Goal: Information Seeking & Learning: Compare options

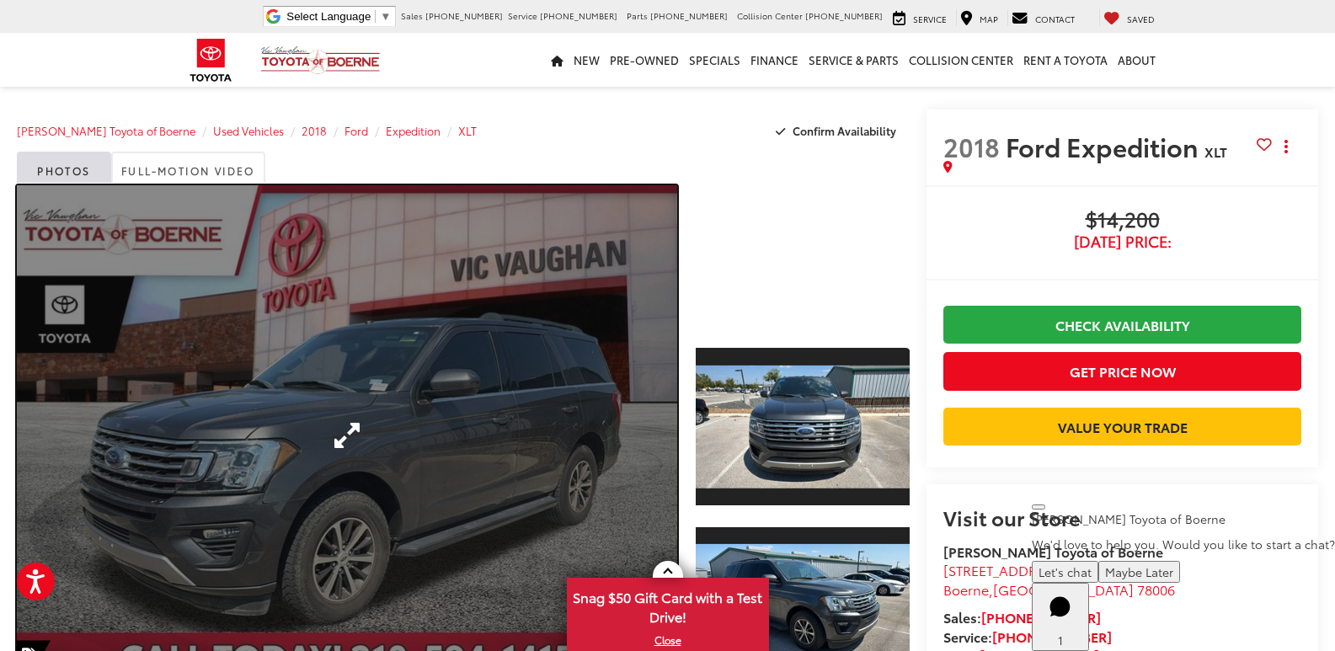
click at [627, 430] on link "Expand Photo 0" at bounding box center [347, 435] width 660 height 500
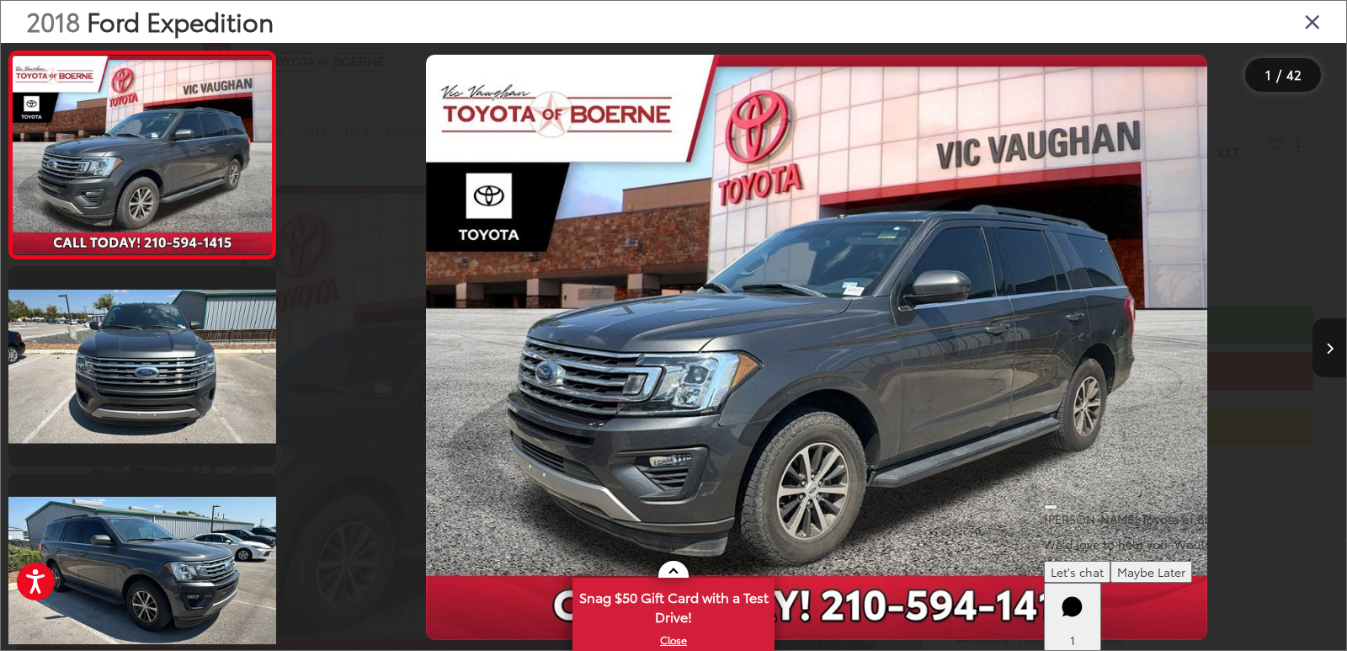
click at [1334, 355] on button "Next image" at bounding box center [1330, 347] width 34 height 59
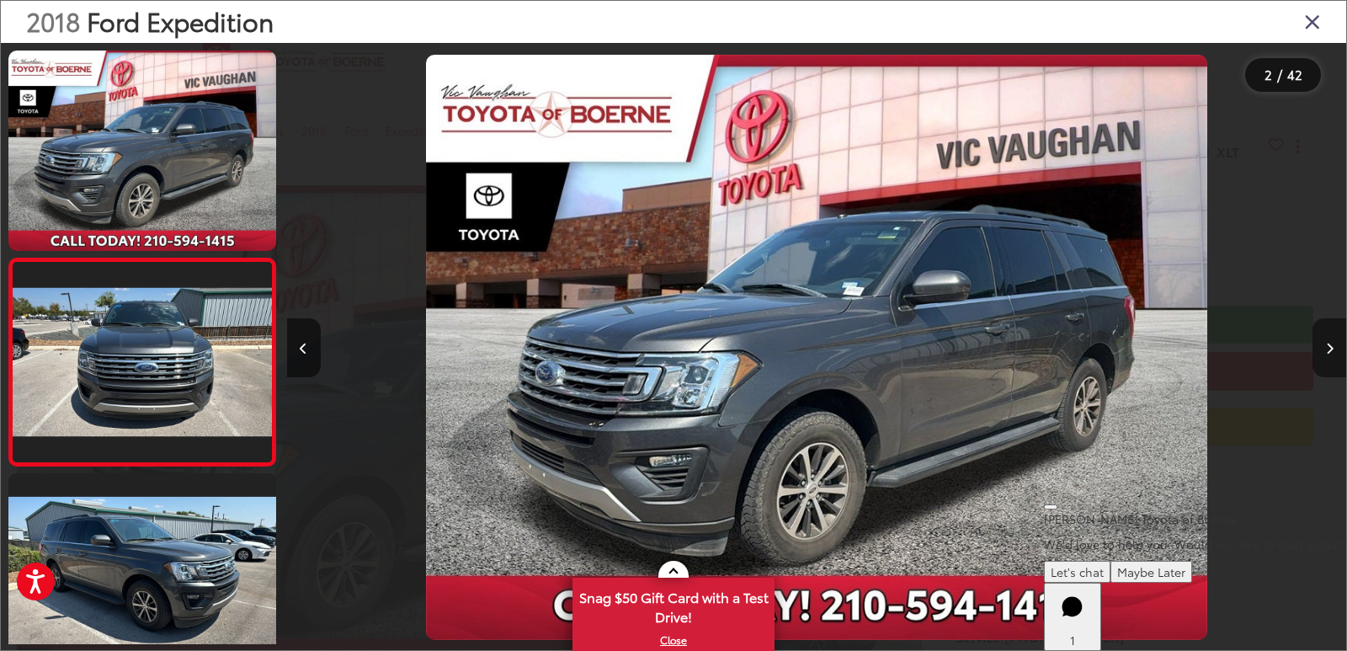
scroll to position [64, 0]
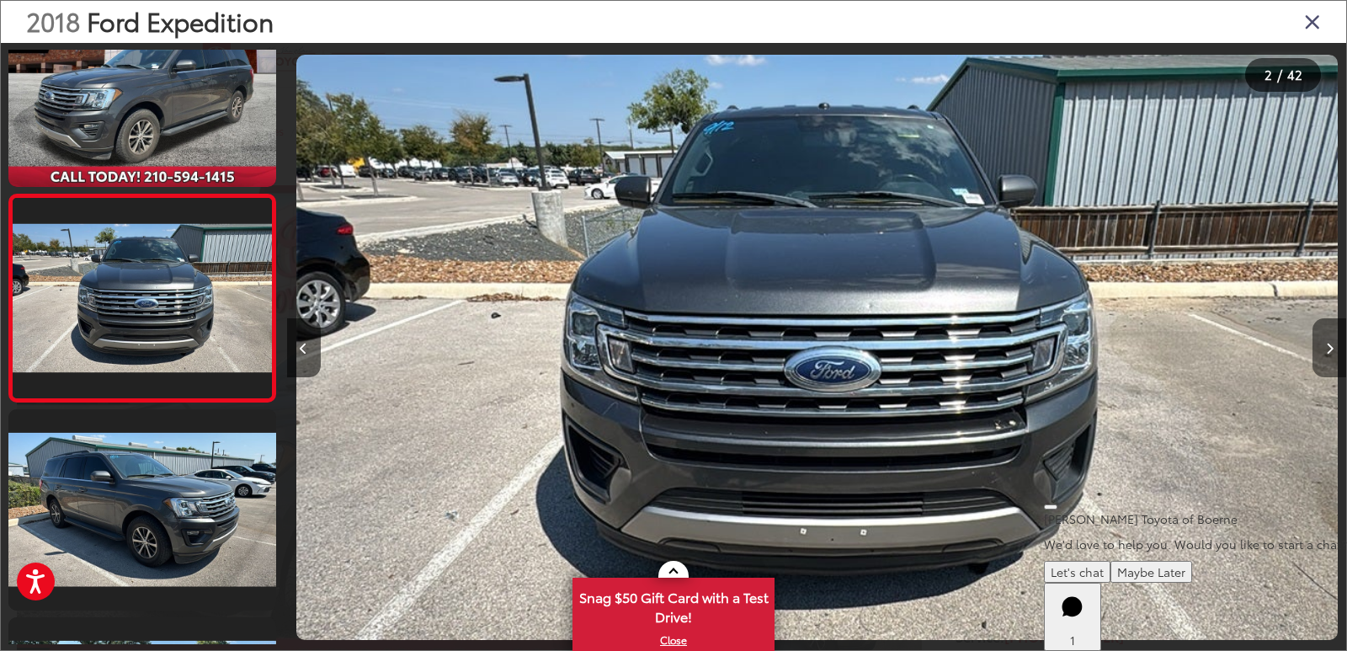
click at [1334, 354] on button "Next image" at bounding box center [1330, 347] width 34 height 59
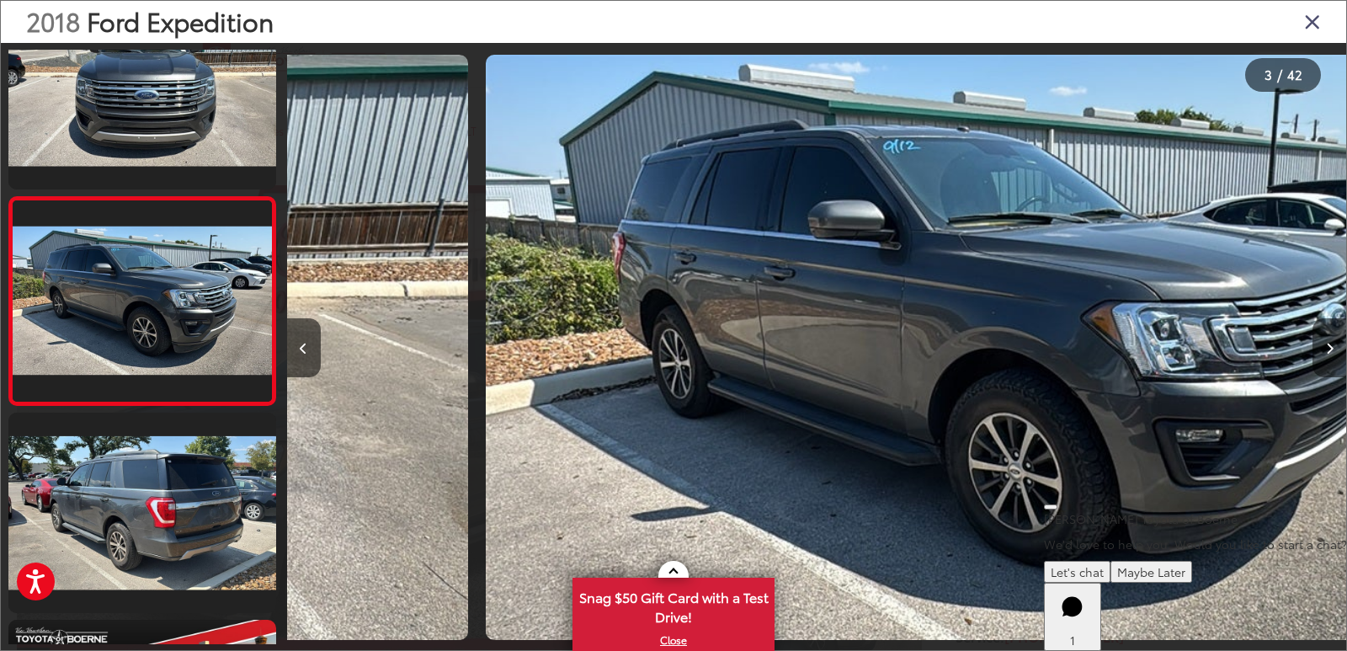
scroll to position [271, 0]
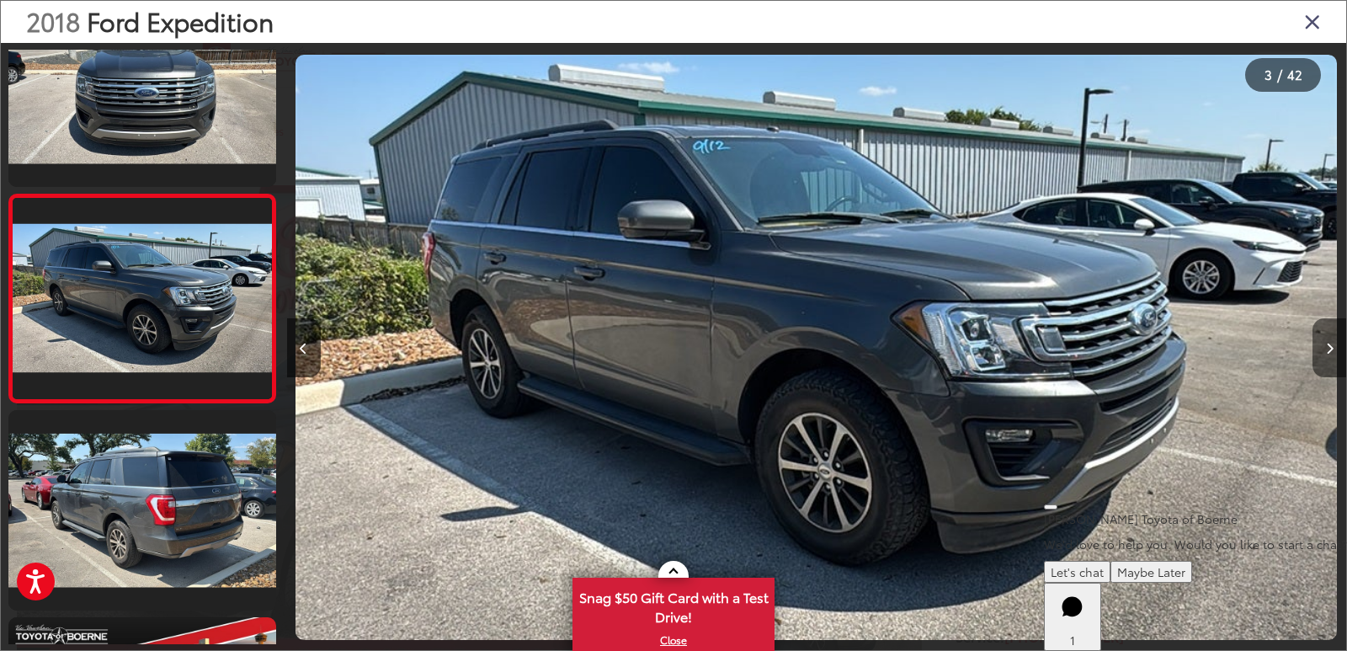
click at [1334, 354] on button "Next image" at bounding box center [1330, 347] width 34 height 59
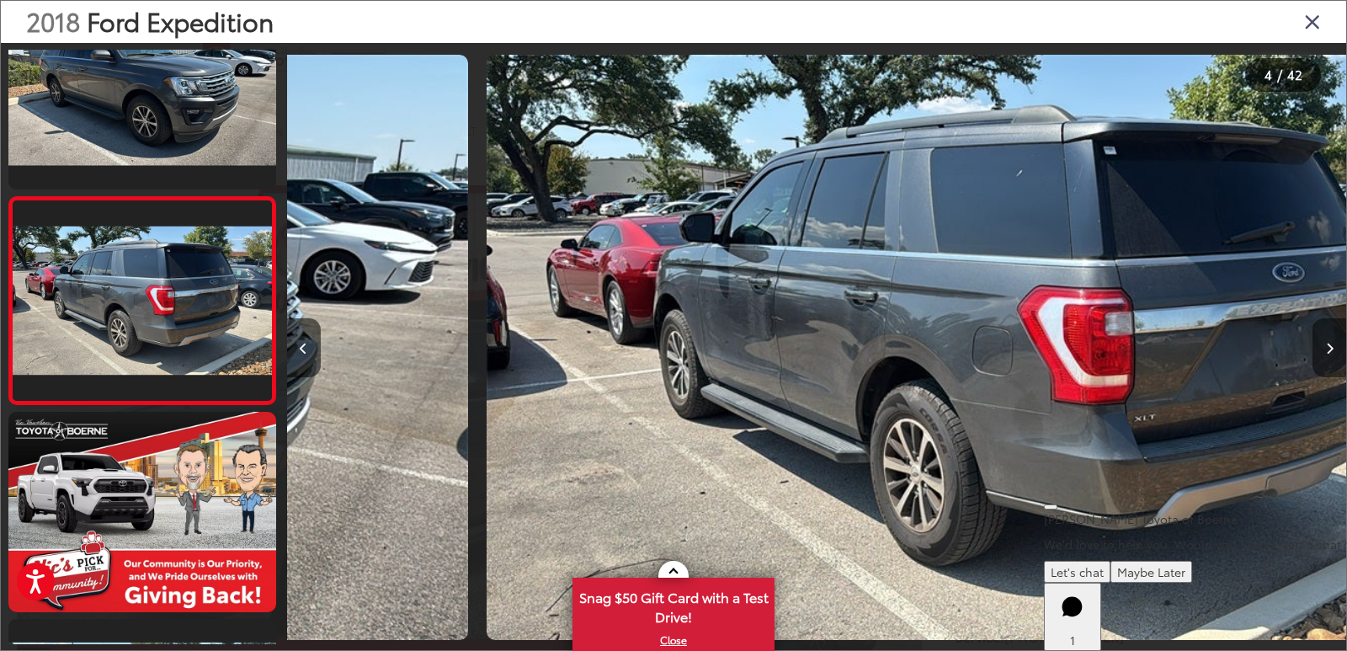
scroll to position [479, 0]
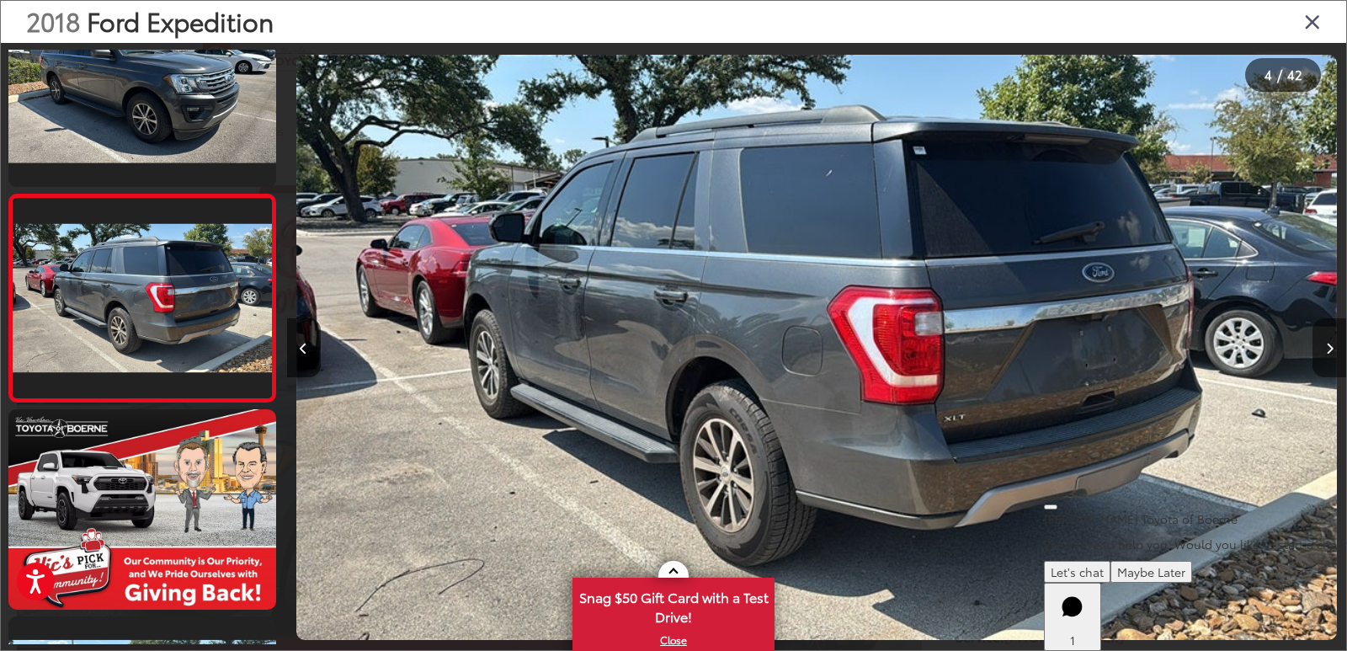
click at [1334, 354] on button "Next image" at bounding box center [1330, 347] width 34 height 59
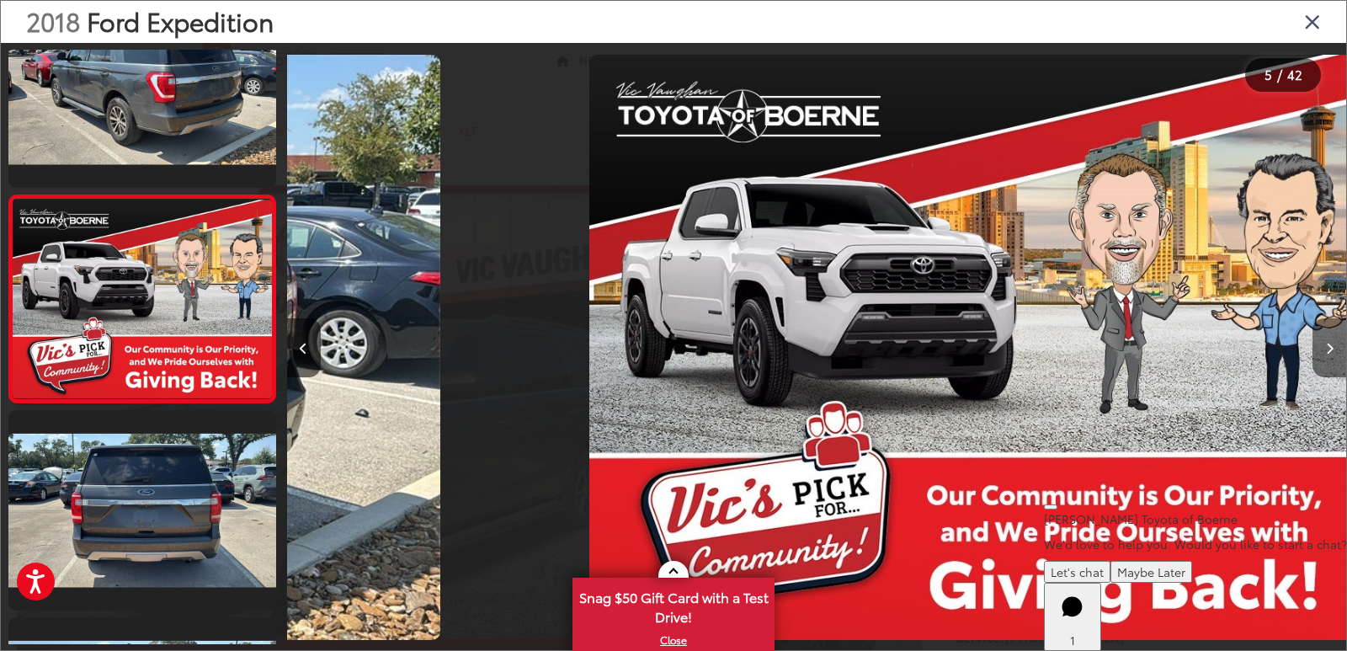
scroll to position [686, 0]
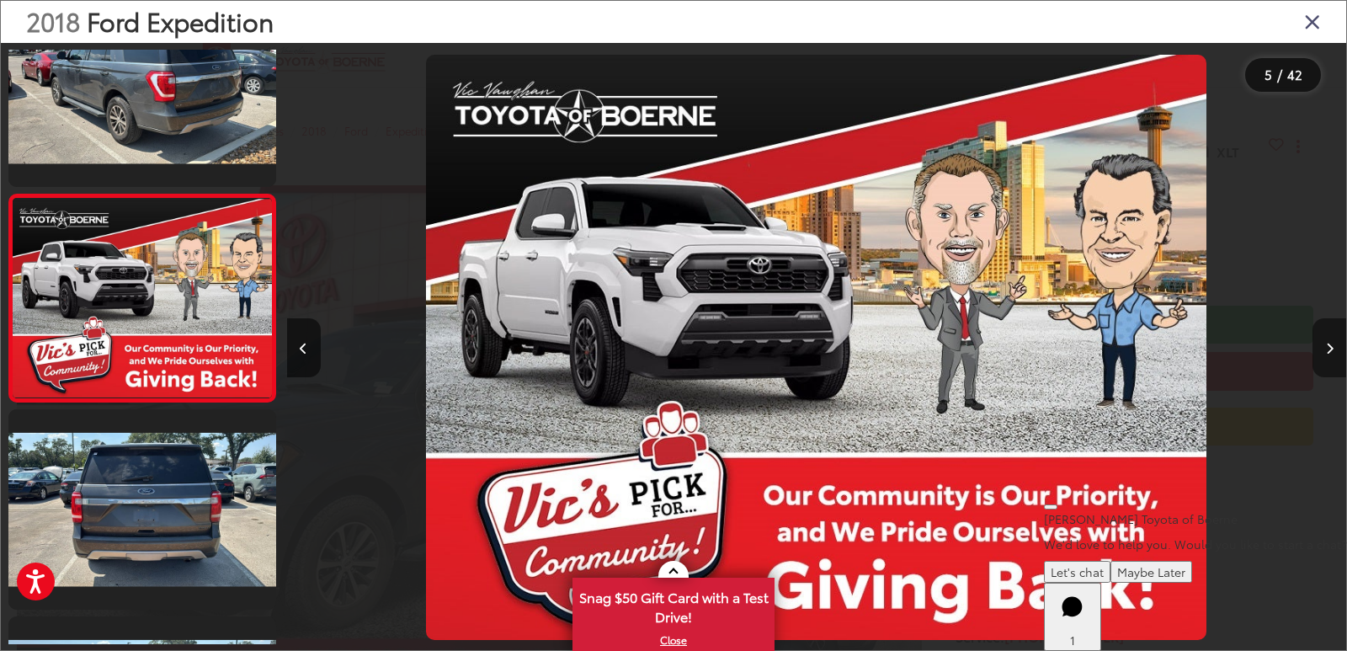
click at [1334, 354] on button "Next image" at bounding box center [1330, 347] width 34 height 59
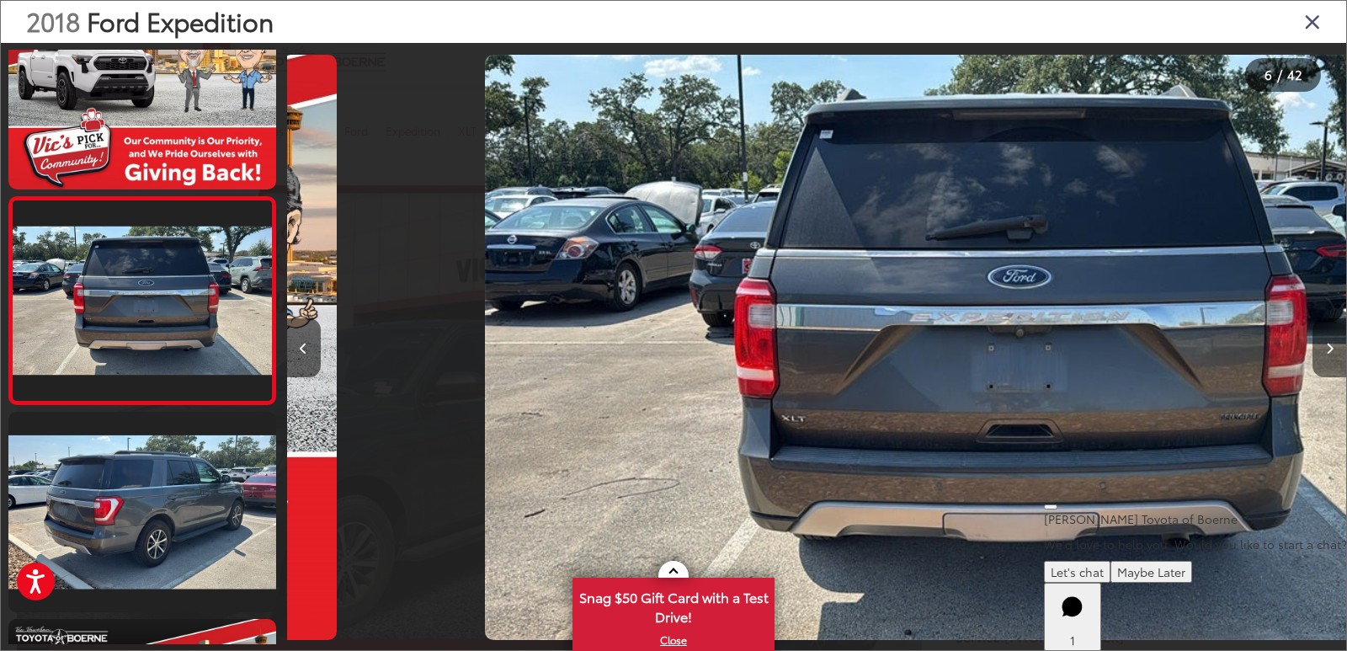
scroll to position [894, 0]
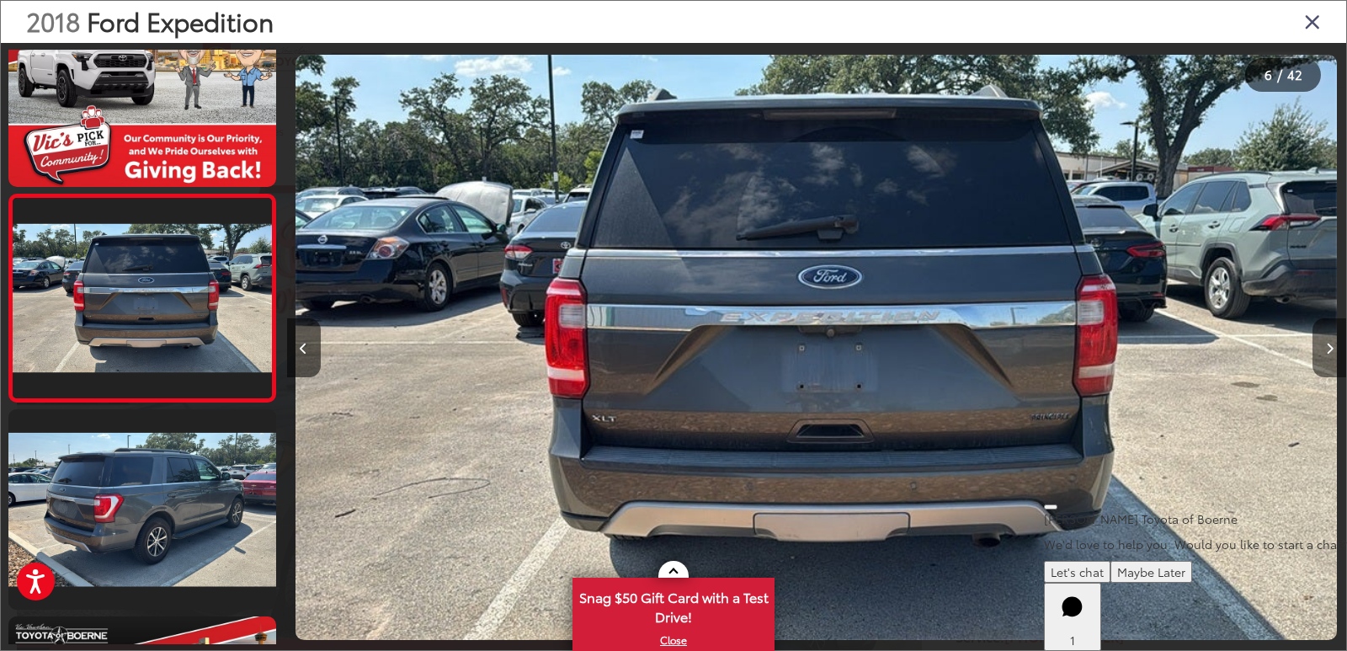
click at [1334, 354] on button "Next image" at bounding box center [1330, 347] width 34 height 59
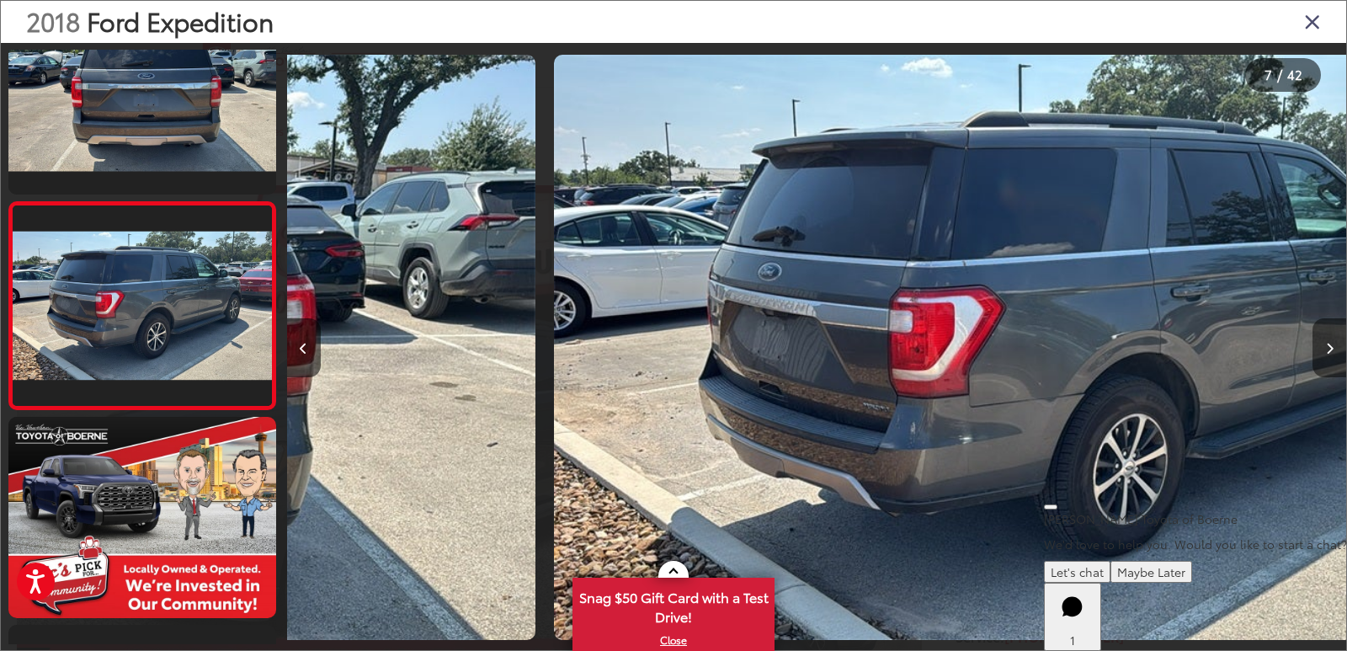
scroll to position [1101, 0]
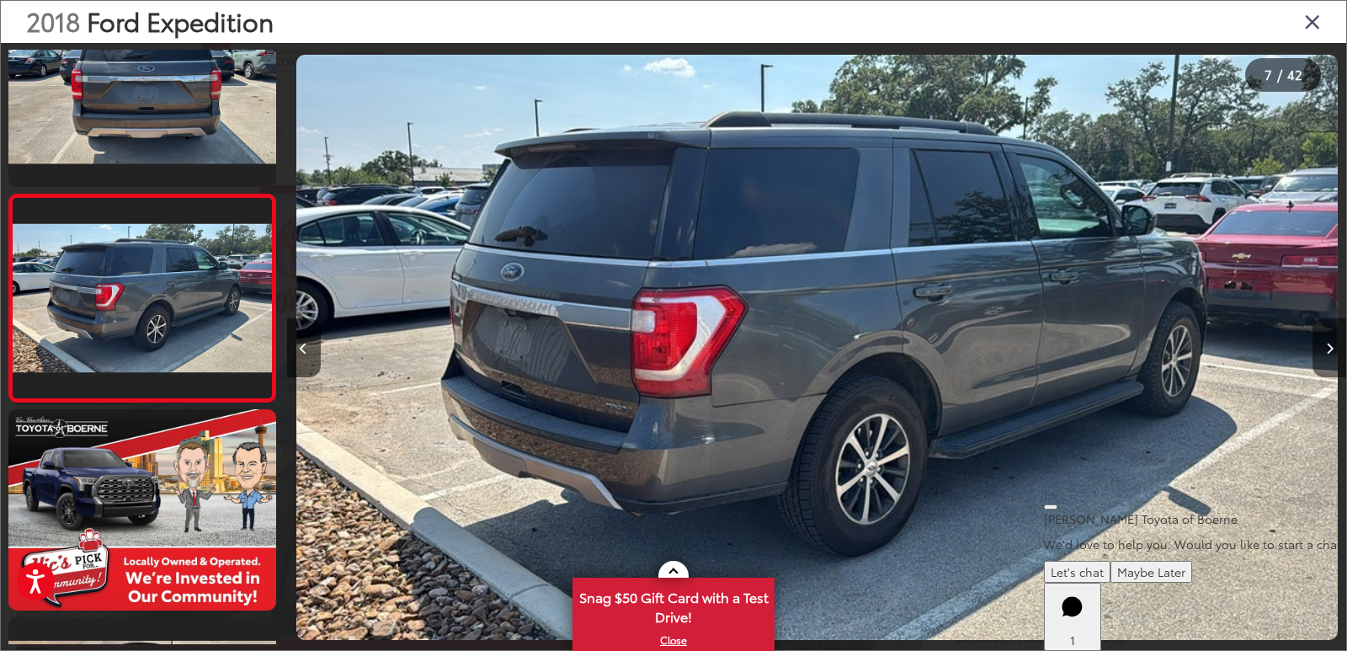
click at [1334, 354] on button "Next image" at bounding box center [1330, 347] width 34 height 59
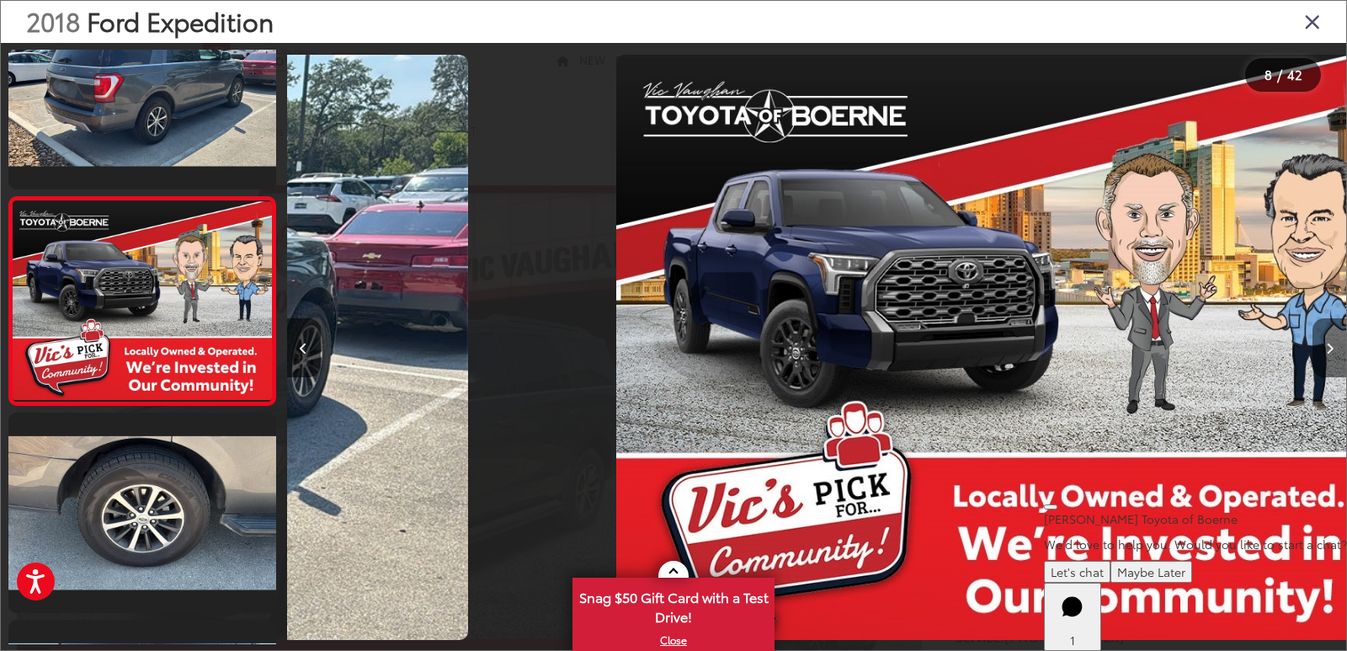
scroll to position [1308, 0]
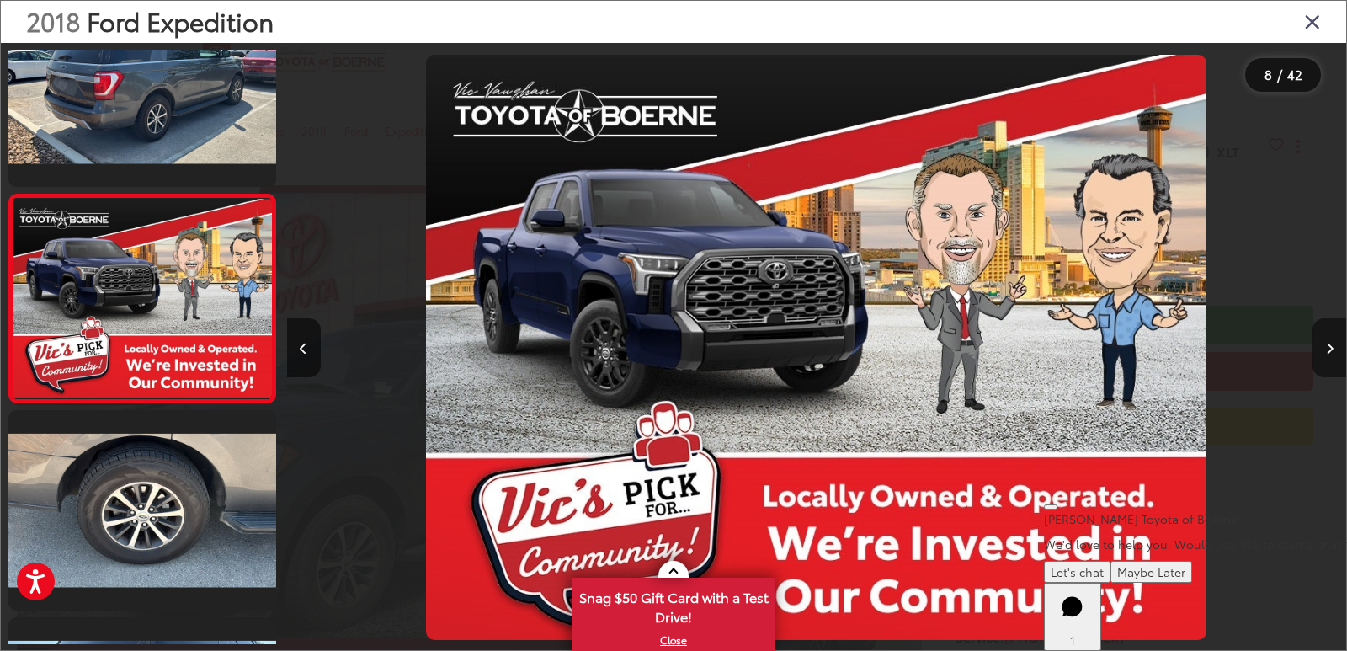
click at [1334, 354] on button "Next image" at bounding box center [1330, 347] width 34 height 59
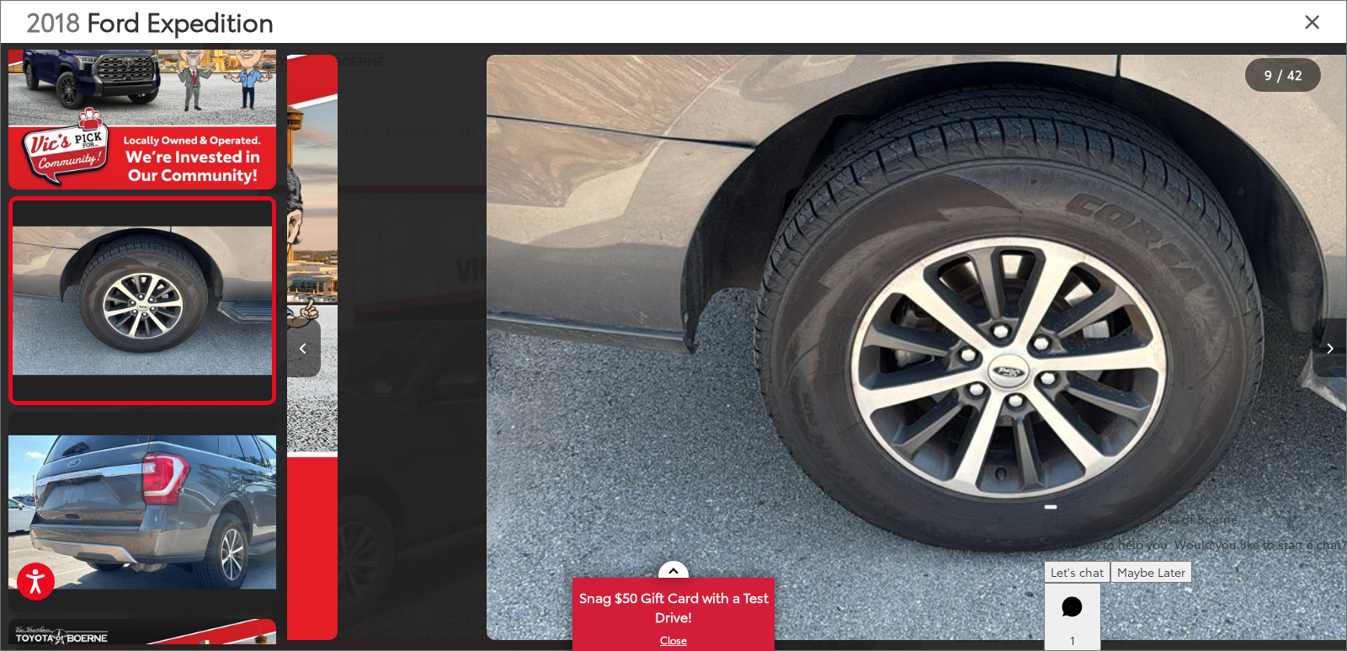
scroll to position [1516, 0]
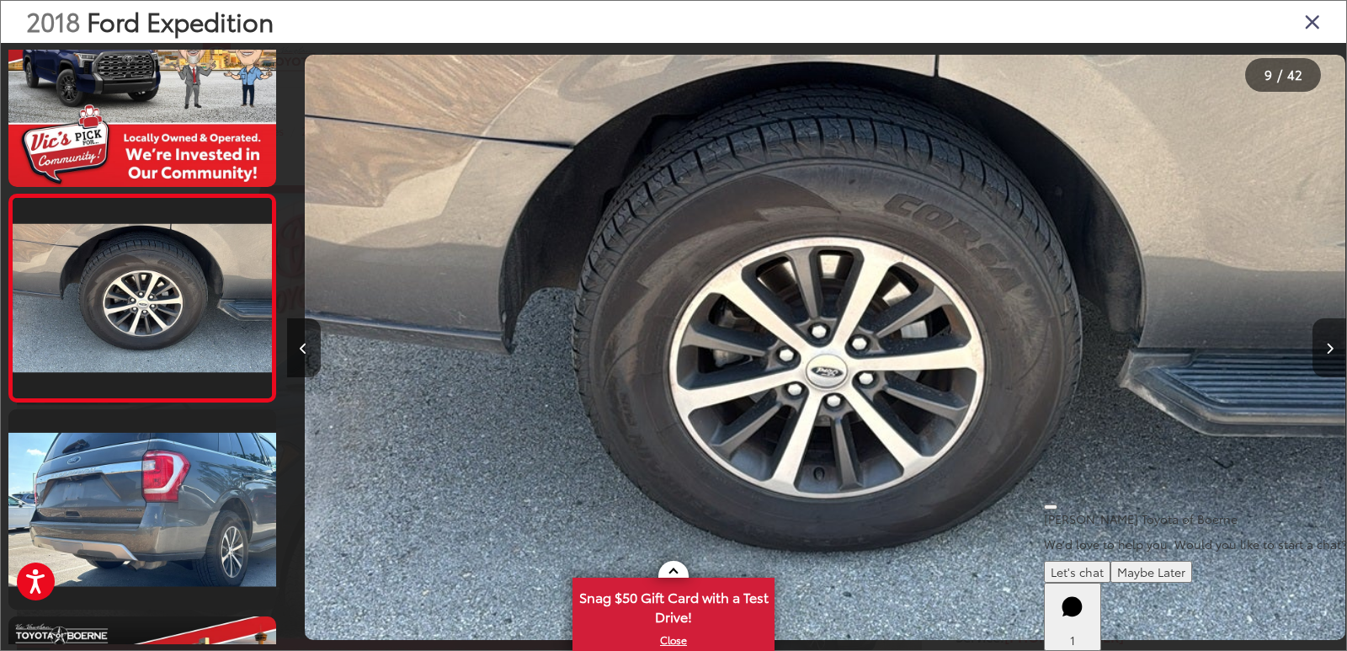
click at [1334, 354] on button "Next image" at bounding box center [1330, 347] width 34 height 59
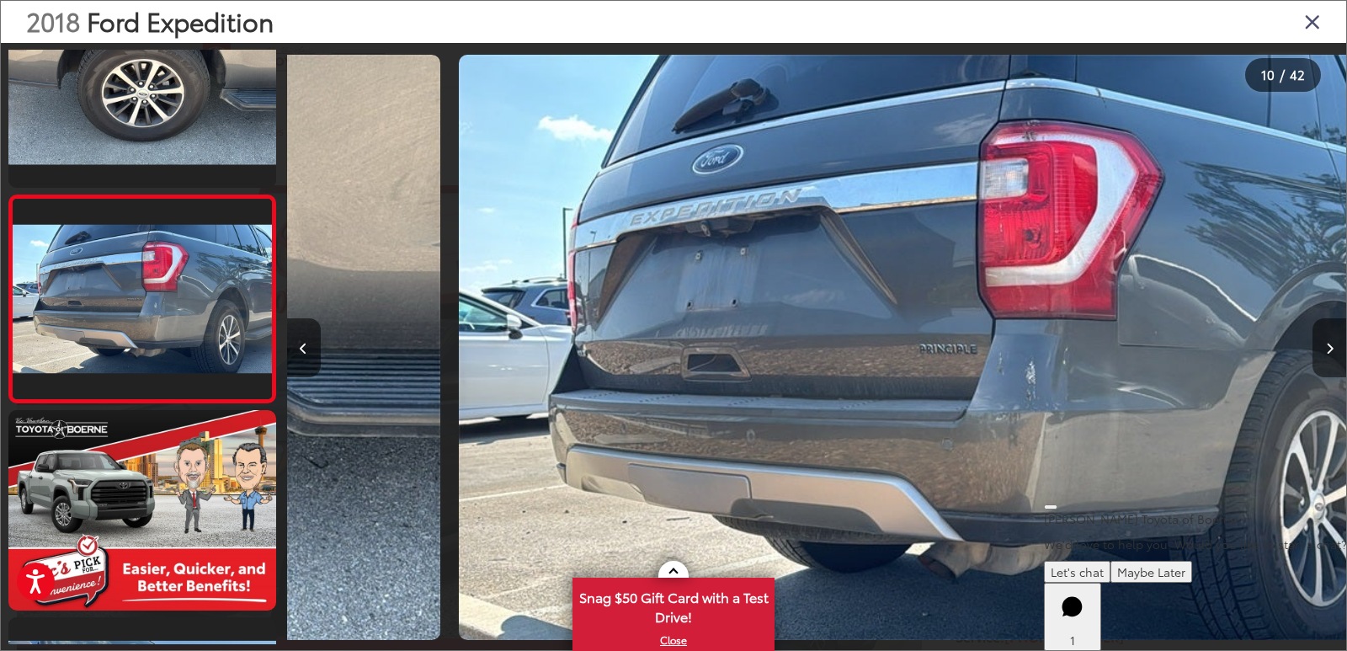
scroll to position [0, 0]
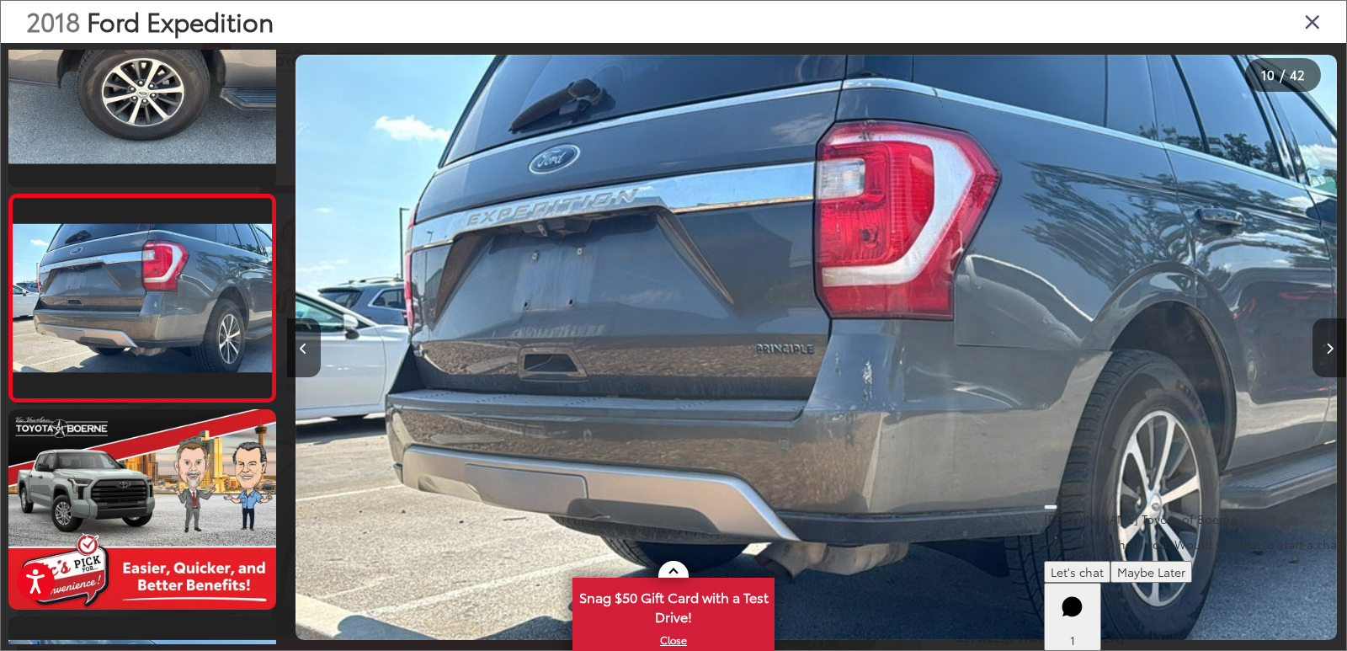
click at [1334, 354] on button "Next image" at bounding box center [1330, 347] width 34 height 59
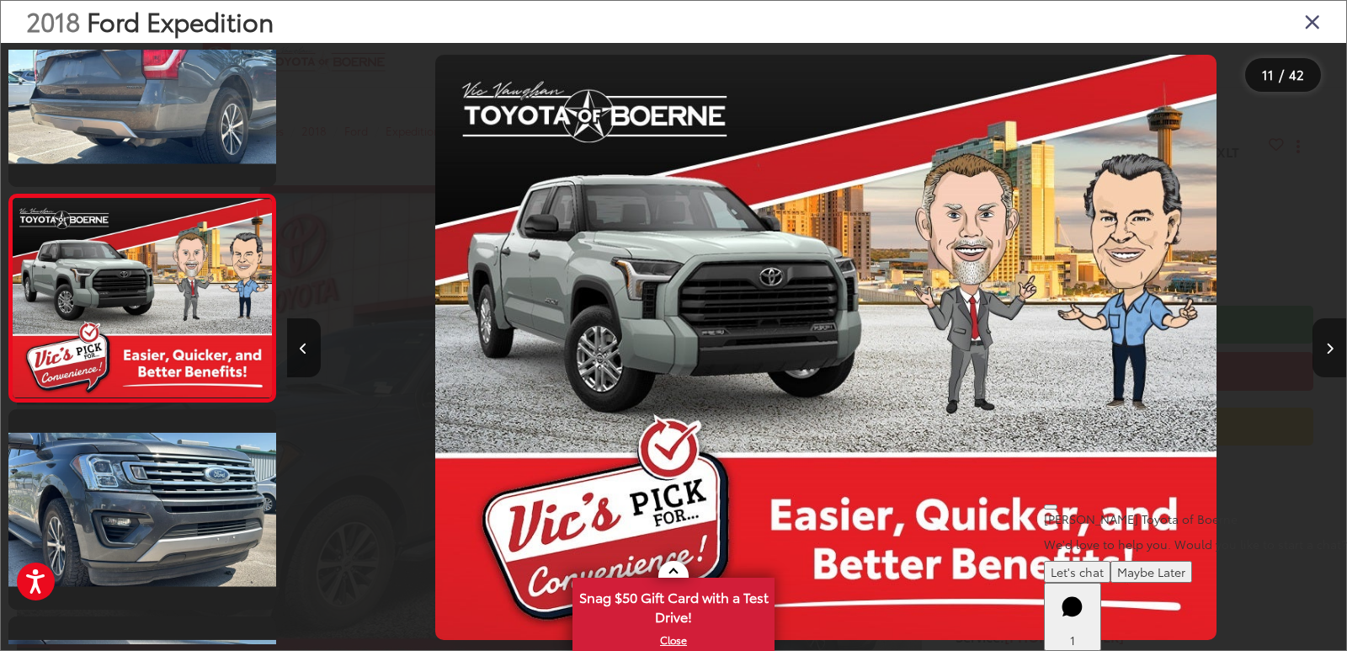
click at [1334, 354] on button "Next image" at bounding box center [1330, 347] width 34 height 59
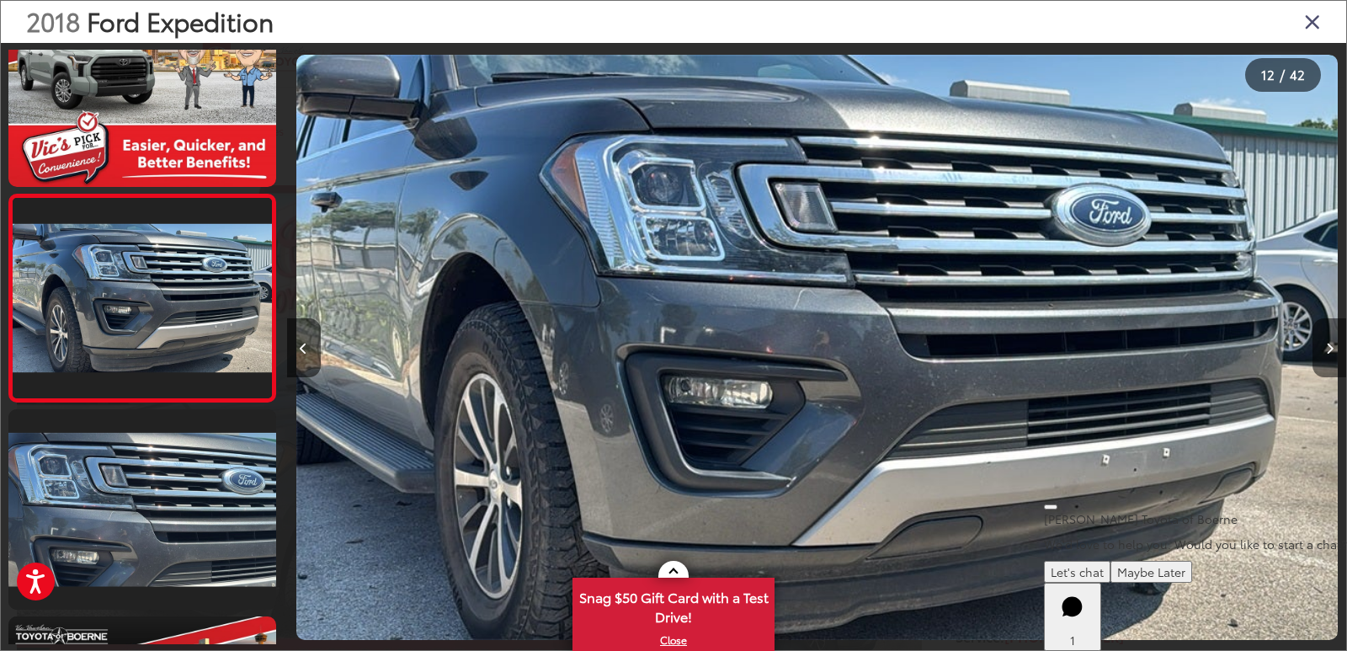
click at [1334, 354] on button "Next image" at bounding box center [1330, 347] width 34 height 59
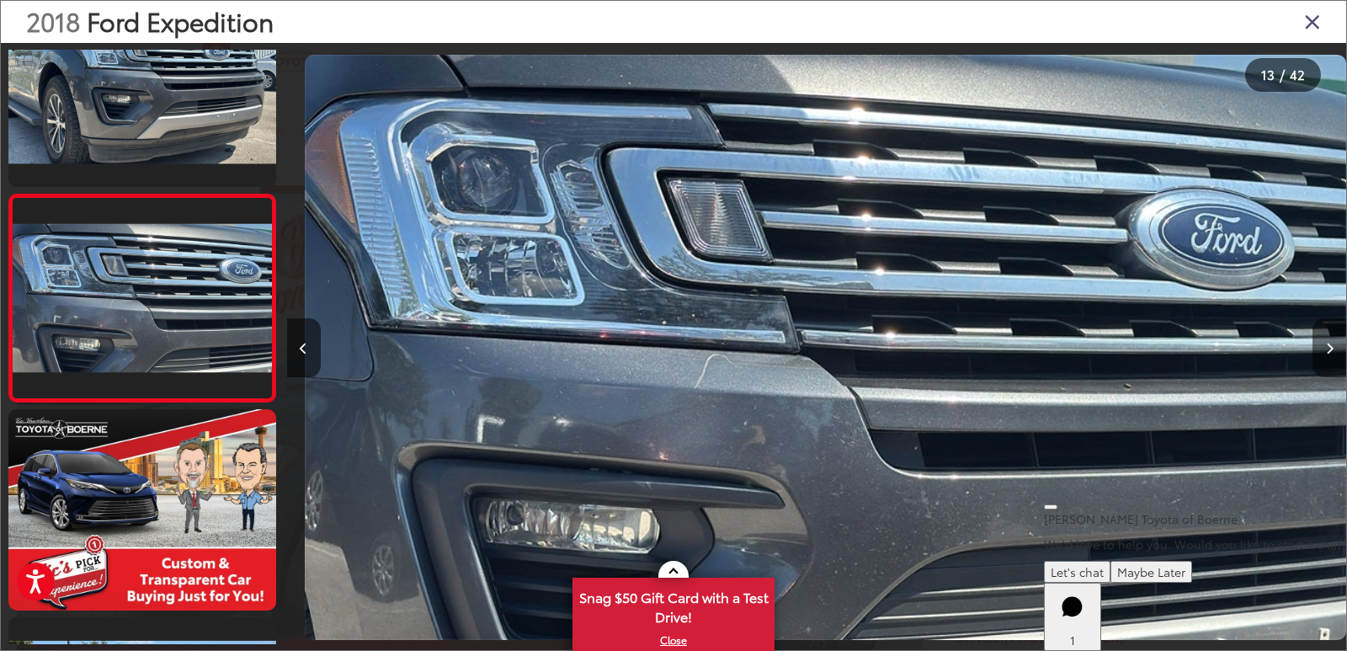
click at [1334, 354] on button "Next image" at bounding box center [1330, 347] width 34 height 59
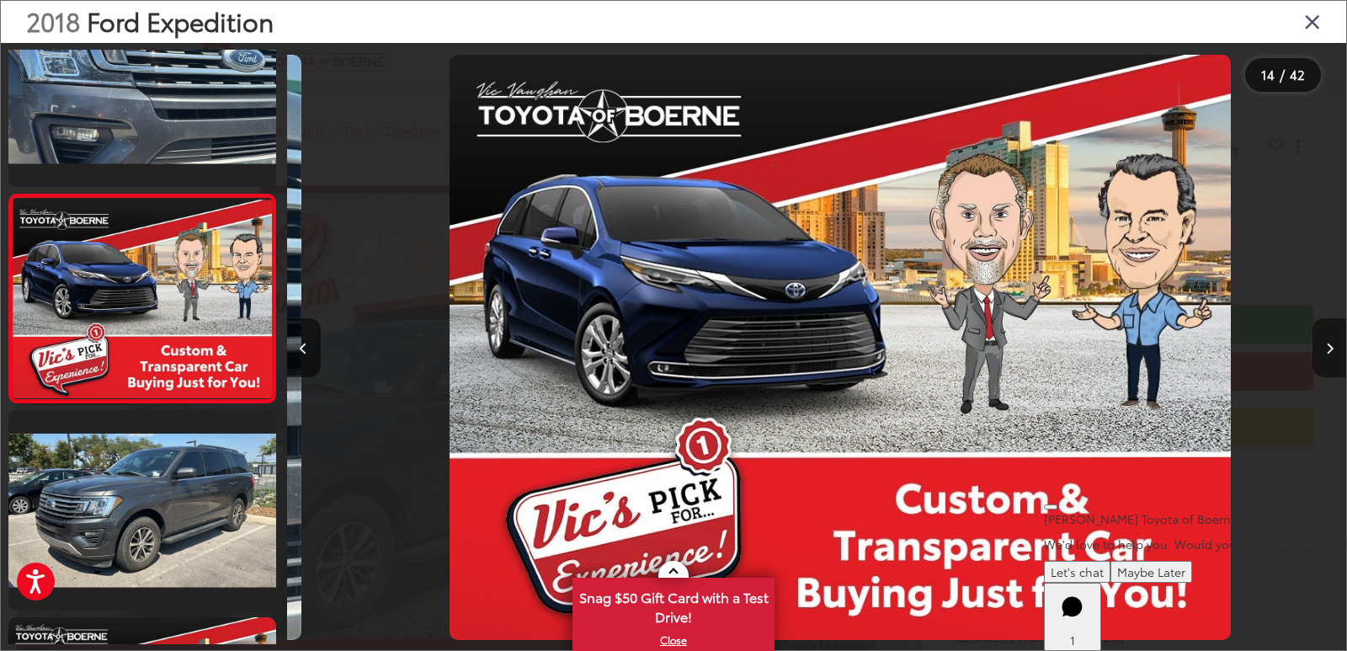
click at [1334, 354] on button "Next image" at bounding box center [1330, 347] width 34 height 59
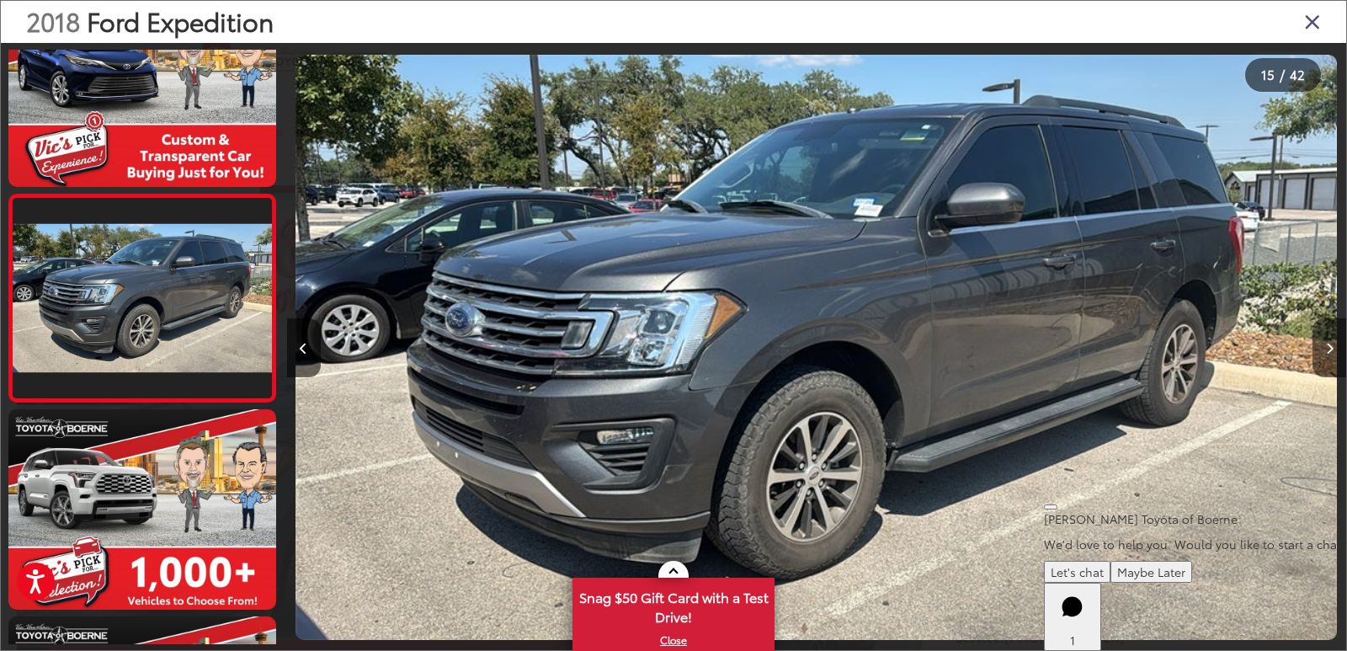
click at [1334, 354] on button "Next image" at bounding box center [1330, 347] width 34 height 59
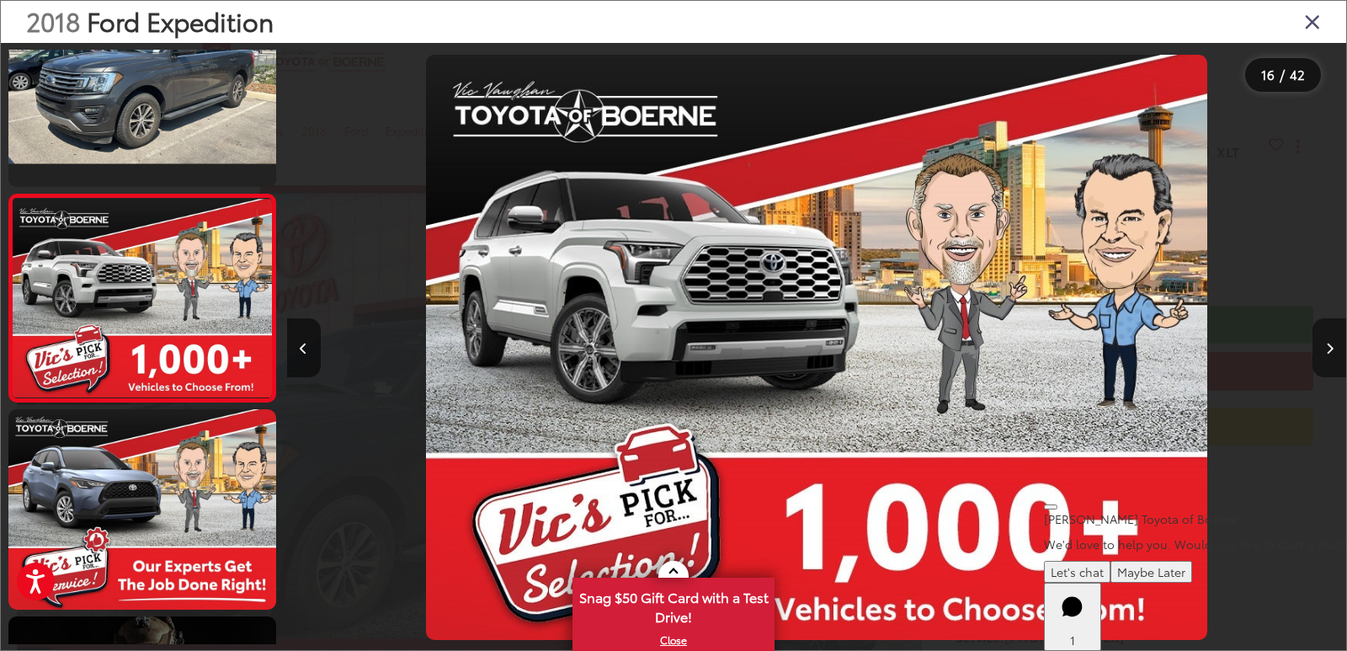
click at [1334, 354] on button "Next image" at bounding box center [1330, 347] width 34 height 59
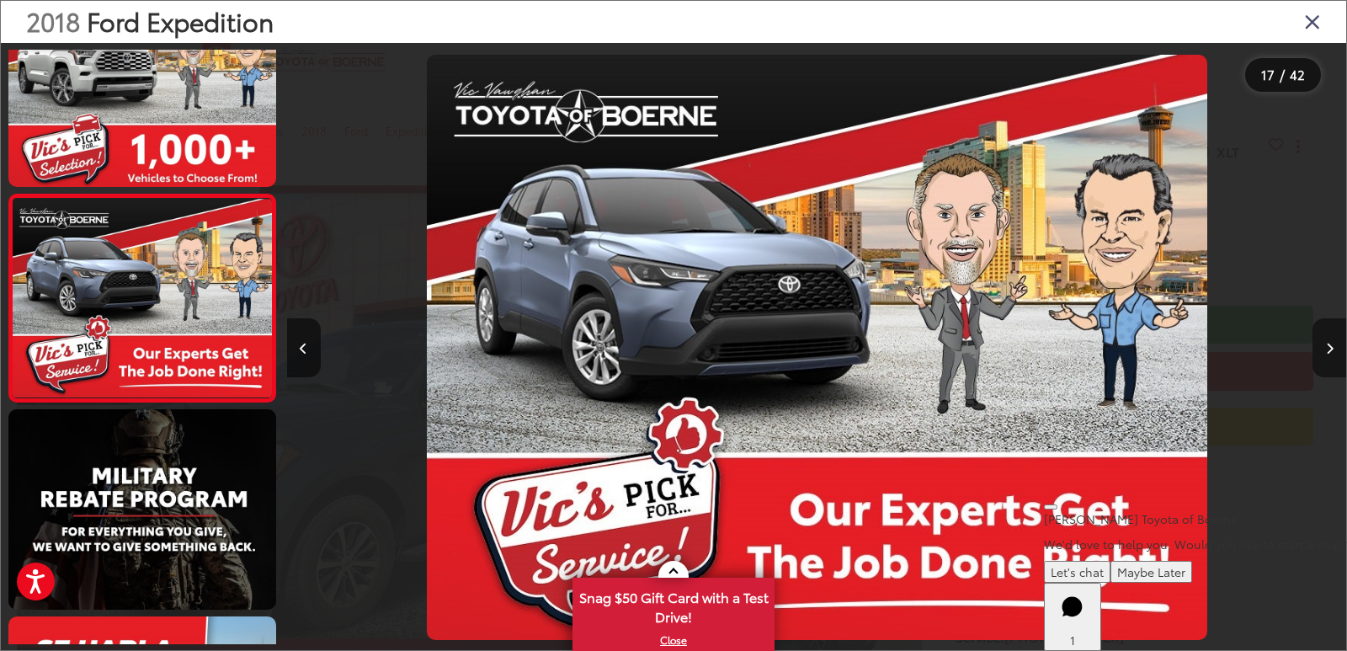
click at [1334, 354] on button "Next image" at bounding box center [1330, 347] width 34 height 59
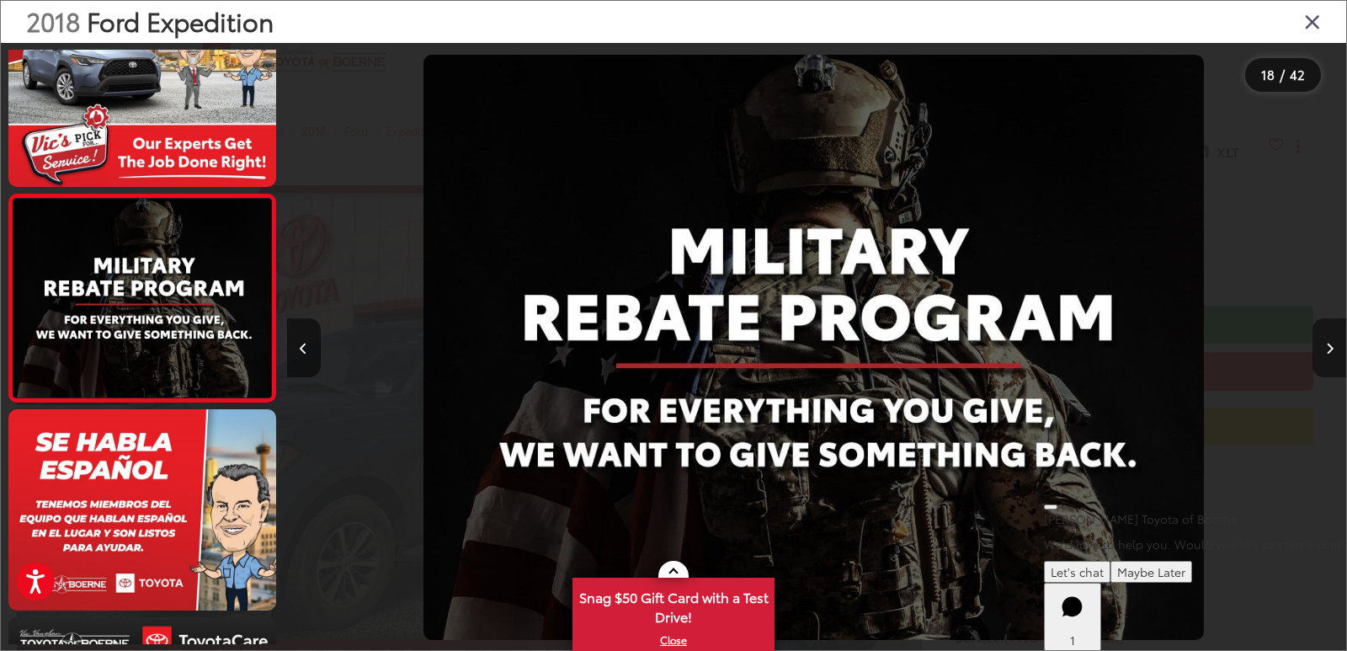
click at [1334, 354] on button "Next image" at bounding box center [1330, 347] width 34 height 59
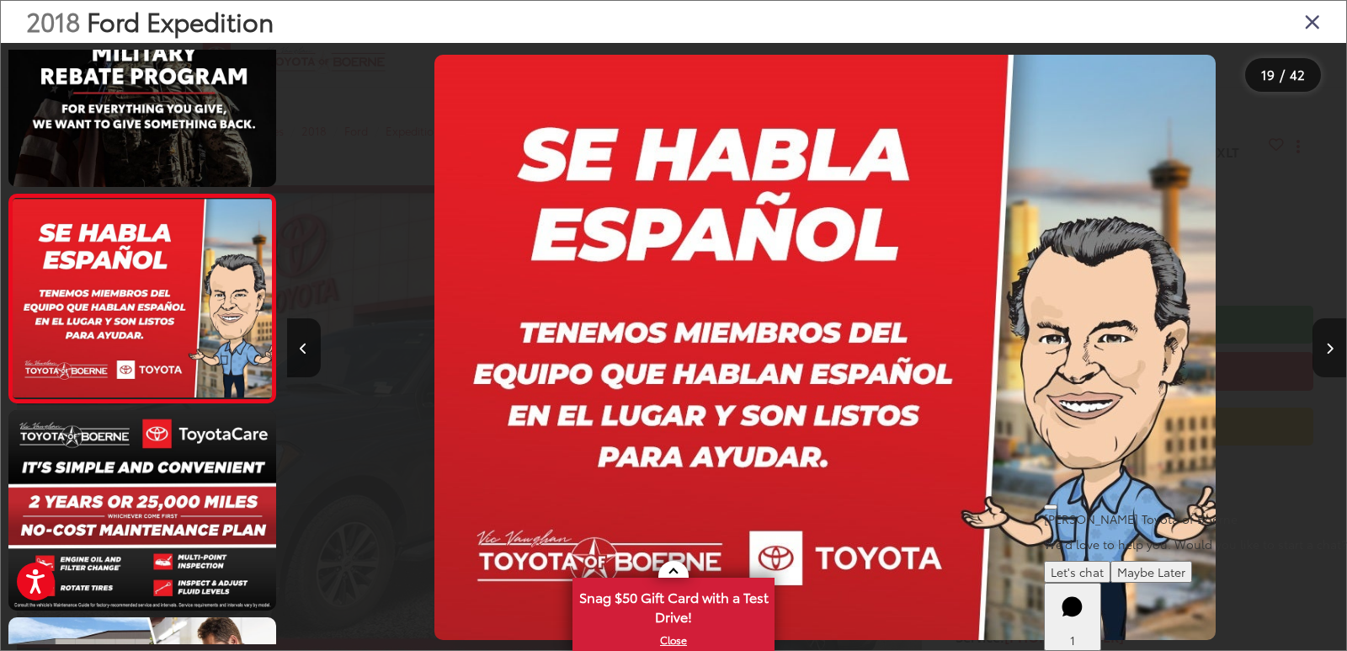
click at [1334, 354] on button "Next image" at bounding box center [1330, 347] width 34 height 59
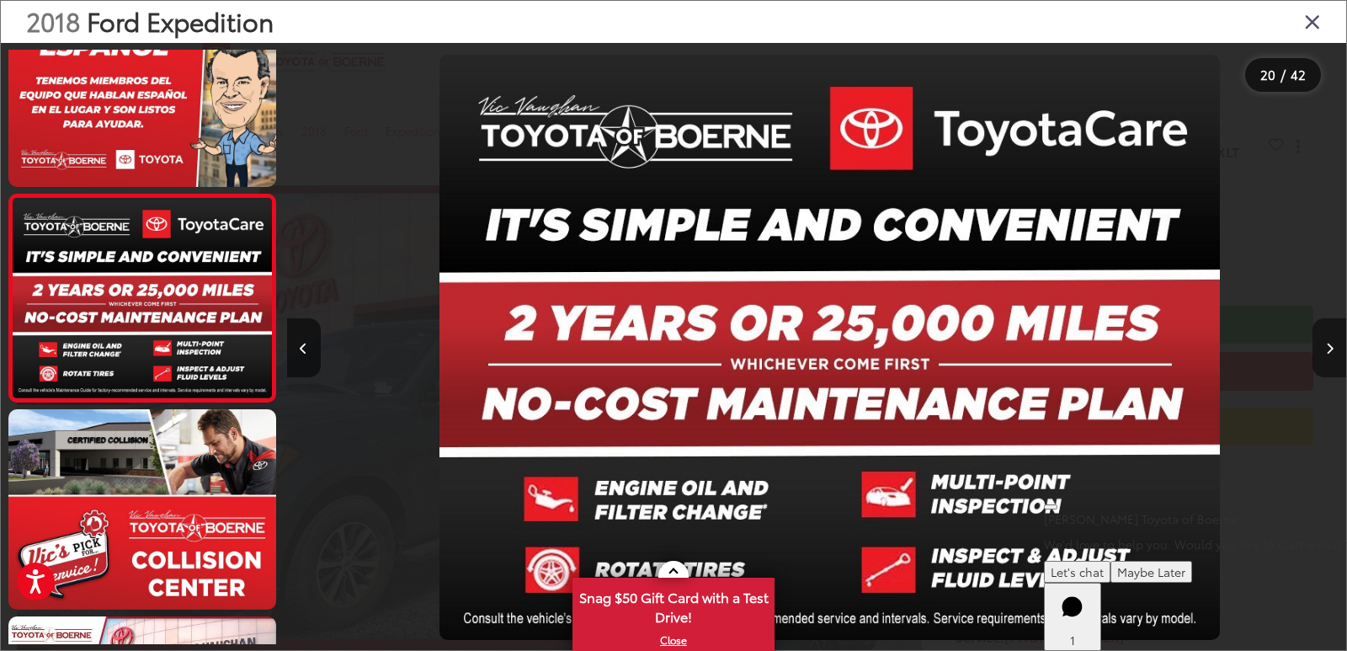
click at [1334, 354] on button "Next image" at bounding box center [1330, 347] width 34 height 59
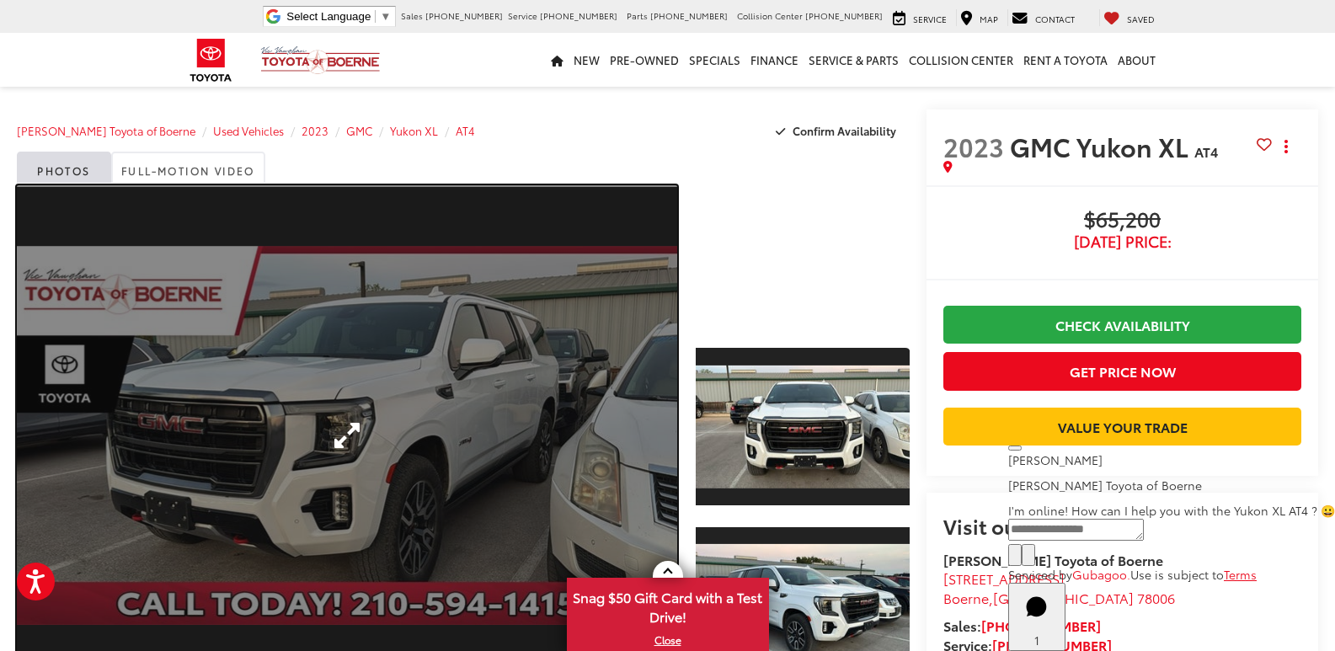
click at [426, 381] on link "Expand Photo 0" at bounding box center [347, 435] width 660 height 500
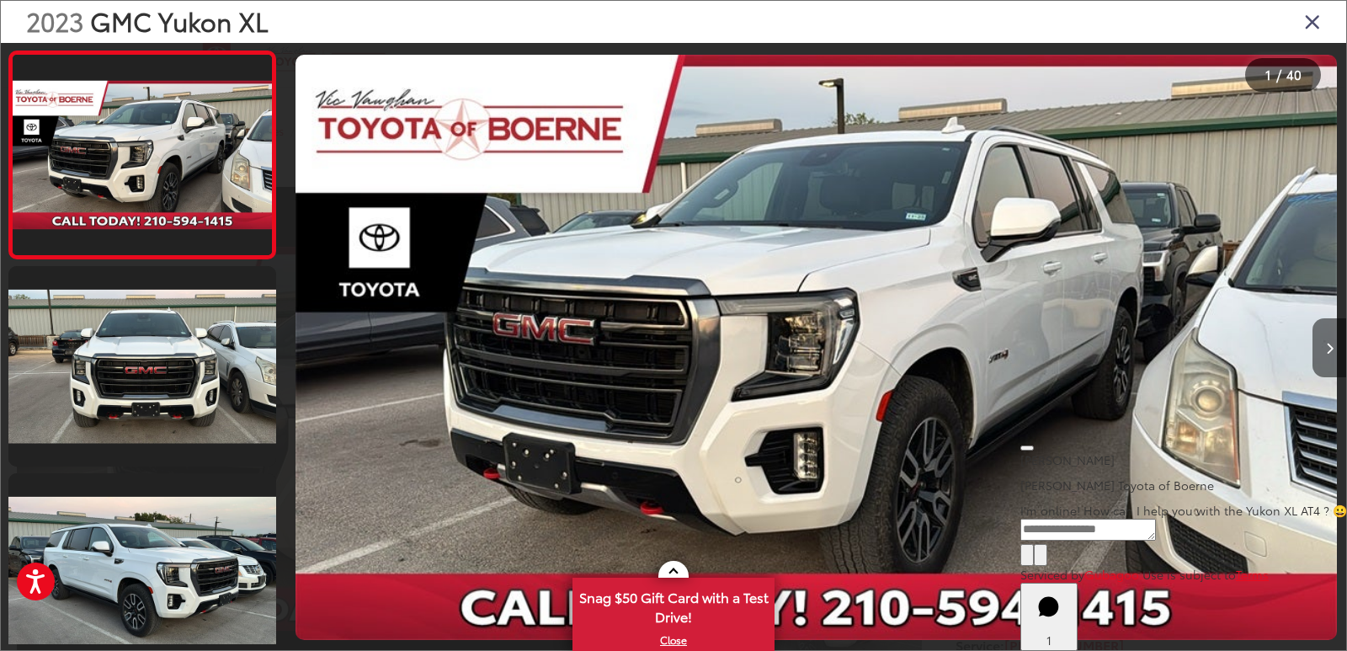
click at [1334, 356] on button "Next image" at bounding box center [1330, 347] width 34 height 59
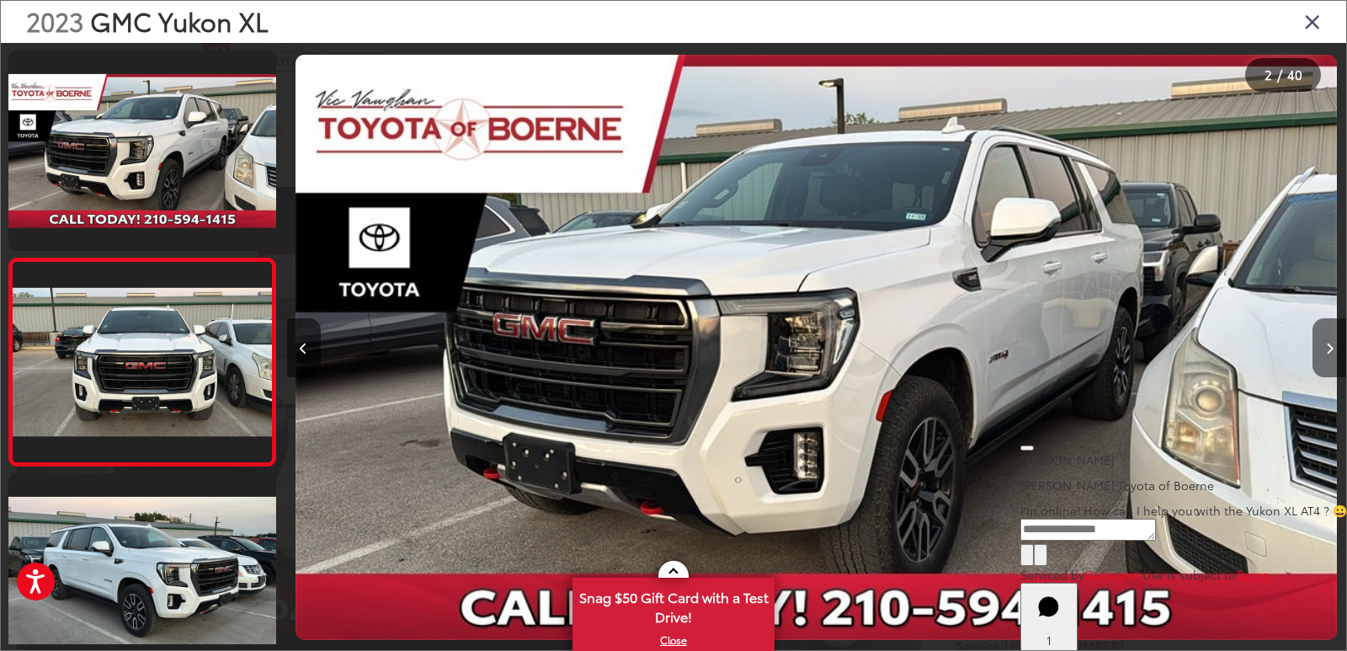
scroll to position [64, 0]
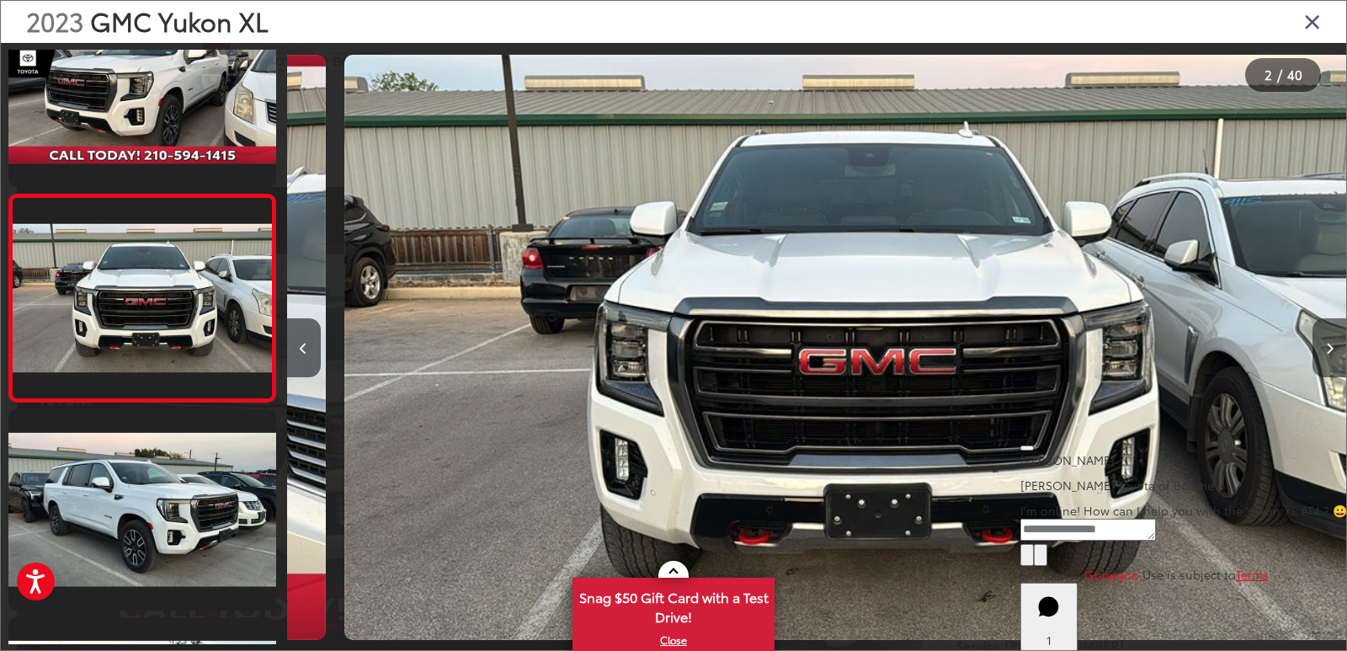
click at [1334, 356] on button "Next image" at bounding box center [1330, 347] width 34 height 59
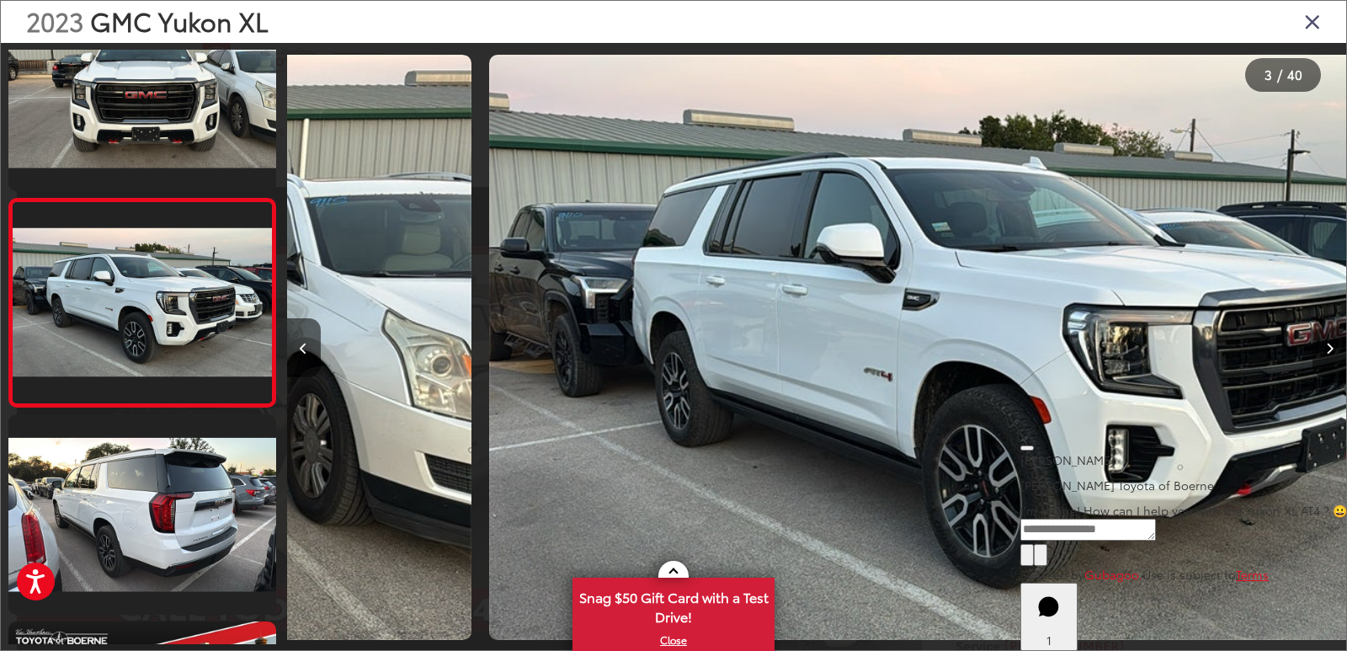
scroll to position [271, 0]
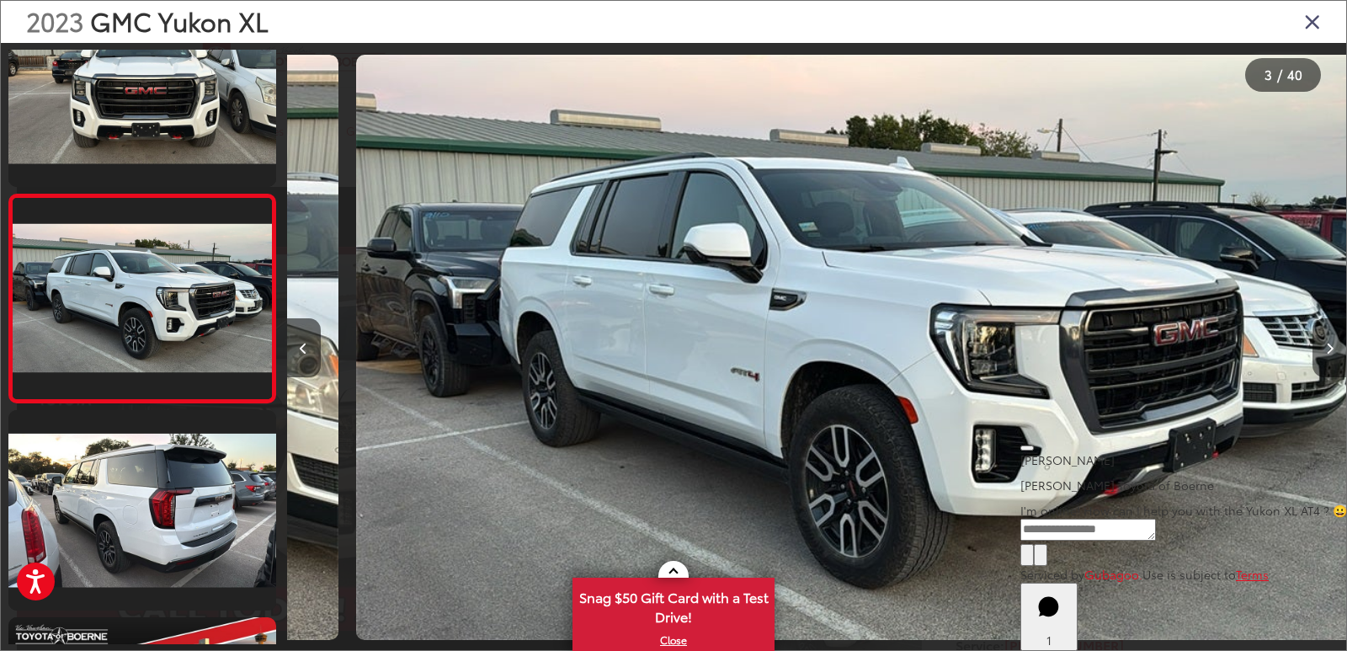
click at [1334, 356] on button "Next image" at bounding box center [1330, 347] width 34 height 59
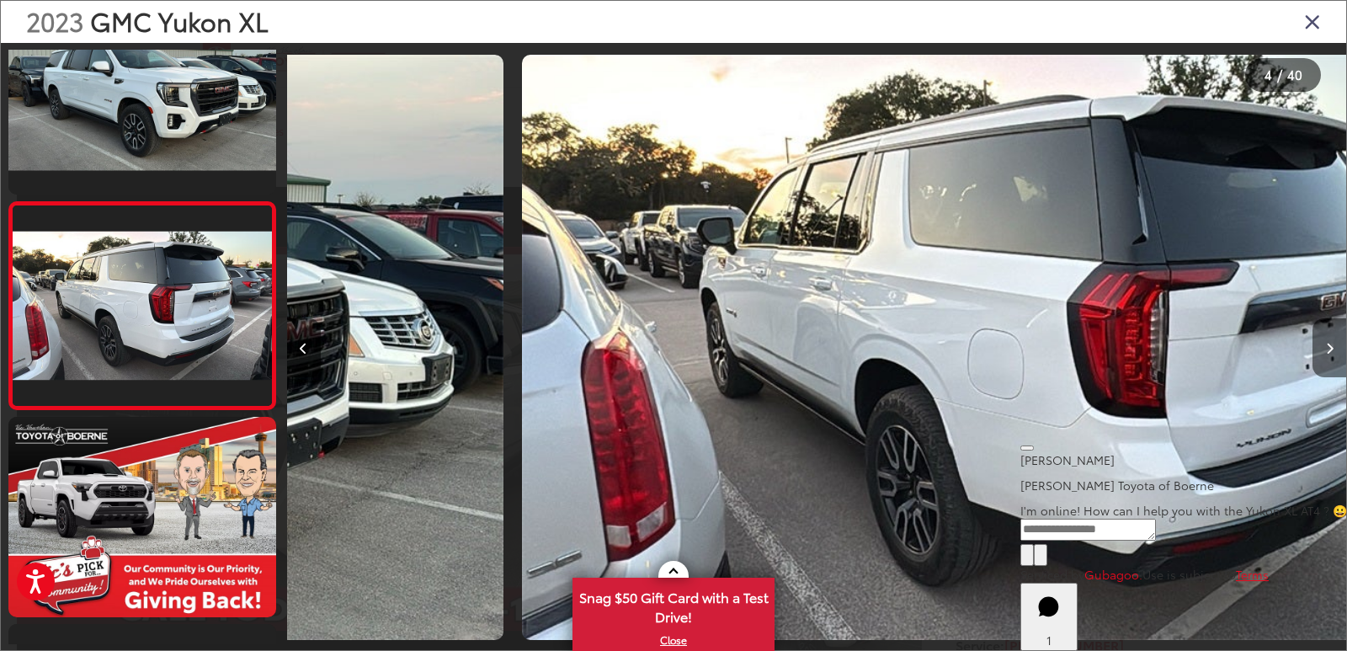
scroll to position [479, 0]
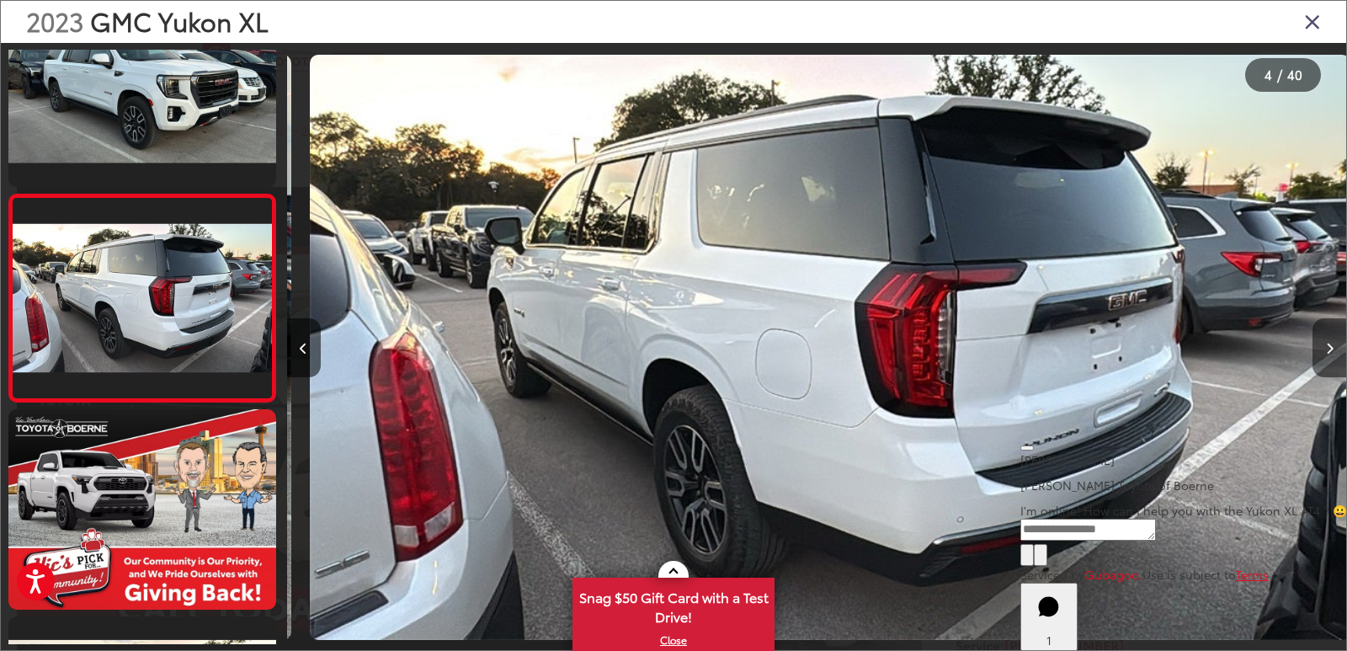
click at [1334, 356] on button "Next image" at bounding box center [1330, 347] width 34 height 59
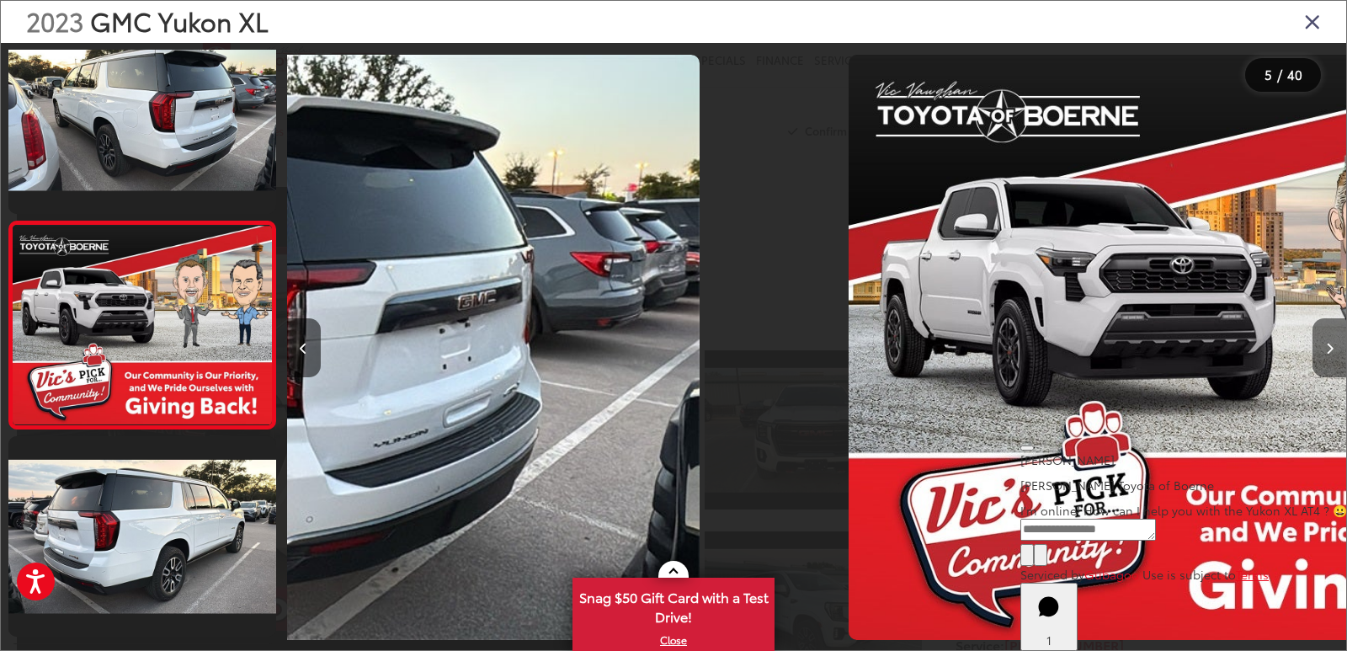
scroll to position [686, 0]
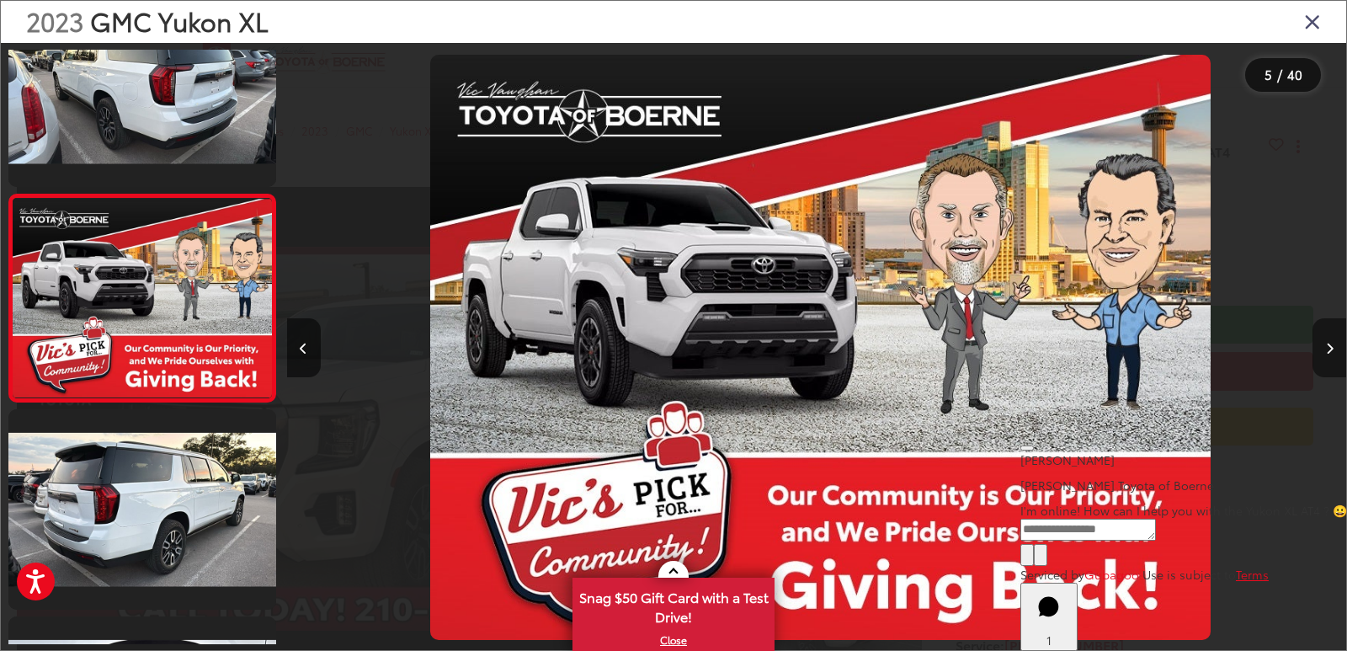
click at [1334, 356] on button "Next image" at bounding box center [1330, 347] width 34 height 59
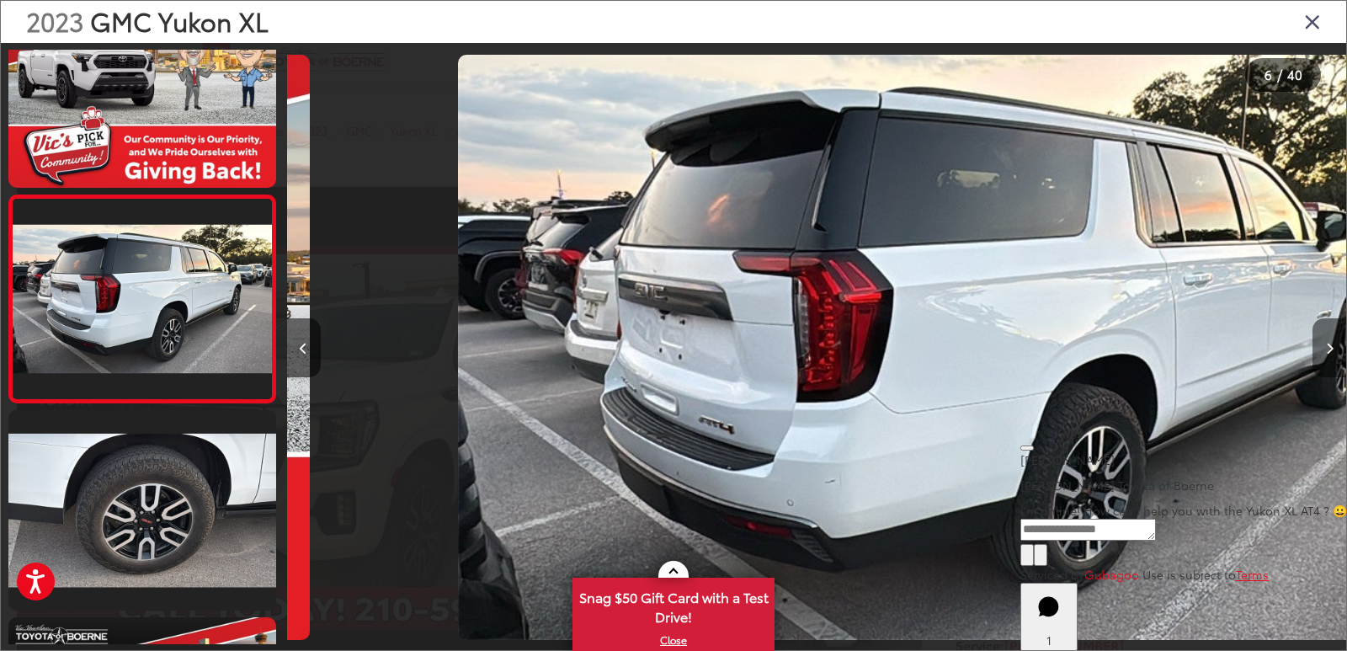
scroll to position [894, 0]
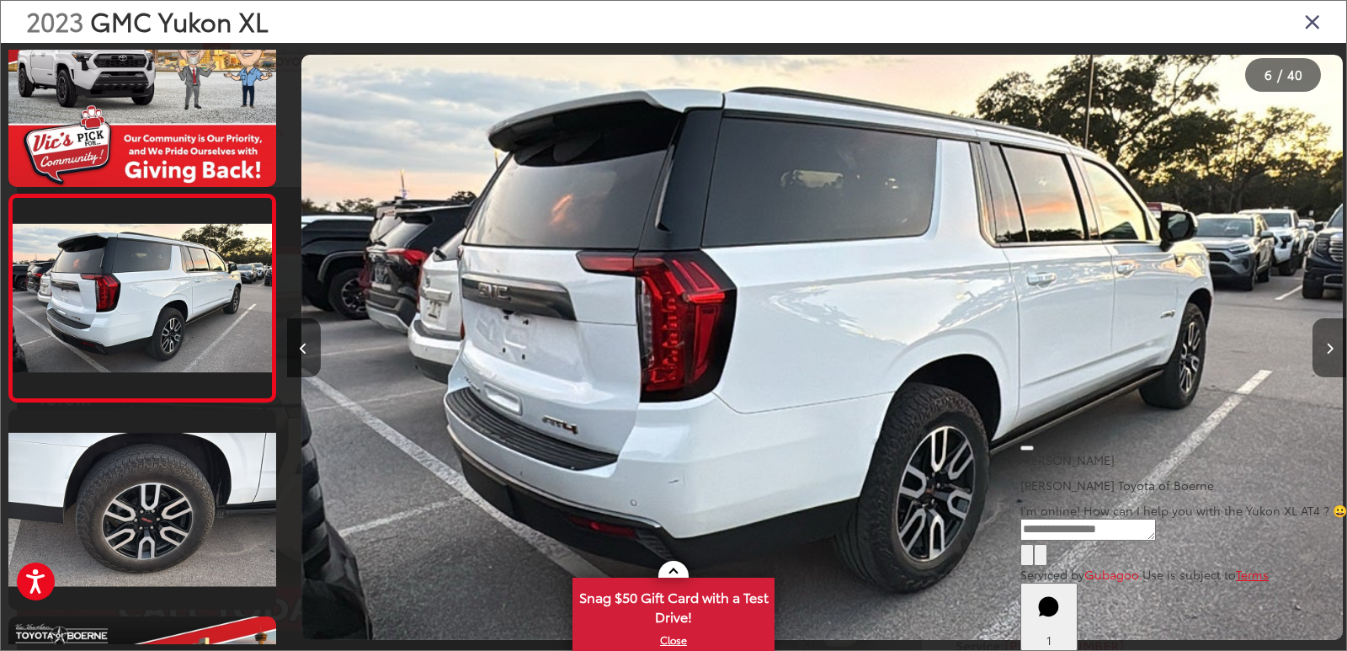
click at [1334, 356] on button "Next image" at bounding box center [1330, 347] width 34 height 59
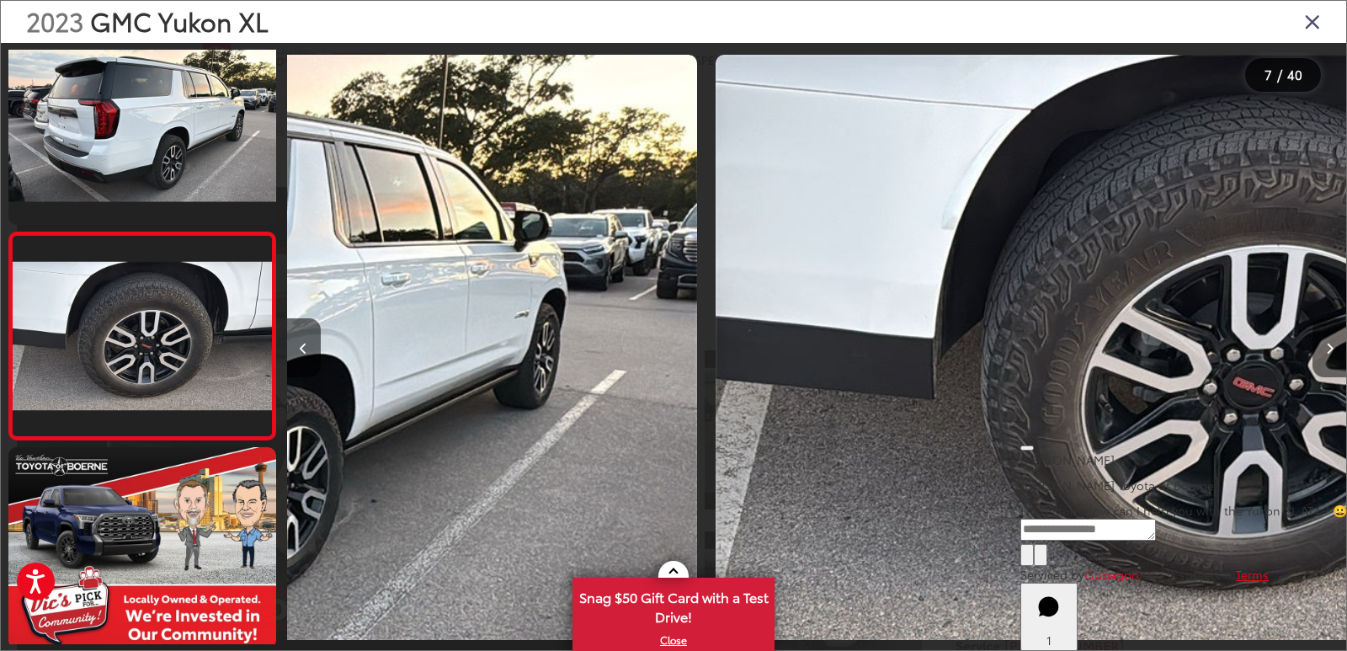
scroll to position [1101, 0]
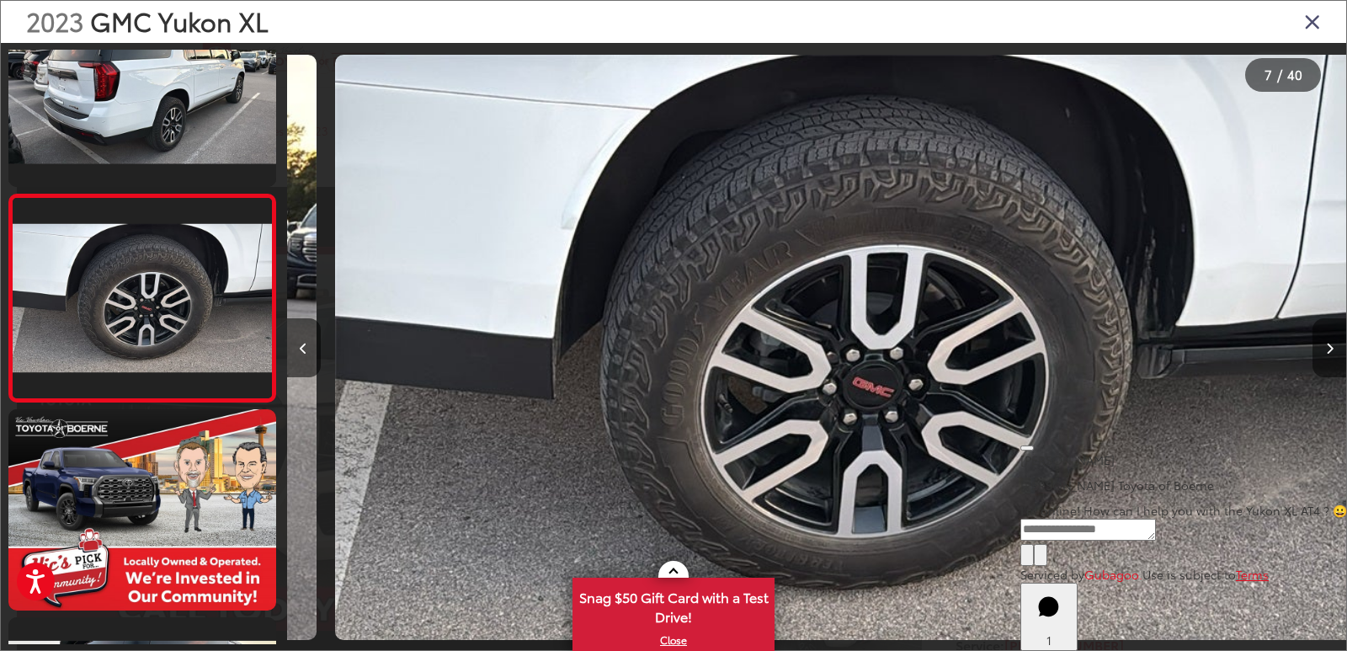
click at [1334, 356] on button "Next image" at bounding box center [1330, 347] width 34 height 59
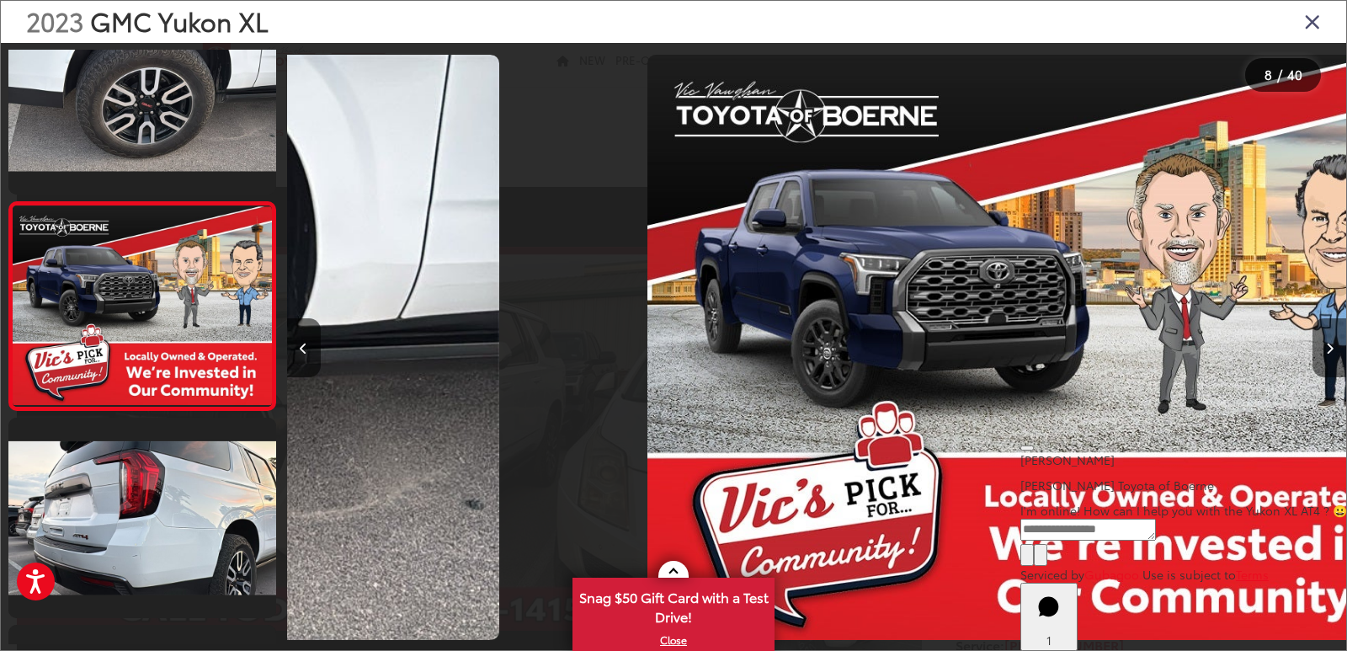
scroll to position [1308, 0]
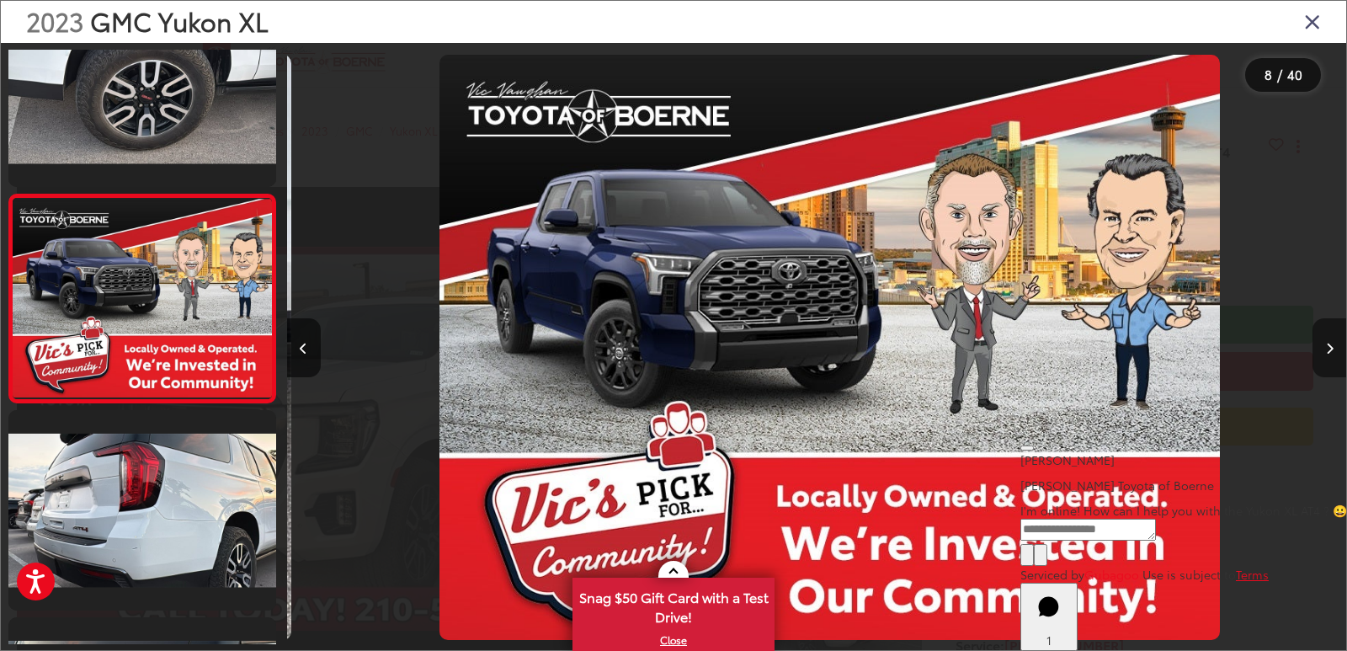
click at [1334, 356] on button "Next image" at bounding box center [1330, 347] width 34 height 59
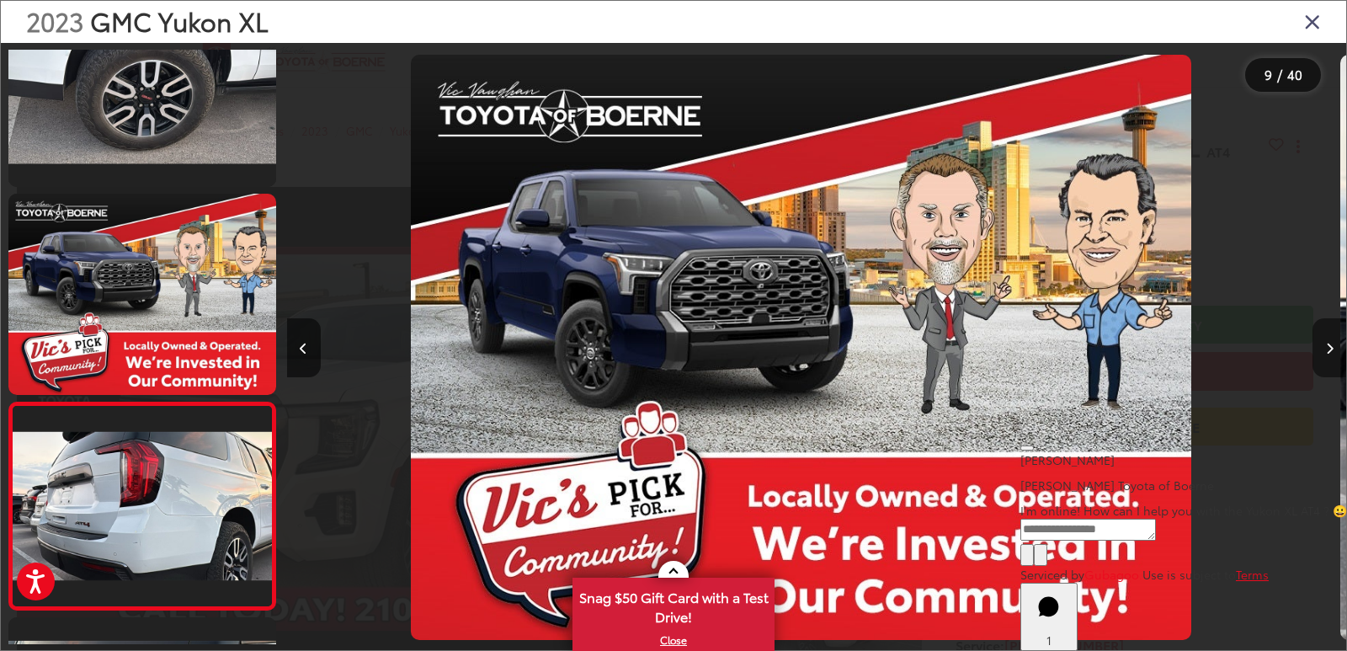
scroll to position [0, 0]
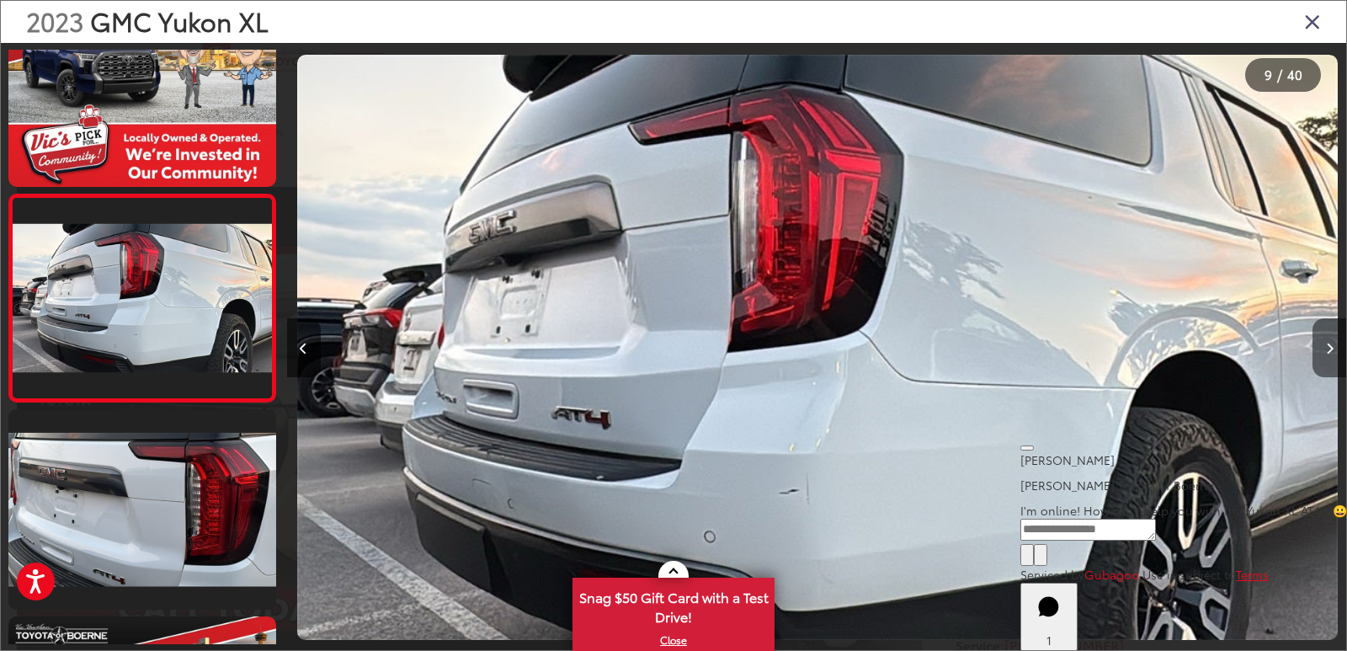
click at [1334, 356] on button "Next image" at bounding box center [1330, 347] width 34 height 59
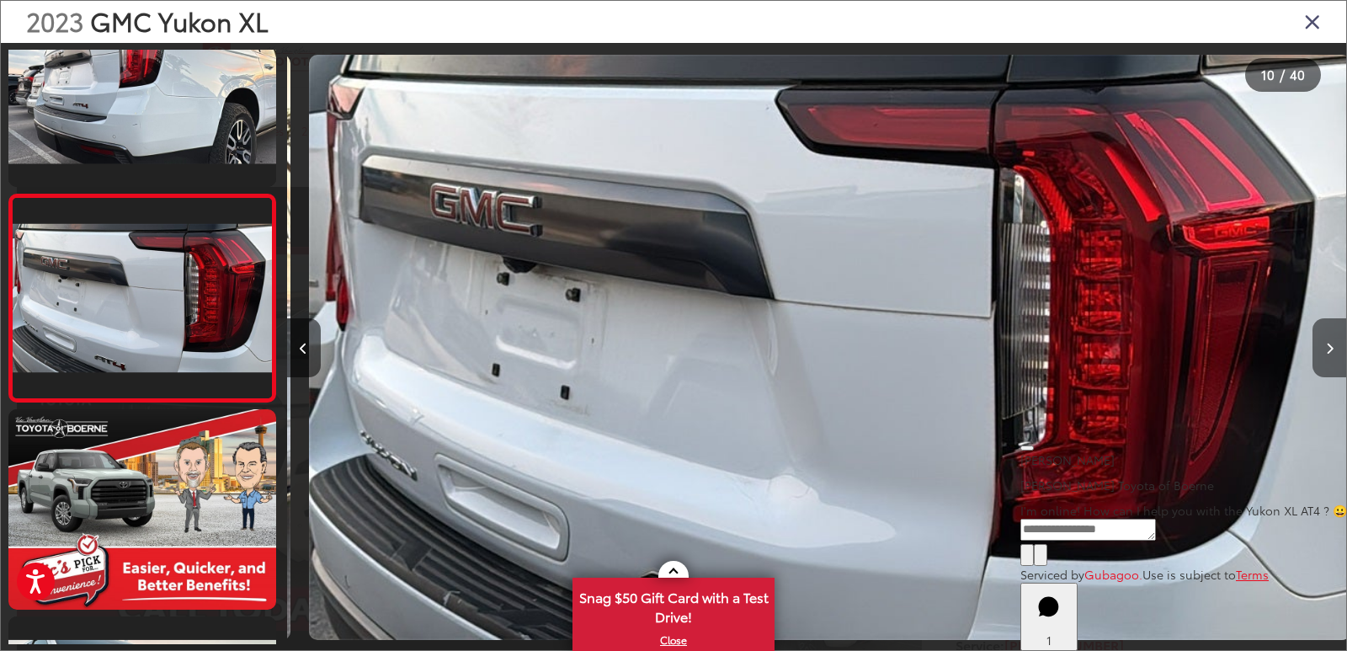
click at [1334, 356] on button "Next image" at bounding box center [1330, 347] width 34 height 59
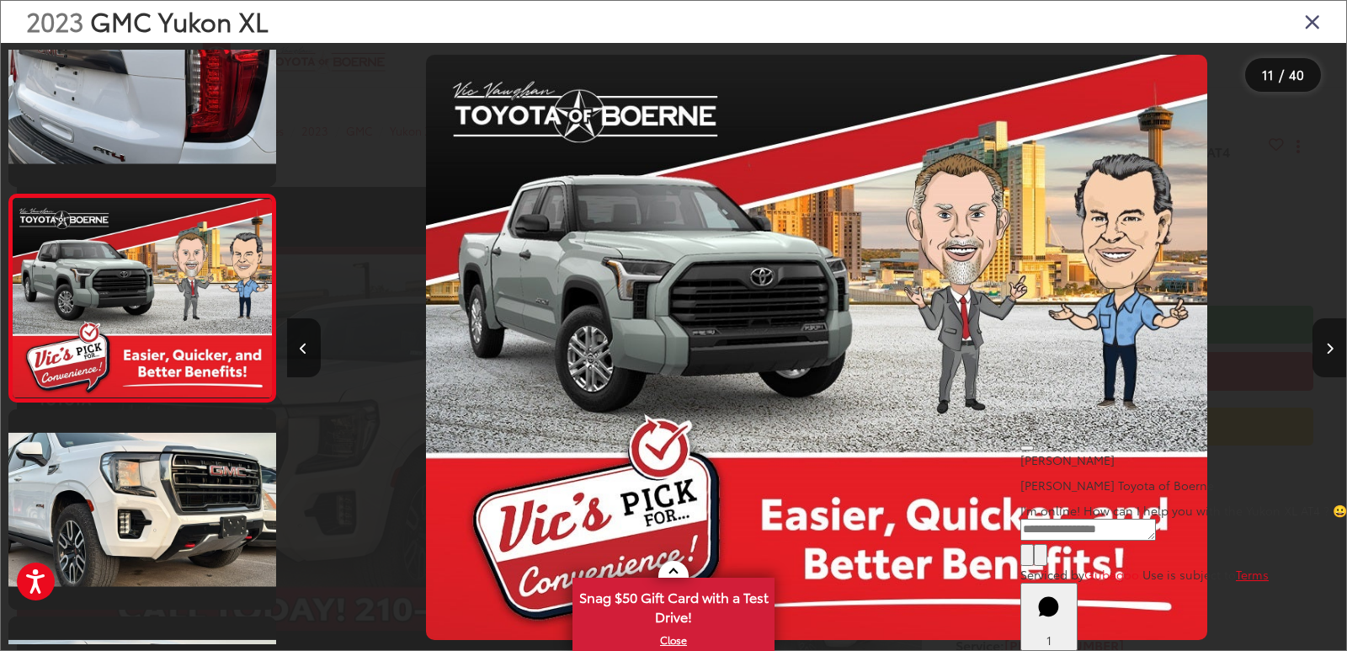
click at [1334, 356] on button "Next image" at bounding box center [1330, 347] width 34 height 59
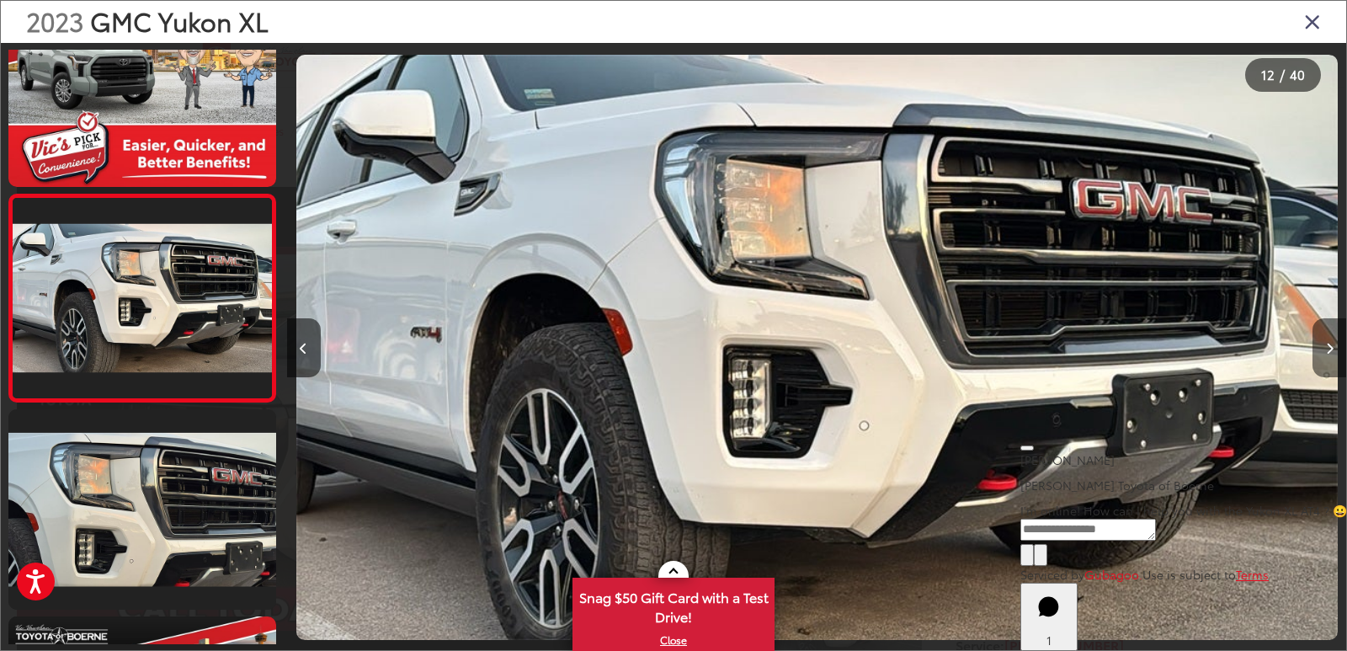
click at [1334, 356] on button "Next image" at bounding box center [1330, 347] width 34 height 59
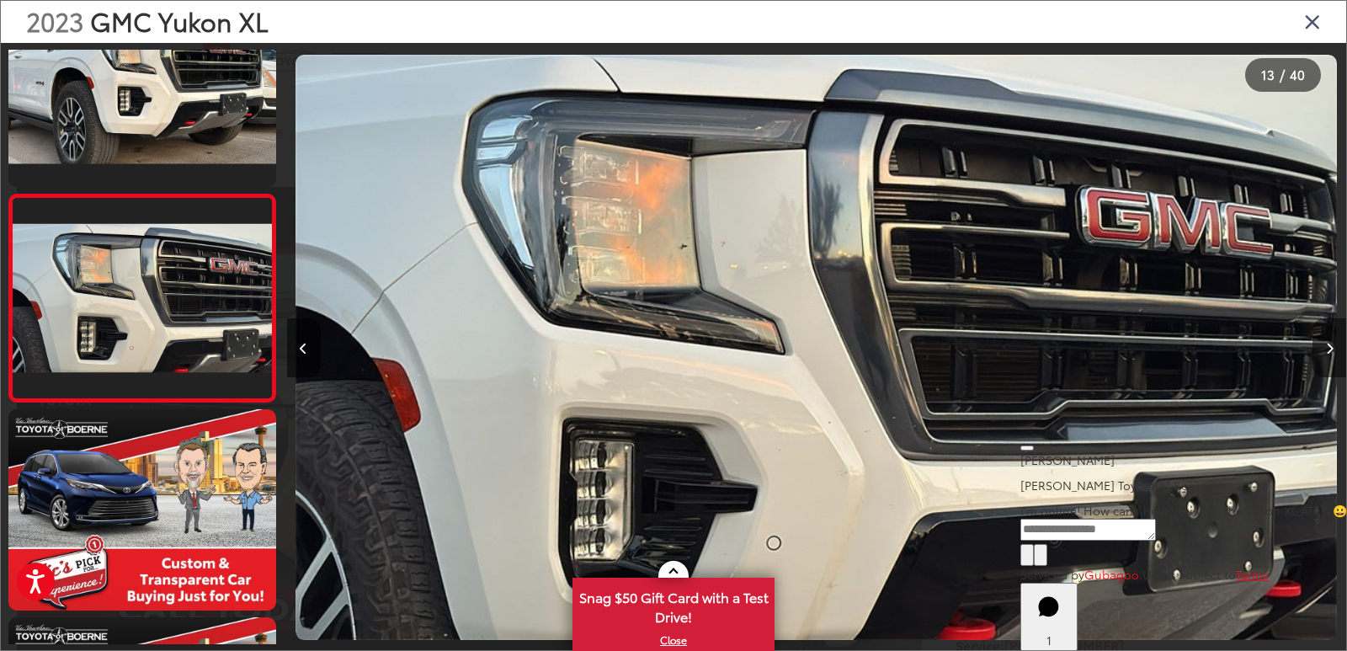
click at [1334, 356] on button "Next image" at bounding box center [1330, 347] width 34 height 59
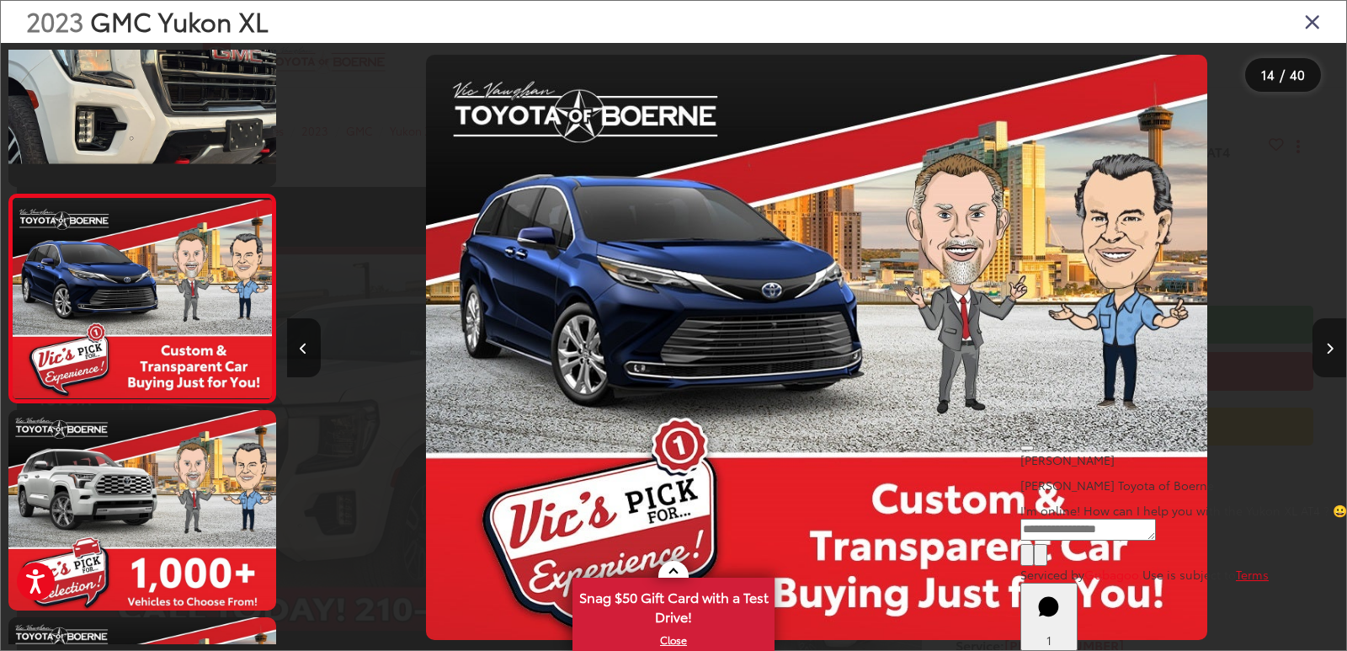
click at [1334, 356] on button "Next image" at bounding box center [1330, 347] width 34 height 59
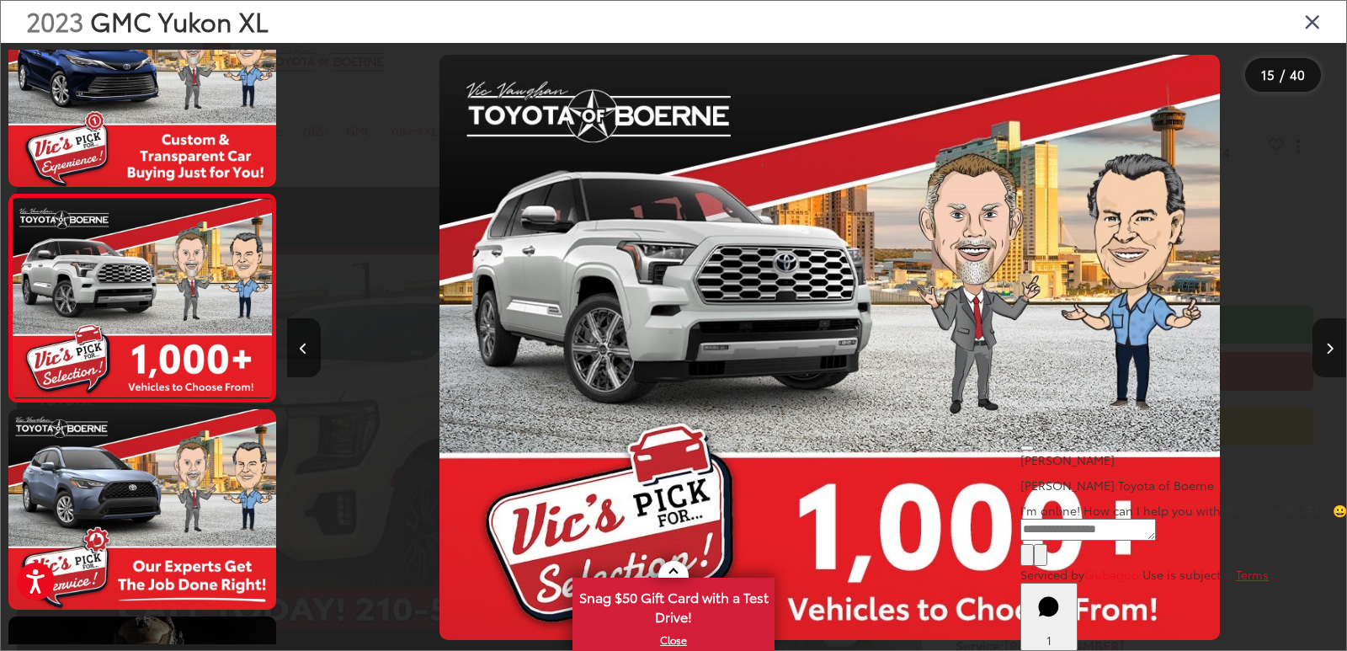
click at [1334, 356] on button "Next image" at bounding box center [1330, 347] width 34 height 59
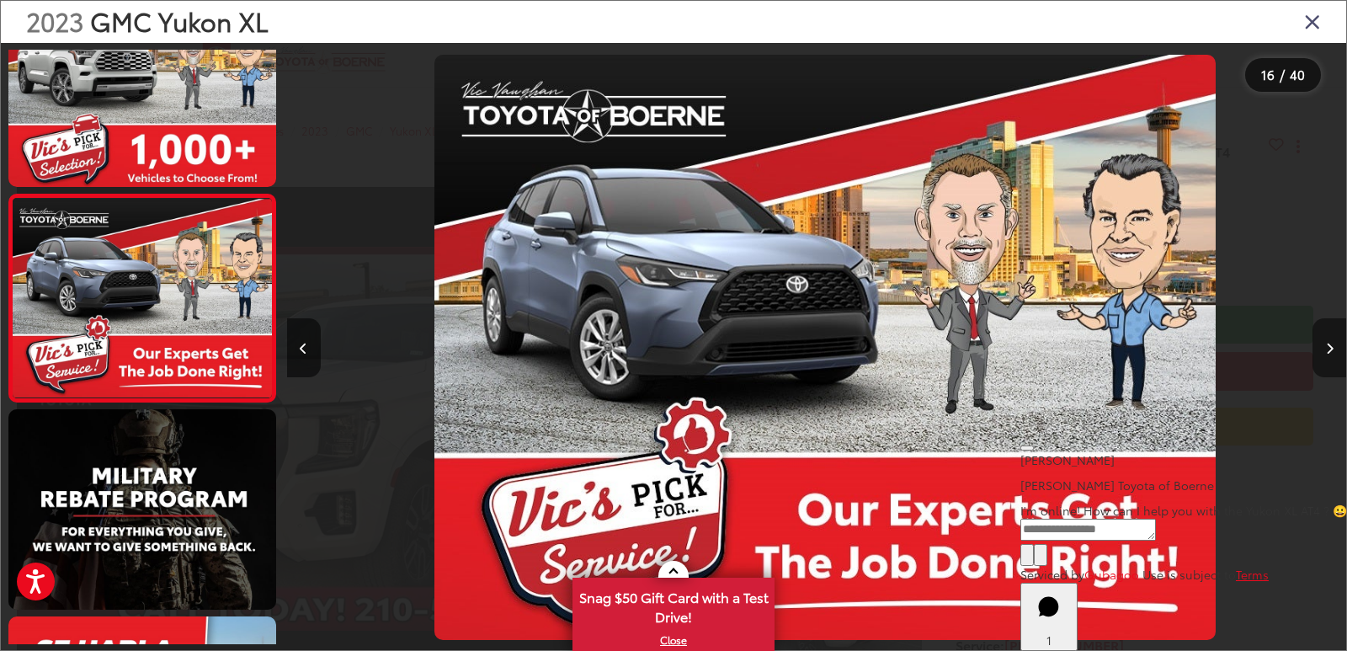
click at [1334, 356] on button "Next image" at bounding box center [1330, 347] width 34 height 59
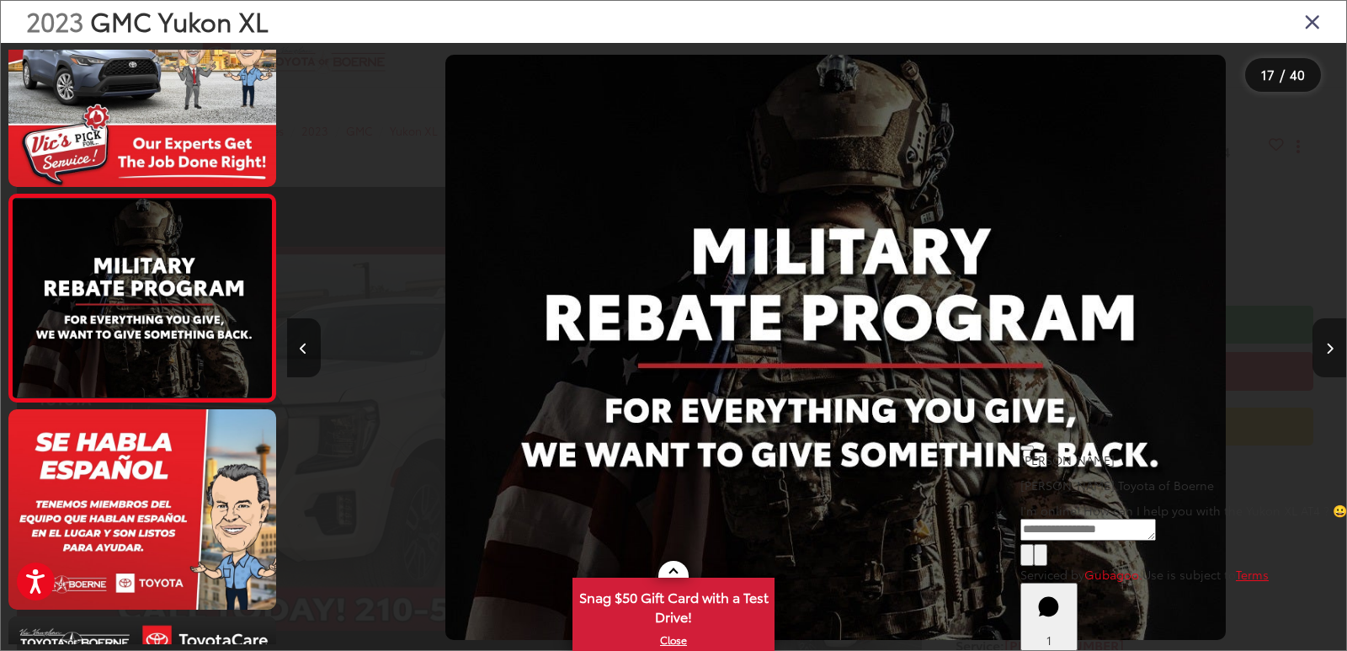
click at [1334, 356] on button "Next image" at bounding box center [1330, 347] width 34 height 59
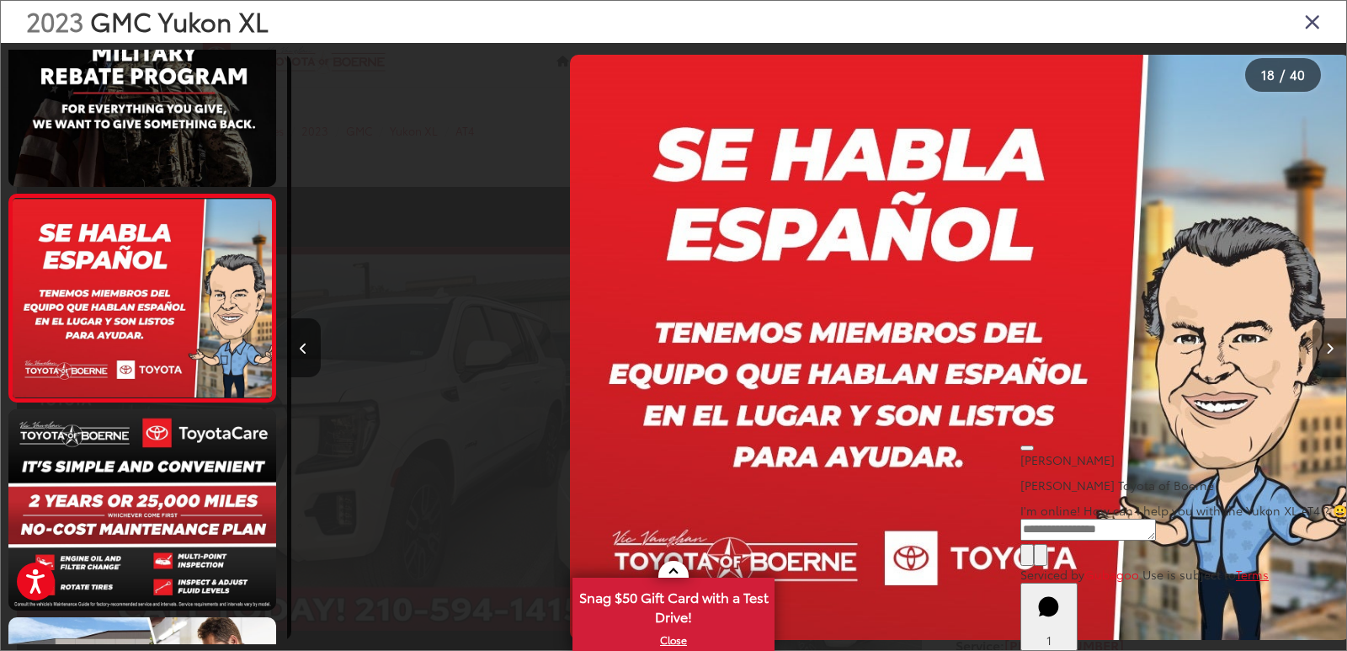
click at [1334, 356] on button "Next image" at bounding box center [1330, 347] width 34 height 59
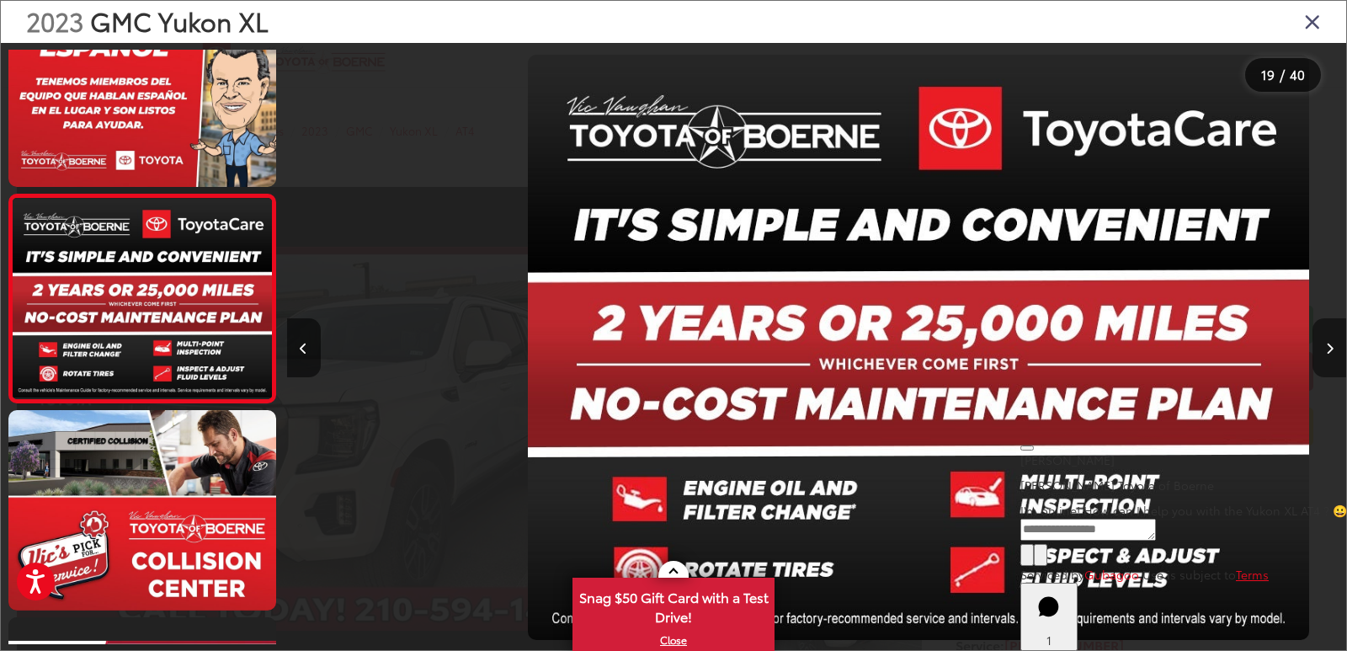
click at [1334, 356] on button "Next image" at bounding box center [1330, 347] width 34 height 59
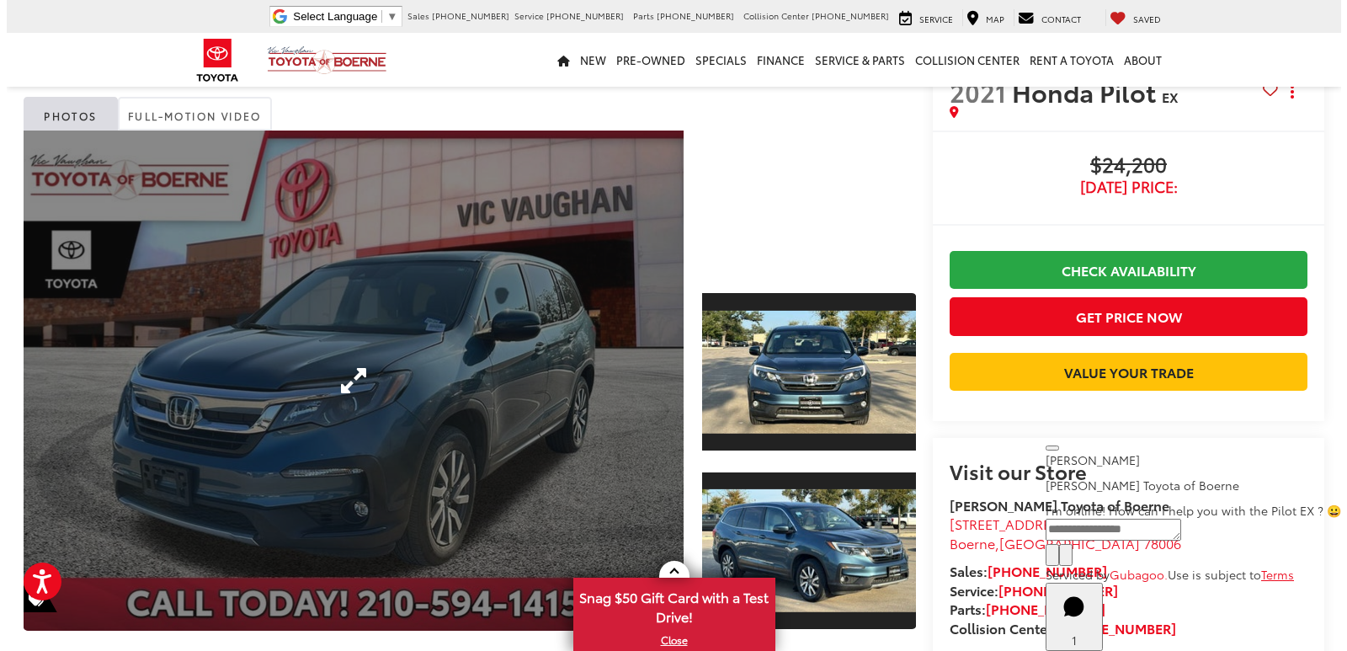
scroll to position [84, 0]
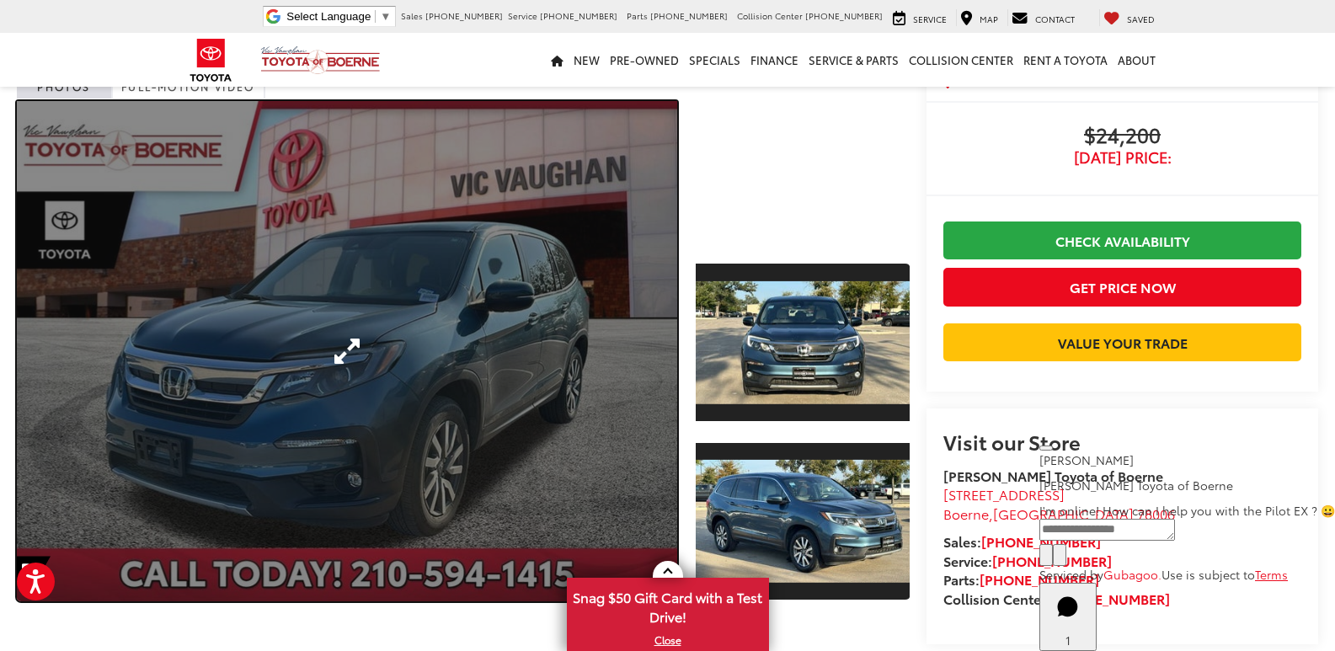
click at [416, 329] on link "Expand Photo 0" at bounding box center [347, 351] width 660 height 500
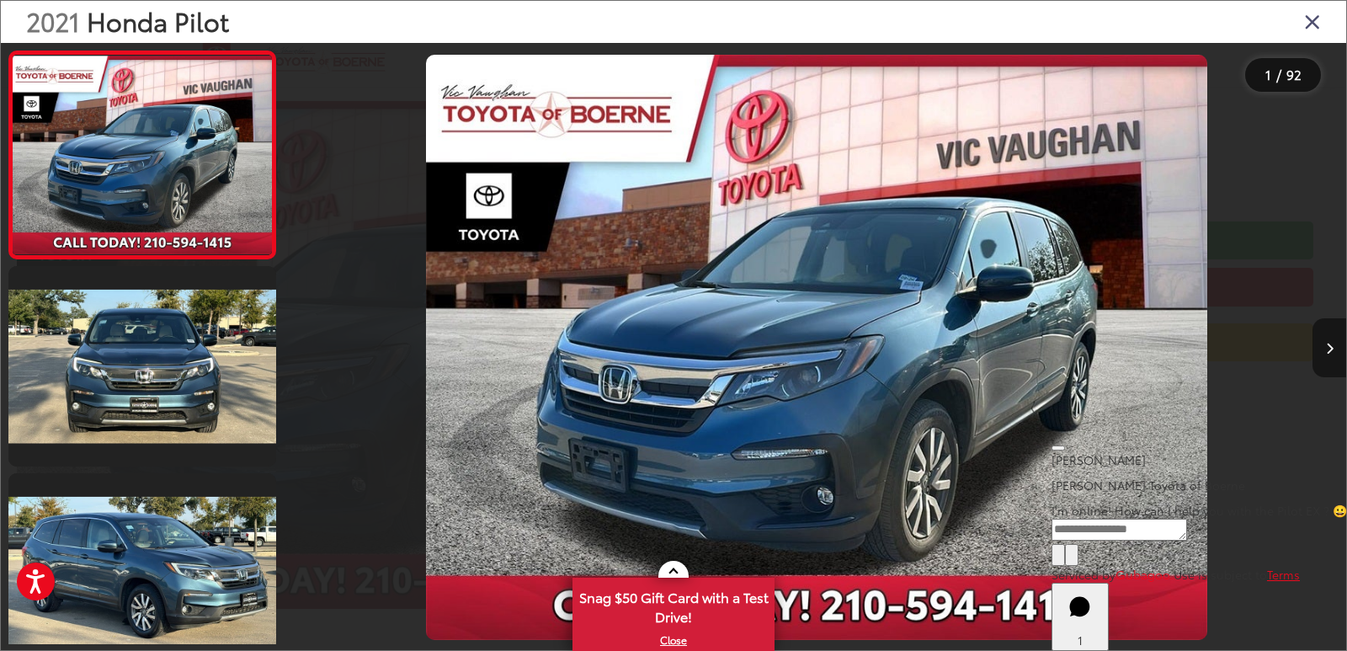
click at [1332, 371] on button "Next image" at bounding box center [1330, 347] width 34 height 59
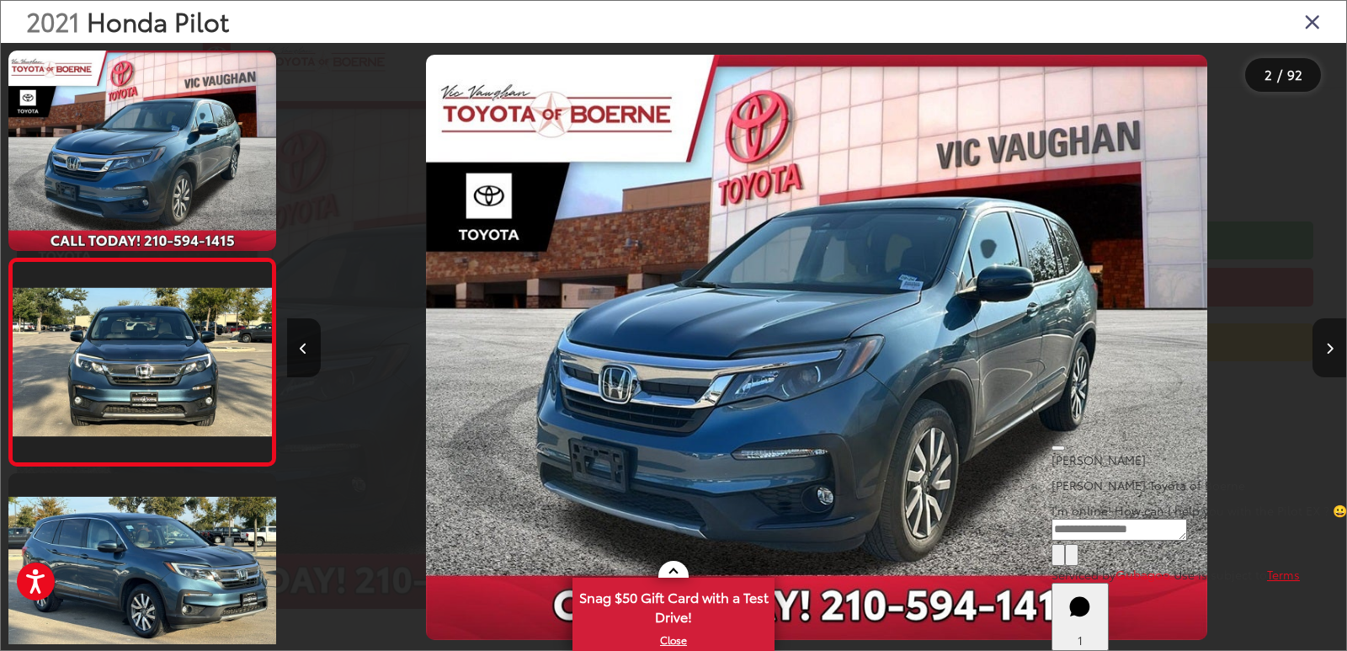
scroll to position [64, 0]
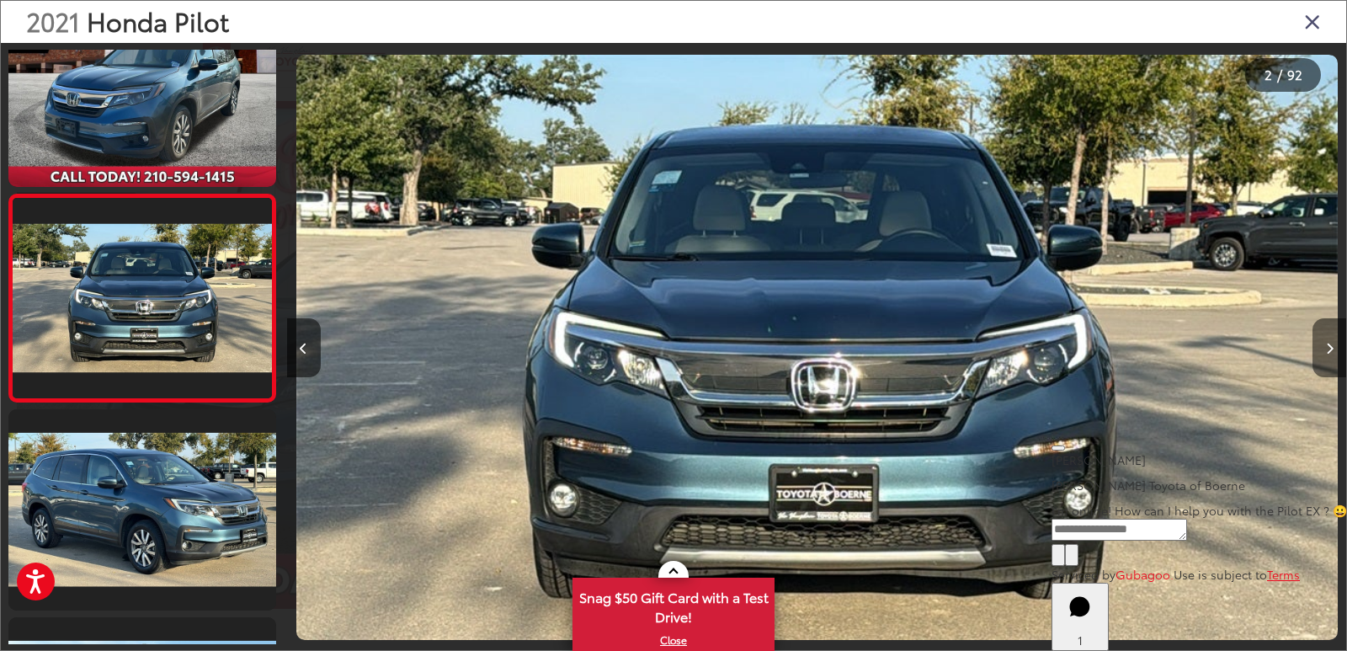
click at [1334, 354] on button "Next image" at bounding box center [1330, 347] width 34 height 59
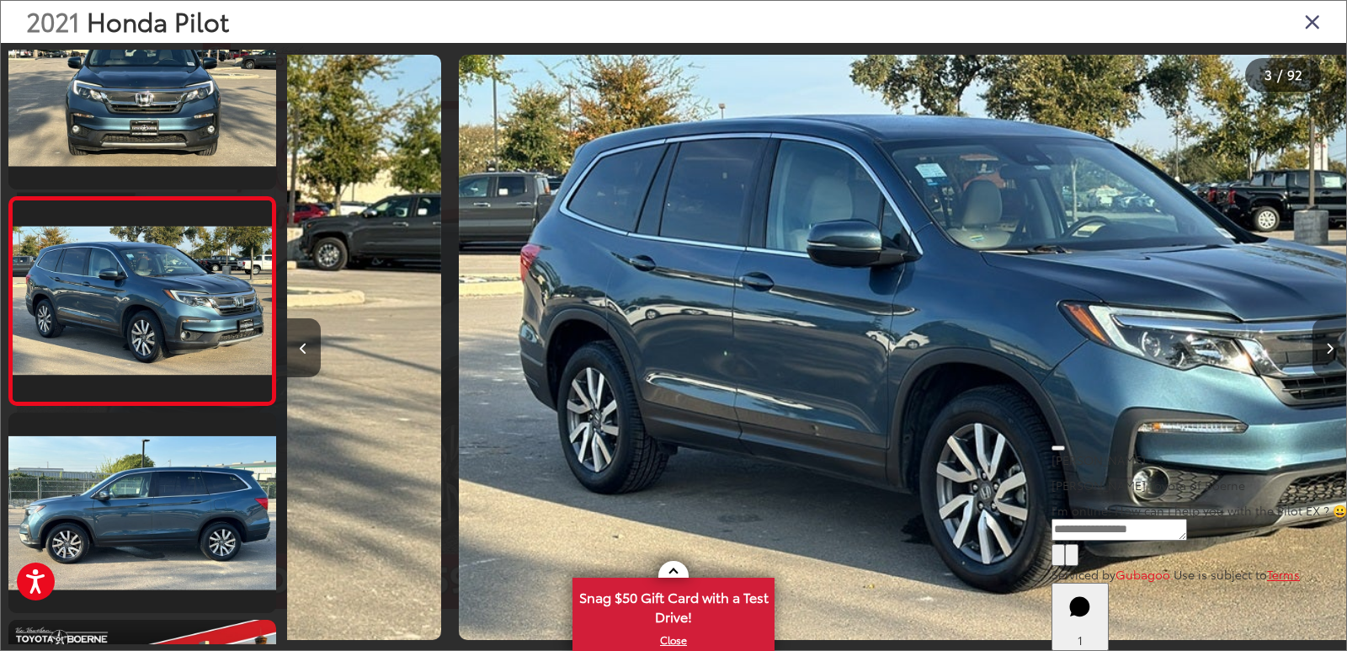
scroll to position [271, 0]
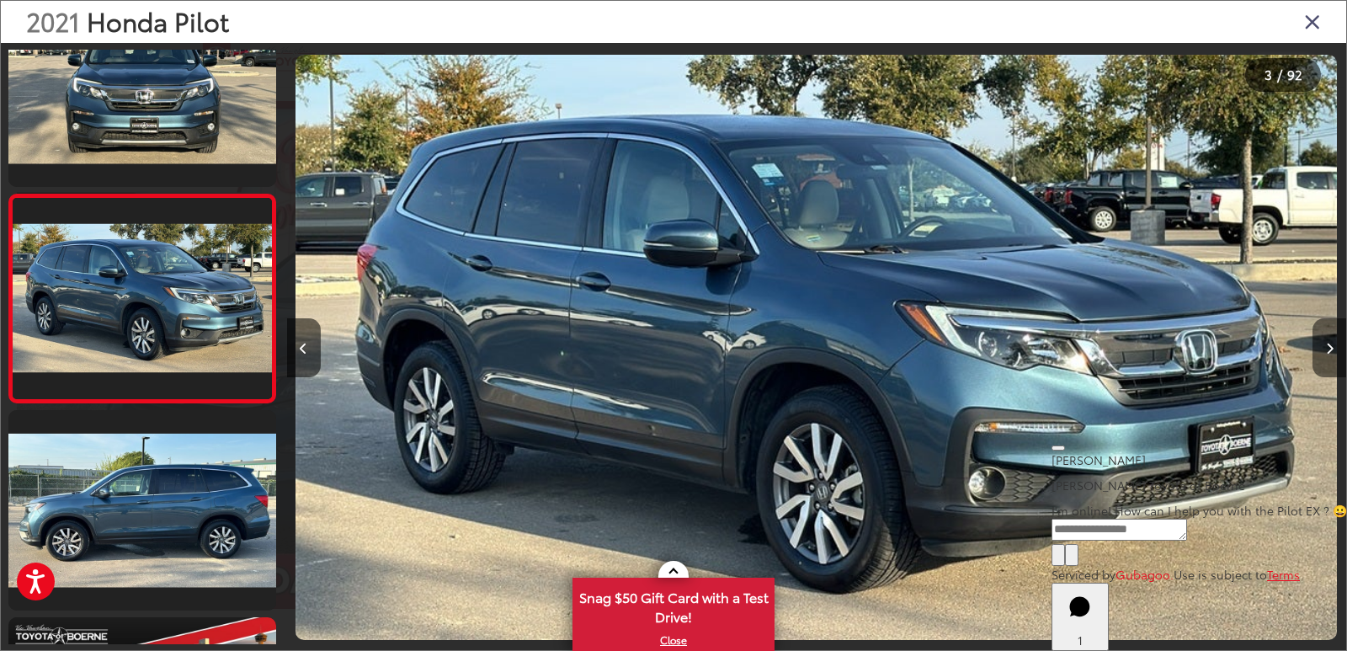
click at [1334, 354] on button "Next image" at bounding box center [1330, 347] width 34 height 59
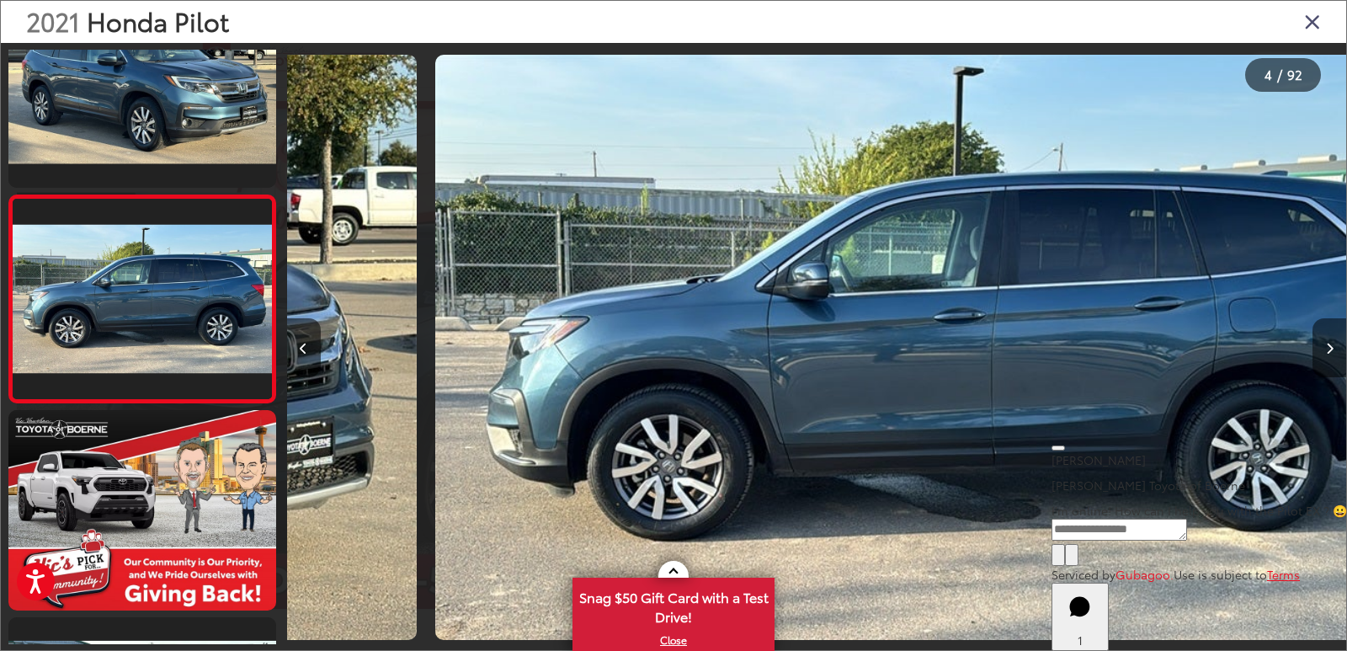
scroll to position [479, 0]
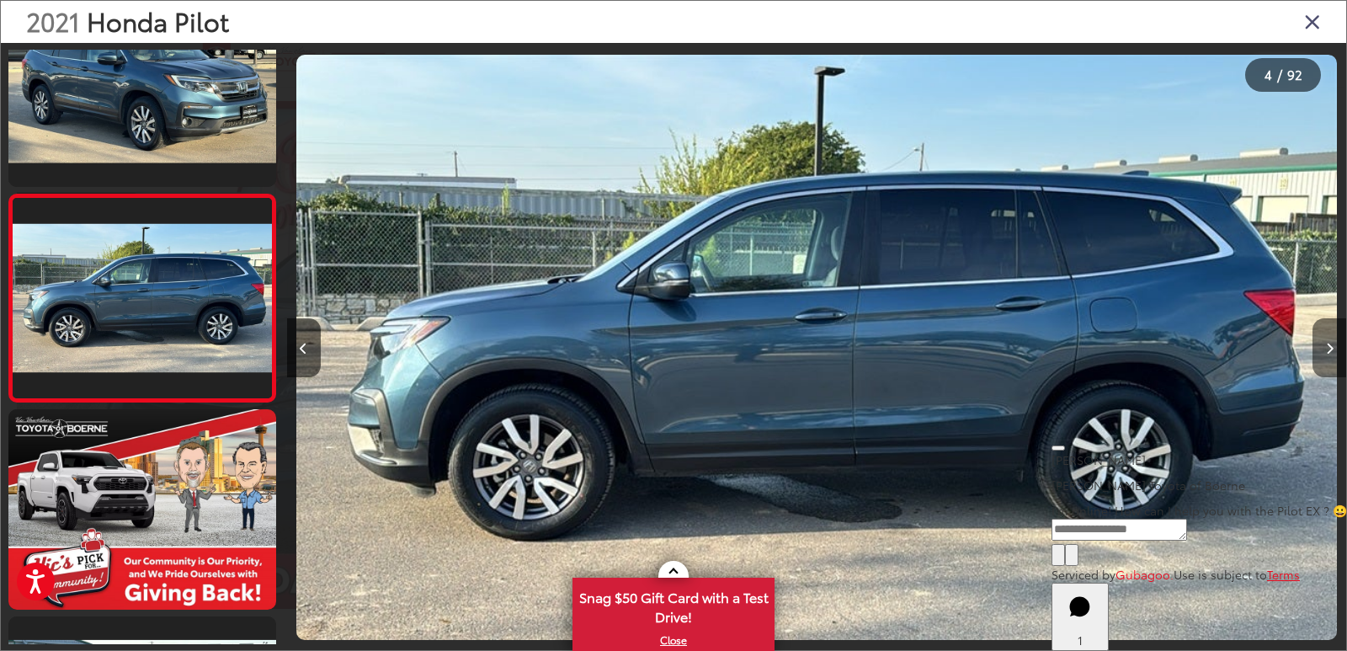
click at [1334, 354] on button "Next image" at bounding box center [1330, 347] width 34 height 59
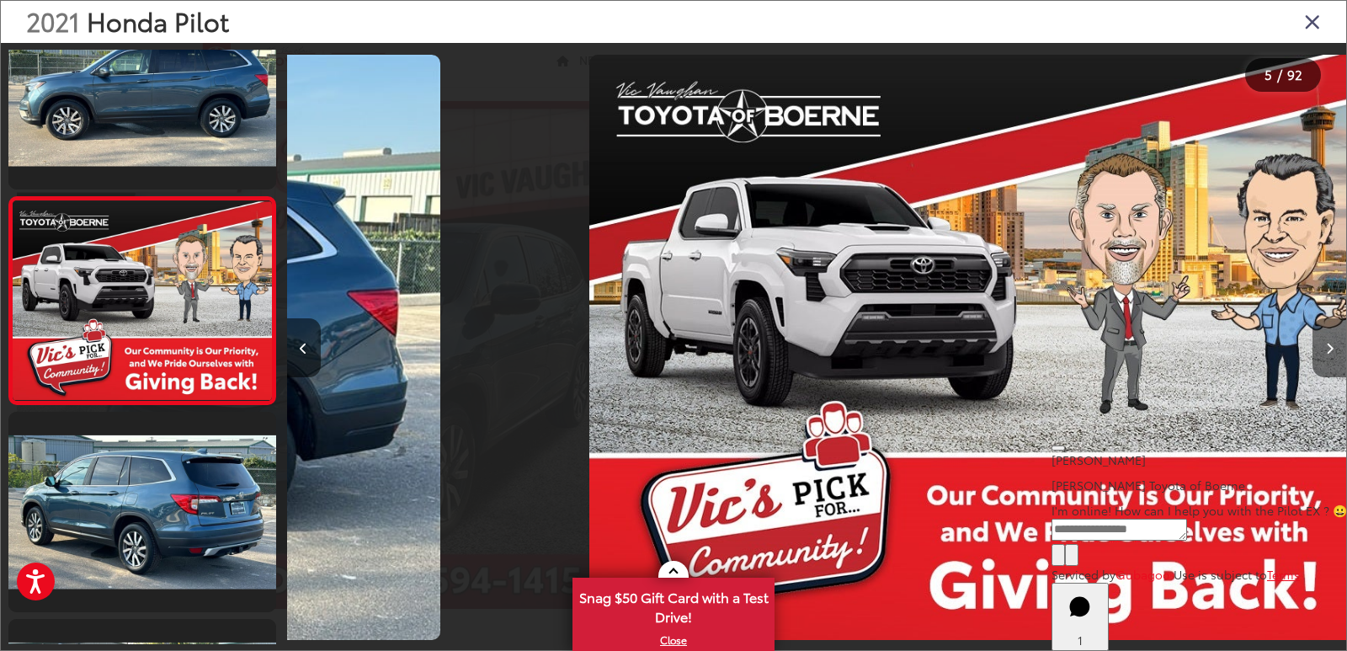
scroll to position [686, 0]
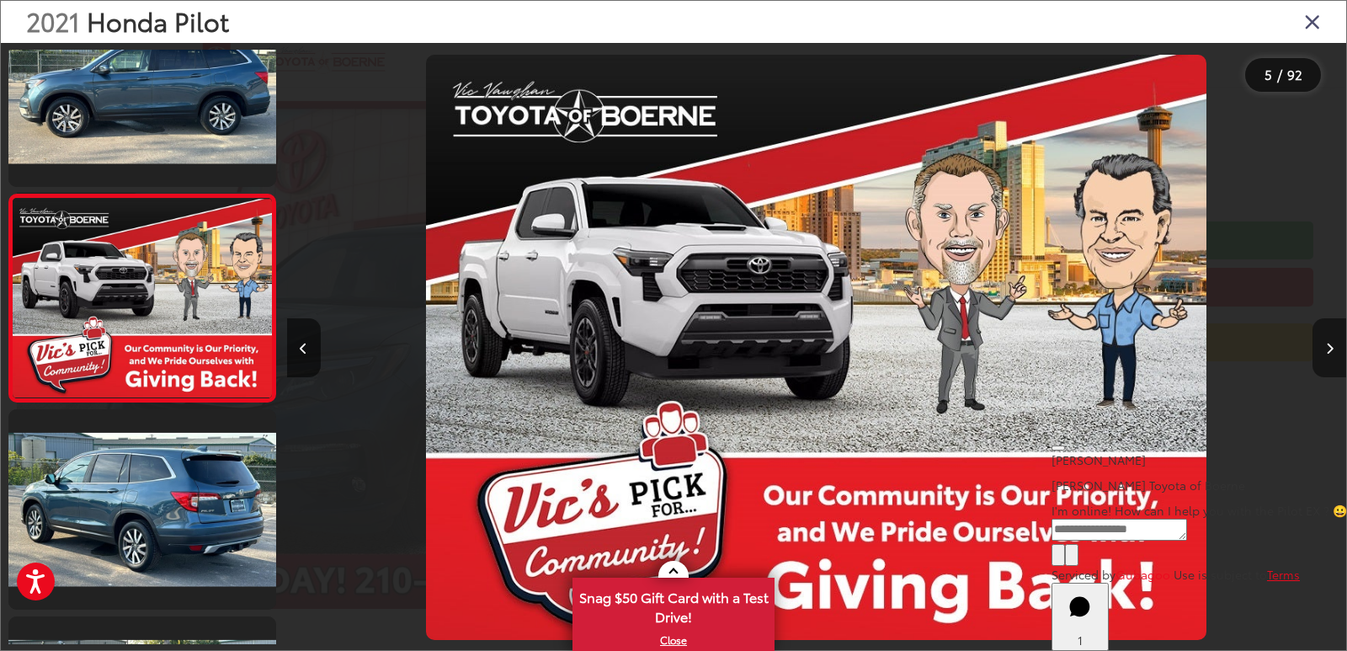
click at [1334, 354] on button "Next image" at bounding box center [1330, 347] width 34 height 59
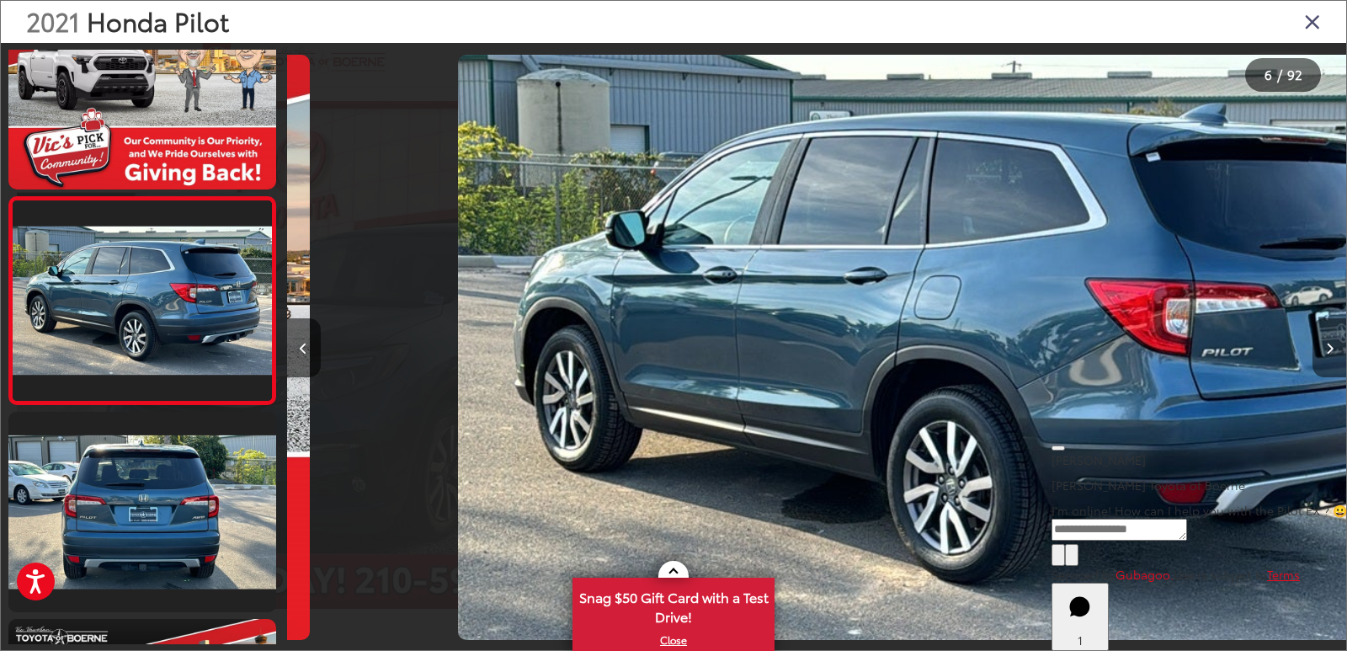
scroll to position [894, 0]
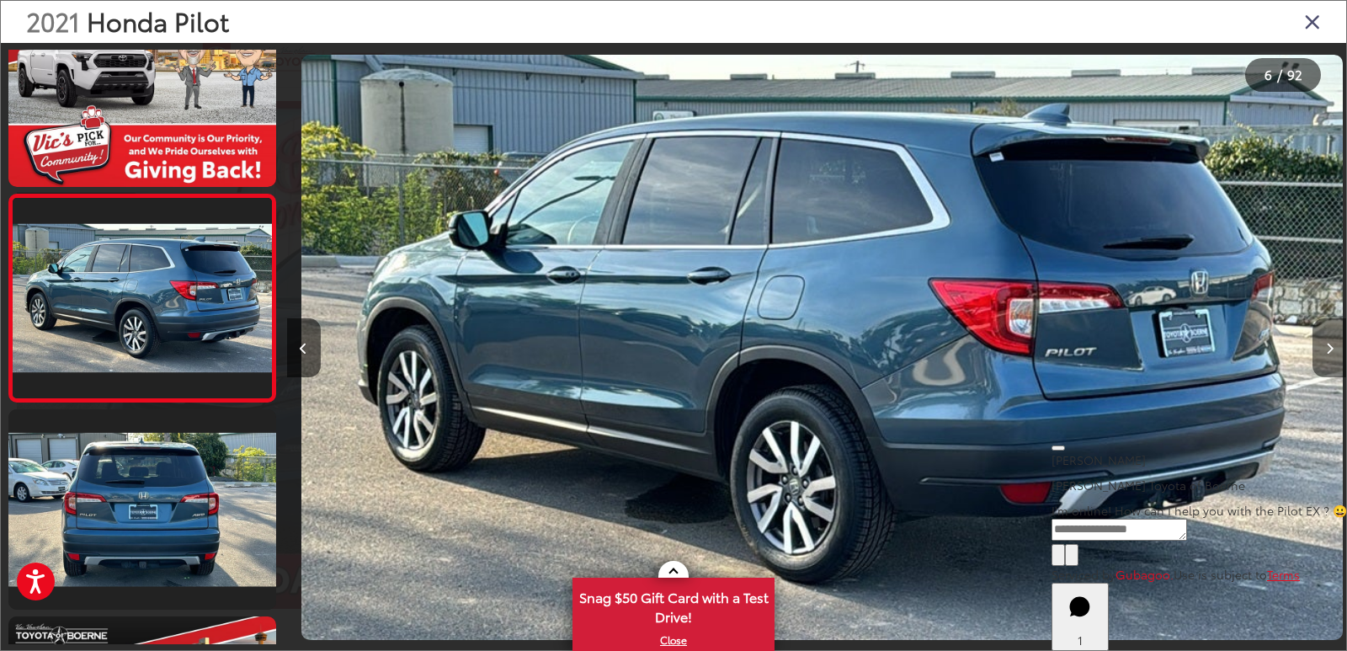
click at [1334, 354] on button "Next image" at bounding box center [1330, 347] width 34 height 59
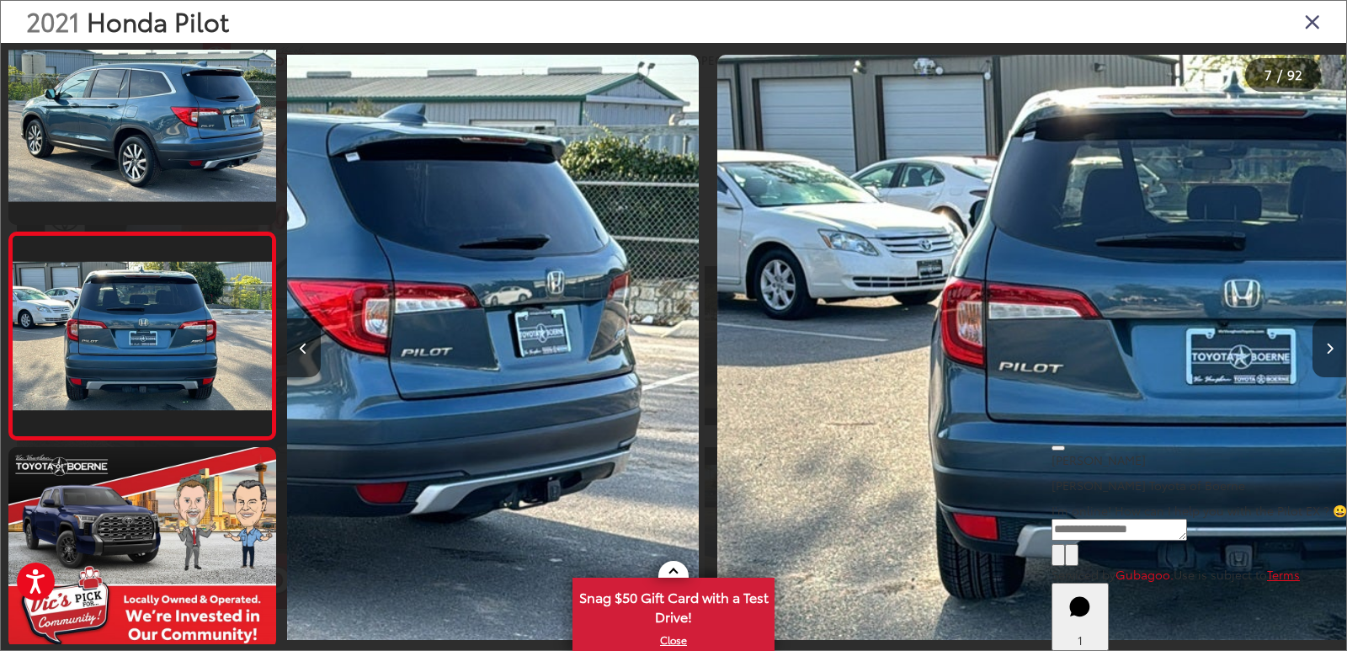
scroll to position [1101, 0]
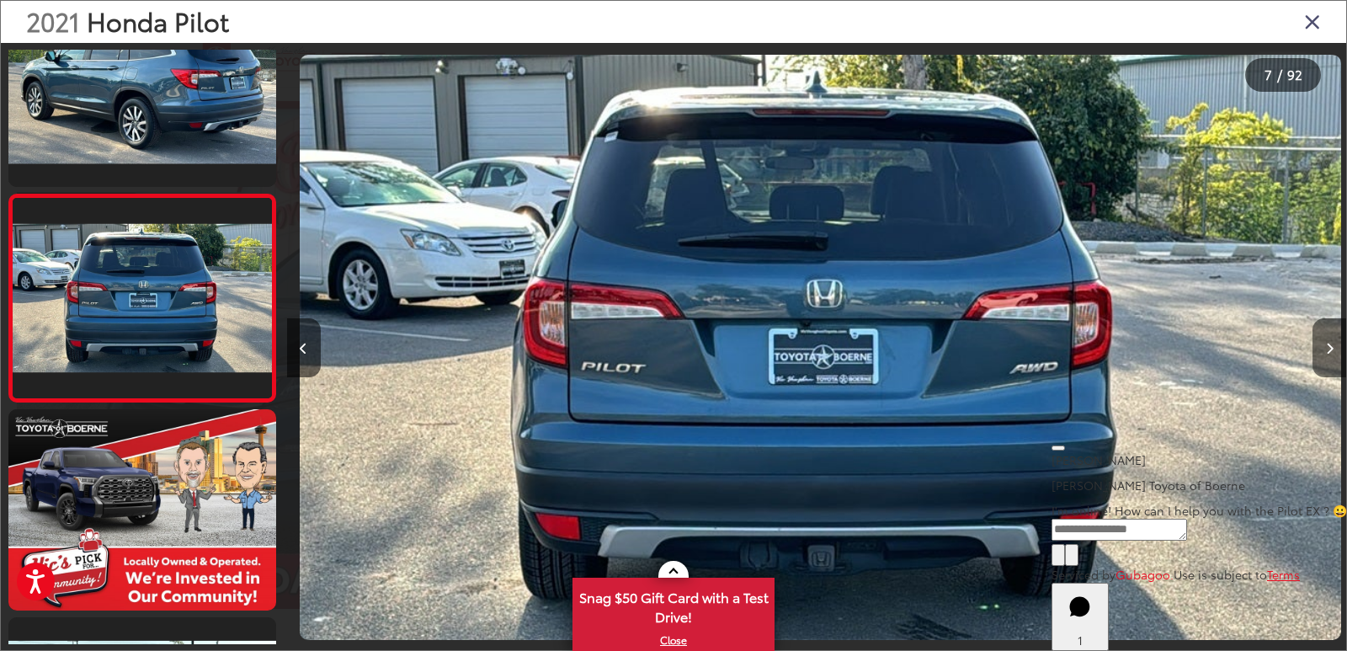
click at [1334, 354] on button "Next image" at bounding box center [1330, 347] width 34 height 59
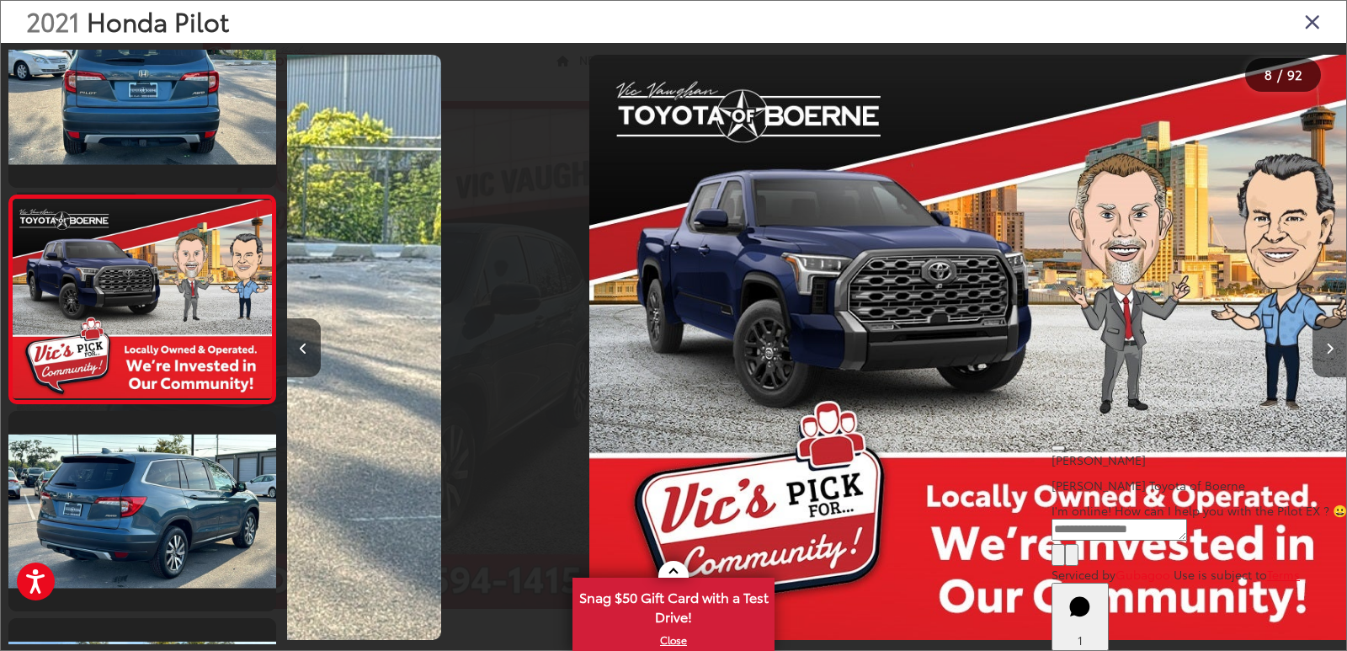
scroll to position [1308, 0]
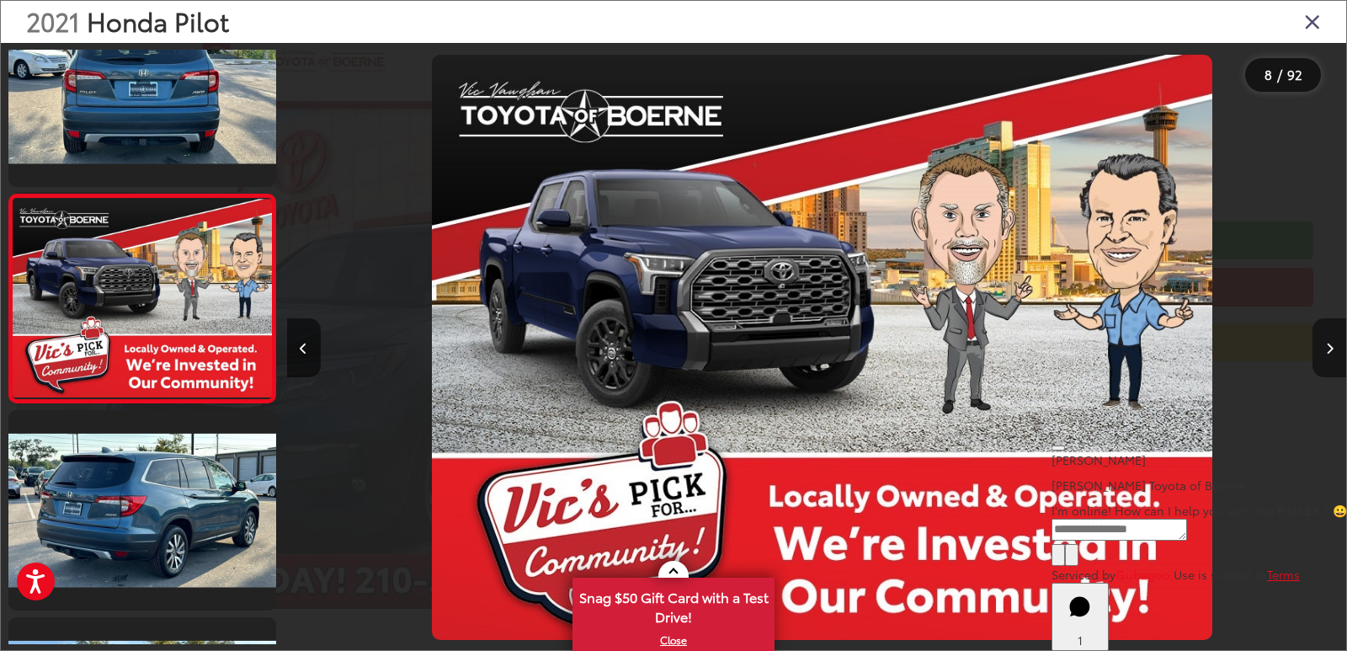
click at [1334, 354] on button "Next image" at bounding box center [1330, 347] width 34 height 59
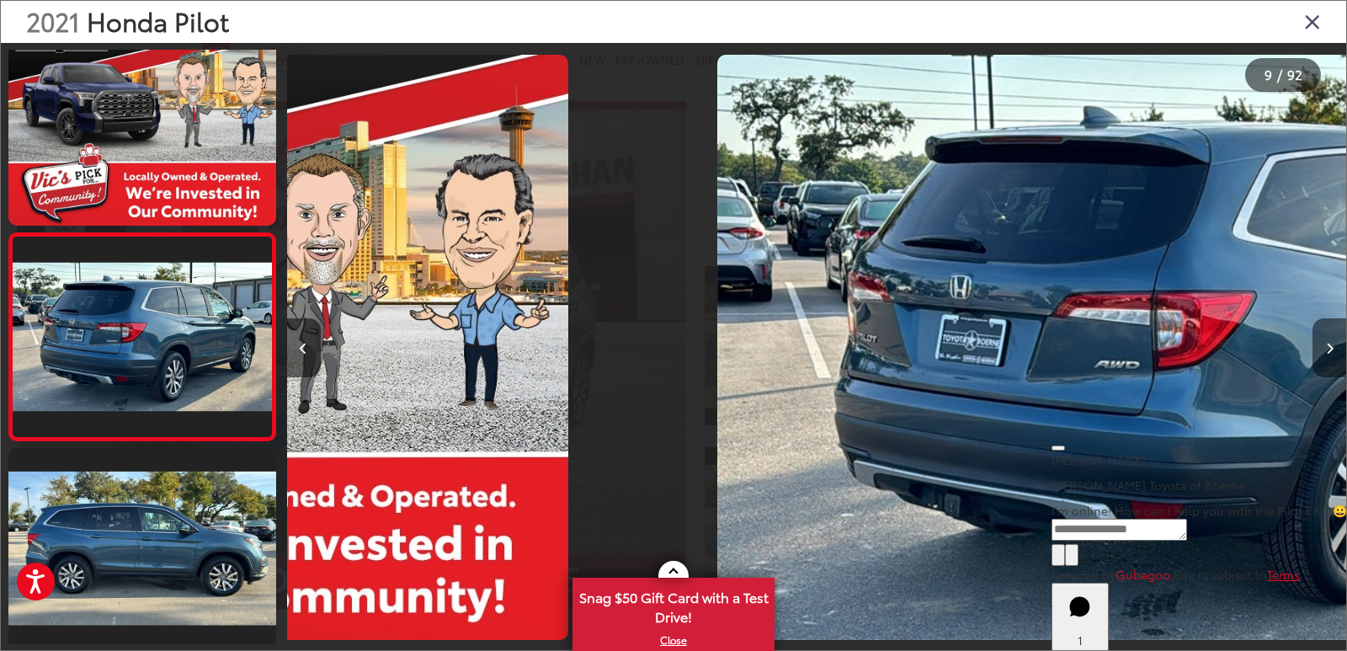
scroll to position [0, 0]
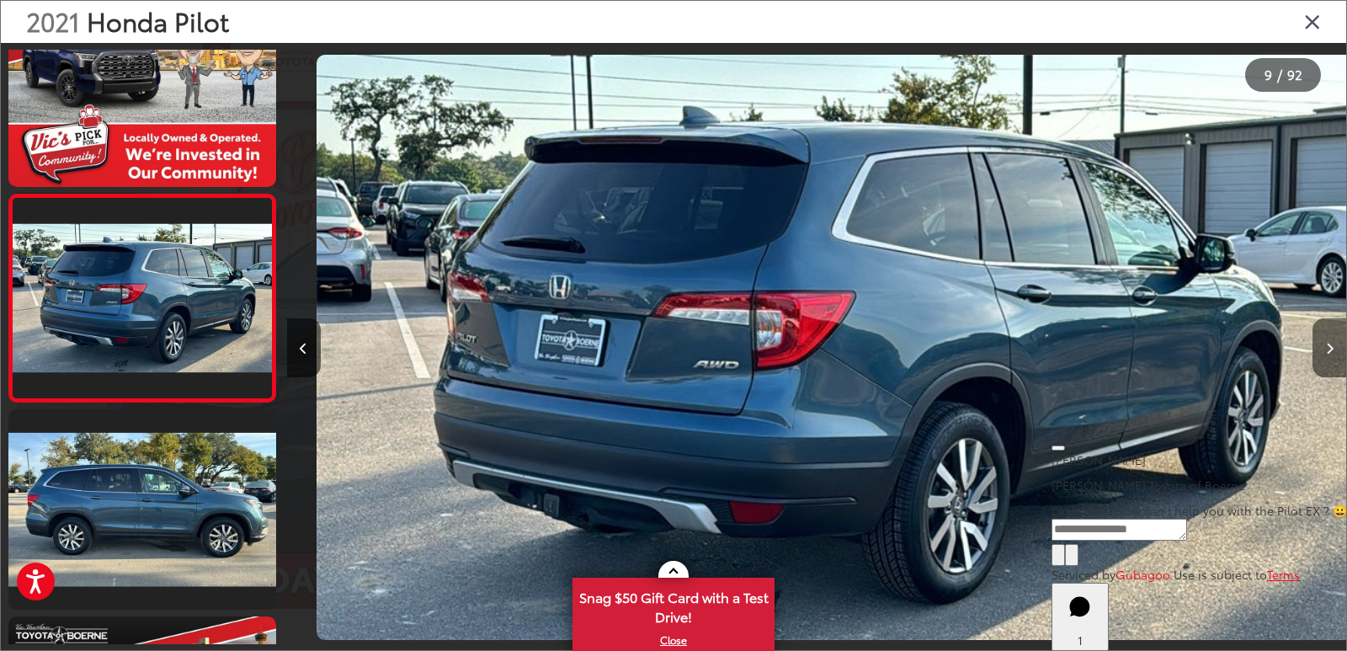
click at [1334, 354] on button "Next image" at bounding box center [1330, 347] width 34 height 59
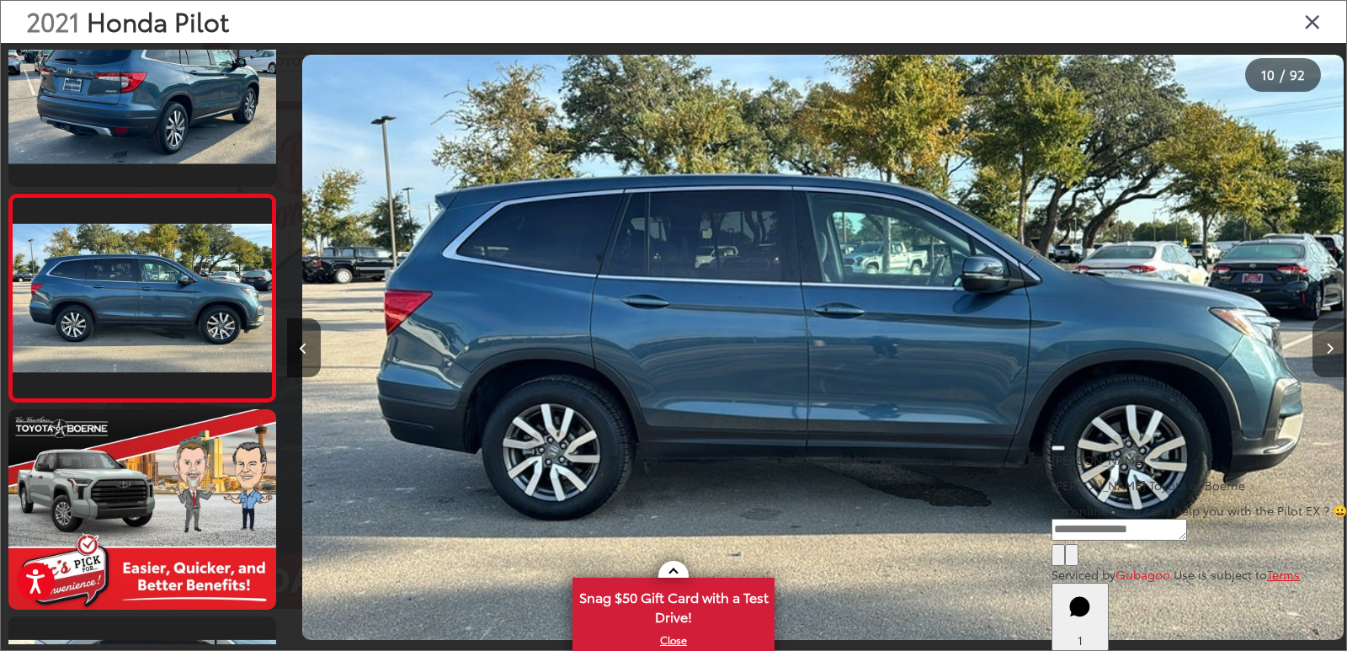
click at [1334, 354] on button "Next image" at bounding box center [1330, 347] width 34 height 59
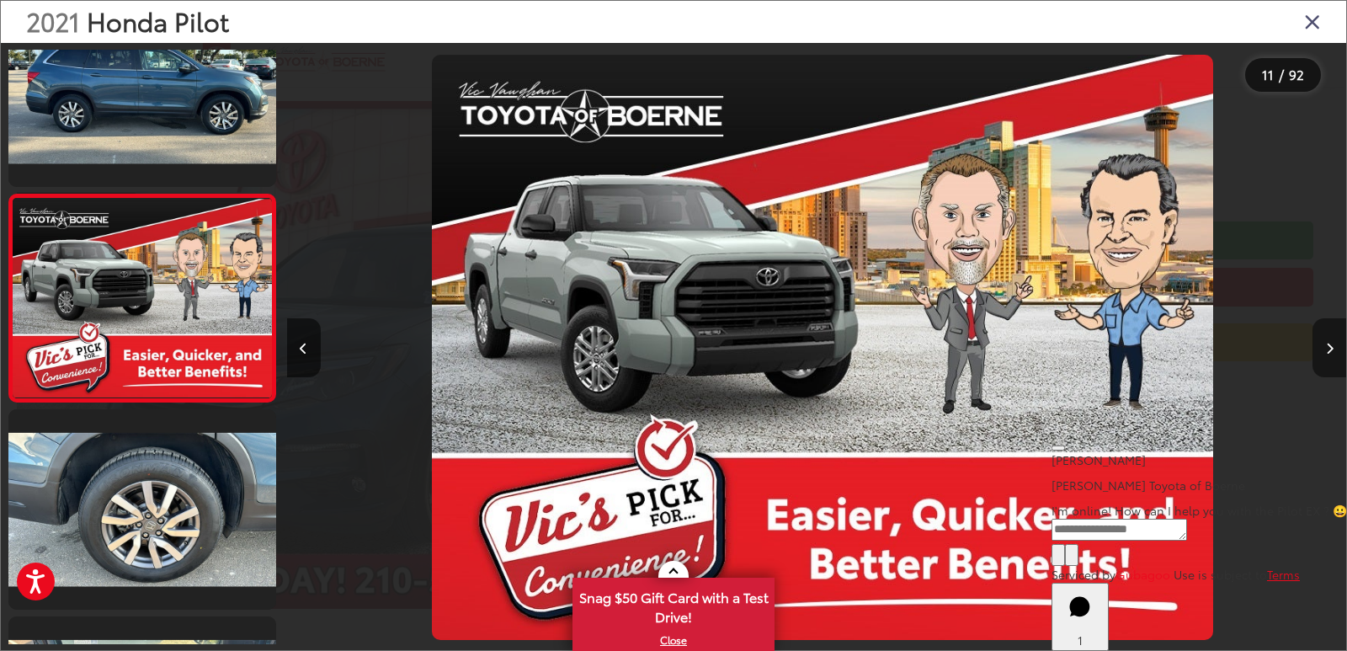
click at [1334, 354] on button "Next image" at bounding box center [1330, 347] width 34 height 59
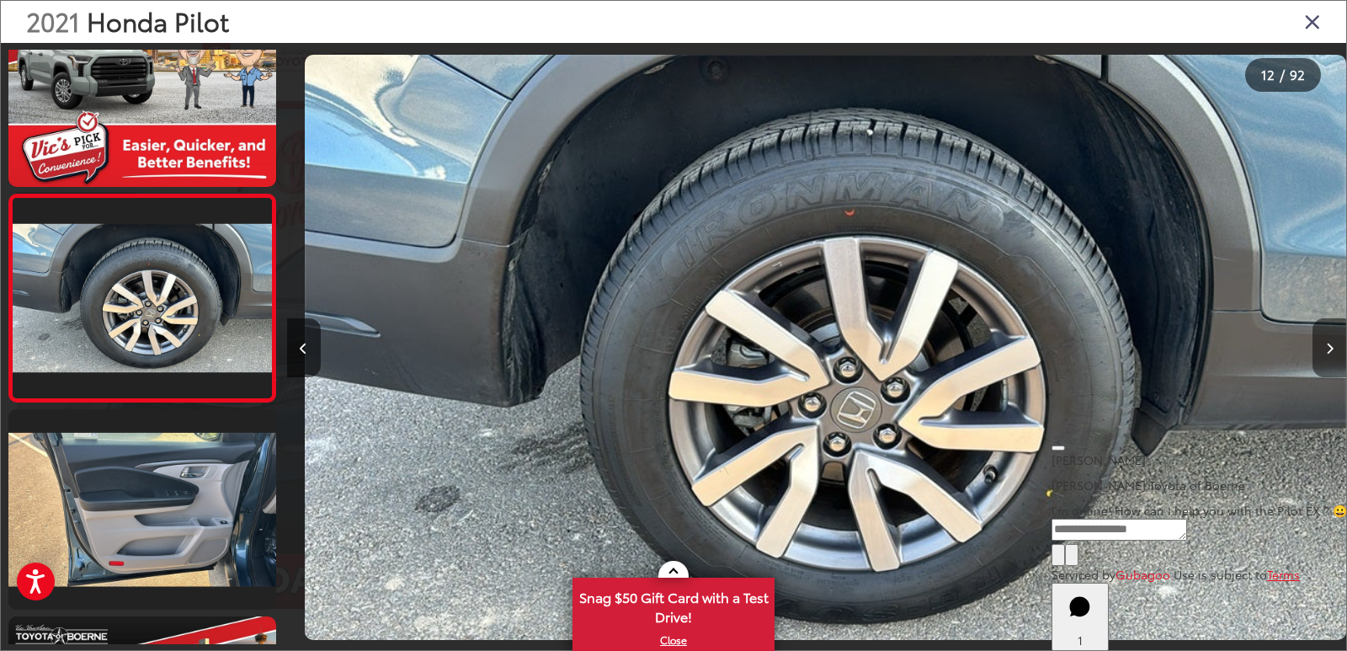
click at [1334, 354] on button "Next image" at bounding box center [1330, 347] width 34 height 59
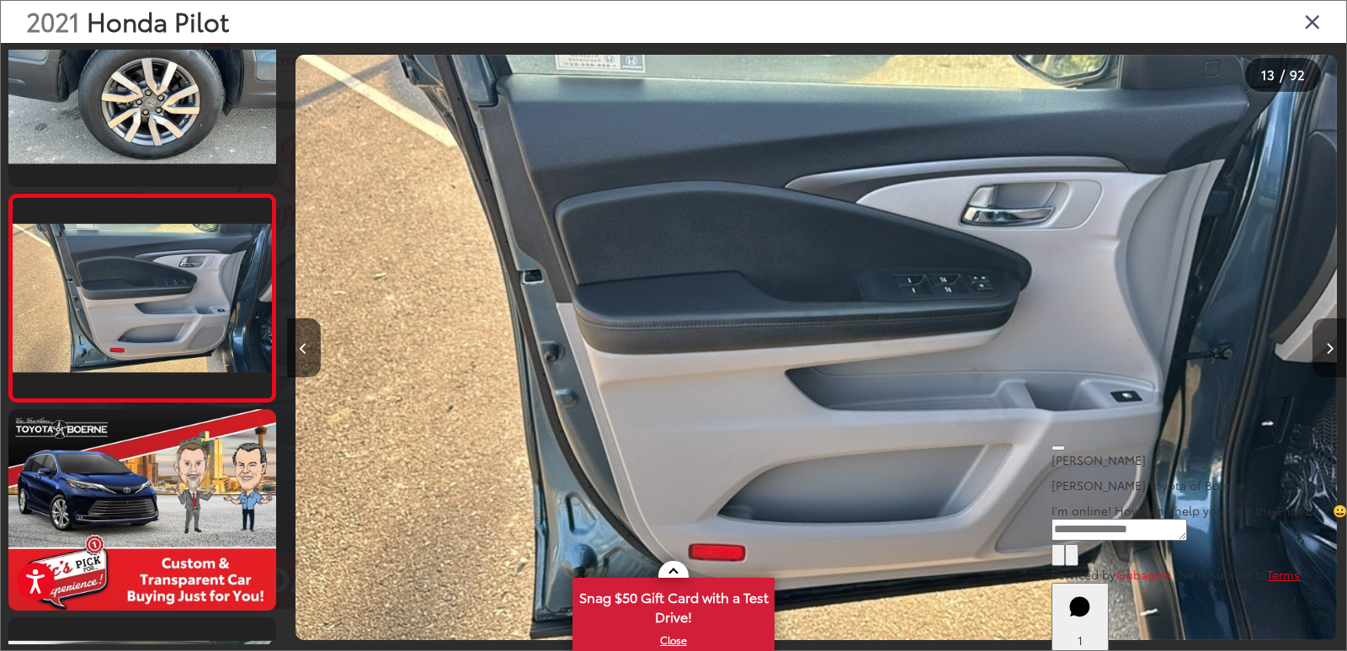
click at [1334, 354] on button "Next image" at bounding box center [1330, 347] width 34 height 59
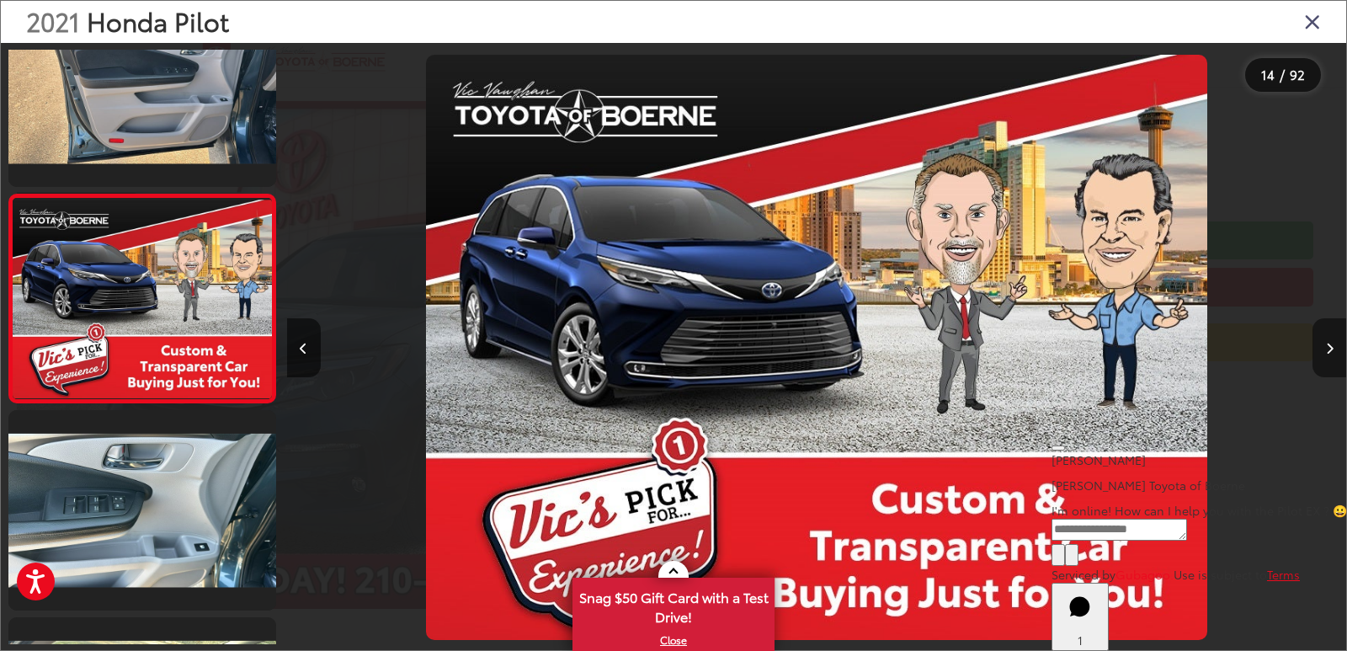
click at [1334, 354] on button "Next image" at bounding box center [1330, 347] width 34 height 59
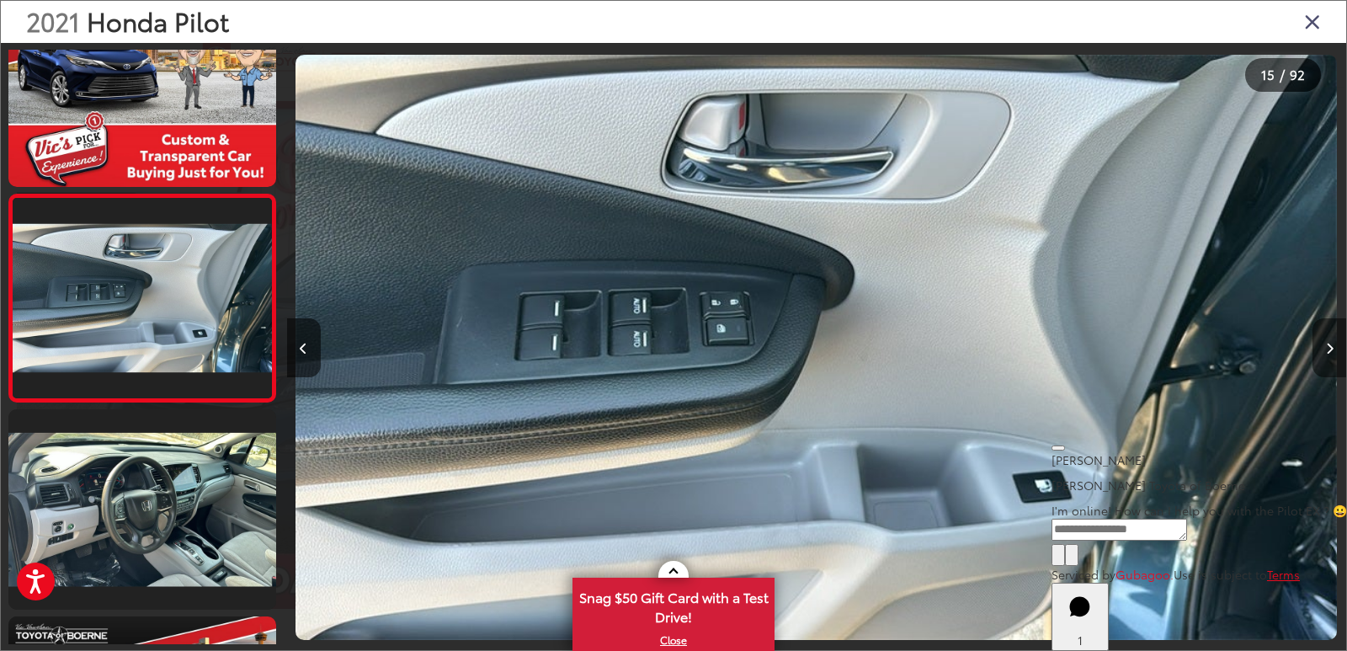
click at [1334, 354] on button "Next image" at bounding box center [1330, 347] width 34 height 59
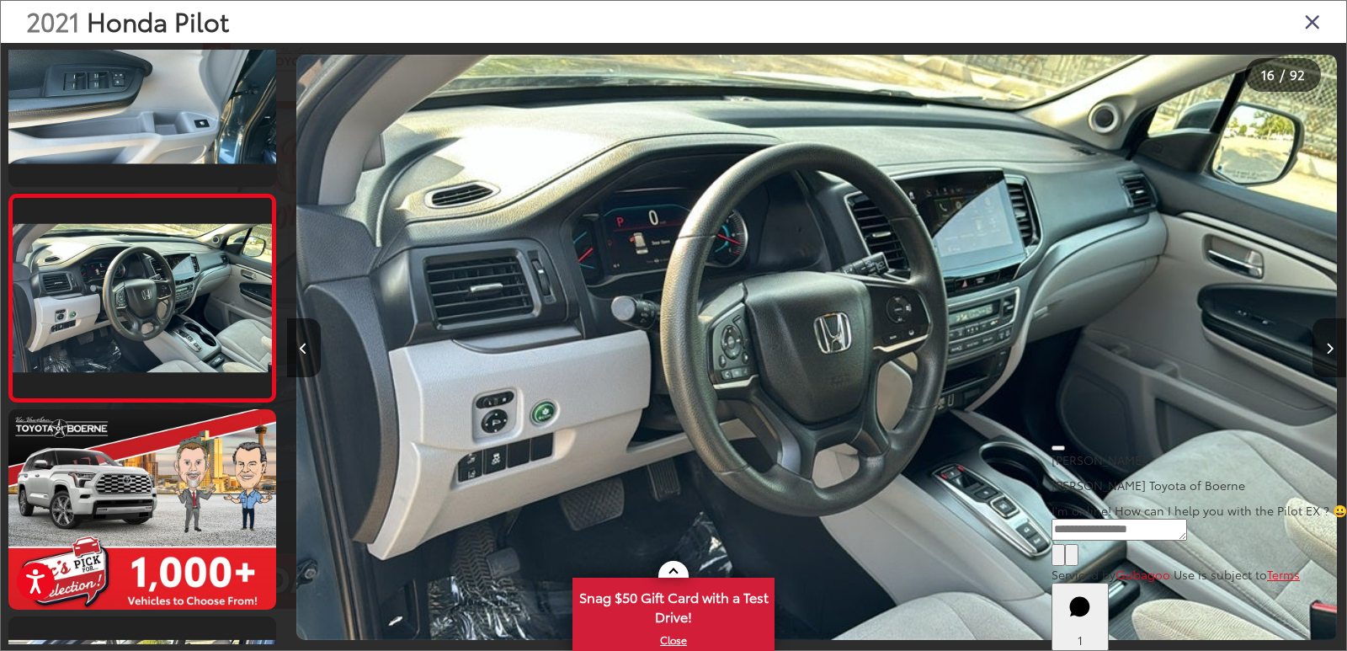
click at [1334, 354] on button "Next image" at bounding box center [1330, 347] width 34 height 59
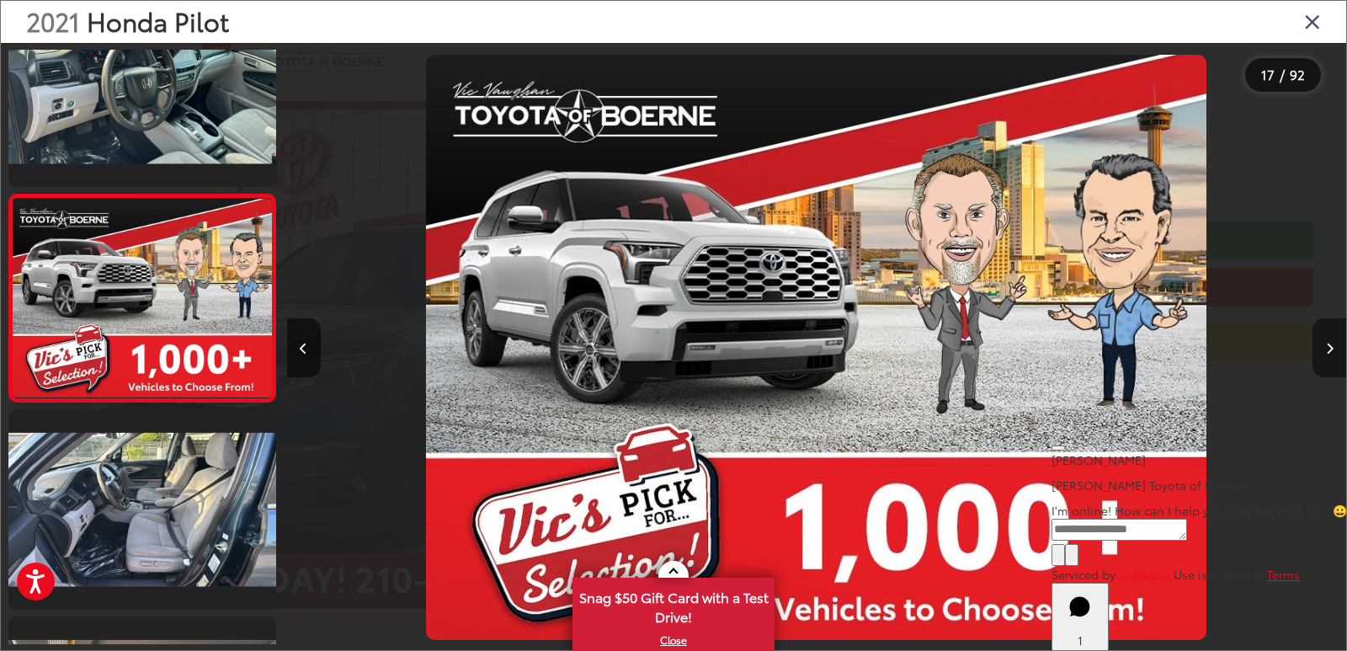
click at [1334, 354] on button "Next image" at bounding box center [1330, 347] width 34 height 59
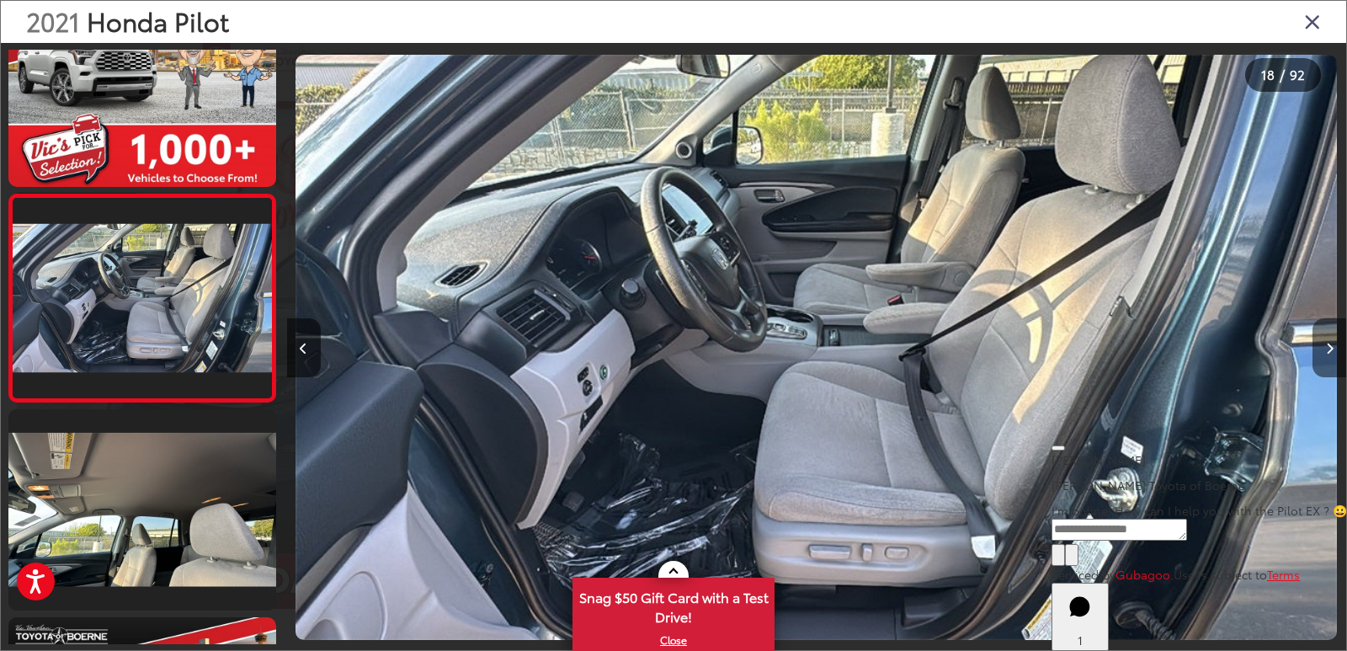
click at [1334, 354] on button "Next image" at bounding box center [1330, 347] width 34 height 59
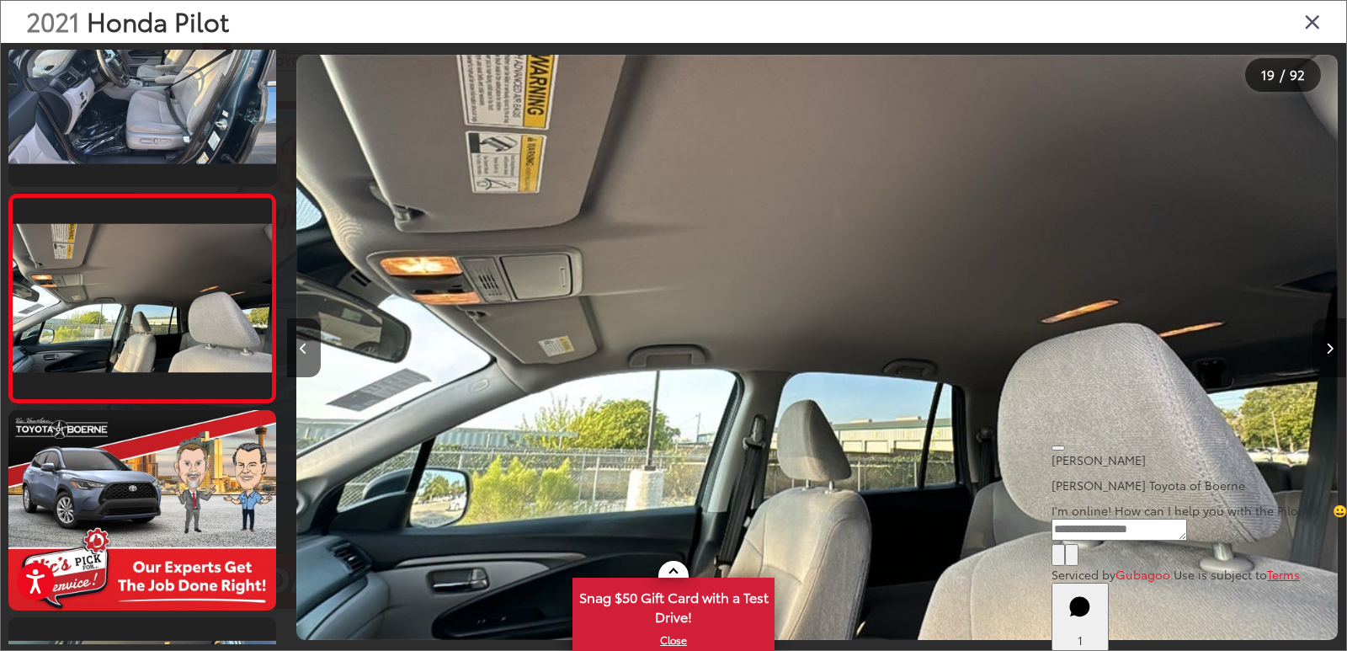
click at [1334, 354] on button "Next image" at bounding box center [1330, 347] width 34 height 59
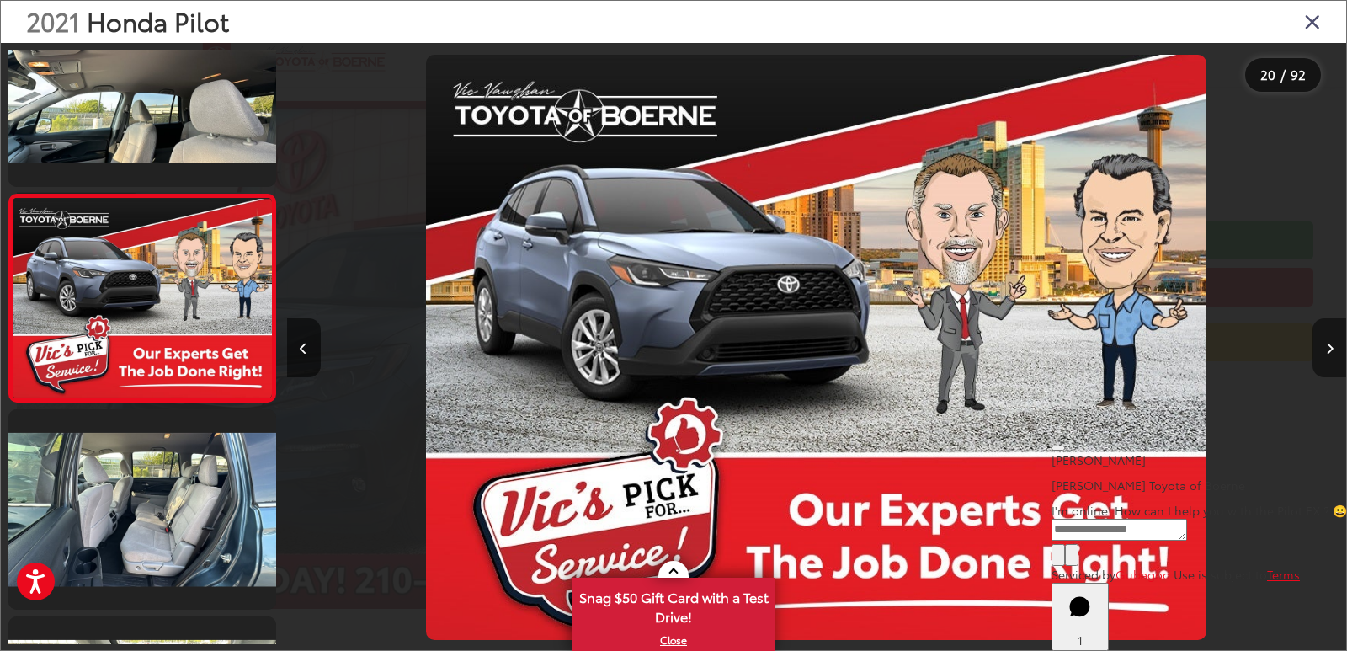
click at [1334, 354] on button "Next image" at bounding box center [1330, 347] width 34 height 59
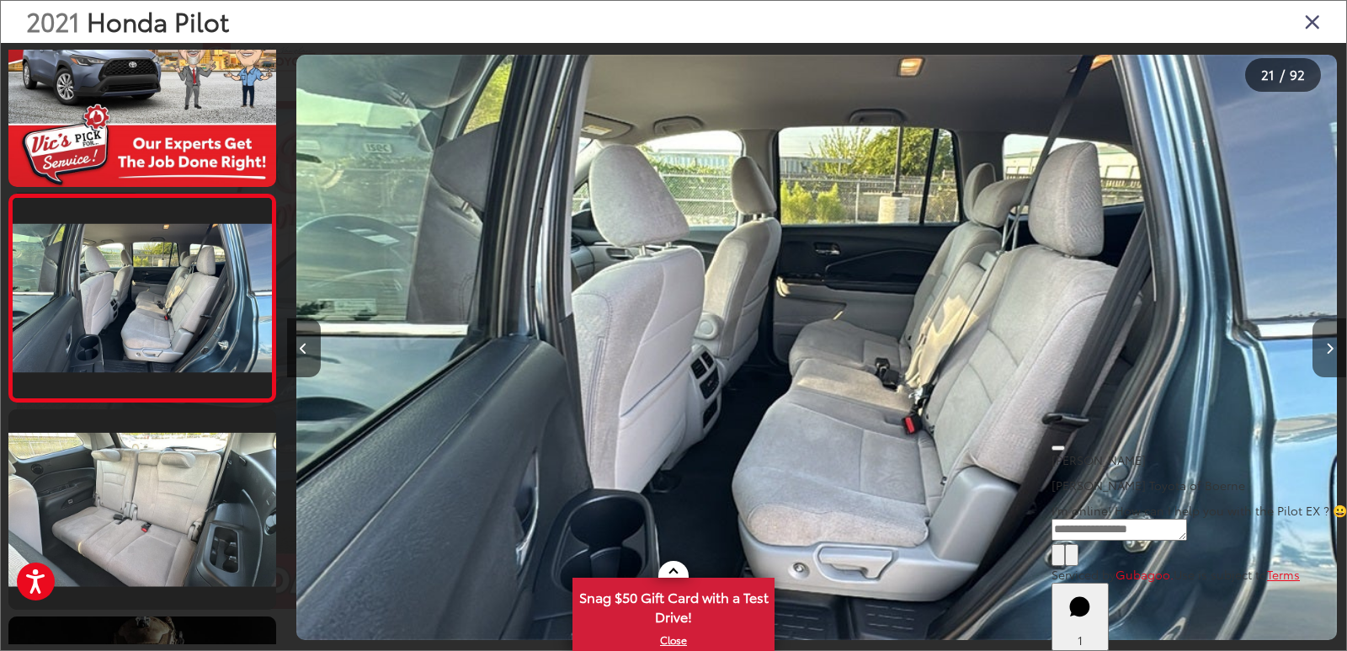
click at [1334, 354] on button "Next image" at bounding box center [1330, 347] width 34 height 59
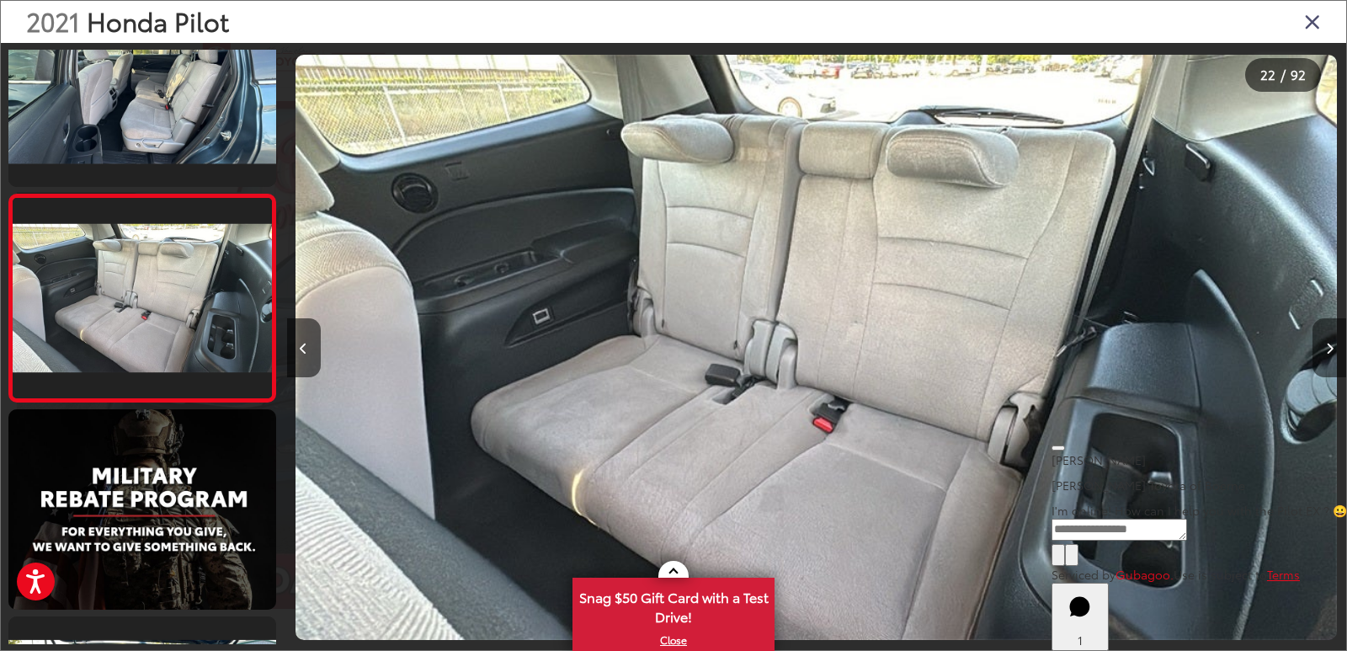
click at [1334, 354] on button "Next image" at bounding box center [1330, 347] width 34 height 59
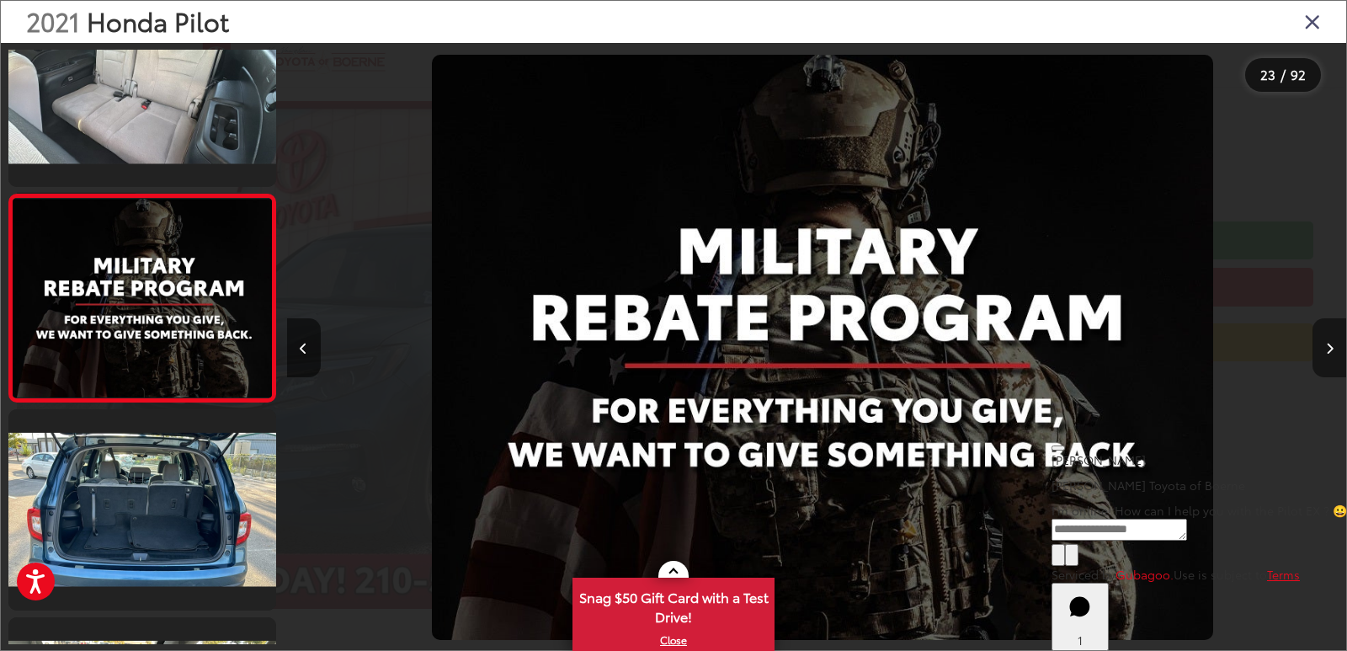
click at [1334, 354] on button "Next image" at bounding box center [1330, 347] width 34 height 59
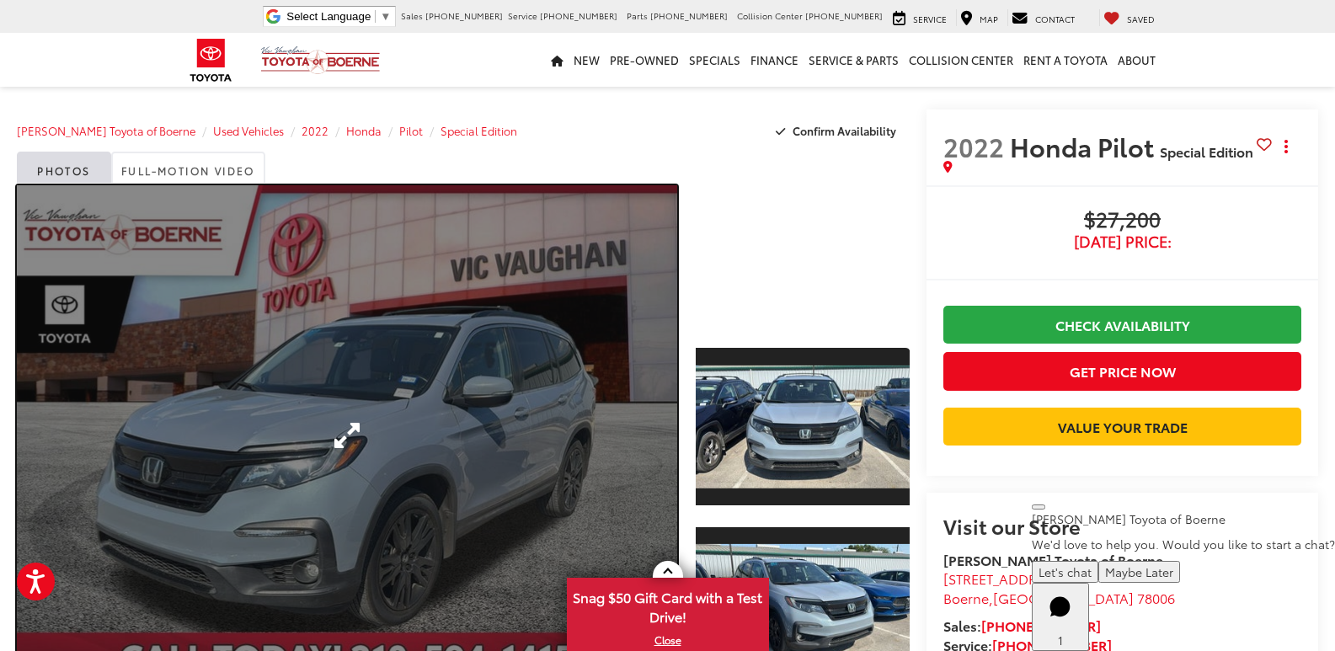
click at [551, 362] on link "Expand Photo 0" at bounding box center [347, 435] width 660 height 500
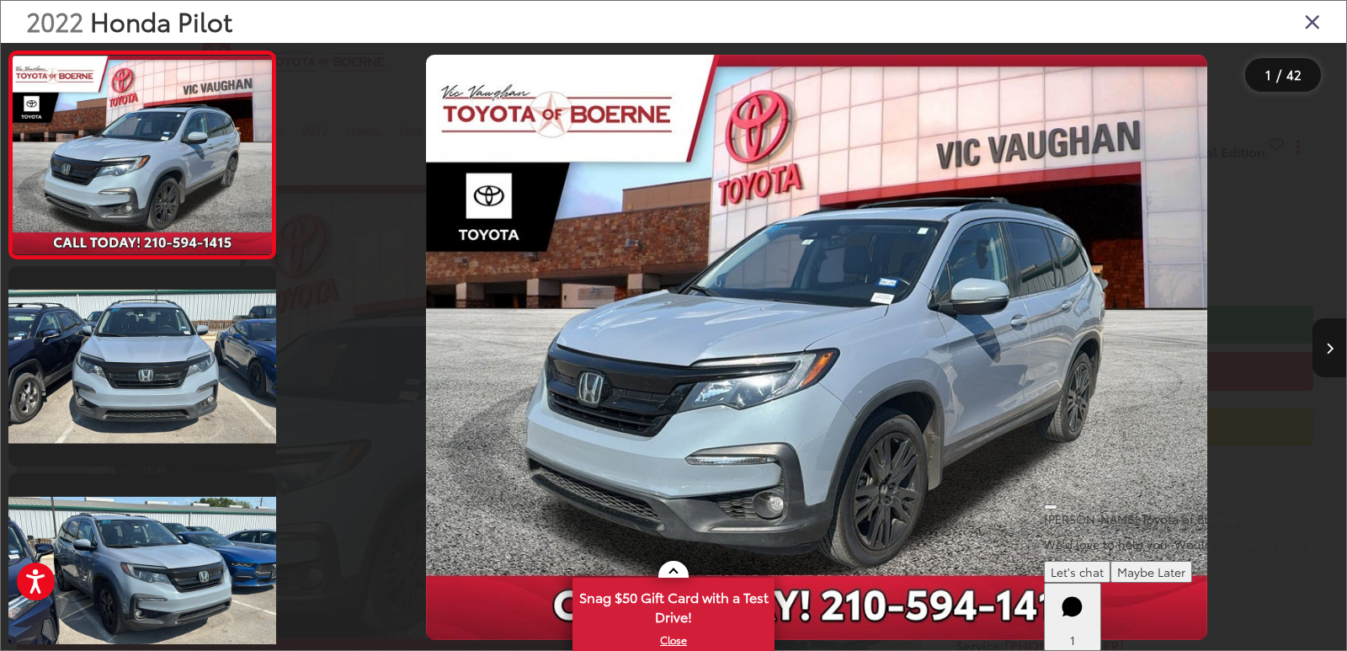
click at [1334, 347] on button "Next image" at bounding box center [1330, 347] width 34 height 59
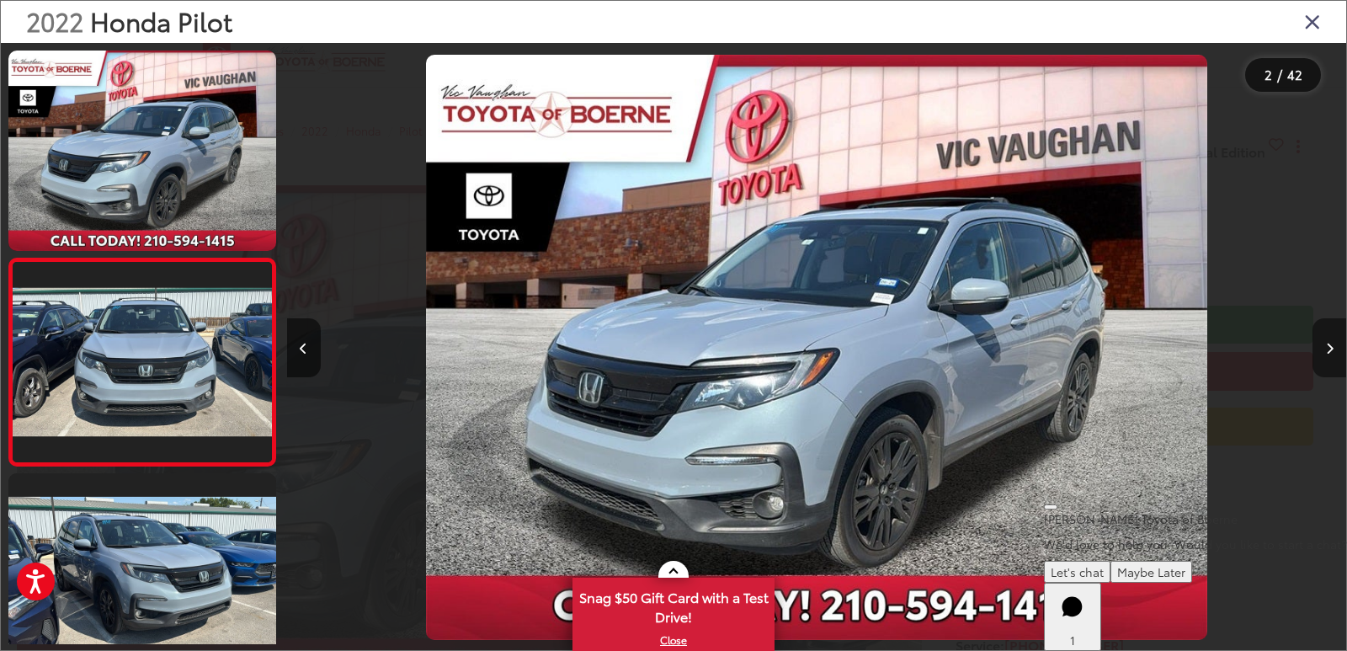
scroll to position [64, 0]
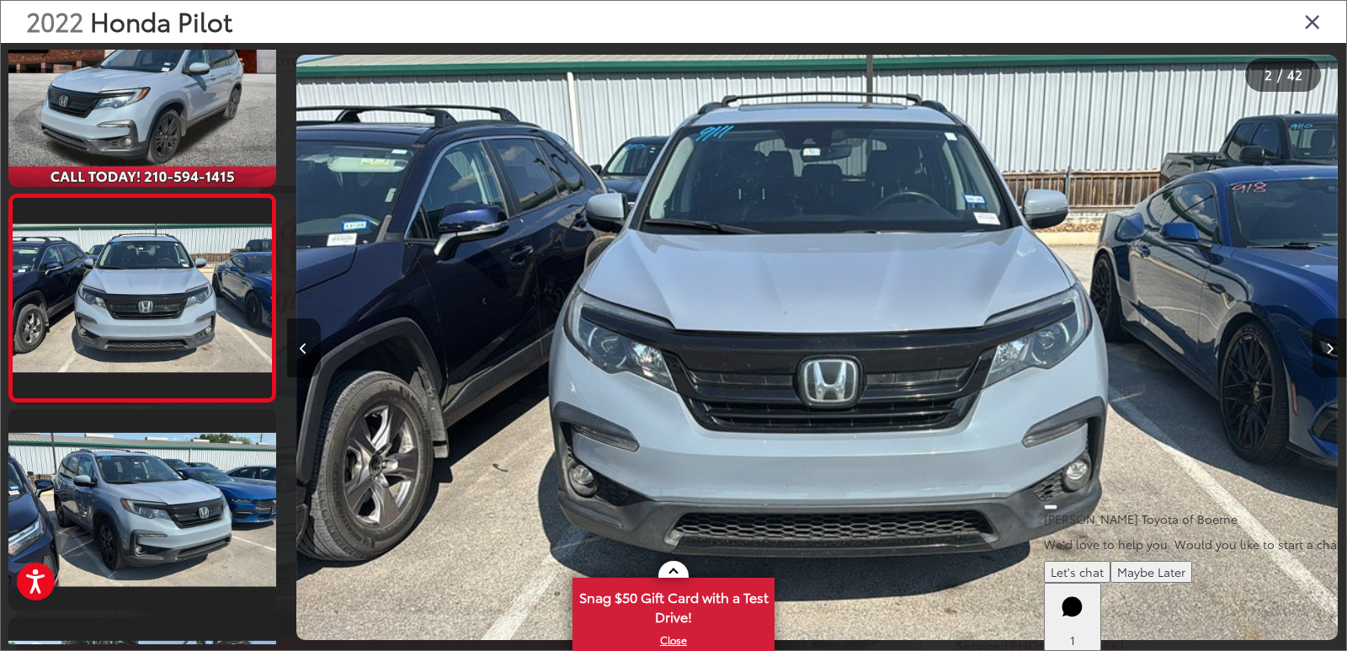
click at [1334, 347] on button "Next image" at bounding box center [1330, 347] width 34 height 59
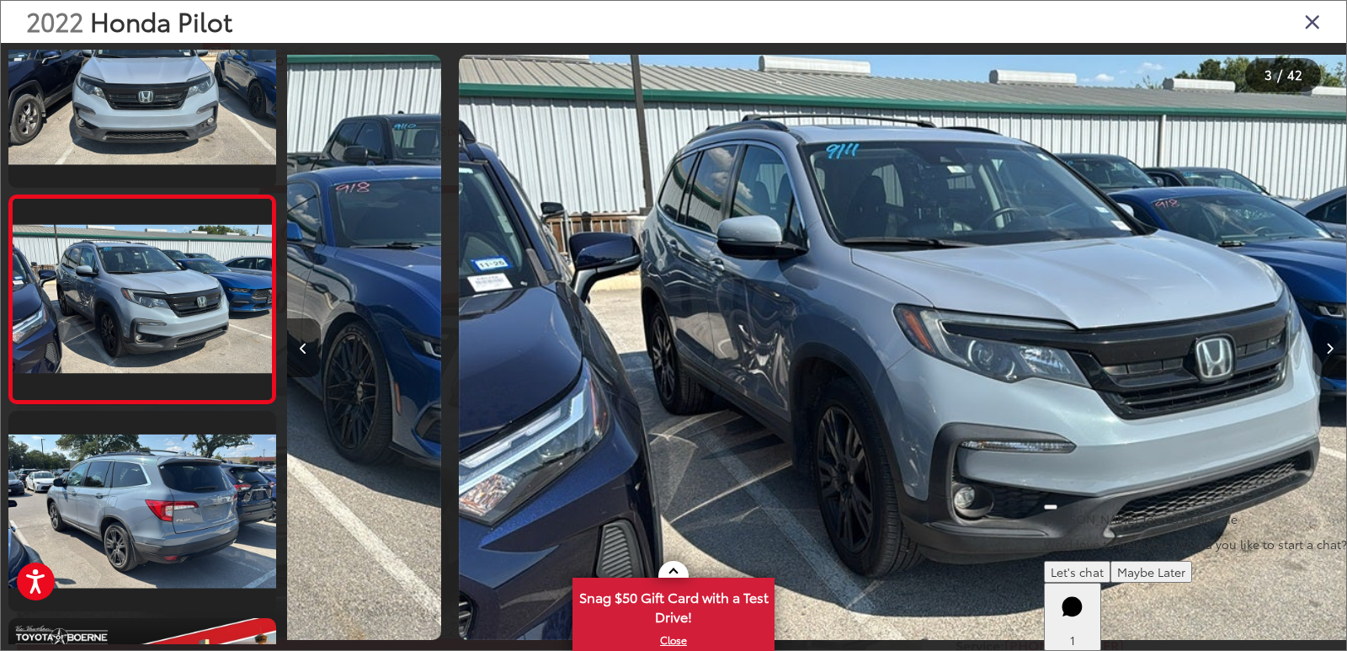
scroll to position [271, 0]
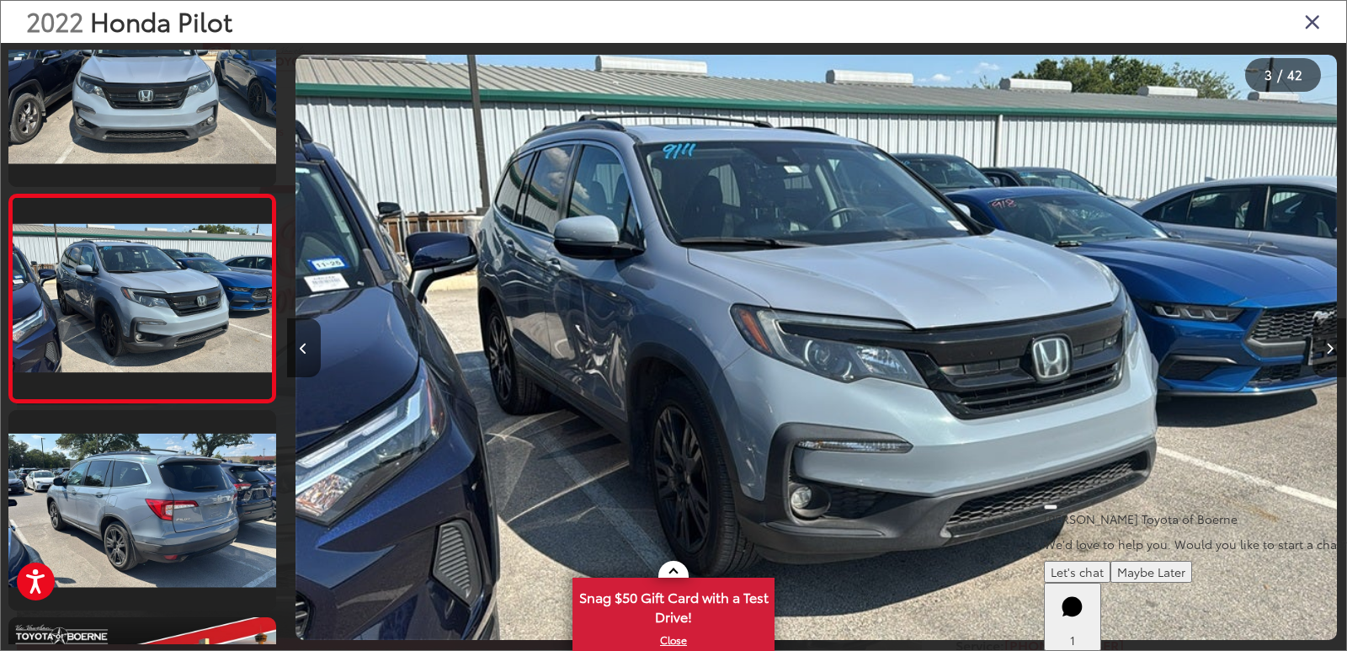
click at [1334, 347] on button "Next image" at bounding box center [1330, 347] width 34 height 59
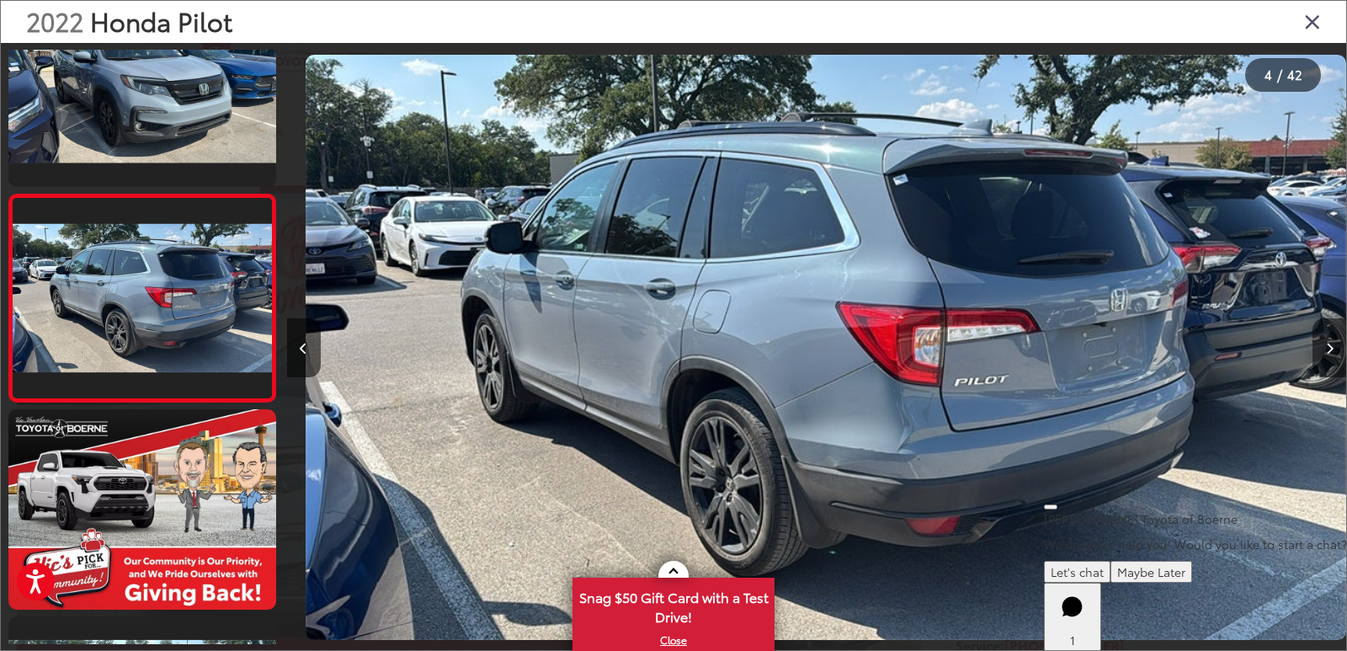
scroll to position [0, 3179]
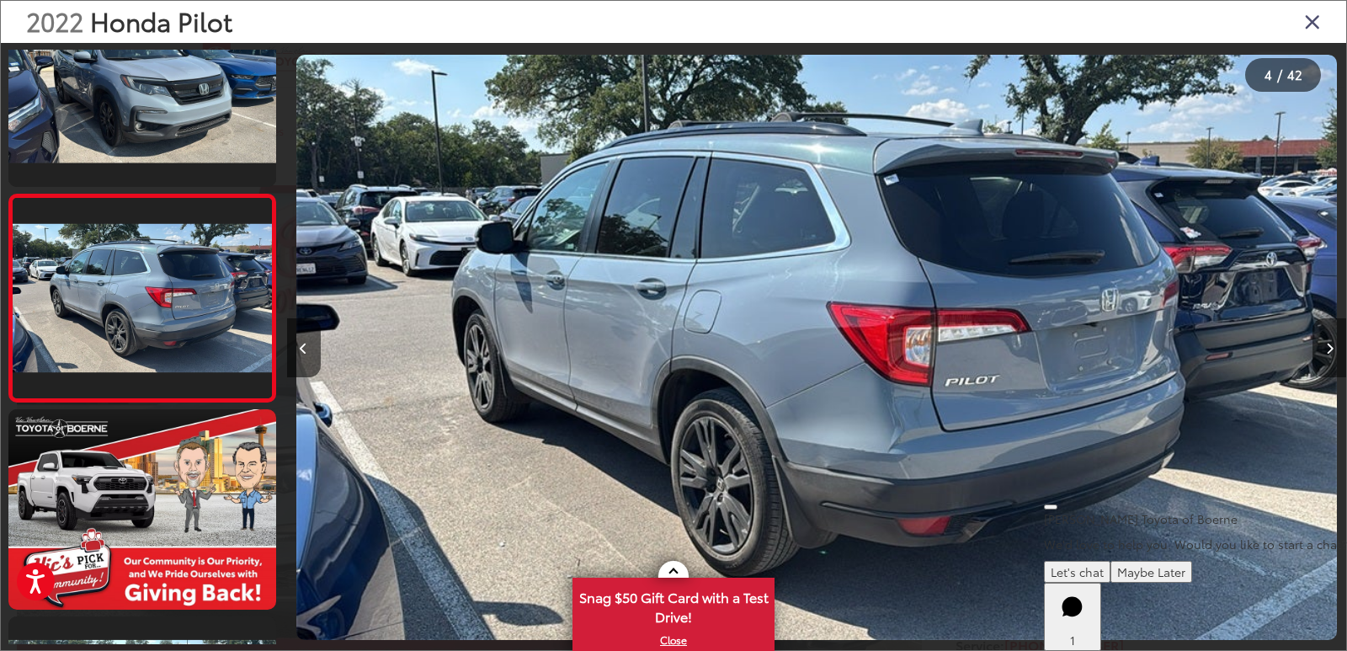
click at [1334, 347] on button "Next image" at bounding box center [1330, 347] width 34 height 59
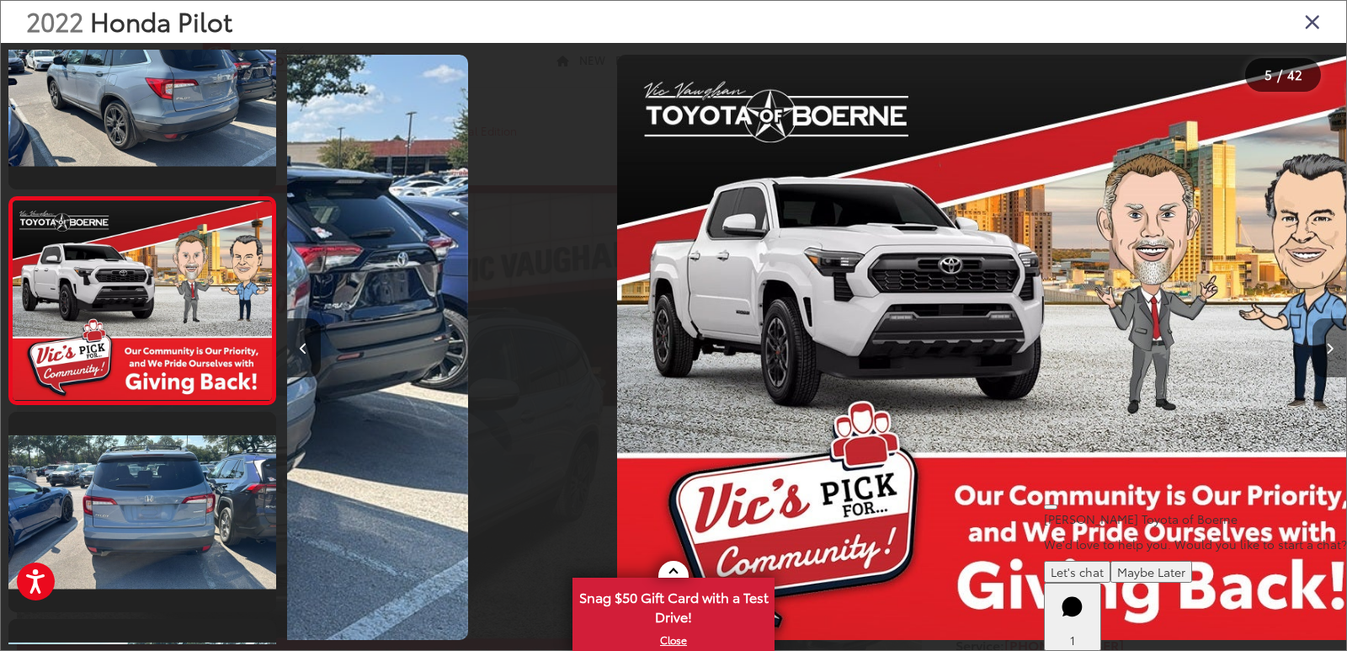
scroll to position [686, 0]
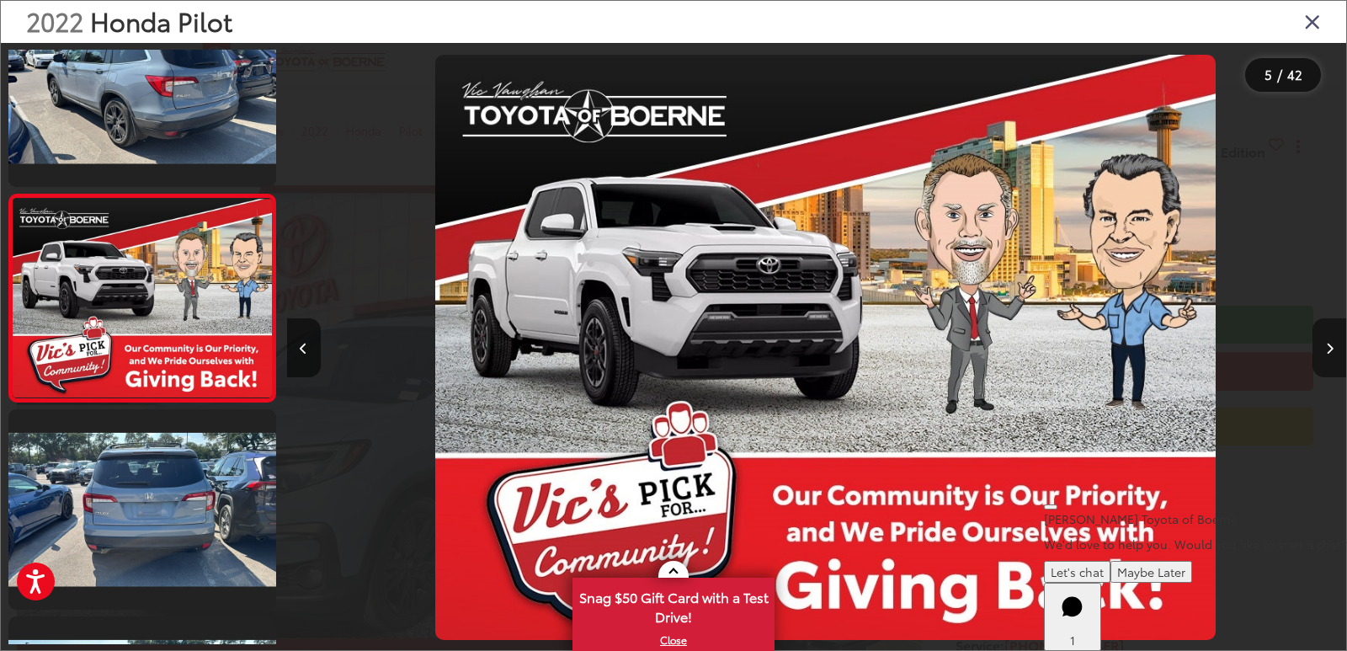
click at [1334, 347] on button "Next image" at bounding box center [1330, 347] width 34 height 59
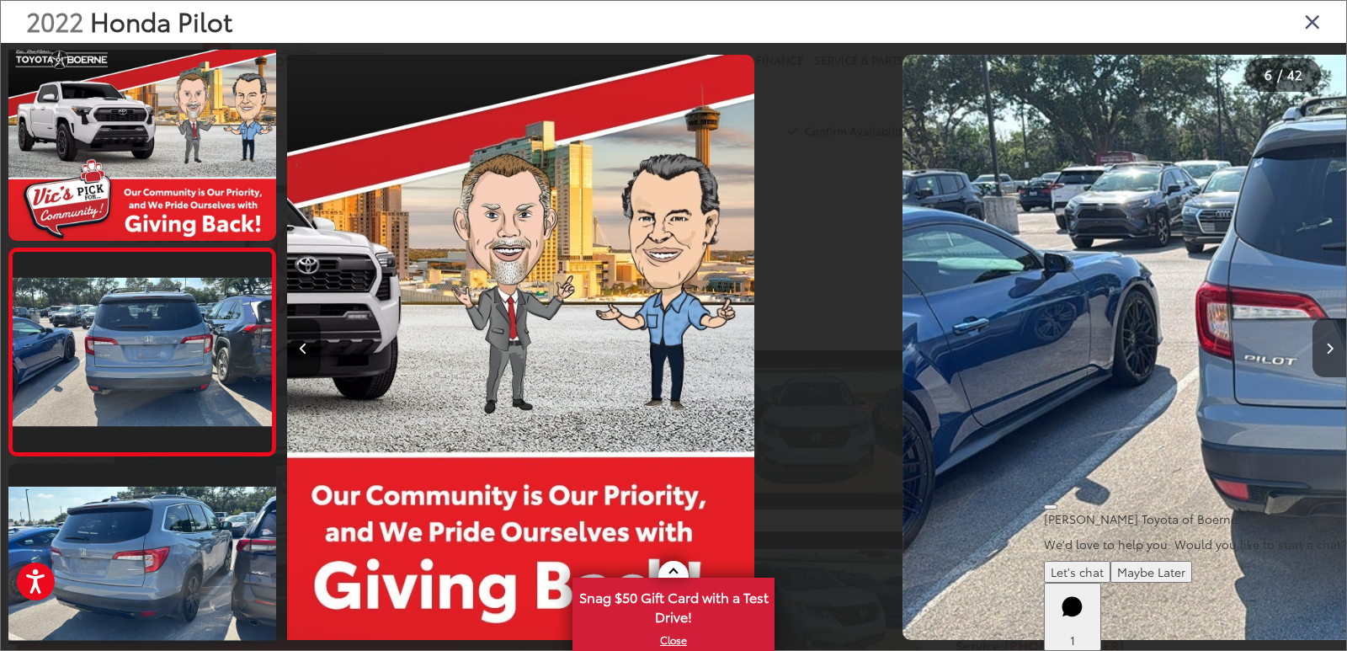
scroll to position [894, 0]
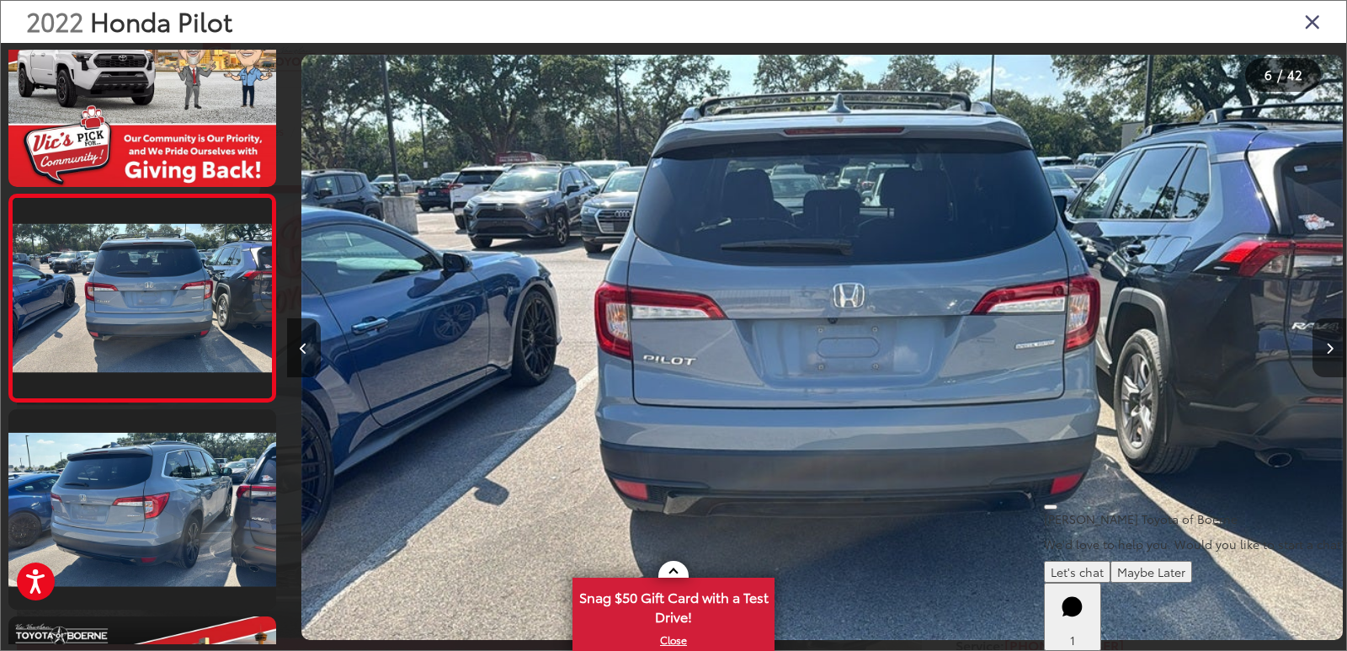
click at [1334, 347] on button "Next image" at bounding box center [1330, 347] width 34 height 59
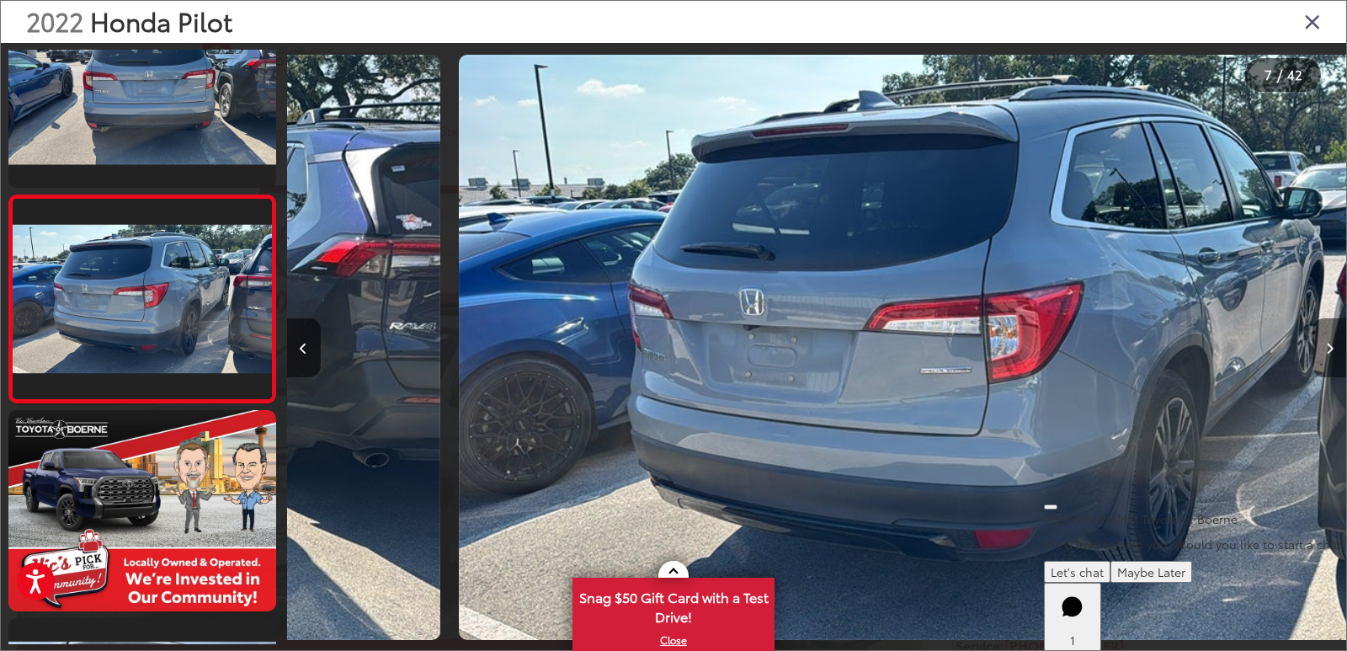
scroll to position [1101, 0]
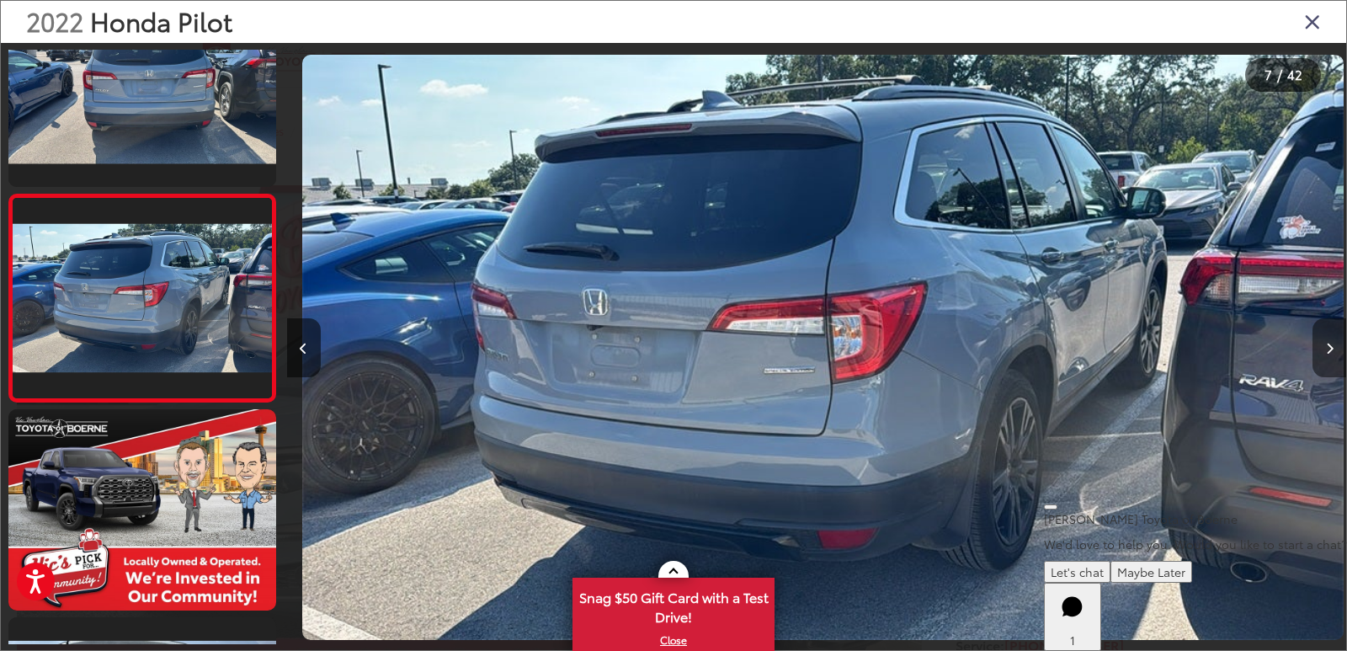
click at [1334, 347] on button "Next image" at bounding box center [1330, 347] width 34 height 59
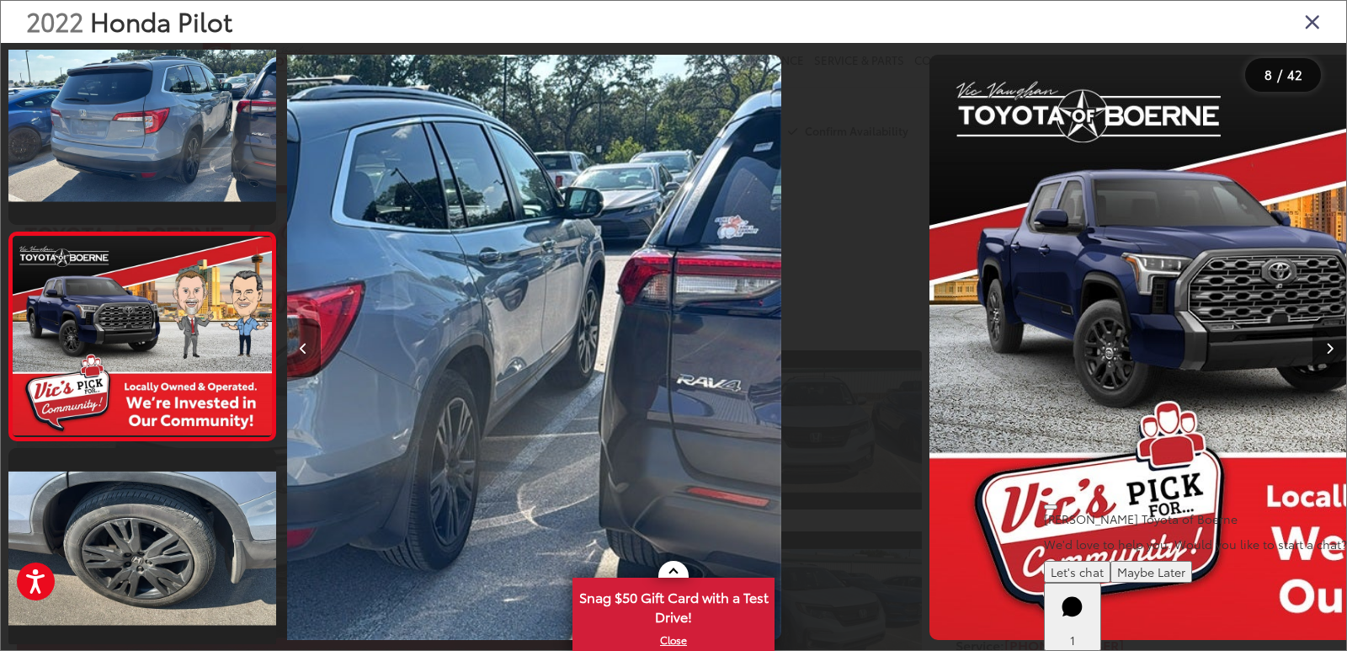
scroll to position [1308, 0]
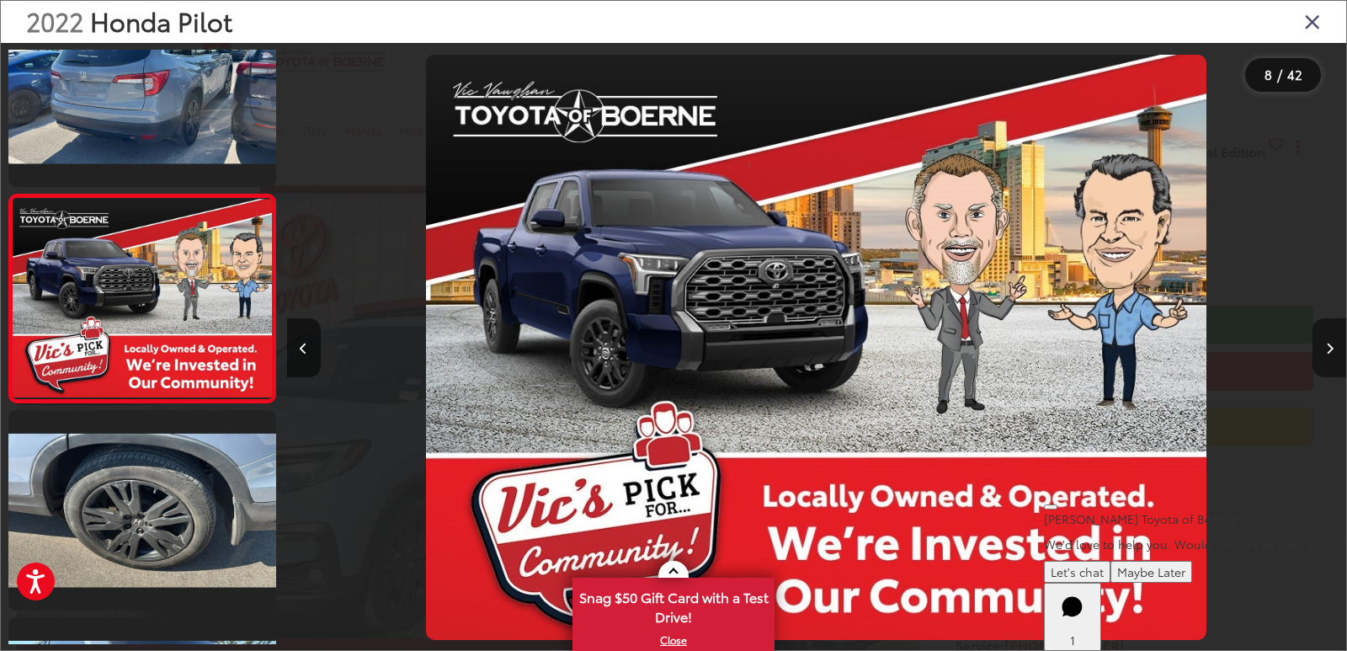
click at [1334, 347] on button "Next image" at bounding box center [1330, 347] width 34 height 59
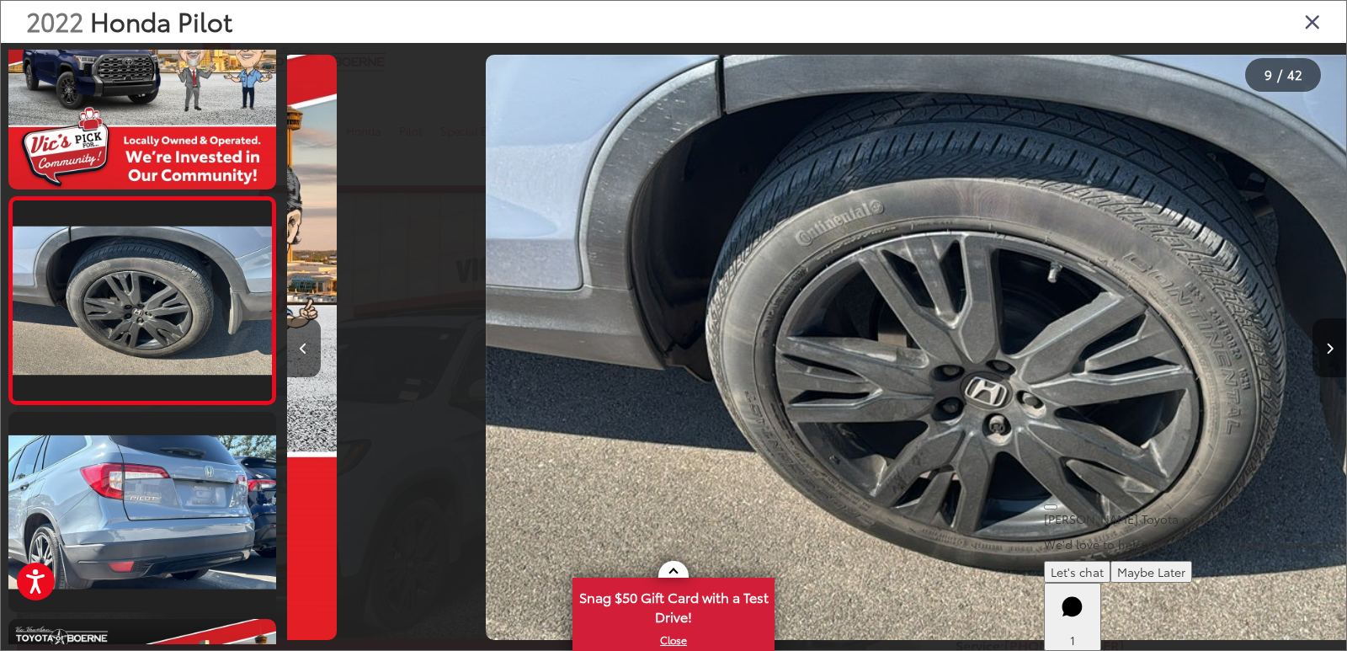
scroll to position [1516, 0]
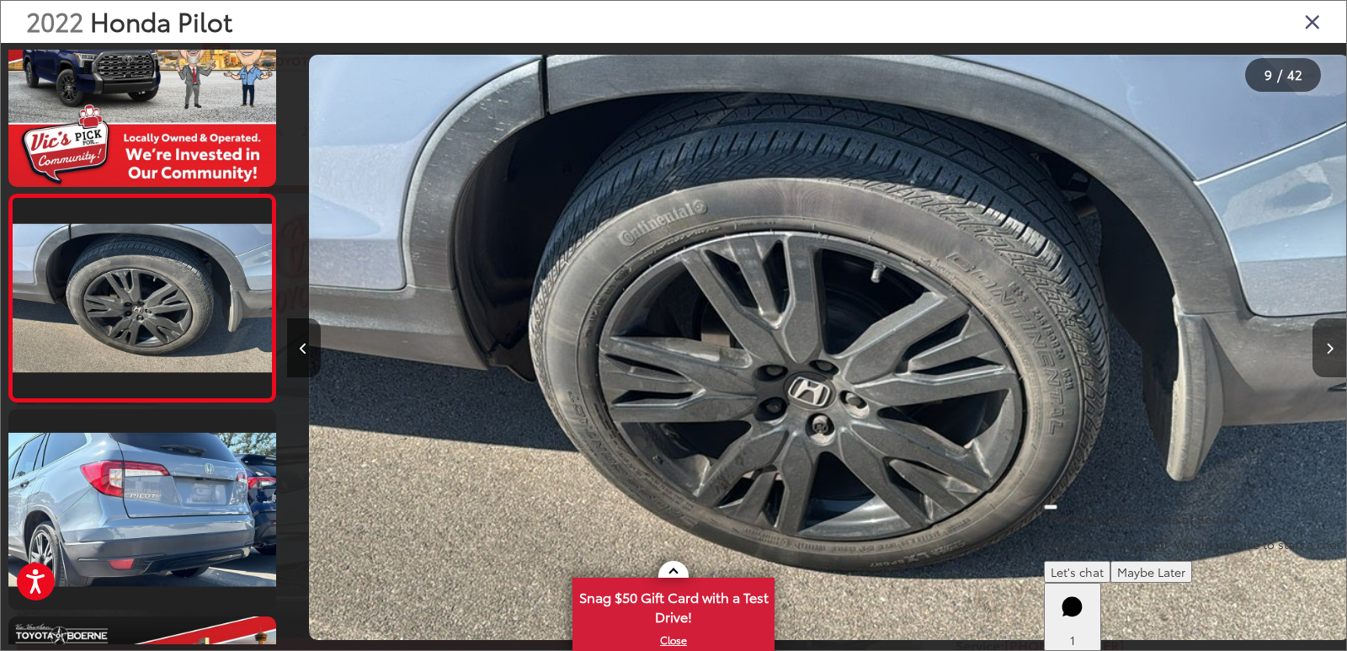
click at [1334, 347] on button "Next image" at bounding box center [1330, 347] width 34 height 59
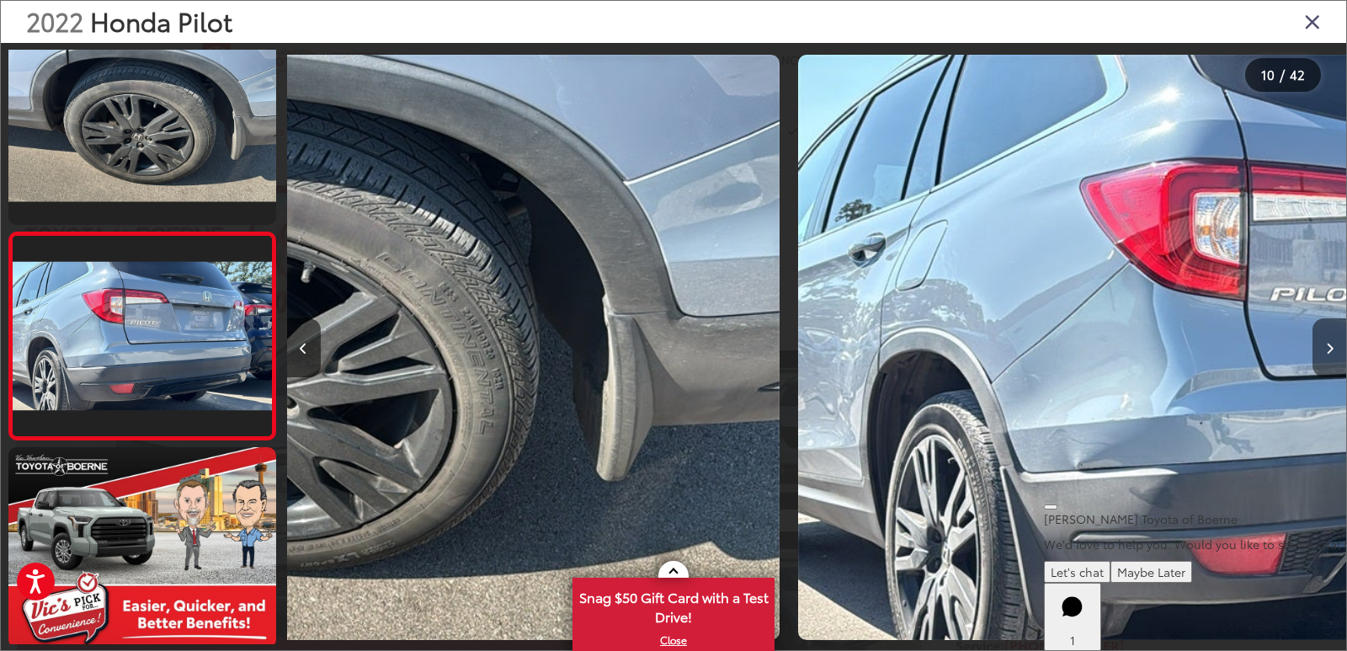
scroll to position [1723, 0]
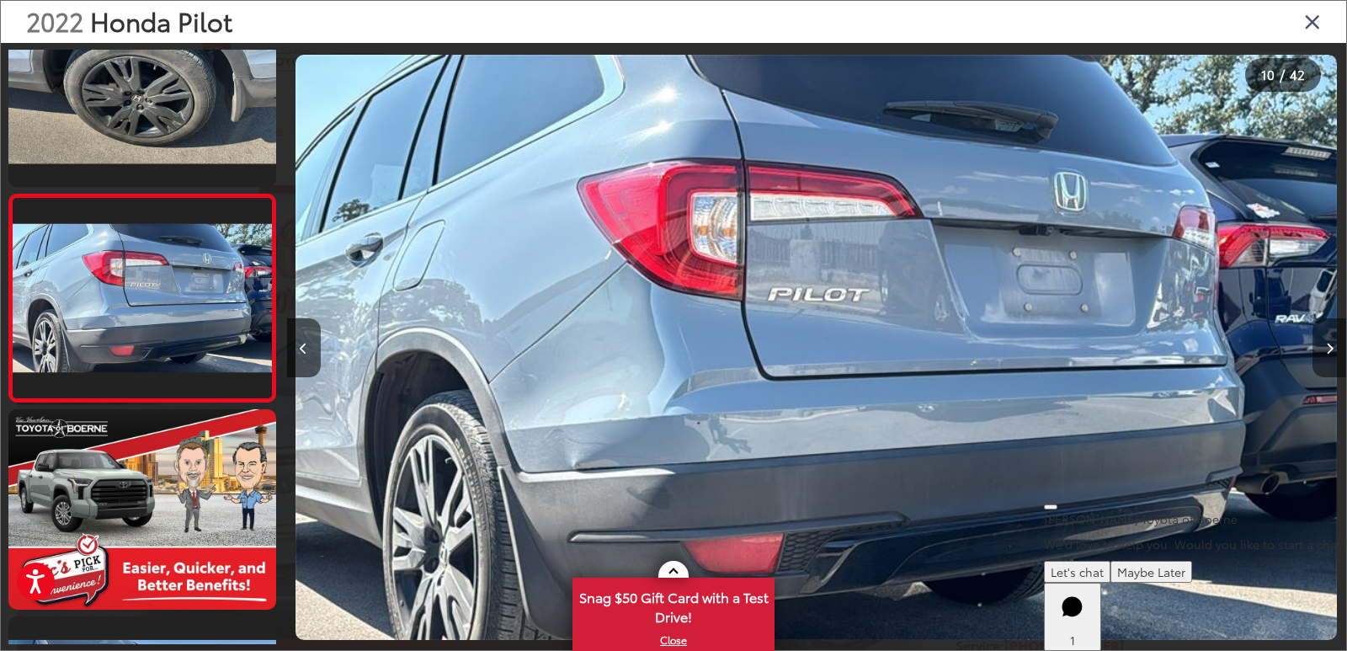
click at [1334, 347] on button "Next image" at bounding box center [1330, 347] width 34 height 59
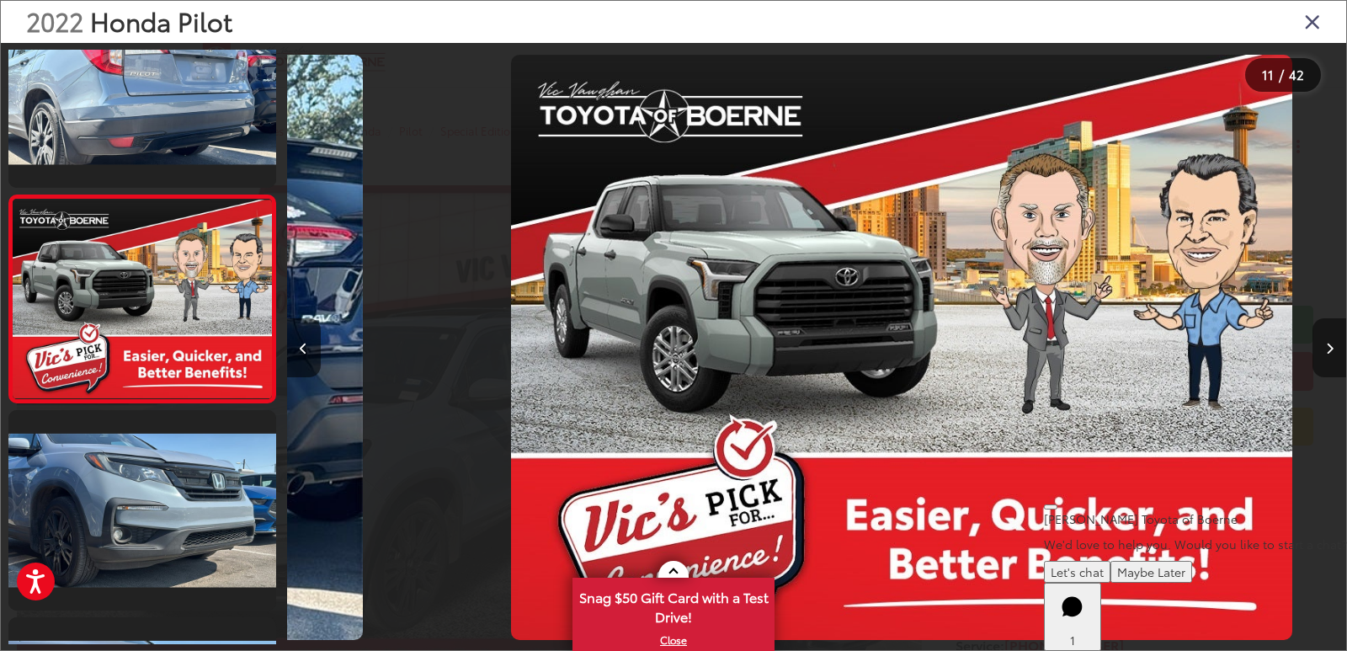
scroll to position [1930, 0]
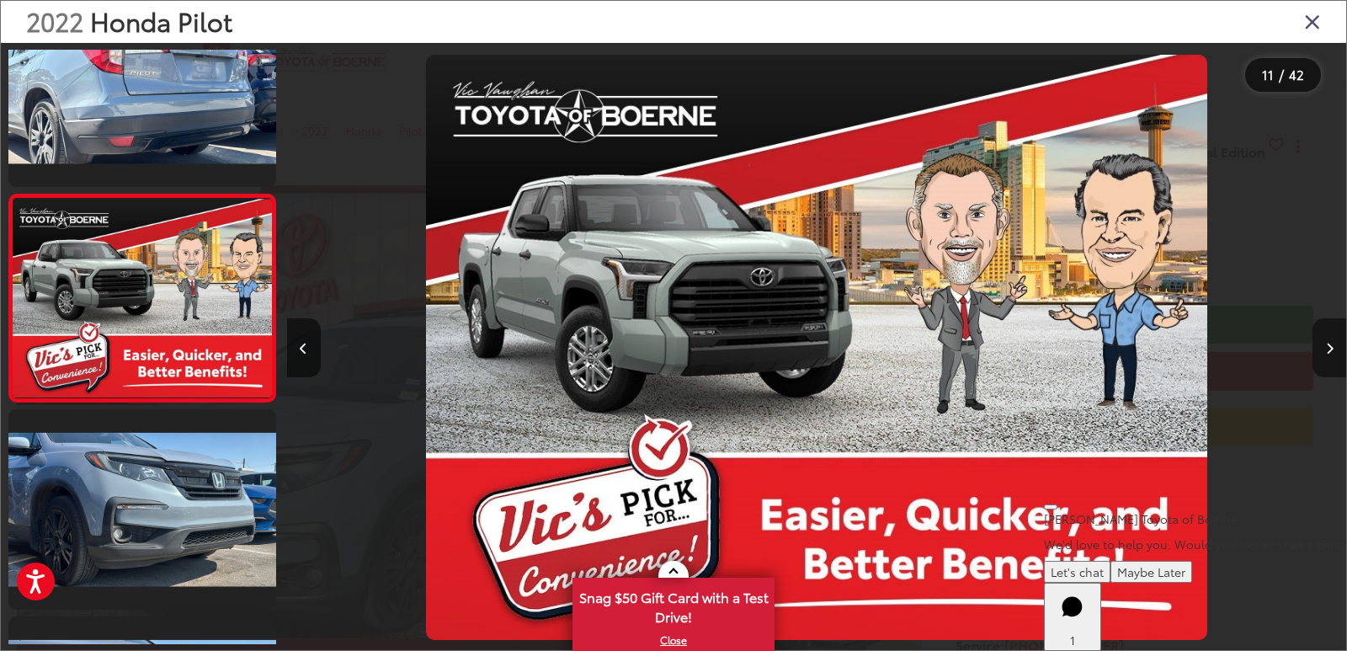
click at [1334, 347] on button "Next image" at bounding box center [1330, 347] width 34 height 59
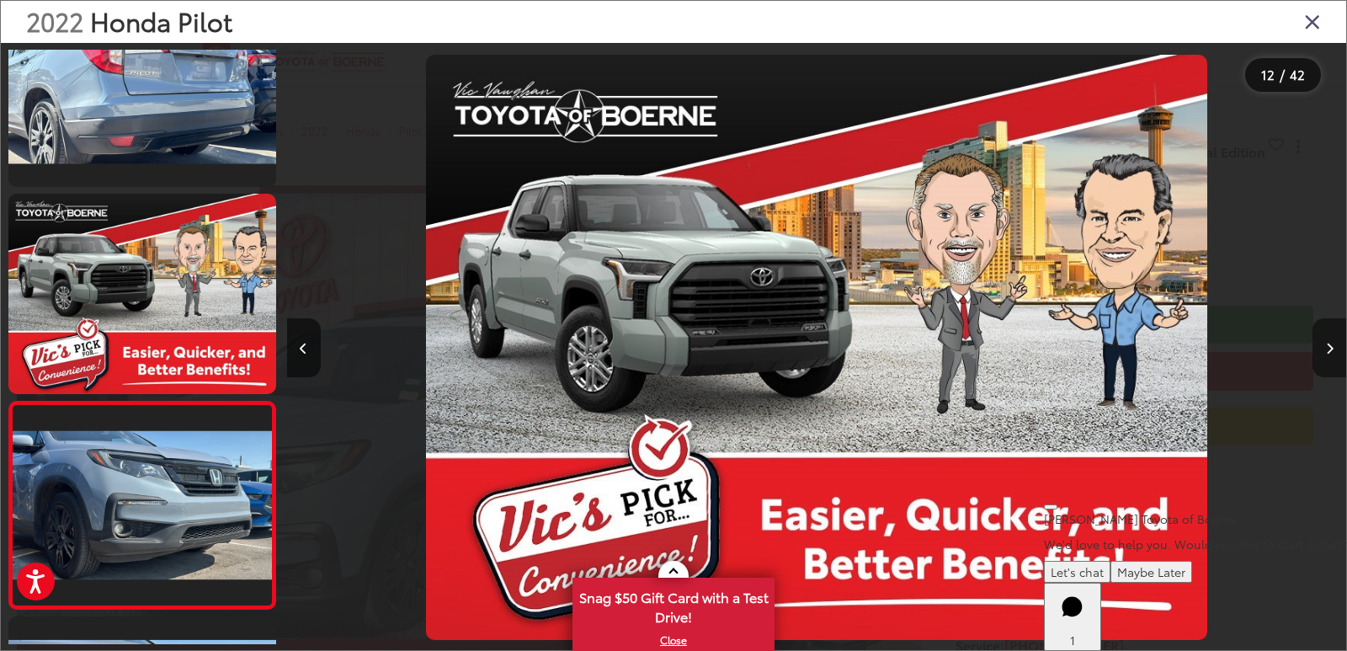
scroll to position [0, 0]
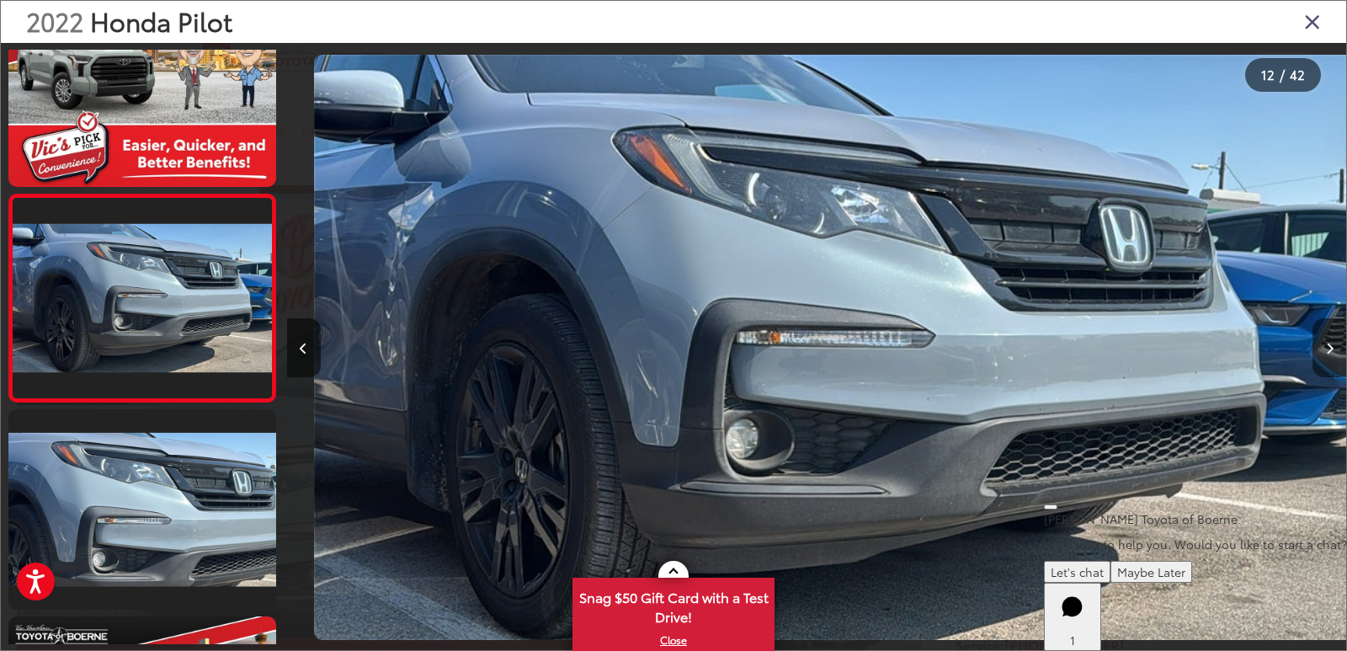
click at [1334, 347] on button "Next image" at bounding box center [1330, 347] width 34 height 59
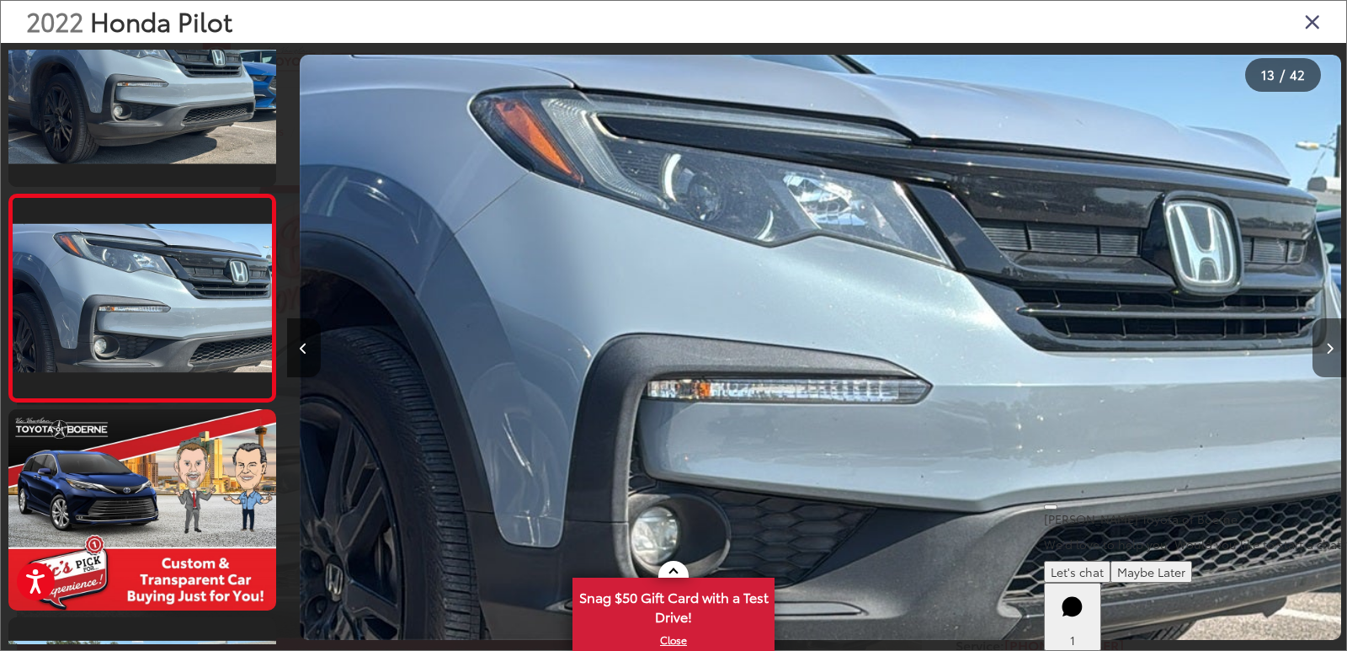
click at [1334, 347] on button "Next image" at bounding box center [1330, 347] width 34 height 59
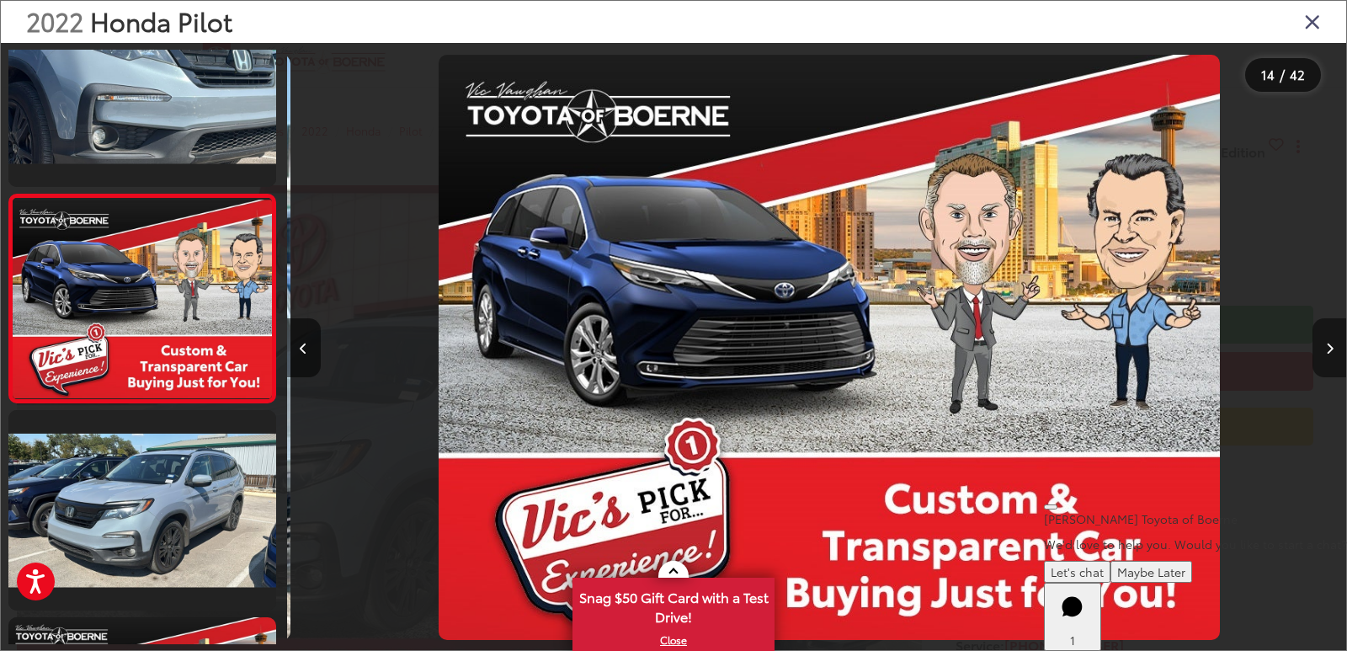
click at [1334, 347] on button "Next image" at bounding box center [1330, 347] width 34 height 59
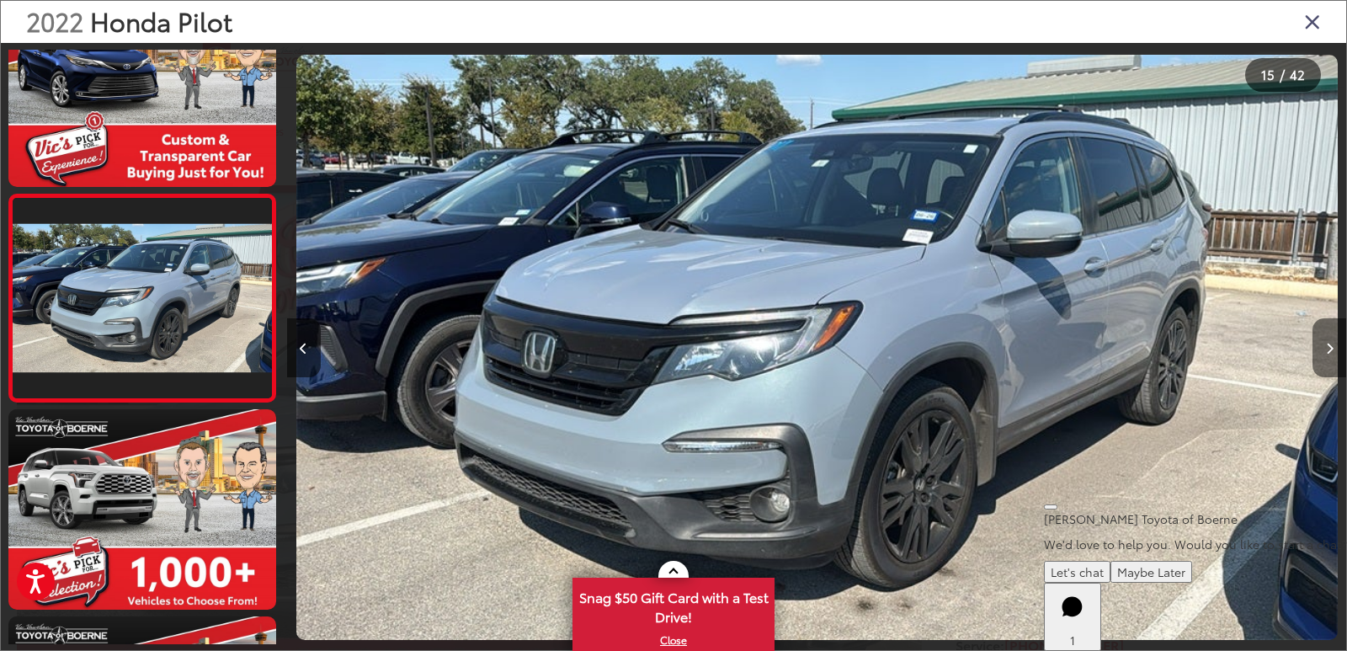
click at [1334, 347] on button "Next image" at bounding box center [1330, 347] width 34 height 59
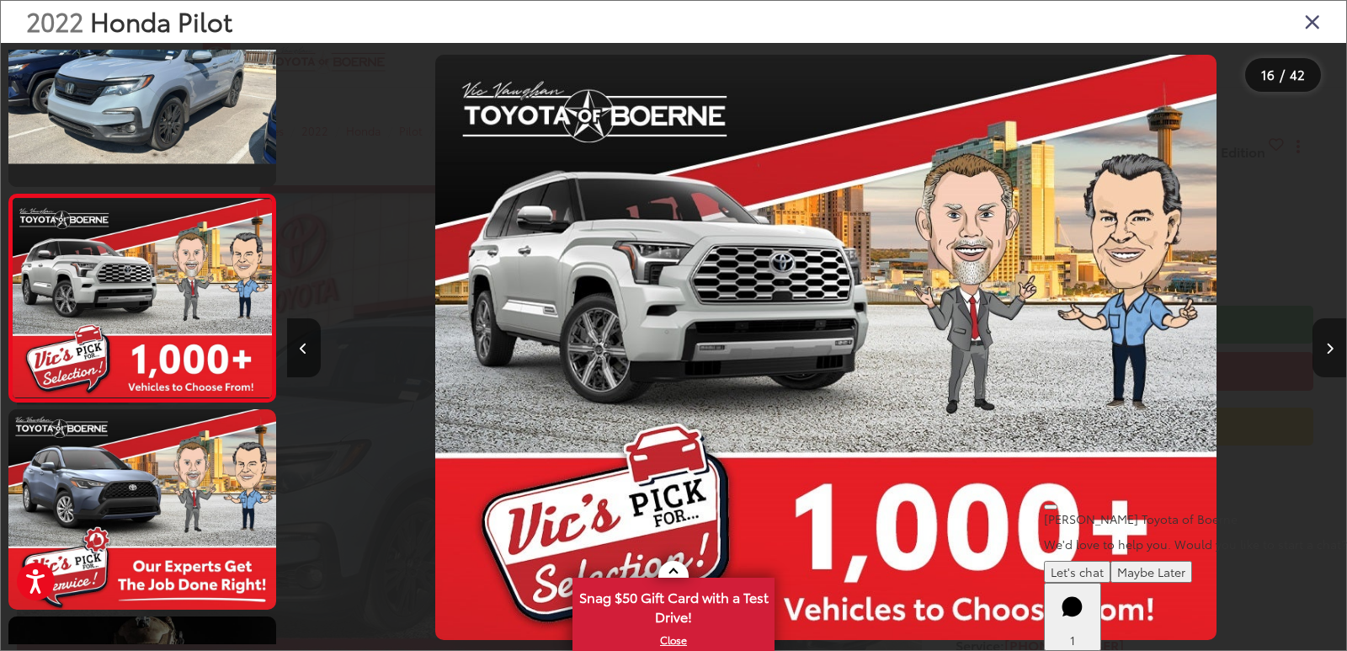
click at [1334, 347] on button "Next image" at bounding box center [1330, 347] width 34 height 59
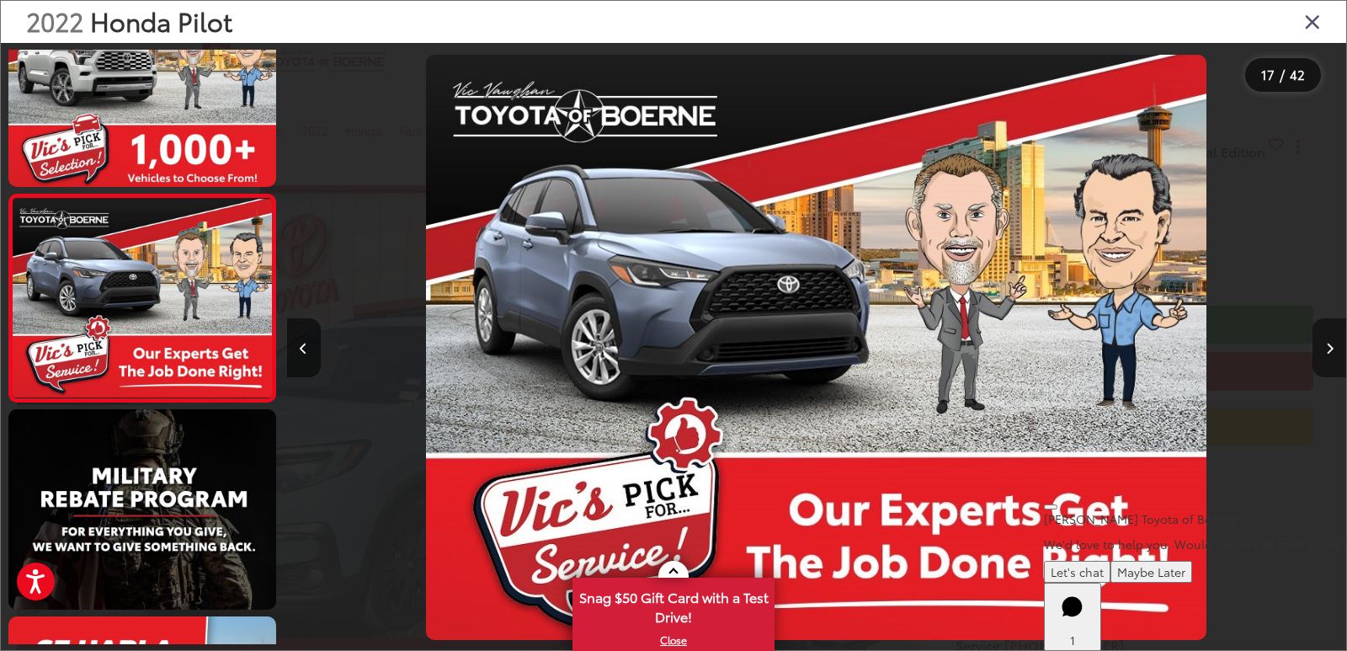
click at [1334, 347] on button "Next image" at bounding box center [1330, 347] width 34 height 59
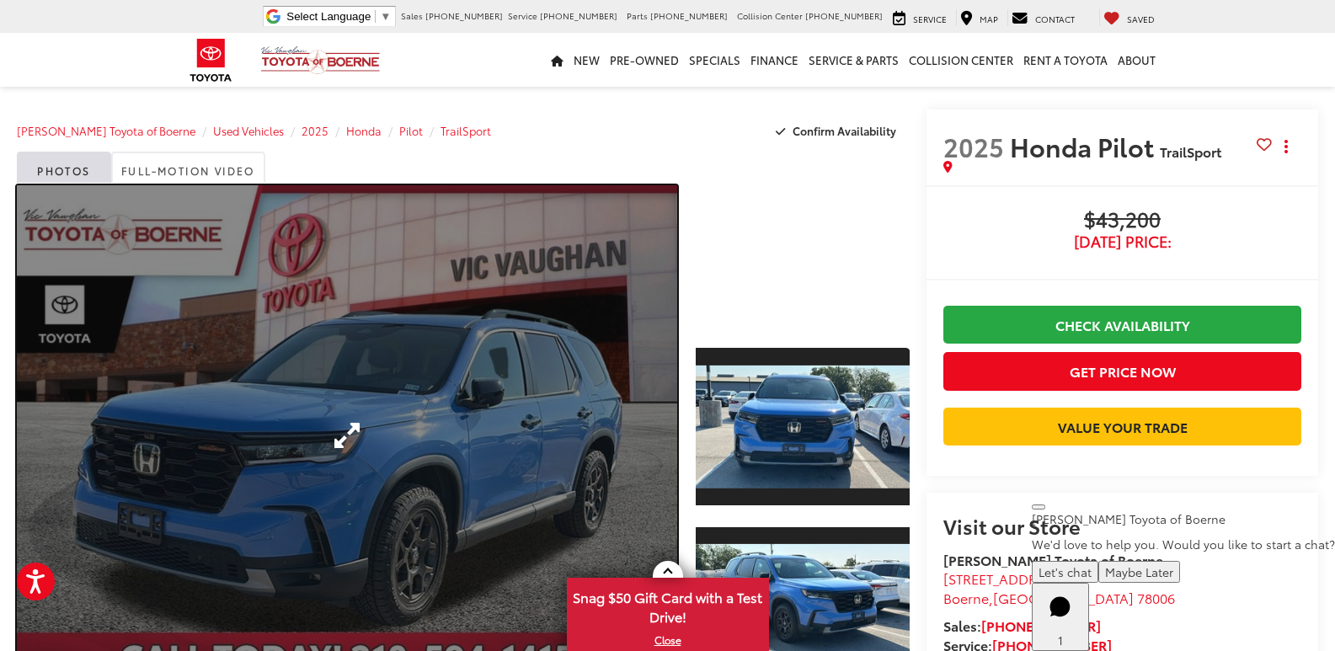
click at [368, 344] on link "Expand Photo 0" at bounding box center [347, 435] width 660 height 500
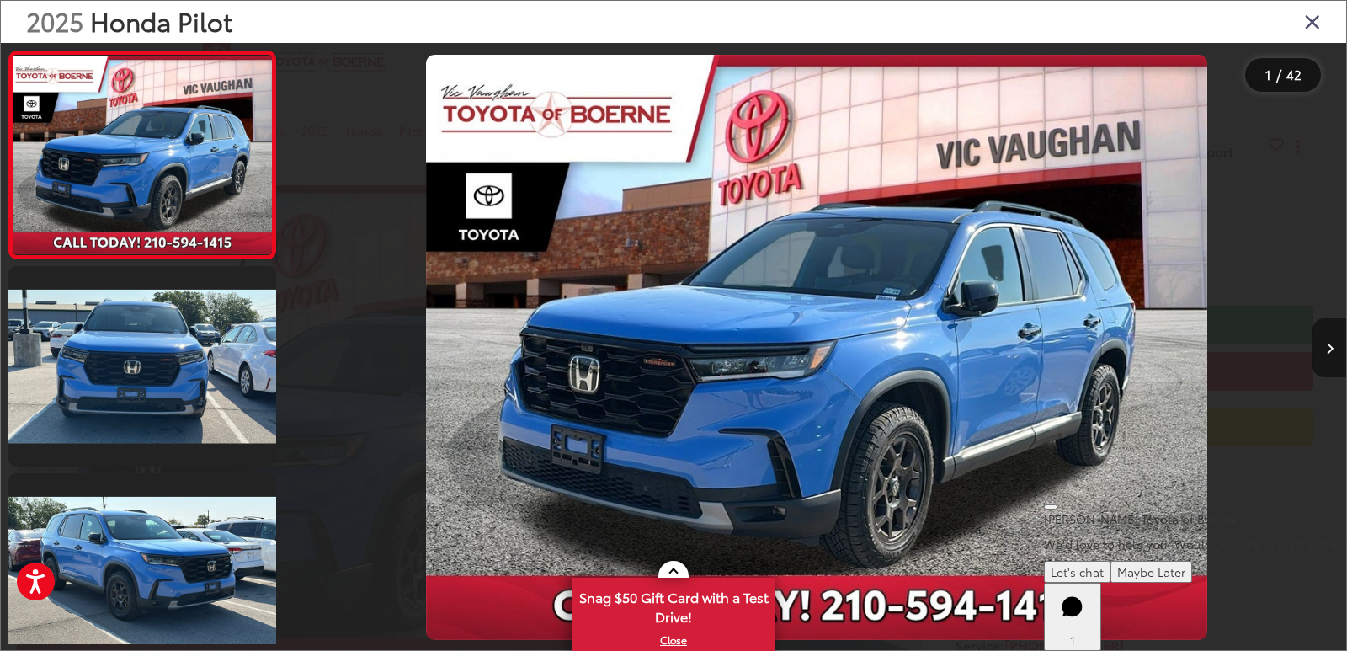
click at [1334, 359] on button "Next image" at bounding box center [1330, 347] width 34 height 59
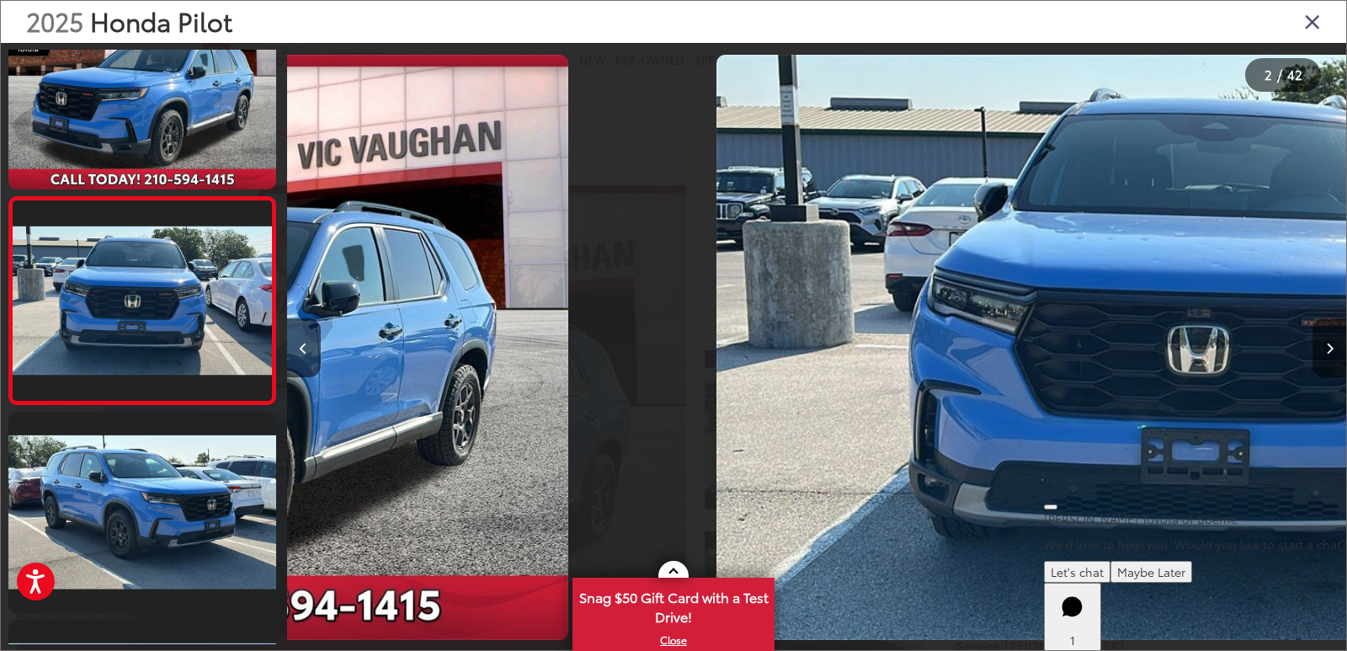
scroll to position [64, 0]
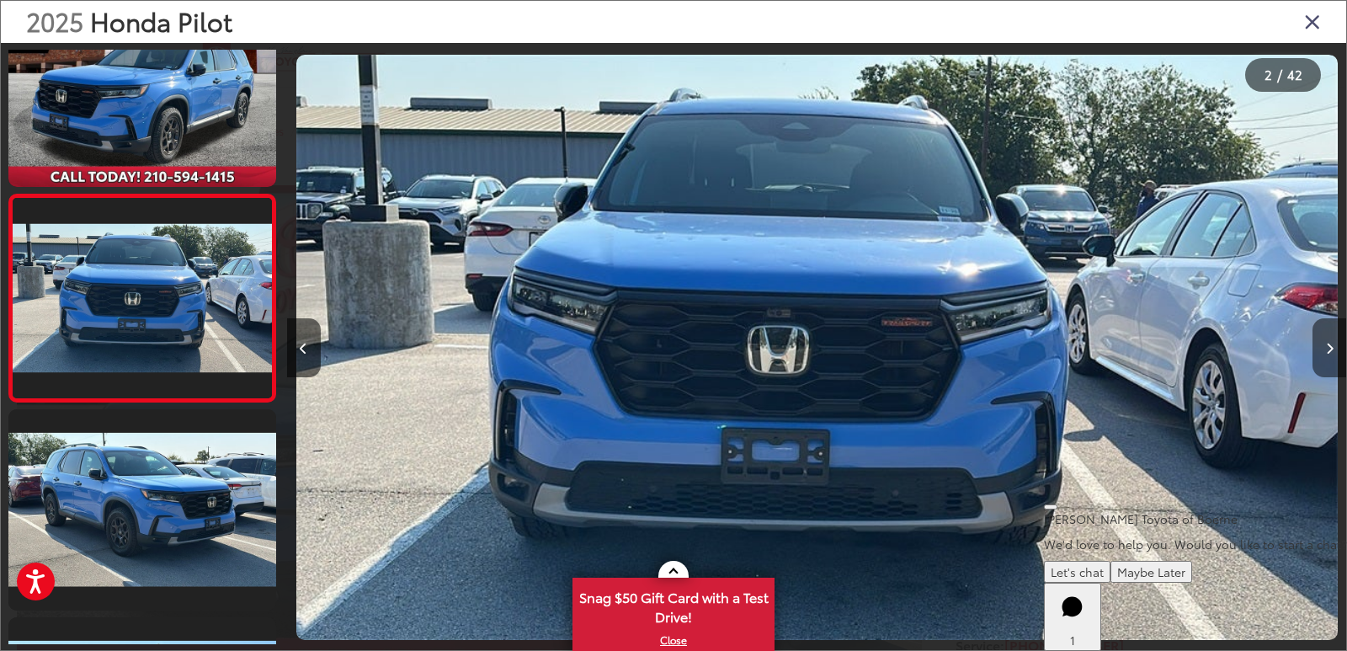
click at [1334, 358] on button "Next image" at bounding box center [1330, 347] width 34 height 59
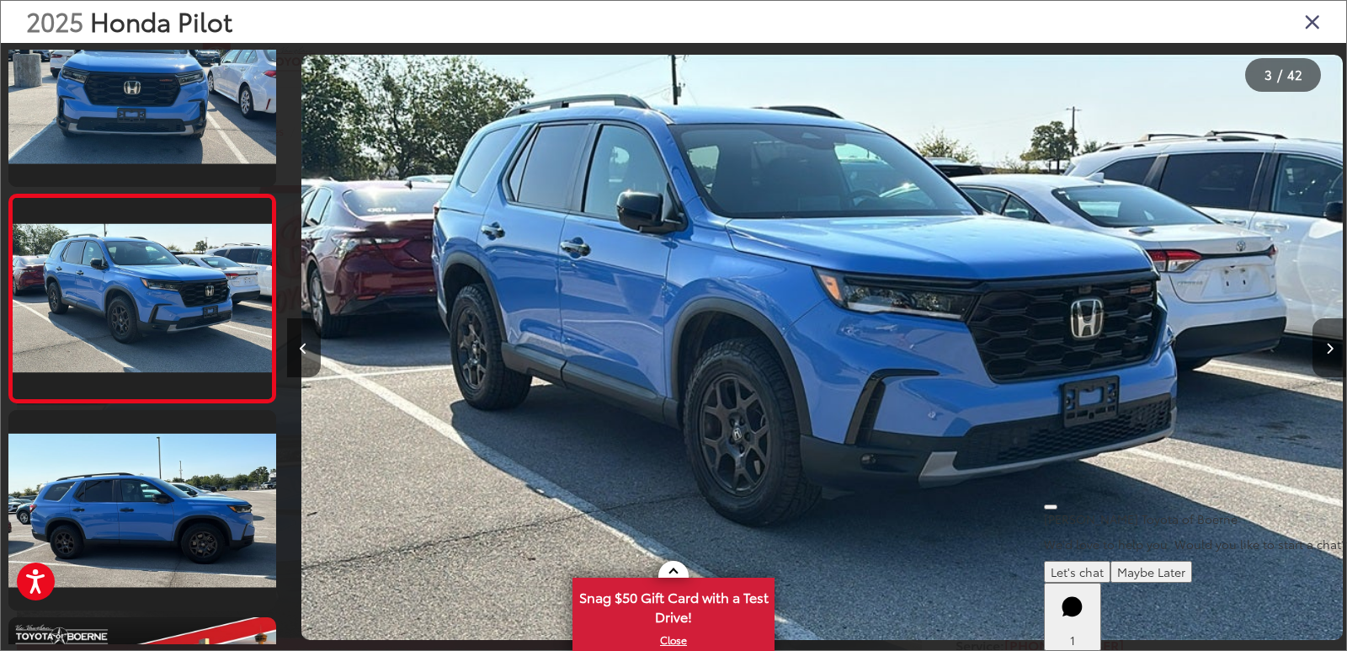
scroll to position [0, 2120]
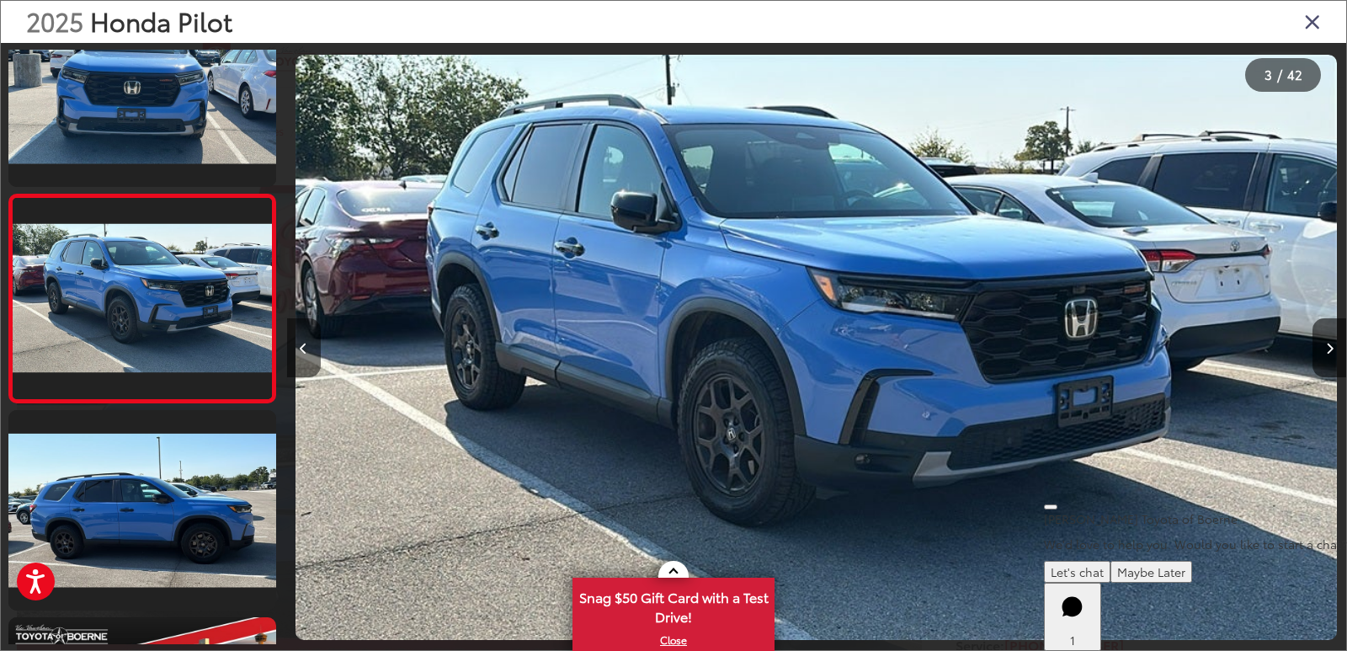
click at [302, 355] on button "Previous image" at bounding box center [304, 347] width 34 height 59
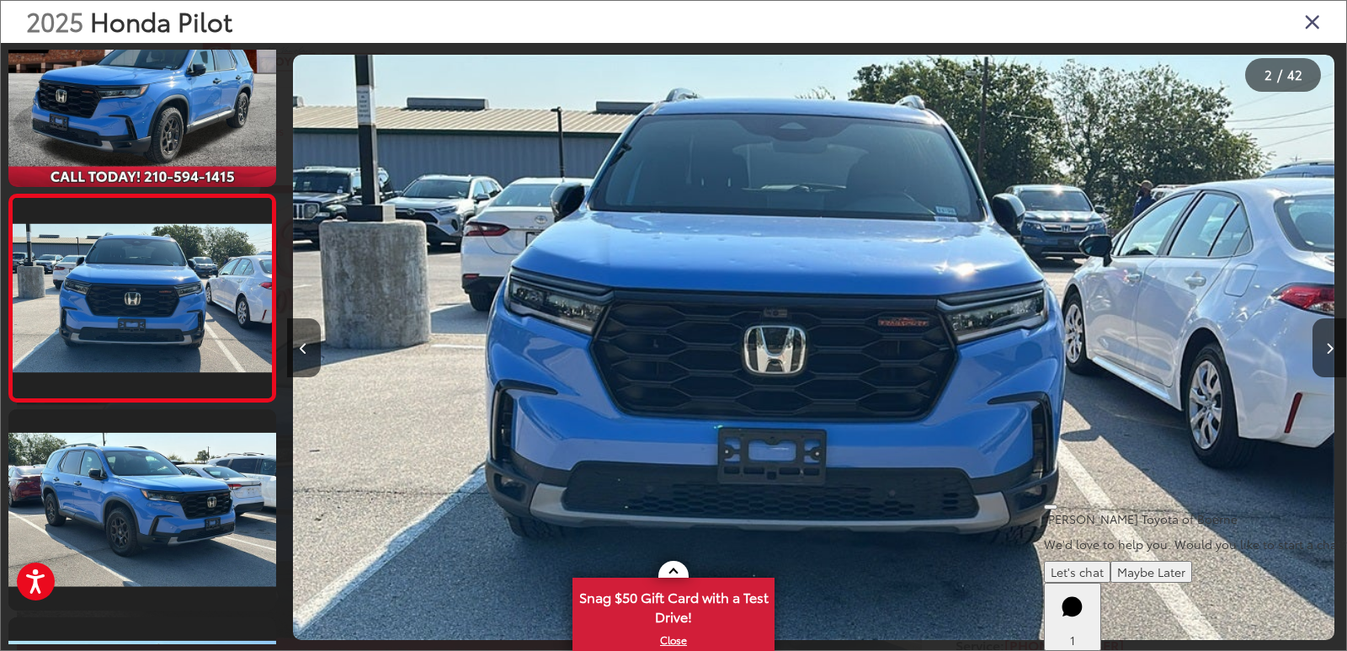
scroll to position [0, 1059]
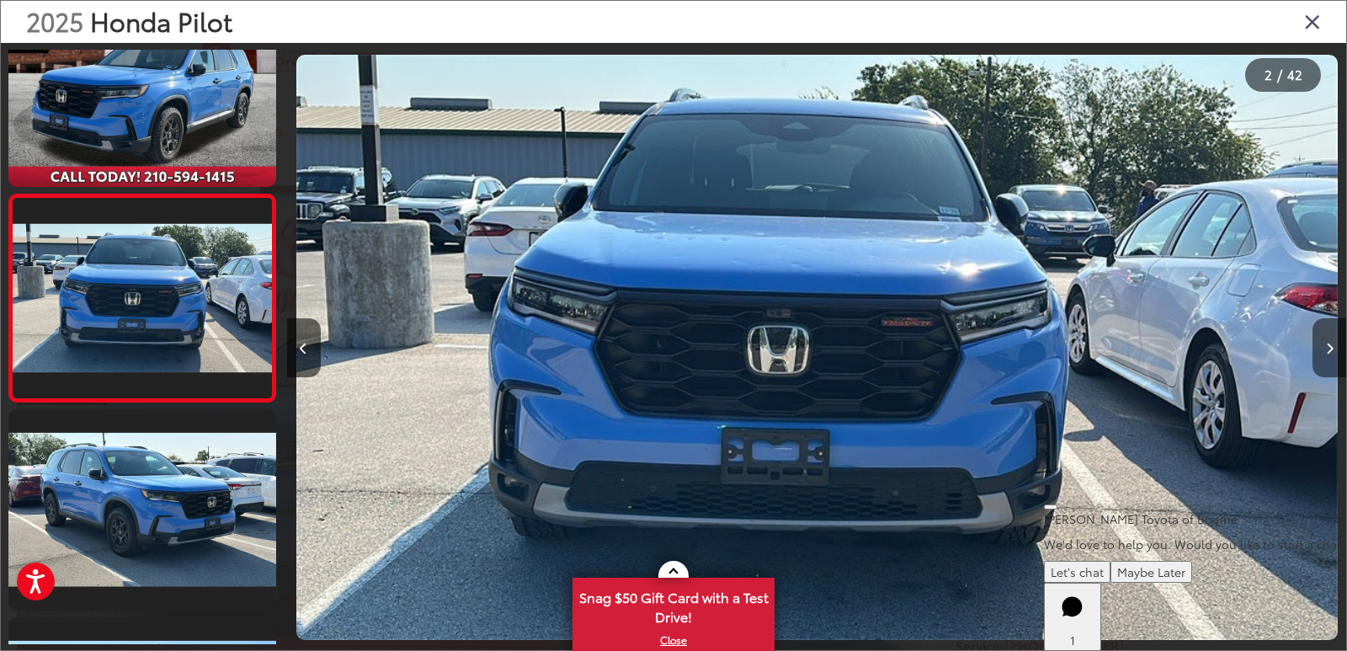
click at [1323, 347] on button "Next image" at bounding box center [1330, 347] width 34 height 59
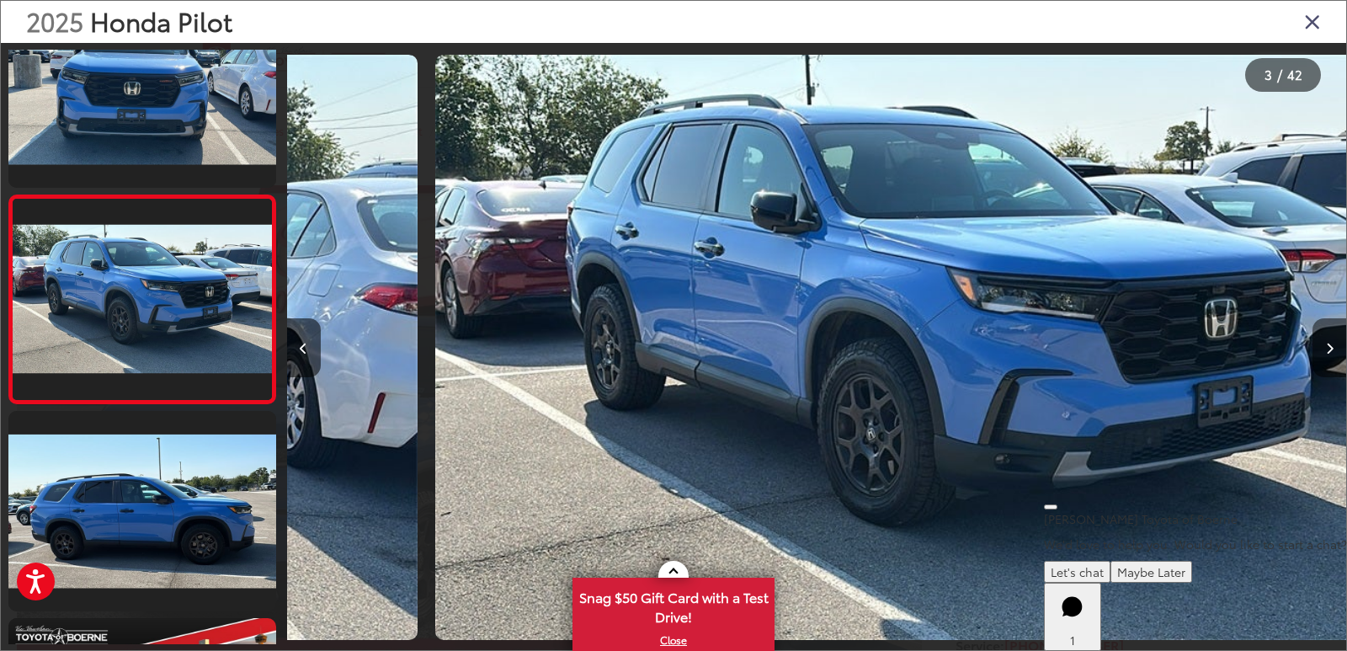
scroll to position [271, 0]
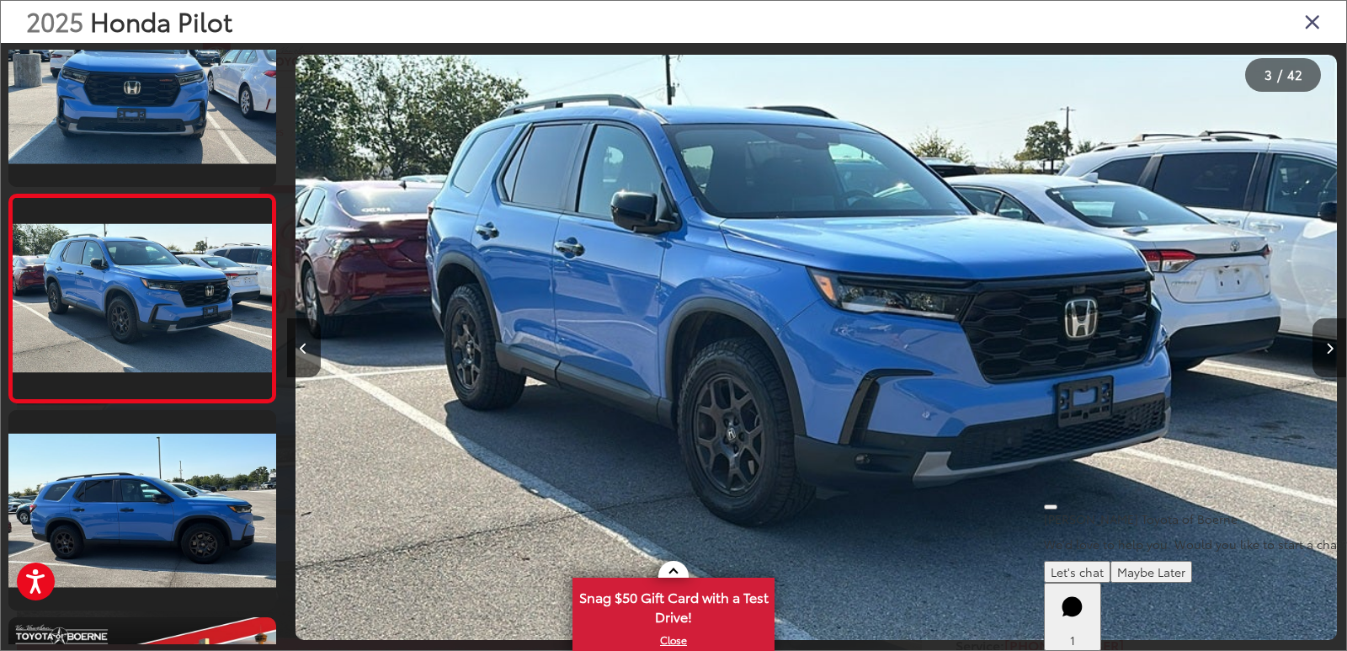
click at [1323, 347] on button "Next image" at bounding box center [1330, 347] width 34 height 59
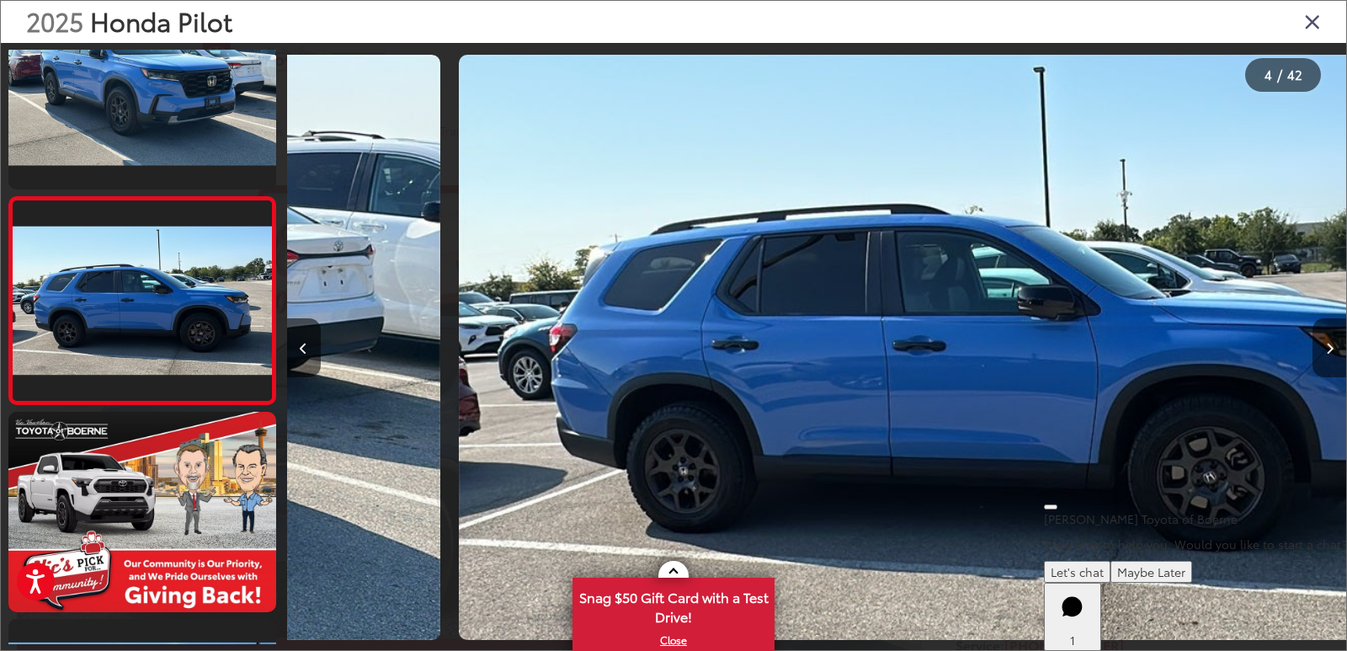
scroll to position [479, 0]
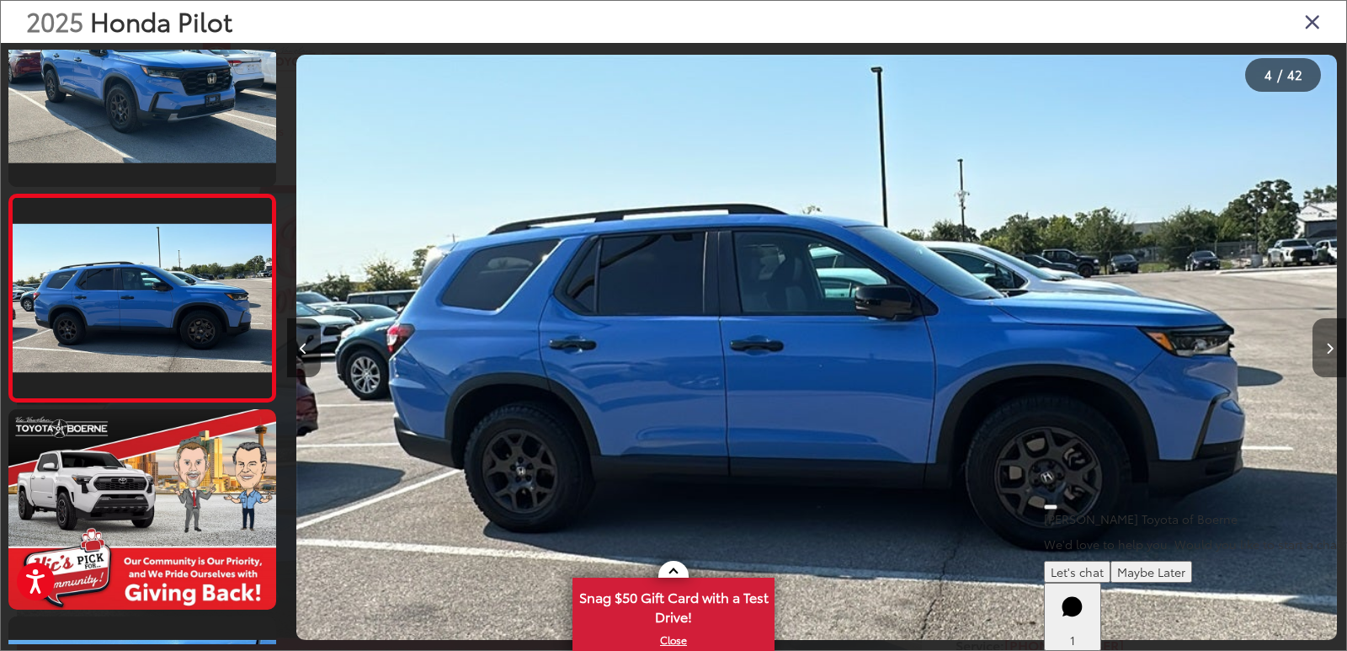
click at [1323, 347] on button "Next image" at bounding box center [1330, 347] width 34 height 59
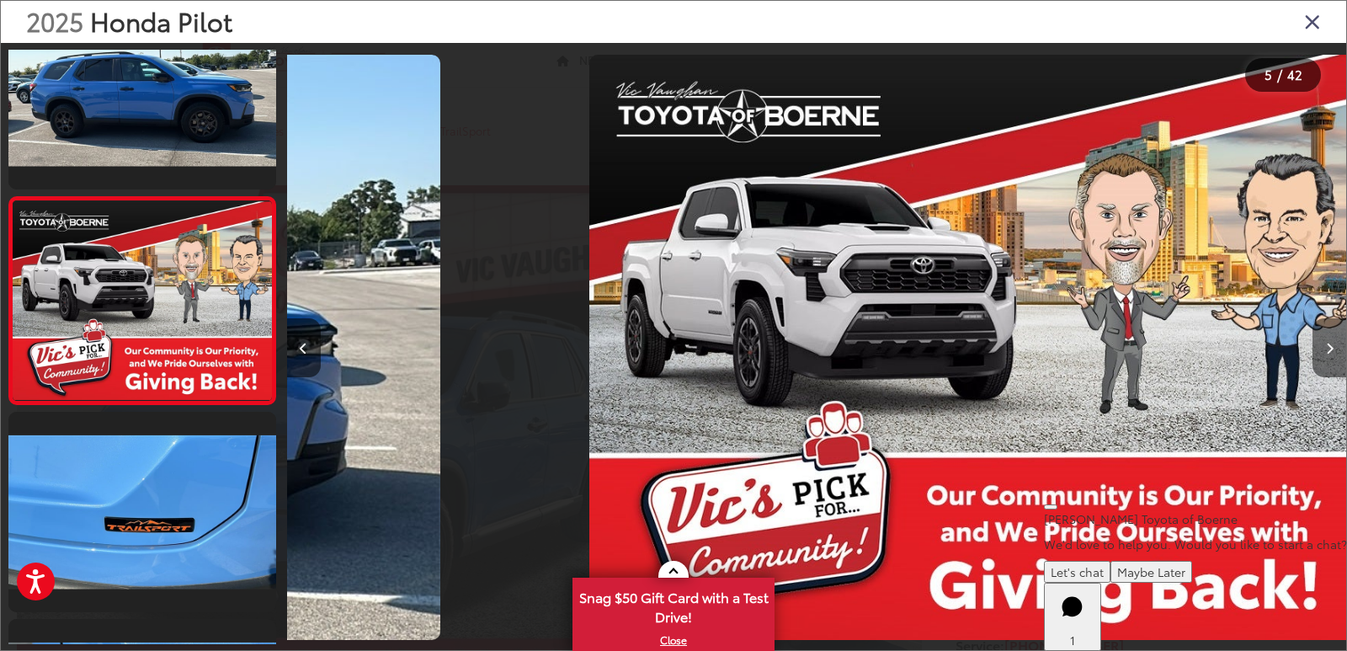
scroll to position [686, 0]
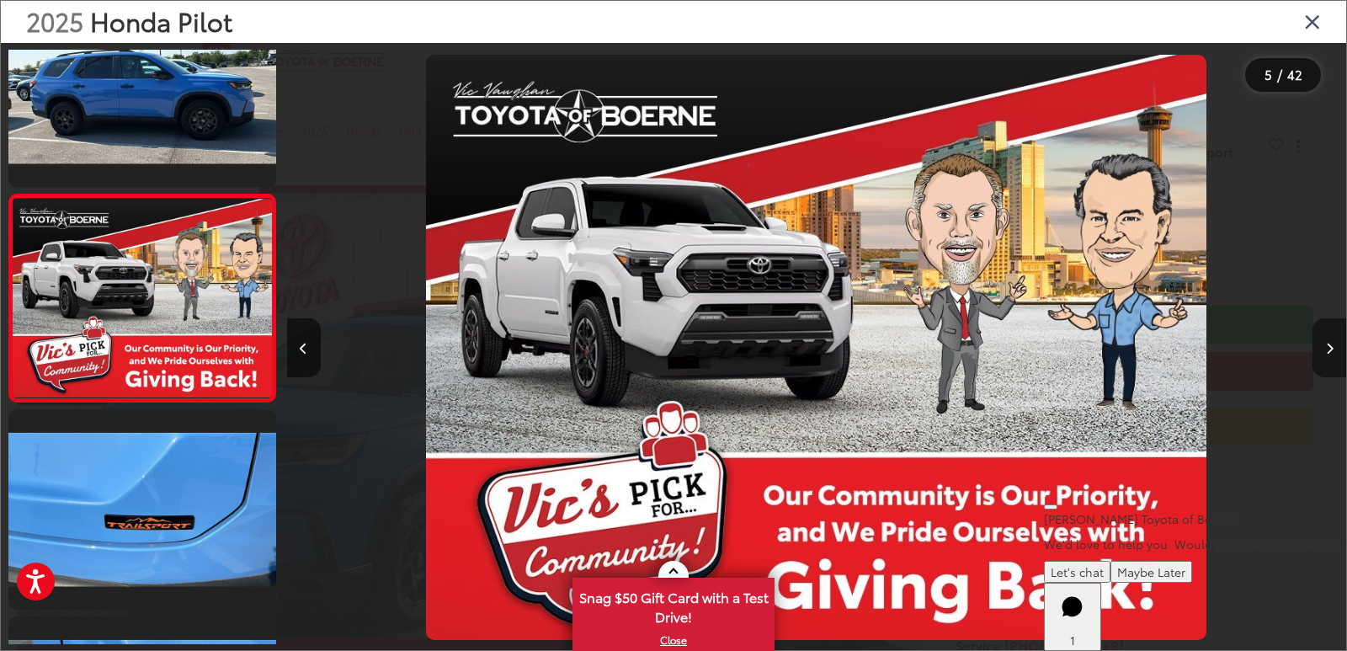
click at [1323, 347] on button "Next image" at bounding box center [1330, 347] width 34 height 59
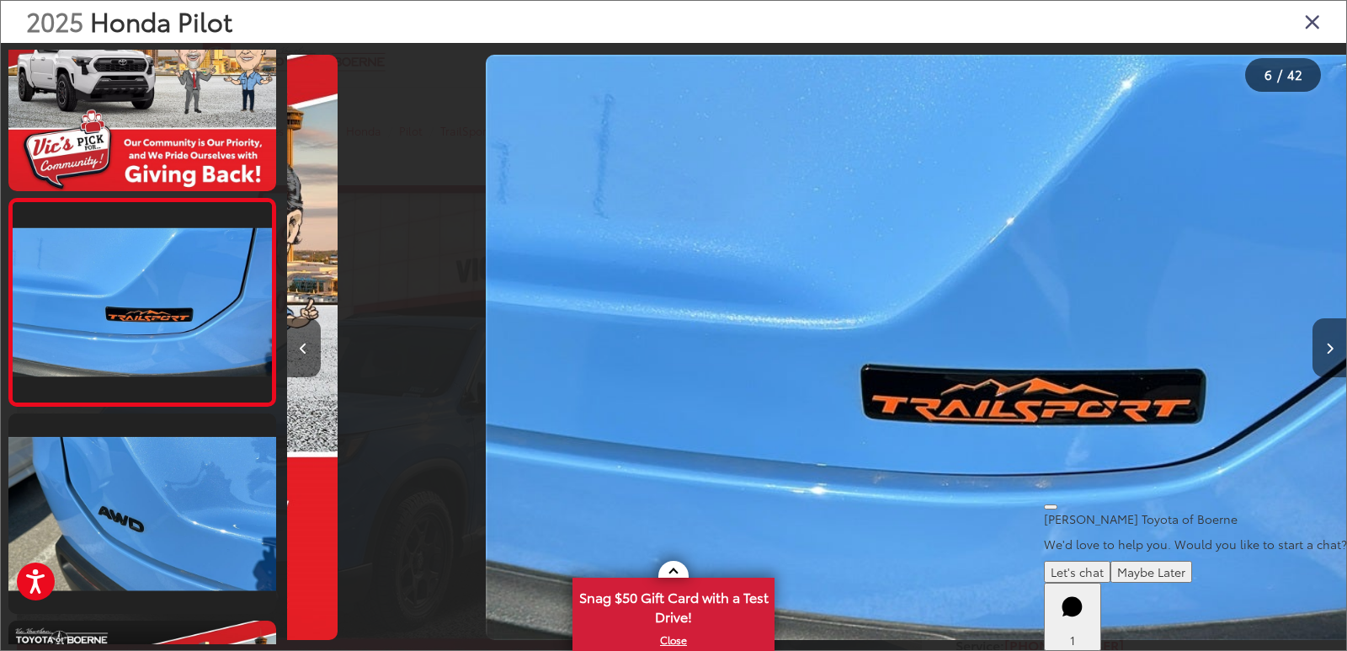
scroll to position [894, 0]
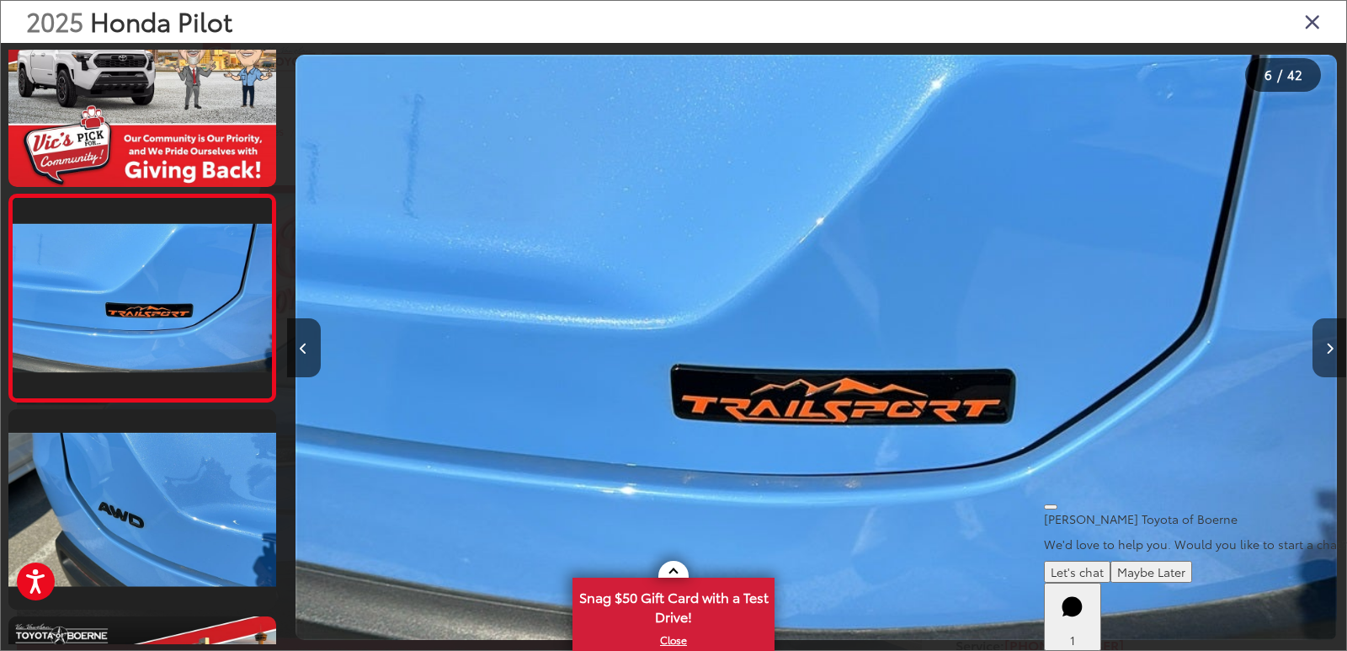
click at [1323, 347] on button "Next image" at bounding box center [1330, 347] width 34 height 59
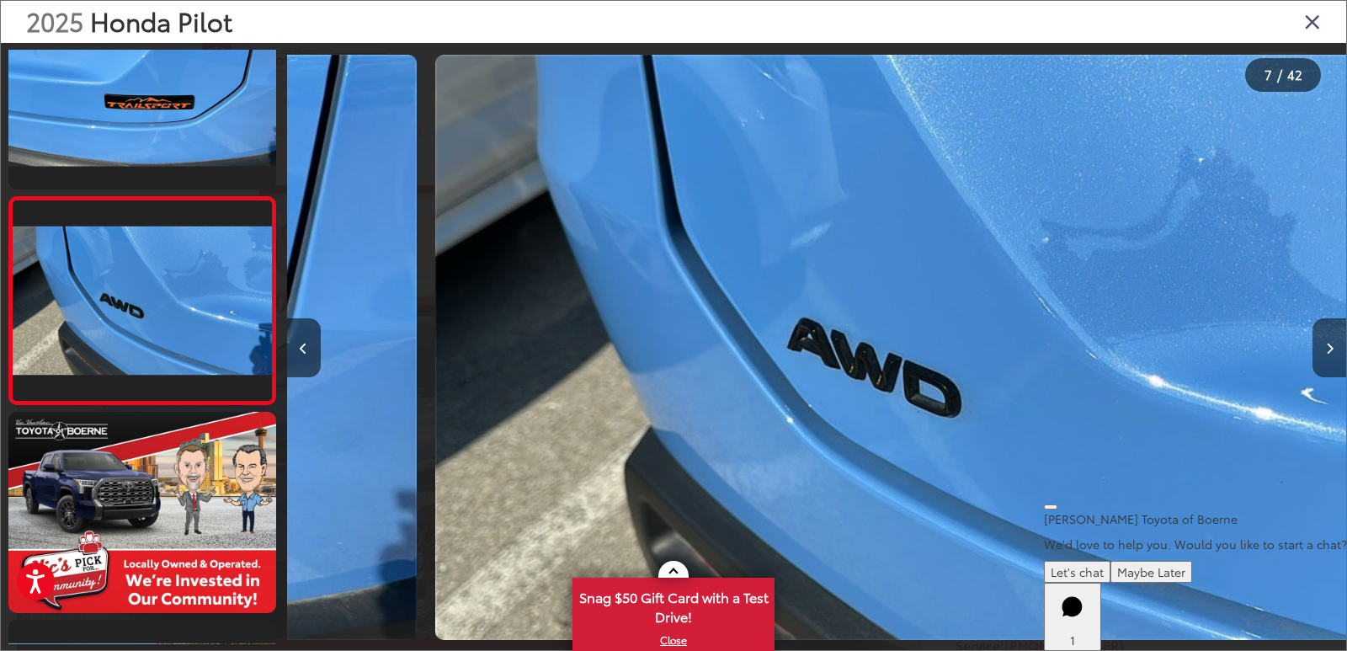
scroll to position [1101, 0]
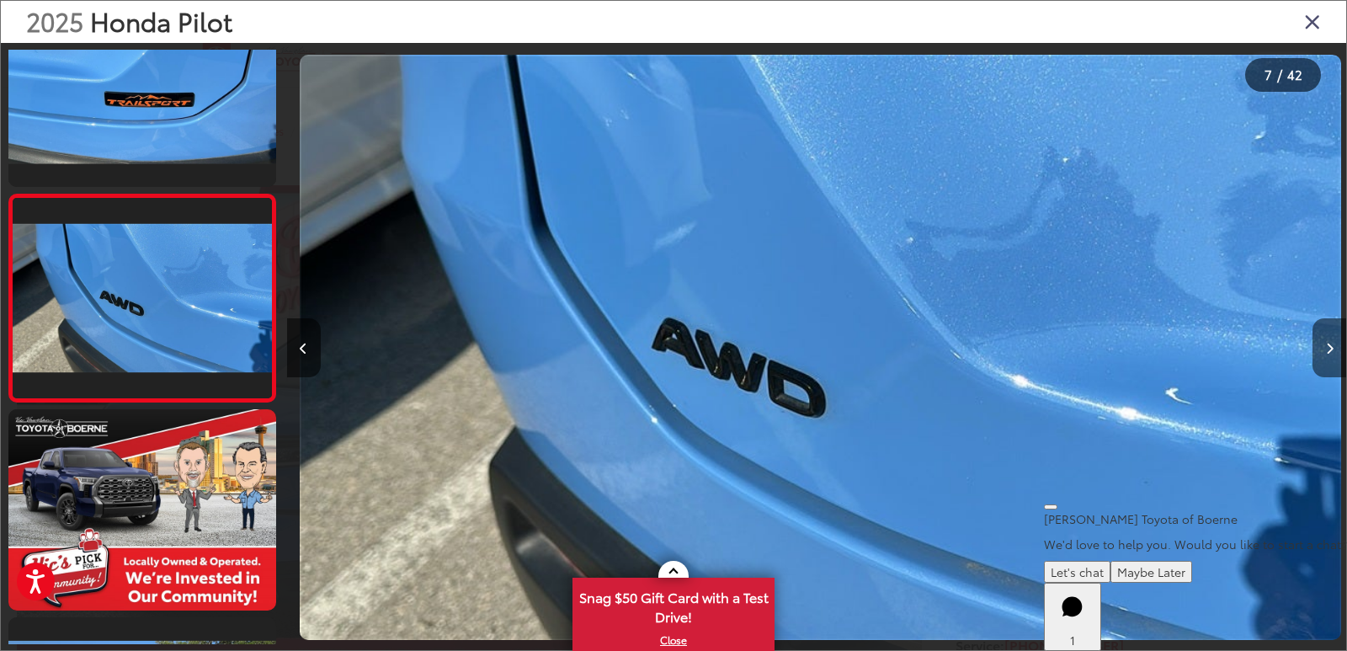
click at [1323, 347] on button "Next image" at bounding box center [1330, 347] width 34 height 59
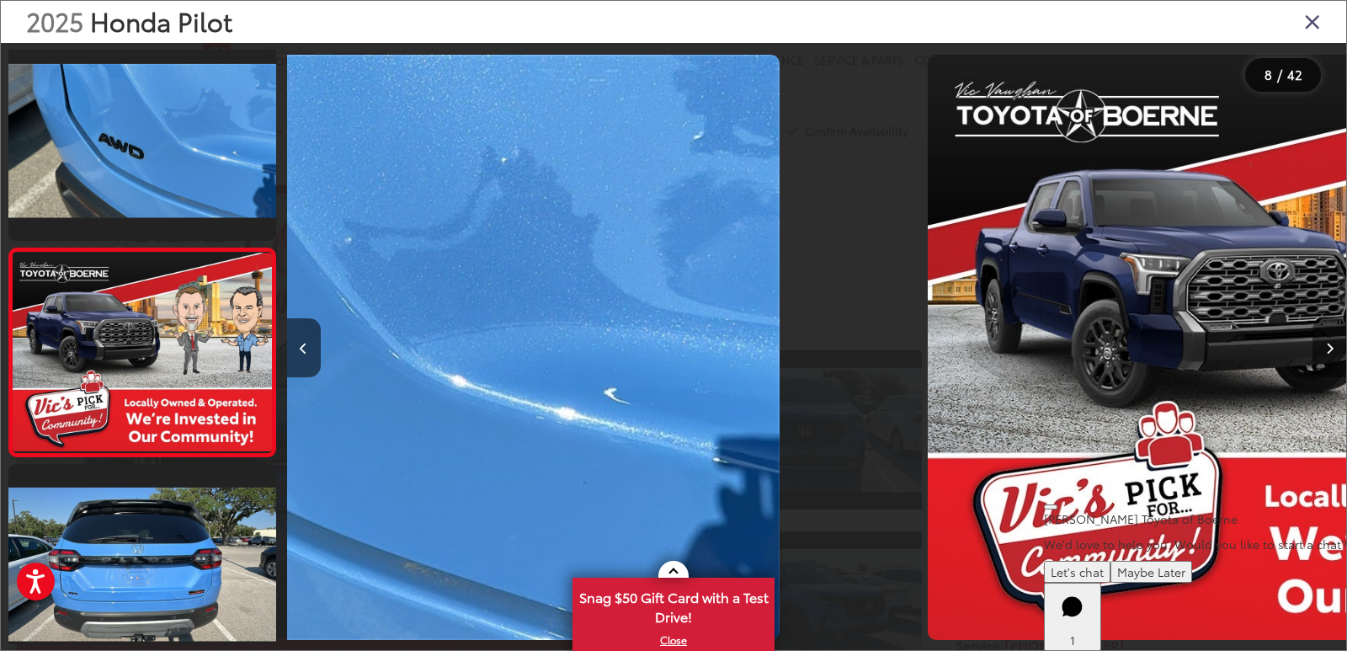
scroll to position [1308, 0]
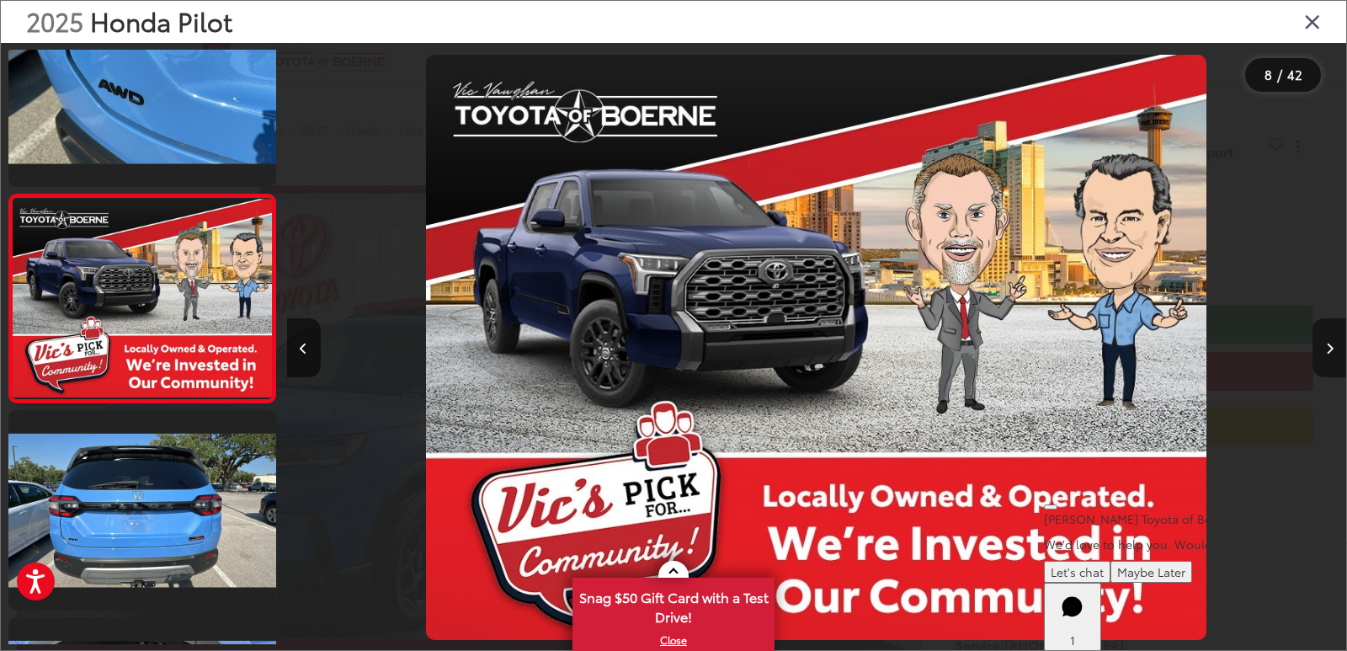
click at [1323, 347] on button "Next image" at bounding box center [1330, 347] width 34 height 59
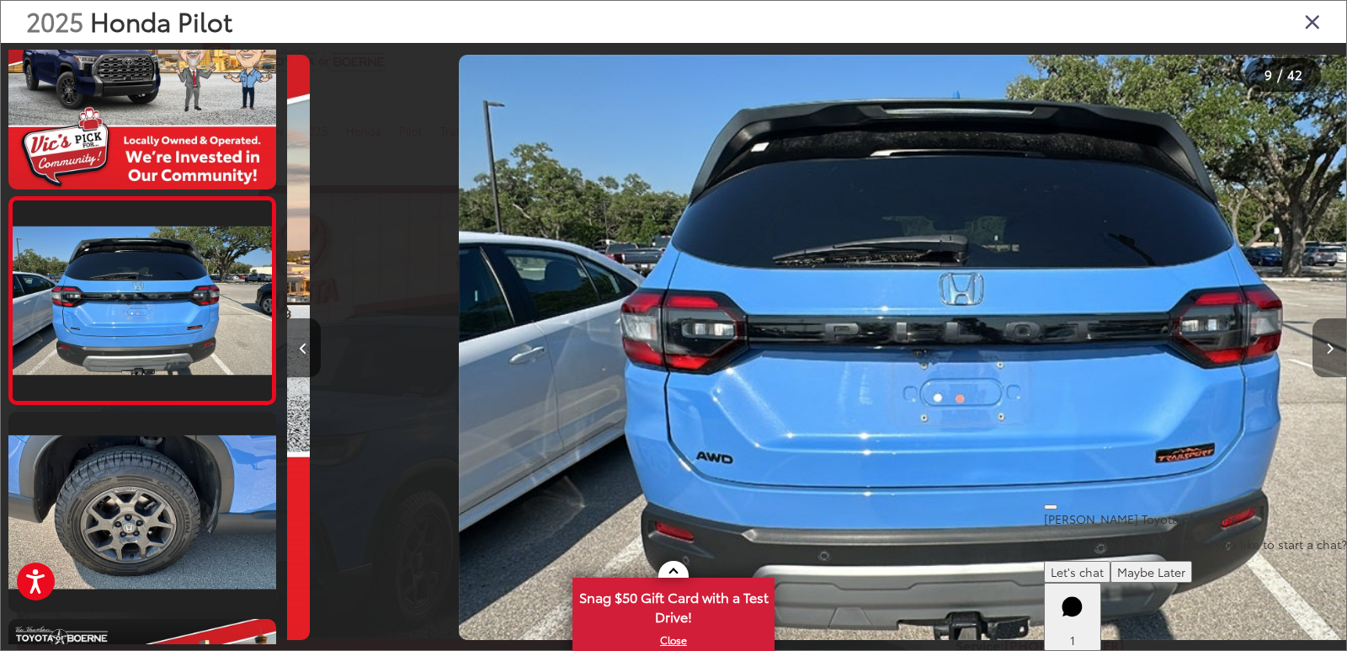
scroll to position [1516, 0]
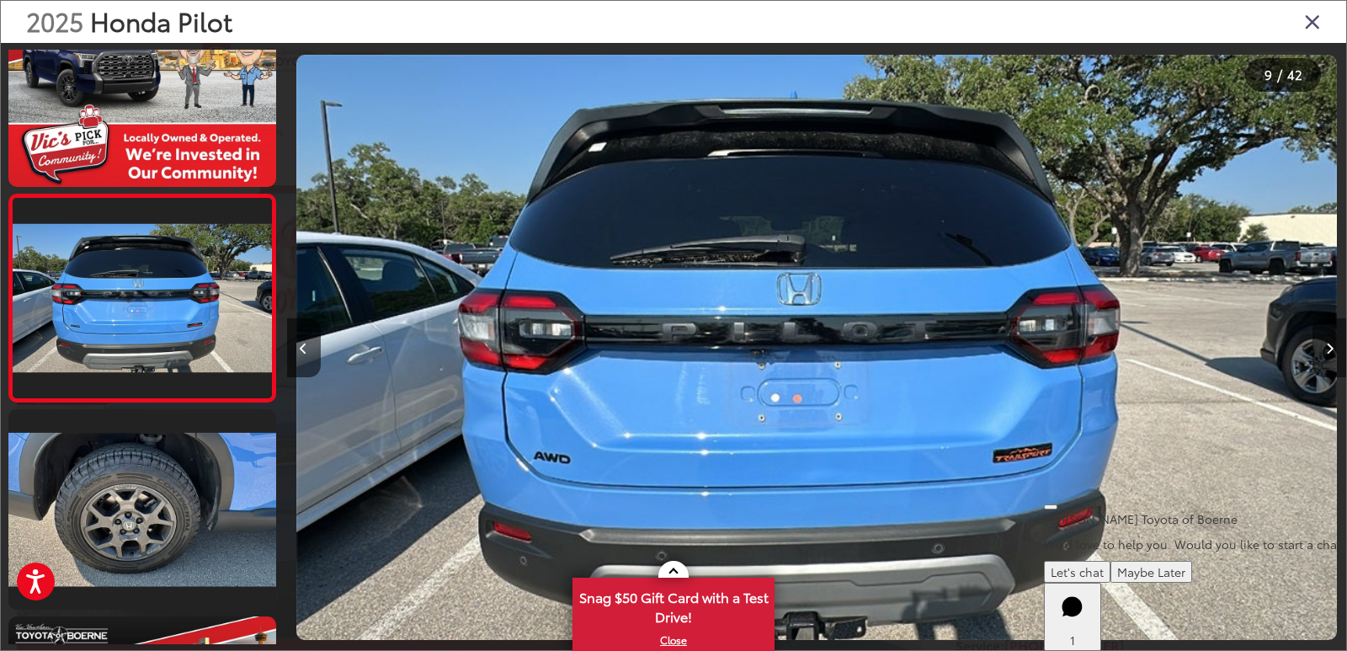
click at [1323, 347] on button "Next image" at bounding box center [1330, 347] width 34 height 59
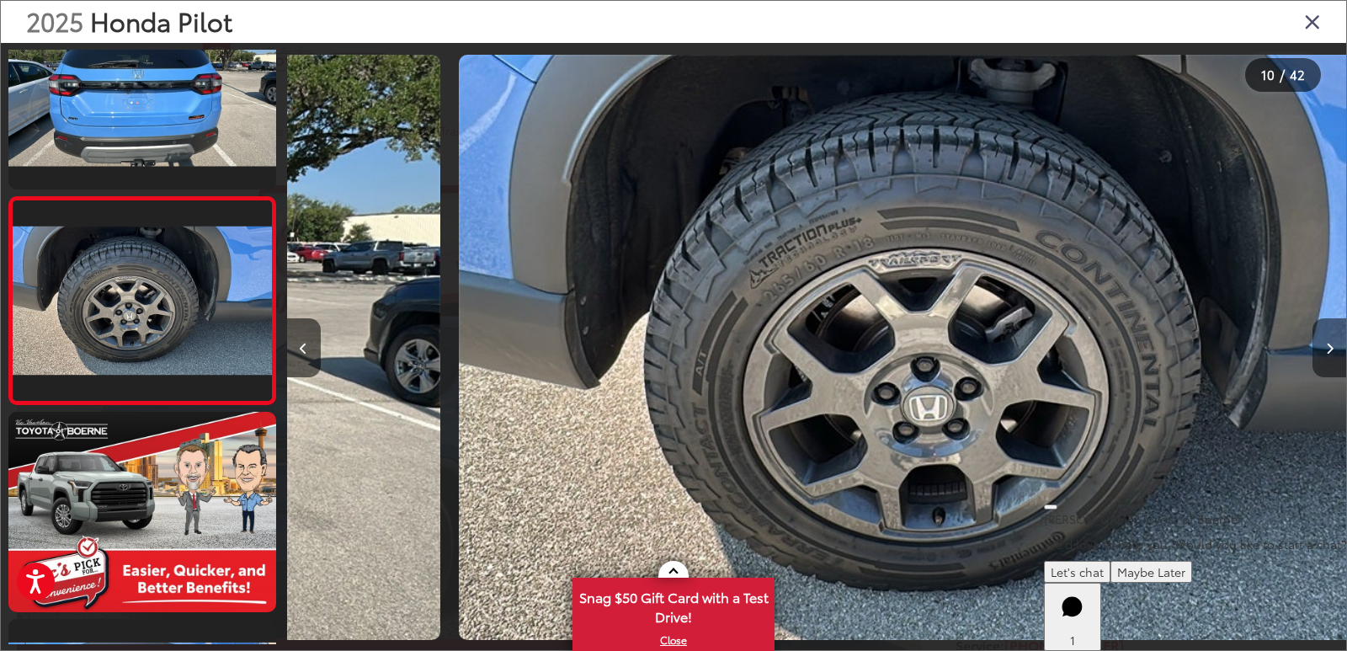
scroll to position [0, 0]
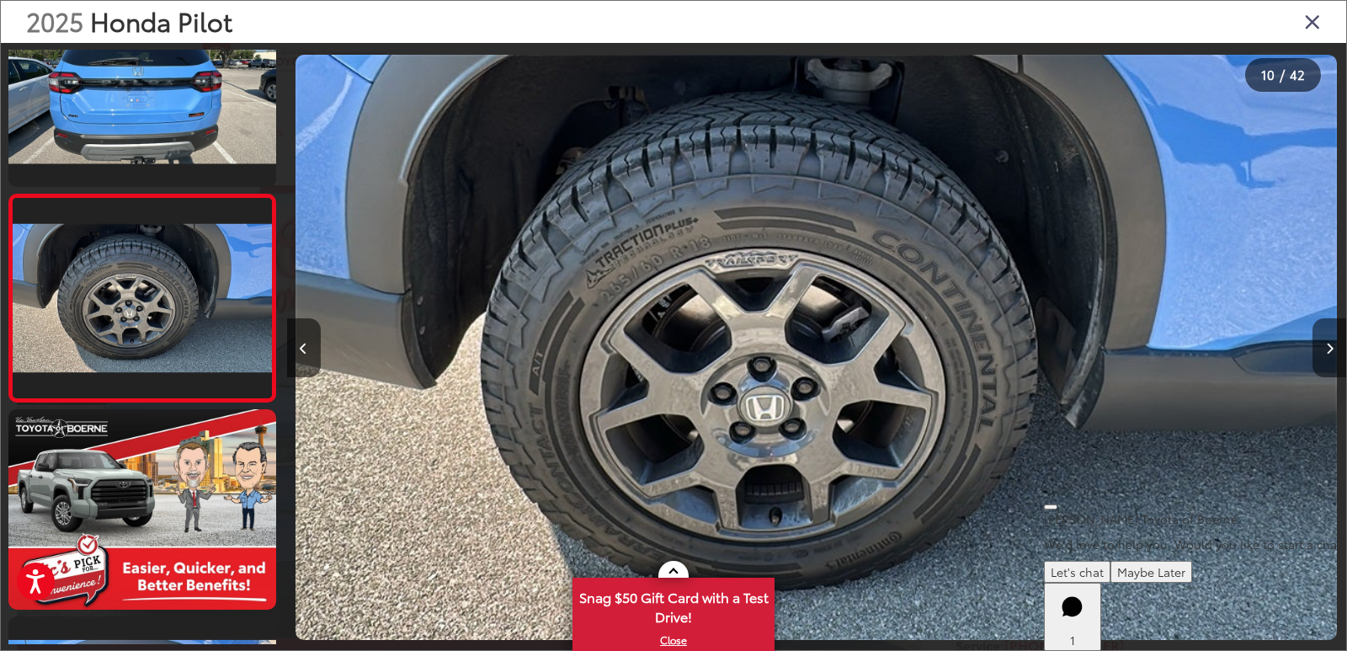
click at [1323, 347] on button "Next image" at bounding box center [1330, 347] width 34 height 59
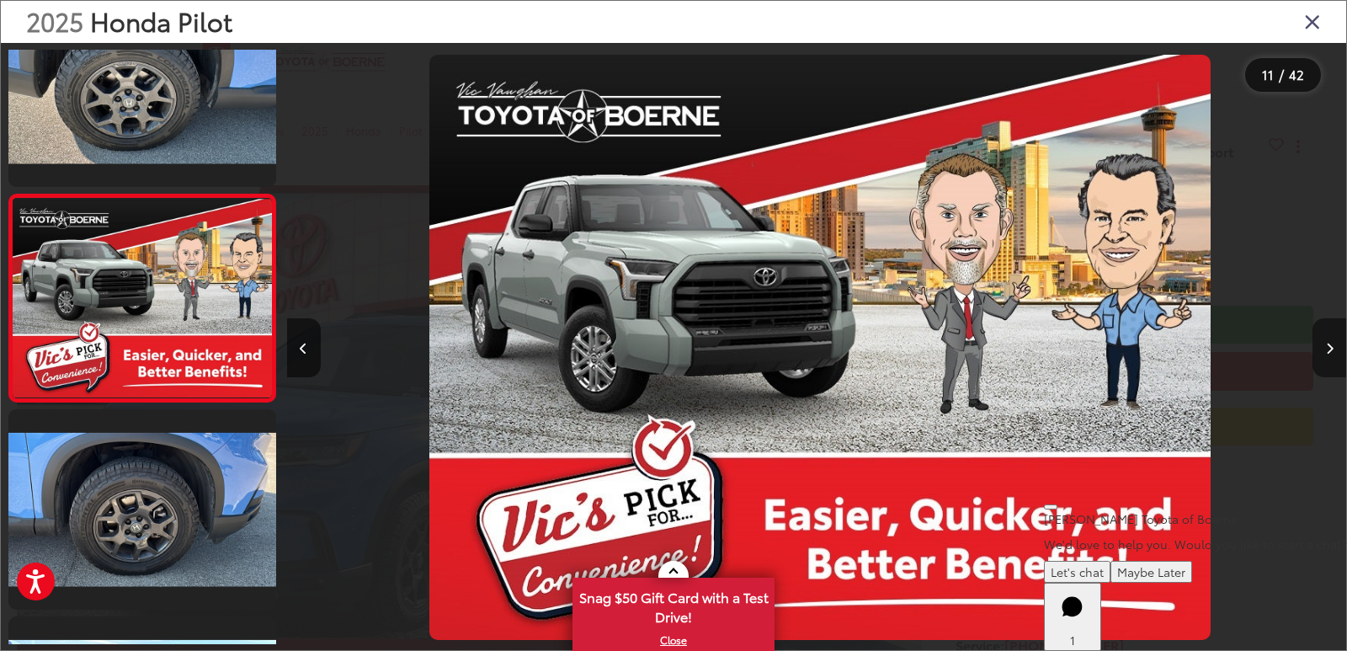
click at [1323, 347] on button "Next image" at bounding box center [1330, 347] width 34 height 59
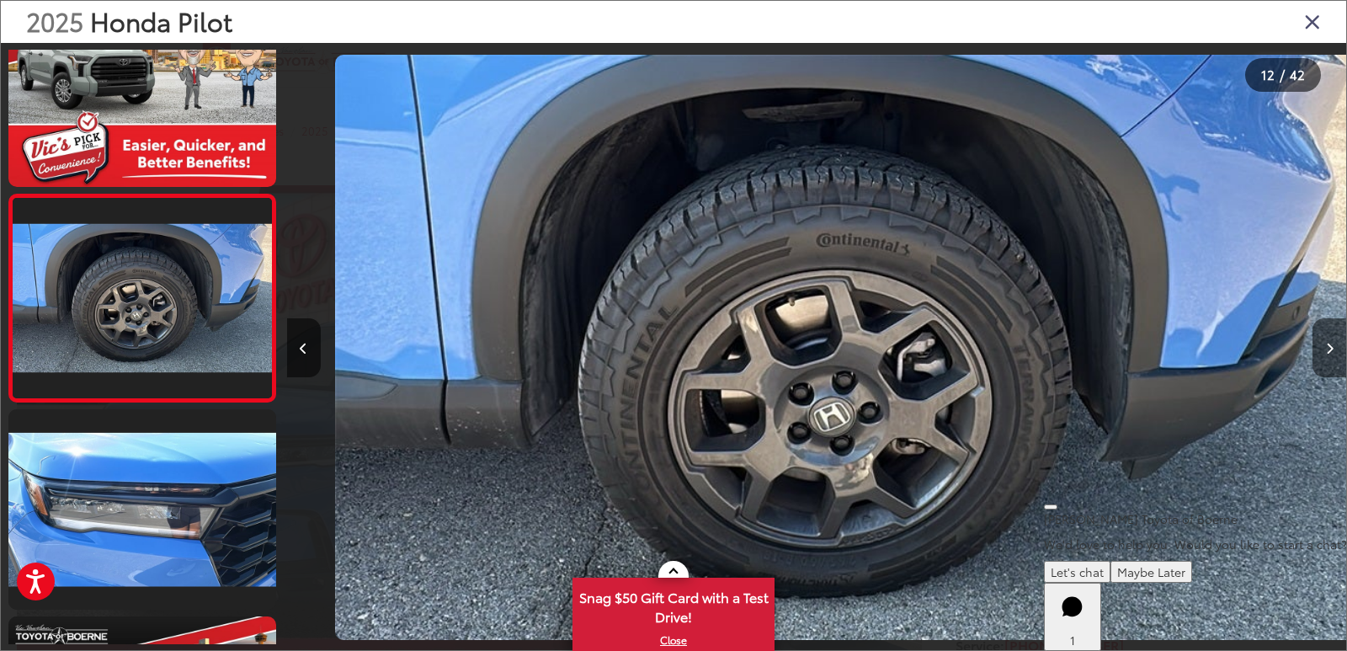
click at [1323, 347] on button "Next image" at bounding box center [1330, 347] width 34 height 59
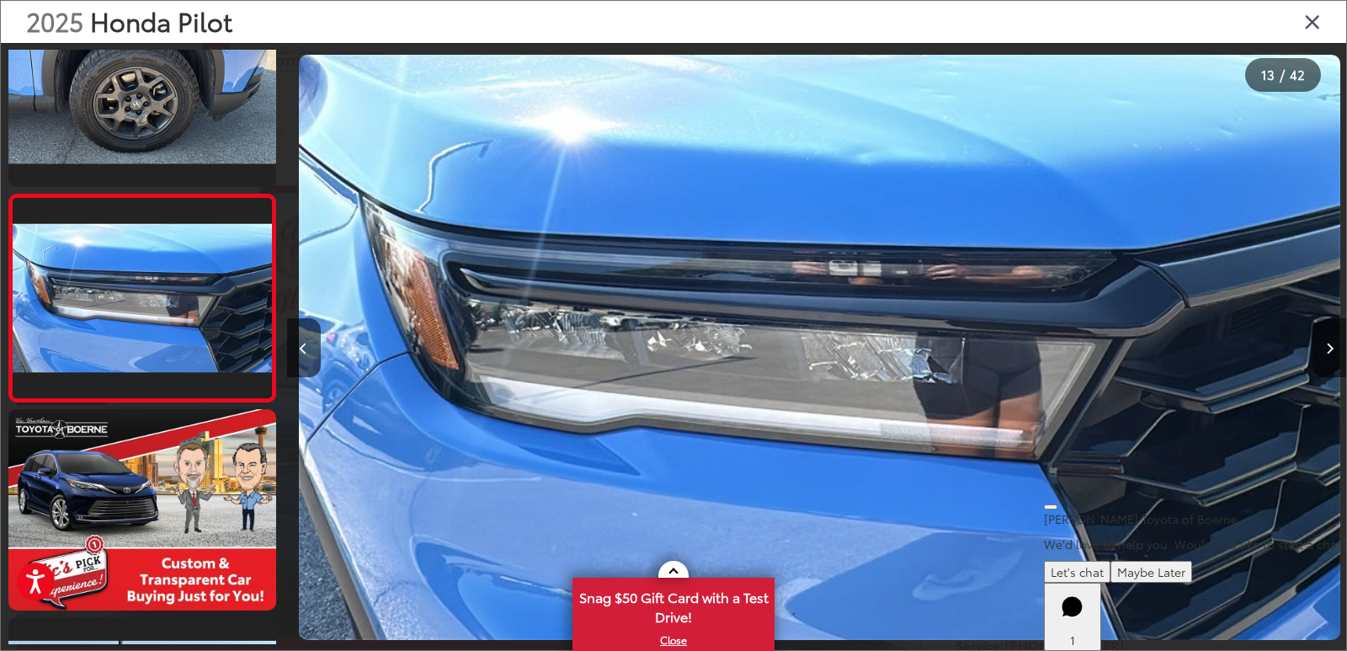
click at [1323, 347] on button "Next image" at bounding box center [1330, 347] width 34 height 59
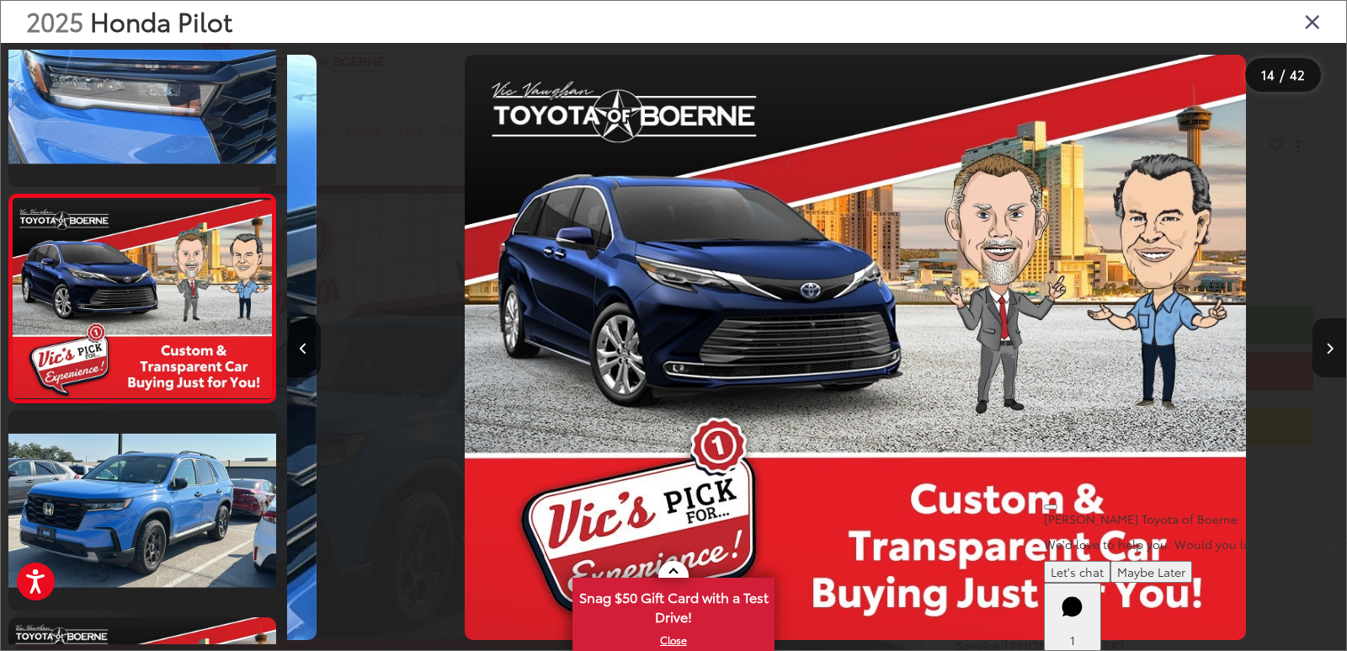
click at [1323, 347] on button "Next image" at bounding box center [1330, 347] width 34 height 59
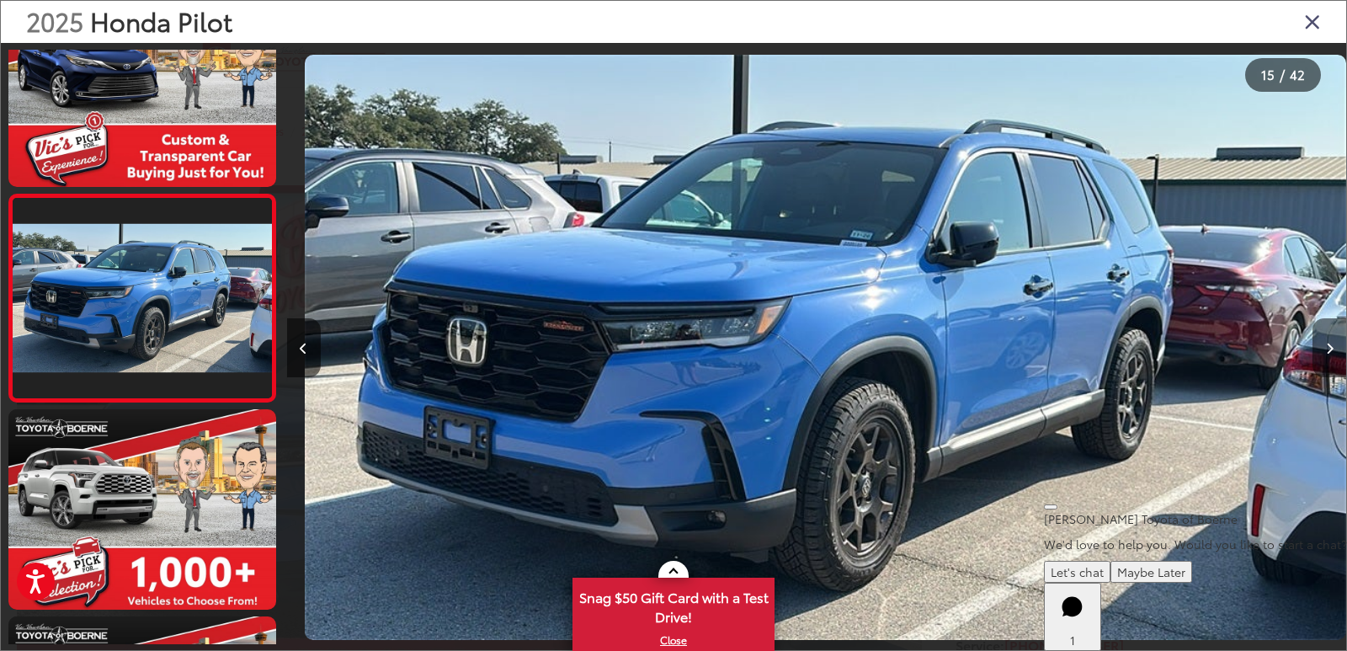
click at [1323, 347] on button "Next image" at bounding box center [1330, 347] width 34 height 59
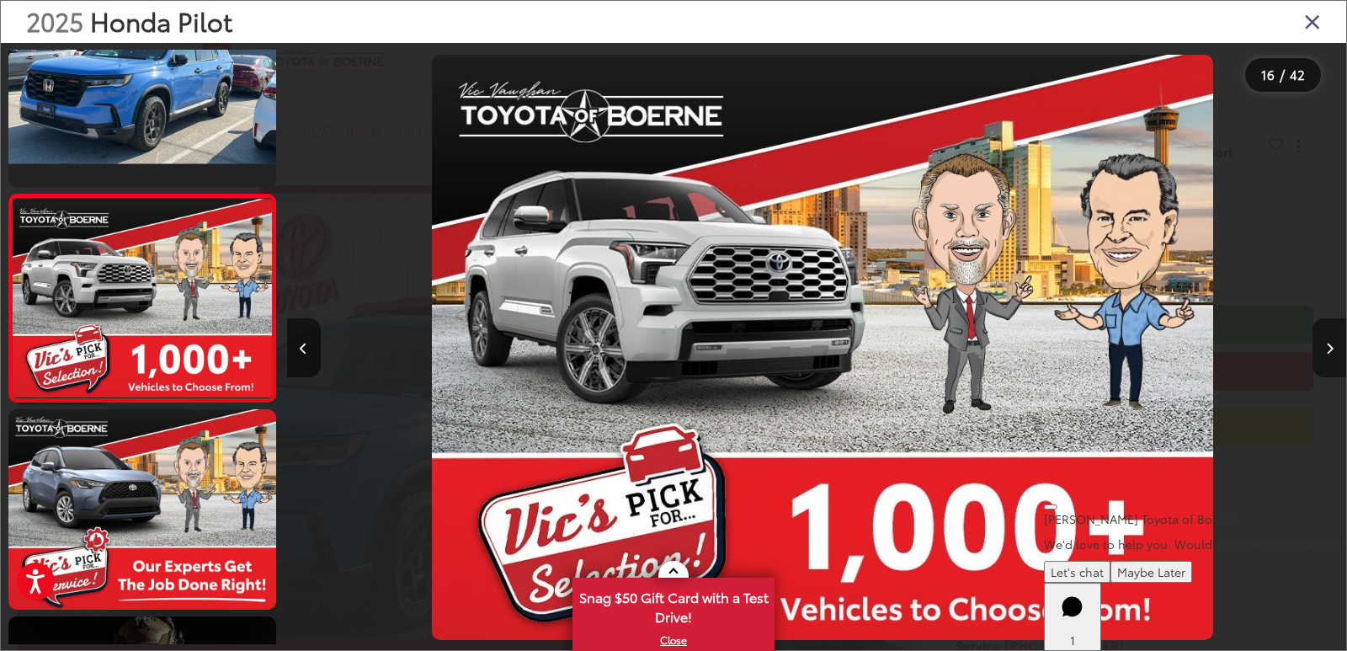
click at [1323, 347] on button "Next image" at bounding box center [1330, 347] width 34 height 59
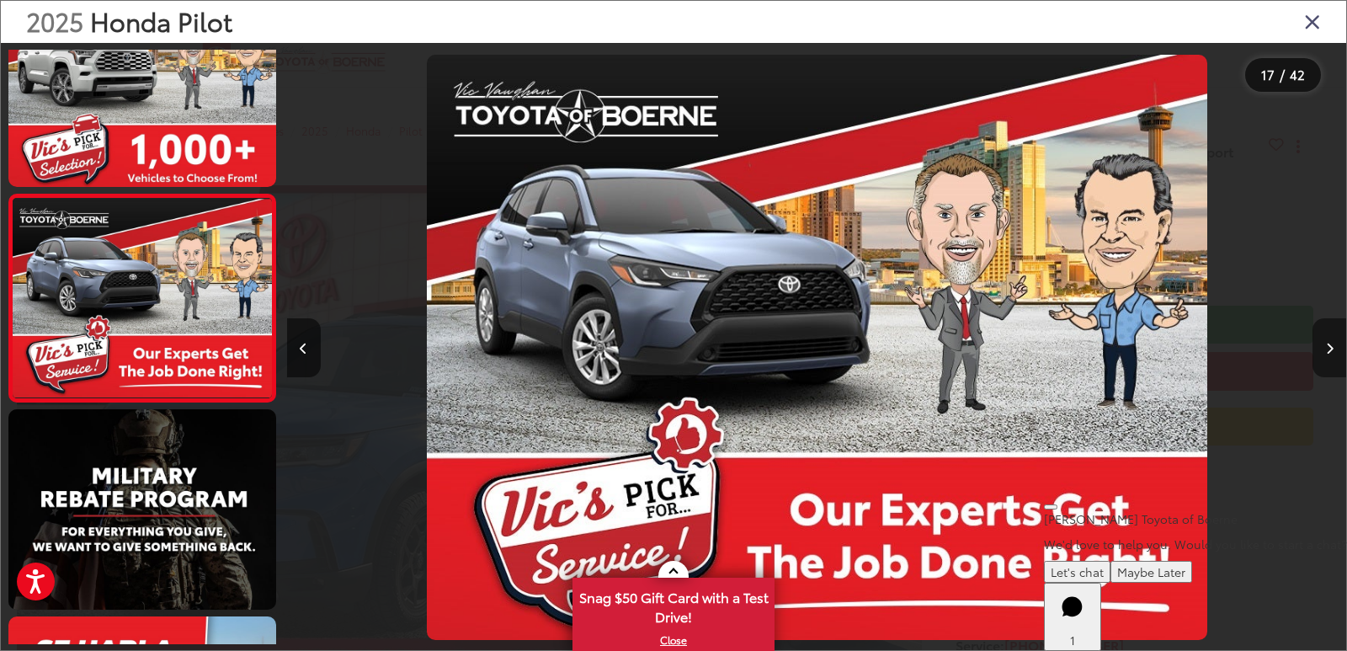
click at [1323, 347] on button "Next image" at bounding box center [1330, 347] width 34 height 59
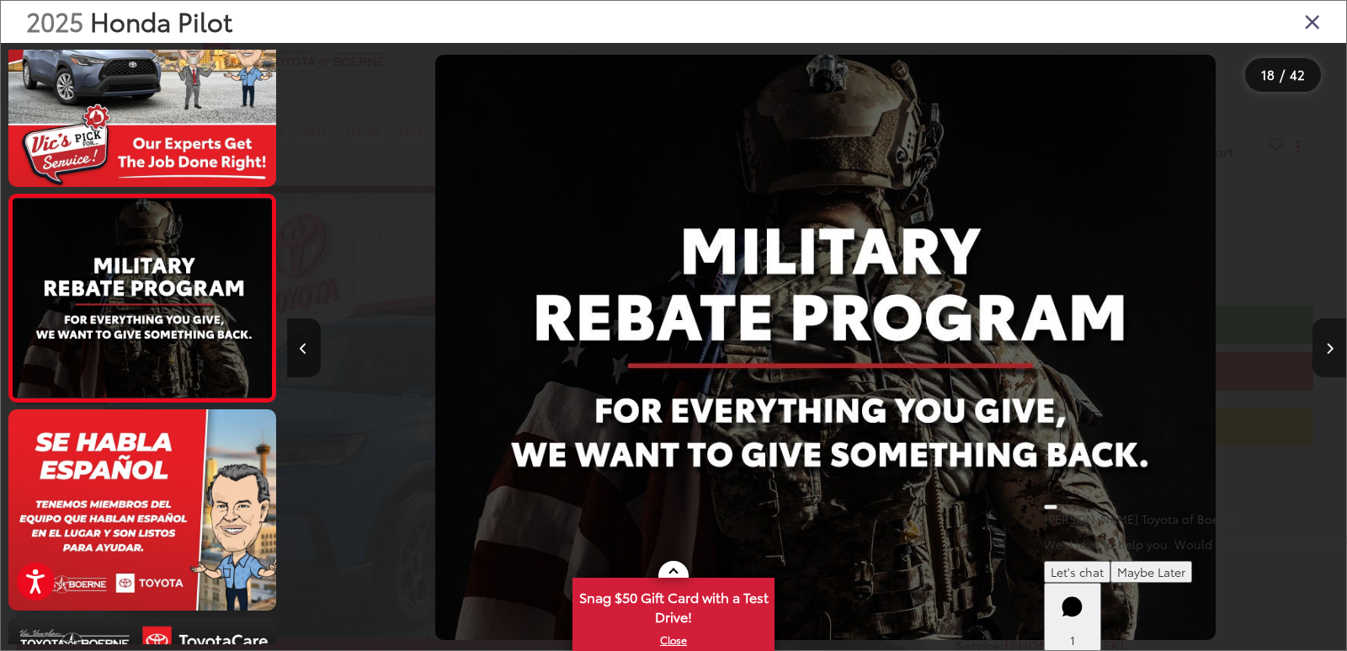
click at [1323, 347] on button "Next image" at bounding box center [1330, 347] width 34 height 59
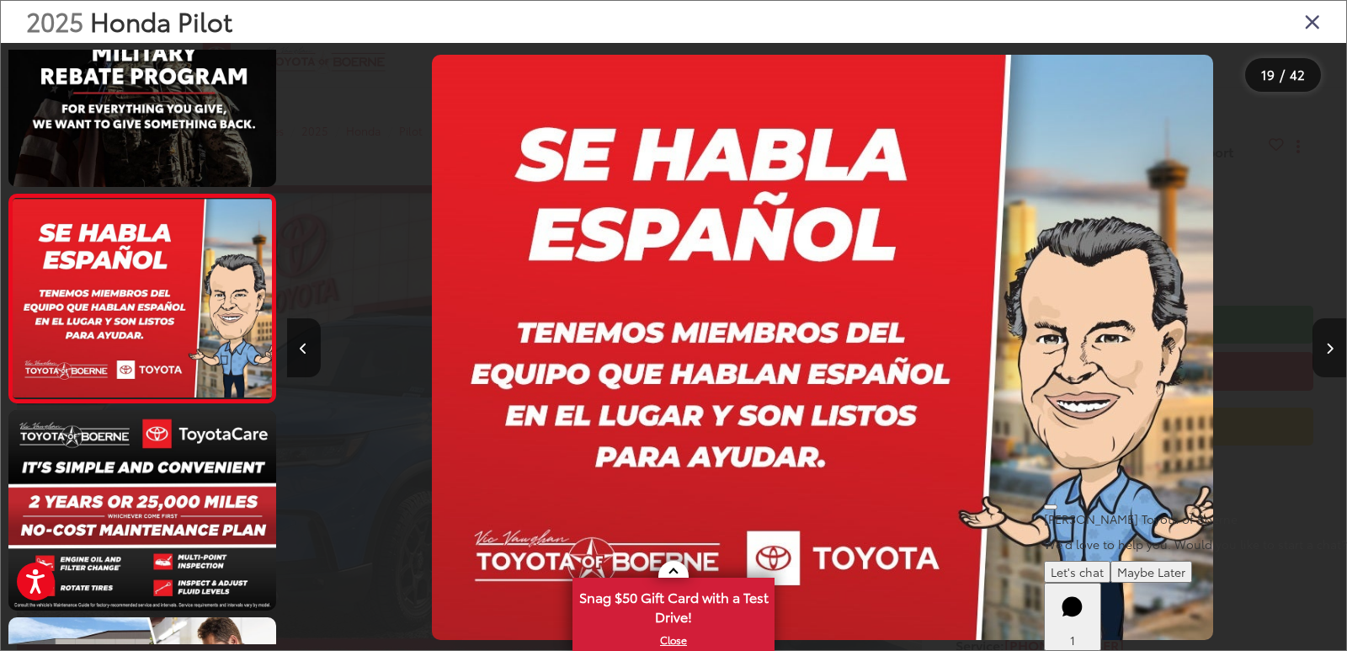
click at [1323, 347] on button "Next image" at bounding box center [1330, 347] width 34 height 59
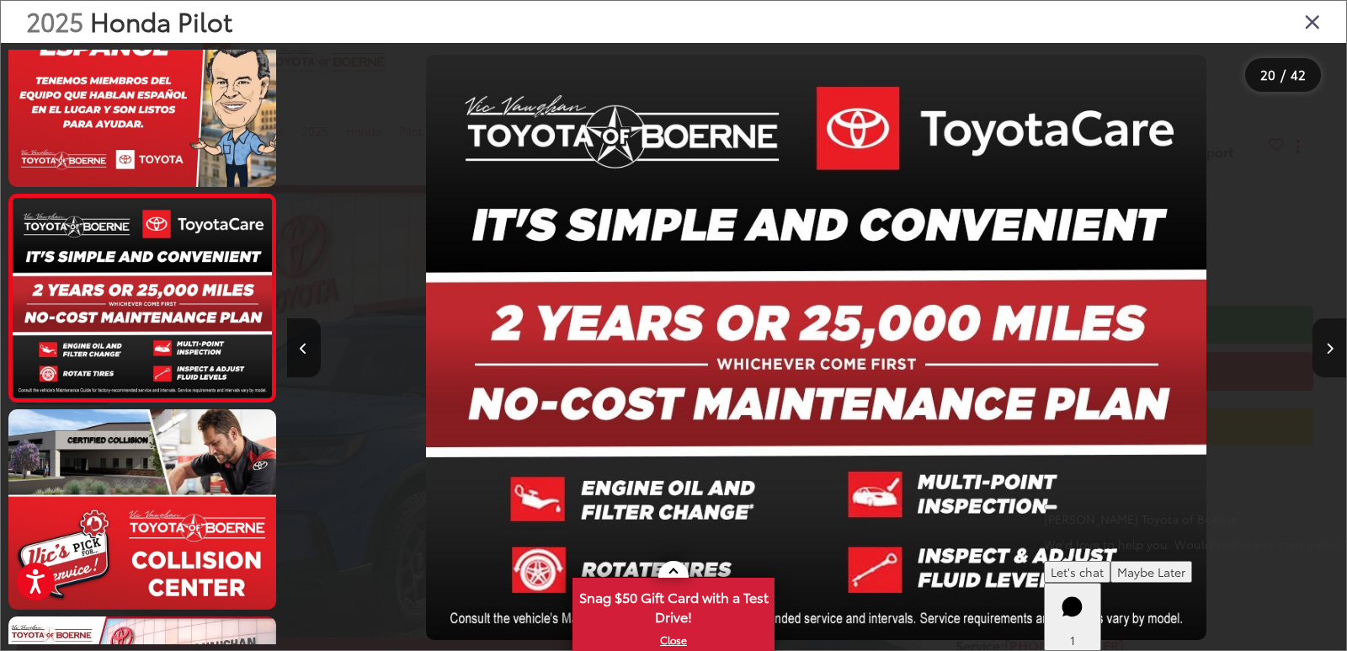
click at [1323, 347] on button "Next image" at bounding box center [1330, 347] width 34 height 59
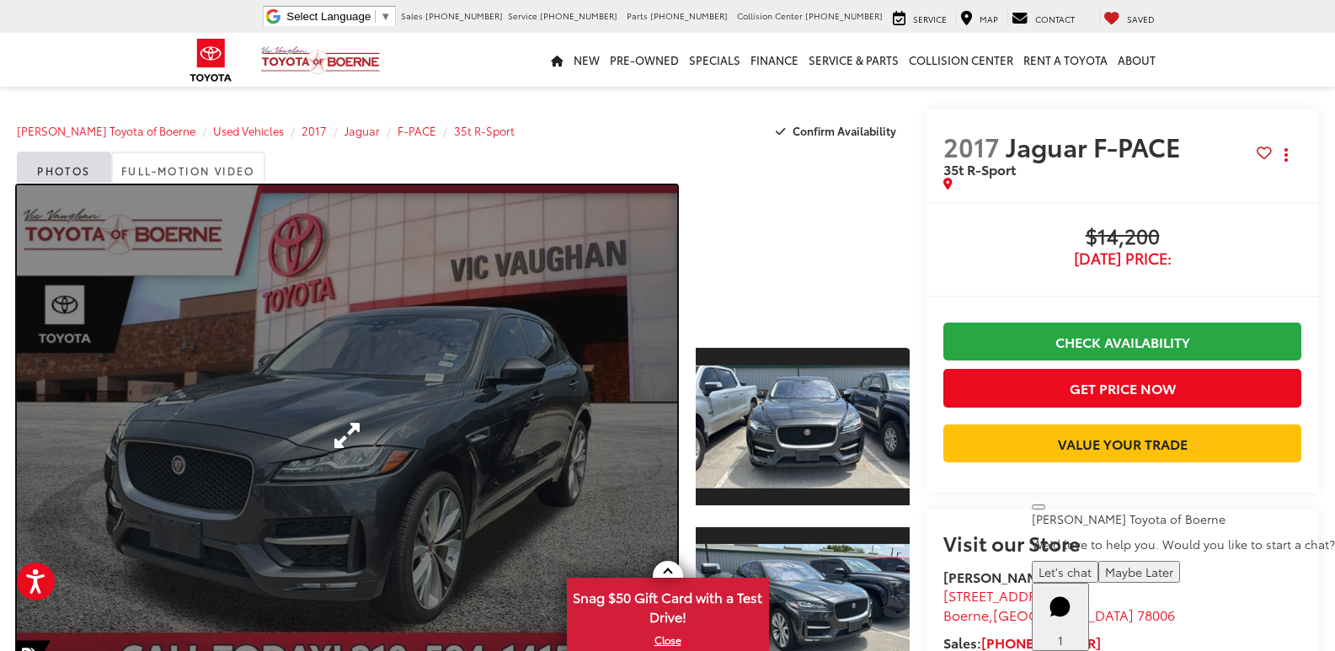
click at [544, 379] on link "Expand Photo 0" at bounding box center [347, 435] width 660 height 500
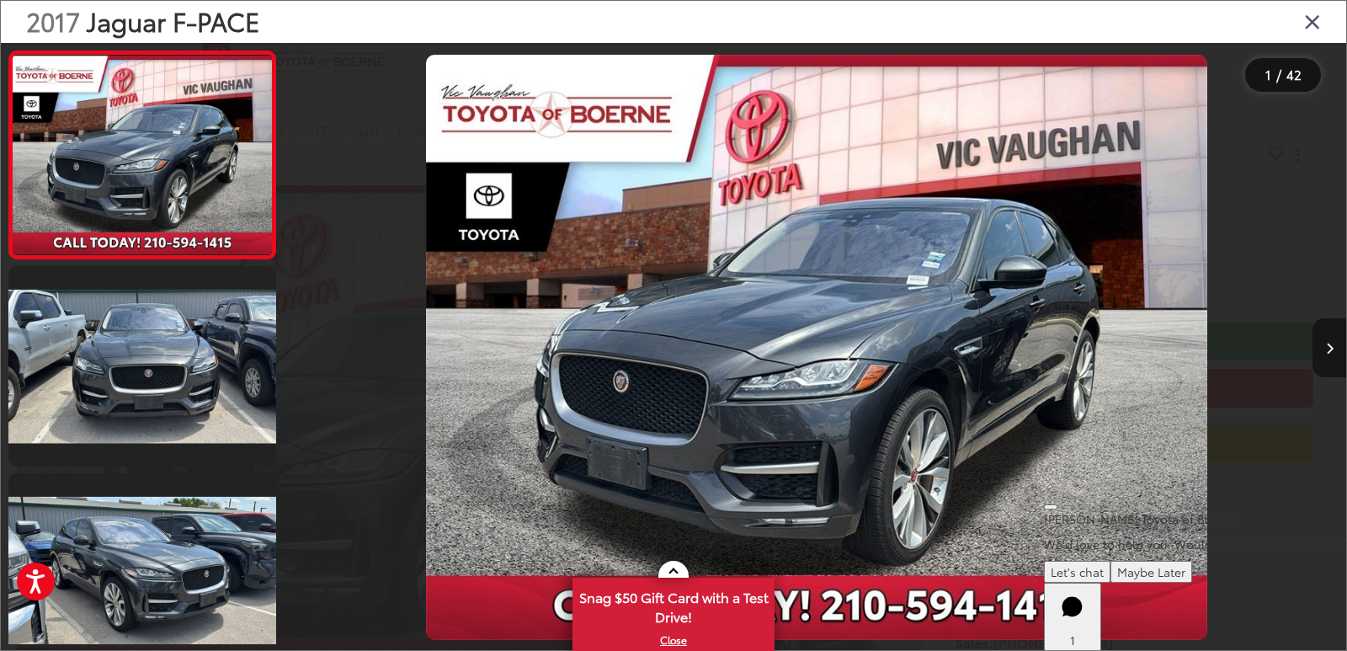
click at [1326, 343] on icon "Next image" at bounding box center [1330, 349] width 8 height 12
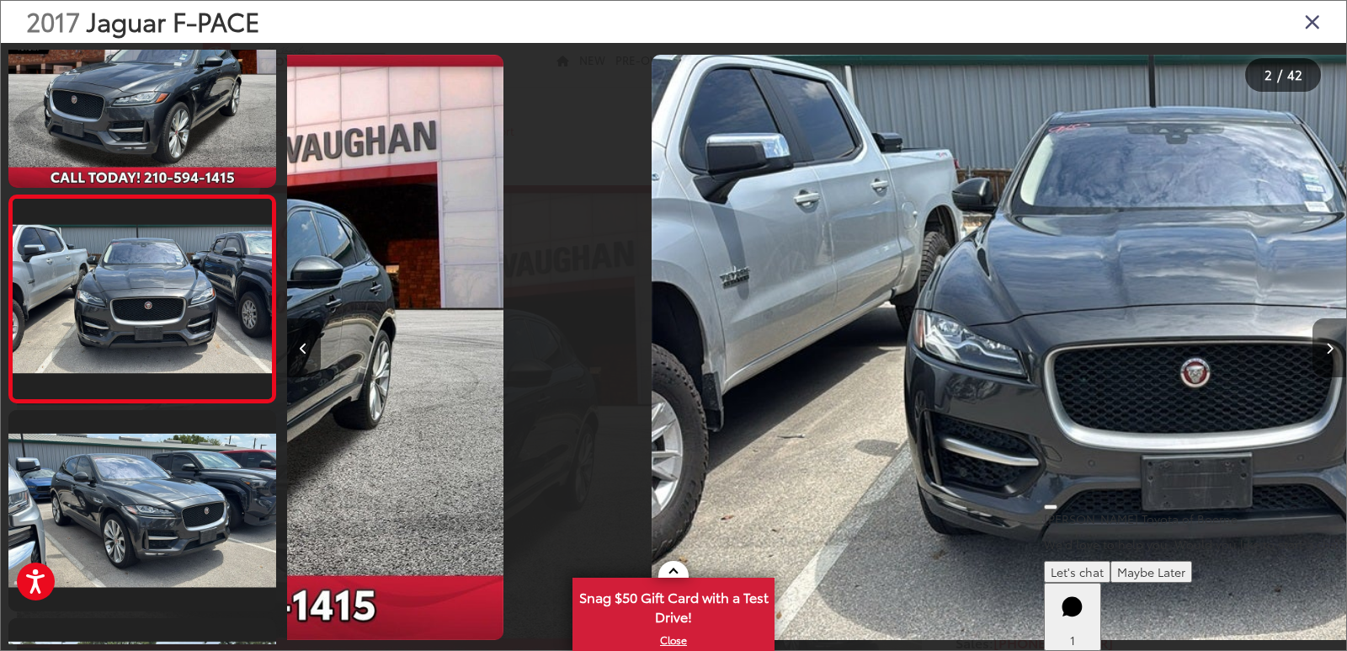
scroll to position [64, 0]
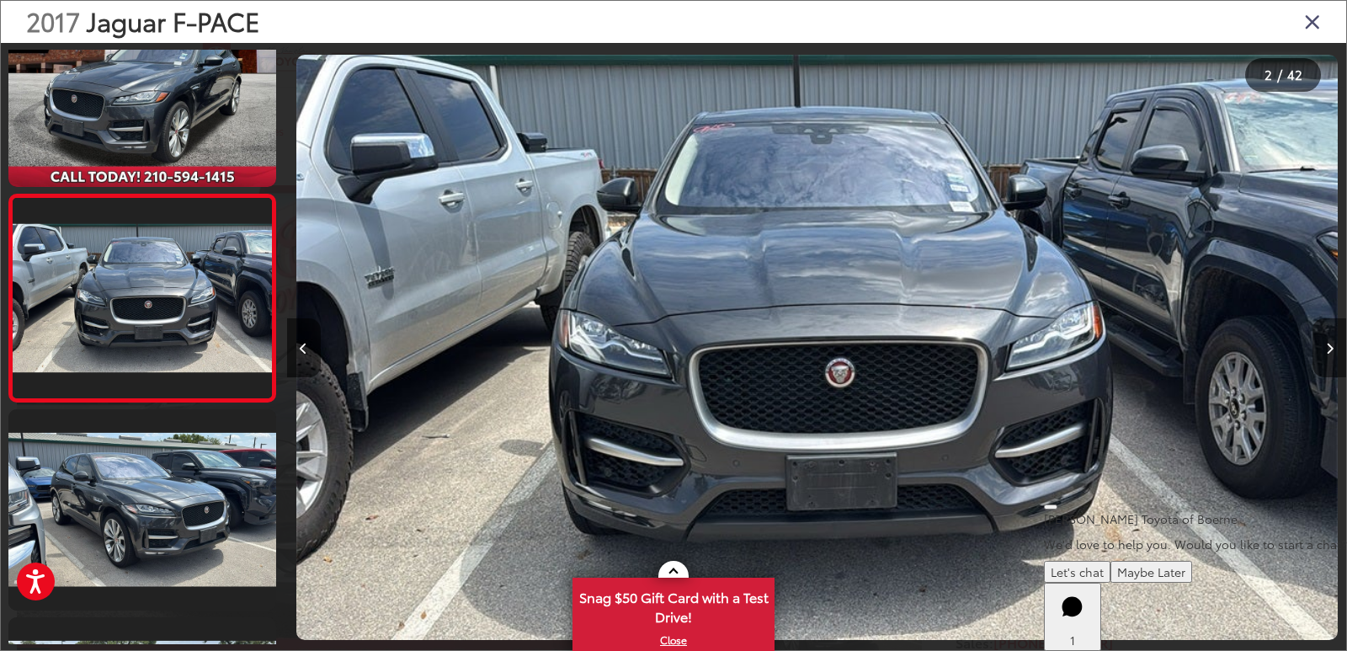
click at [1326, 343] on icon "Next image" at bounding box center [1330, 349] width 8 height 12
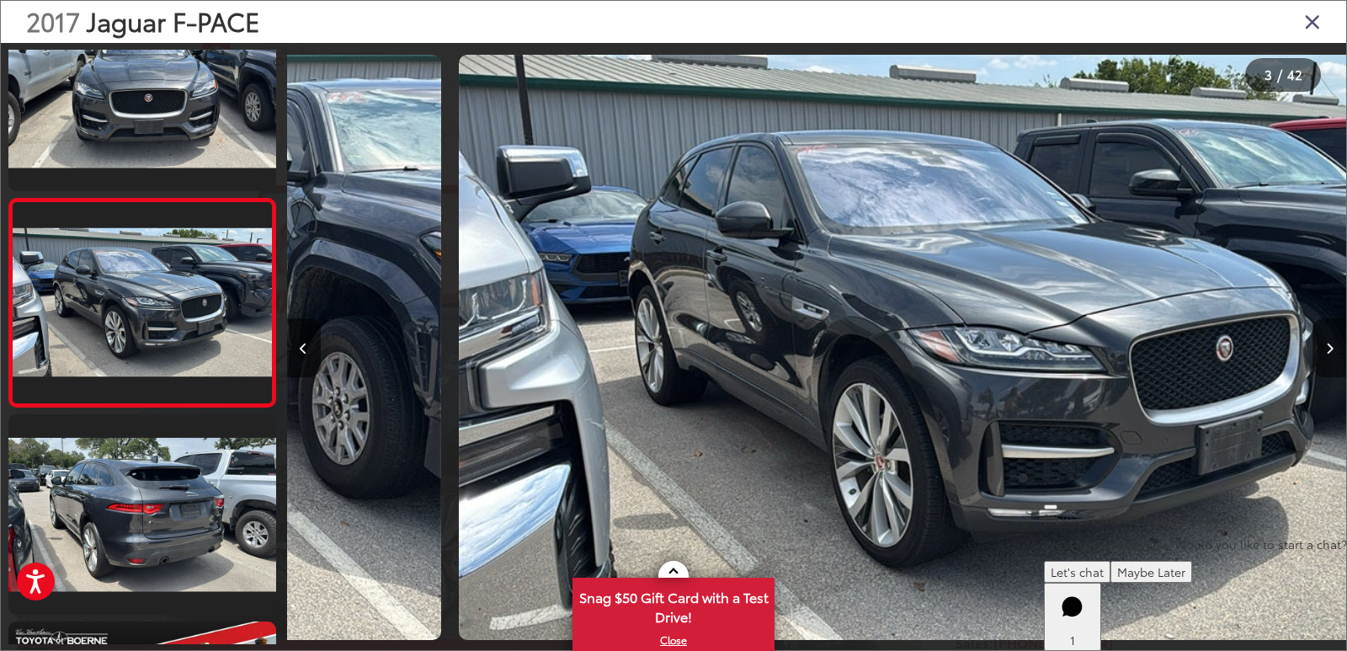
scroll to position [271, 0]
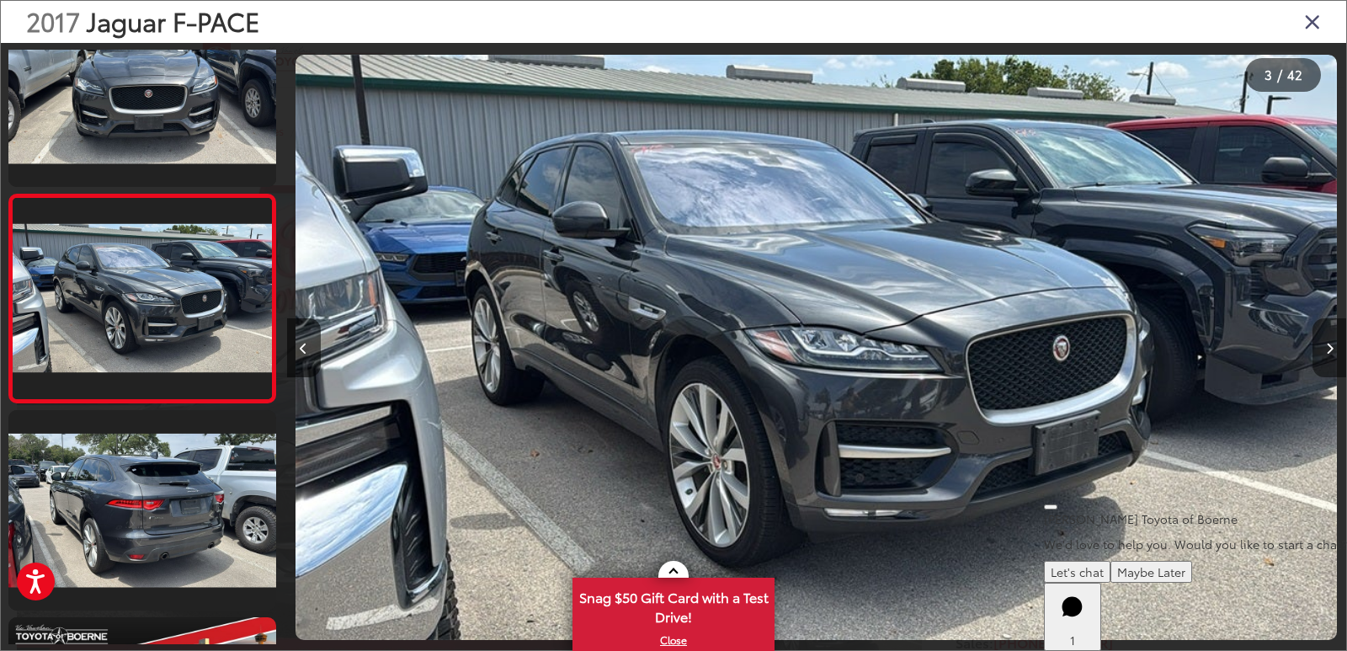
click at [1326, 343] on icon "Next image" at bounding box center [1330, 349] width 8 height 12
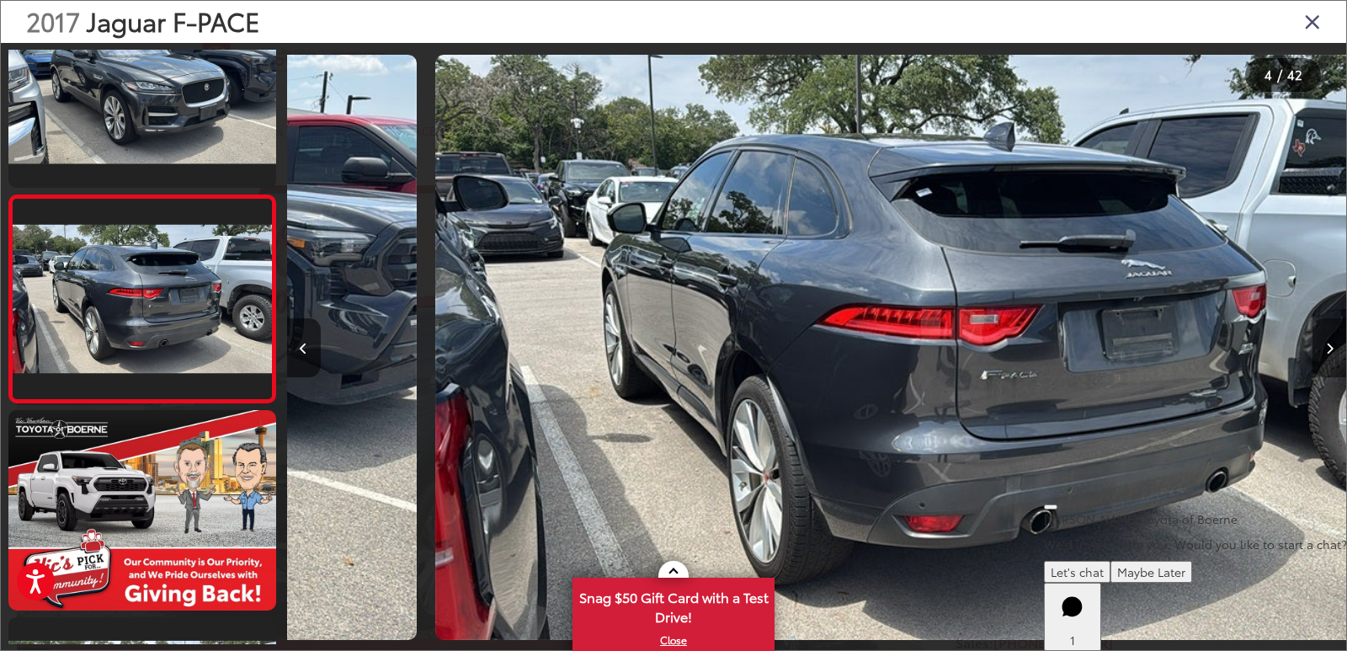
scroll to position [479, 0]
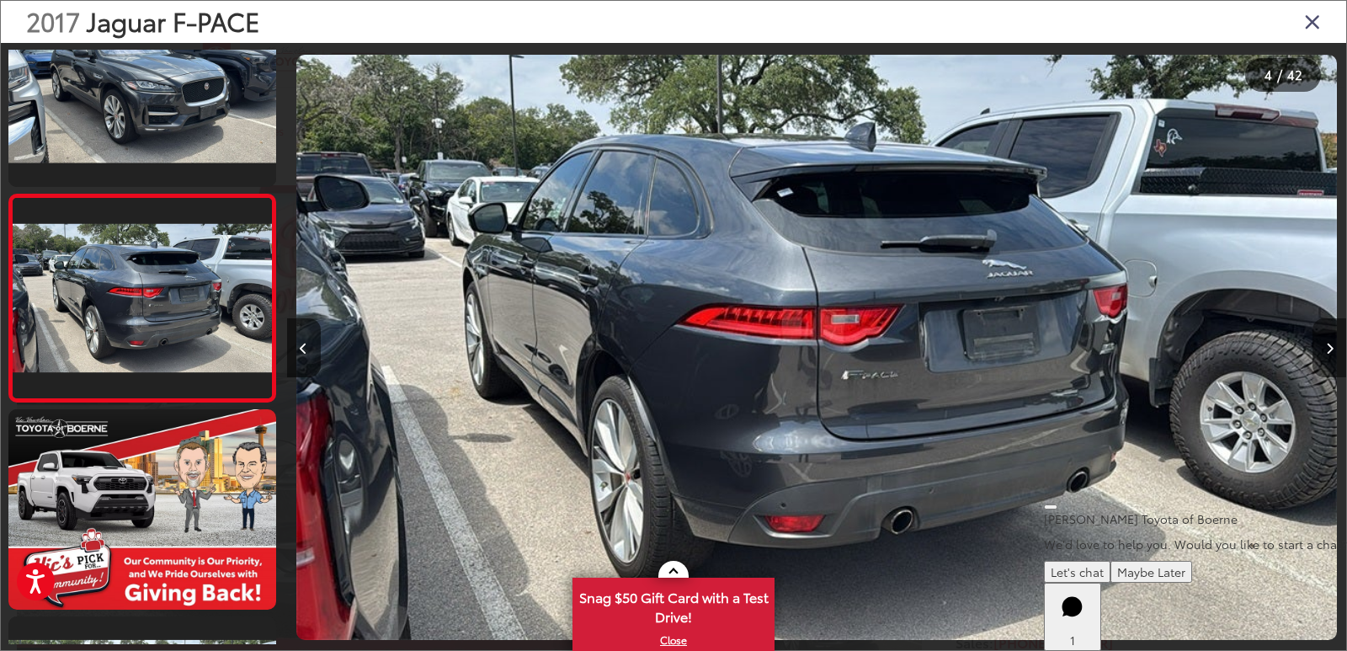
click at [1326, 343] on icon "Next image" at bounding box center [1330, 349] width 8 height 12
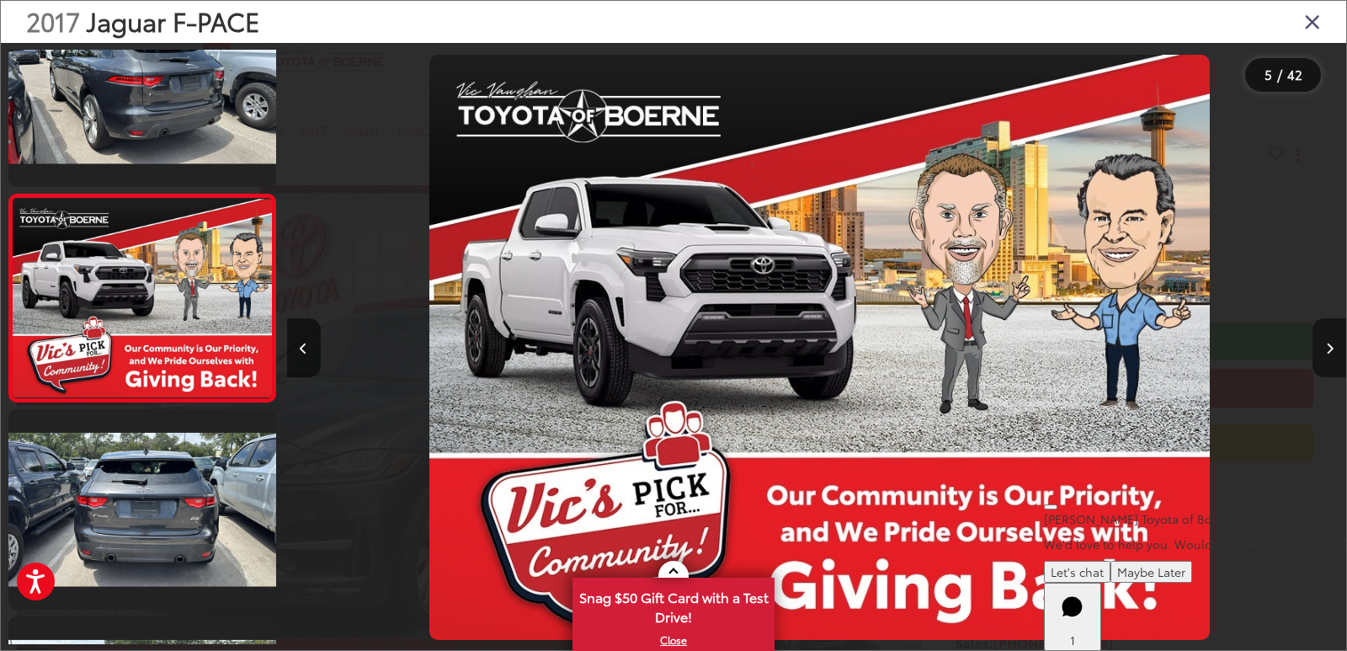
scroll to position [0, 4239]
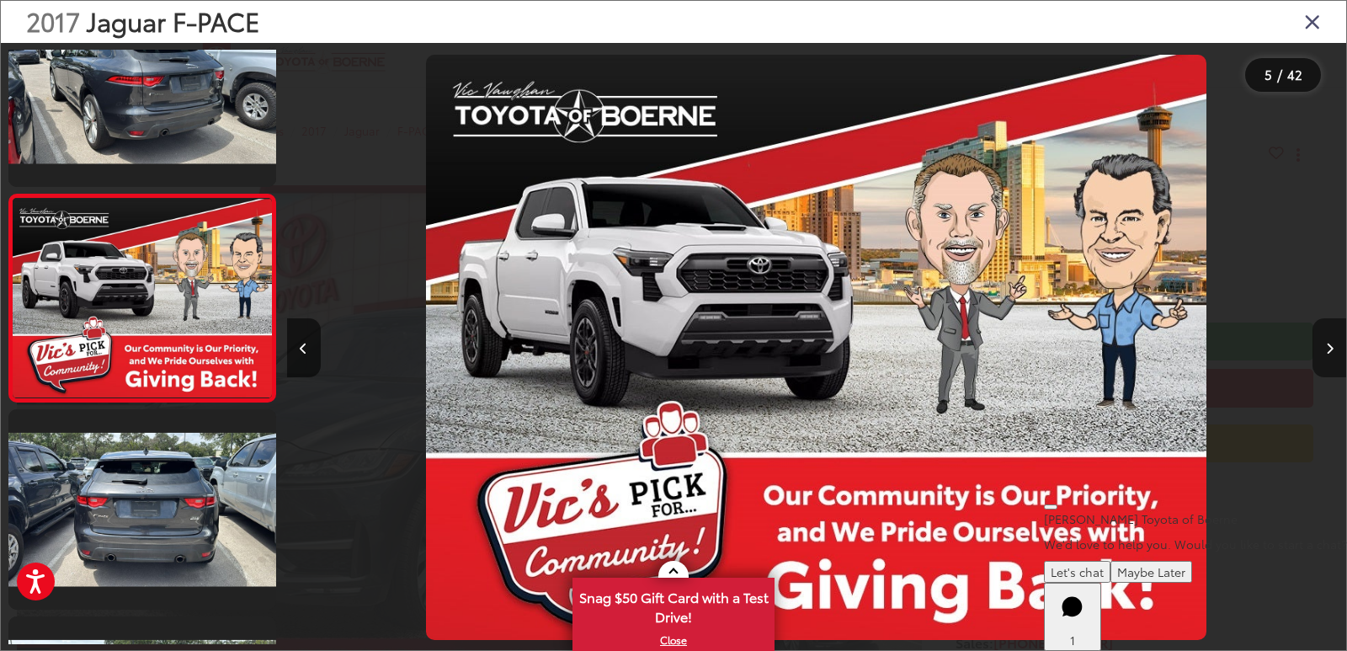
click at [1326, 343] on icon "Next image" at bounding box center [1330, 349] width 8 height 12
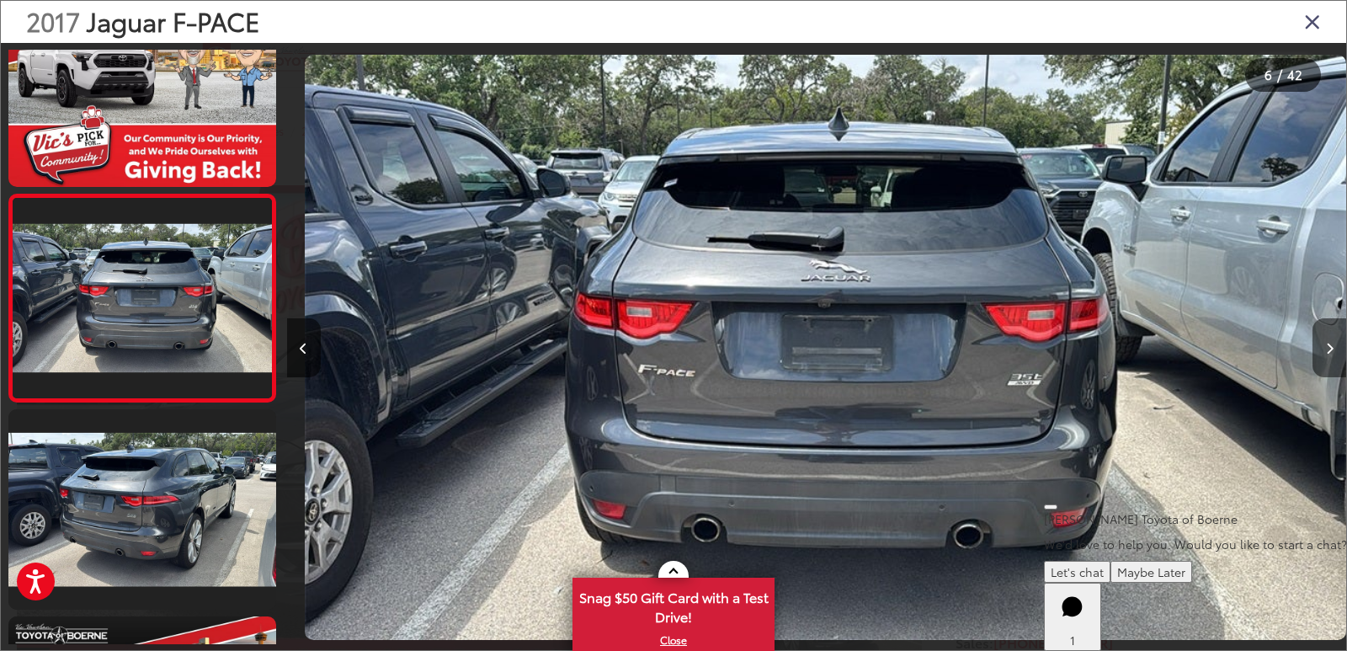
scroll to position [0, 5299]
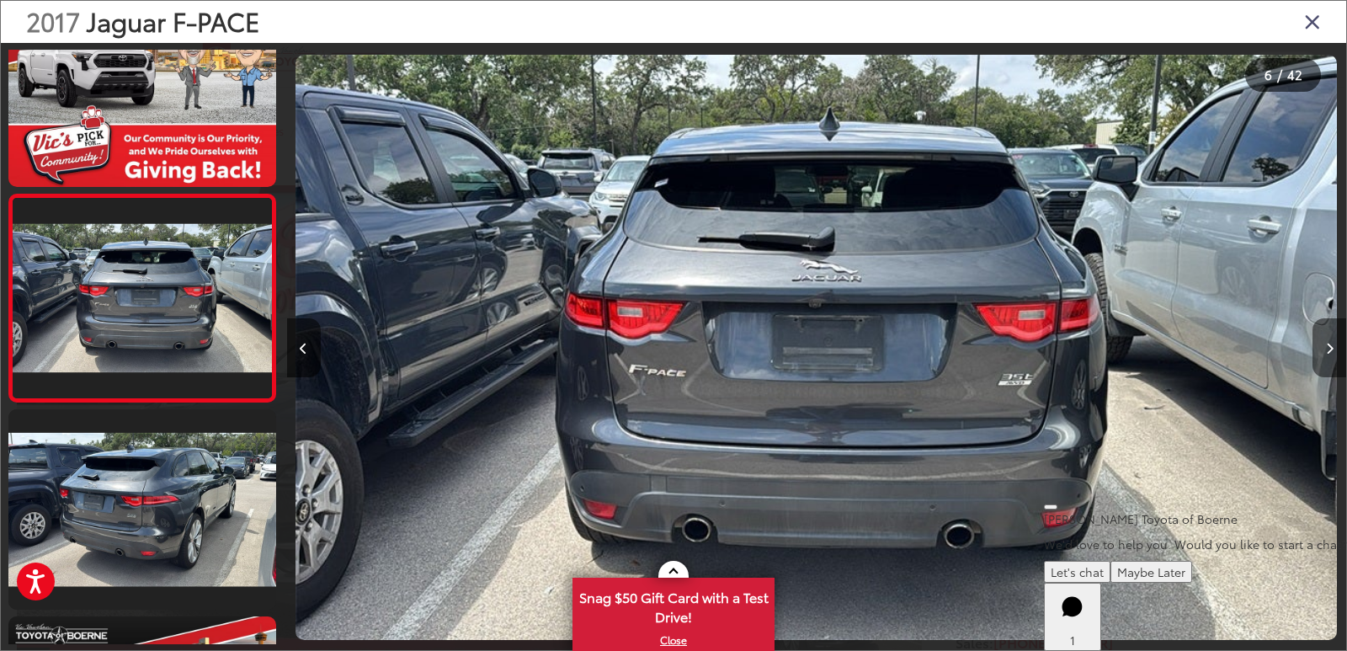
click at [1326, 343] on icon "Next image" at bounding box center [1330, 349] width 8 height 12
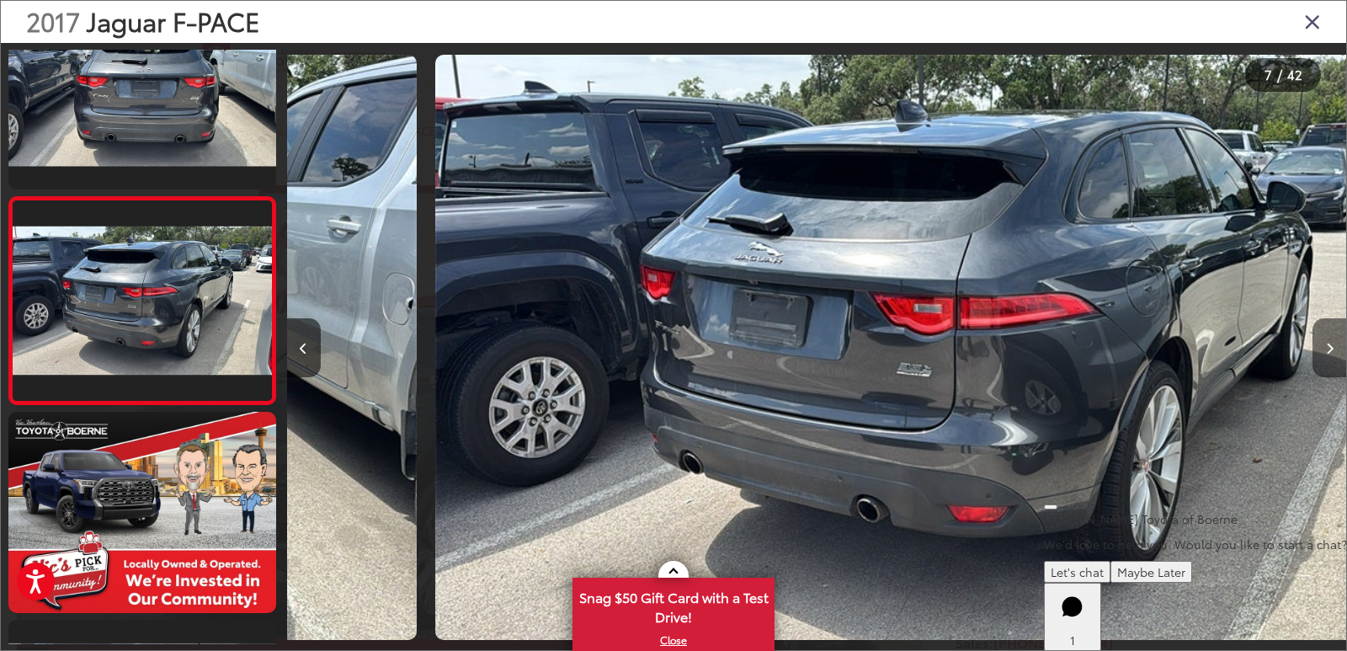
scroll to position [1101, 0]
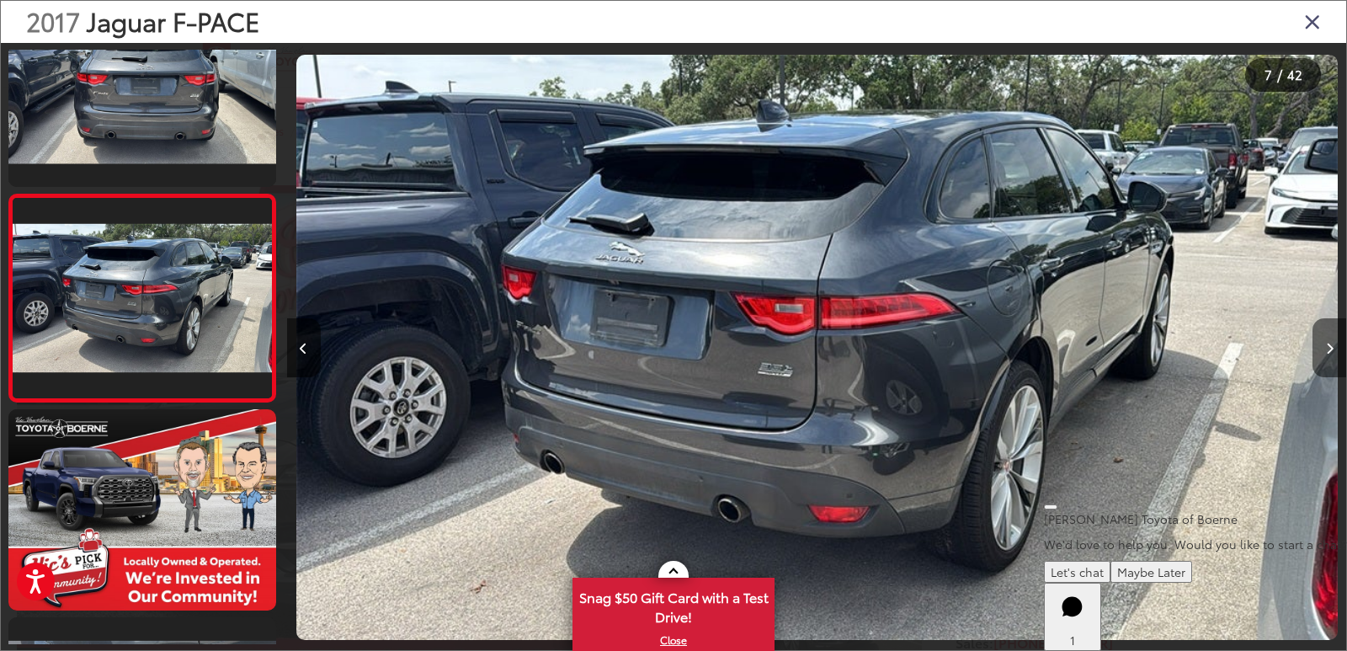
click at [1326, 343] on icon "Next image" at bounding box center [1330, 349] width 8 height 12
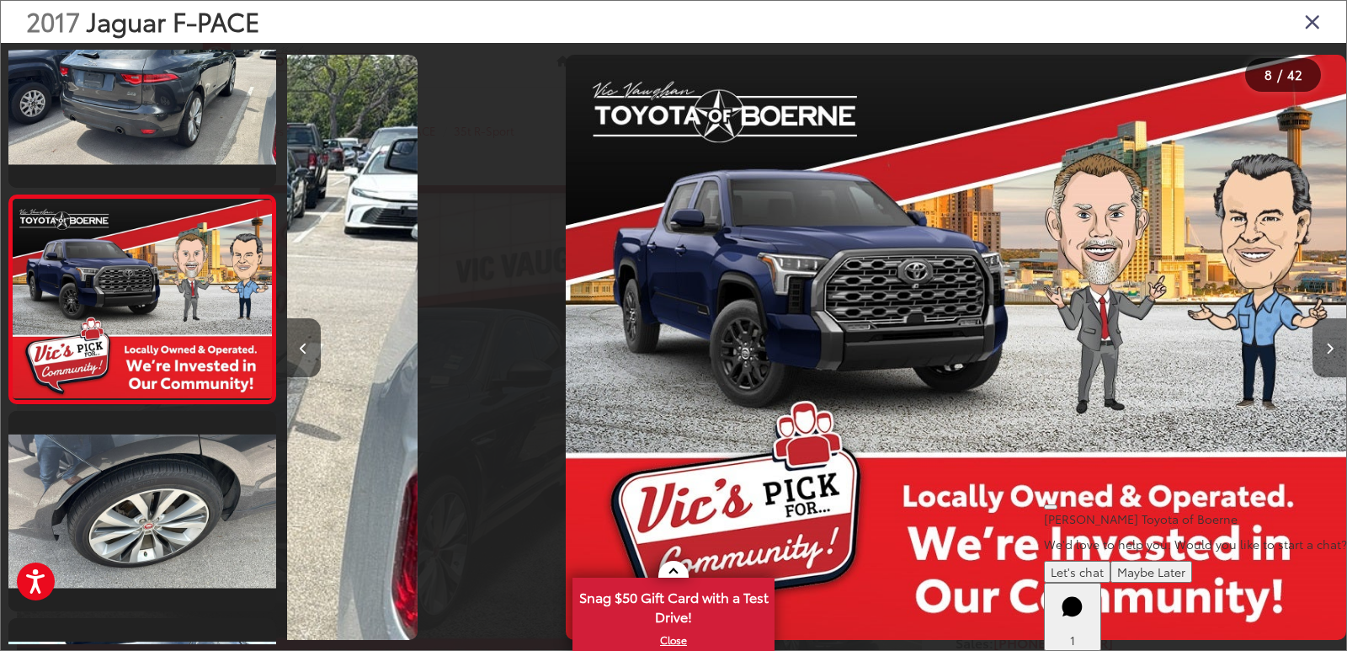
scroll to position [1308, 0]
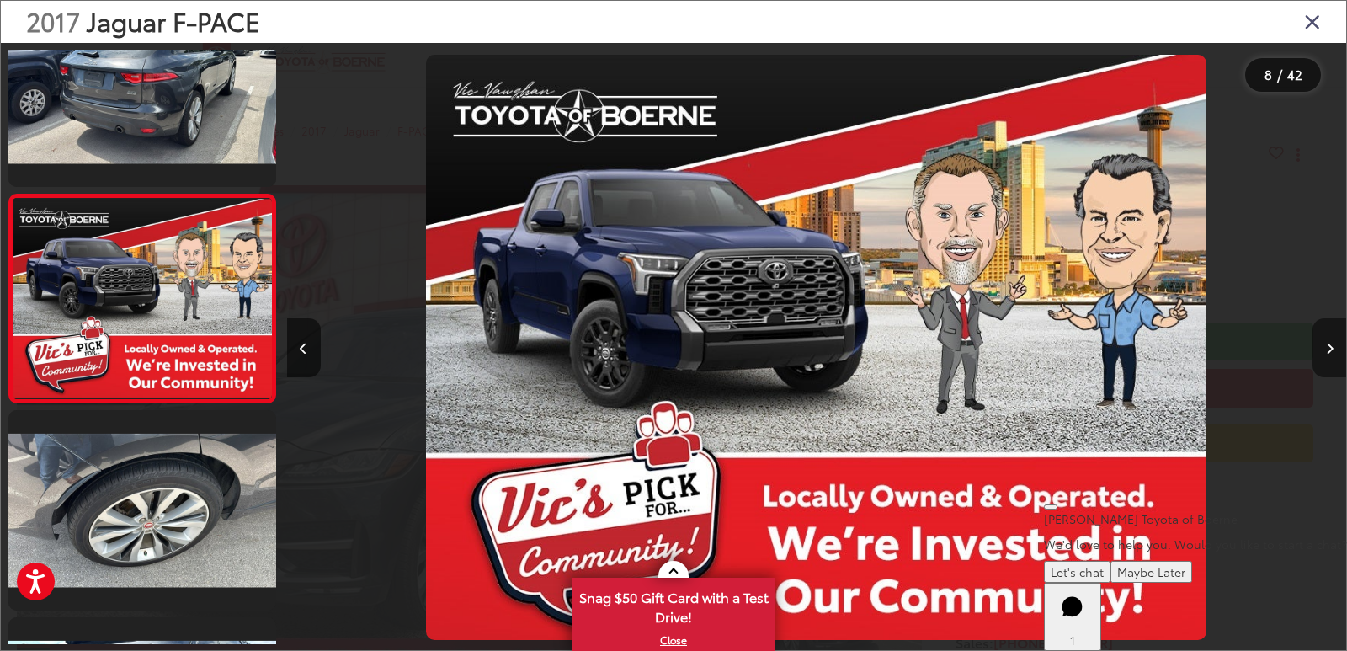
click at [1322, 349] on button "Next image" at bounding box center [1330, 347] width 34 height 59
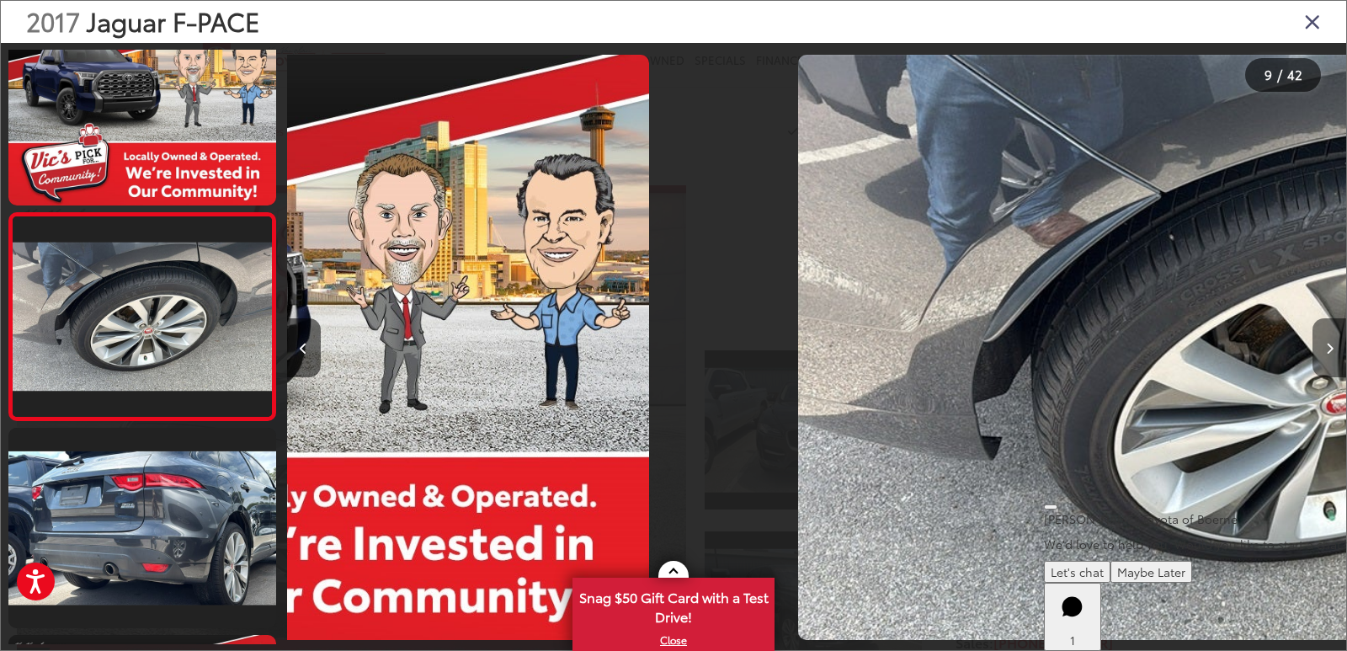
scroll to position [1516, 0]
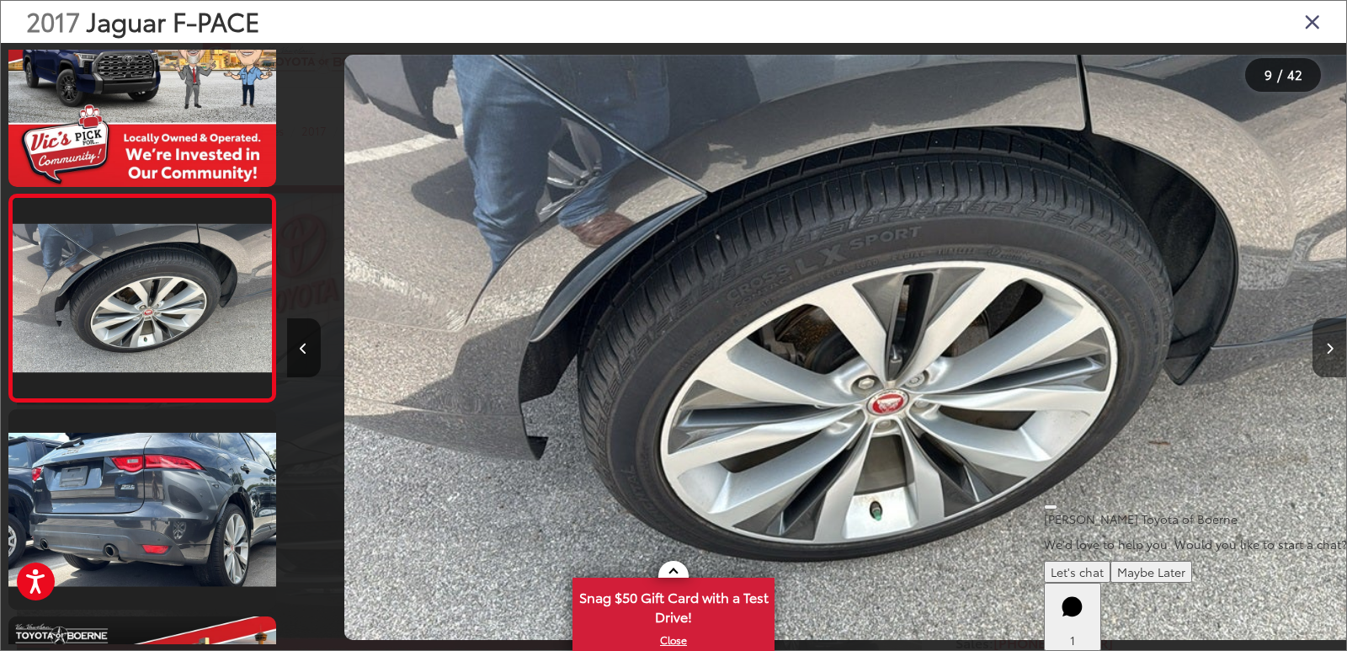
click at [1322, 349] on button "Next image" at bounding box center [1330, 347] width 34 height 59
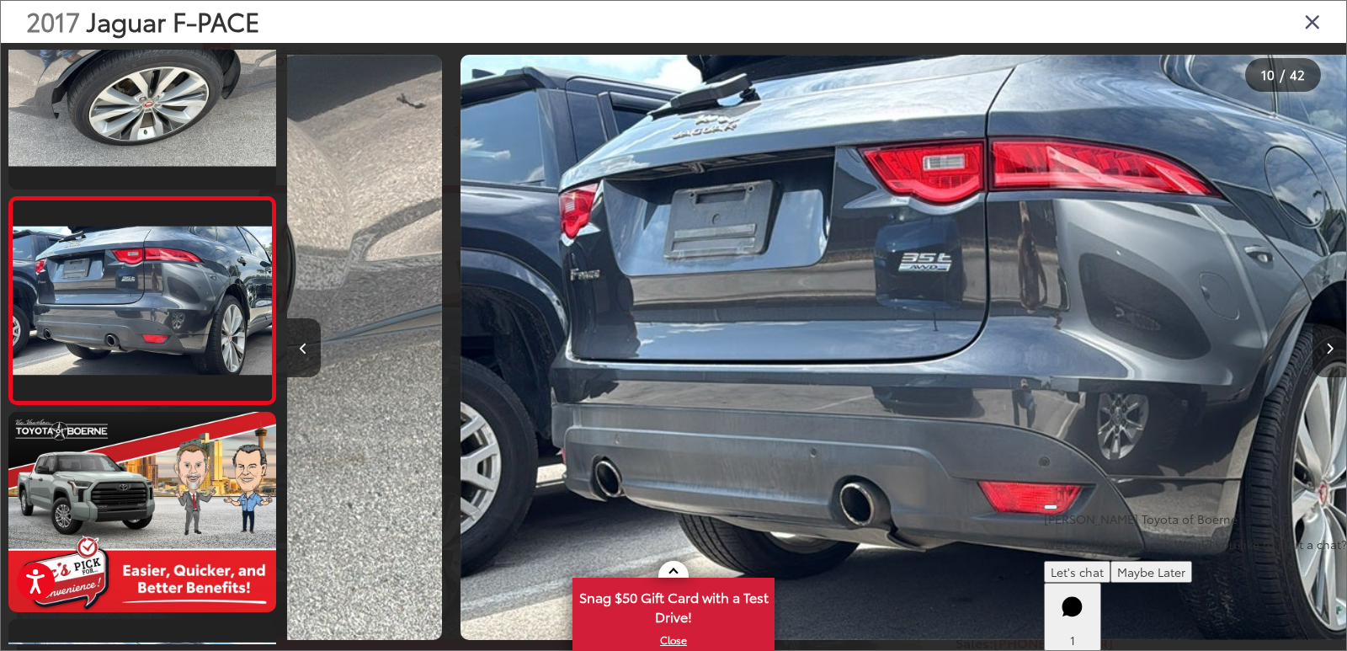
scroll to position [1723, 0]
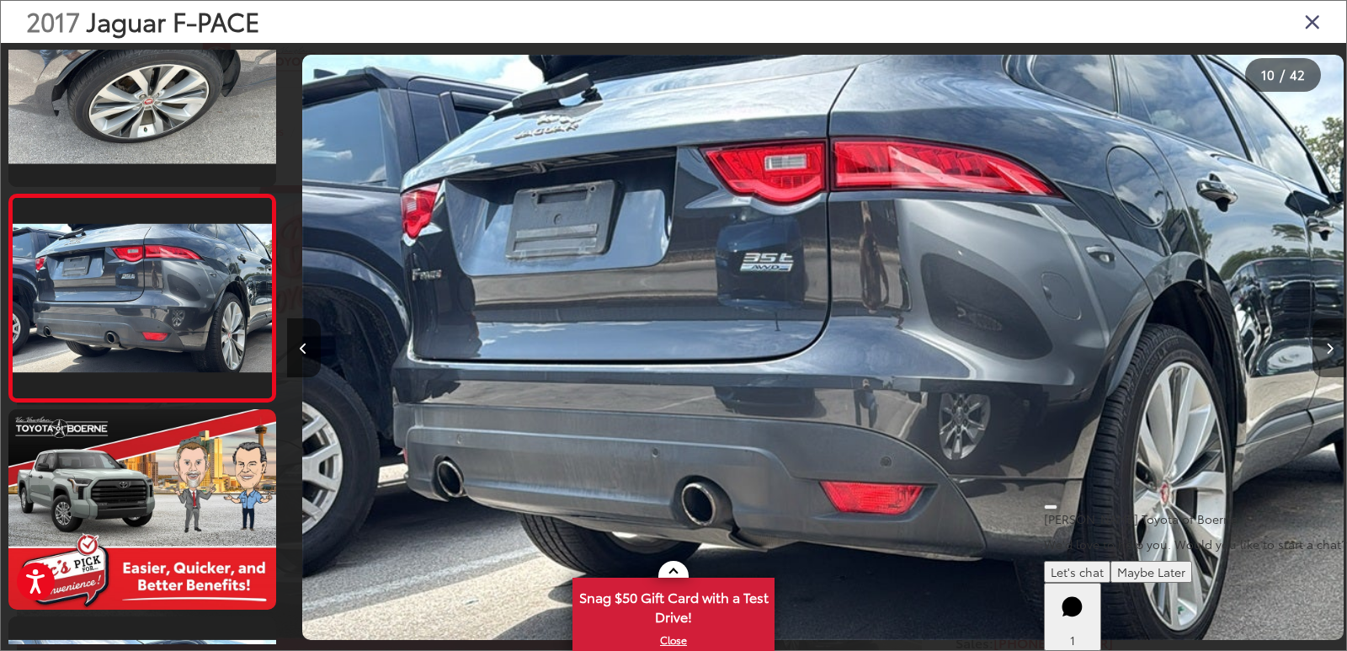
click at [1322, 349] on button "Next image" at bounding box center [1330, 347] width 34 height 59
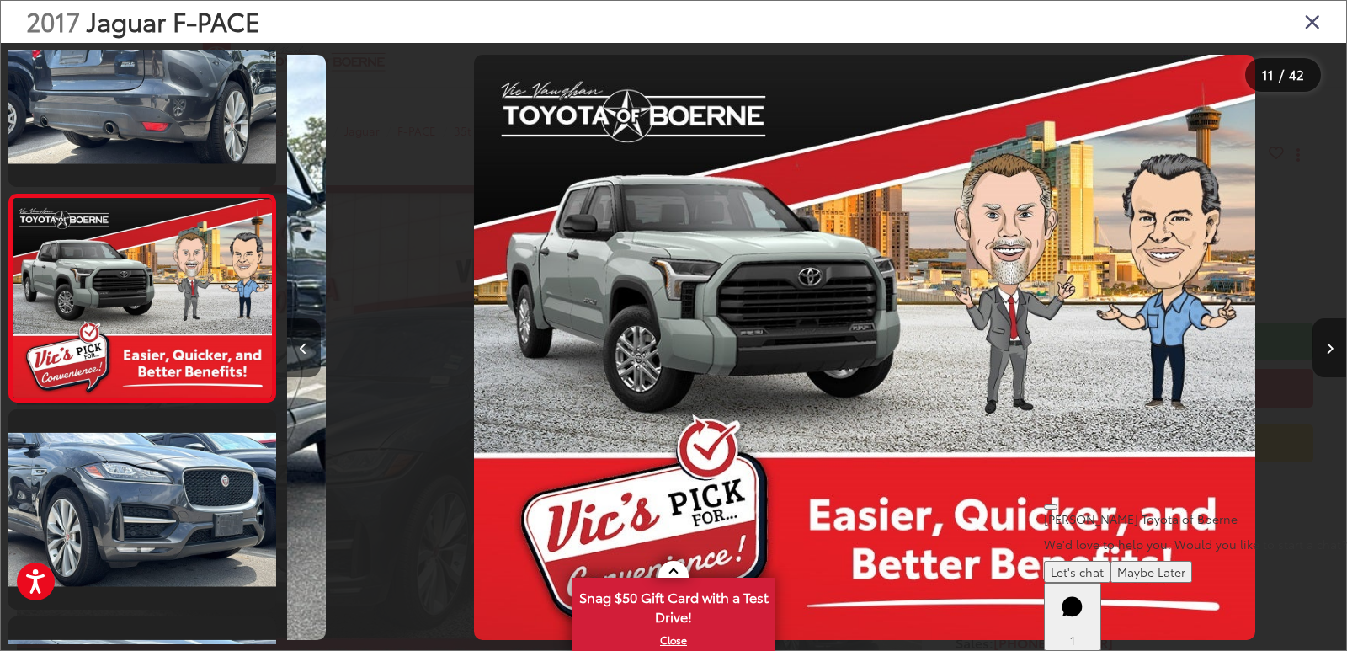
scroll to position [0, 10639]
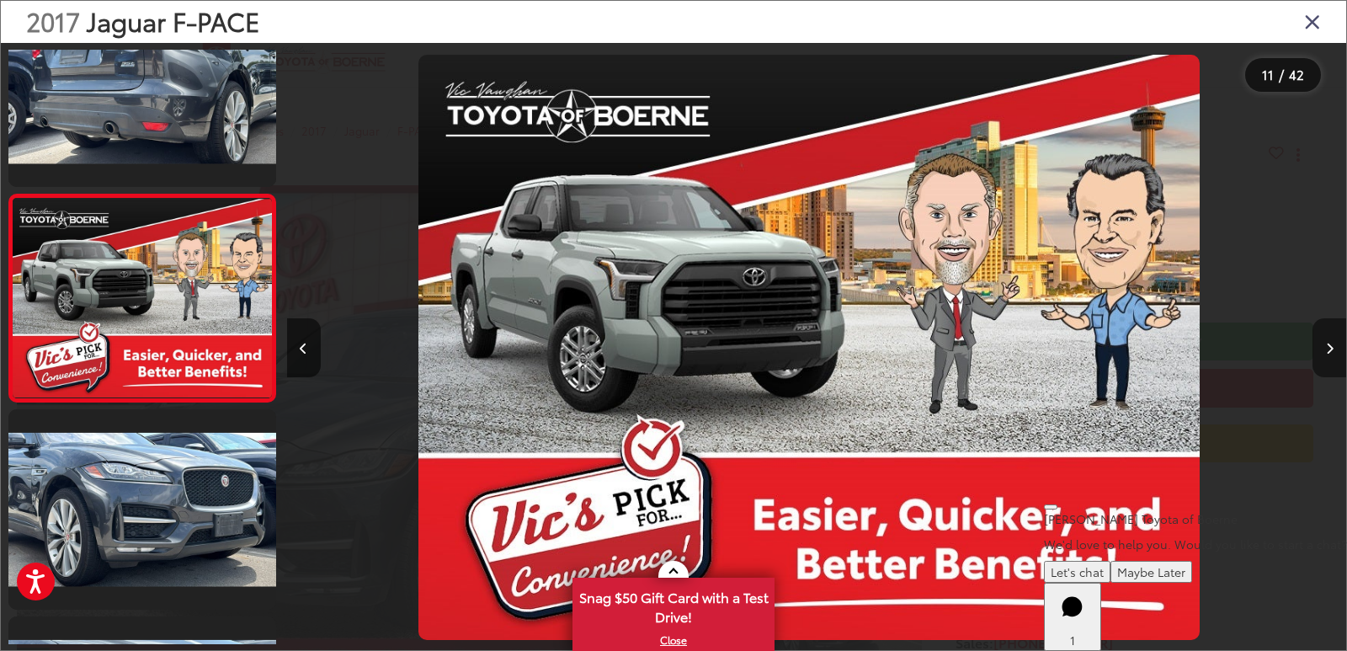
click at [1322, 349] on button "Next image" at bounding box center [1330, 347] width 34 height 59
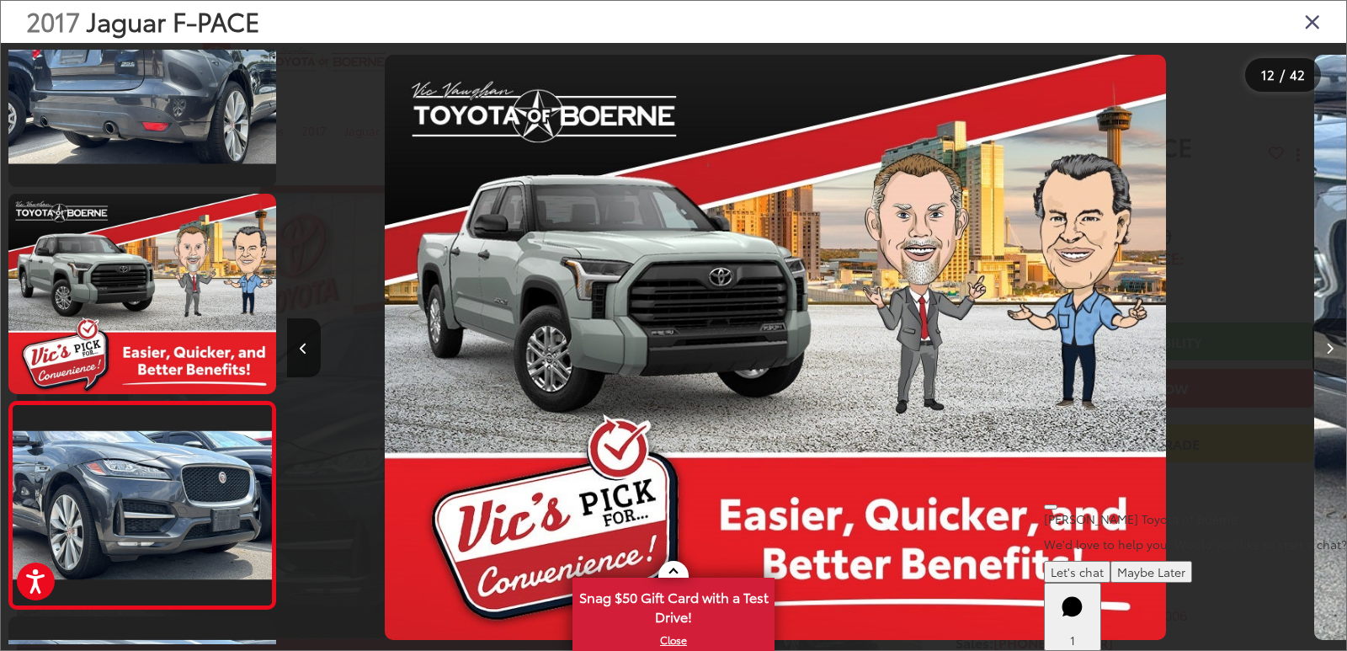
scroll to position [0, 0]
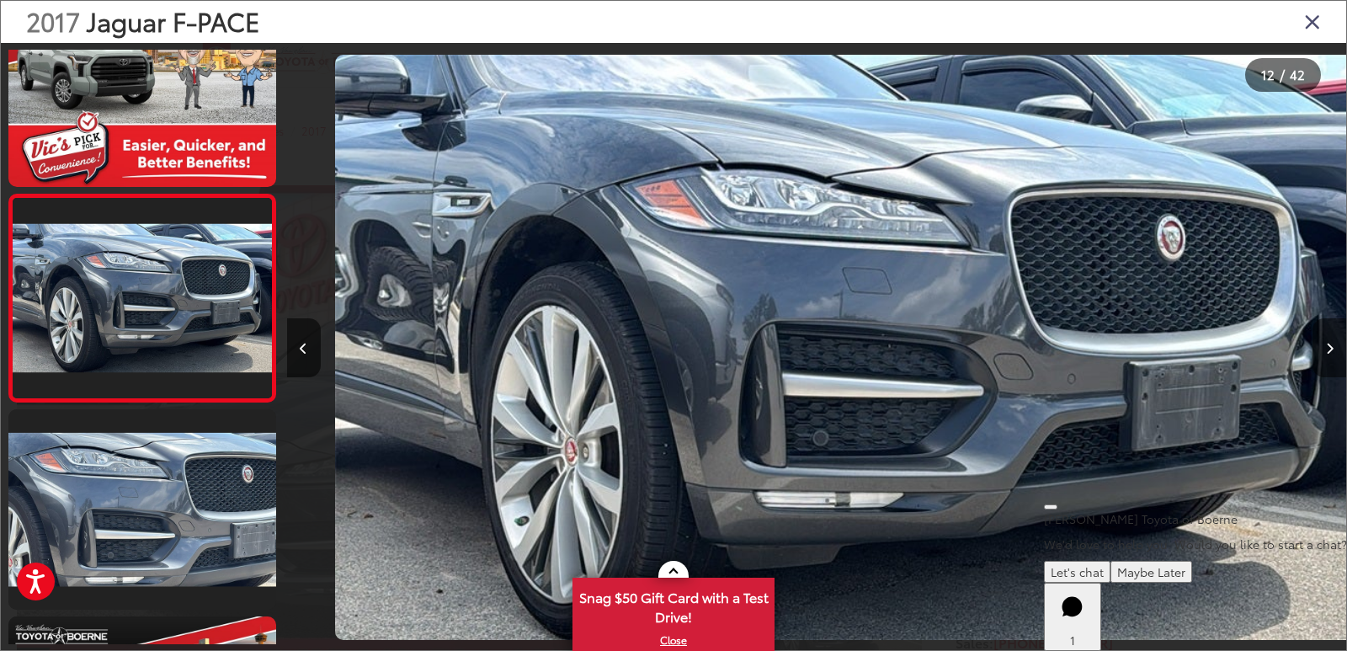
click at [1322, 349] on button "Next image" at bounding box center [1330, 347] width 34 height 59
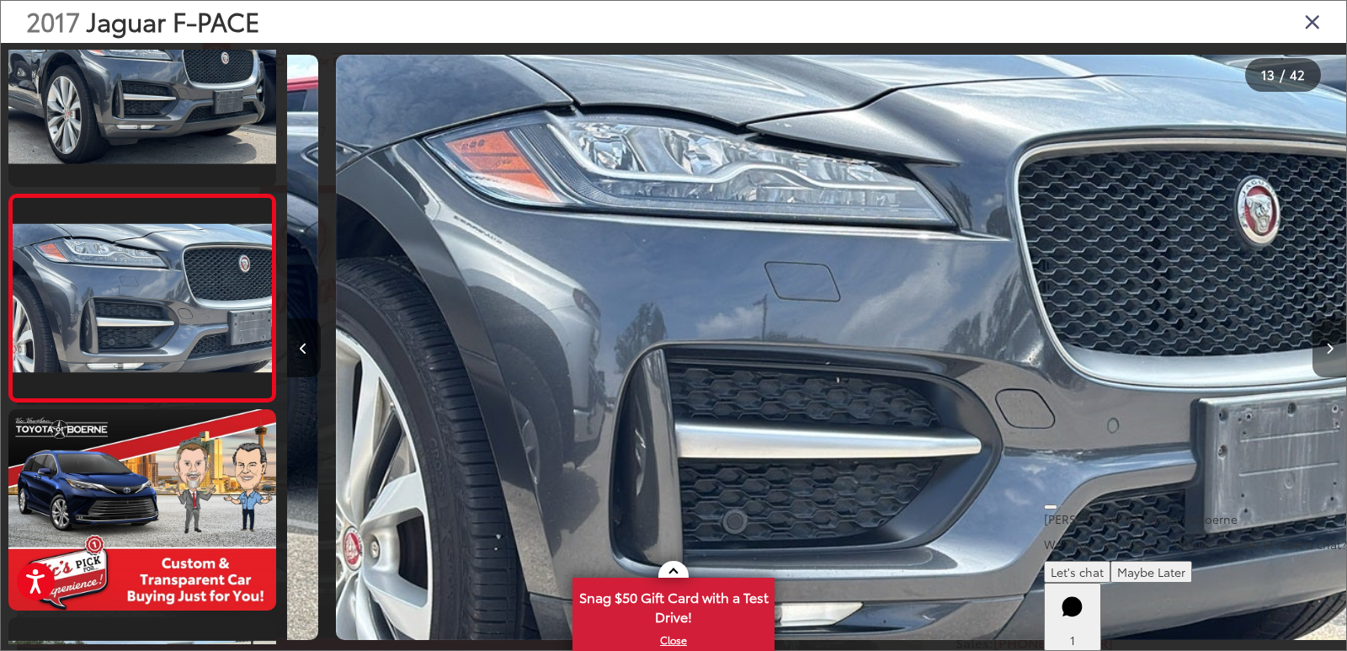
click at [1322, 349] on button "Next image" at bounding box center [1330, 347] width 34 height 59
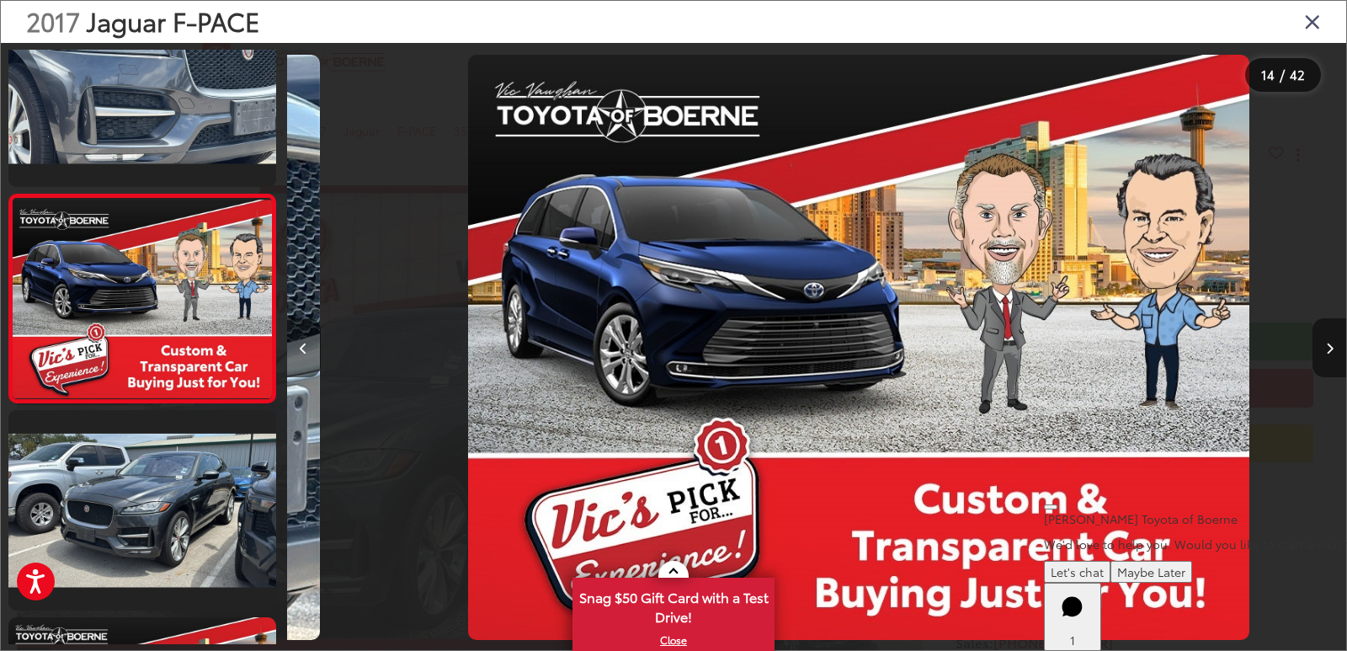
click at [1322, 349] on button "Next image" at bounding box center [1330, 347] width 34 height 59
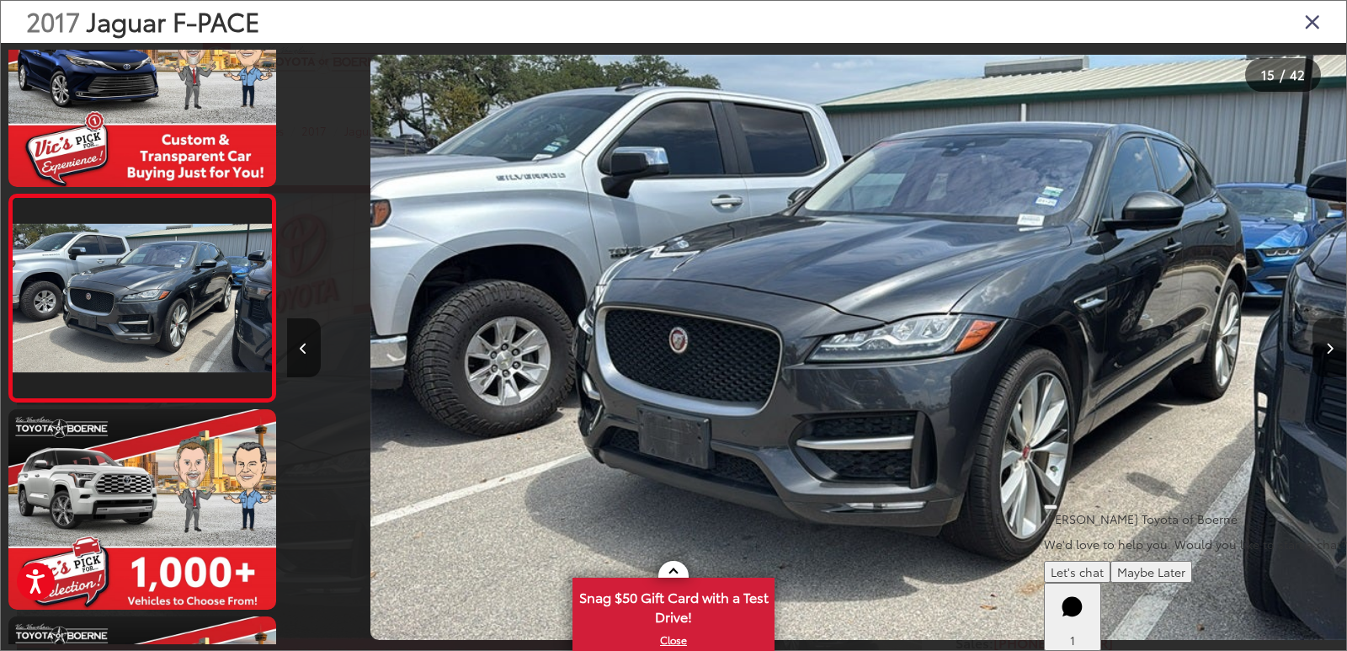
click at [1322, 349] on button "Next image" at bounding box center [1330, 347] width 34 height 59
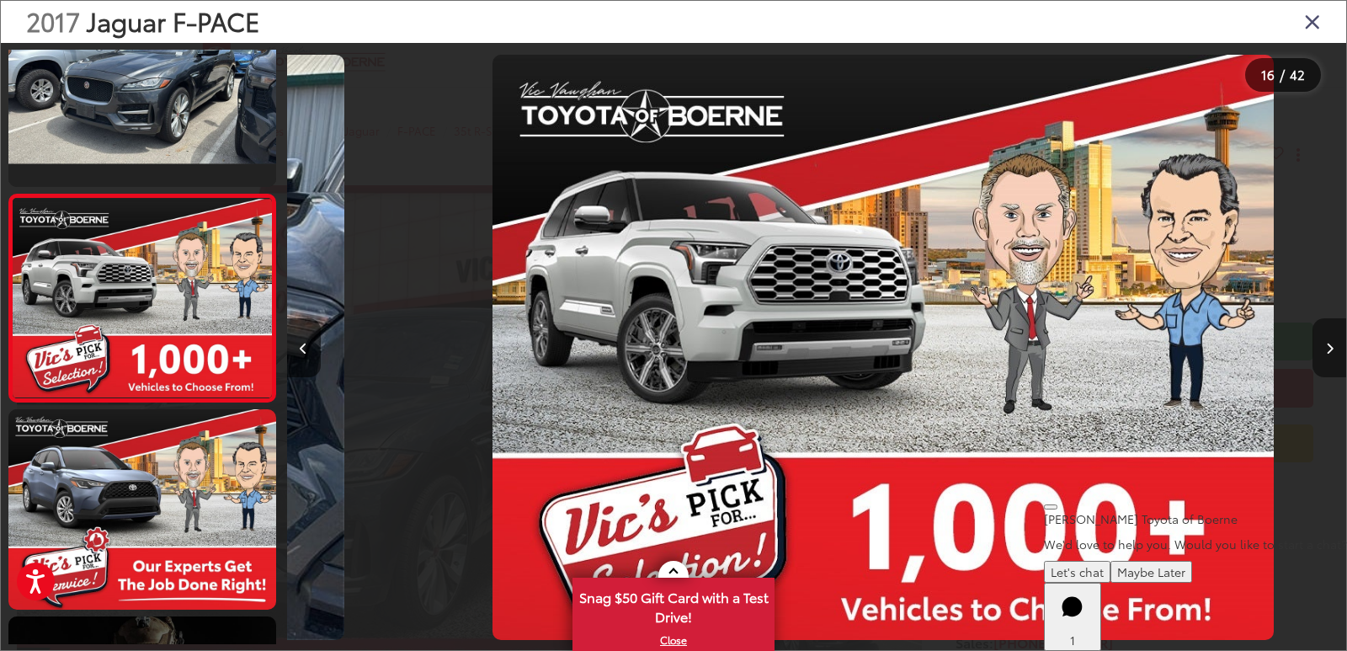
click at [1322, 349] on button "Next image" at bounding box center [1330, 347] width 34 height 59
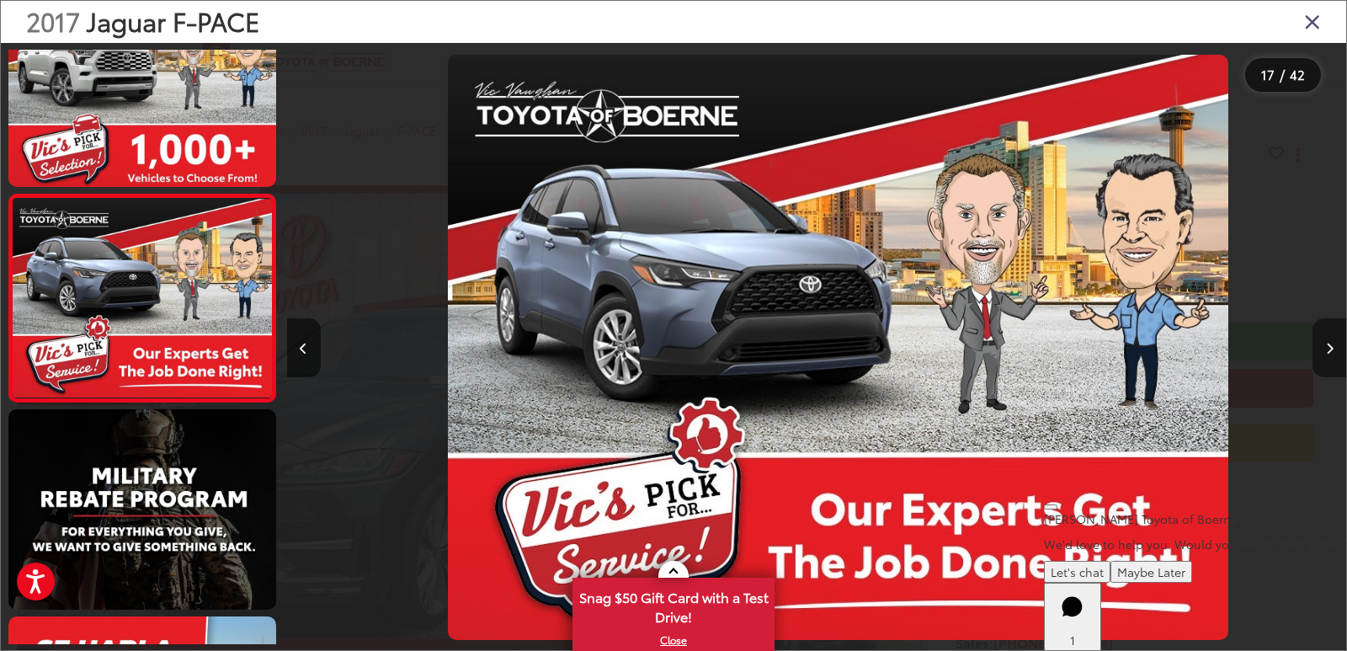
click at [1322, 349] on button "Next image" at bounding box center [1330, 347] width 34 height 59
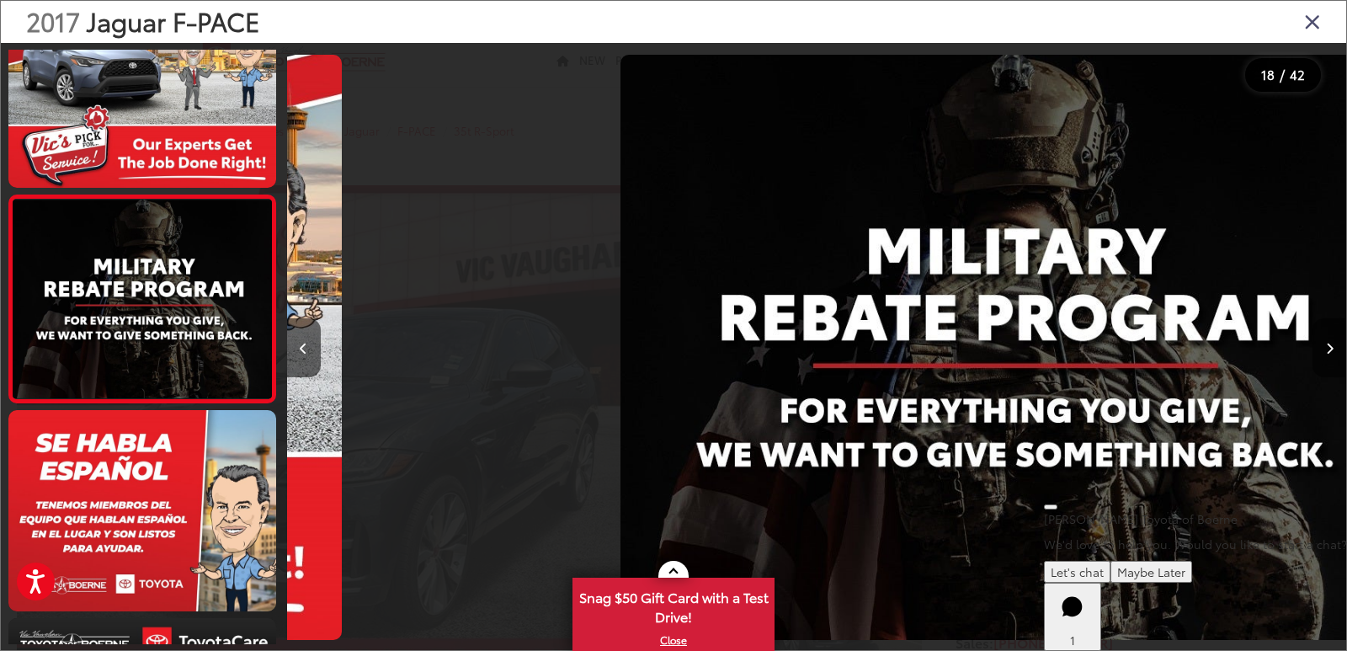
click at [1322, 349] on button "Next image" at bounding box center [1330, 347] width 34 height 59
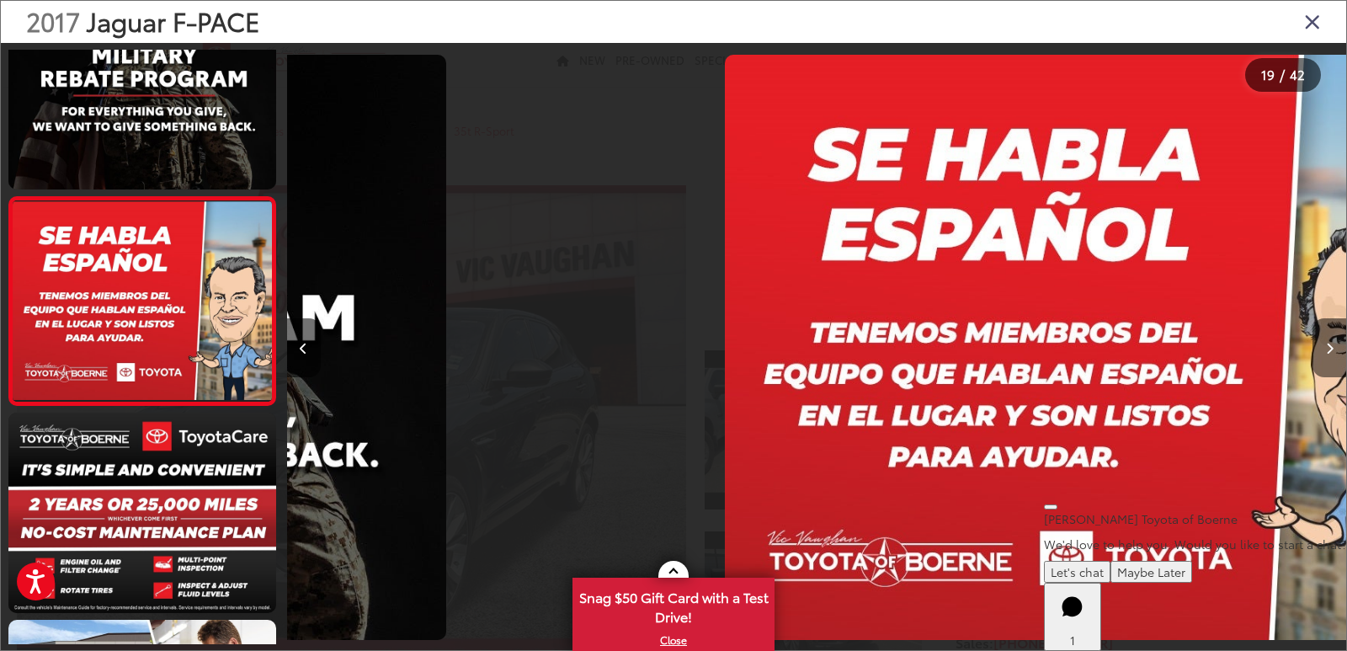
click at [1322, 349] on button "Next image" at bounding box center [1330, 347] width 34 height 59
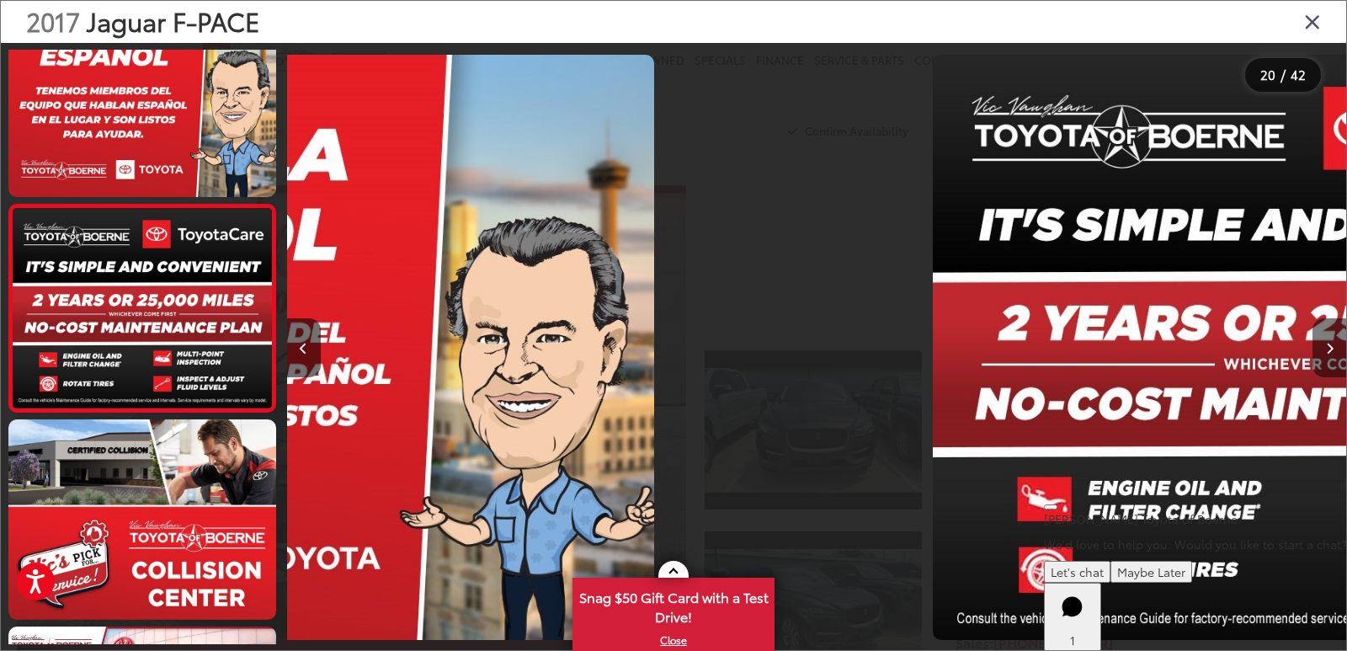
click at [1322, 349] on button "Next image" at bounding box center [1330, 347] width 34 height 59
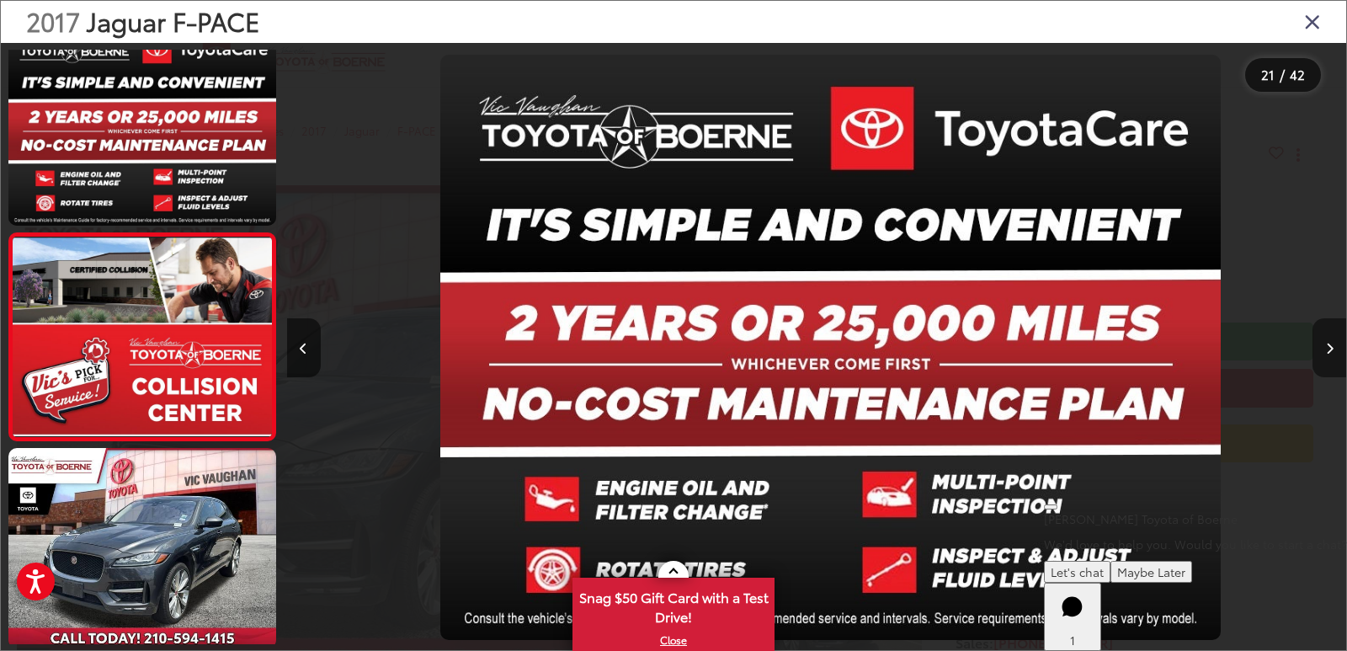
click at [1322, 349] on button "Next image" at bounding box center [1330, 347] width 34 height 59
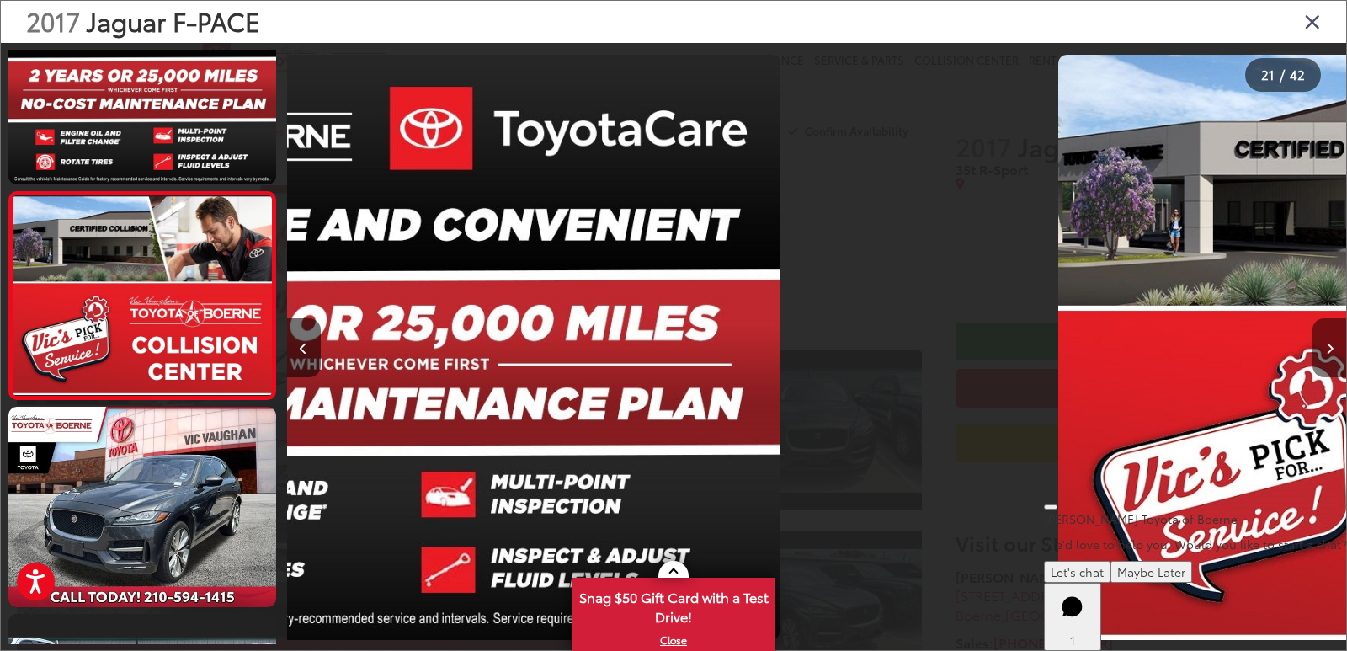
click at [1322, 349] on button "Next image" at bounding box center [1330, 347] width 34 height 59
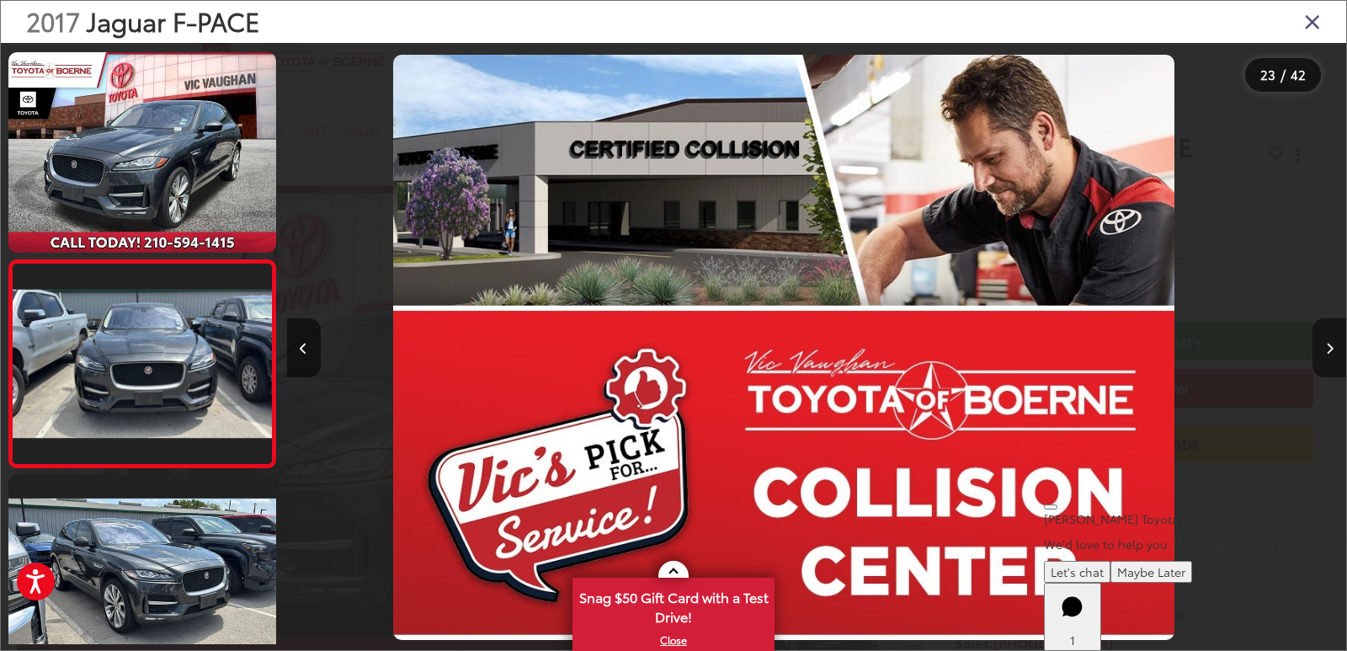
click at [1322, 349] on button "Next image" at bounding box center [1330, 347] width 34 height 59
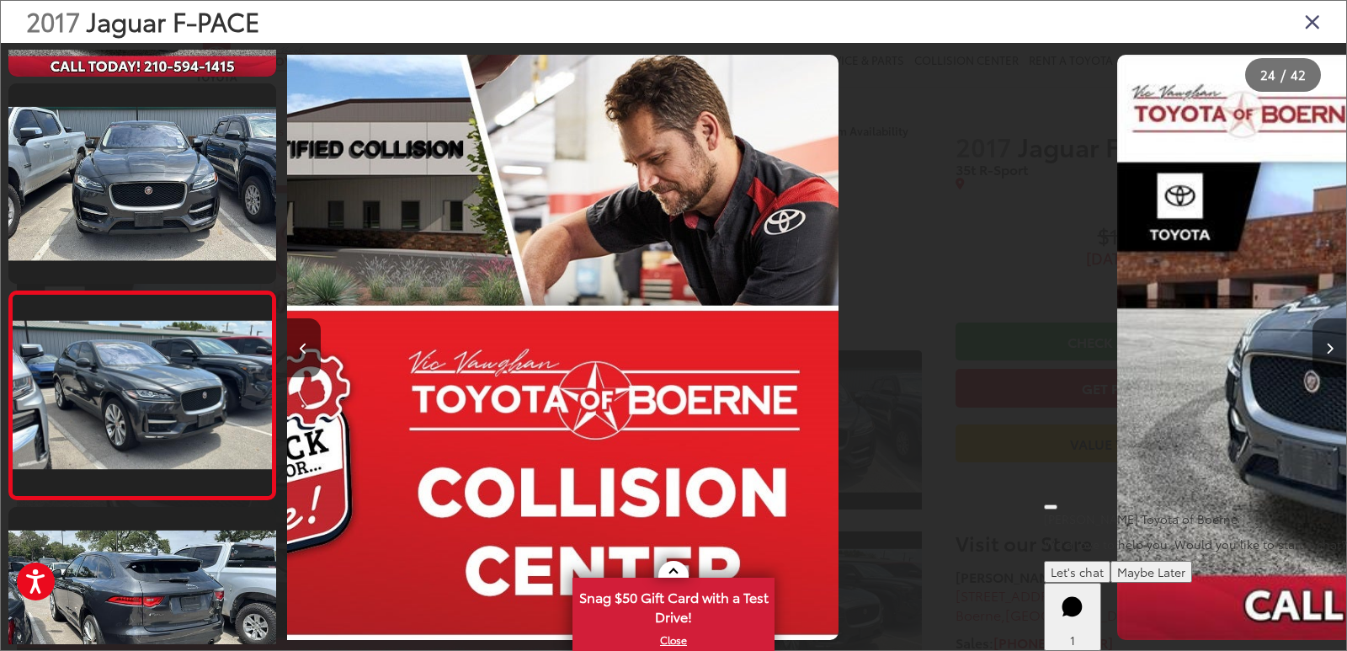
click at [1322, 349] on button "Next image" at bounding box center [1330, 347] width 34 height 59
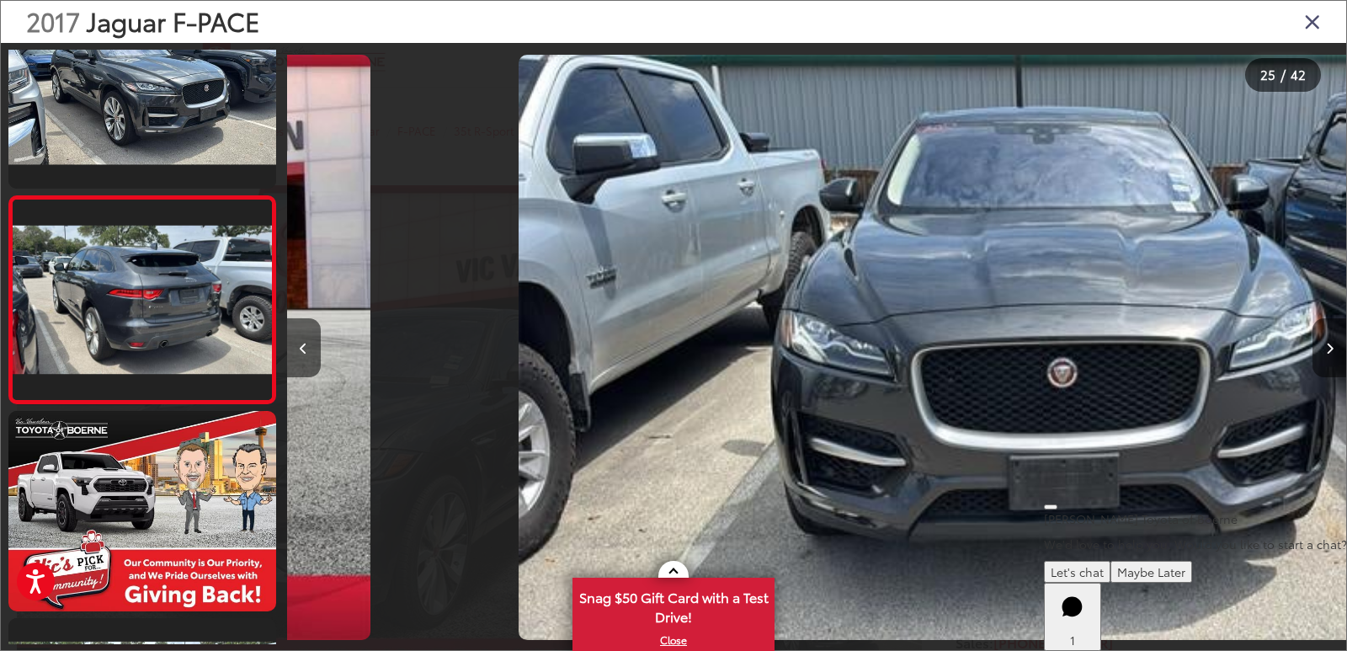
click at [1322, 349] on button "Next image" at bounding box center [1330, 347] width 34 height 59
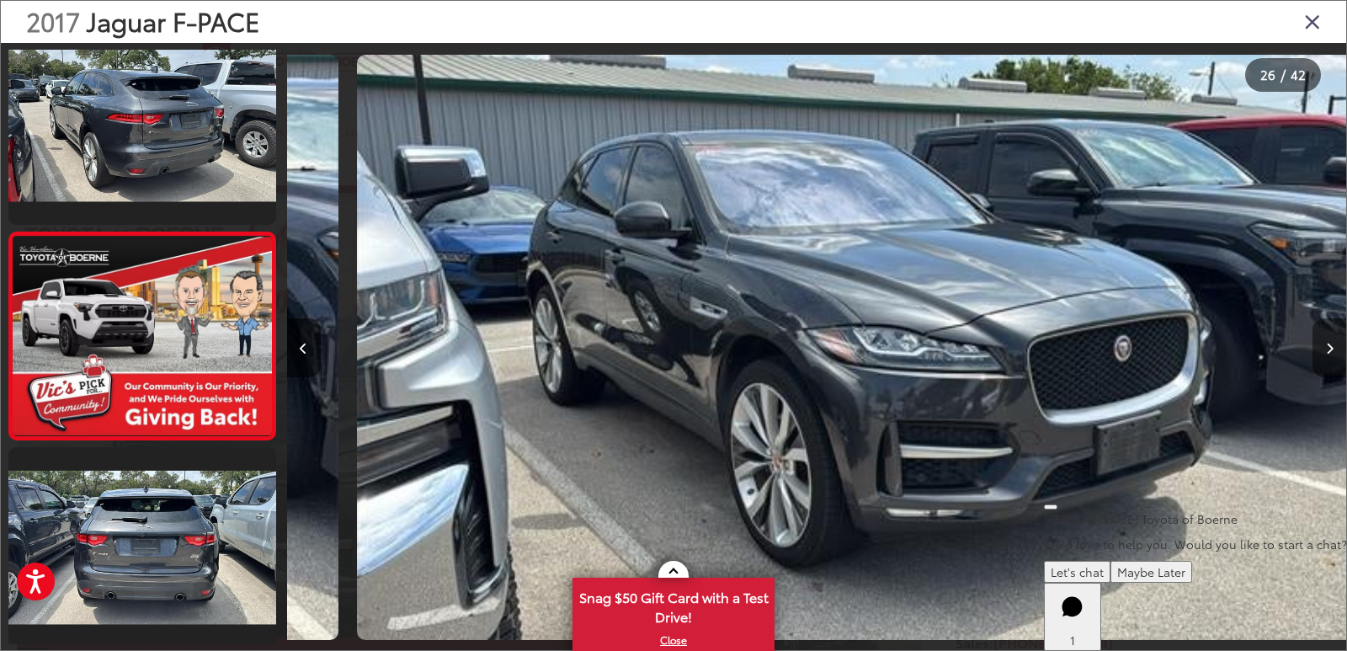
click at [1322, 349] on button "Next image" at bounding box center [1330, 347] width 34 height 59
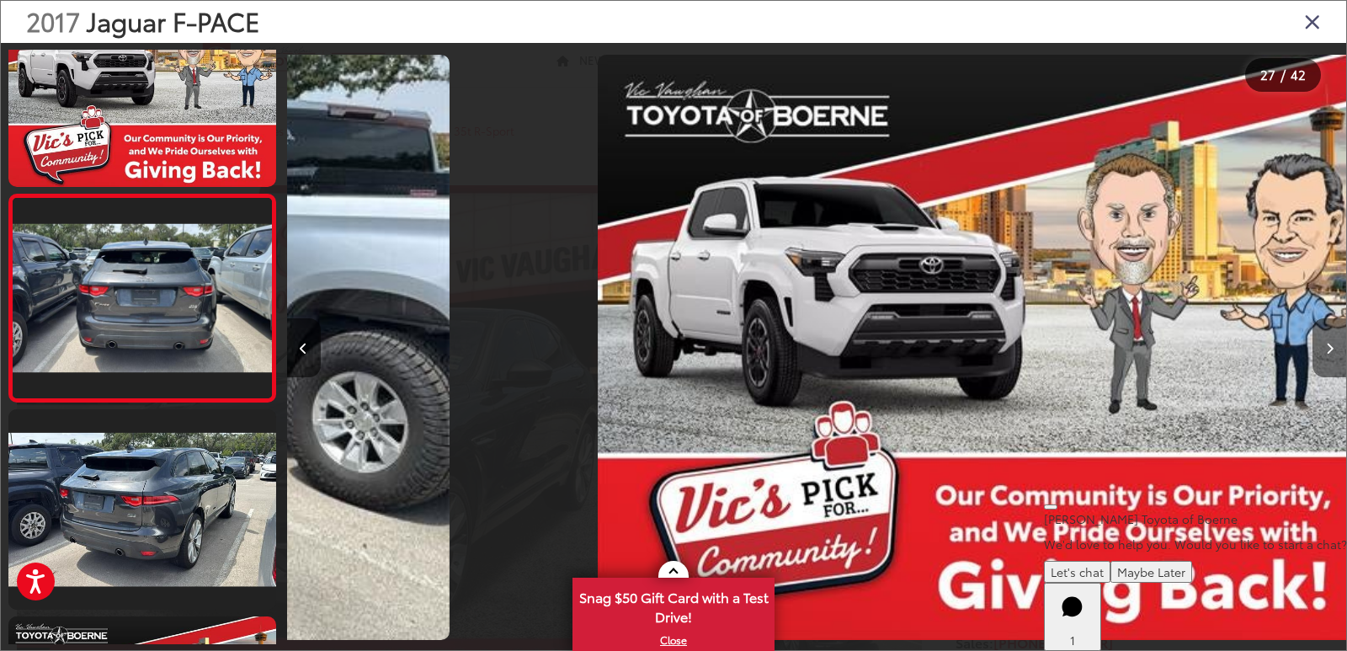
click at [1322, 349] on button "Next image" at bounding box center [1330, 347] width 34 height 59
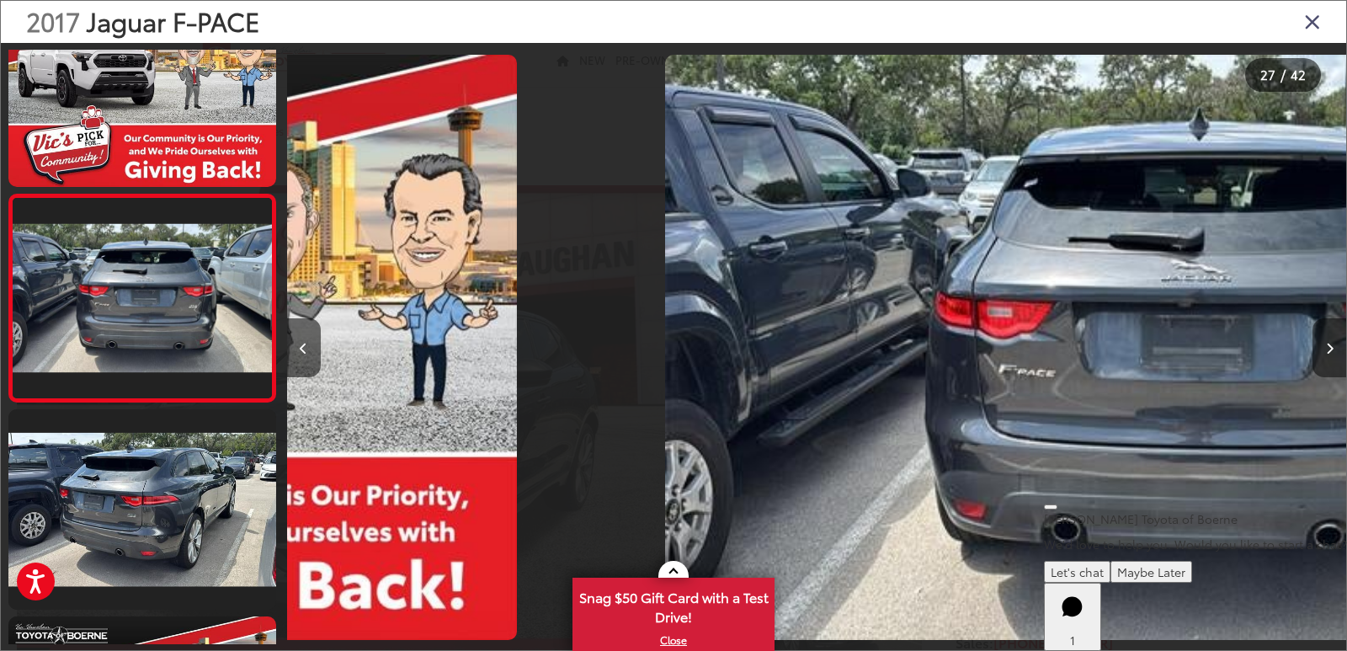
click at [1322, 349] on button "Next image" at bounding box center [1330, 347] width 34 height 59
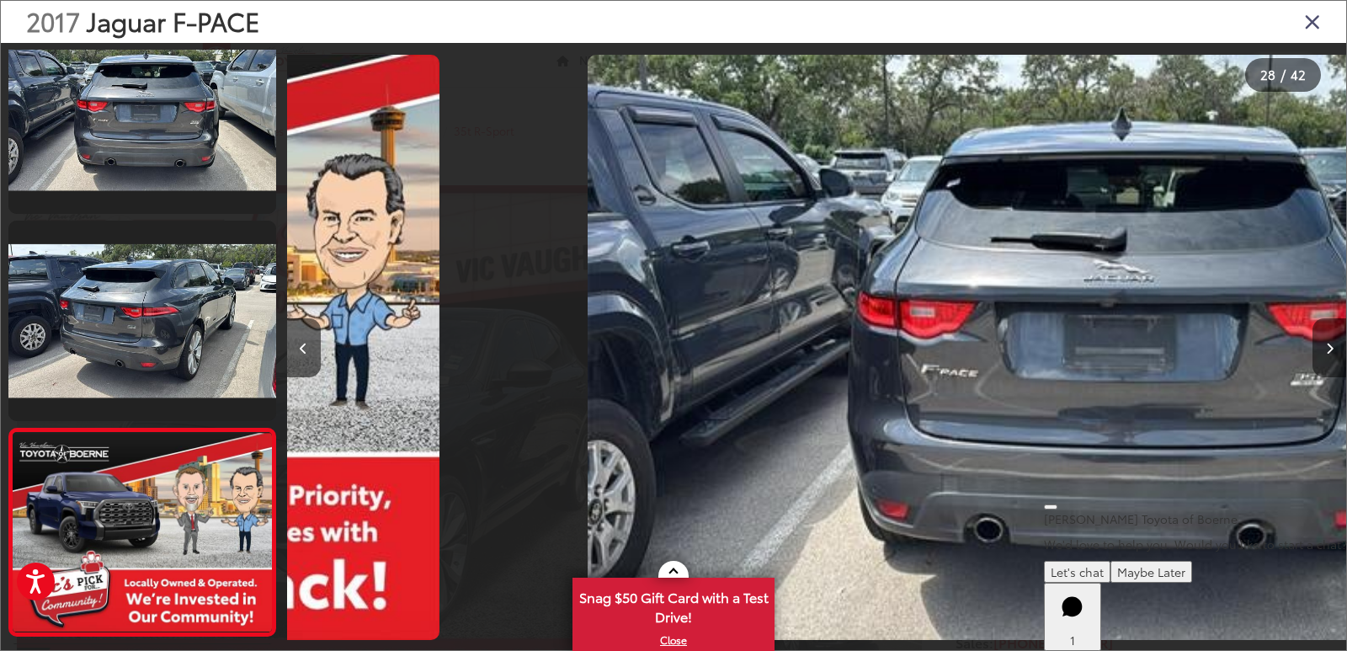
click at [1322, 349] on button "Next image" at bounding box center [1330, 347] width 34 height 59
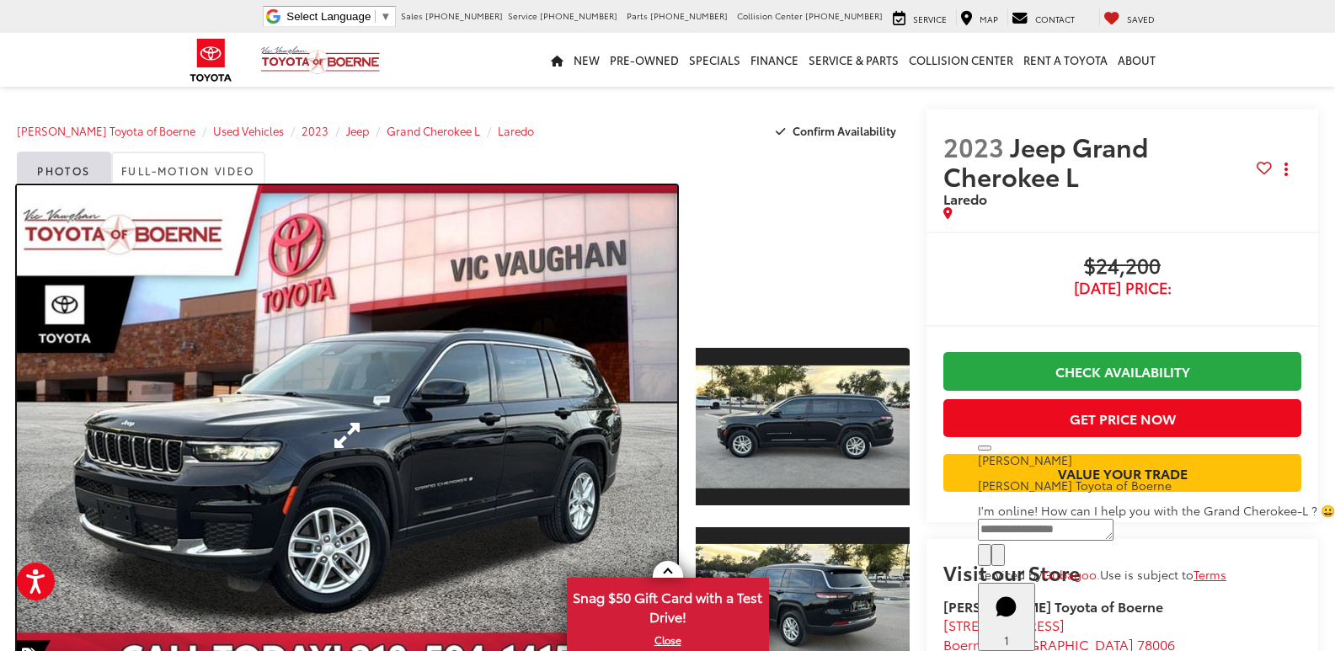
drag, startPoint x: 445, startPoint y: 396, endPoint x: 455, endPoint y: 393, distance: 9.6
click at [447, 396] on link "Expand Photo 0" at bounding box center [347, 435] width 660 height 500
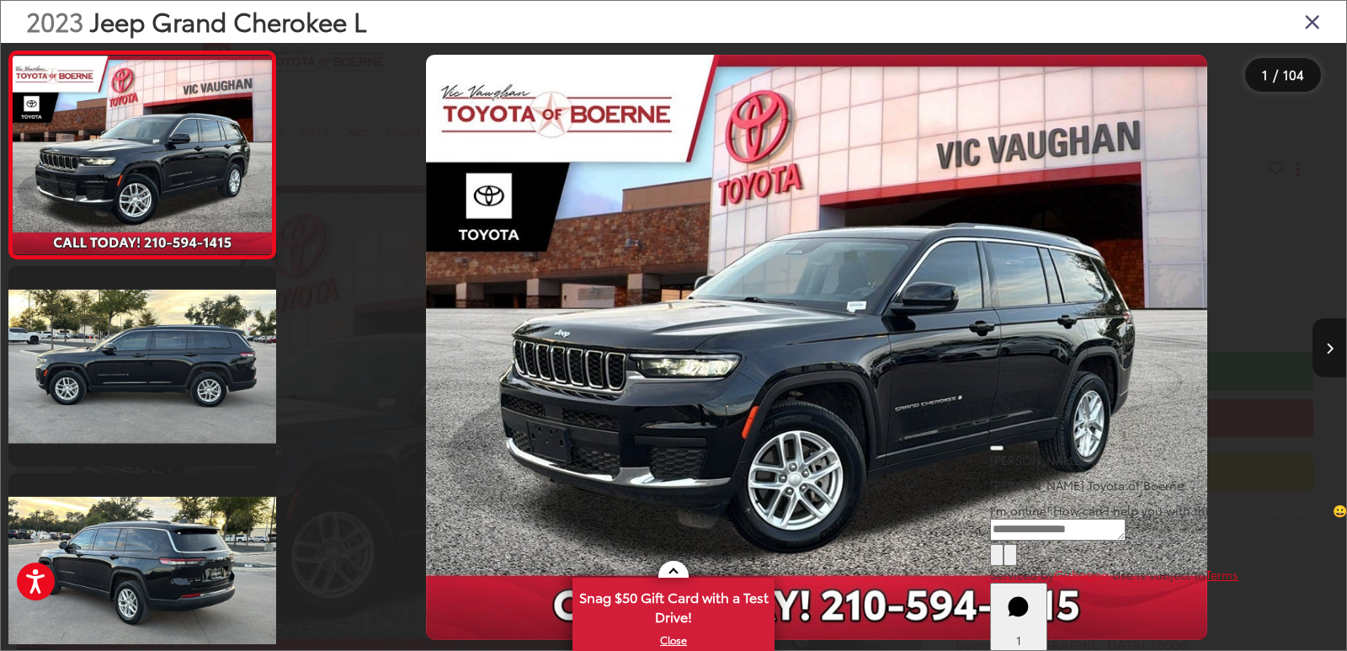
click at [1334, 355] on button "Next image" at bounding box center [1330, 347] width 34 height 59
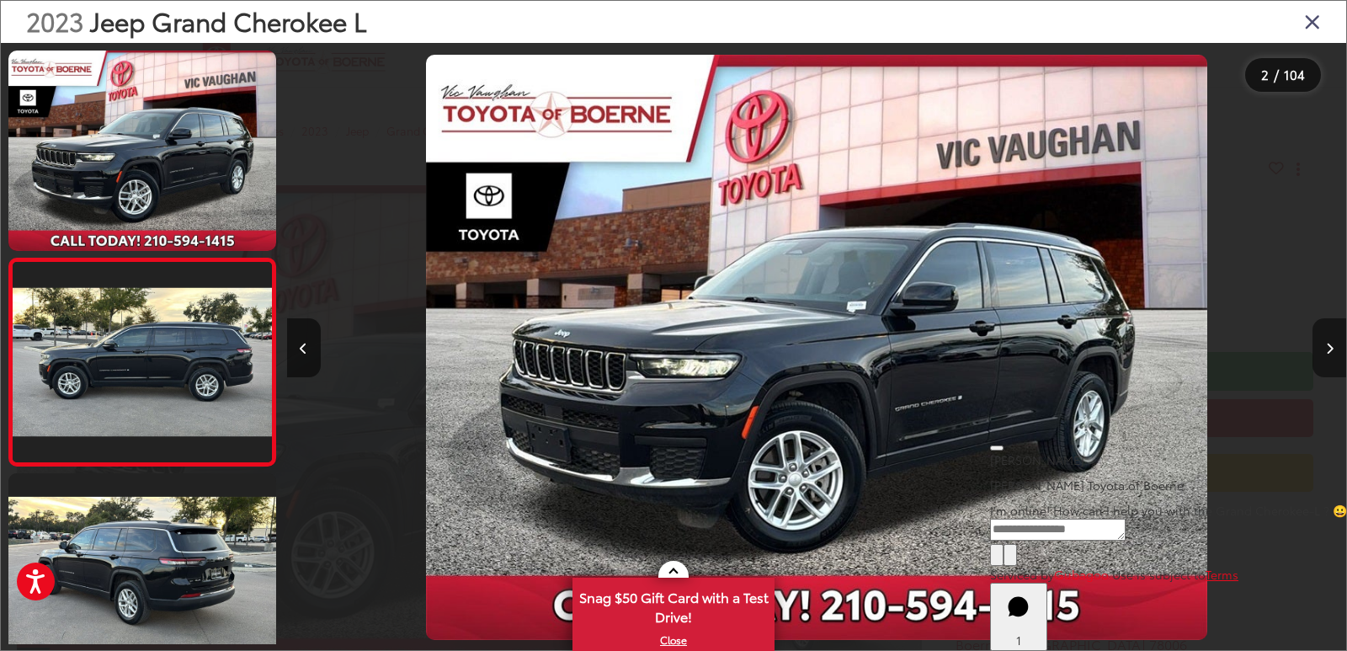
scroll to position [64, 0]
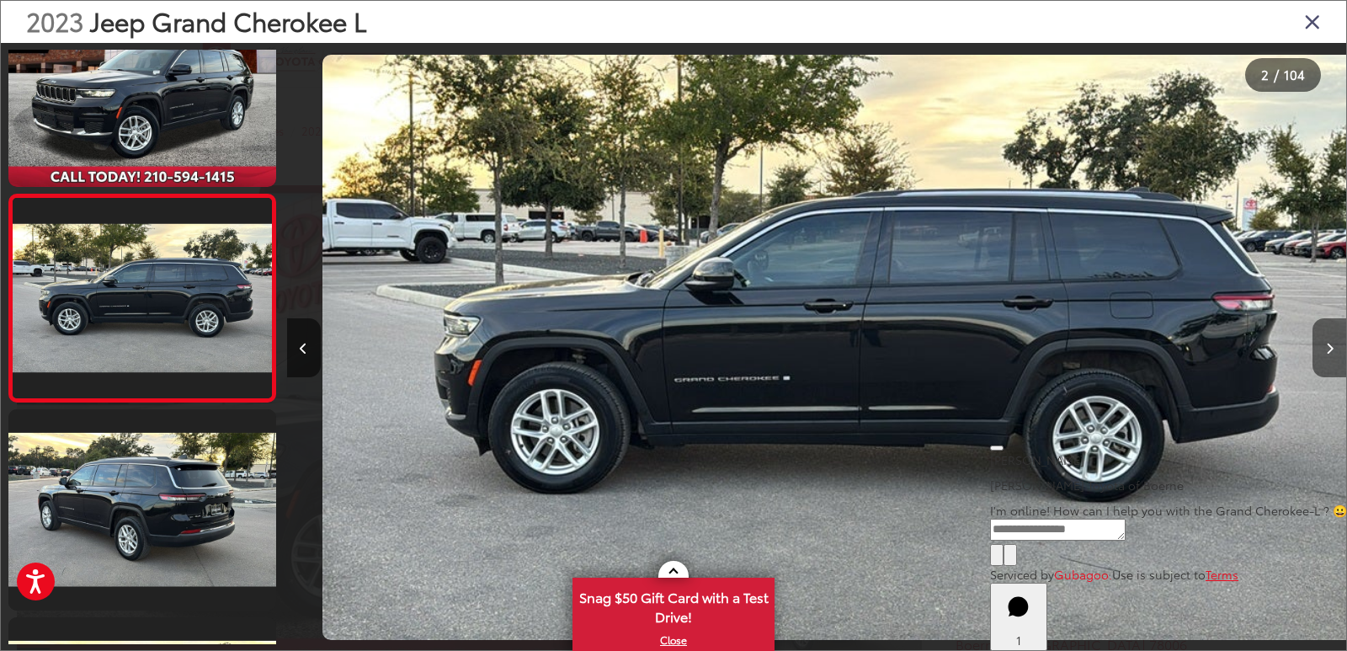
click at [1334, 354] on button "Next image" at bounding box center [1330, 347] width 34 height 59
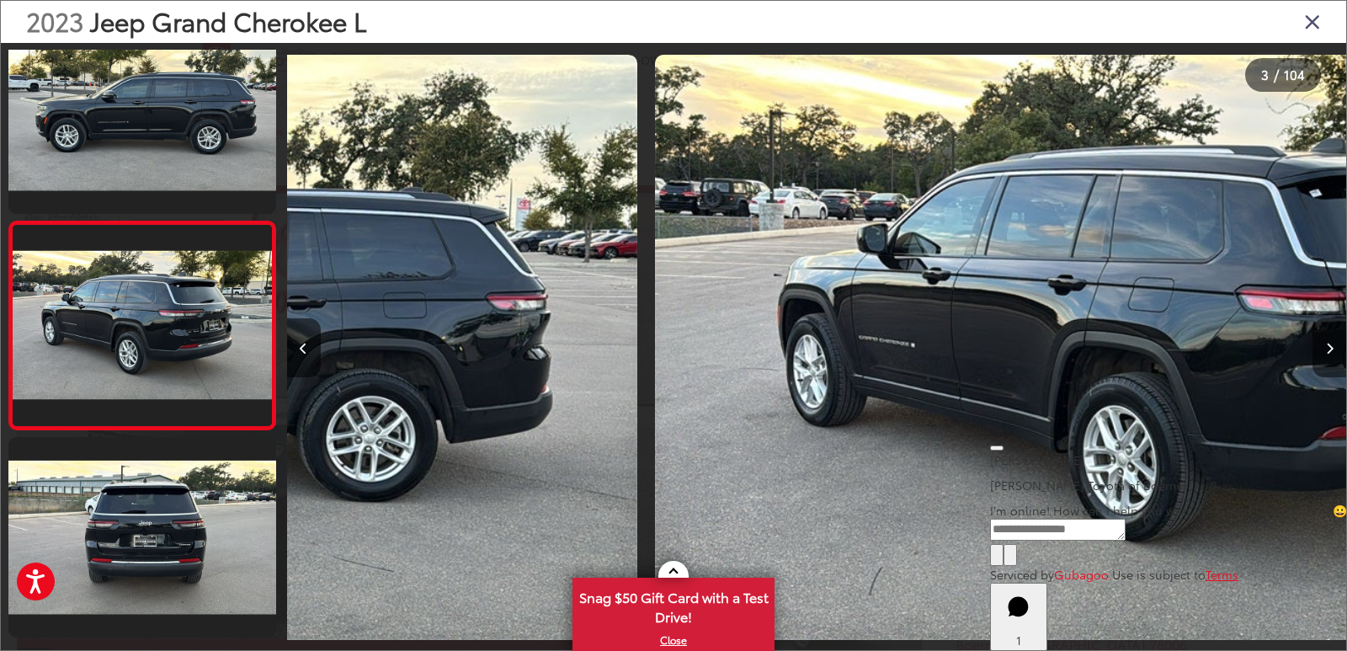
scroll to position [271, 0]
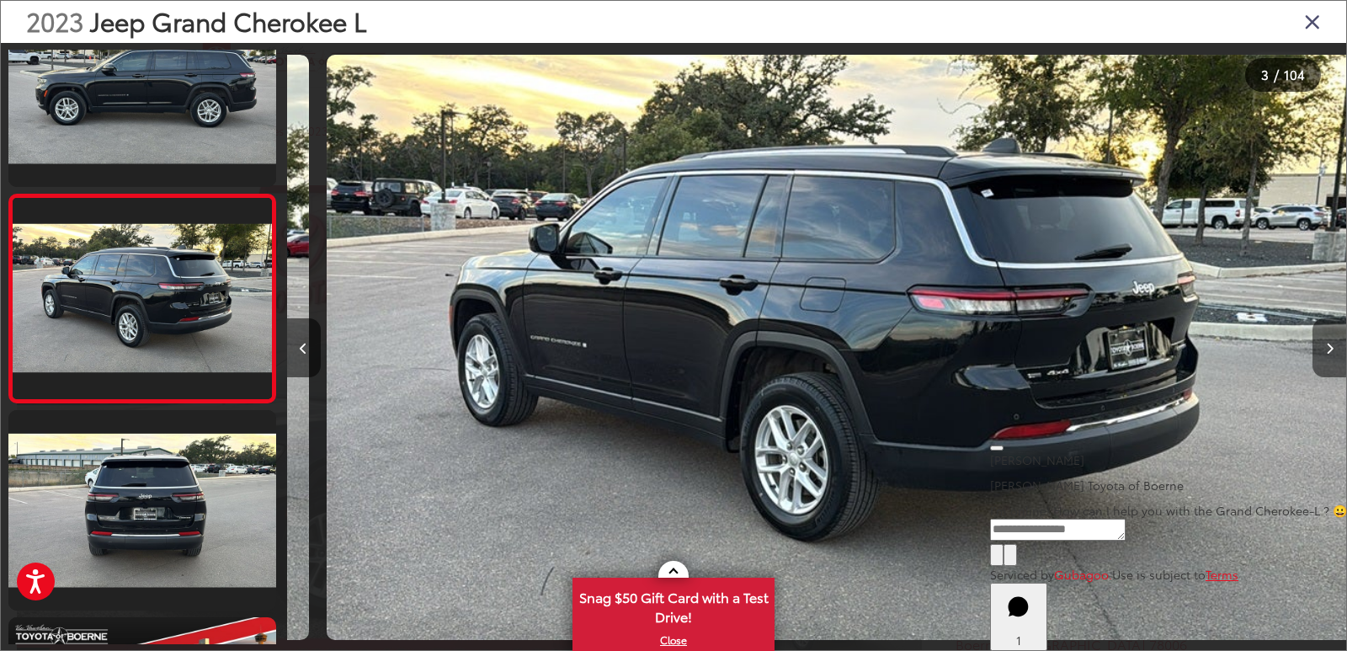
click at [1334, 354] on button "Next image" at bounding box center [1330, 347] width 34 height 59
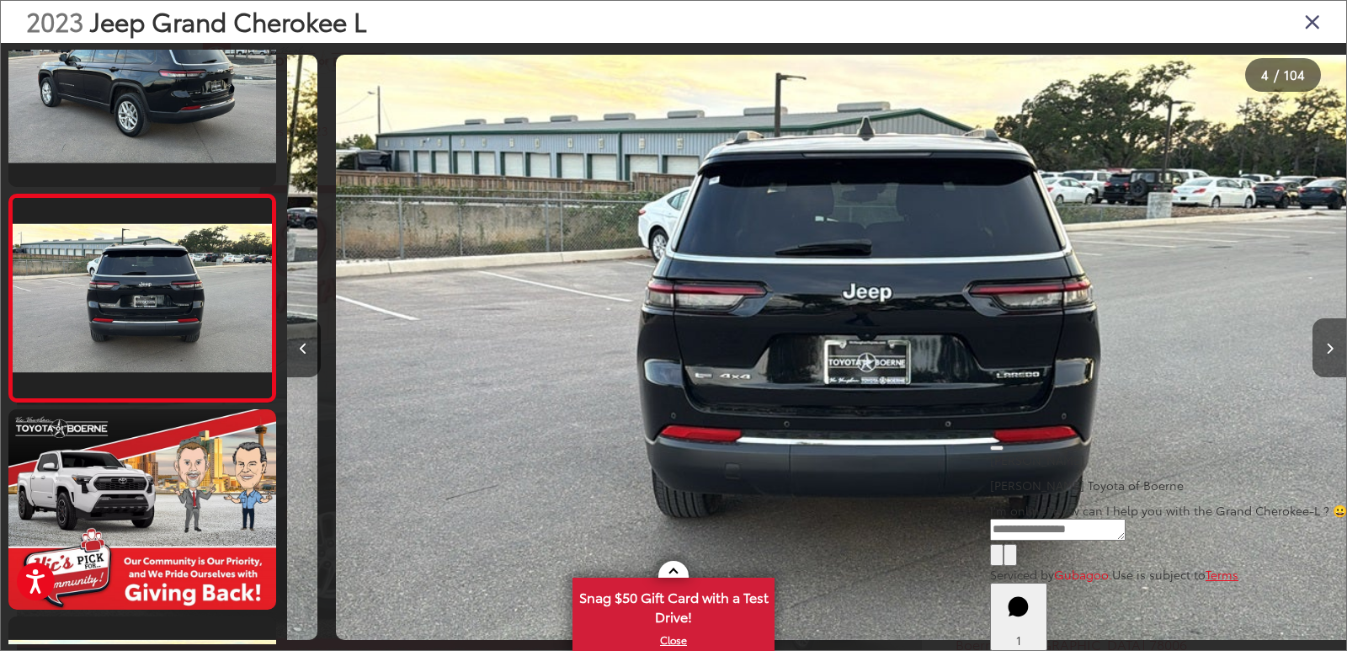
scroll to position [0, 3220]
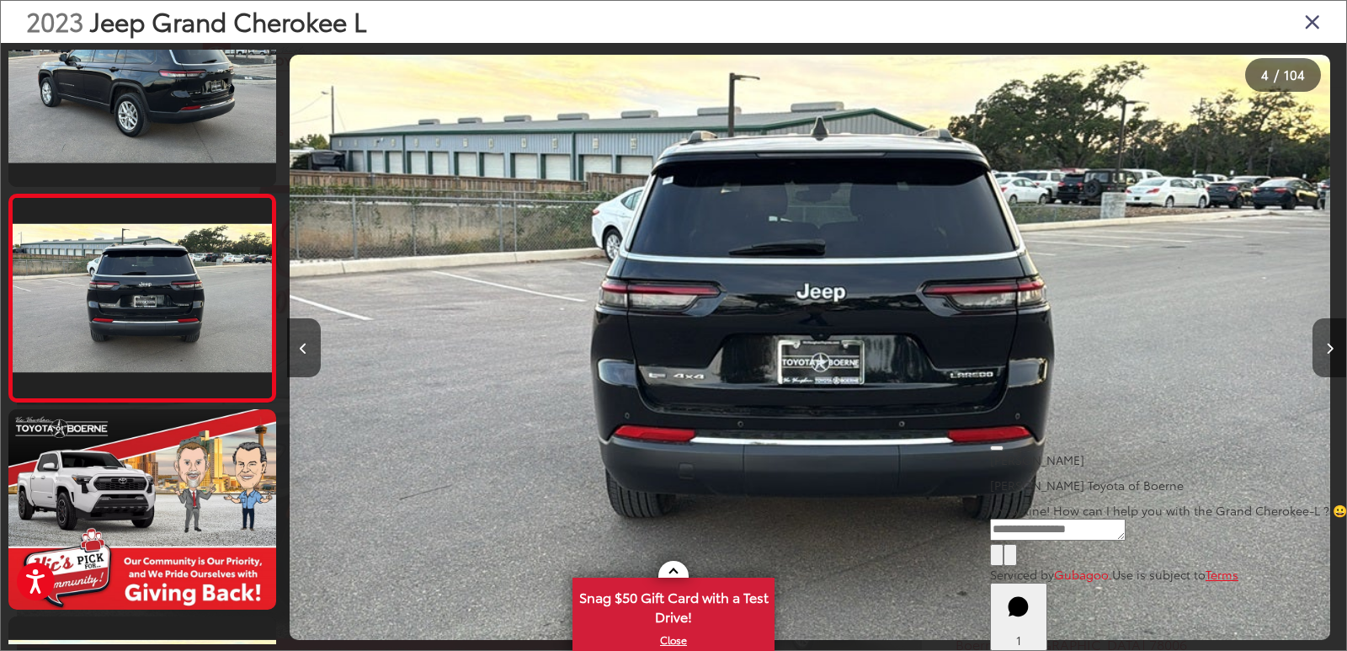
click at [1334, 354] on button "Next image" at bounding box center [1330, 347] width 34 height 59
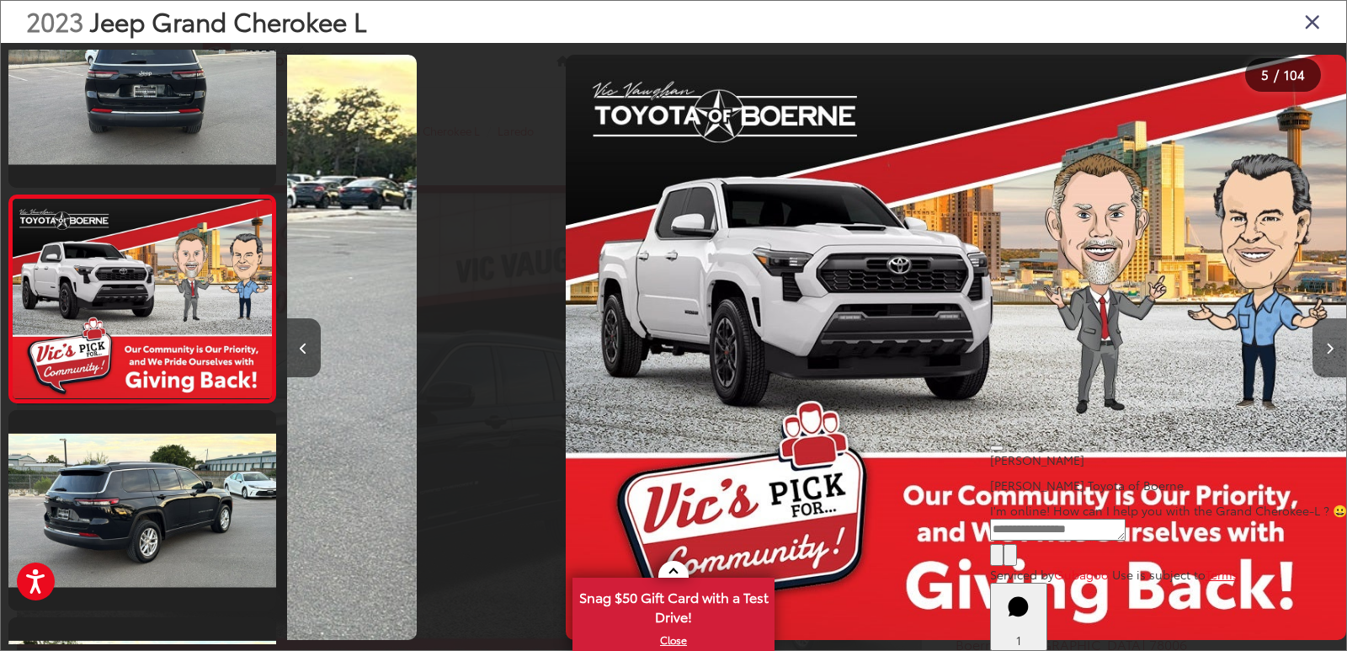
scroll to position [0, 4242]
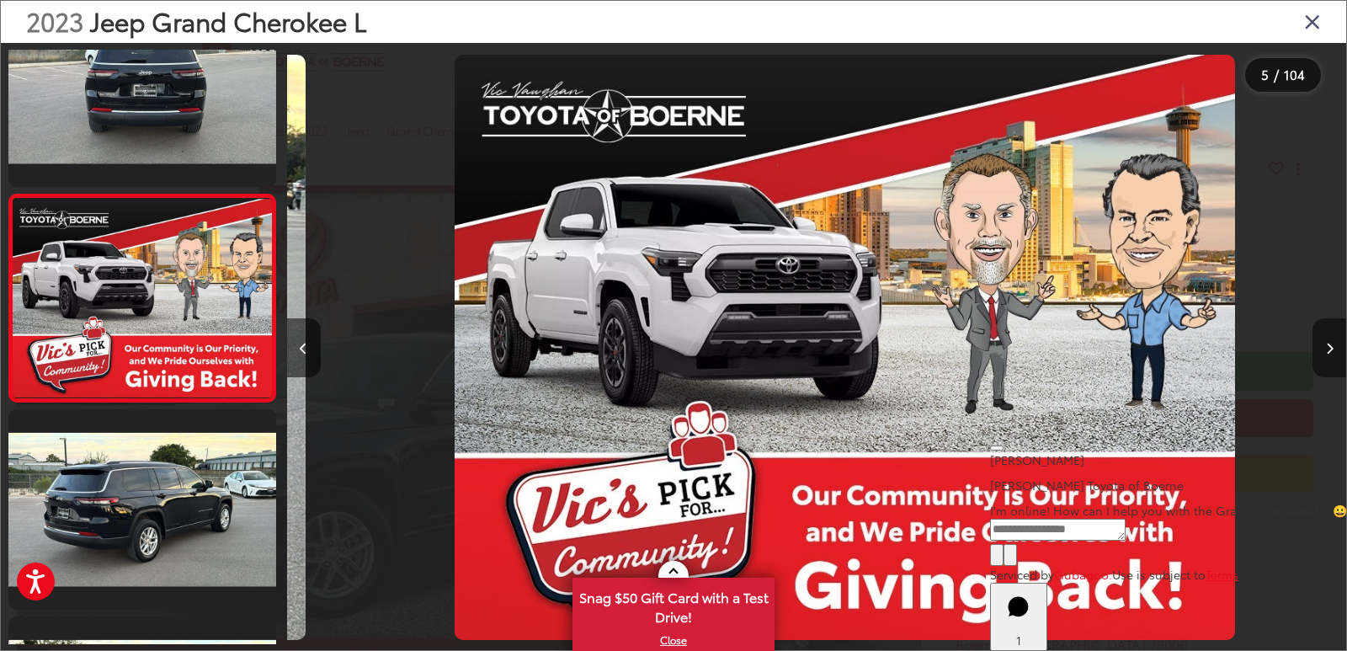
click at [1334, 354] on button "Next image" at bounding box center [1330, 347] width 34 height 59
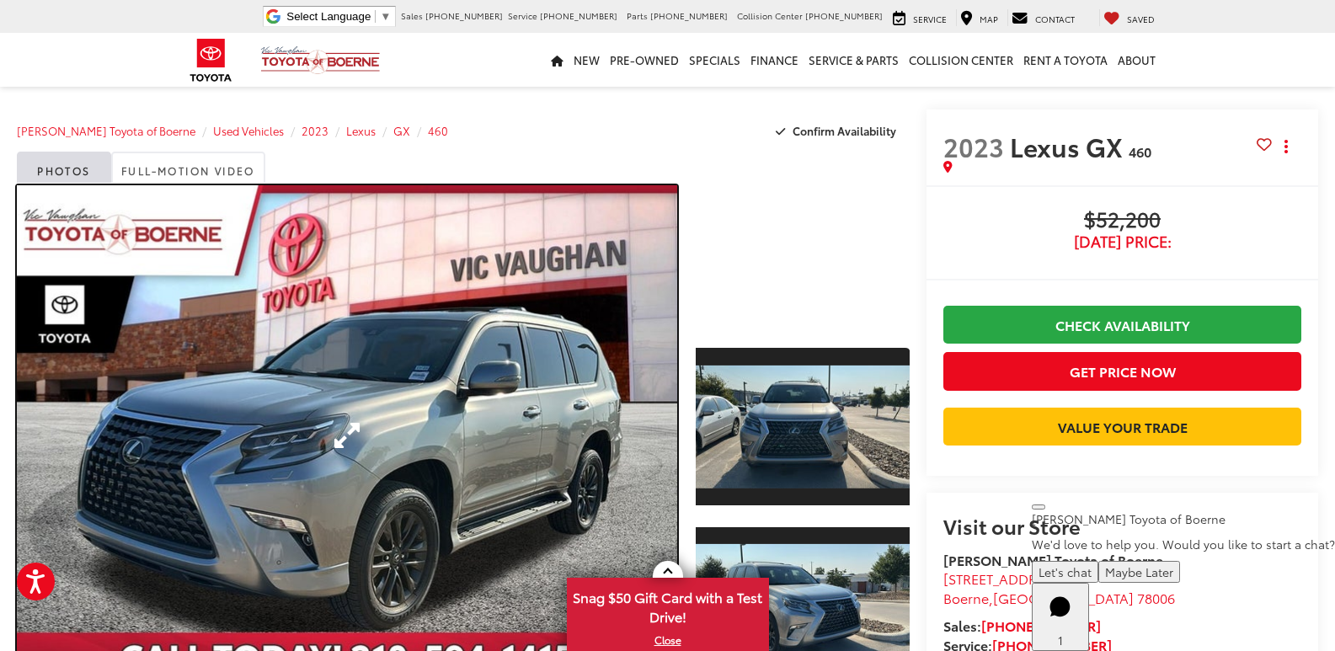
drag, startPoint x: 483, startPoint y: 295, endPoint x: 518, endPoint y: 273, distance: 41.6
click at [483, 294] on link "Expand Photo 0" at bounding box center [347, 435] width 660 height 500
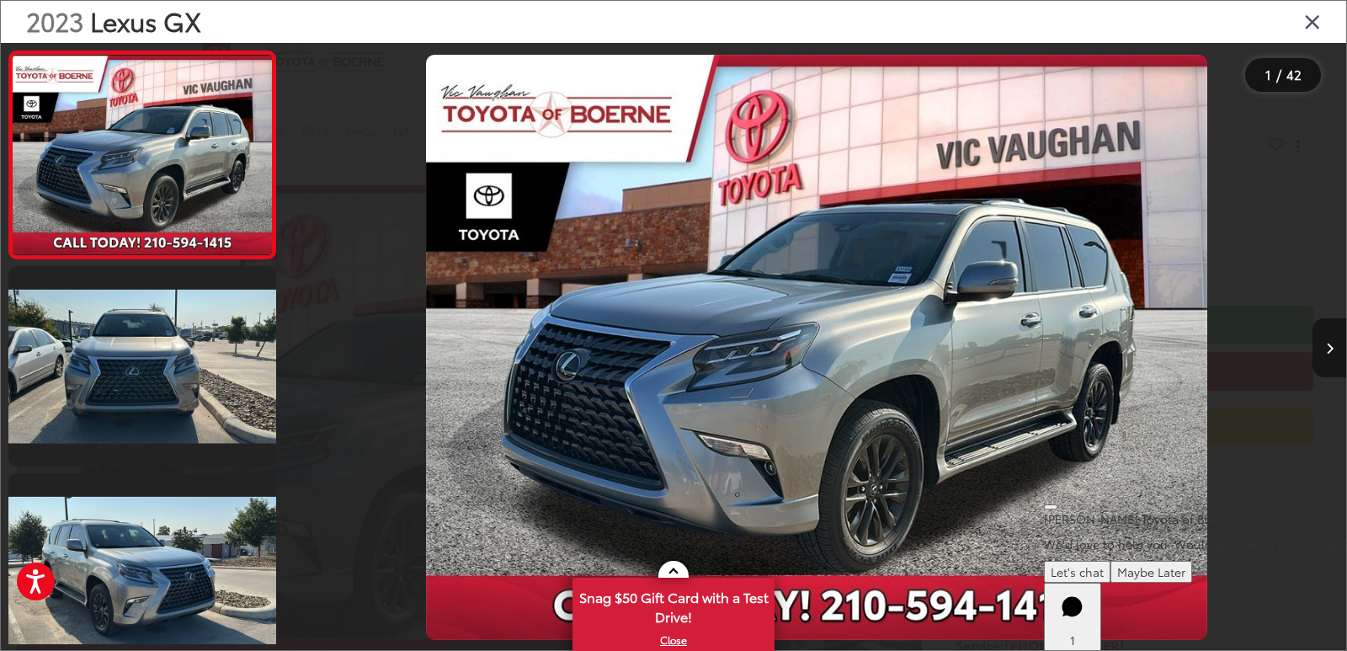
click at [1326, 349] on button "Next image" at bounding box center [1330, 347] width 34 height 59
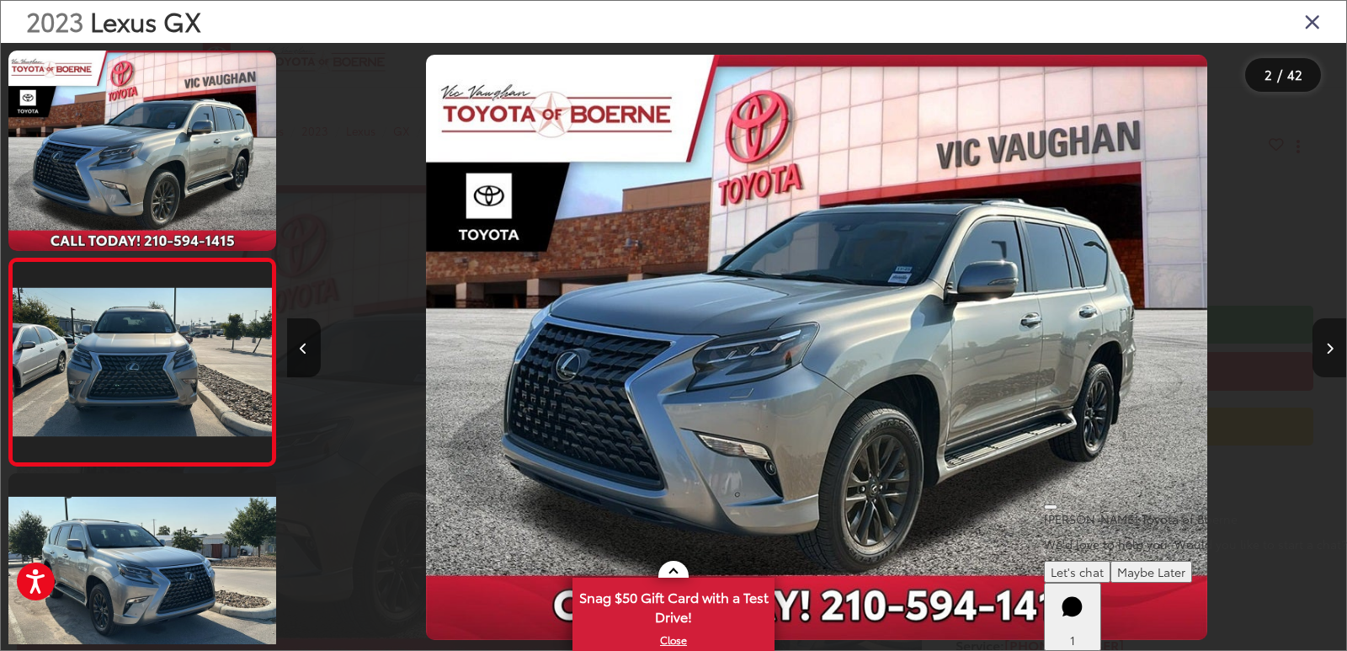
scroll to position [64, 0]
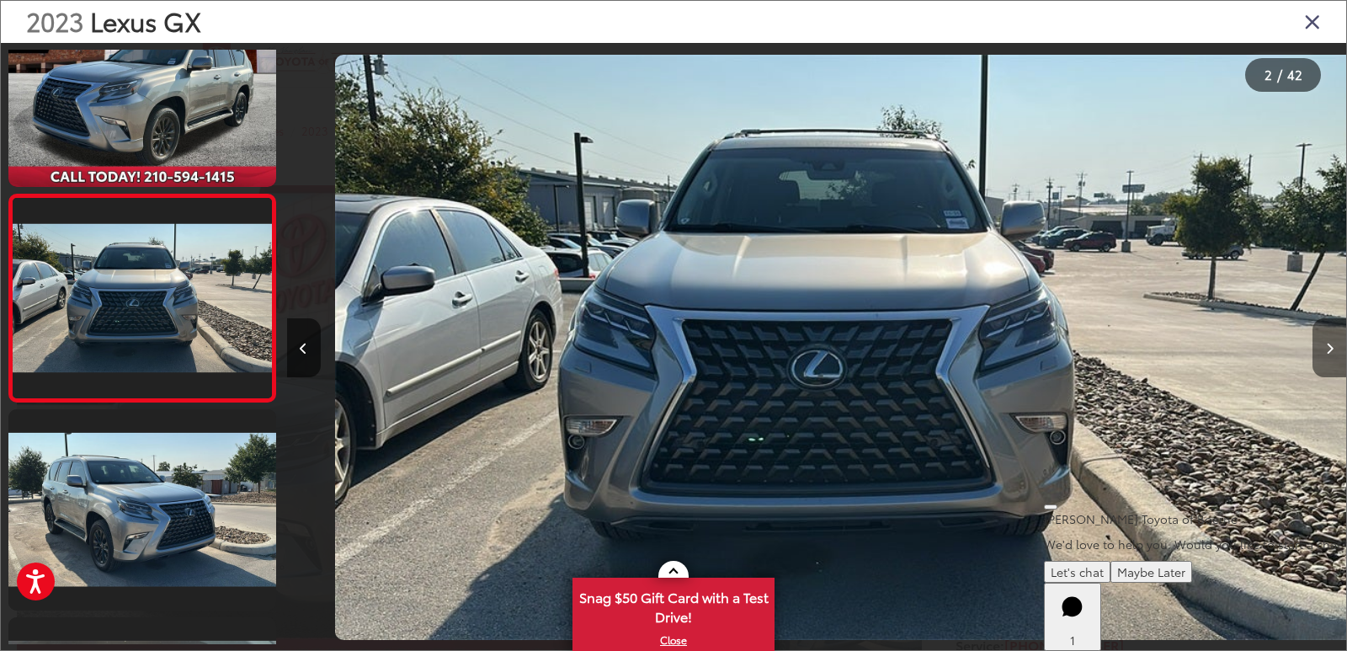
click at [1326, 349] on icon "Next image" at bounding box center [1330, 349] width 8 height 12
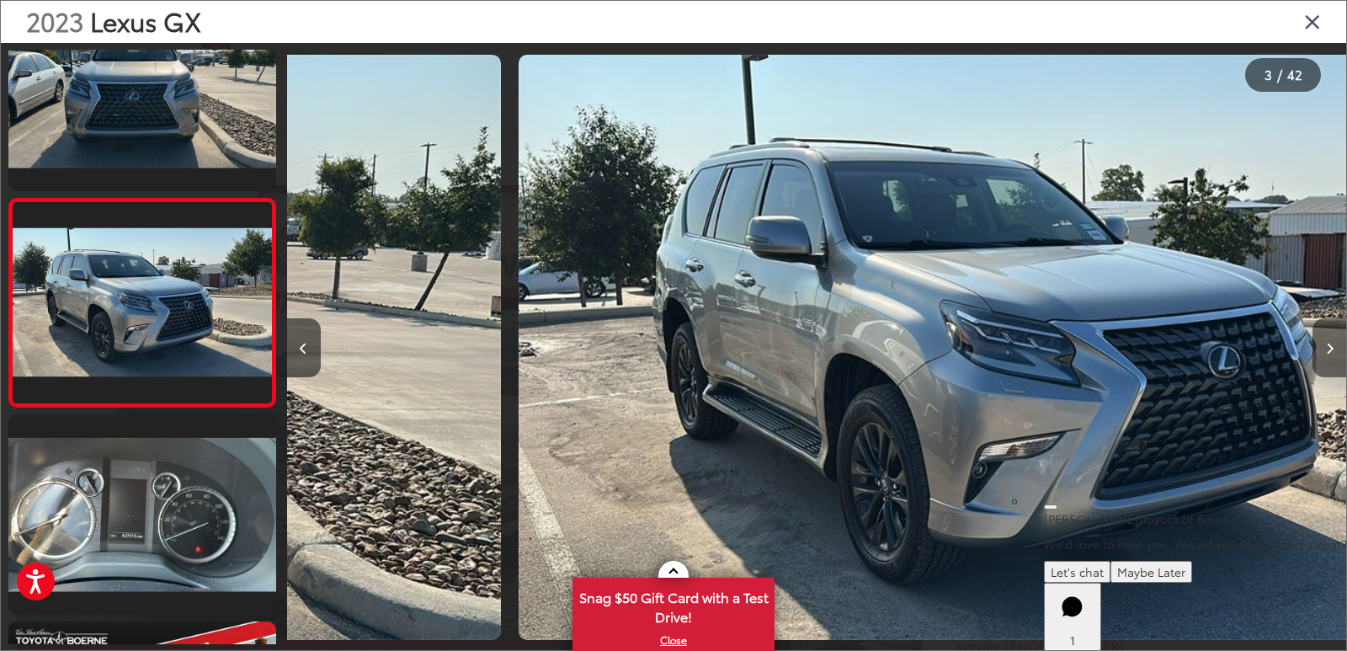
scroll to position [271, 0]
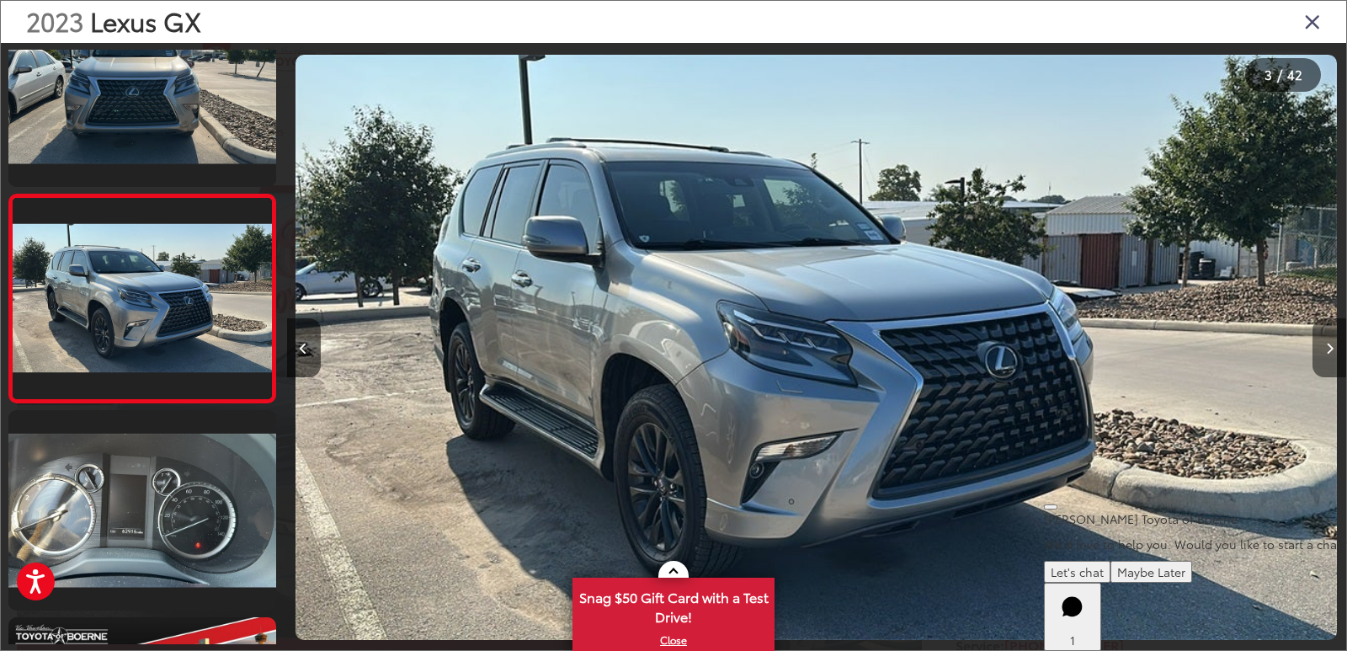
click at [1326, 349] on icon "Next image" at bounding box center [1330, 349] width 8 height 12
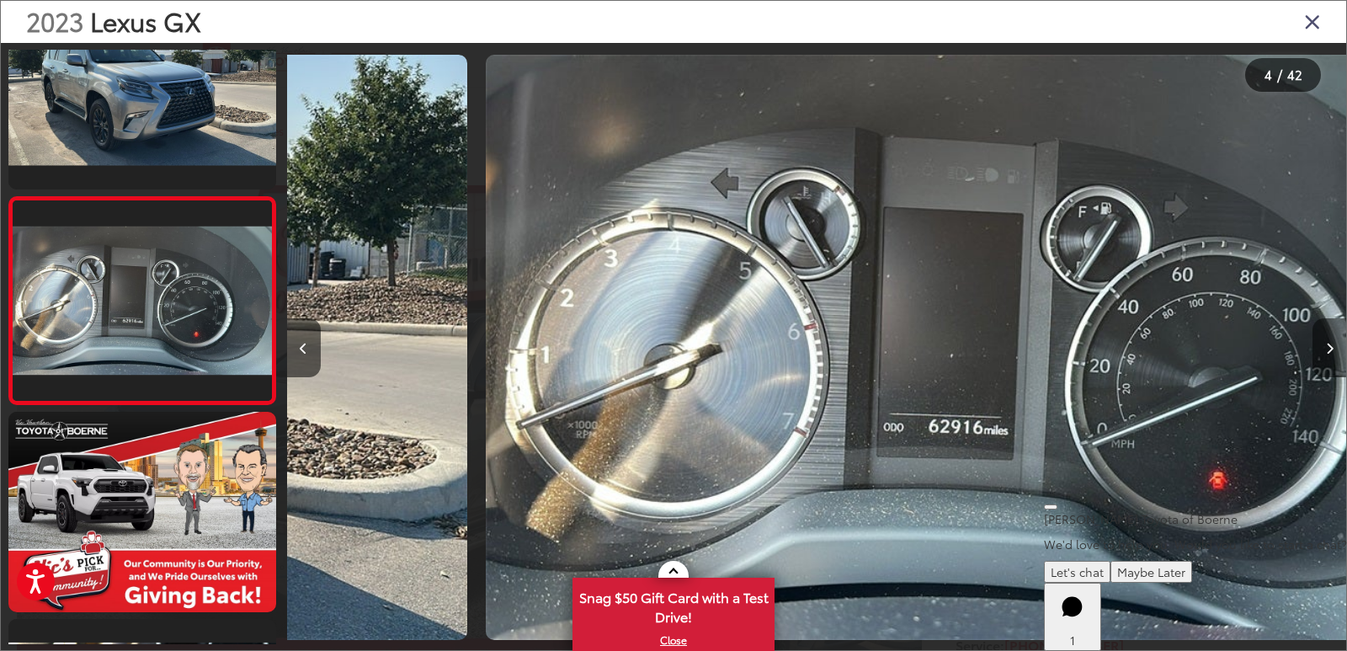
scroll to position [479, 0]
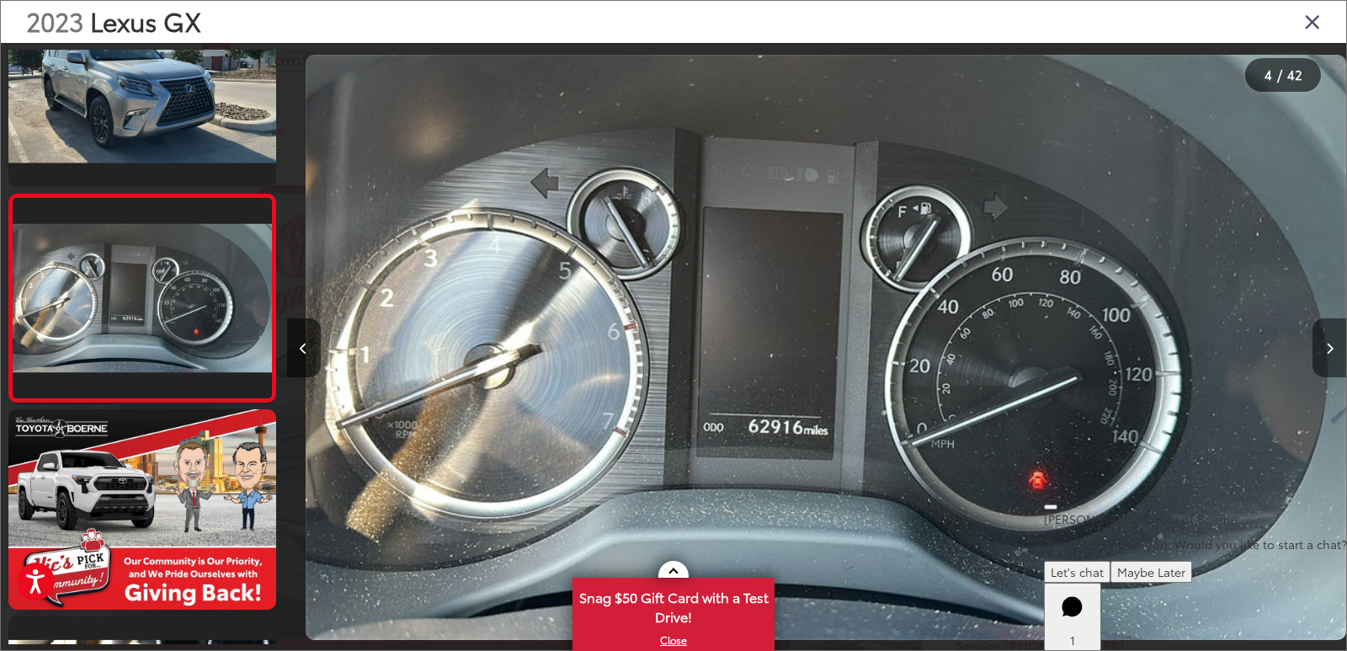
click at [1326, 349] on icon "Next image" at bounding box center [1330, 349] width 8 height 12
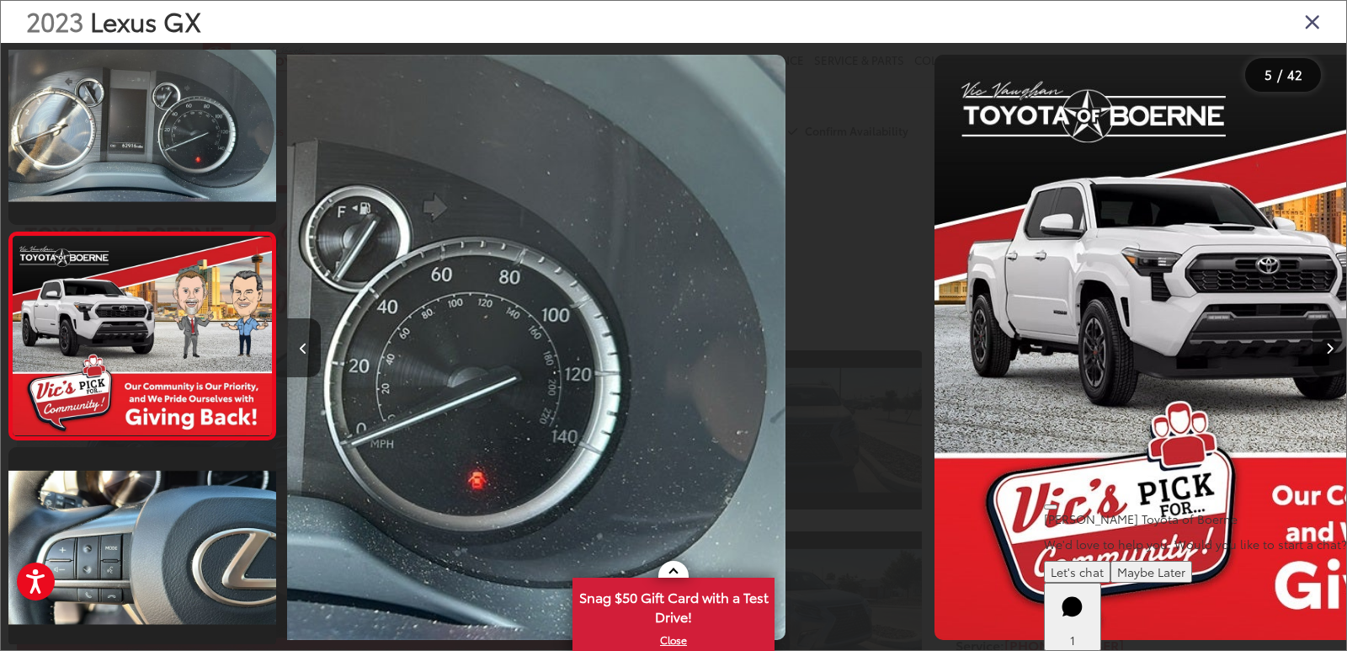
scroll to position [686, 0]
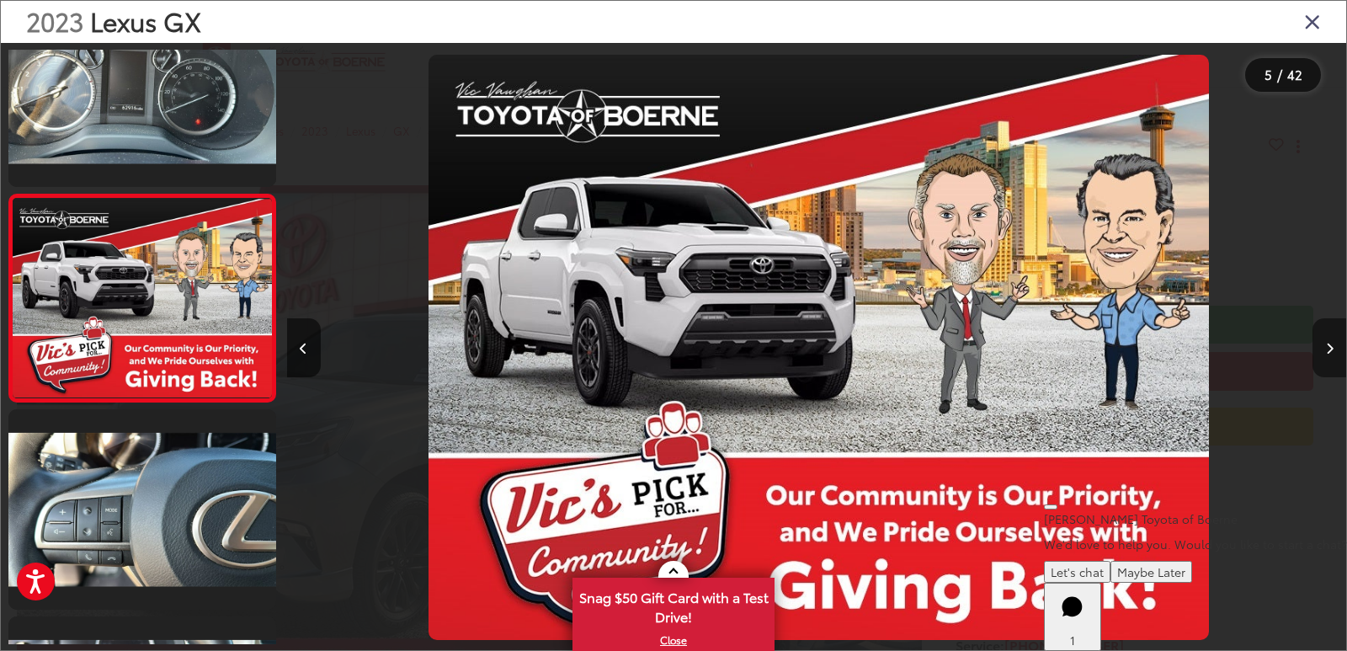
click at [1326, 349] on icon "Next image" at bounding box center [1330, 349] width 8 height 12
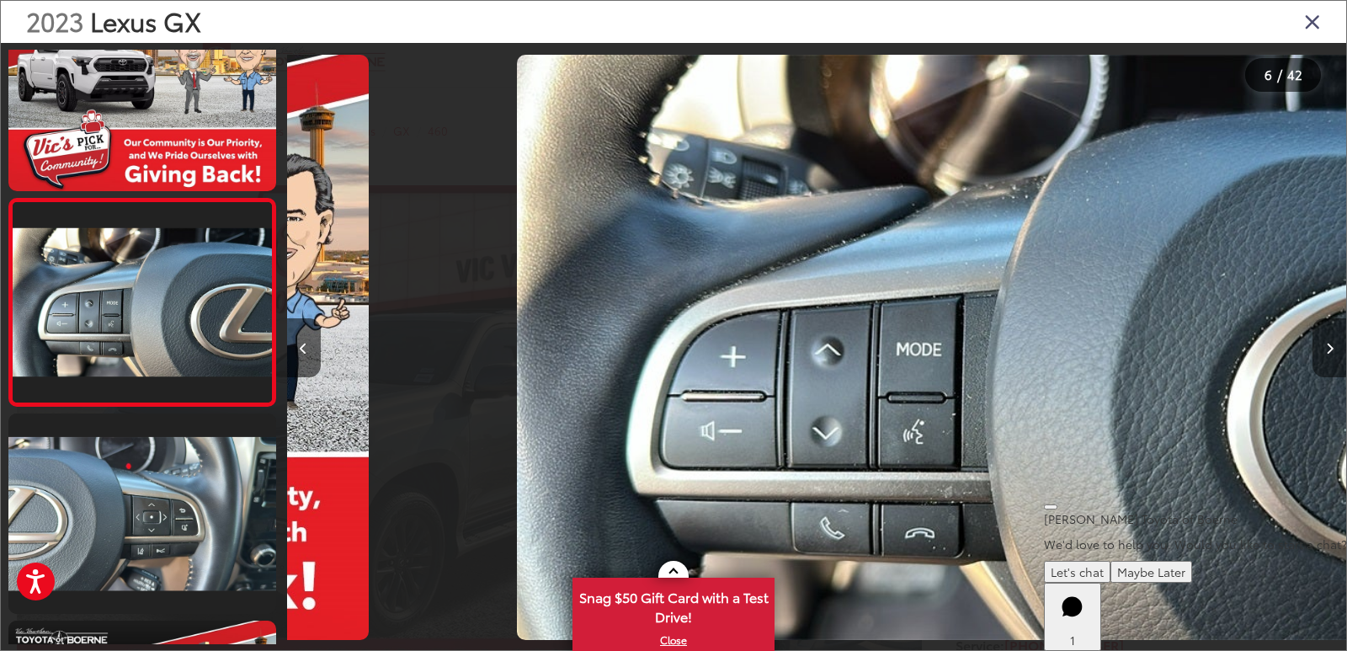
scroll to position [894, 0]
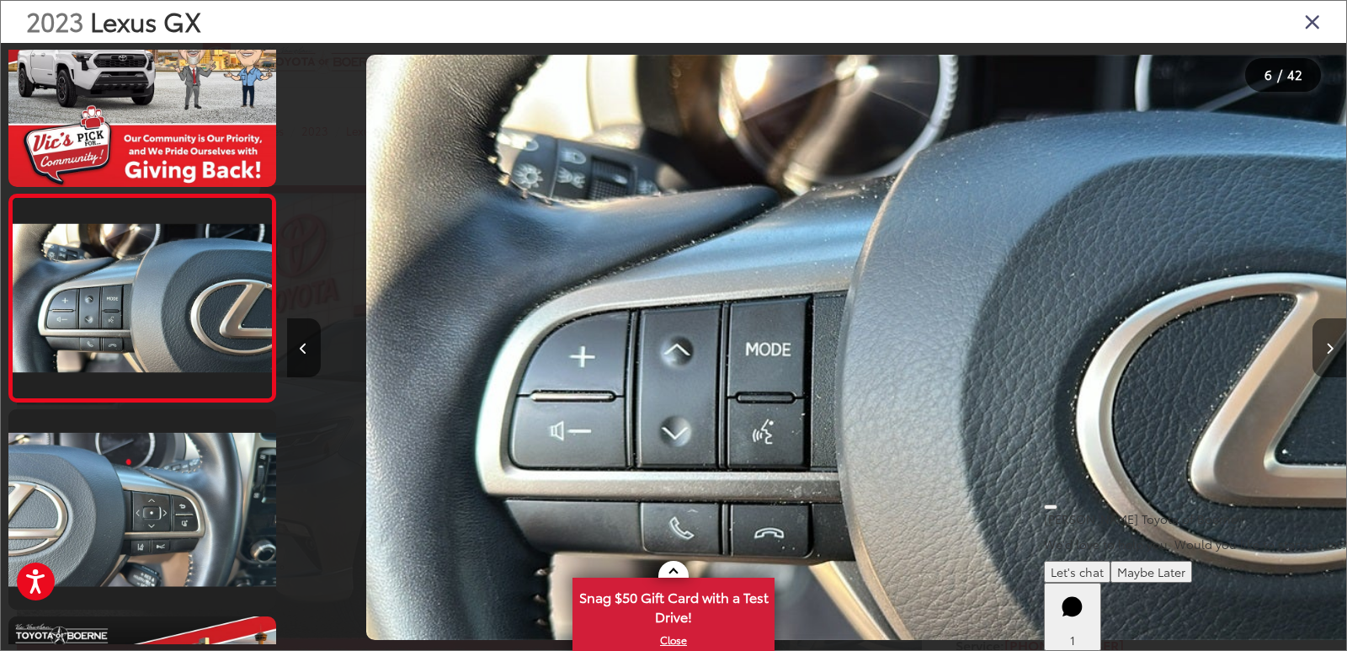
click at [1326, 349] on icon "Next image" at bounding box center [1330, 349] width 8 height 12
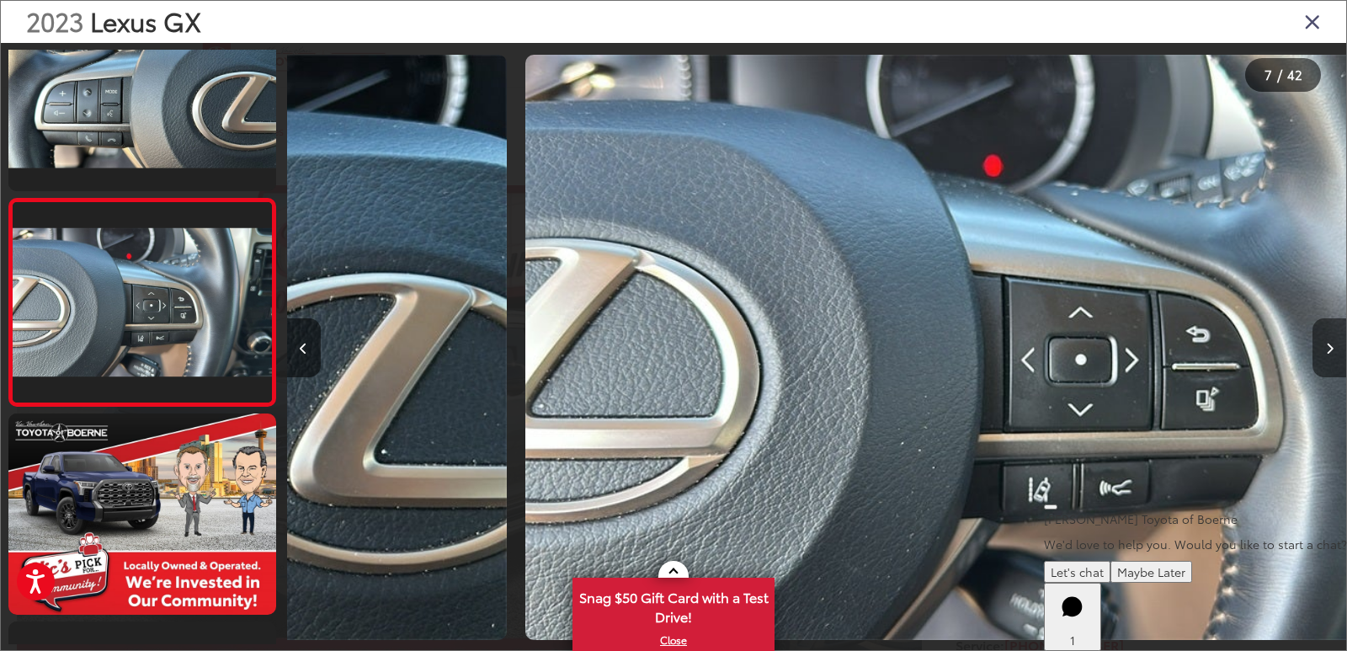
scroll to position [1101, 0]
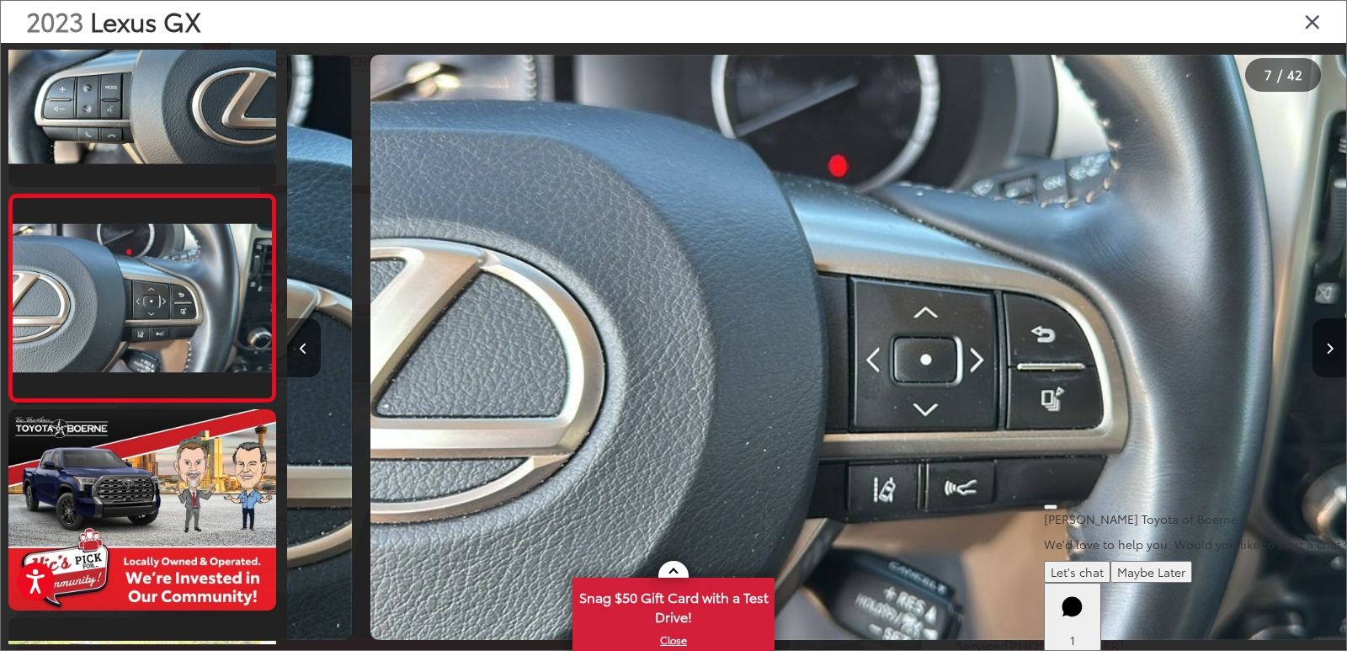
click at [1326, 349] on icon "Next image" at bounding box center [1330, 349] width 8 height 12
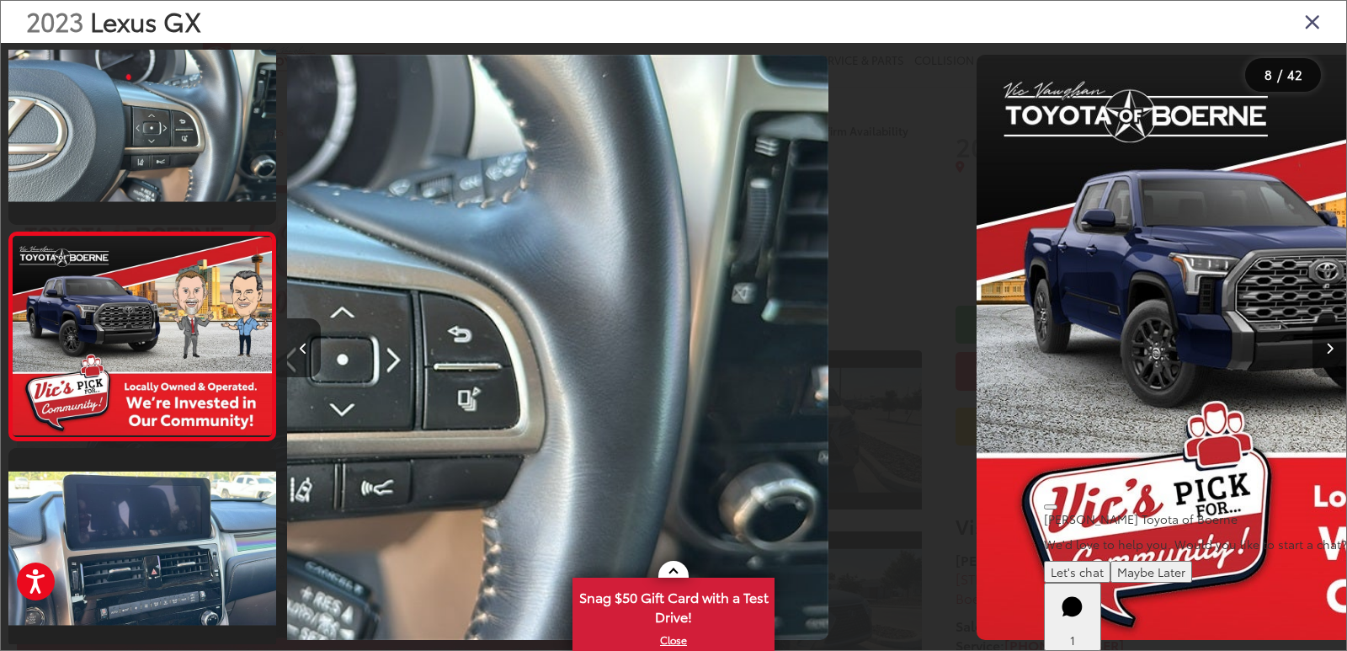
scroll to position [0, 7293]
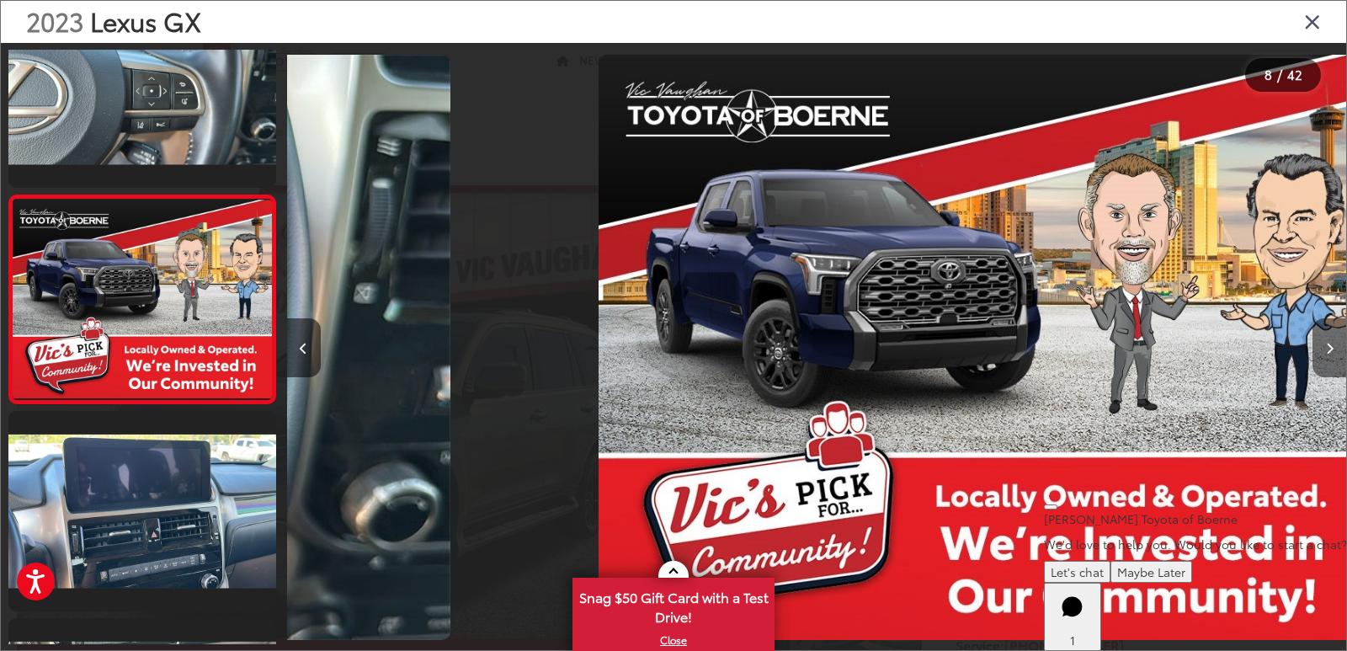
click at [1326, 349] on icon "Next image" at bounding box center [1330, 349] width 8 height 12
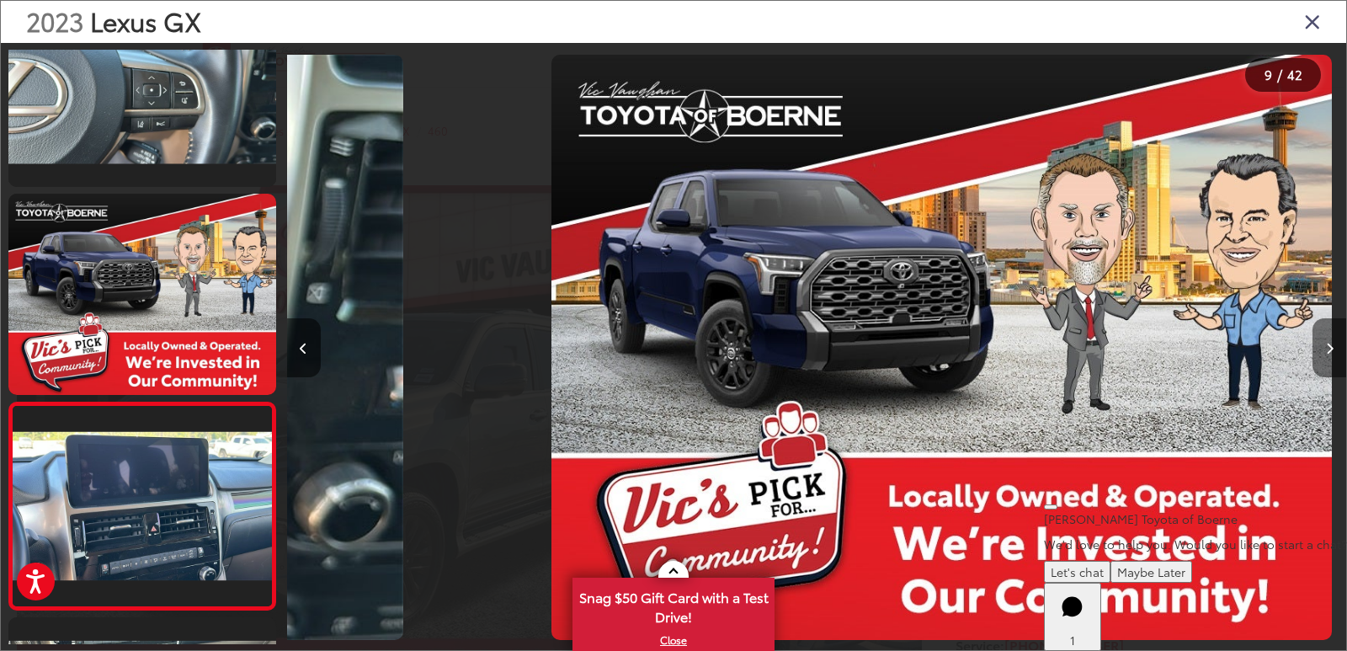
scroll to position [0, 8193]
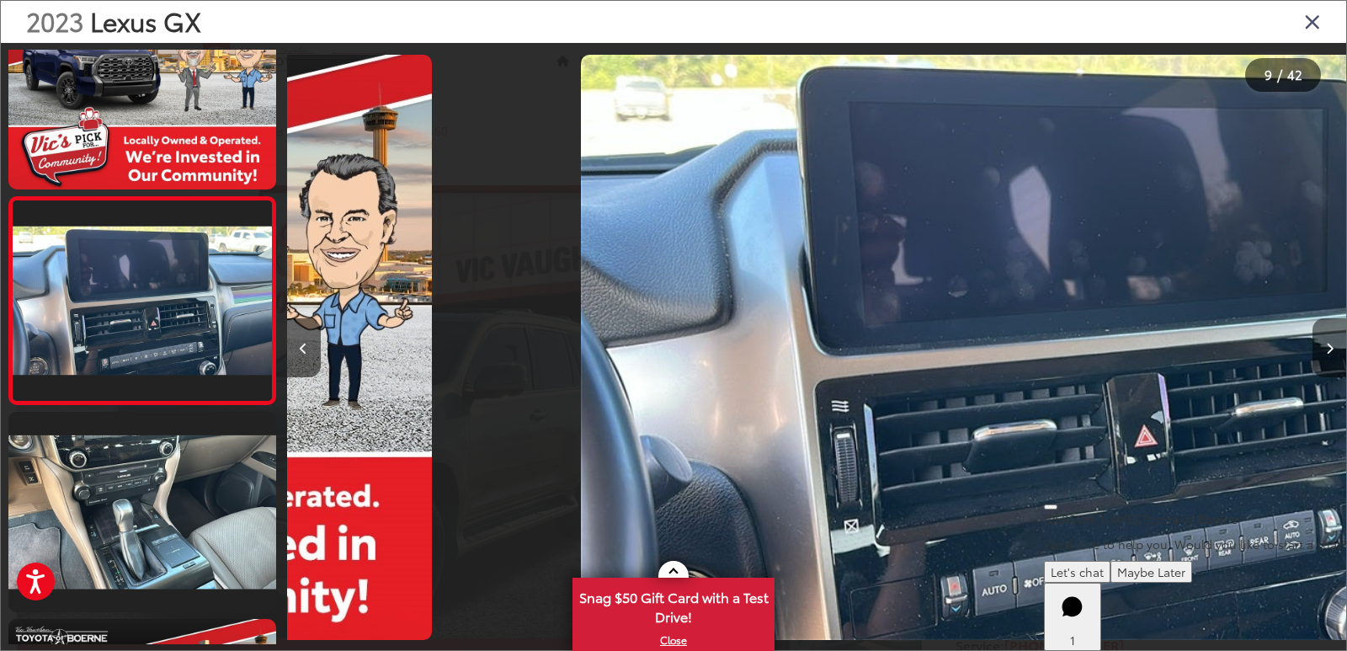
click at [1326, 349] on icon "Next image" at bounding box center [1330, 349] width 8 height 12
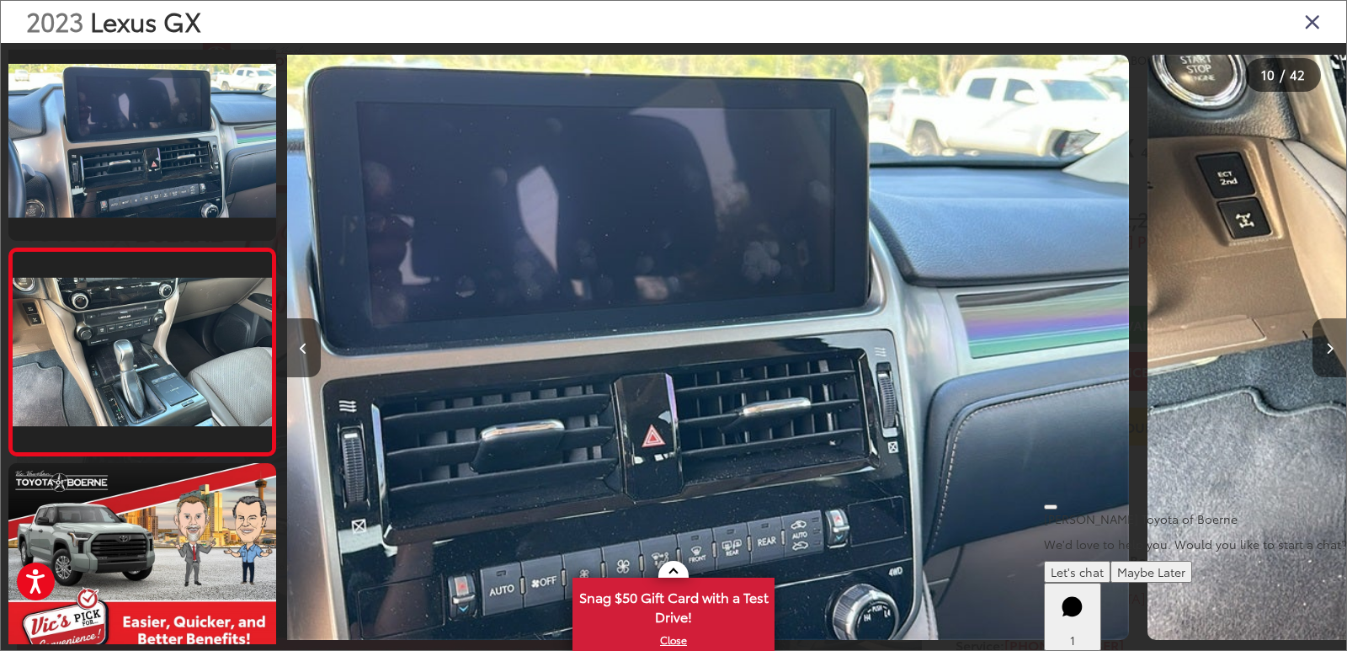
scroll to position [1723, 0]
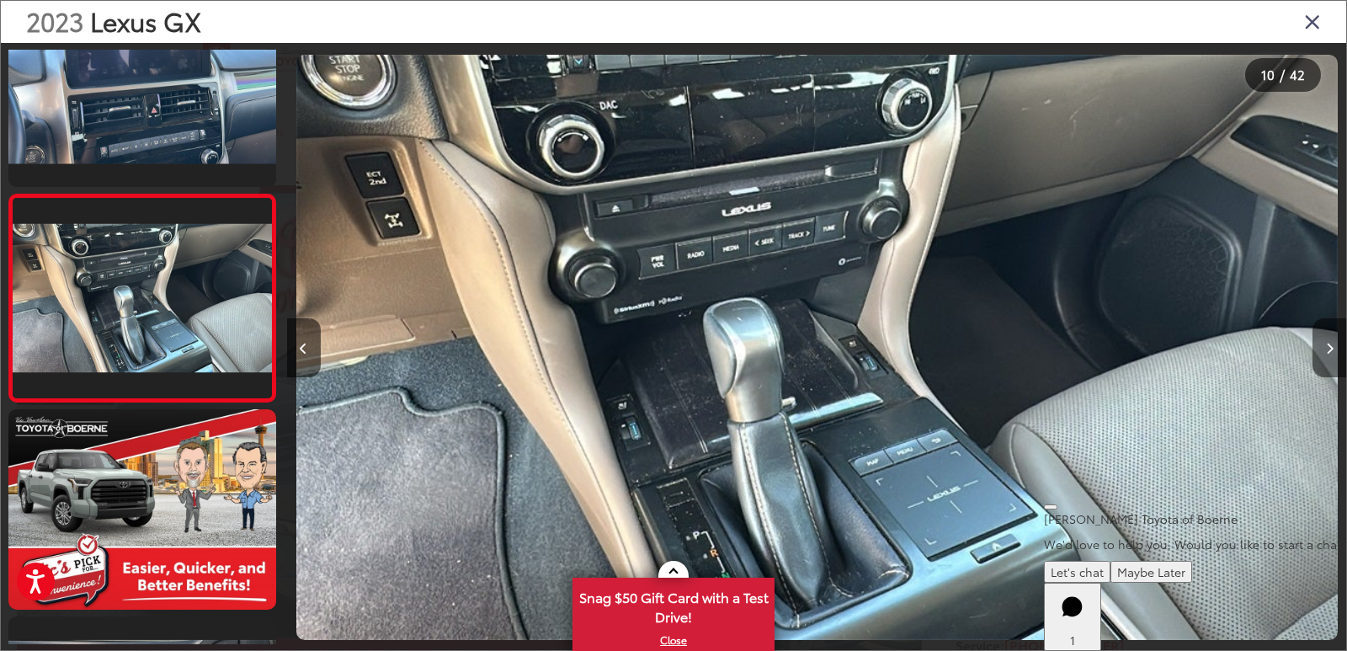
click at [1326, 349] on icon "Next image" at bounding box center [1330, 349] width 8 height 12
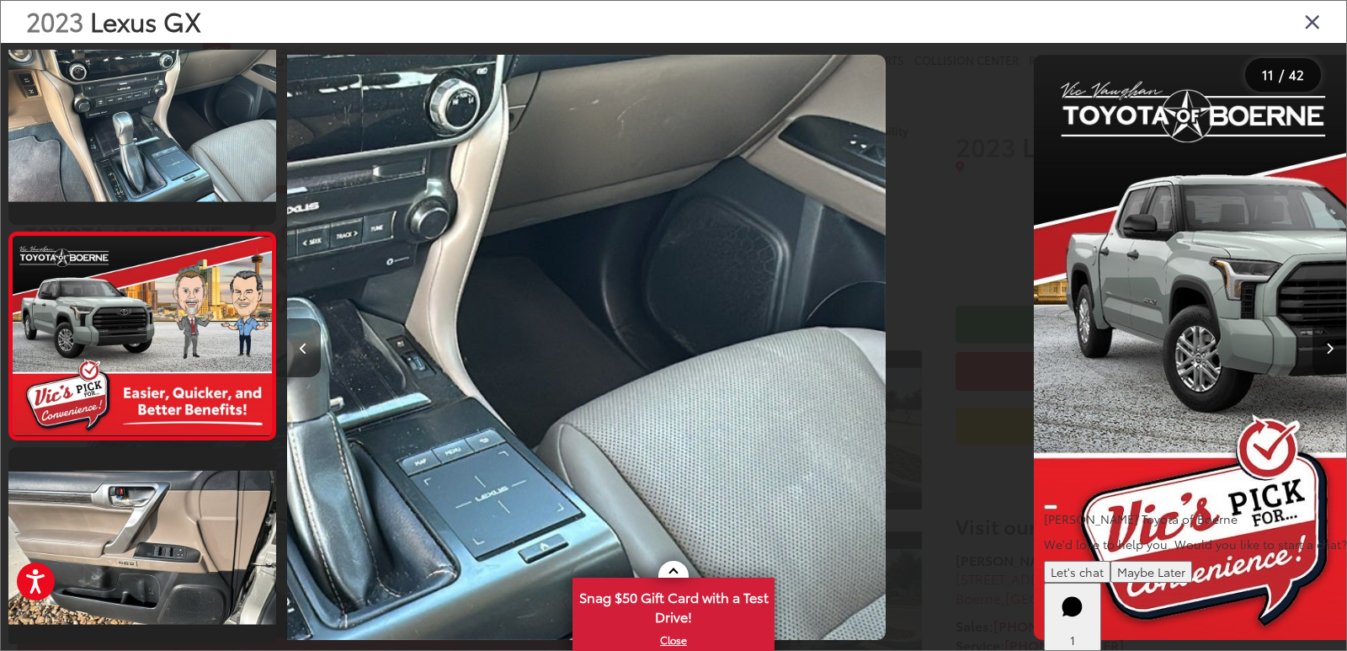
scroll to position [0, 0]
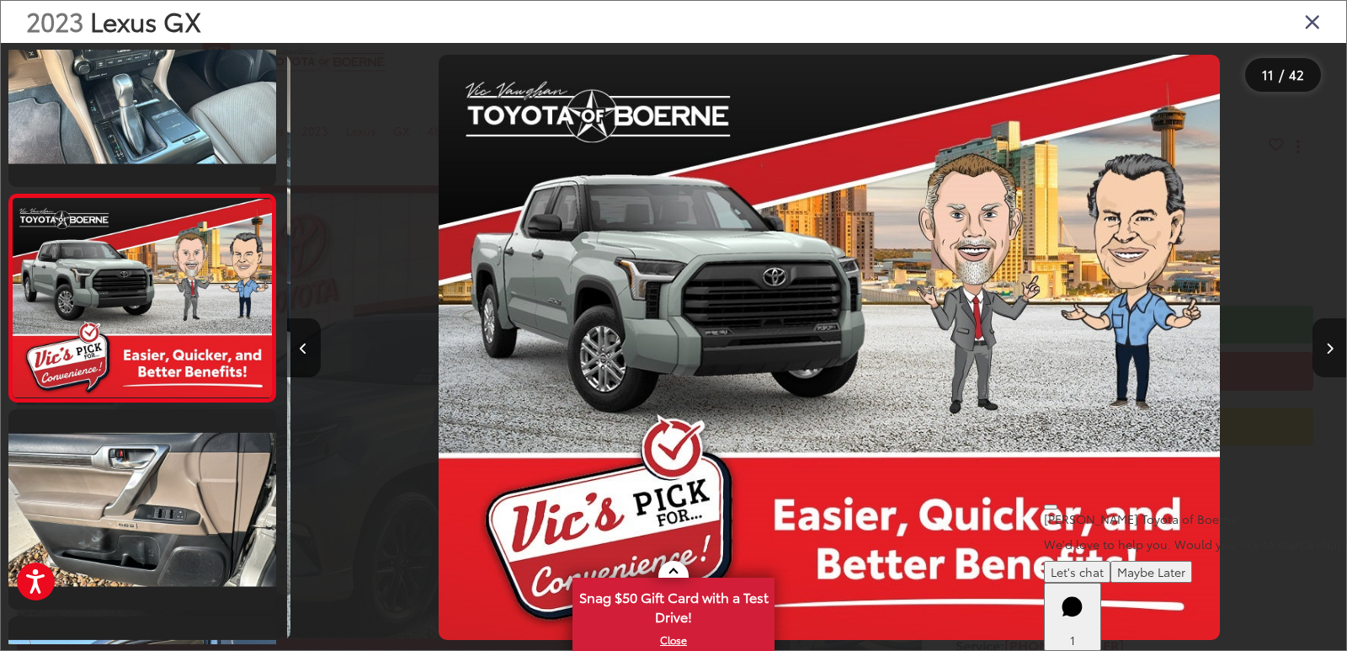
click at [1326, 349] on icon "Next image" at bounding box center [1330, 349] width 8 height 12
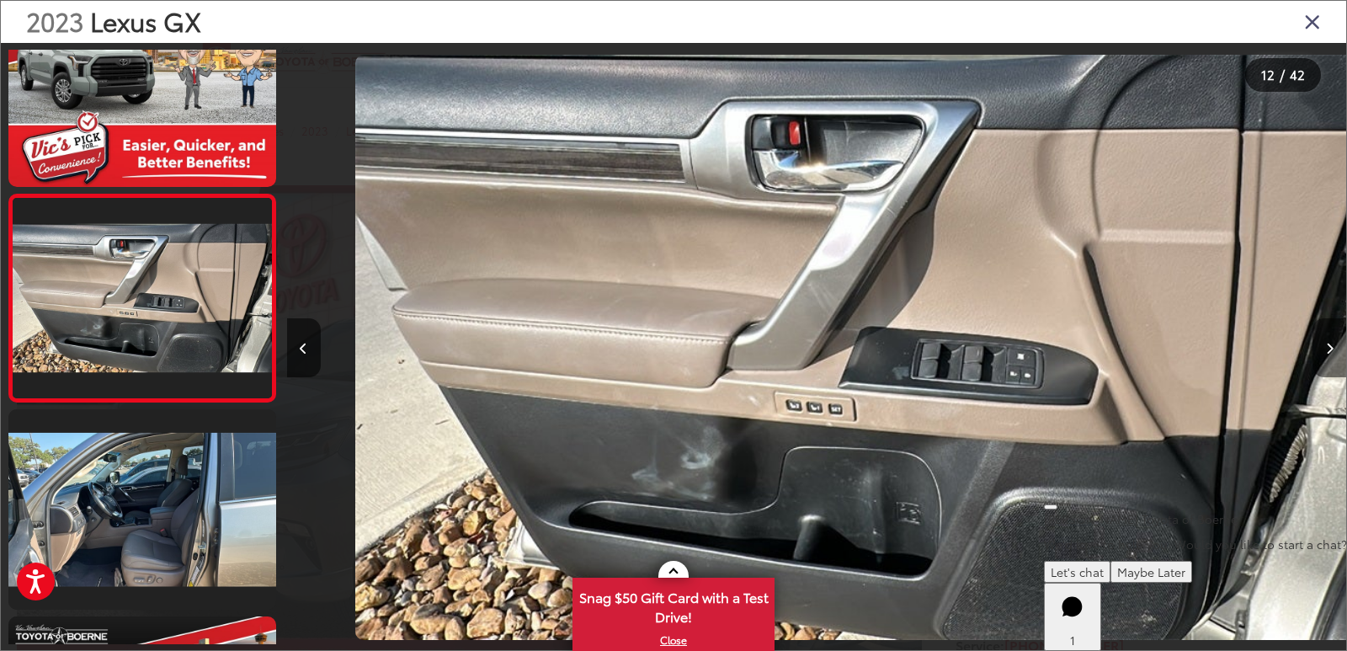
click at [1326, 349] on icon "Next image" at bounding box center [1330, 349] width 8 height 12
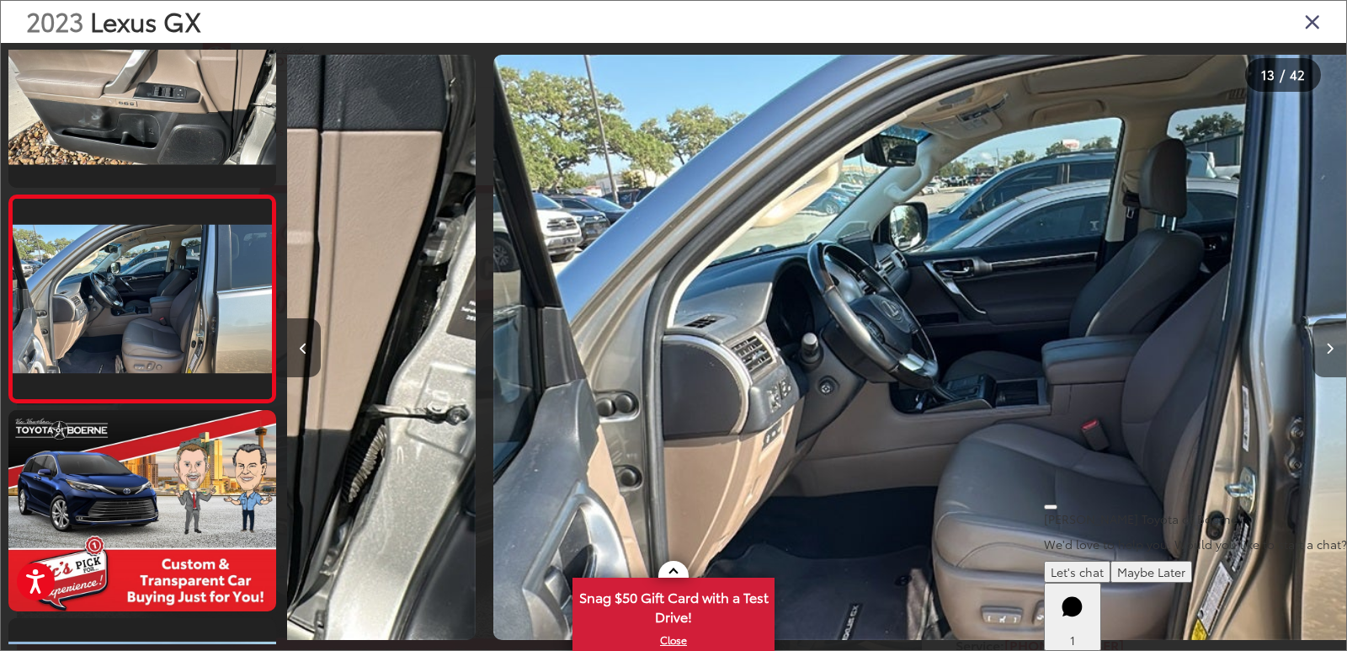
click at [1326, 349] on icon "Next image" at bounding box center [1330, 349] width 8 height 12
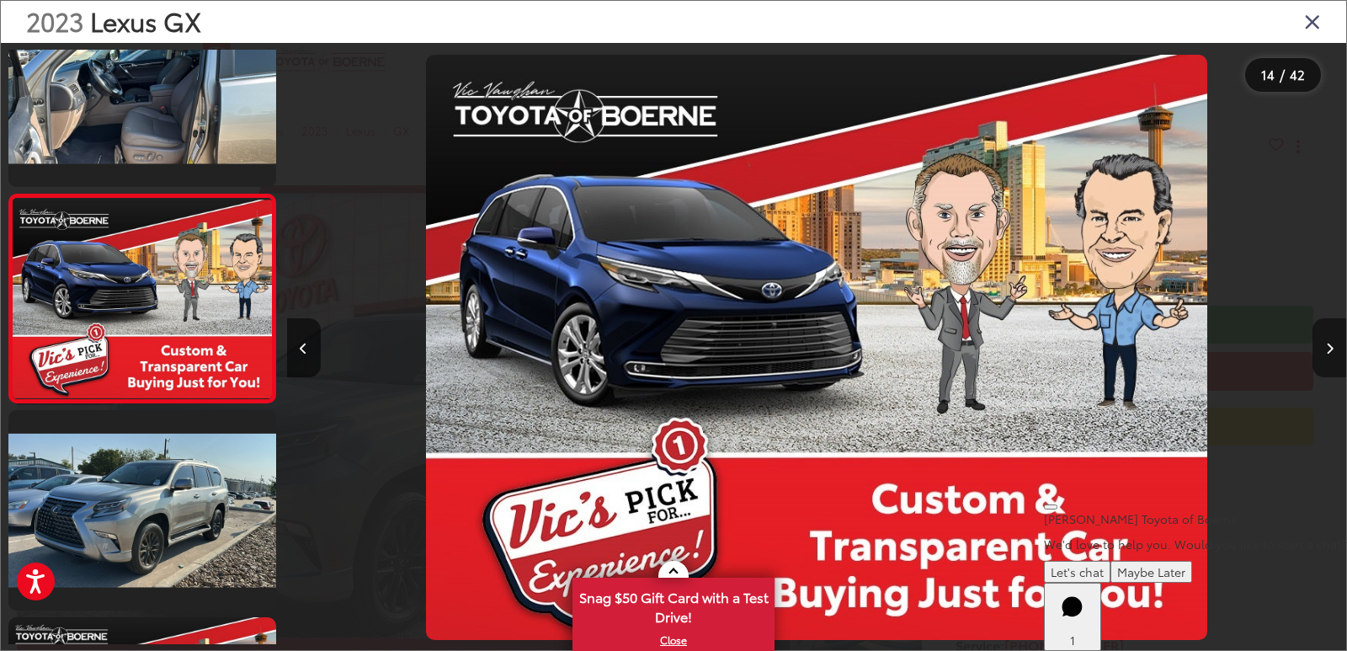
click at [1326, 349] on icon "Next image" at bounding box center [1330, 349] width 8 height 12
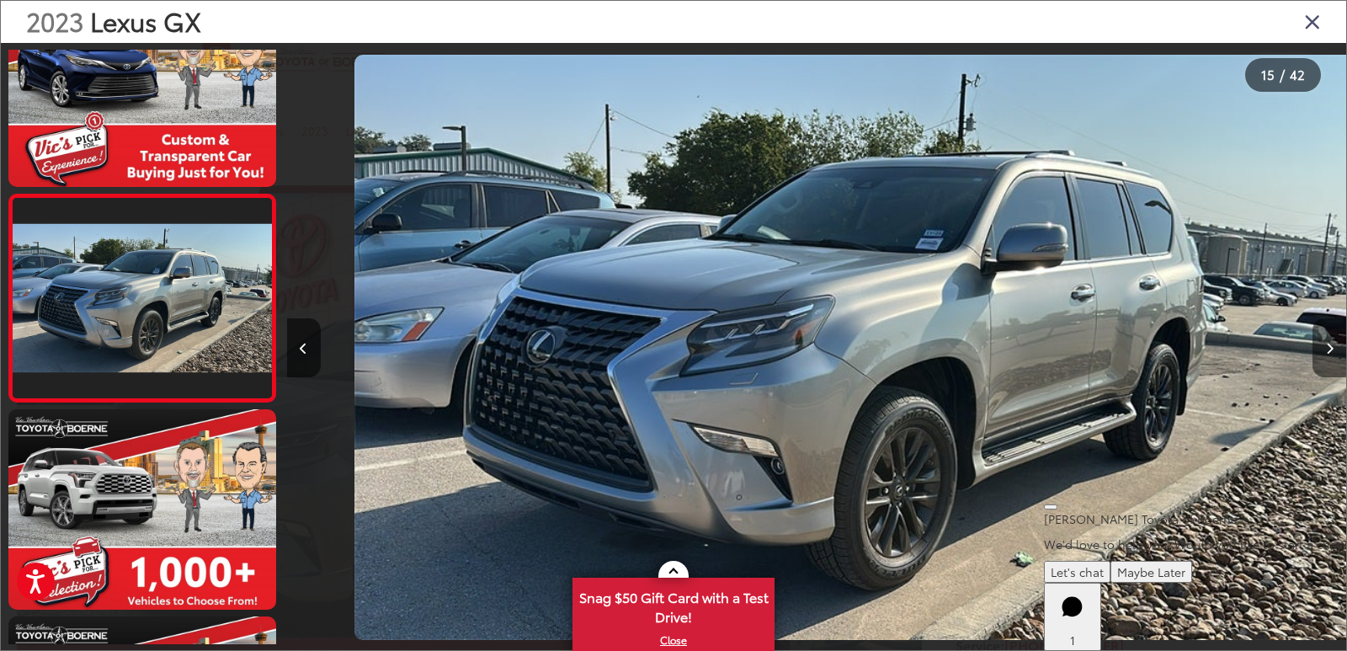
click at [1326, 349] on icon "Next image" at bounding box center [1330, 349] width 8 height 12
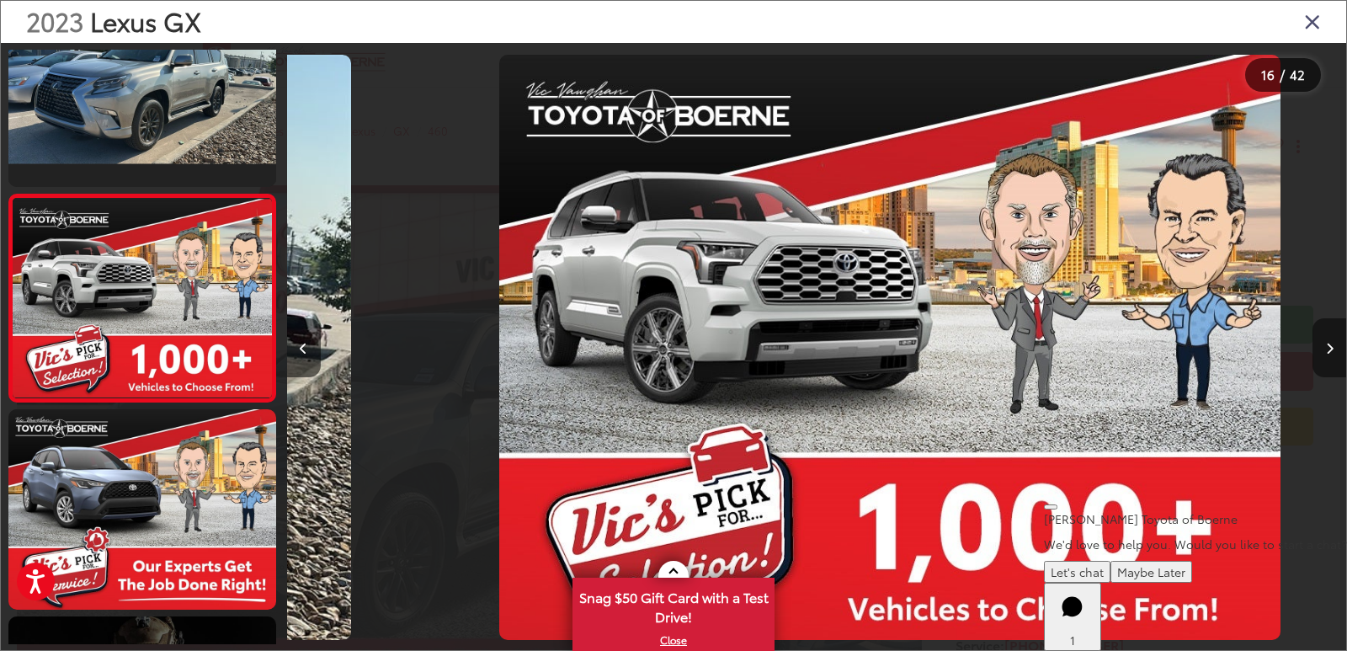
click at [1326, 349] on icon "Next image" at bounding box center [1330, 349] width 8 height 12
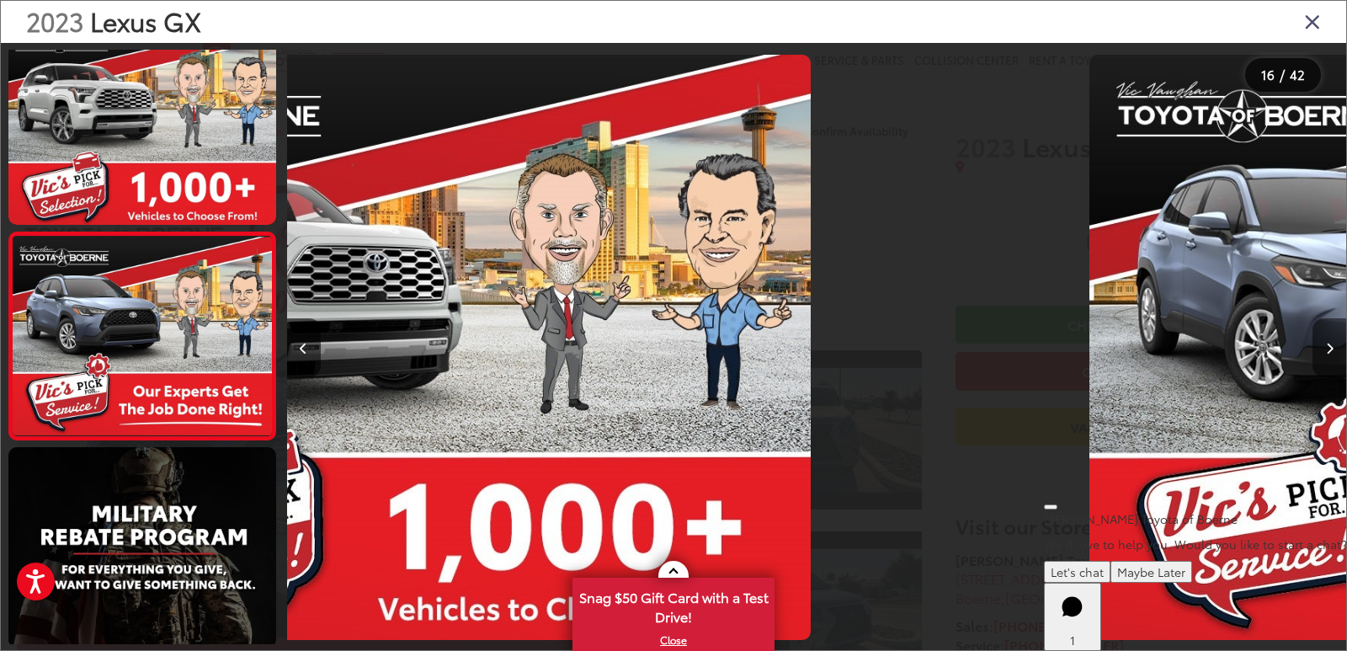
click at [1326, 349] on icon "Next image" at bounding box center [1330, 349] width 8 height 12
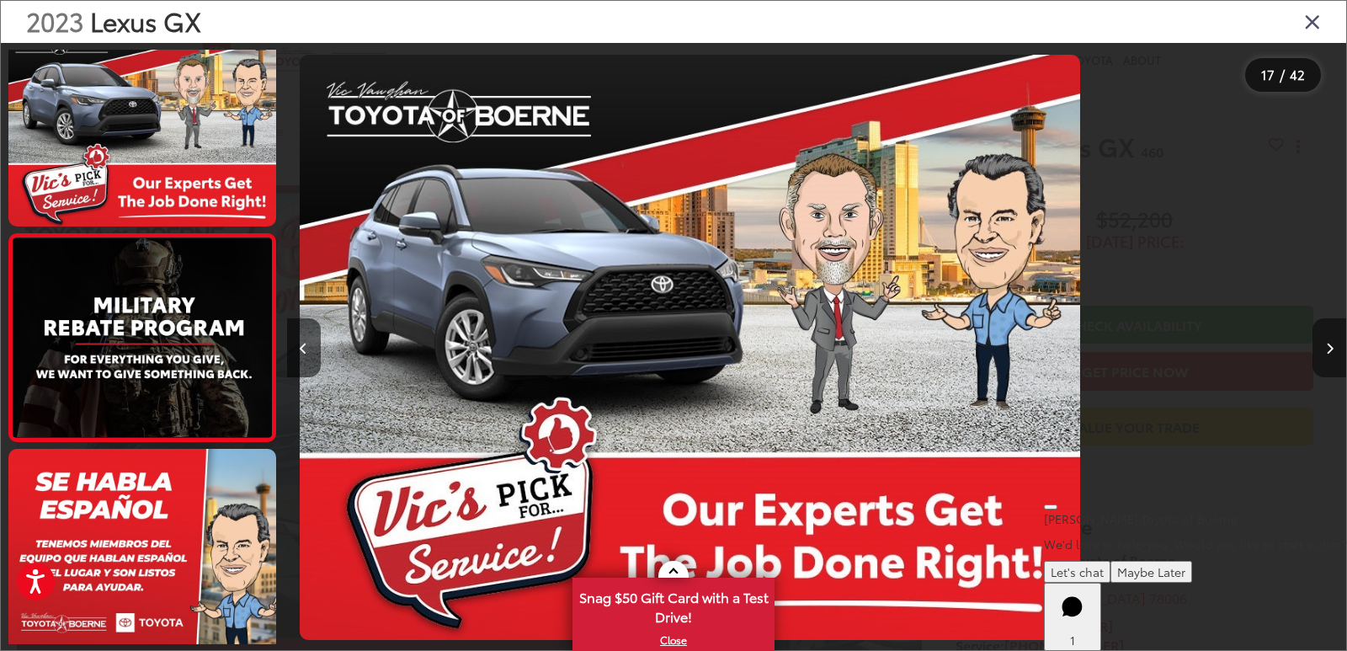
click at [1326, 349] on icon "Next image" at bounding box center [1330, 349] width 8 height 12
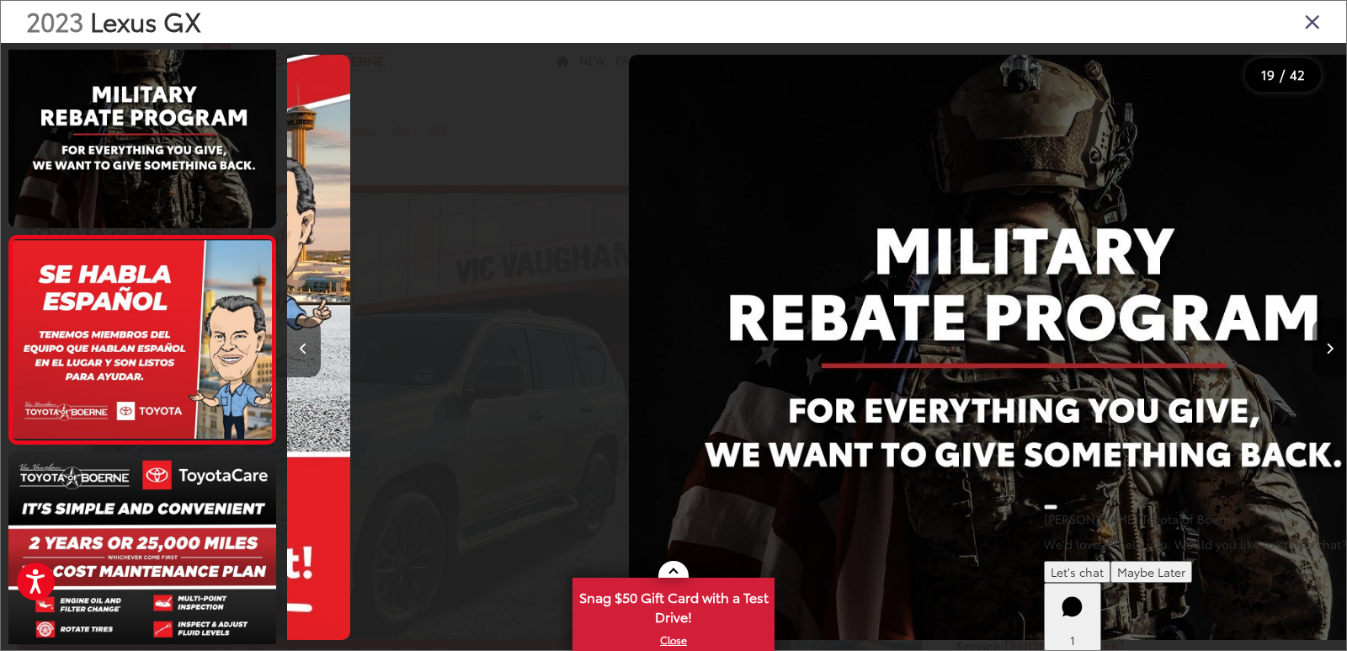
click at [1326, 349] on icon "Next image" at bounding box center [1330, 349] width 8 height 12
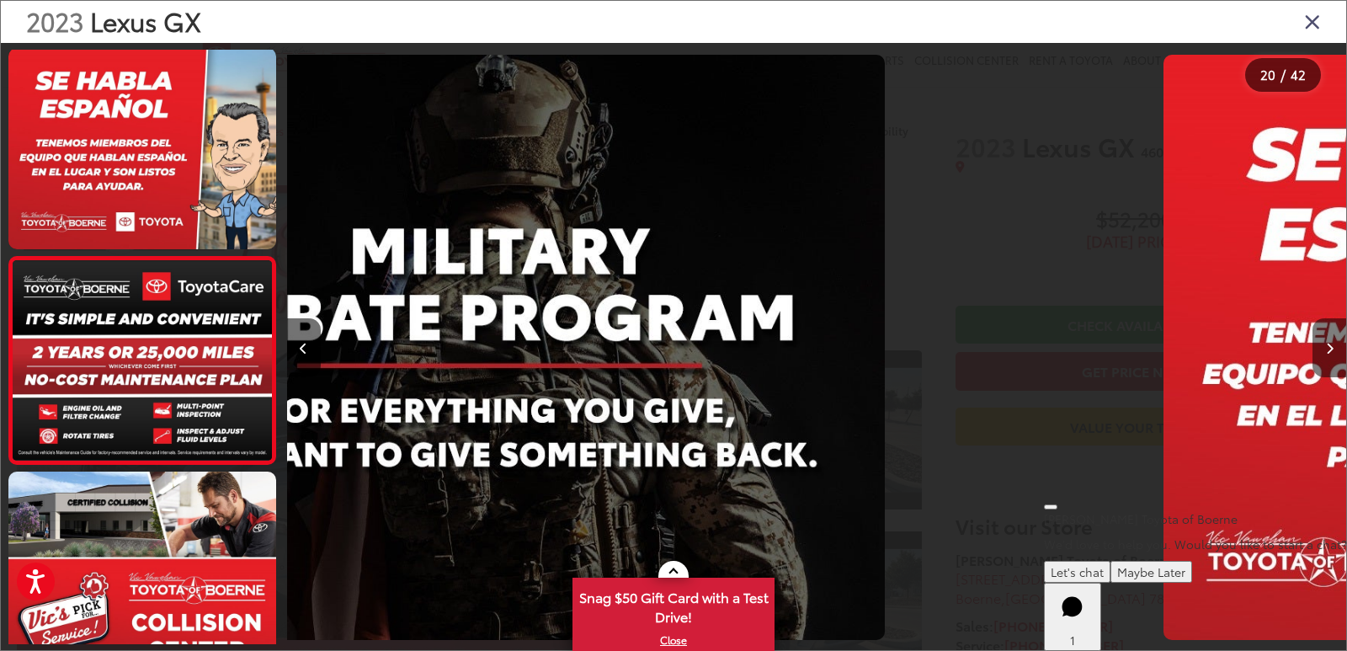
click at [1326, 349] on icon "Next image" at bounding box center [1330, 349] width 8 height 12
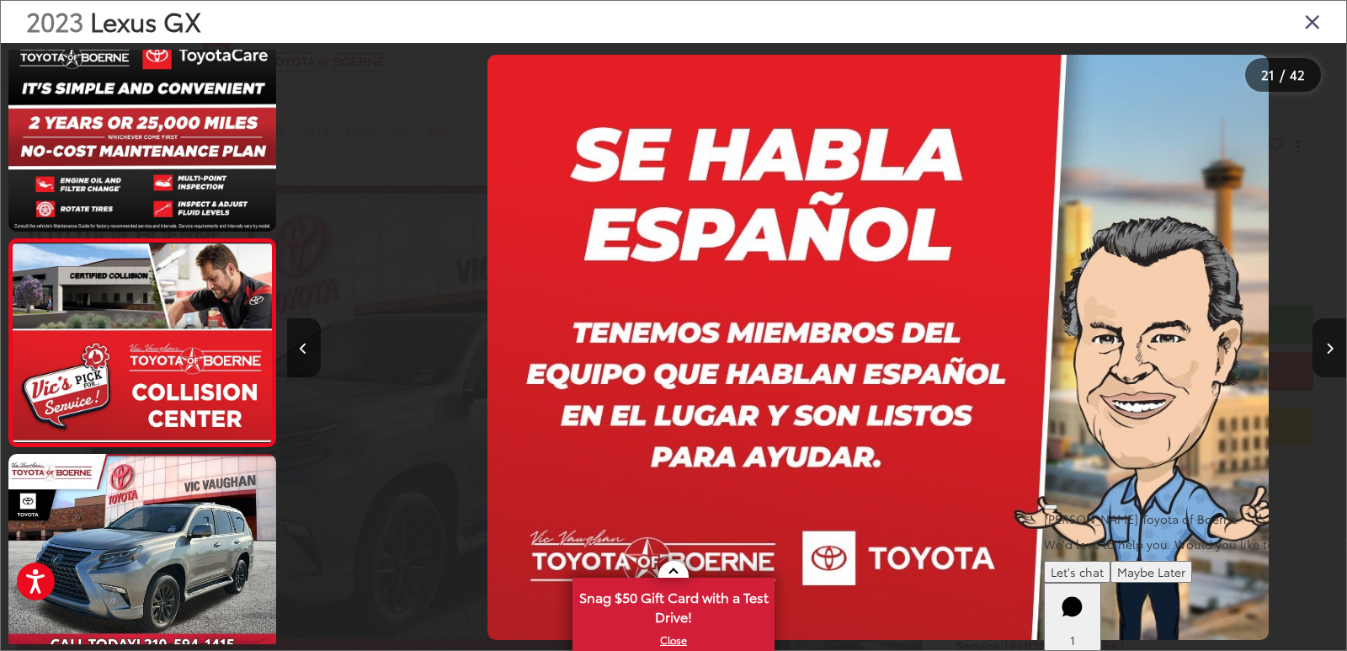
click at [1326, 349] on icon "Next image" at bounding box center [1330, 349] width 8 height 12
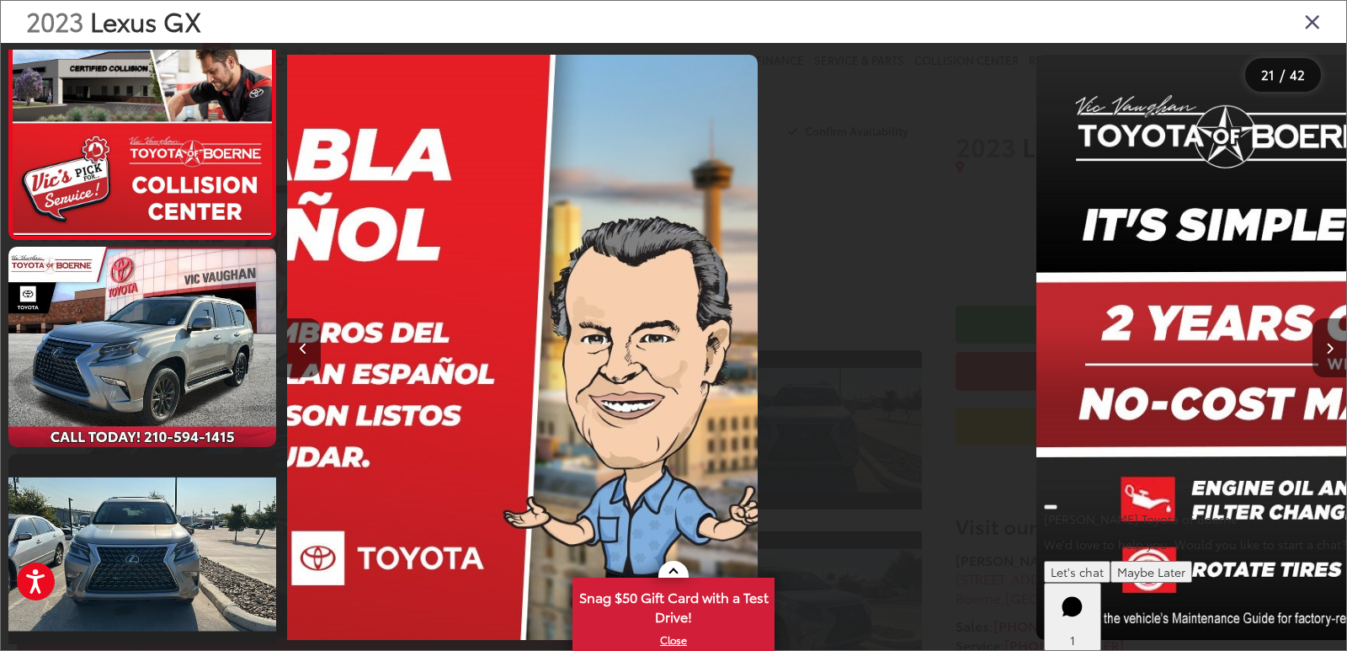
click at [1326, 349] on icon "Next image" at bounding box center [1330, 349] width 8 height 12
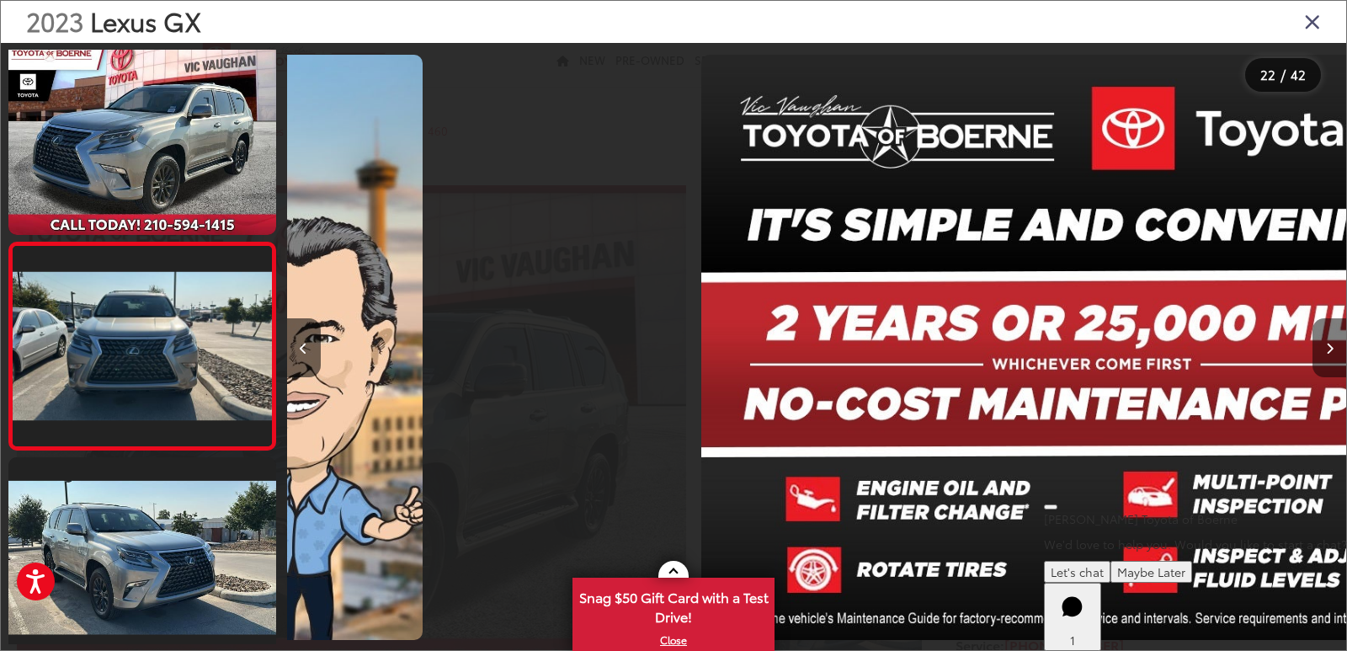
click at [1326, 349] on icon "Next image" at bounding box center [1330, 349] width 8 height 12
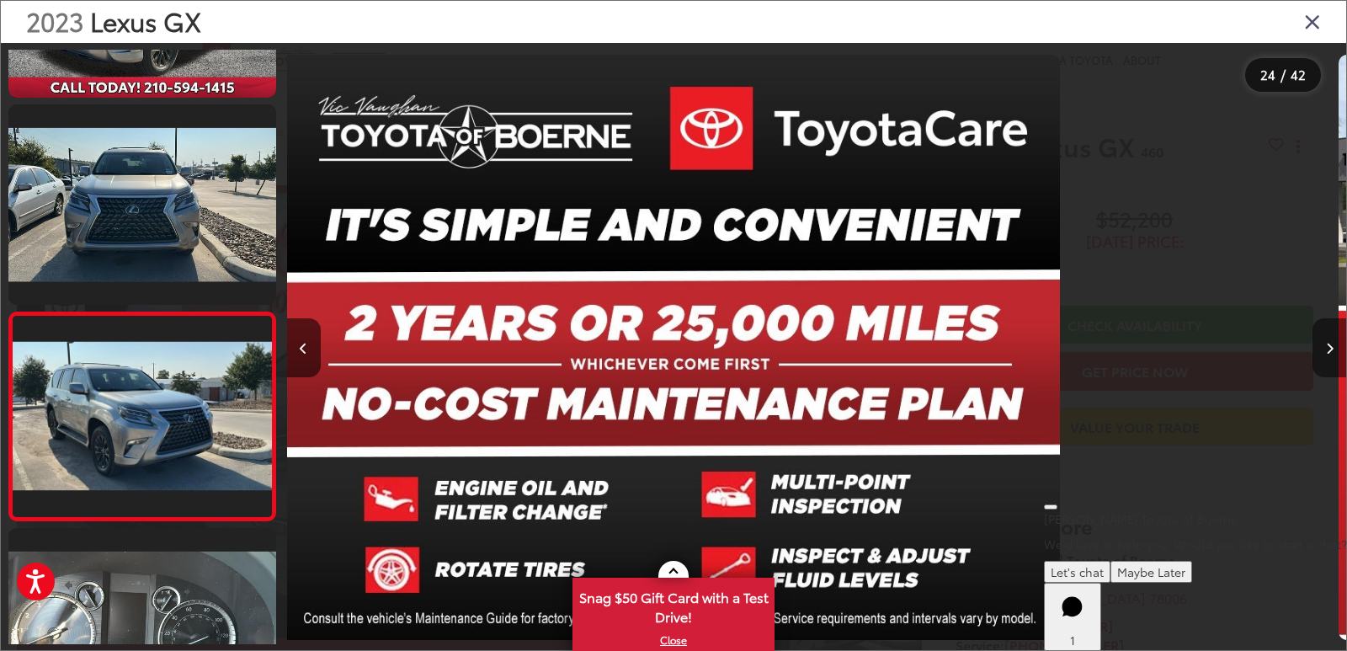
click at [1326, 349] on icon "Next image" at bounding box center [1330, 349] width 8 height 12
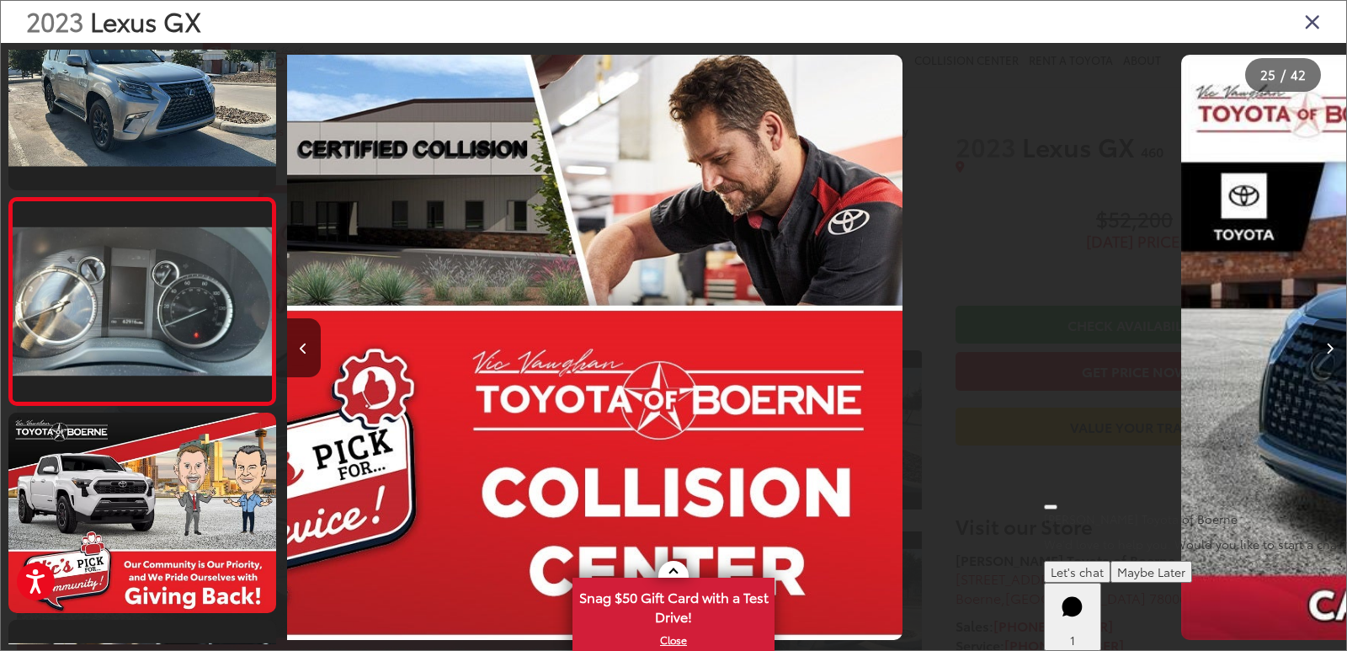
click at [1326, 349] on icon "Next image" at bounding box center [1330, 349] width 8 height 12
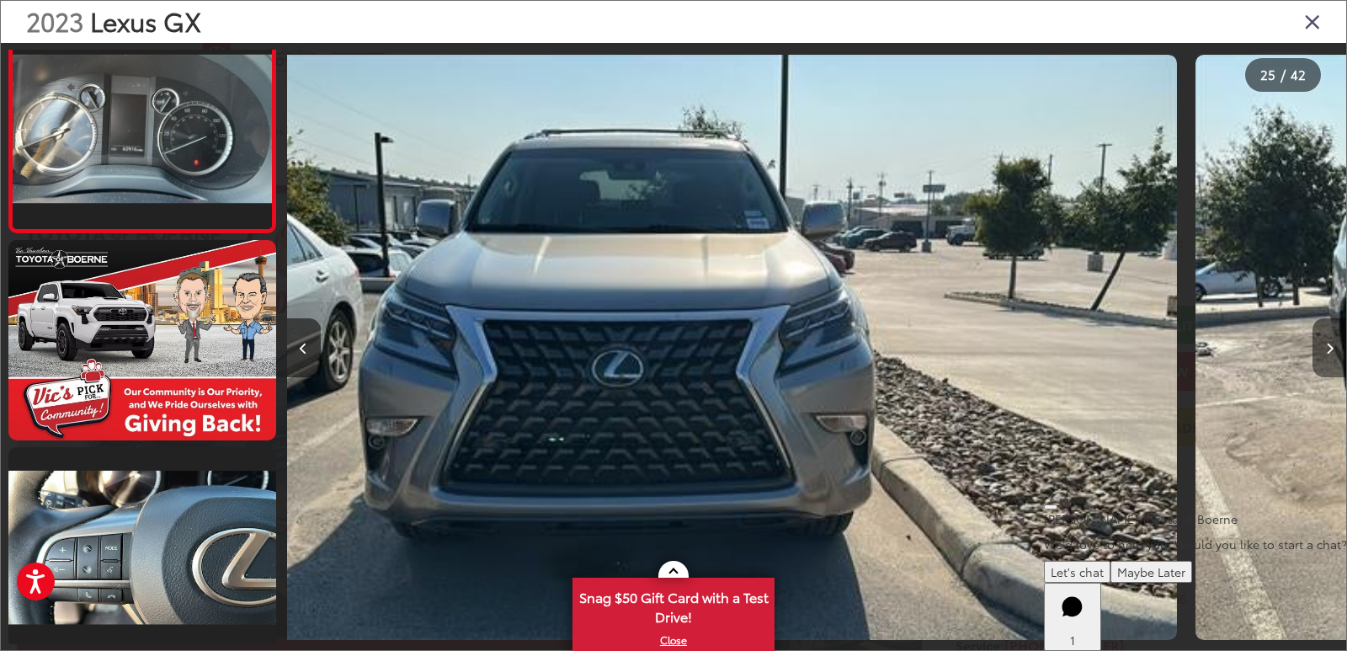
click at [1326, 349] on icon "Next image" at bounding box center [1330, 349] width 8 height 12
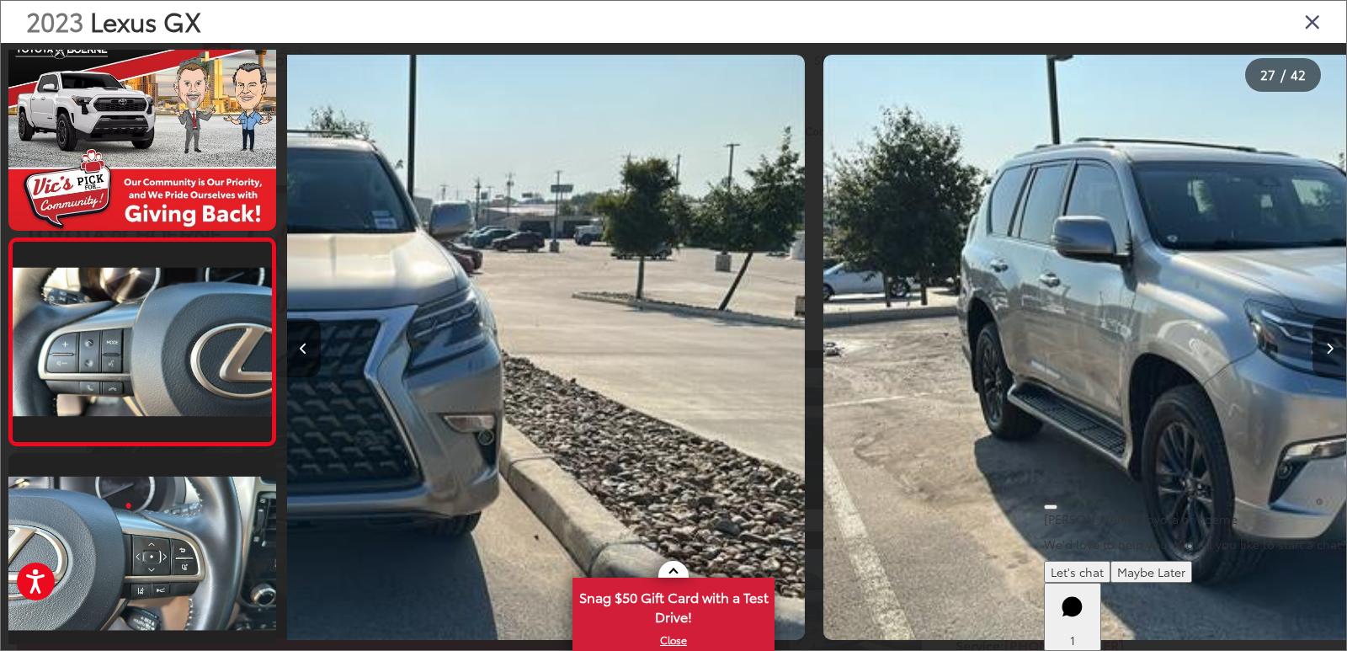
click at [1326, 349] on icon "Next image" at bounding box center [1330, 349] width 8 height 12
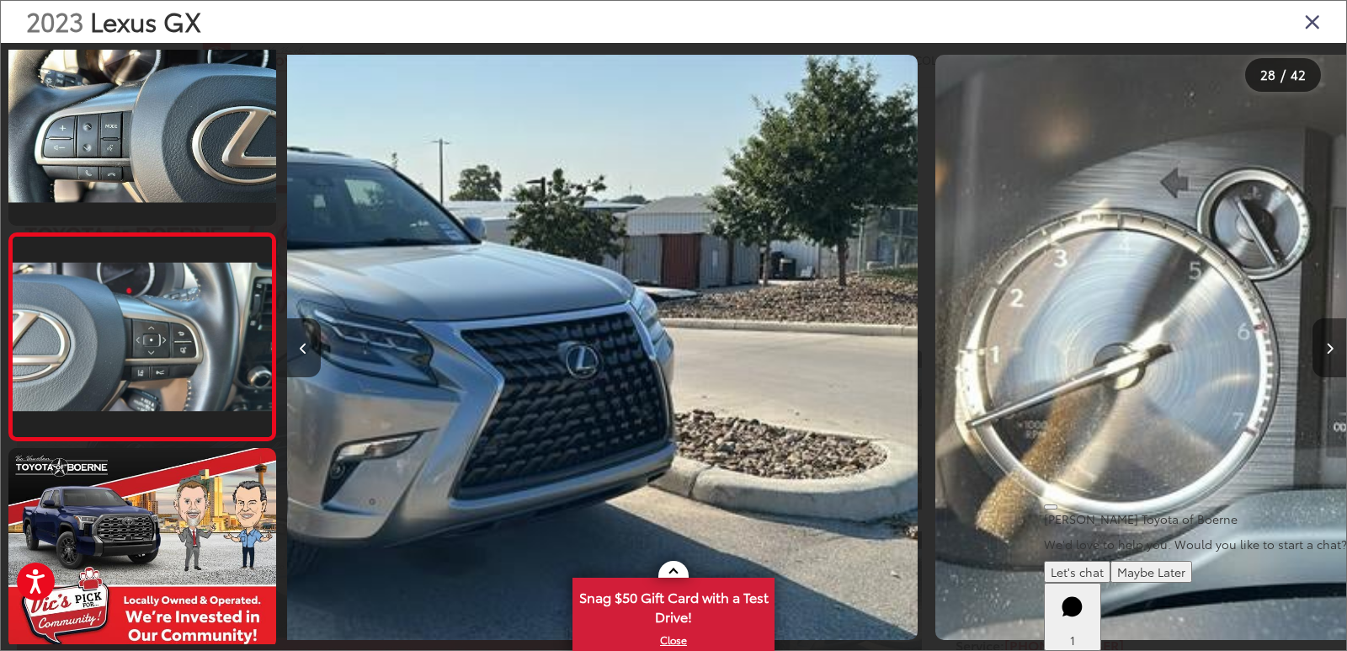
click at [1326, 349] on icon "Next image" at bounding box center [1330, 349] width 8 height 12
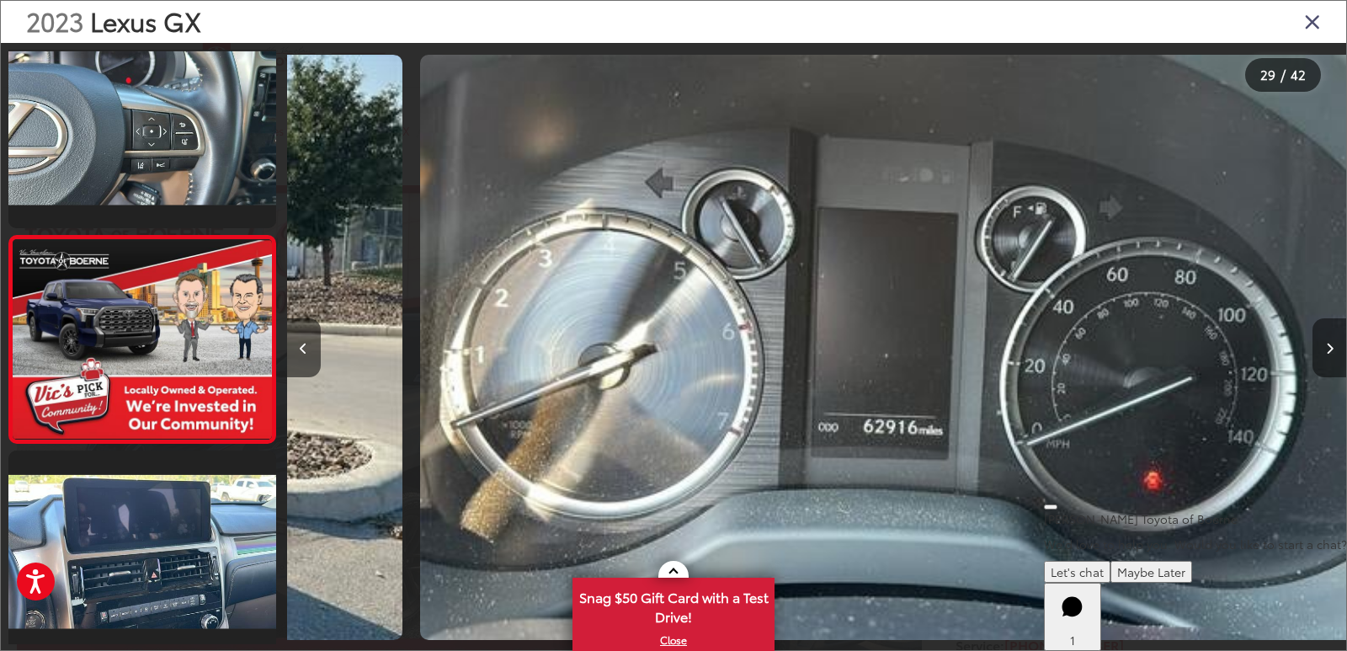
click at [1326, 349] on icon "Next image" at bounding box center [1330, 349] width 8 height 12
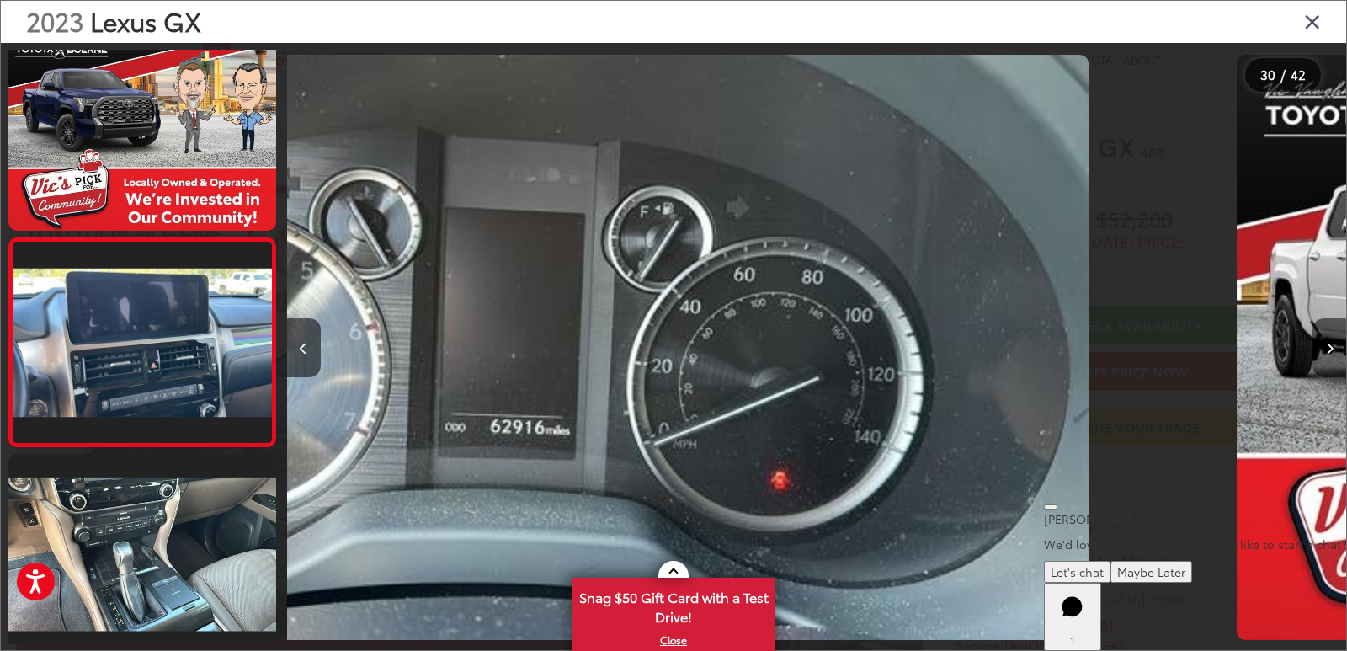
click at [1326, 349] on icon "Next image" at bounding box center [1330, 349] width 8 height 12
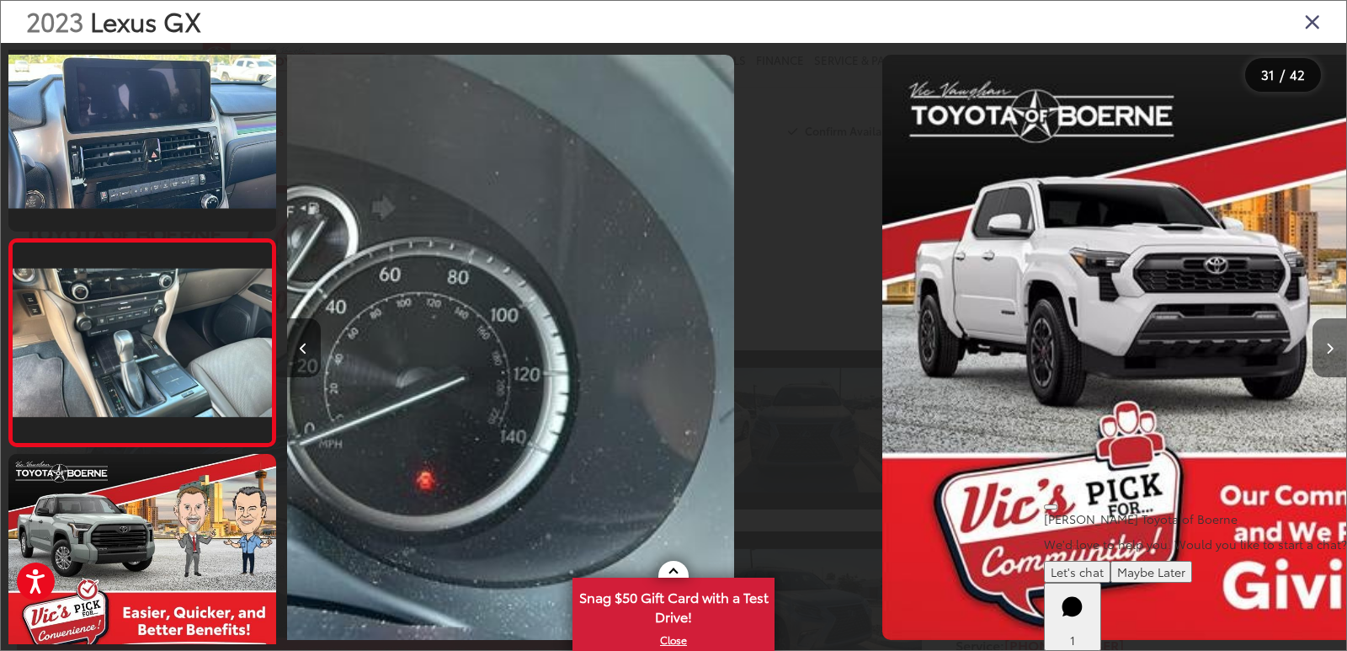
click at [1326, 349] on icon "Next image" at bounding box center [1330, 349] width 8 height 12
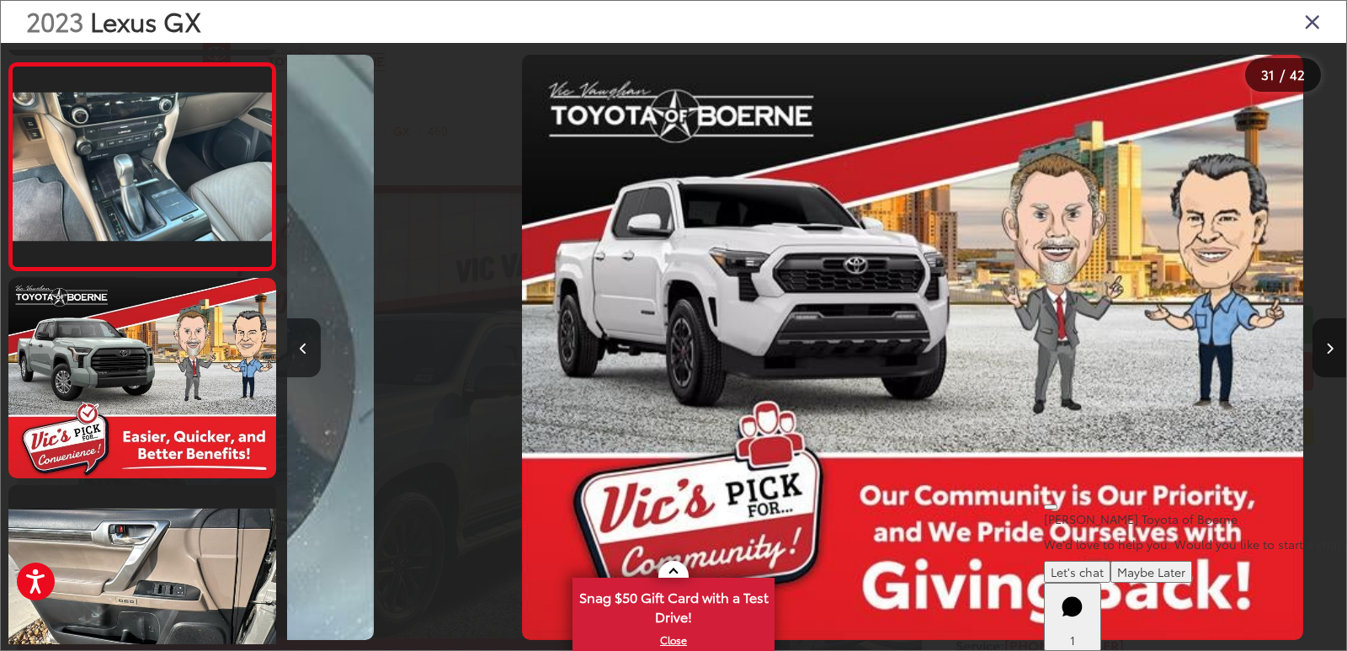
click at [1326, 349] on icon "Next image" at bounding box center [1330, 349] width 8 height 12
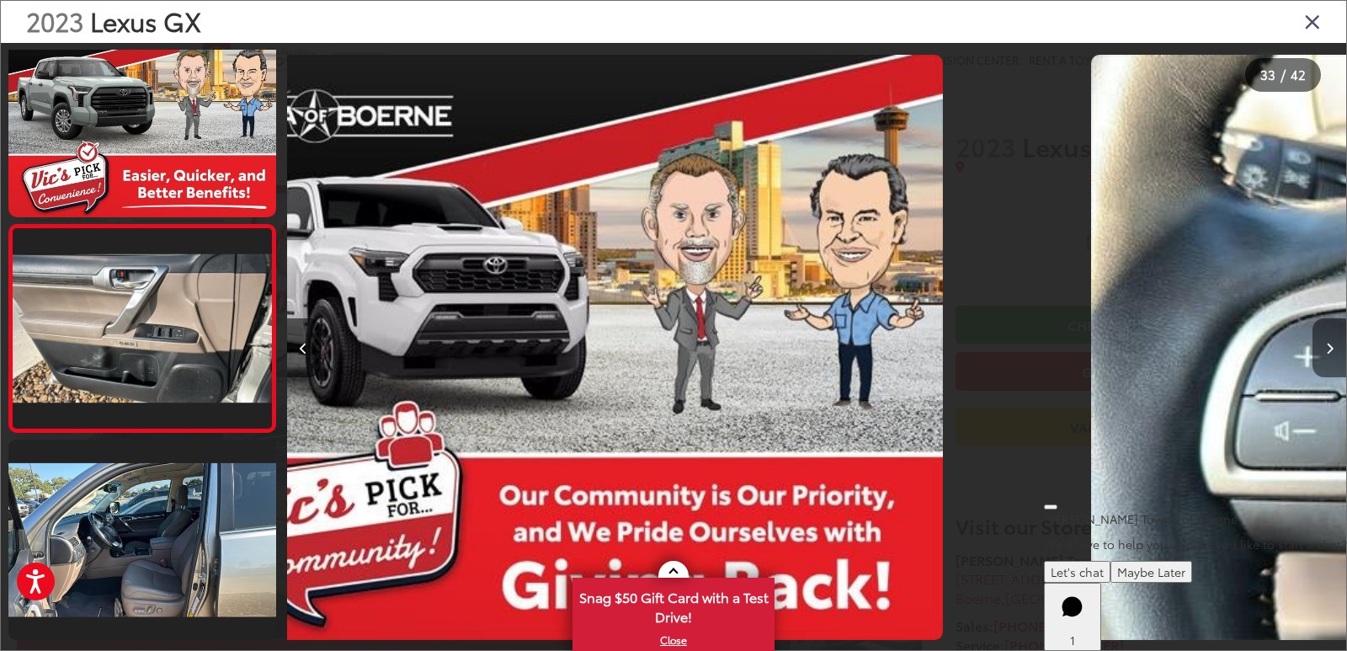
click at [1326, 349] on icon "Next image" at bounding box center [1330, 349] width 8 height 12
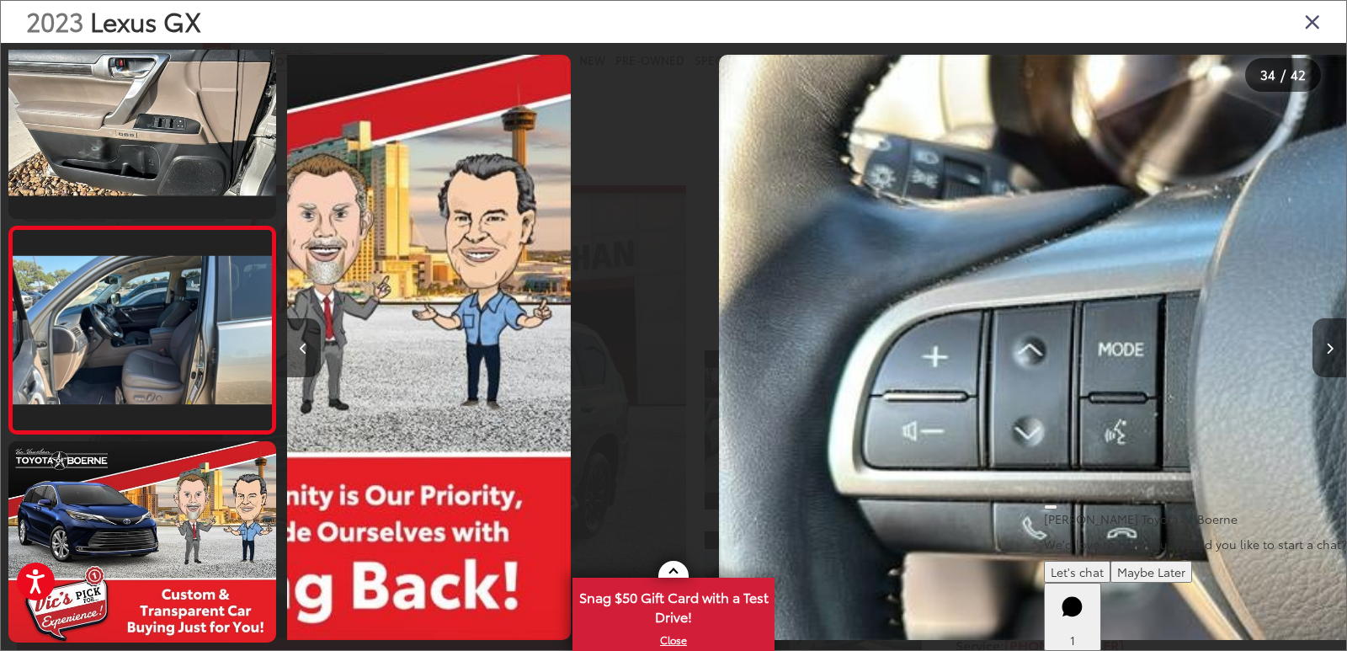
click at [1326, 349] on icon "Next image" at bounding box center [1330, 349] width 8 height 12
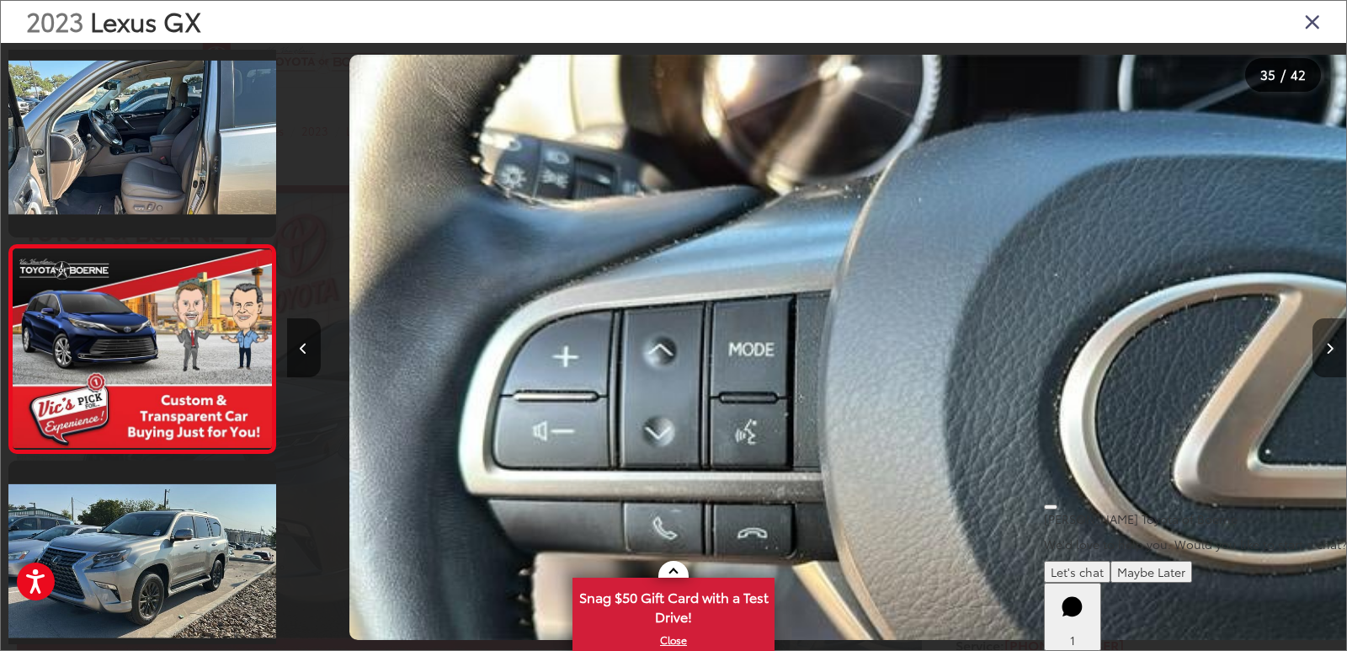
click at [1326, 349] on icon "Next image" at bounding box center [1330, 349] width 8 height 12
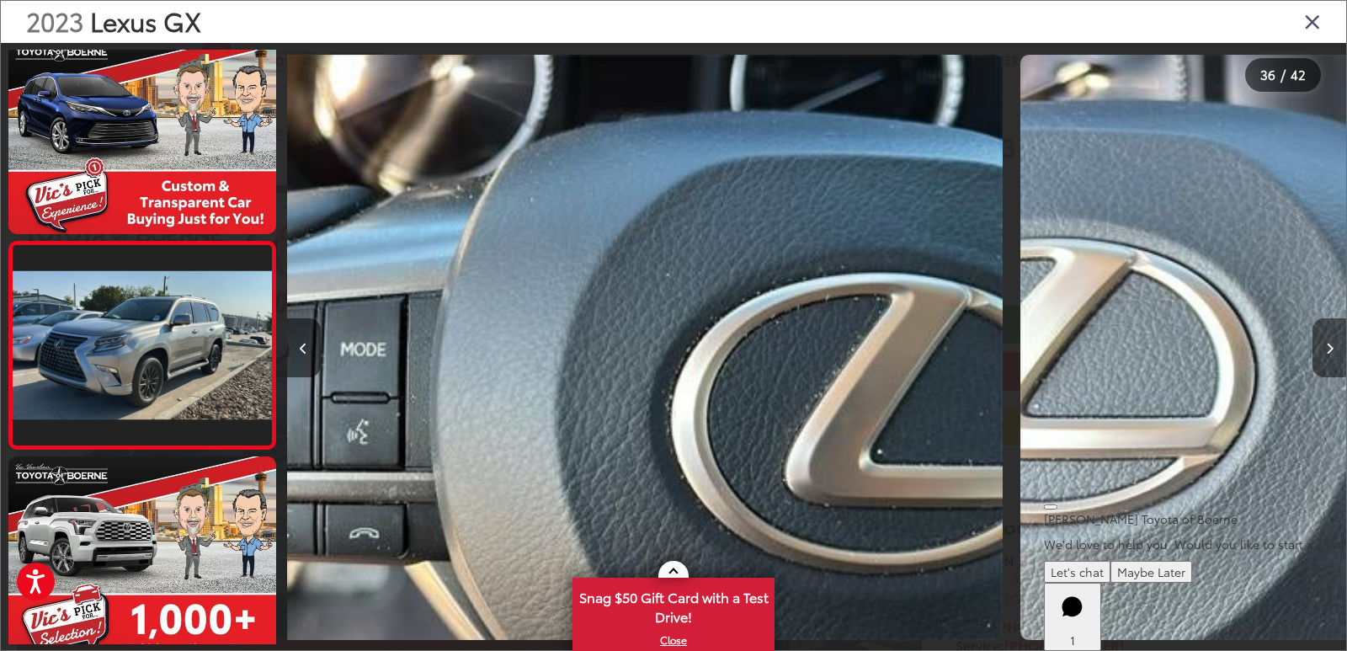
click at [1326, 349] on icon "Next image" at bounding box center [1330, 349] width 8 height 12
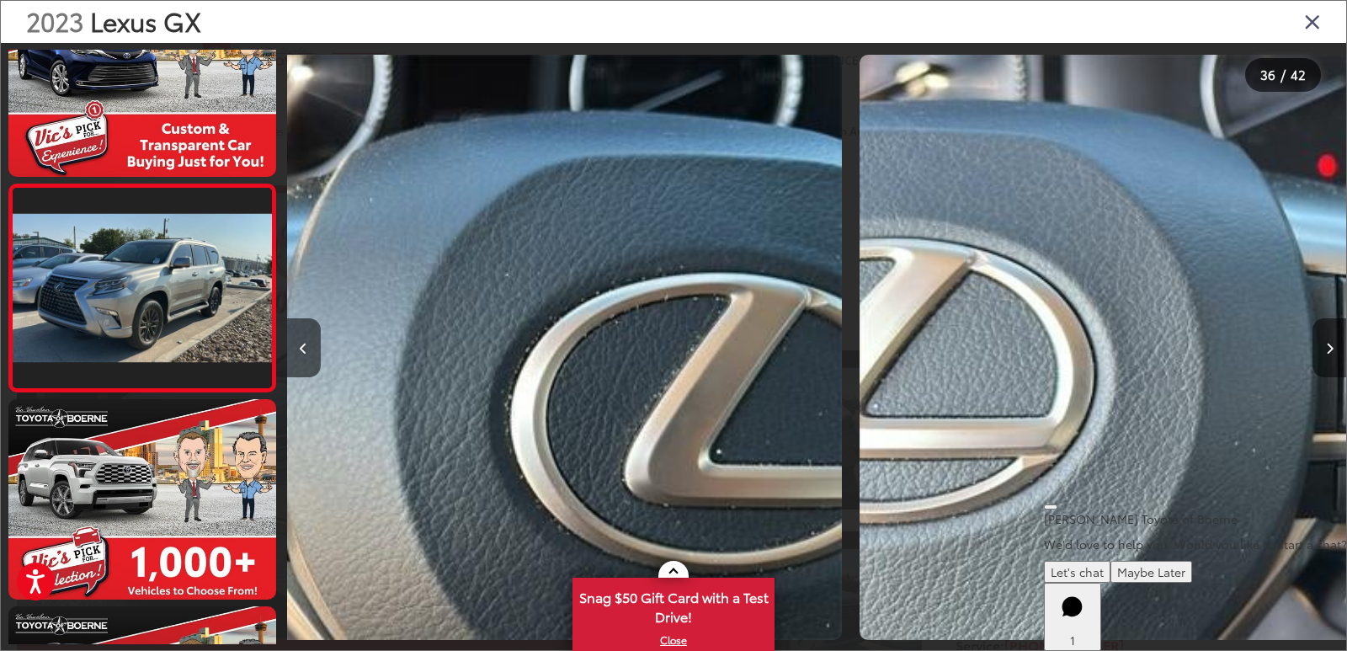
click at [1326, 349] on icon "Next image" at bounding box center [1330, 349] width 8 height 12
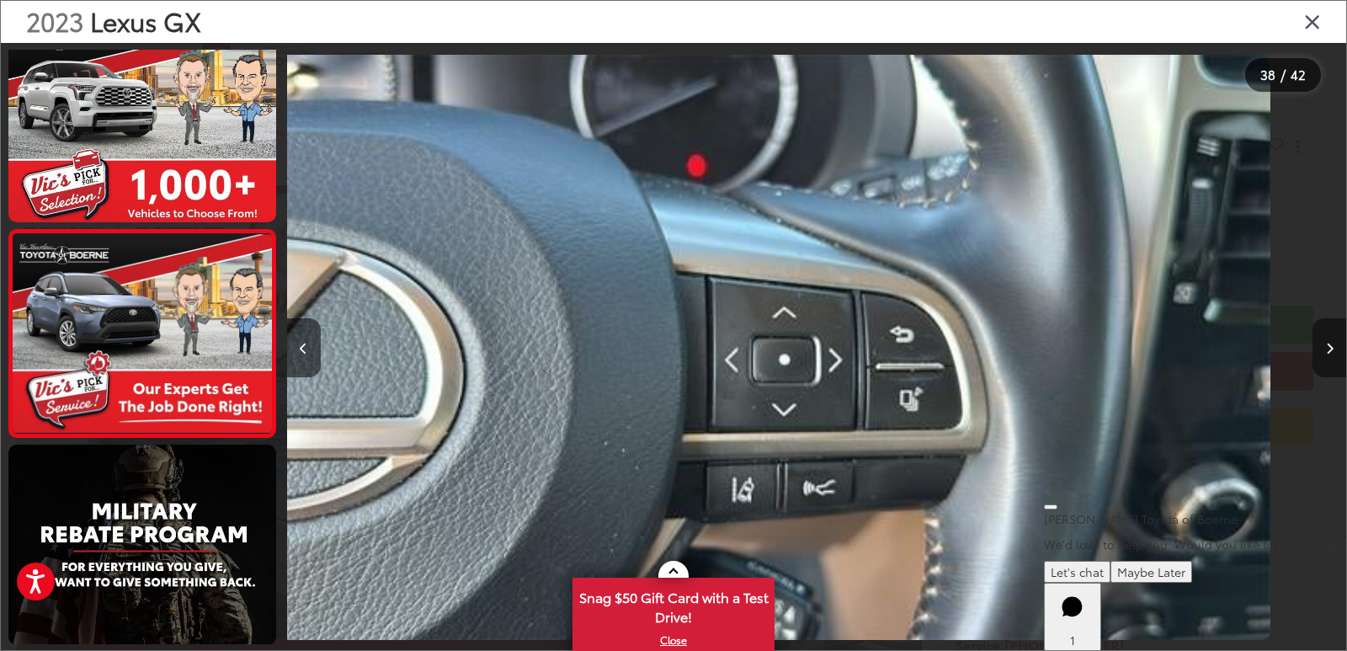
click at [1326, 349] on icon "Next image" at bounding box center [1330, 349] width 8 height 12
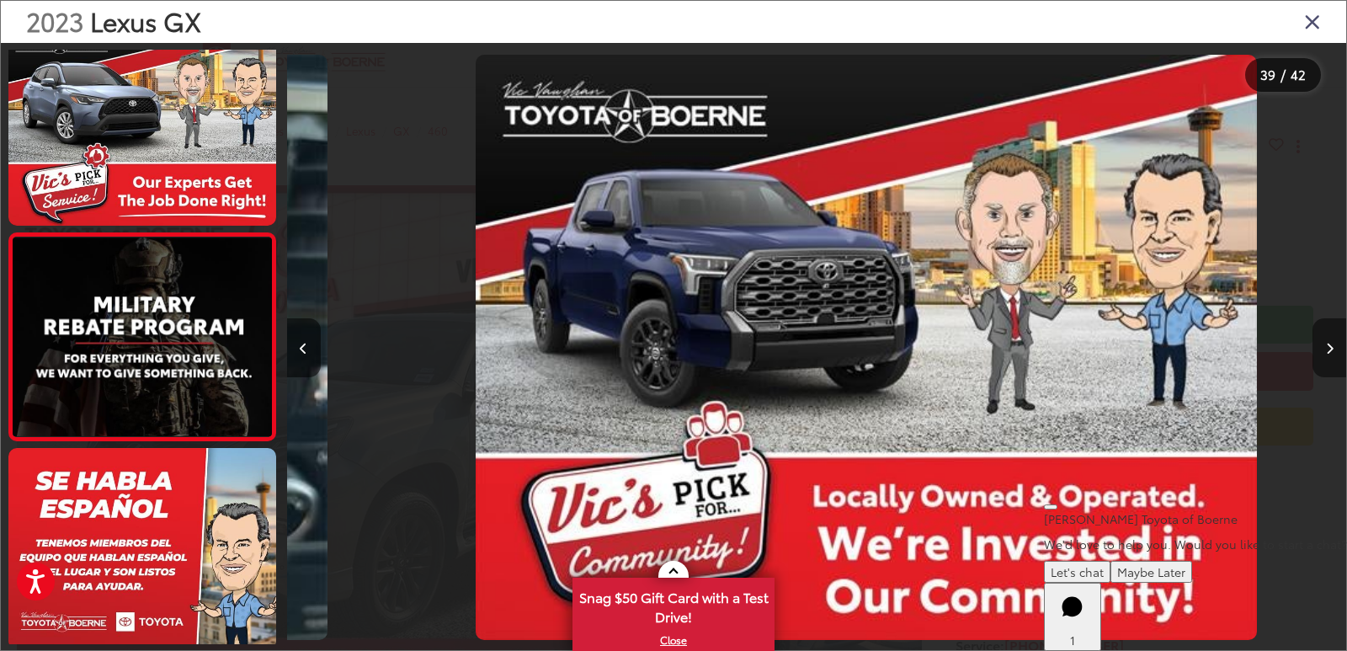
click at [1326, 349] on icon "Next image" at bounding box center [1330, 349] width 8 height 12
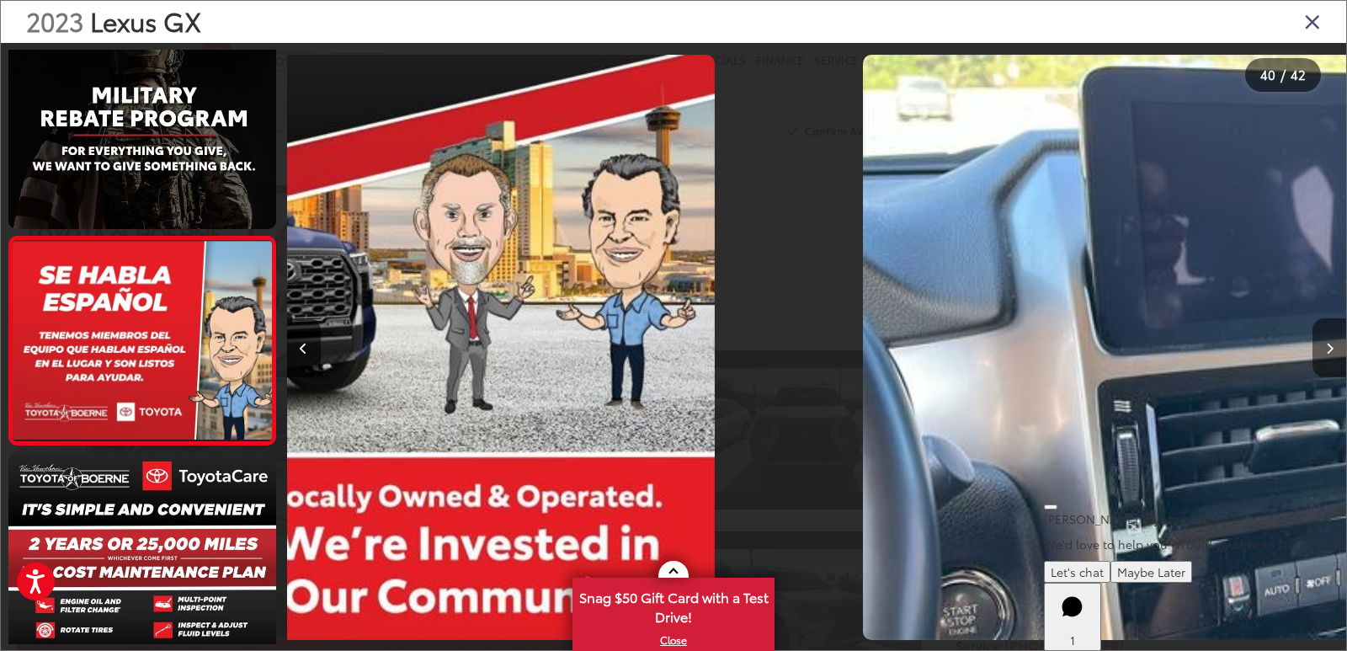
click at [1326, 349] on icon "Next image" at bounding box center [1330, 349] width 8 height 12
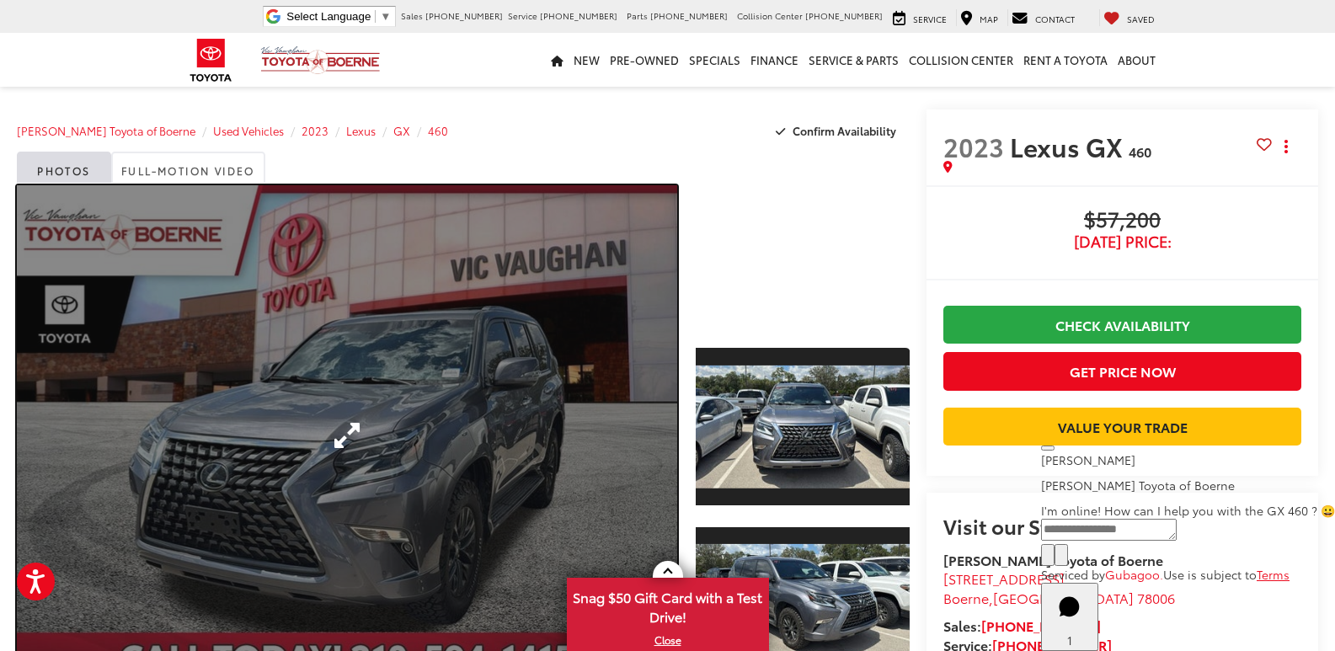
click at [444, 354] on link "Expand Photo 0" at bounding box center [347, 435] width 660 height 500
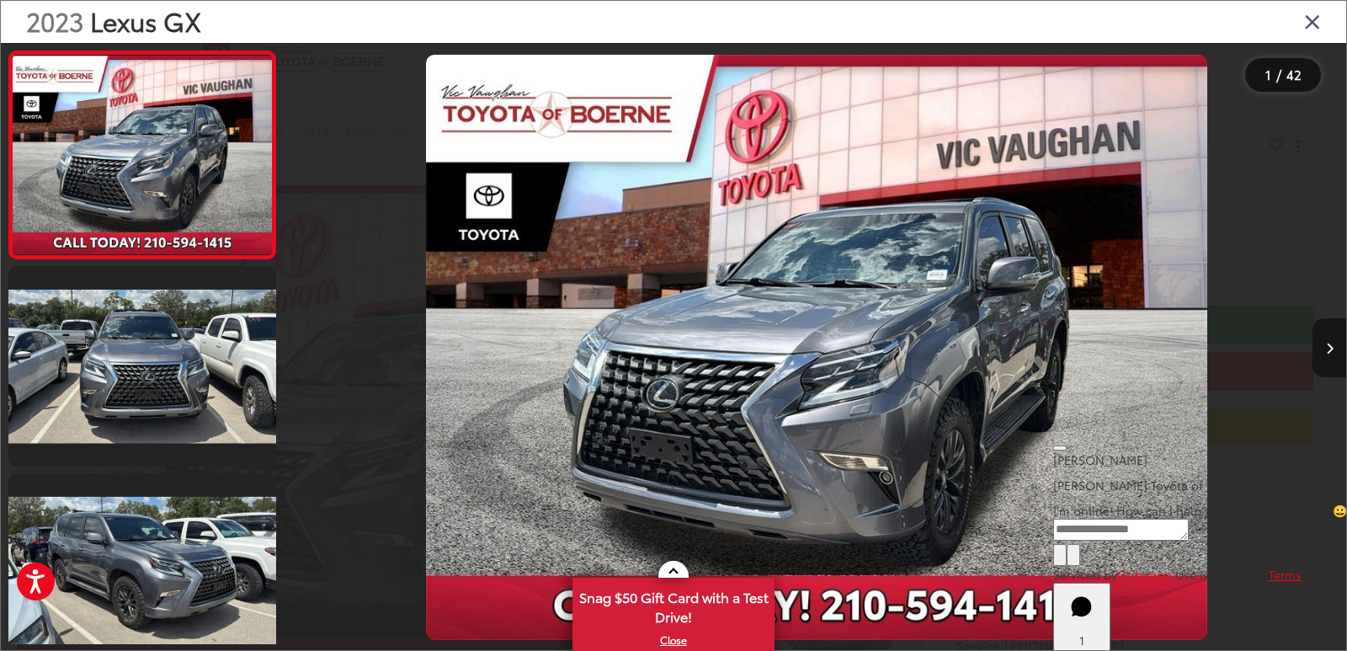
click at [1322, 354] on button "Next image" at bounding box center [1330, 347] width 34 height 59
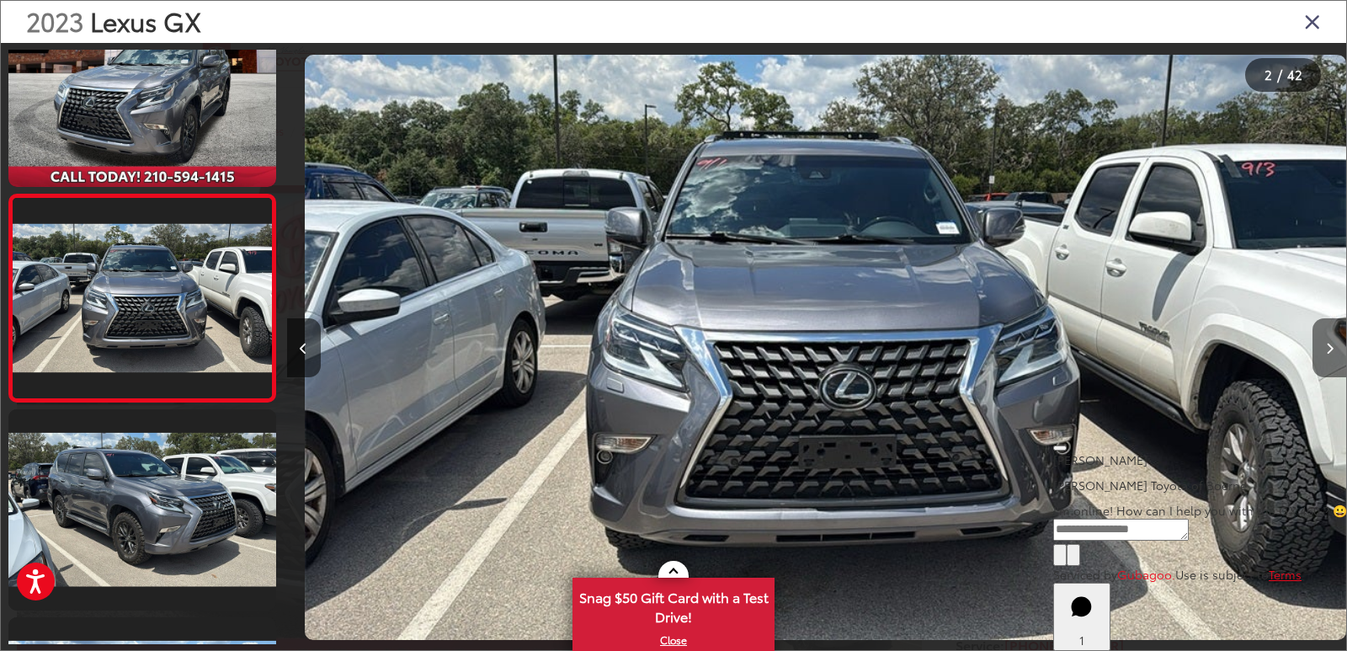
scroll to position [0, 1059]
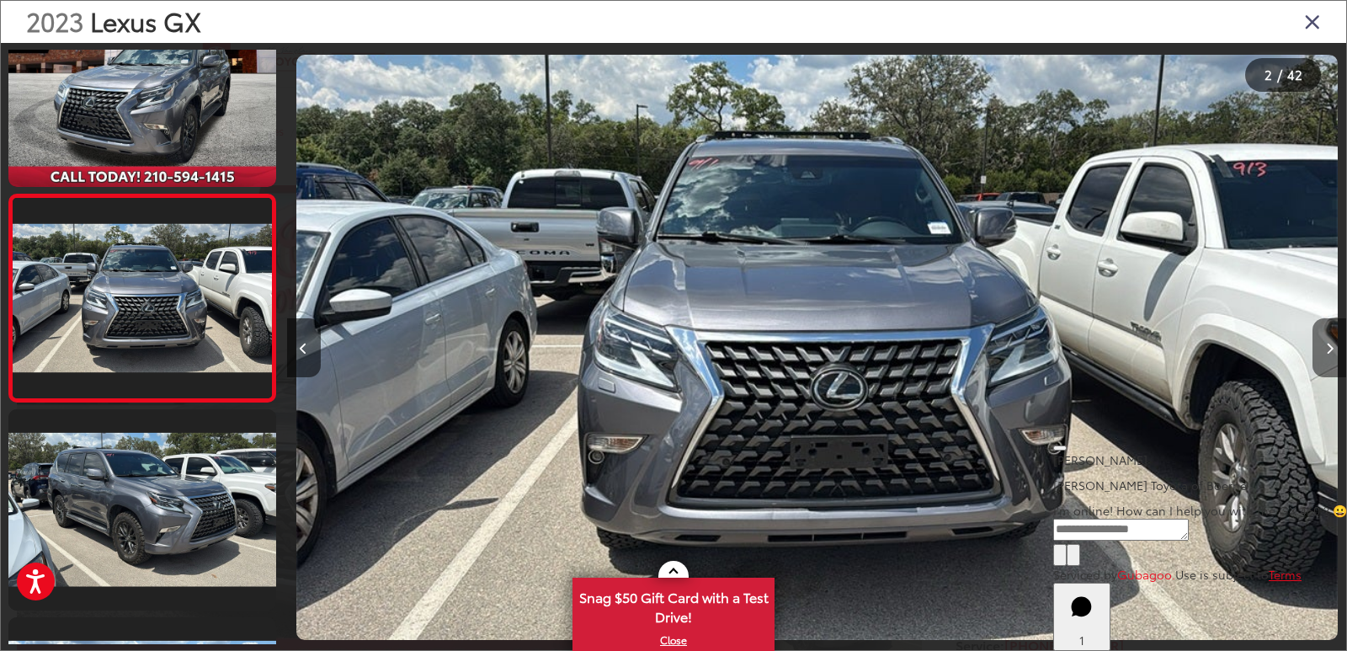
click at [1322, 354] on button "Next image" at bounding box center [1330, 347] width 34 height 59
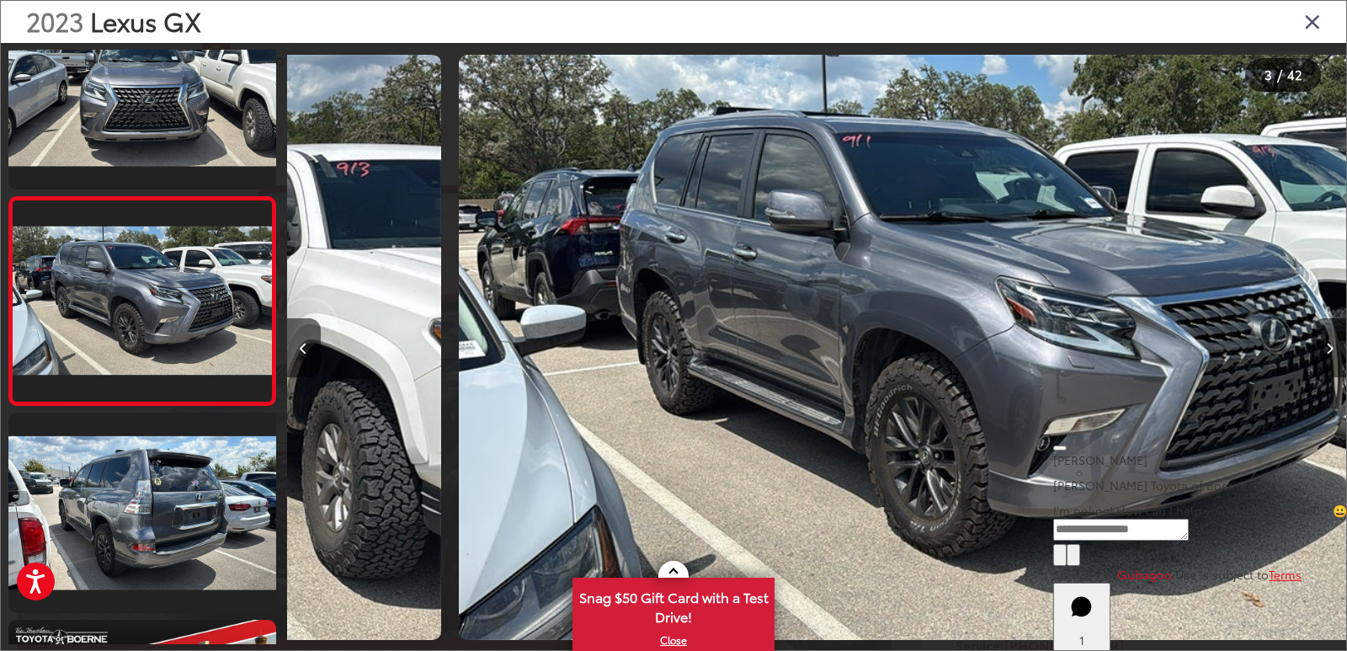
scroll to position [271, 0]
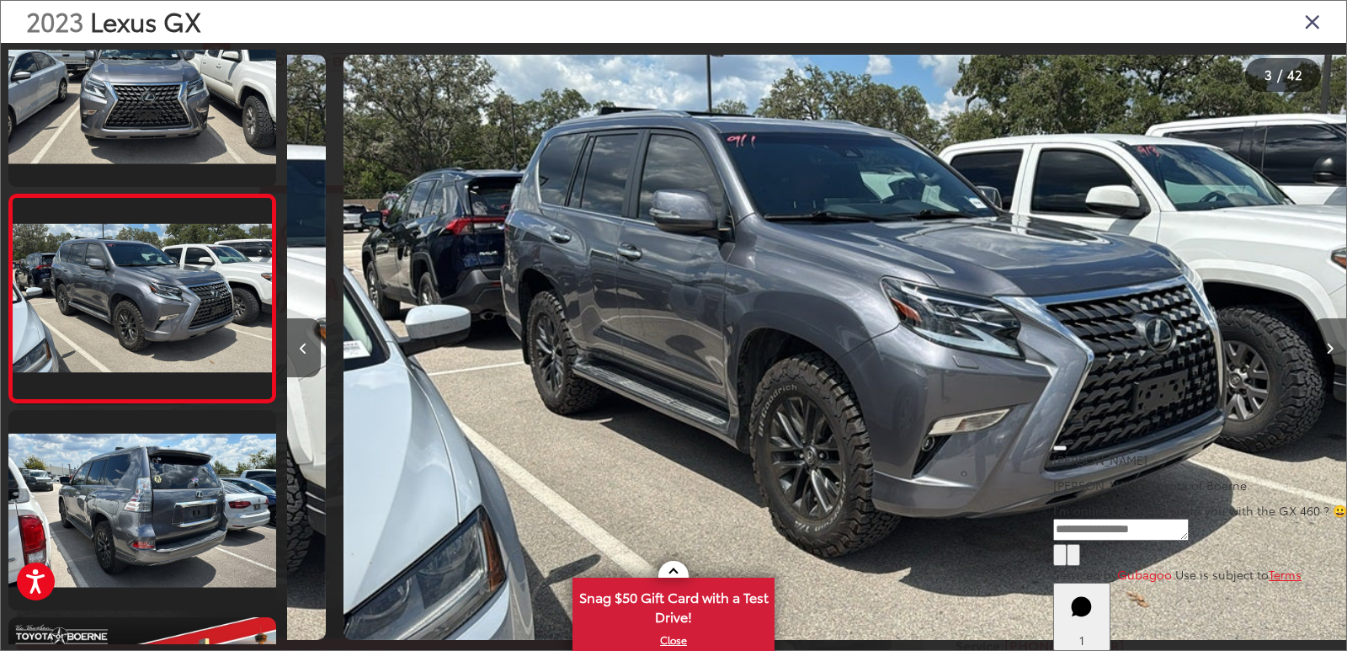
click at [1322, 354] on button "Next image" at bounding box center [1330, 347] width 34 height 59
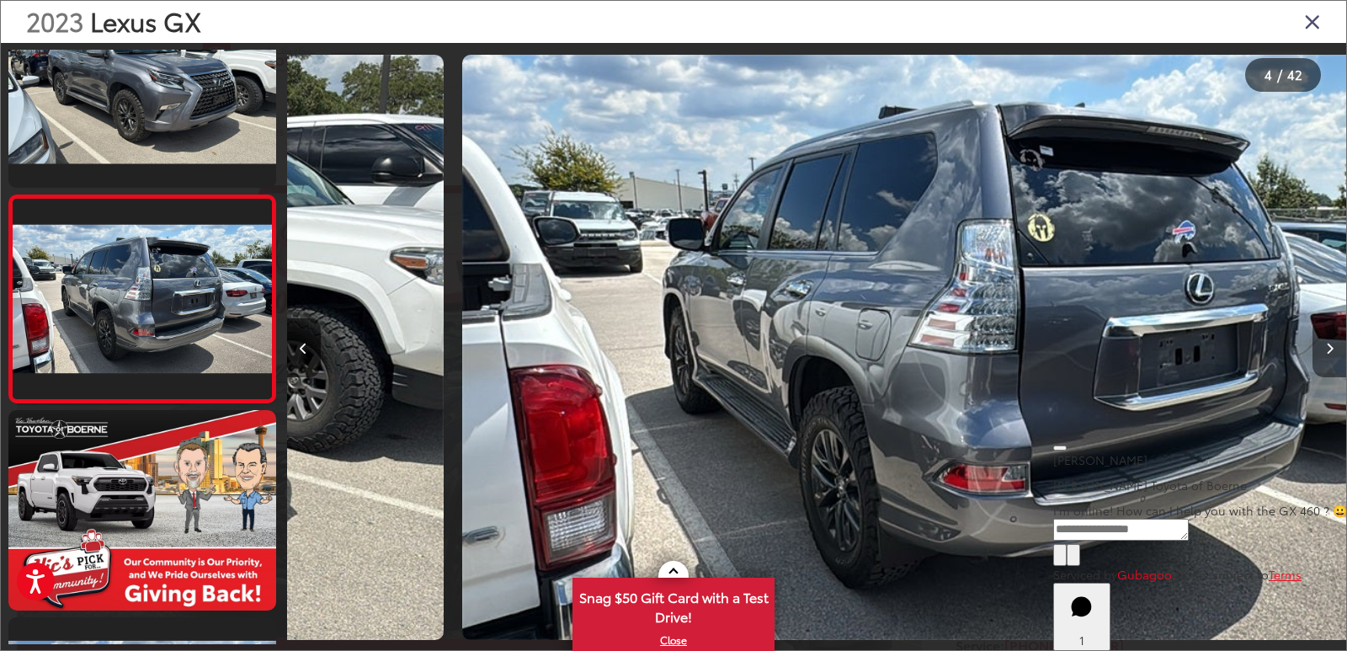
scroll to position [479, 0]
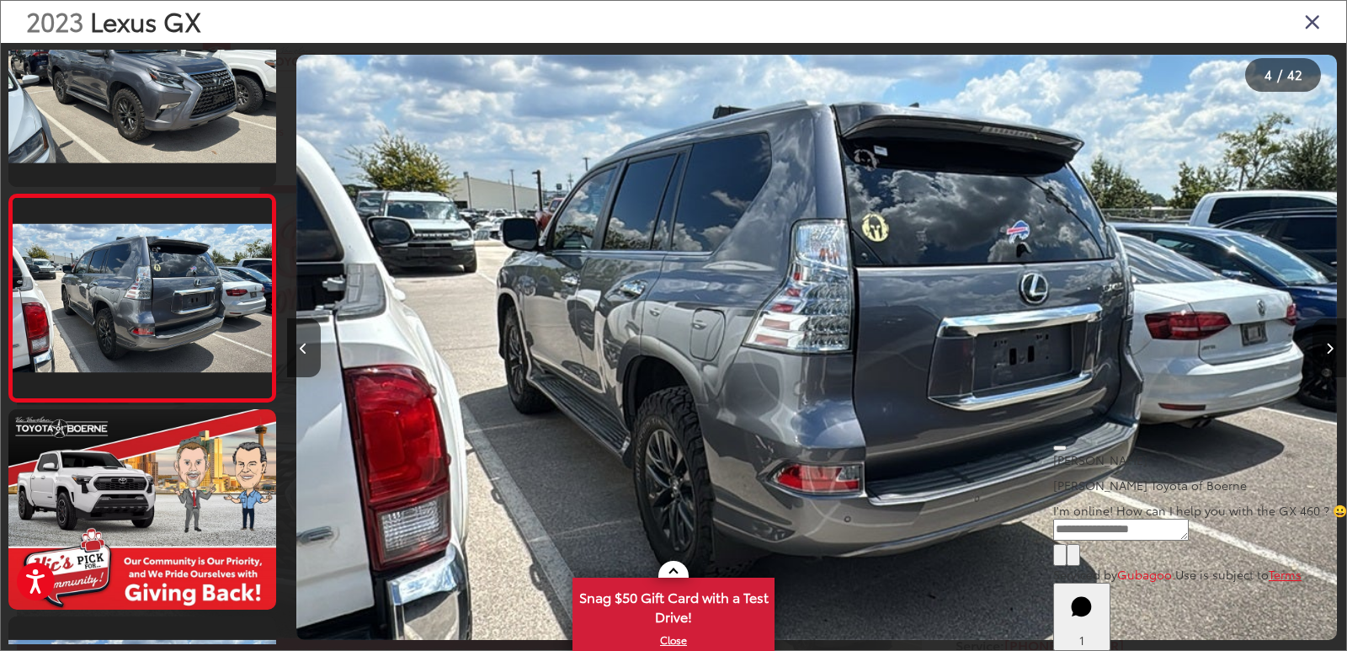
click at [1322, 354] on button "Next image" at bounding box center [1330, 347] width 34 height 59
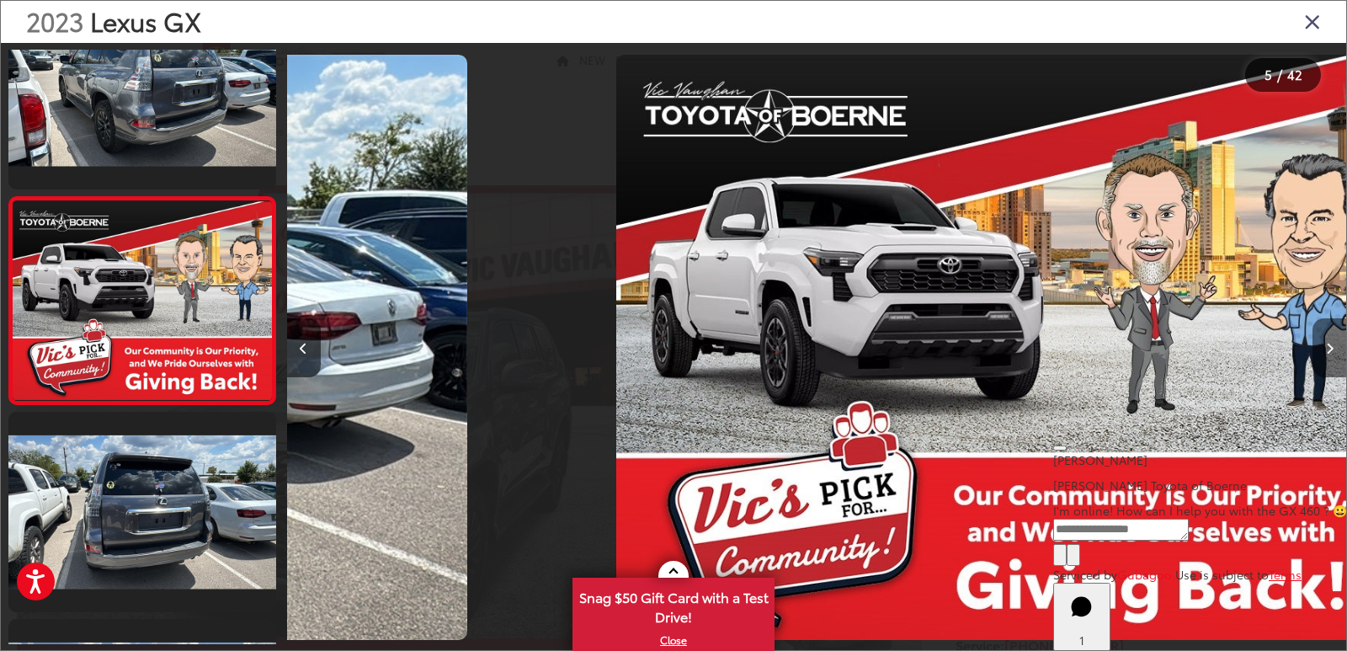
scroll to position [686, 0]
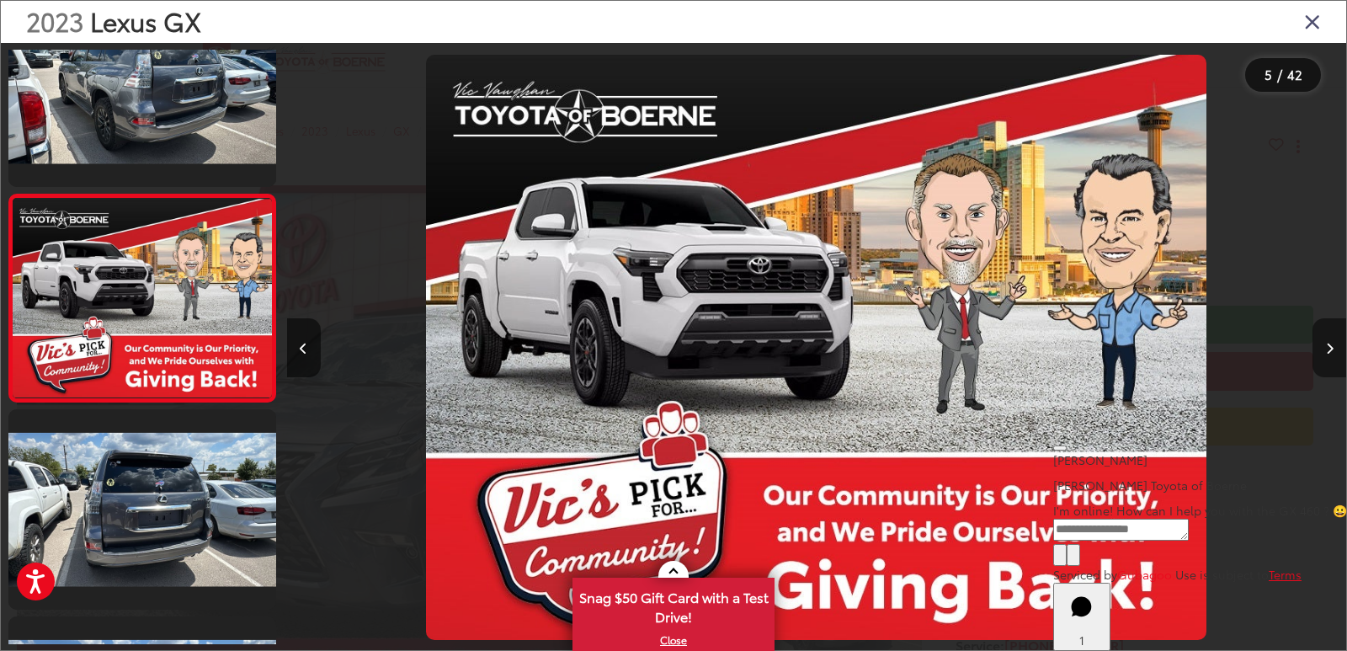
click at [1322, 354] on button "Next image" at bounding box center [1330, 347] width 34 height 59
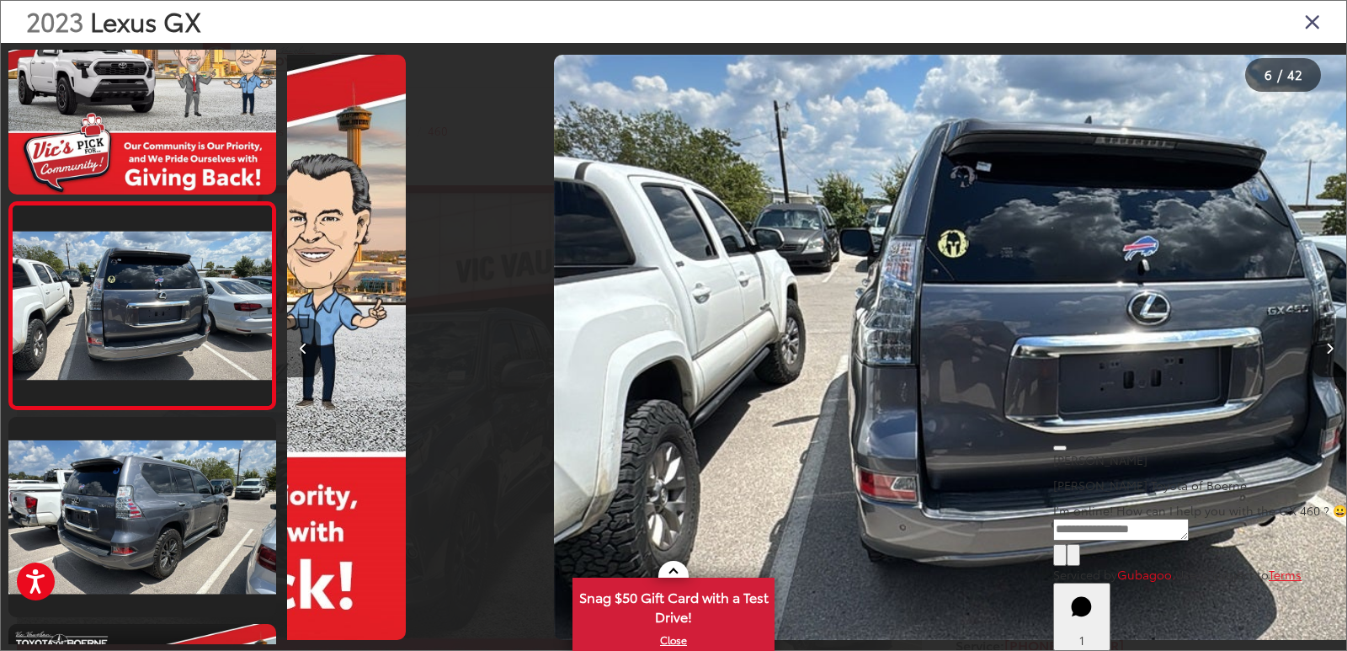
scroll to position [894, 0]
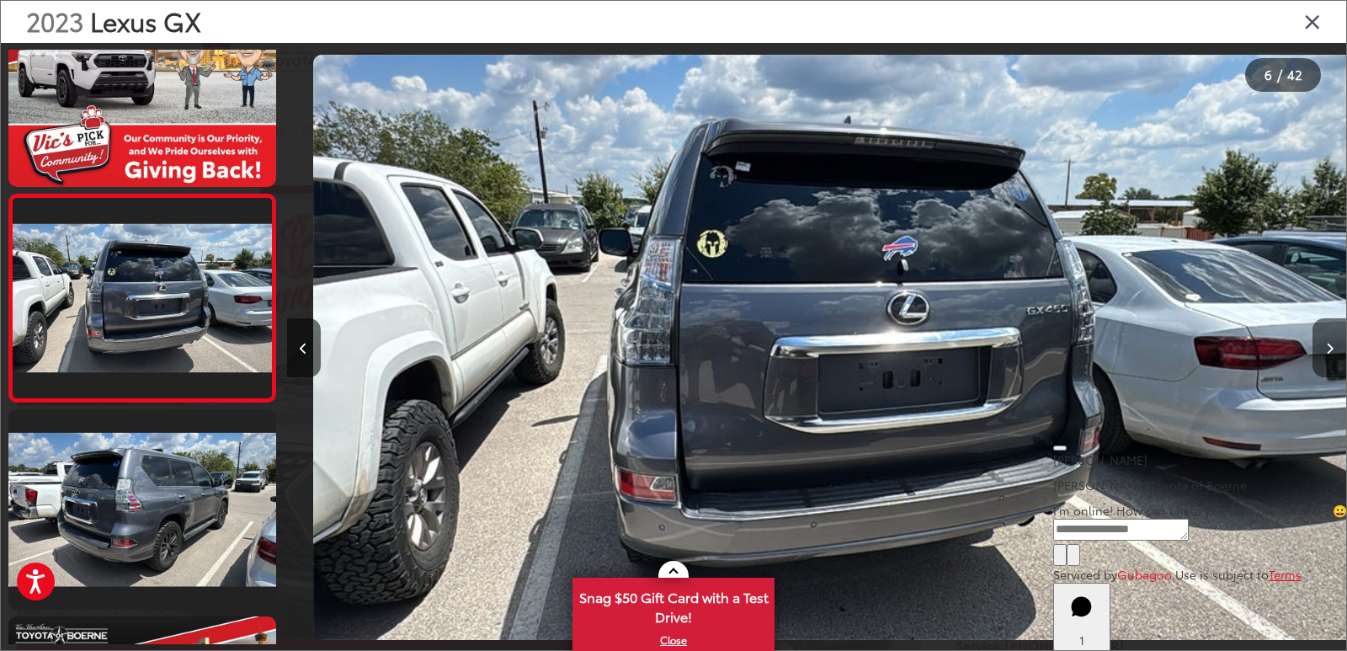
click at [1322, 354] on button "Next image" at bounding box center [1330, 347] width 34 height 59
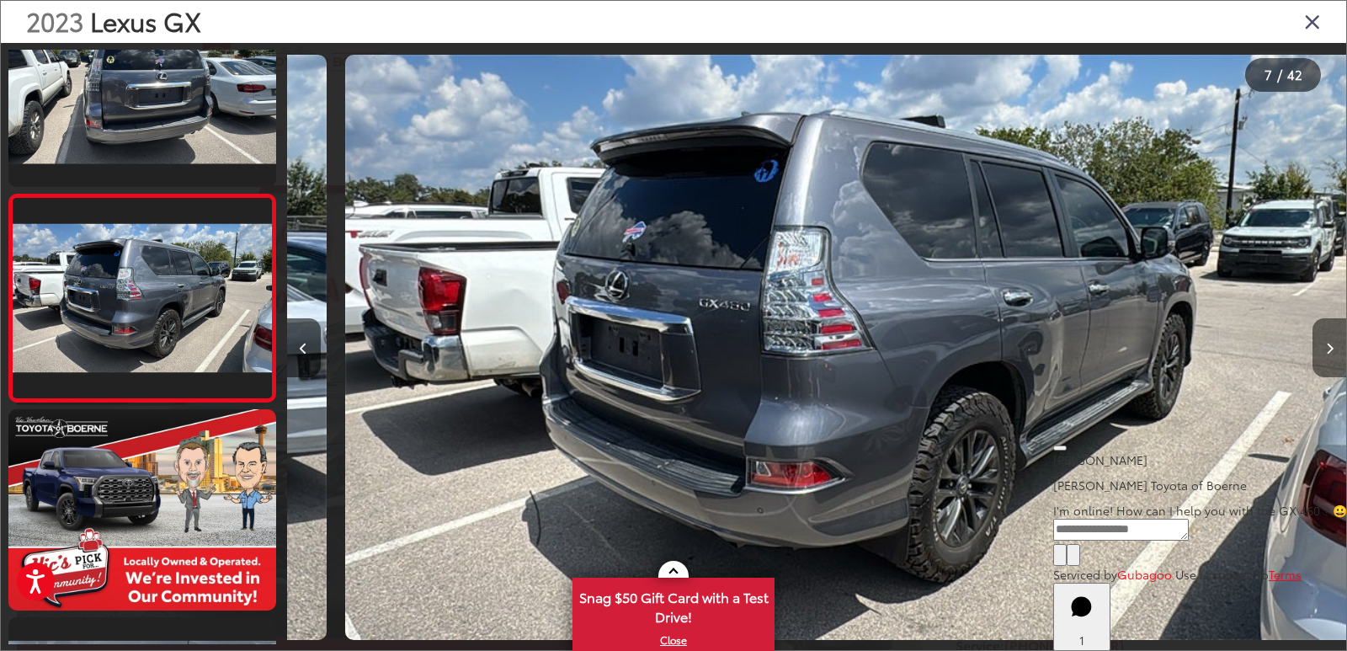
scroll to position [0, 6379]
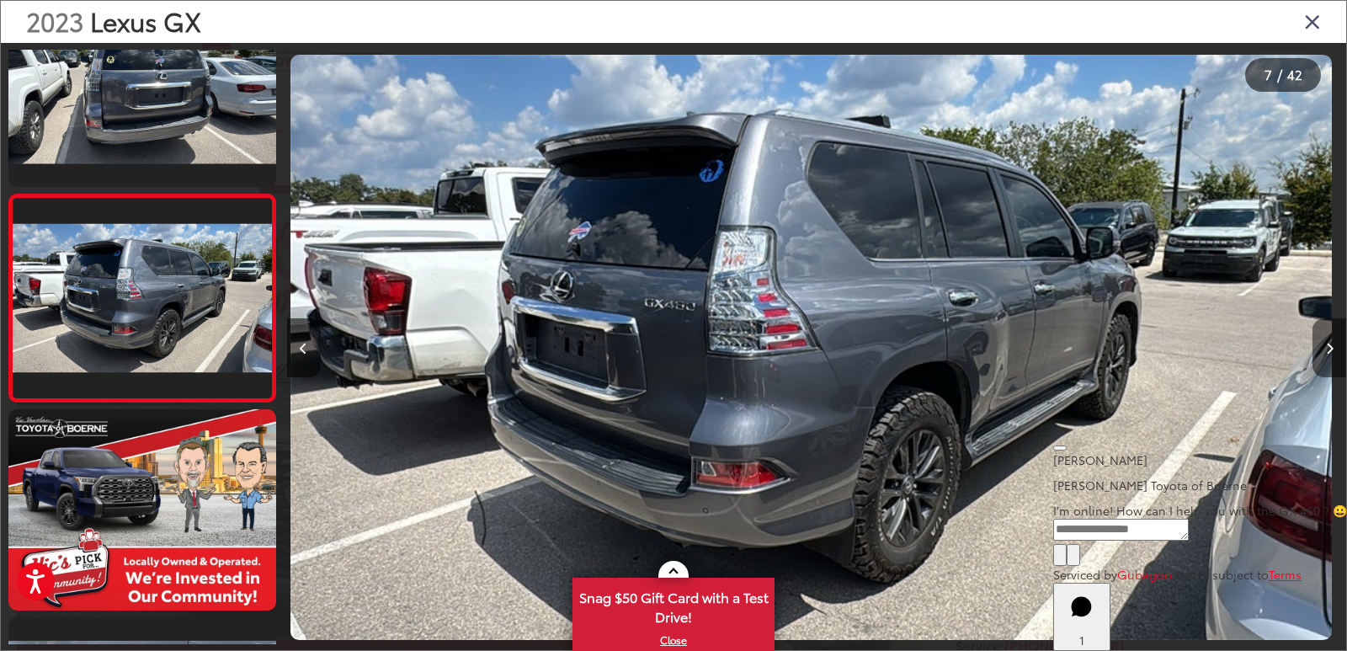
click at [1322, 354] on button "Next image" at bounding box center [1330, 347] width 34 height 59
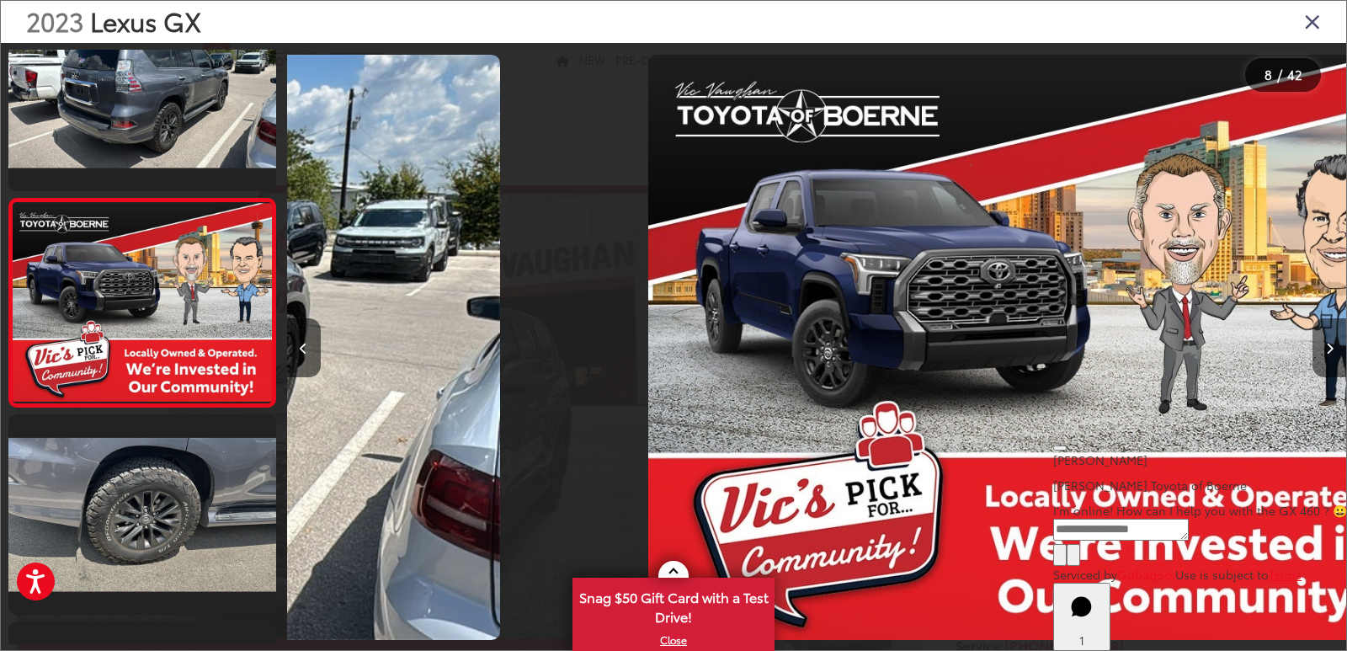
scroll to position [1308, 0]
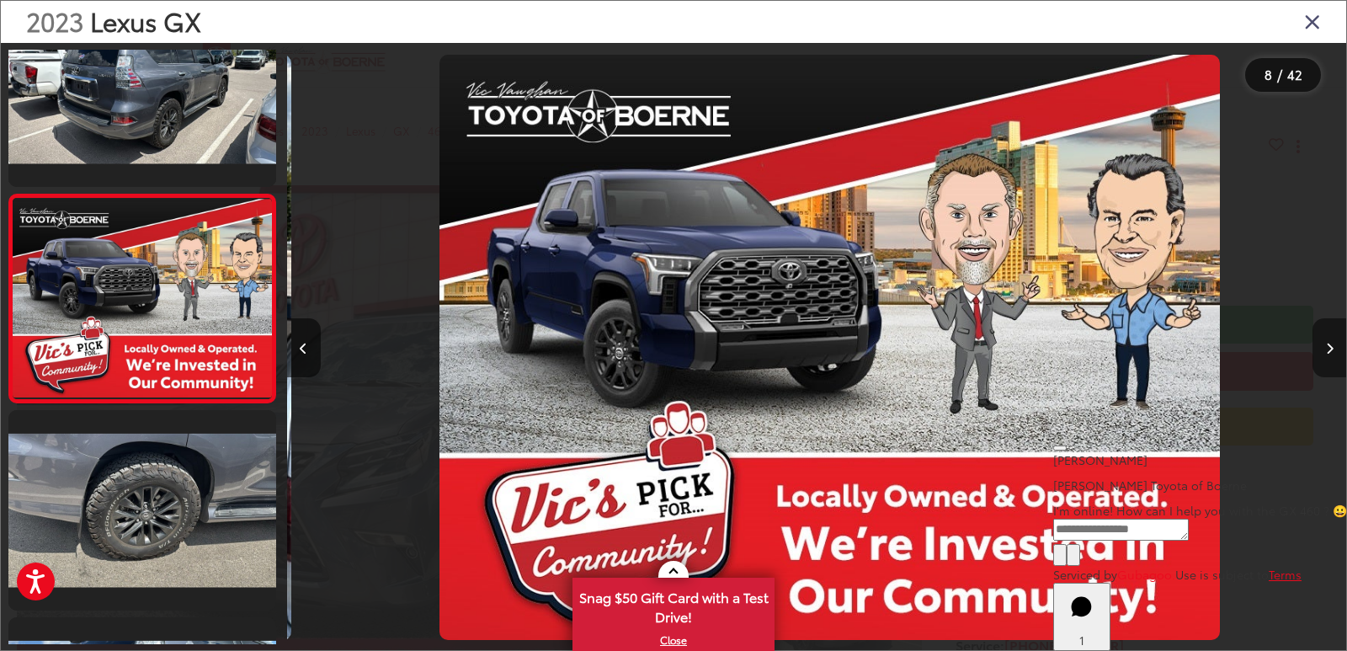
click at [1322, 354] on button "Next image" at bounding box center [1330, 347] width 34 height 59
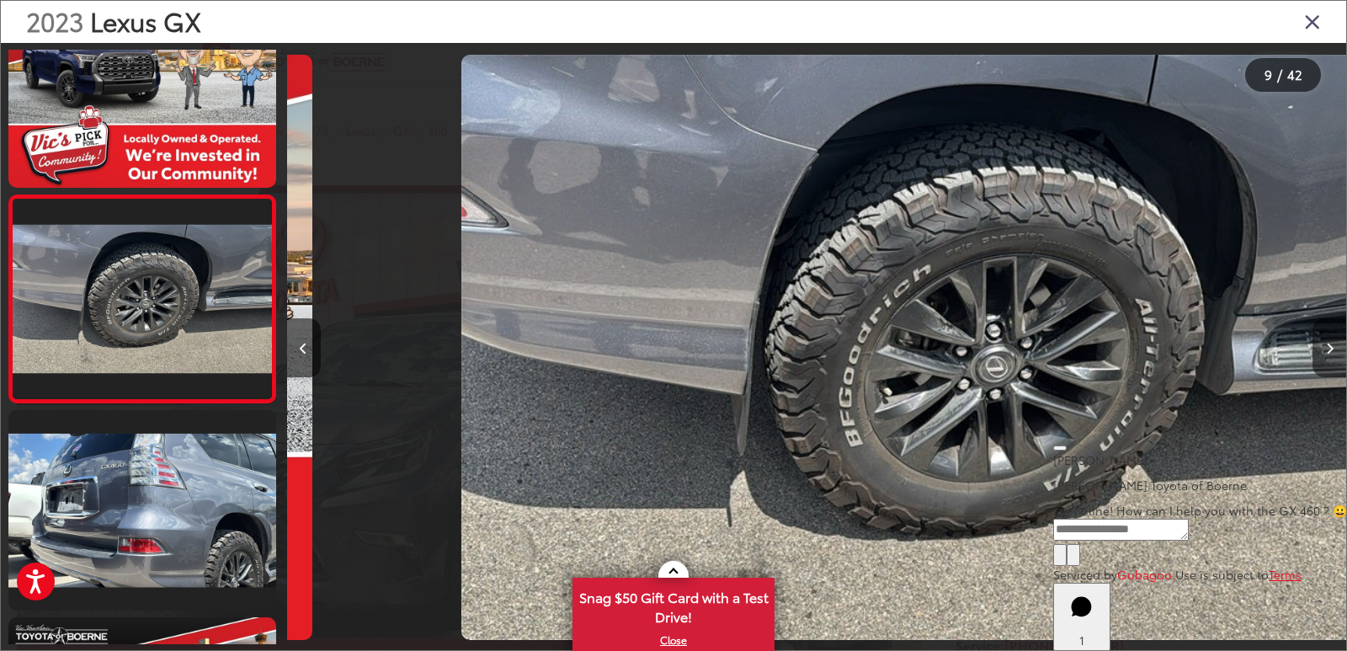
scroll to position [1516, 0]
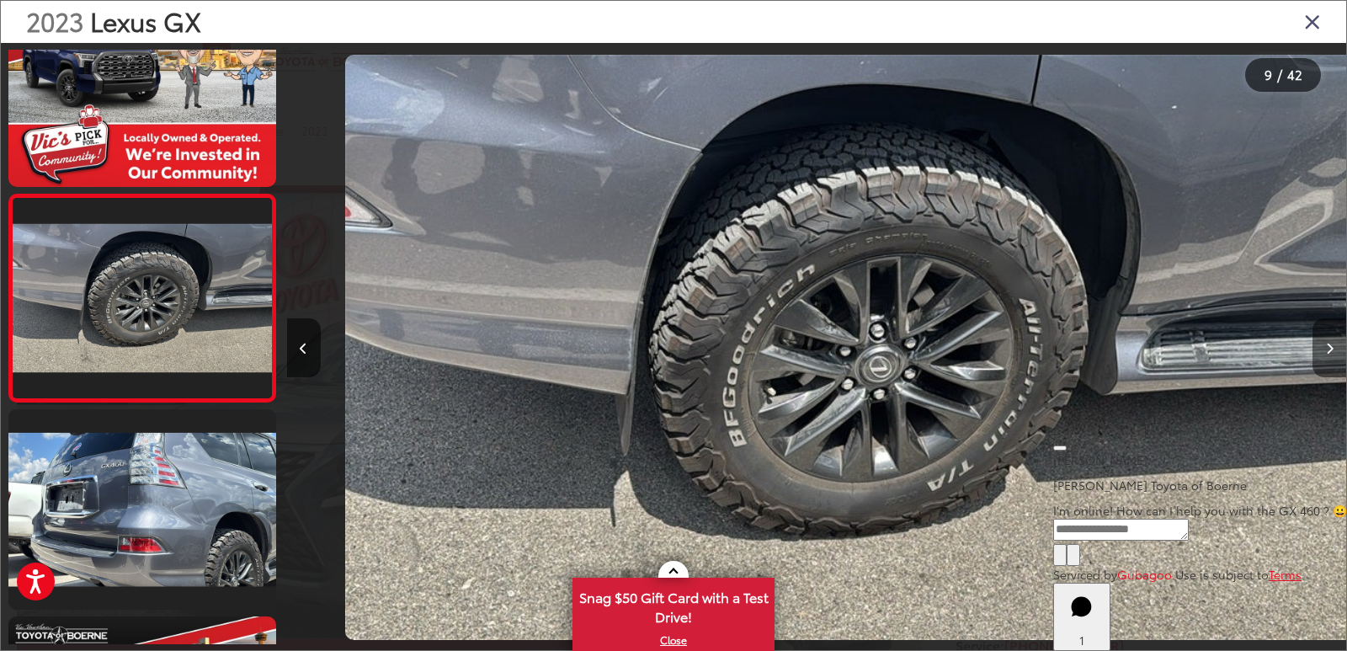
click at [1322, 354] on button "Next image" at bounding box center [1330, 347] width 34 height 59
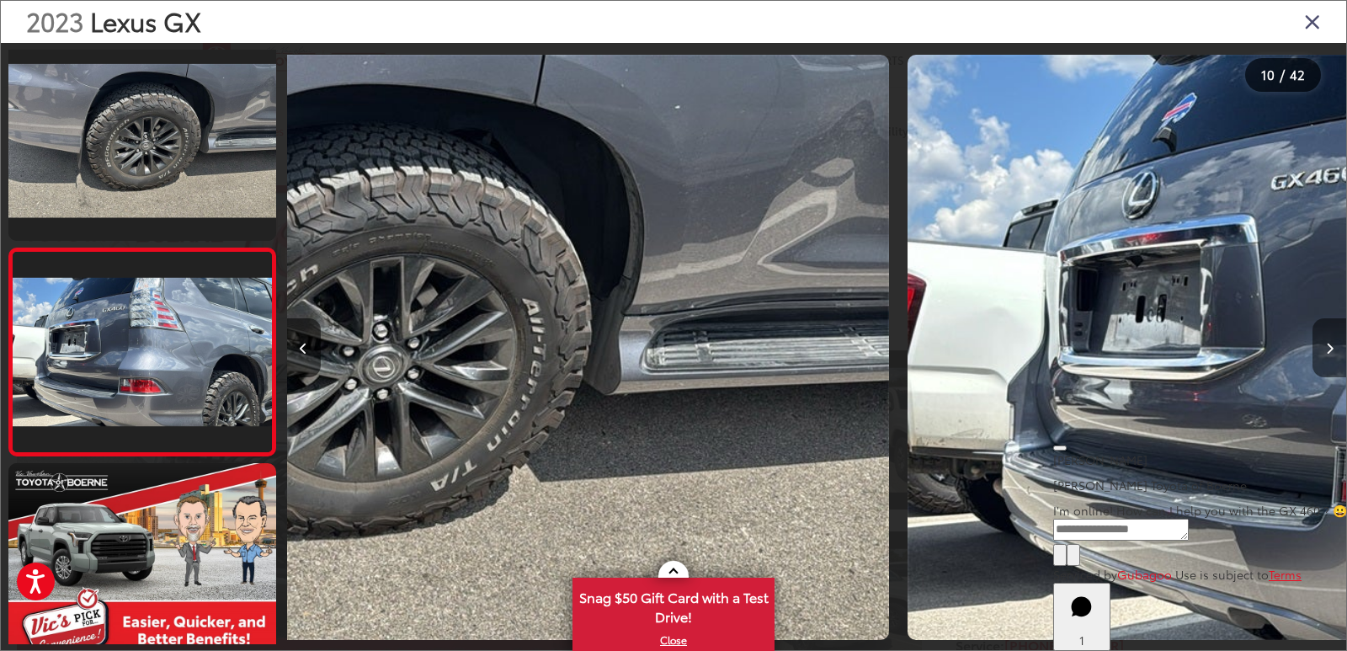
scroll to position [0, 0]
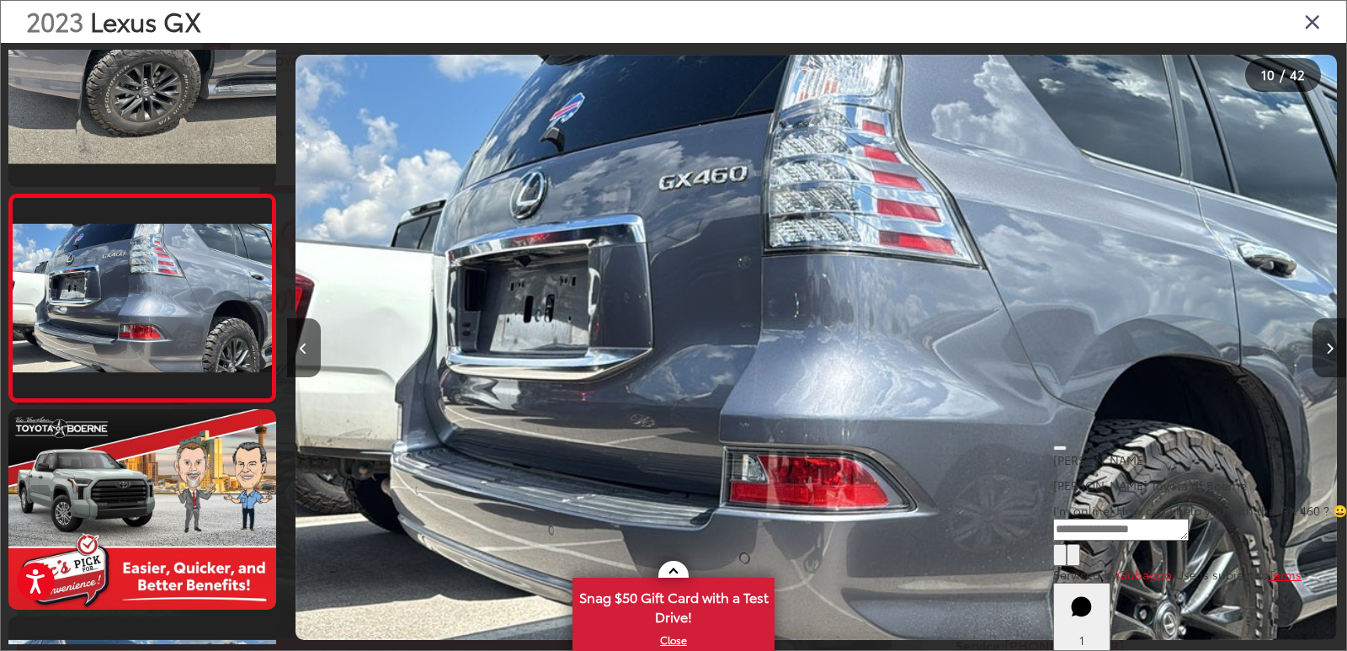
click at [1322, 354] on button "Next image" at bounding box center [1330, 347] width 34 height 59
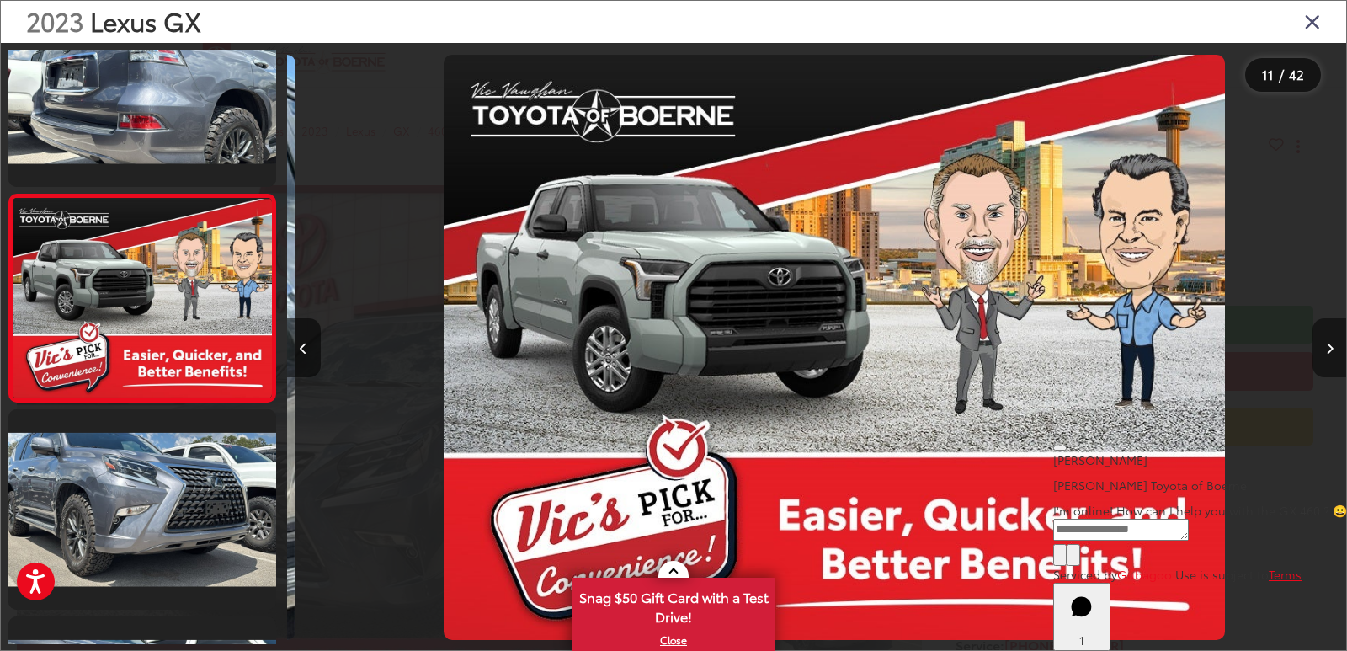
click at [1322, 354] on button "Next image" at bounding box center [1330, 347] width 34 height 59
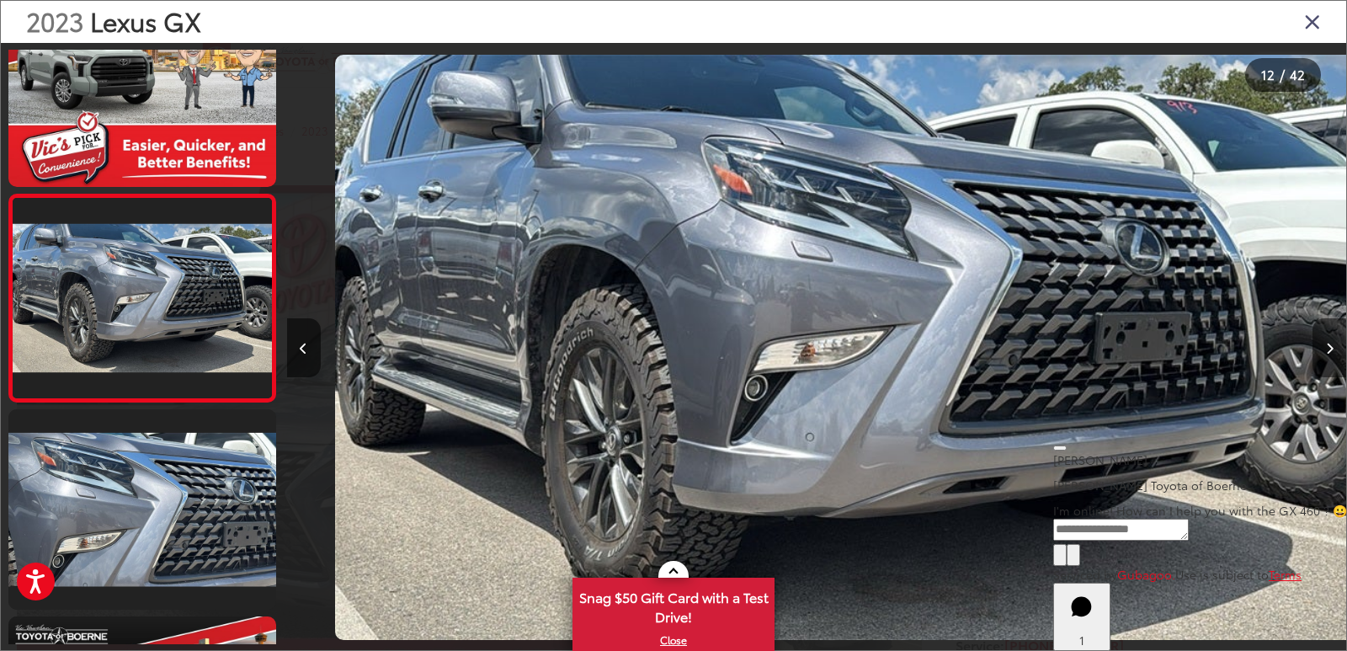
click at [1322, 354] on button "Next image" at bounding box center [1330, 347] width 34 height 59
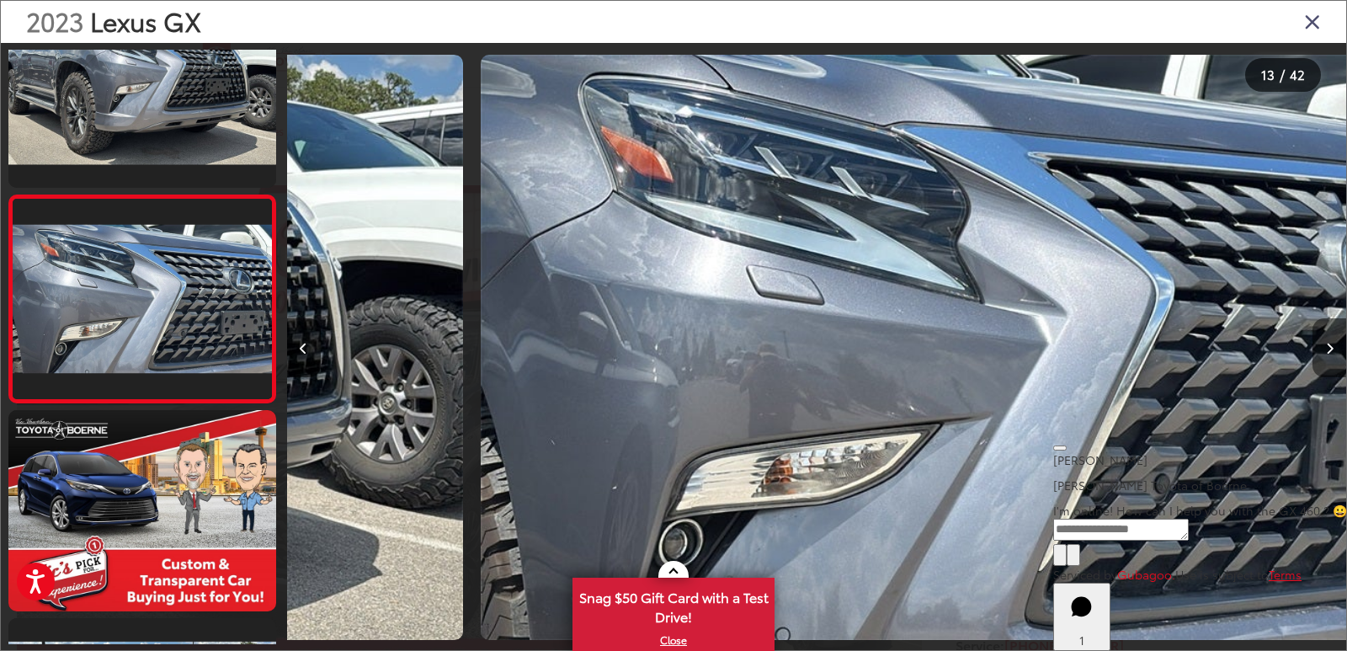
click at [1322, 354] on button "Next image" at bounding box center [1330, 347] width 34 height 59
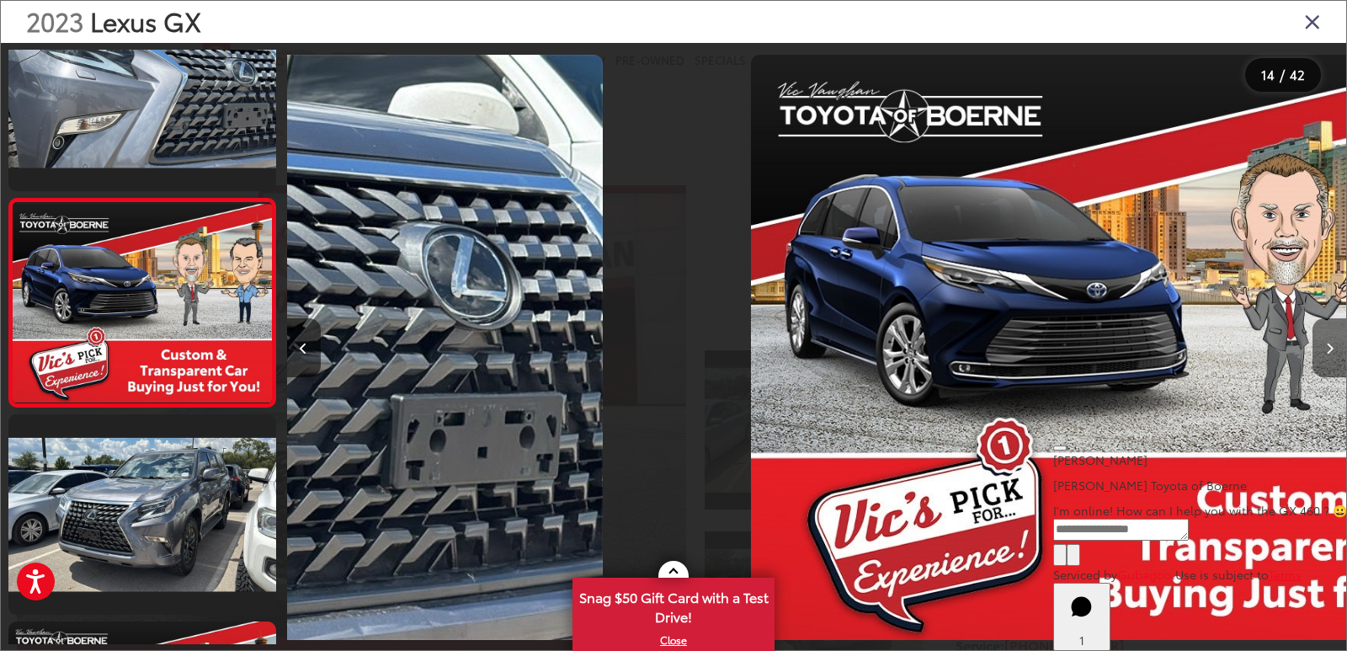
click at [1322, 354] on button "Next image" at bounding box center [1330, 347] width 34 height 59
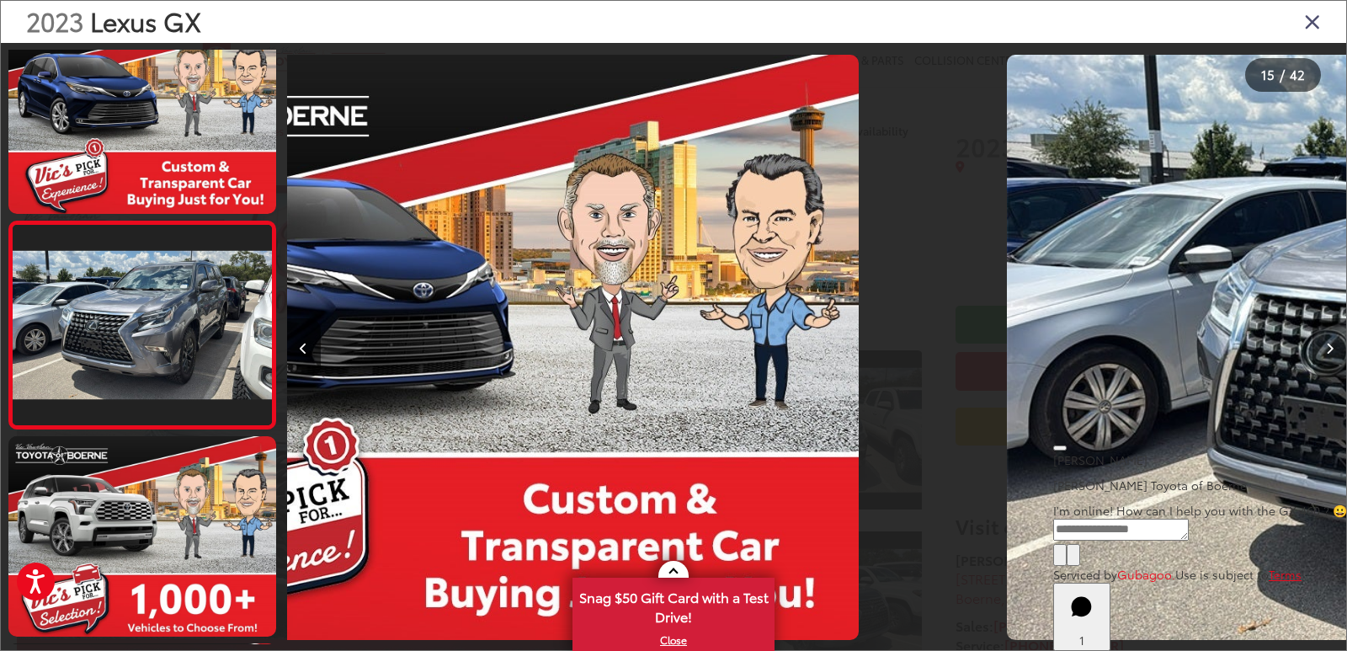
click at [1322, 354] on button "Next image" at bounding box center [1330, 347] width 34 height 59
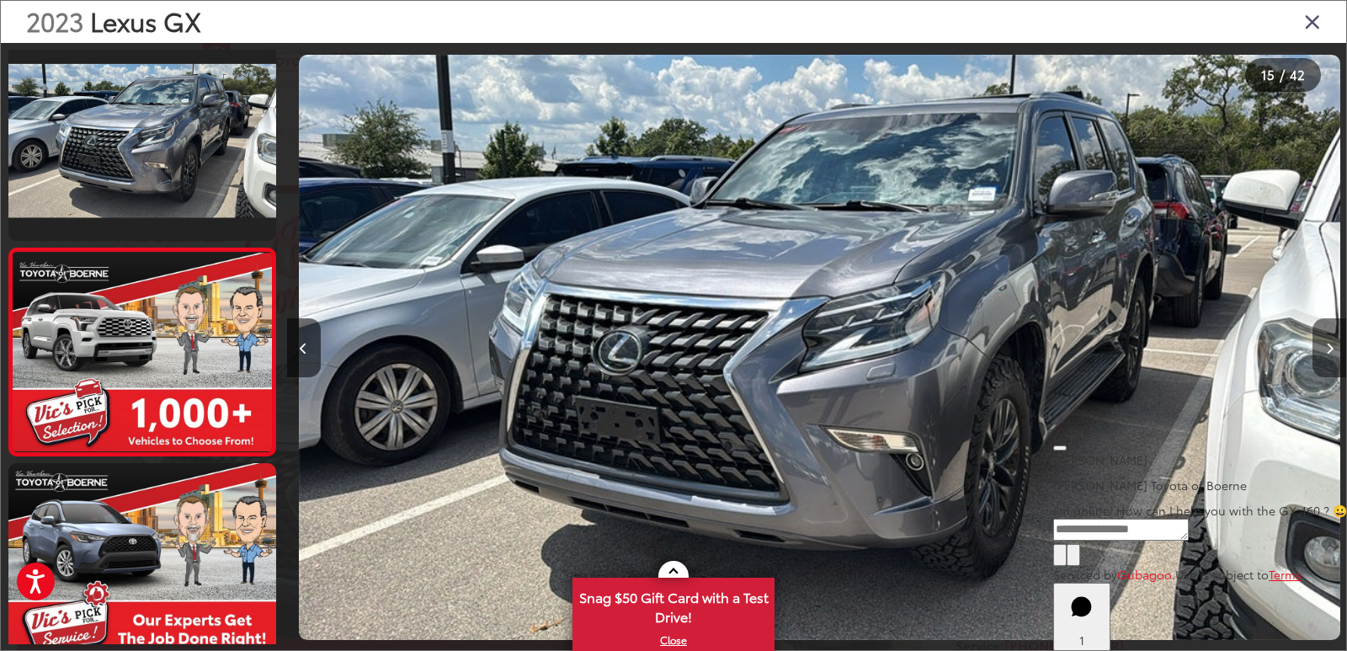
click at [1322, 354] on button "Next image" at bounding box center [1330, 347] width 34 height 59
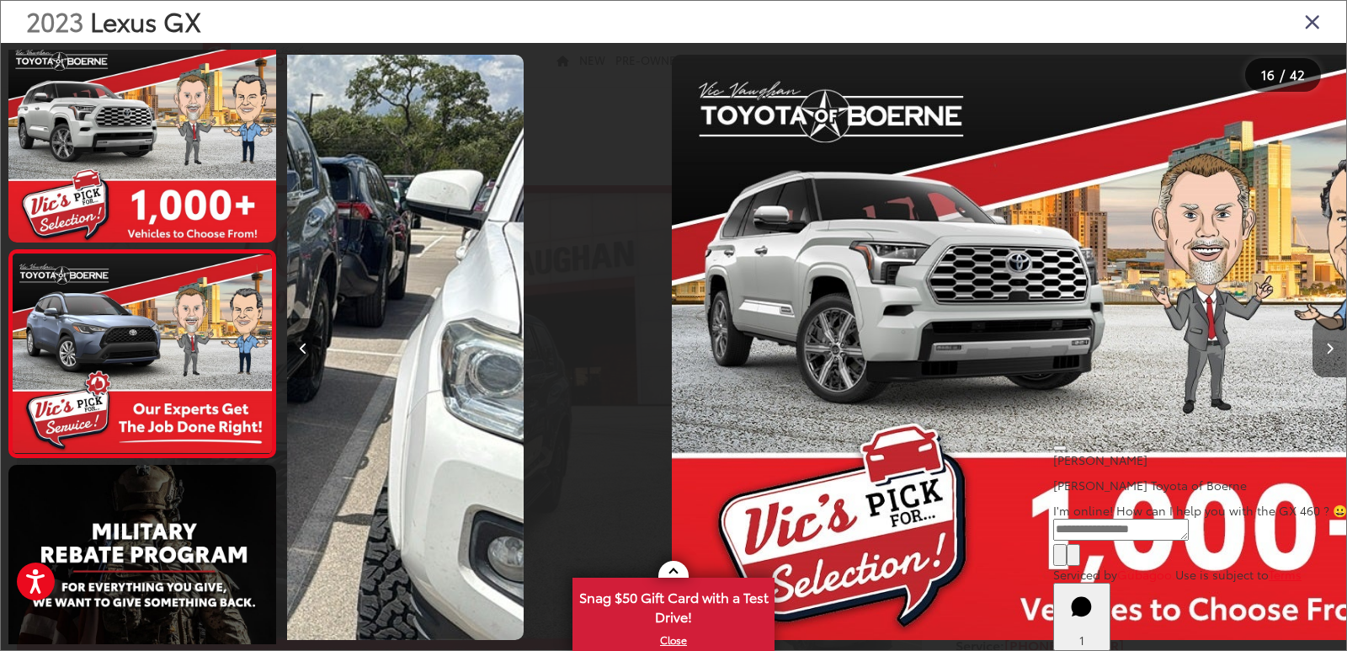
click at [1322, 354] on button "Next image" at bounding box center [1330, 347] width 34 height 59
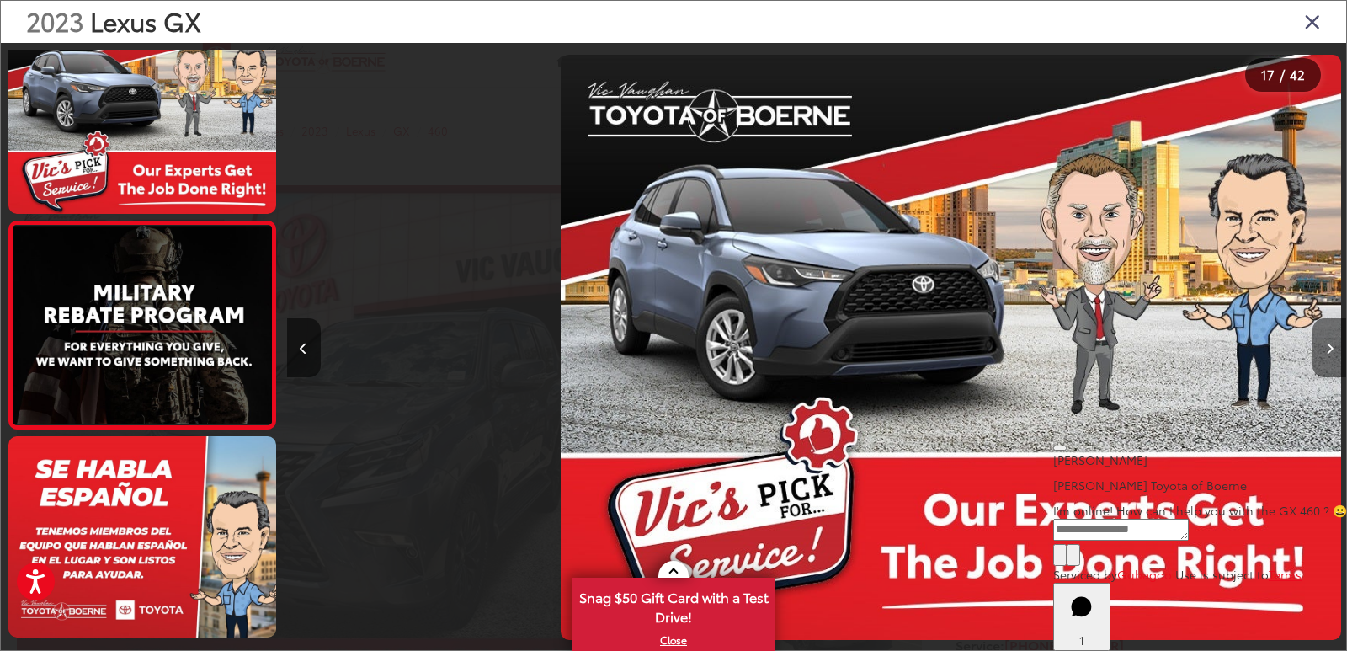
click at [1322, 354] on button "Next image" at bounding box center [1330, 347] width 34 height 59
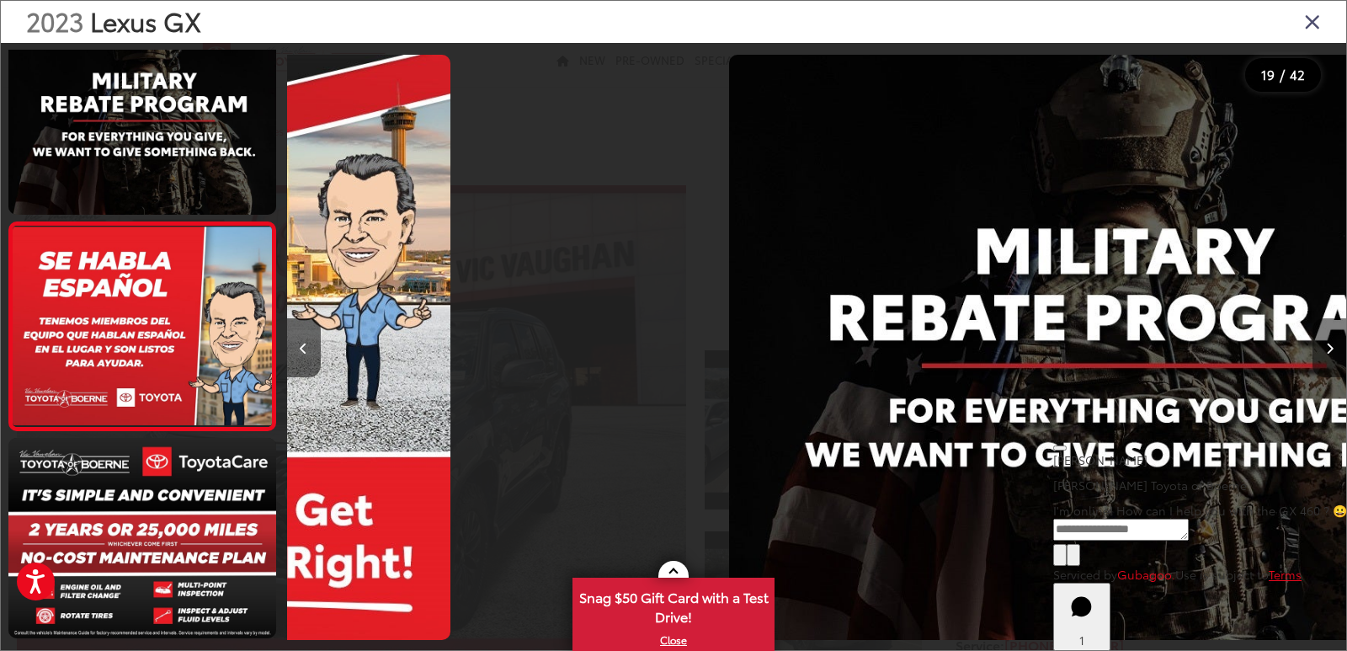
click at [1322, 354] on button "Next image" at bounding box center [1330, 347] width 34 height 59
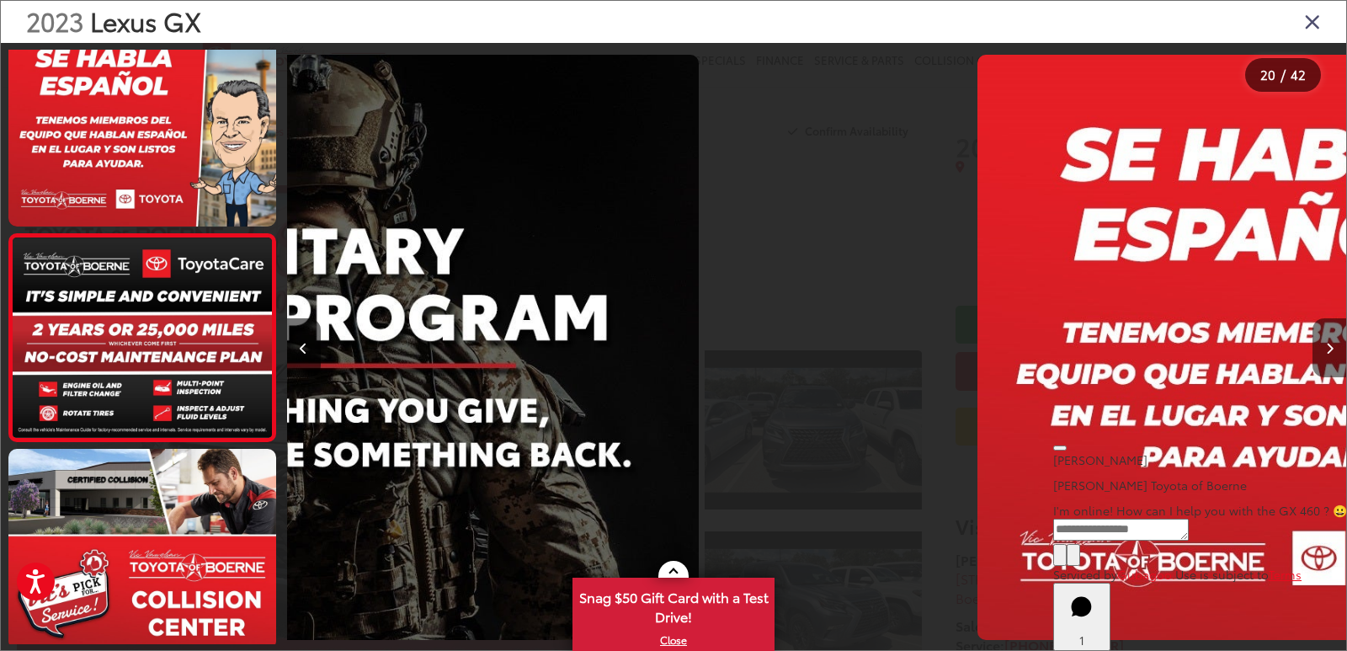
click at [1322, 354] on button "Next image" at bounding box center [1330, 347] width 34 height 59
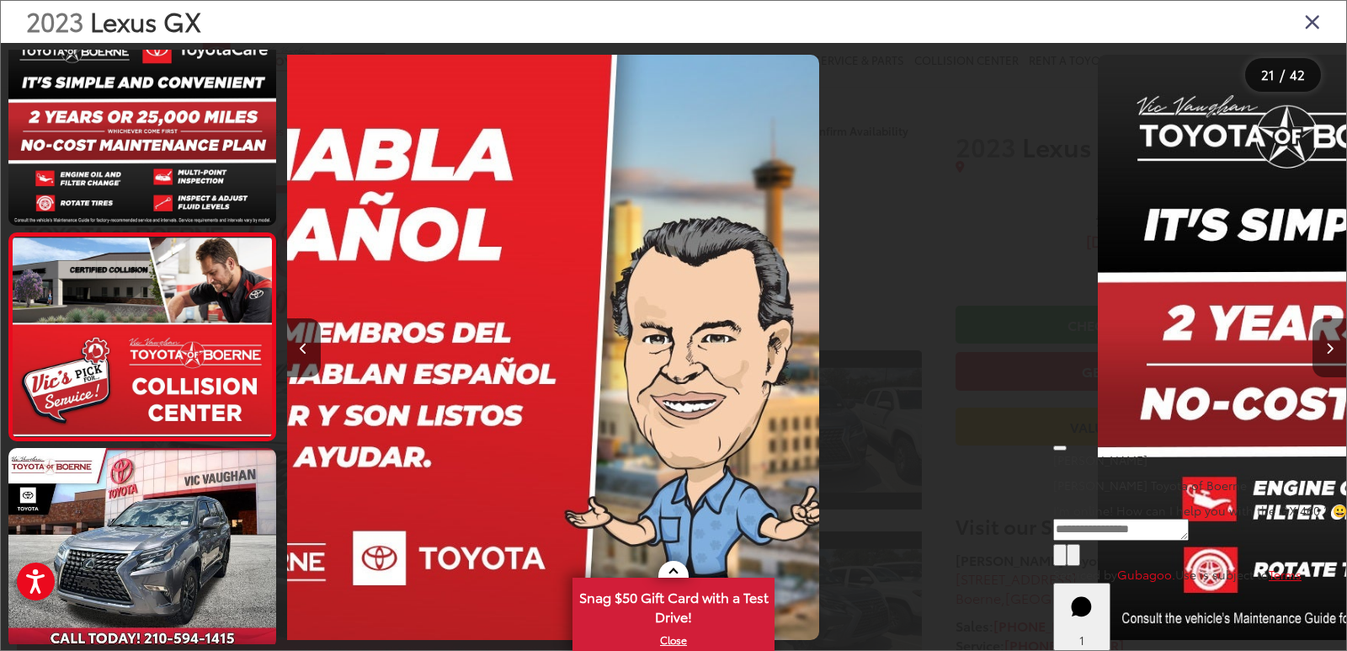
click at [1322, 354] on button "Next image" at bounding box center [1330, 347] width 34 height 59
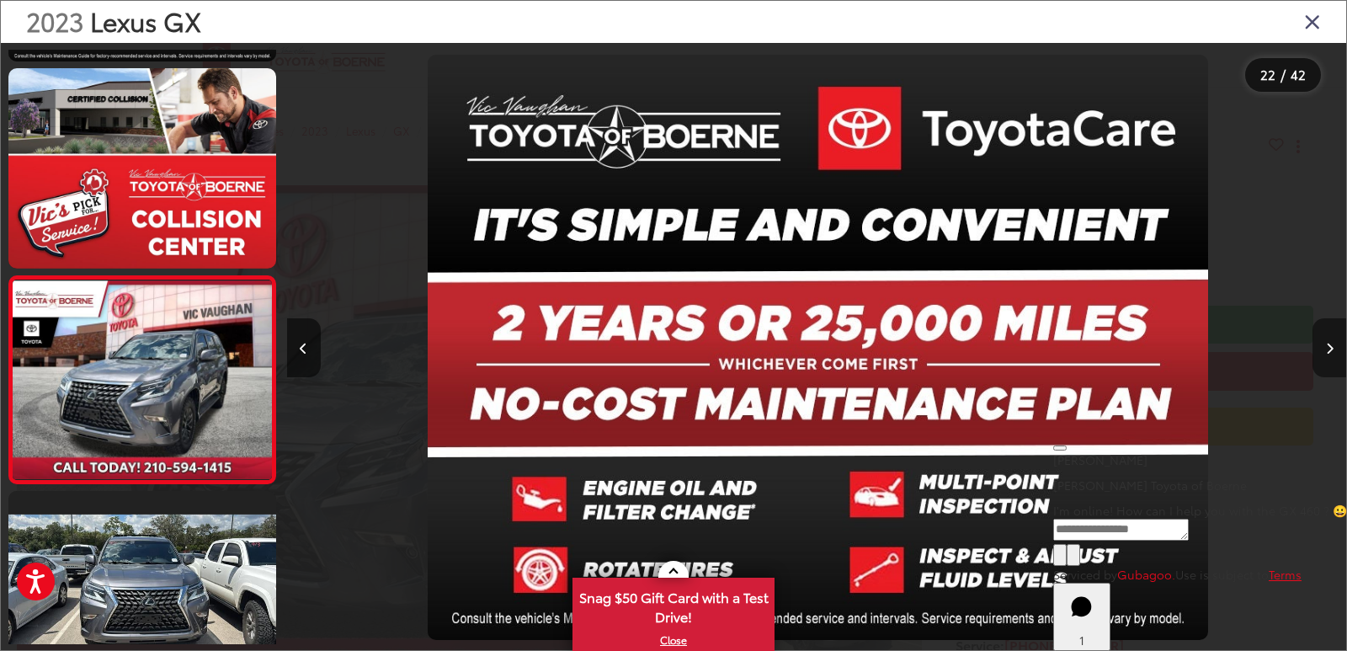
click at [1322, 354] on button "Next image" at bounding box center [1330, 347] width 34 height 59
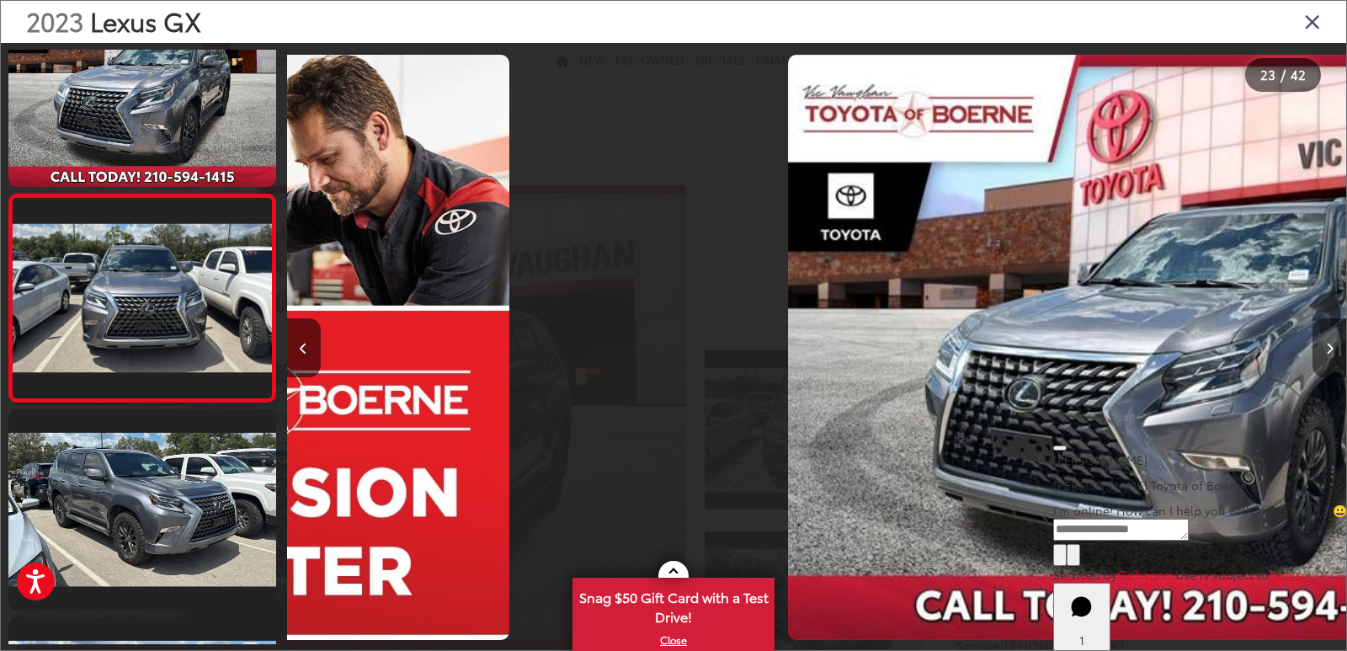
click at [1322, 354] on button "Next image" at bounding box center [1330, 347] width 34 height 59
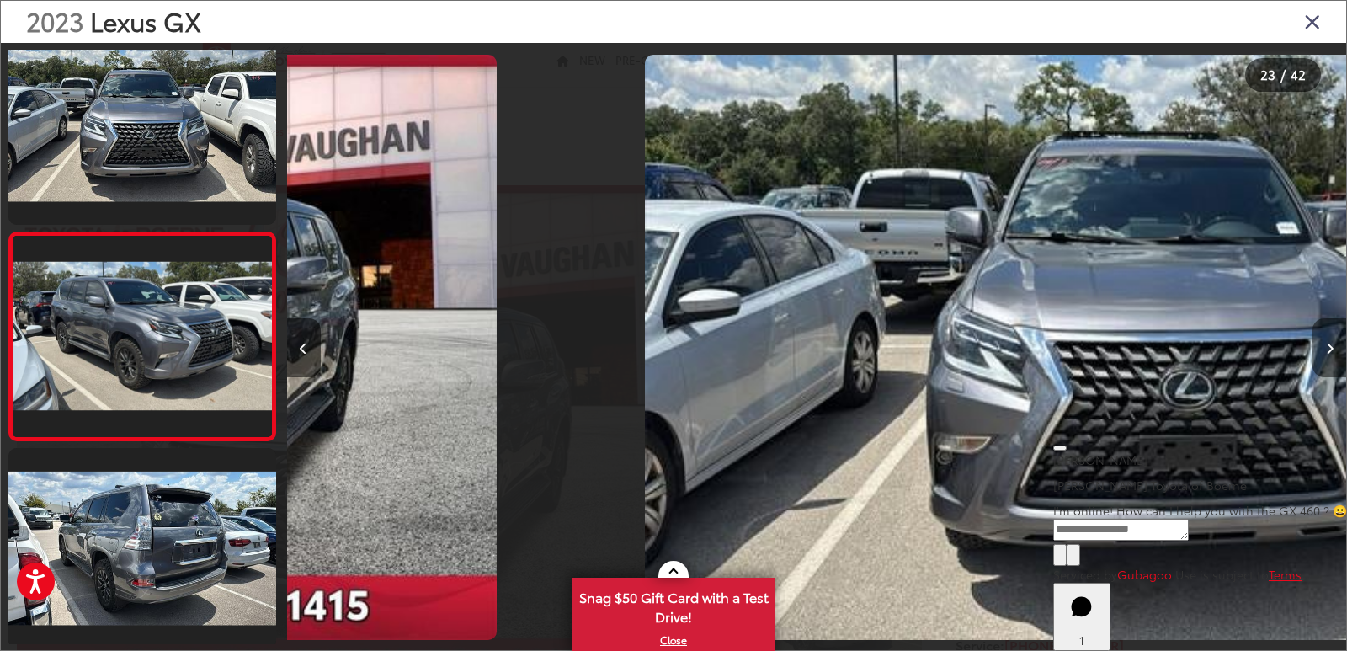
click at [1322, 354] on button "Next image" at bounding box center [1330, 347] width 34 height 59
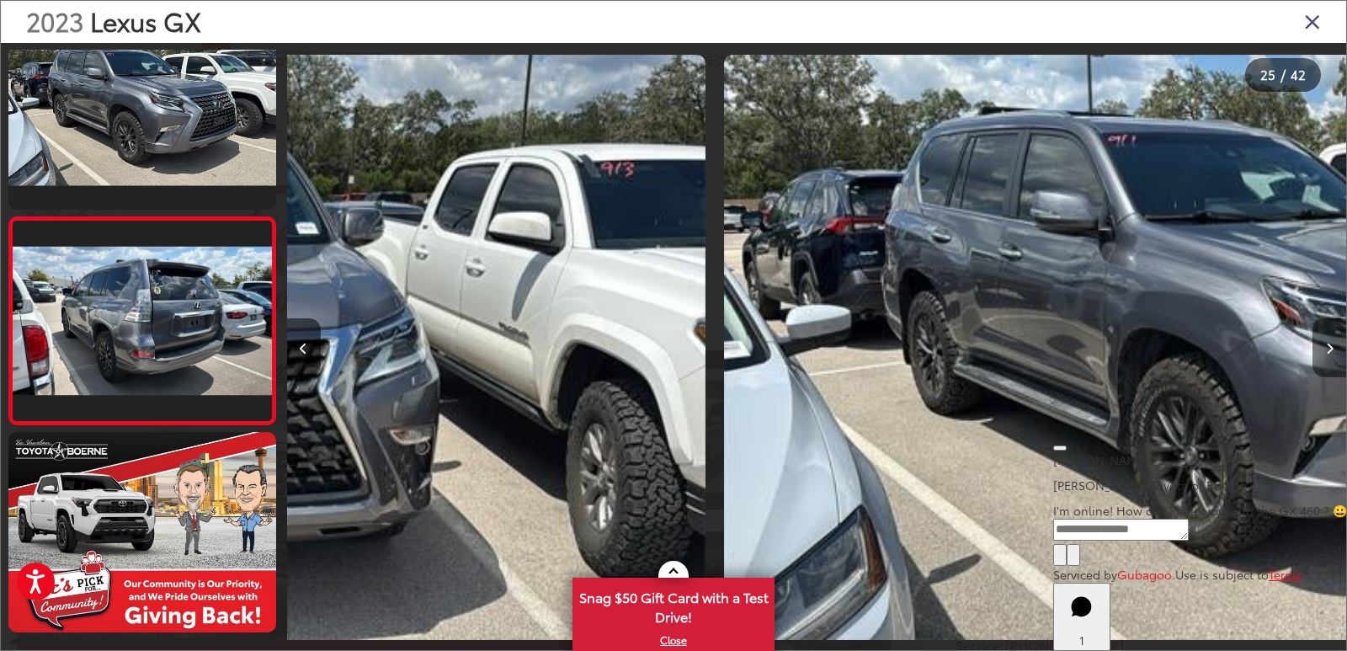
click at [1322, 354] on button "Next image" at bounding box center [1330, 347] width 34 height 59
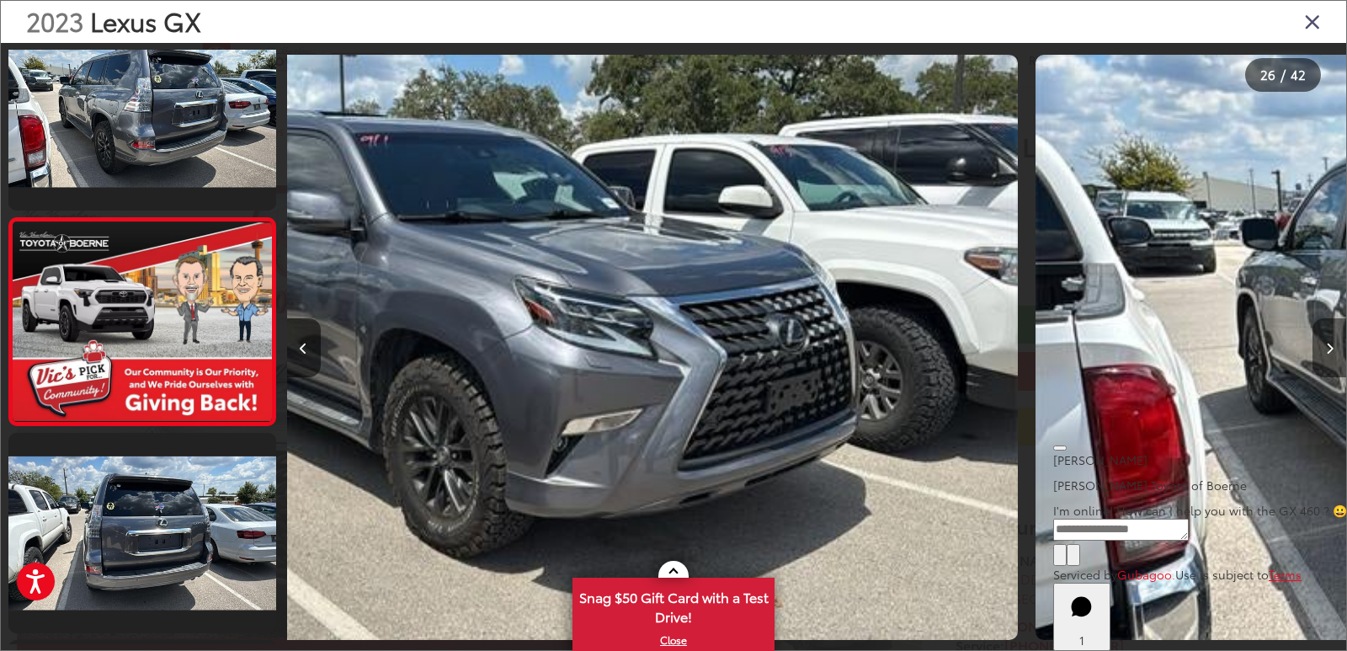
click at [1322, 354] on button "Next image" at bounding box center [1330, 347] width 34 height 59
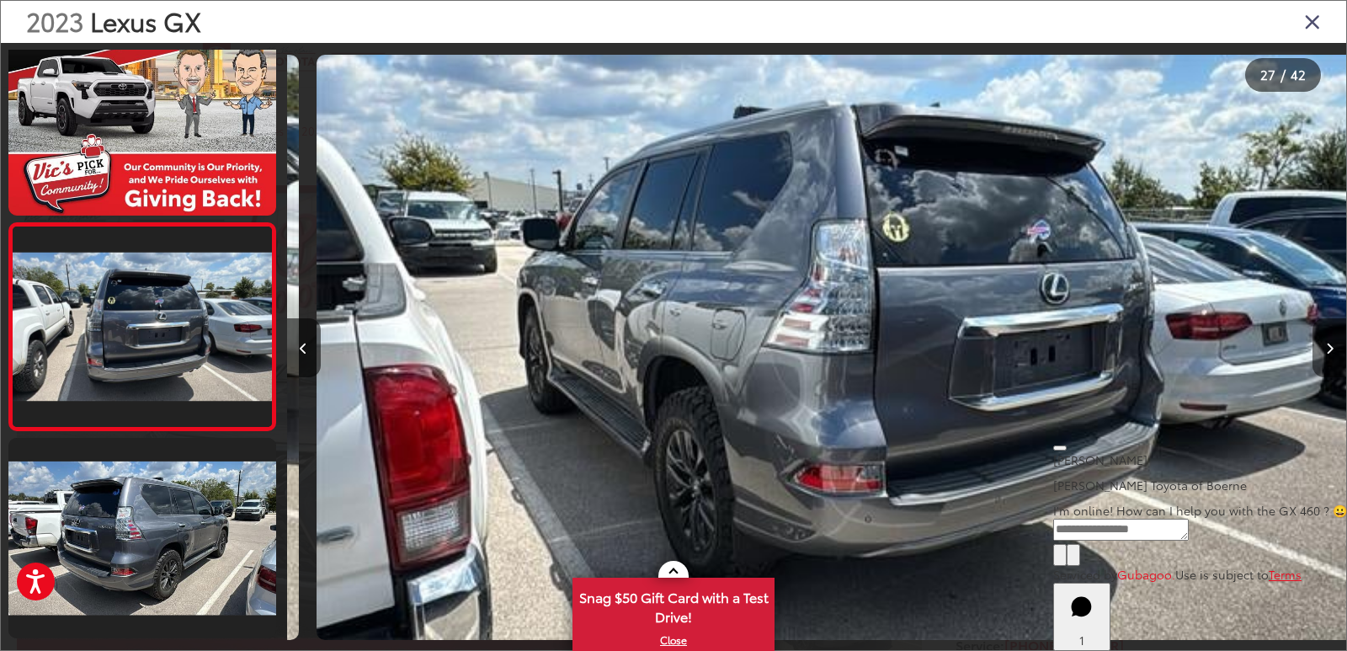
click at [1322, 354] on button "Next image" at bounding box center [1330, 347] width 34 height 59
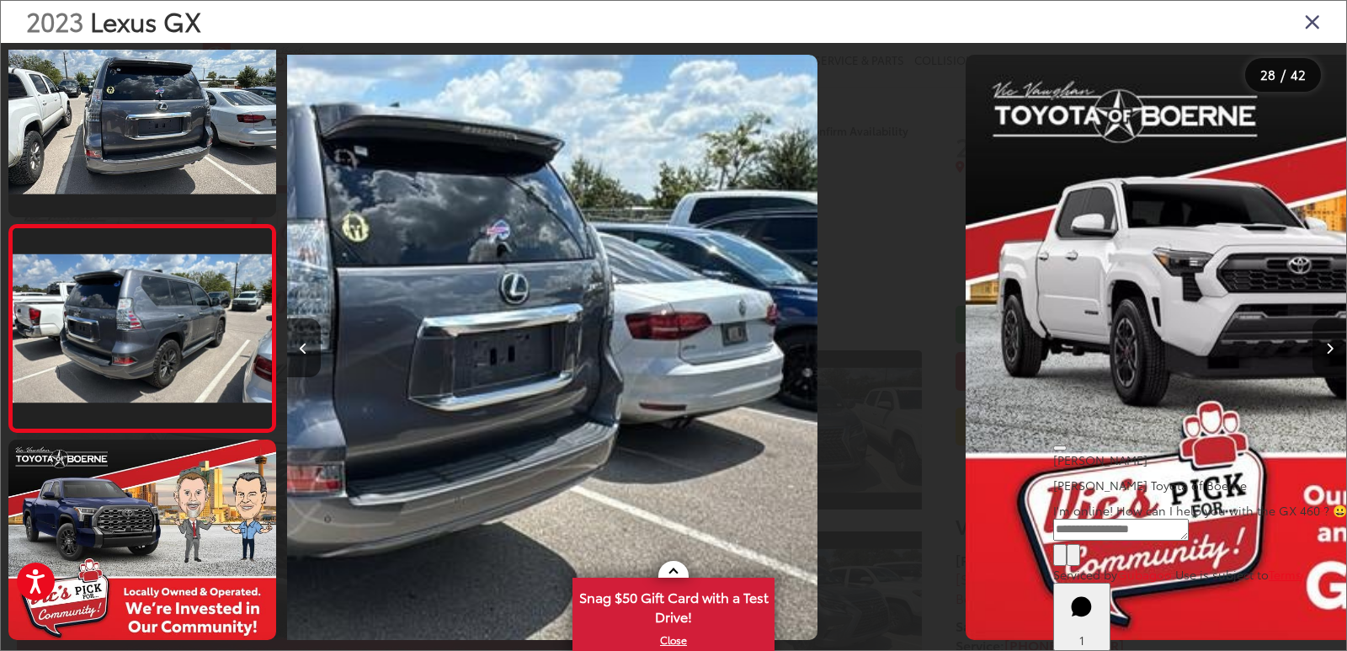
click at [1322, 354] on button "Next image" at bounding box center [1330, 347] width 34 height 59
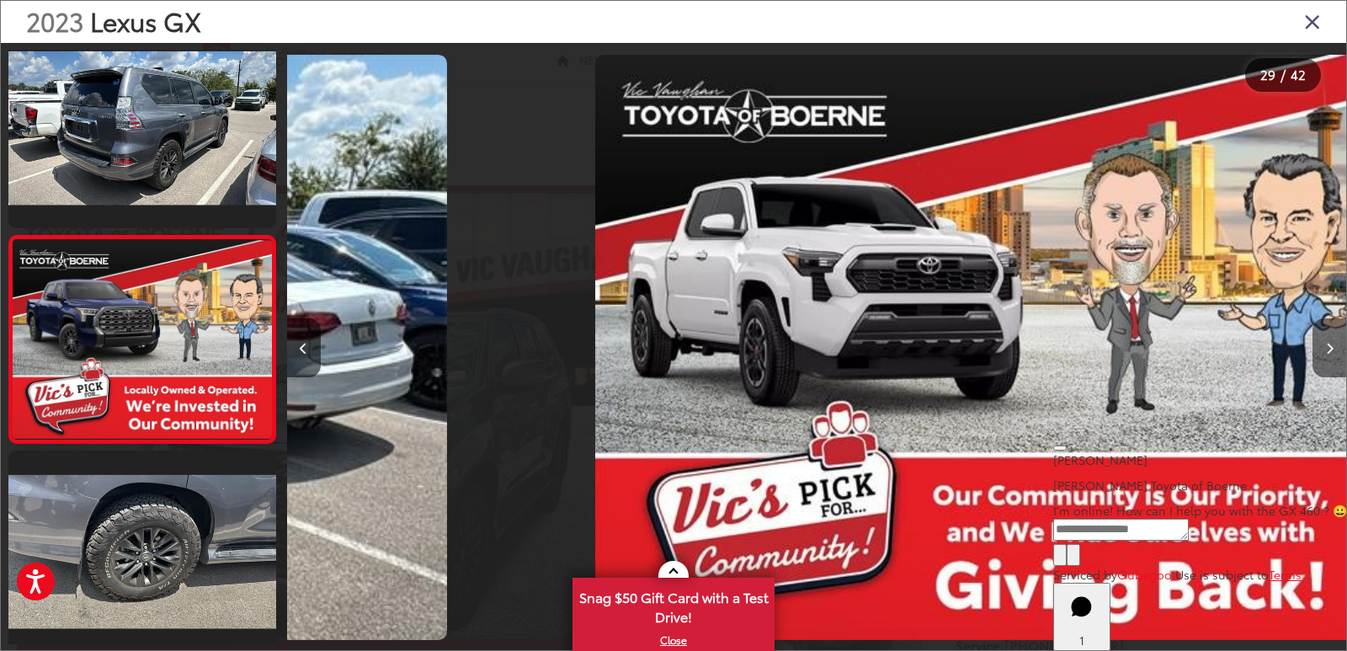
click at [1322, 354] on button "Next image" at bounding box center [1330, 347] width 34 height 59
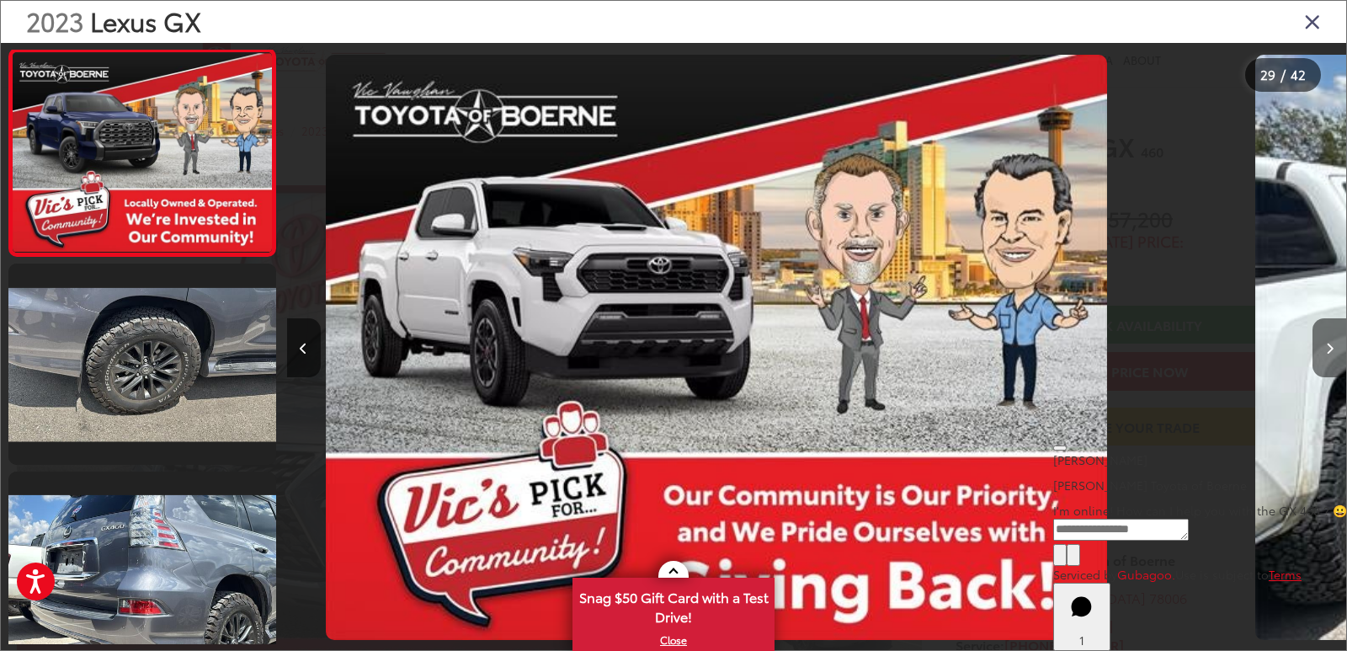
click at [1322, 354] on button "Next image" at bounding box center [1330, 347] width 34 height 59
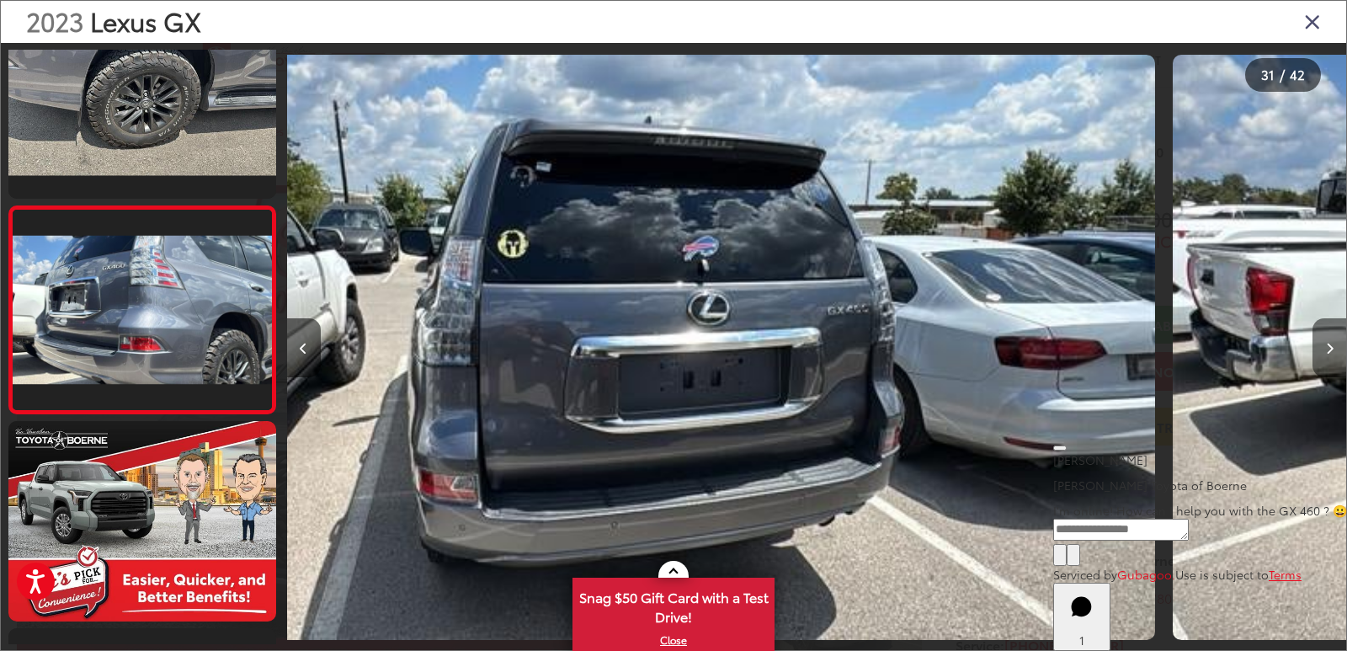
click at [1322, 354] on button "Next image" at bounding box center [1330, 347] width 34 height 59
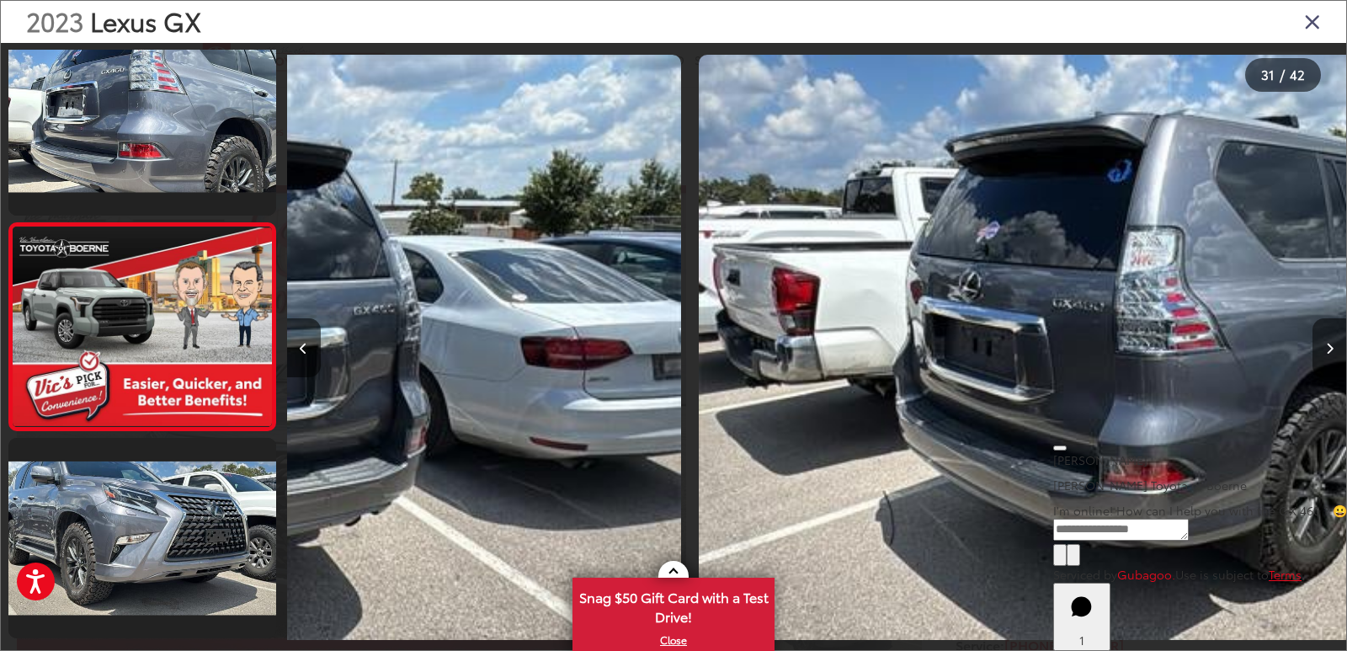
click at [1322, 354] on button "Next image" at bounding box center [1330, 347] width 34 height 59
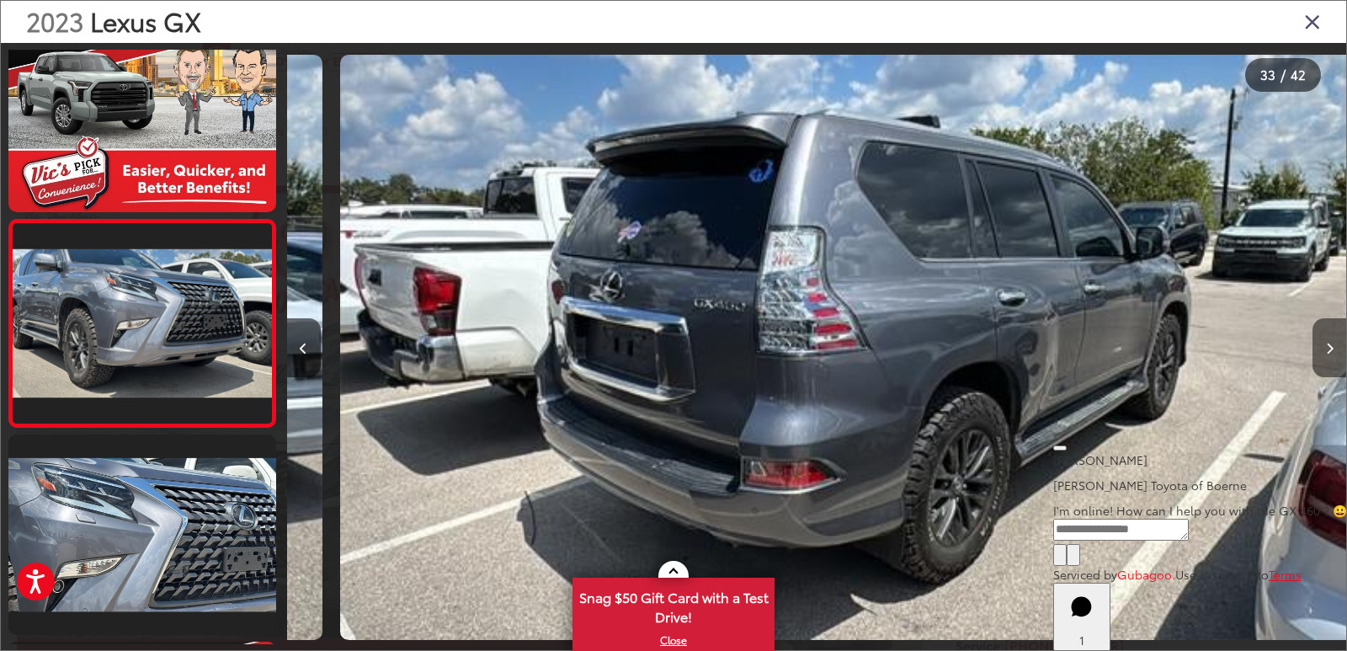
click at [1322, 354] on button "Next image" at bounding box center [1330, 347] width 34 height 59
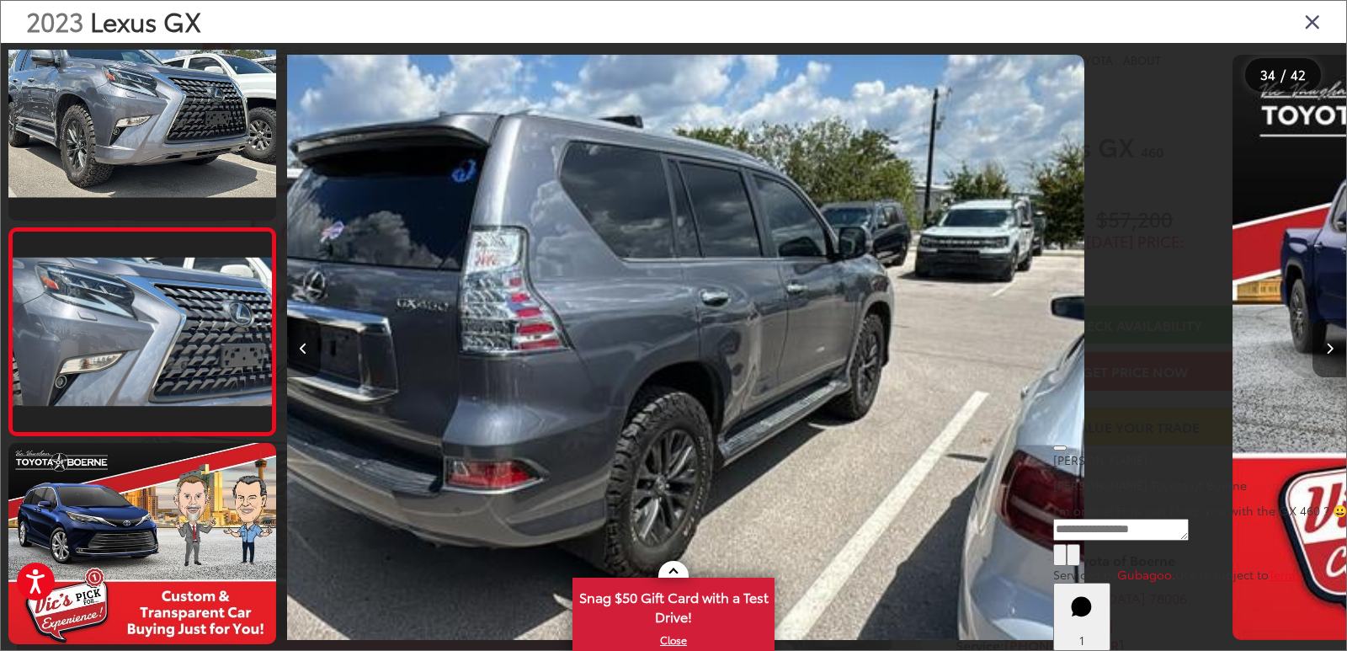
click at [1322, 354] on button "Next image" at bounding box center [1330, 347] width 34 height 59
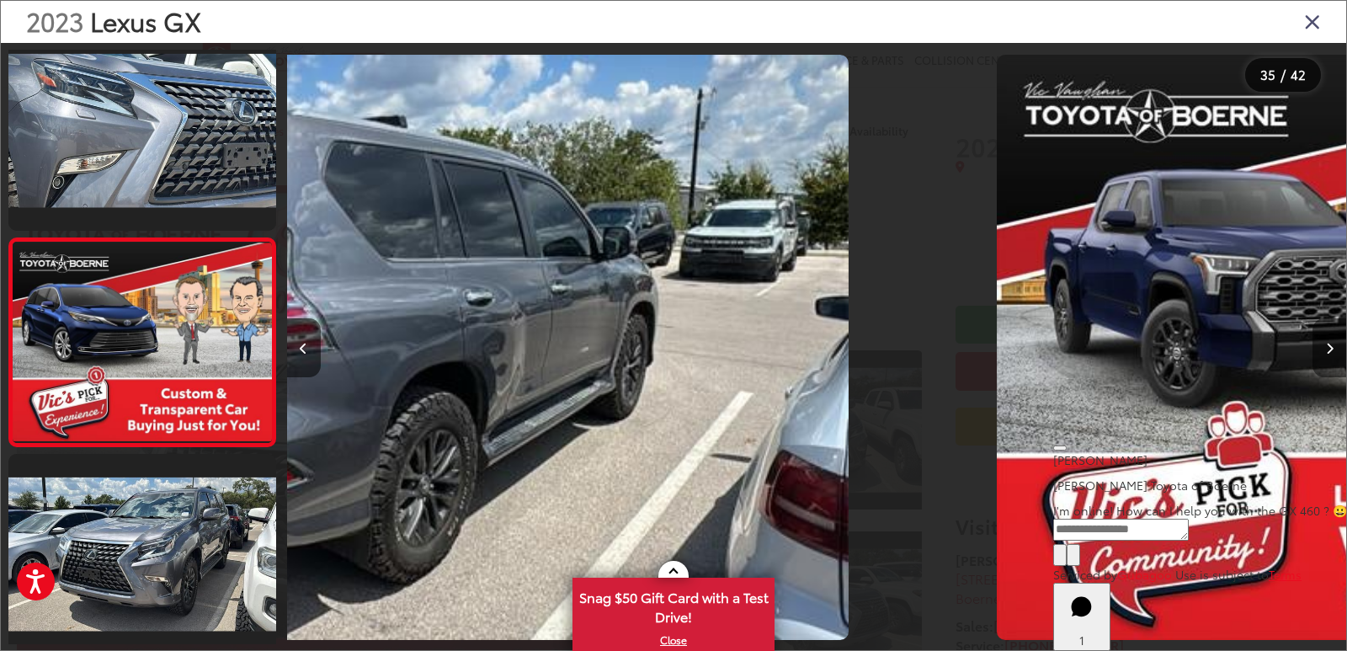
click at [1322, 354] on button "Next image" at bounding box center [1330, 347] width 34 height 59
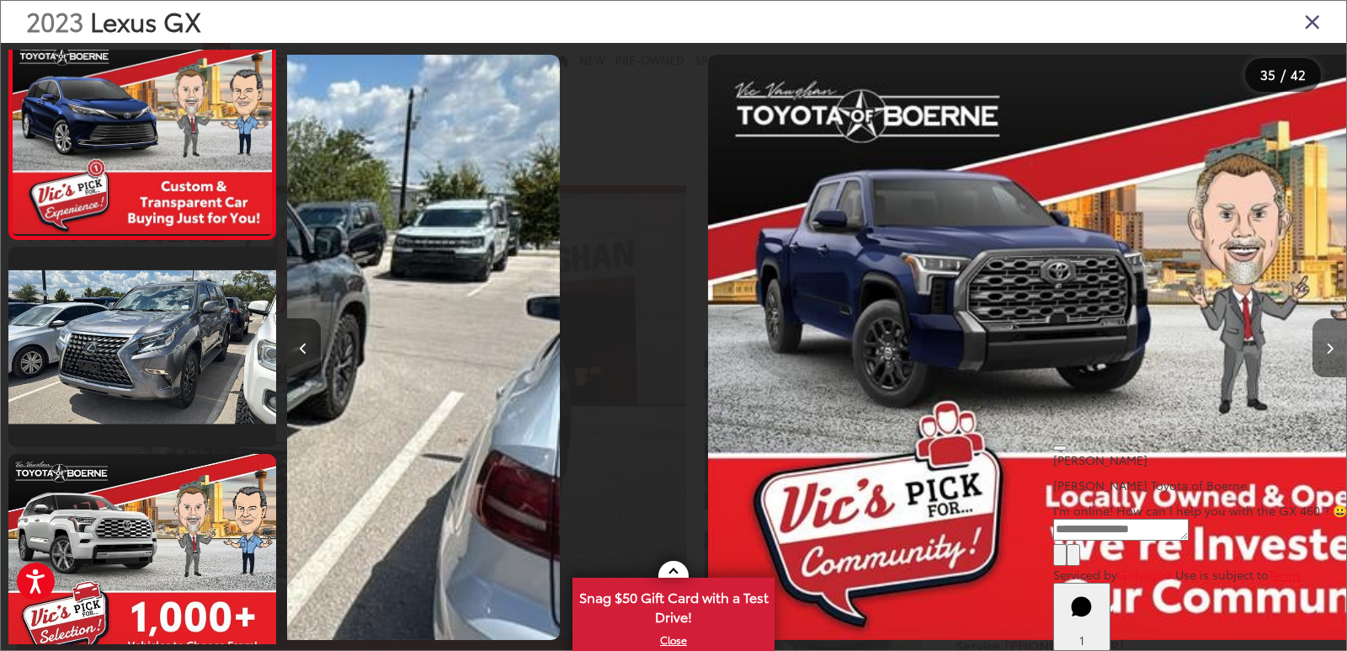
click at [1322, 354] on button "Next image" at bounding box center [1330, 347] width 34 height 59
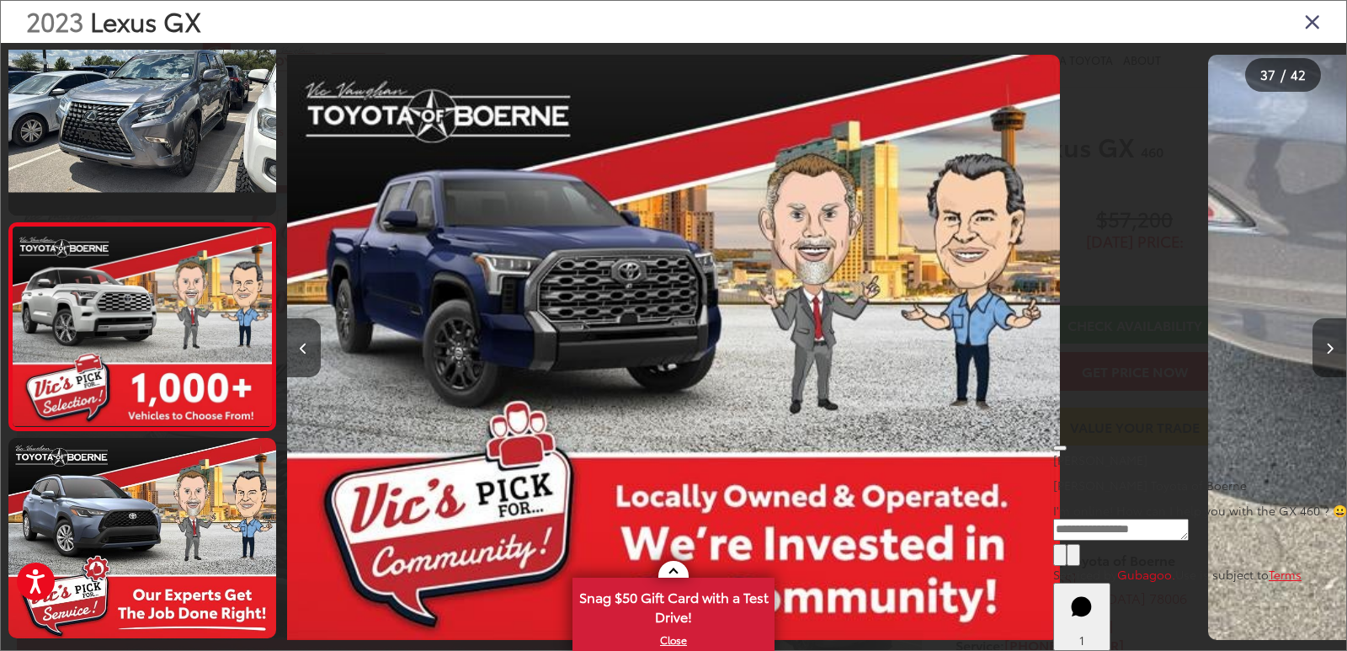
click at [1322, 354] on button "Next image" at bounding box center [1330, 347] width 34 height 59
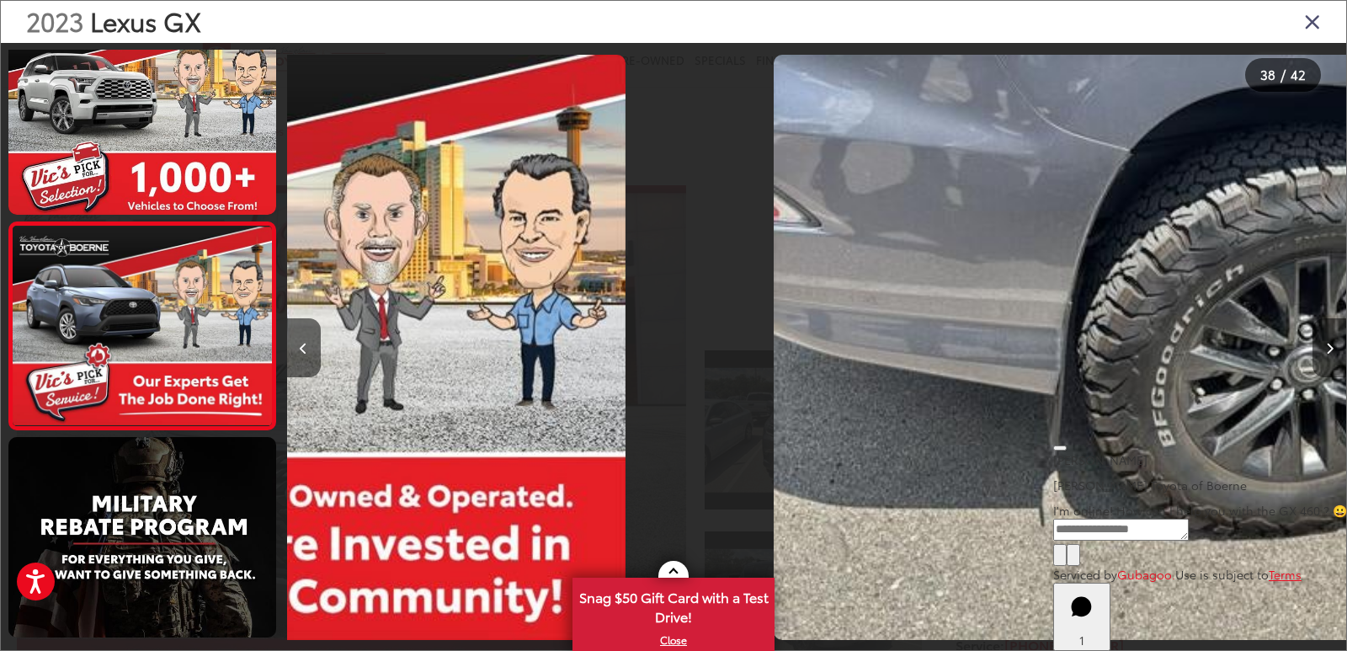
click at [1322, 354] on button "Next image" at bounding box center [1330, 347] width 34 height 59
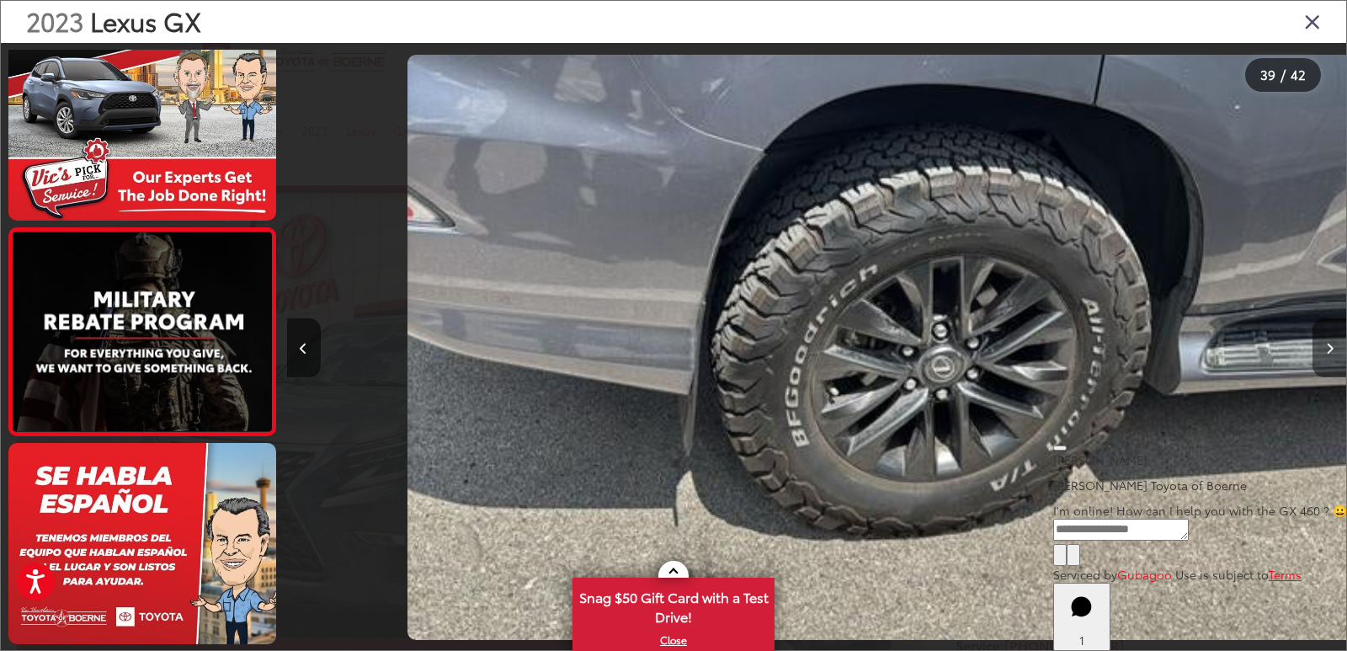
click at [1322, 354] on button "Next image" at bounding box center [1330, 347] width 34 height 59
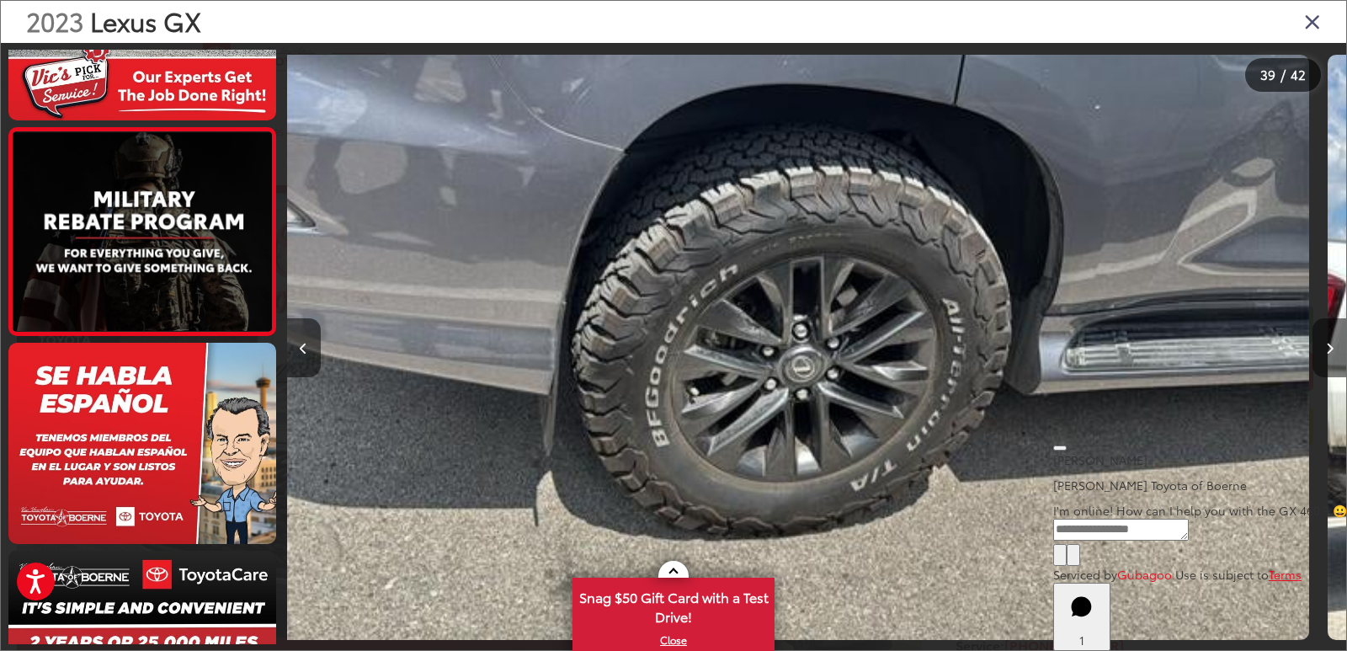
click at [1322, 354] on button "Next image" at bounding box center [1330, 347] width 34 height 59
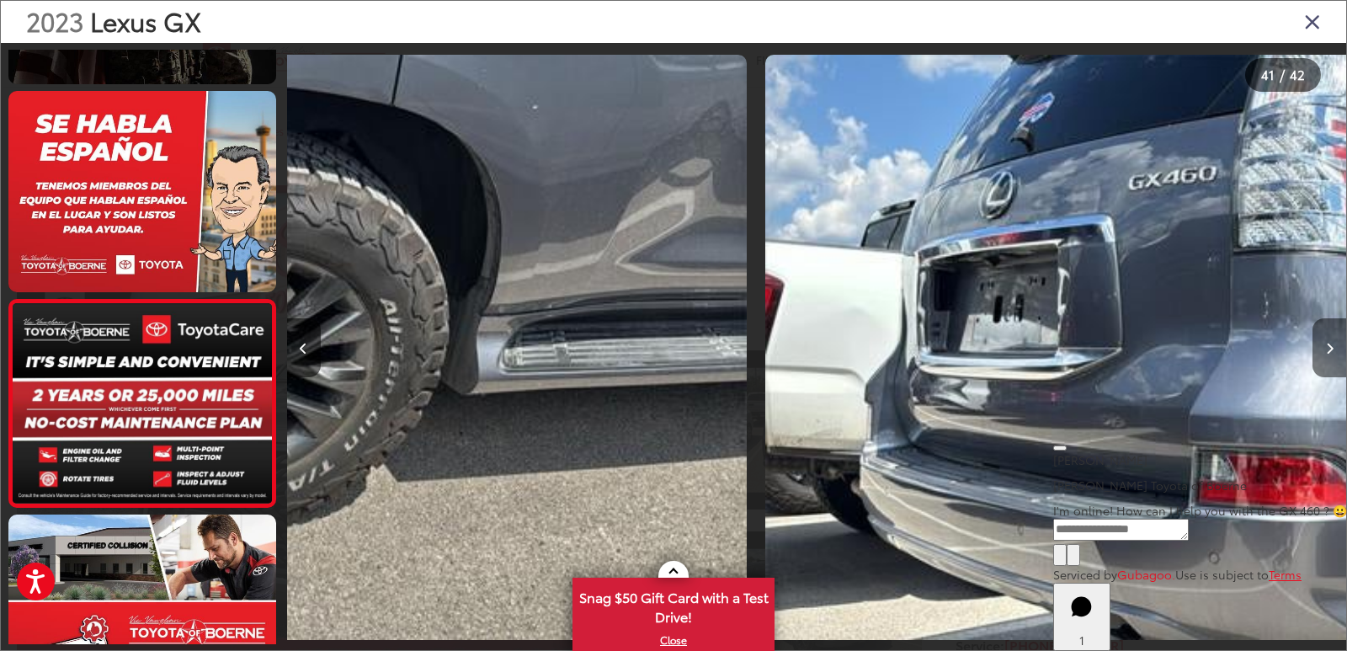
click at [1322, 354] on button "Next image" at bounding box center [1330, 347] width 34 height 59
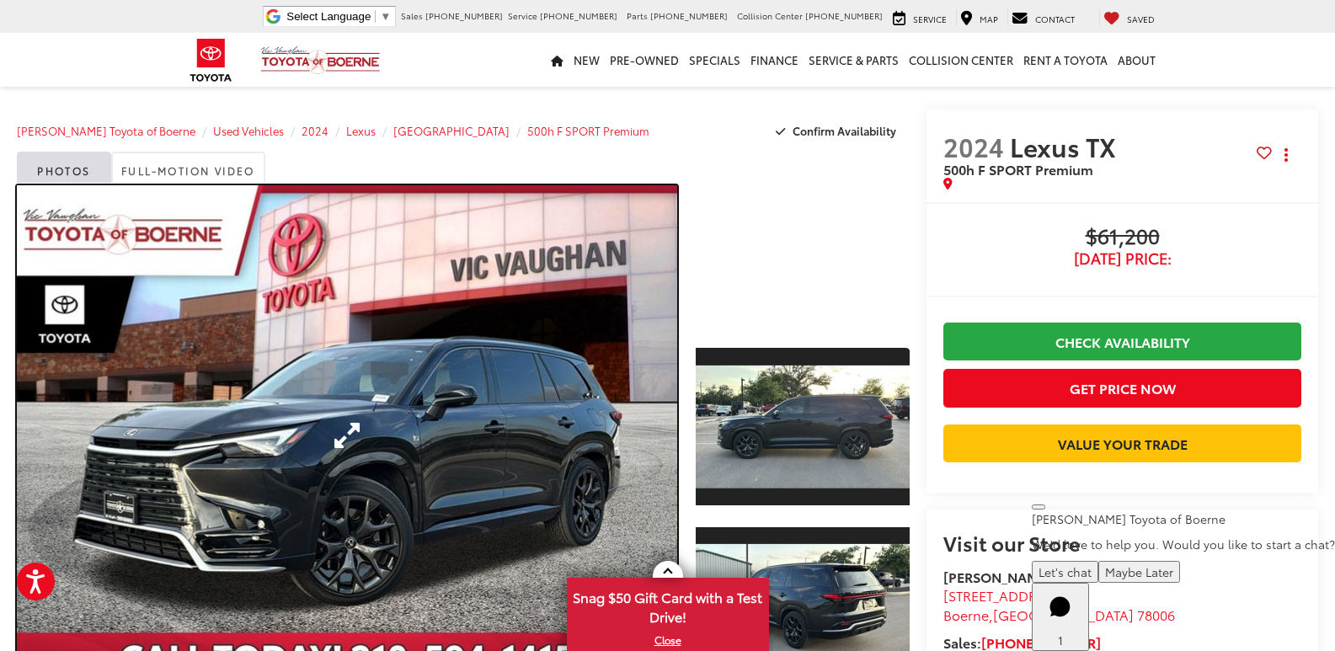
click at [348, 278] on link "Expand Photo 0" at bounding box center [347, 435] width 660 height 500
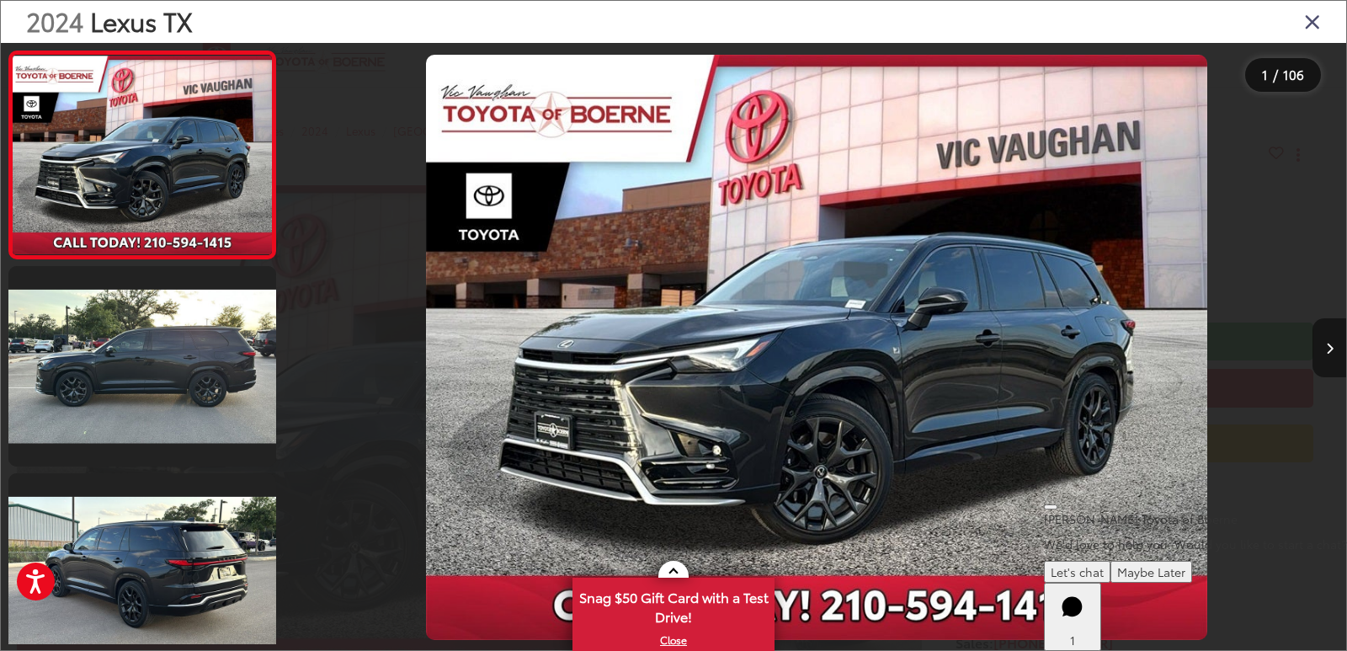
click at [1324, 351] on button "Next image" at bounding box center [1330, 347] width 34 height 59
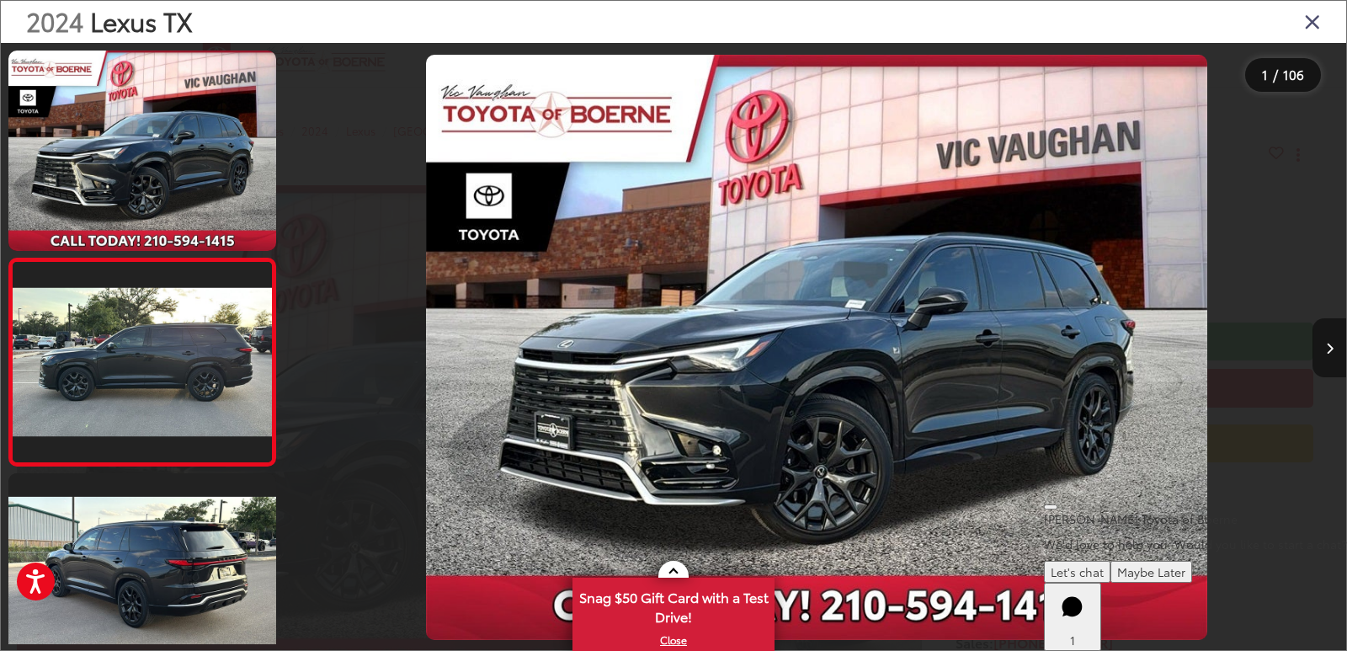
scroll to position [64, 0]
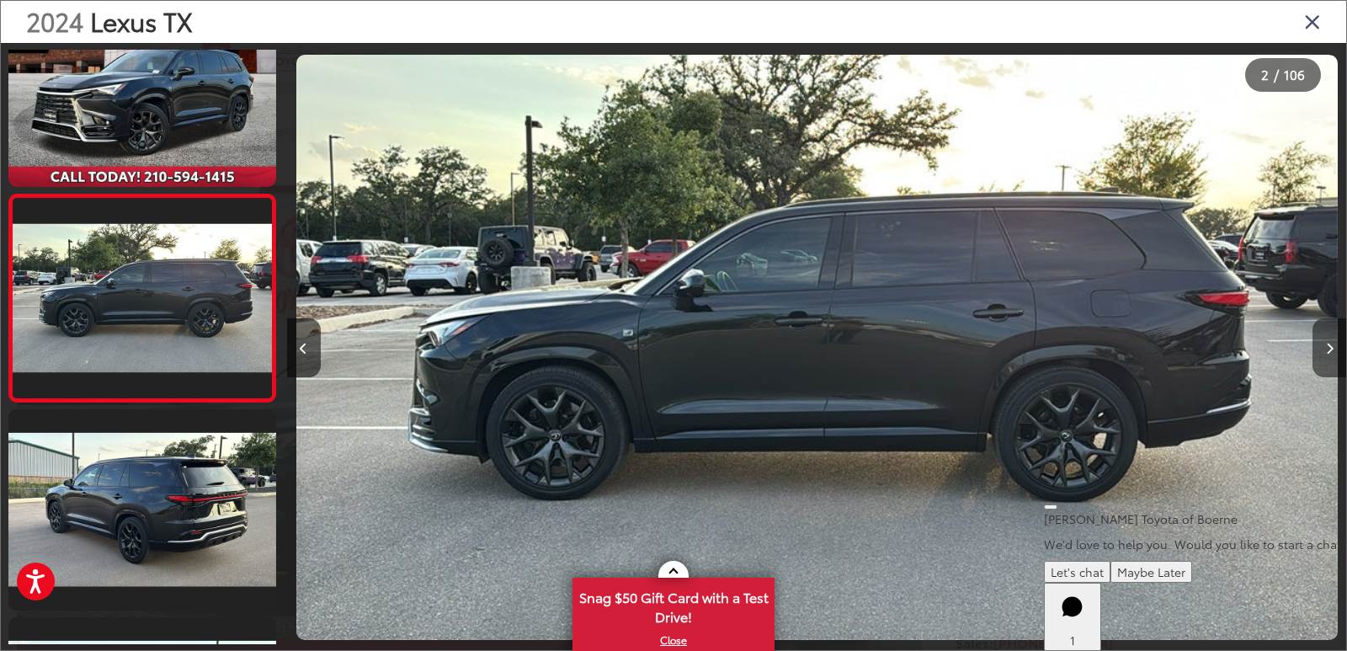
click at [1324, 351] on button "Next image" at bounding box center [1330, 347] width 34 height 59
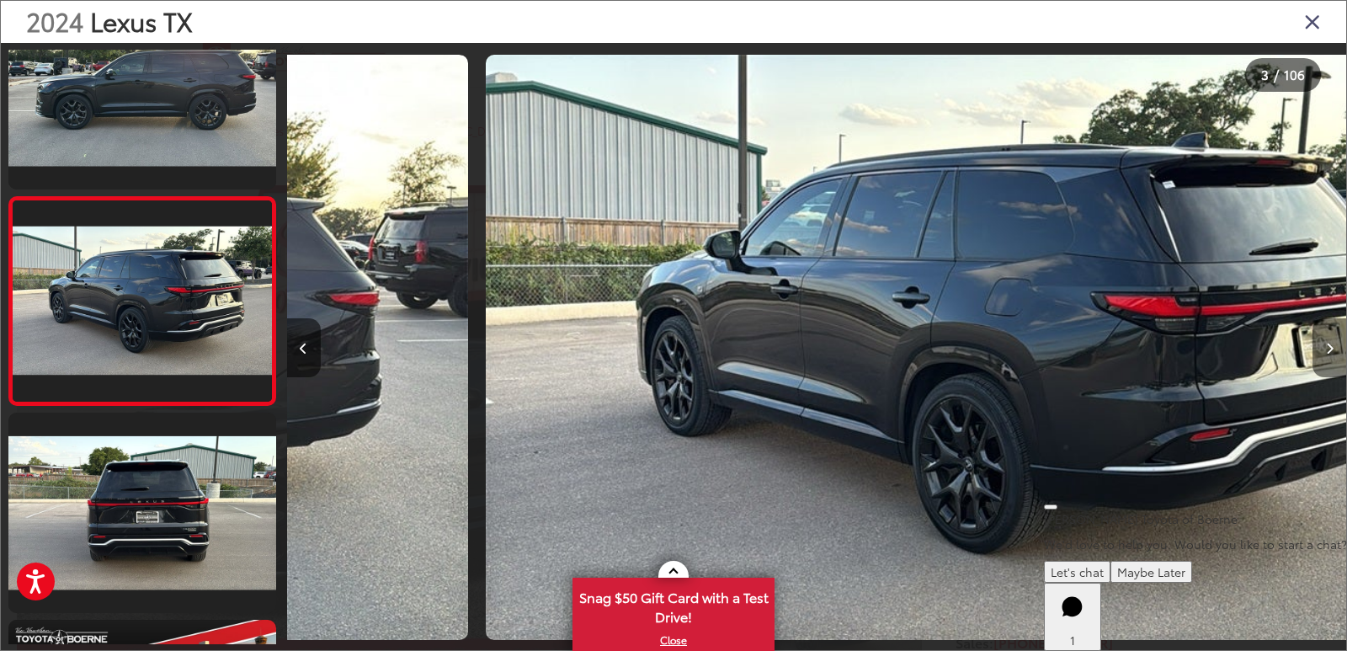
scroll to position [271, 0]
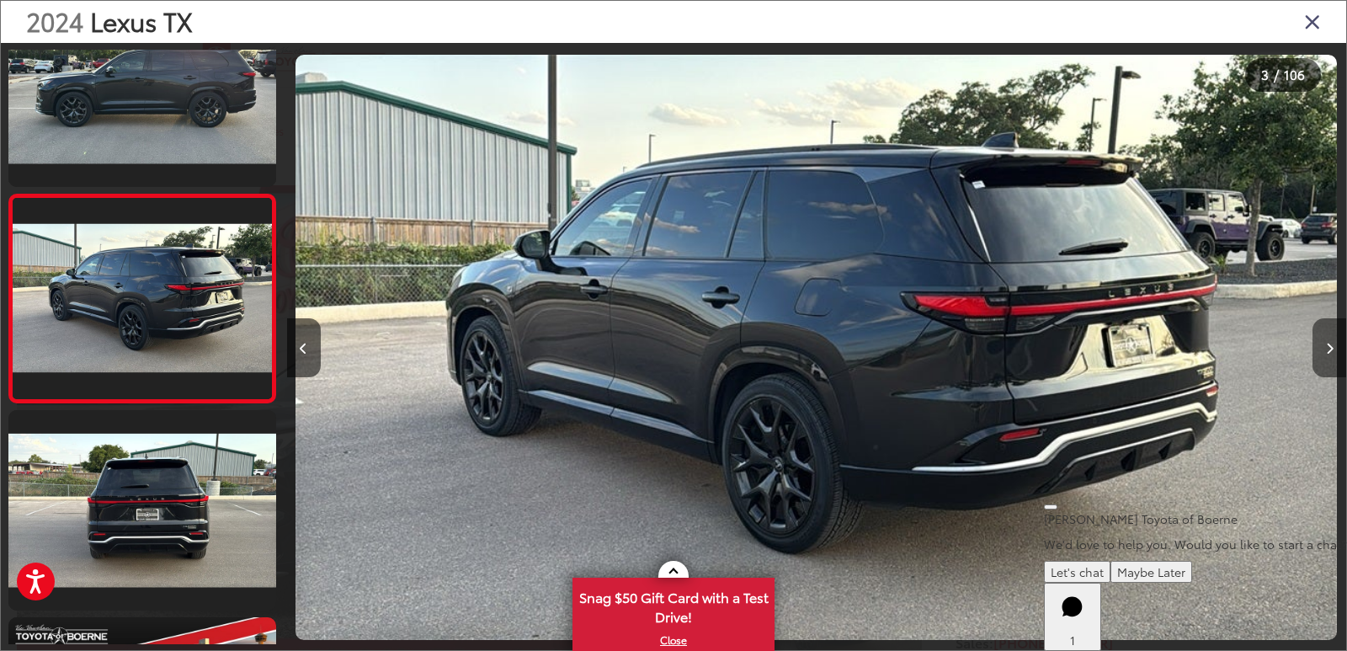
click at [1324, 351] on button "Next image" at bounding box center [1330, 347] width 34 height 59
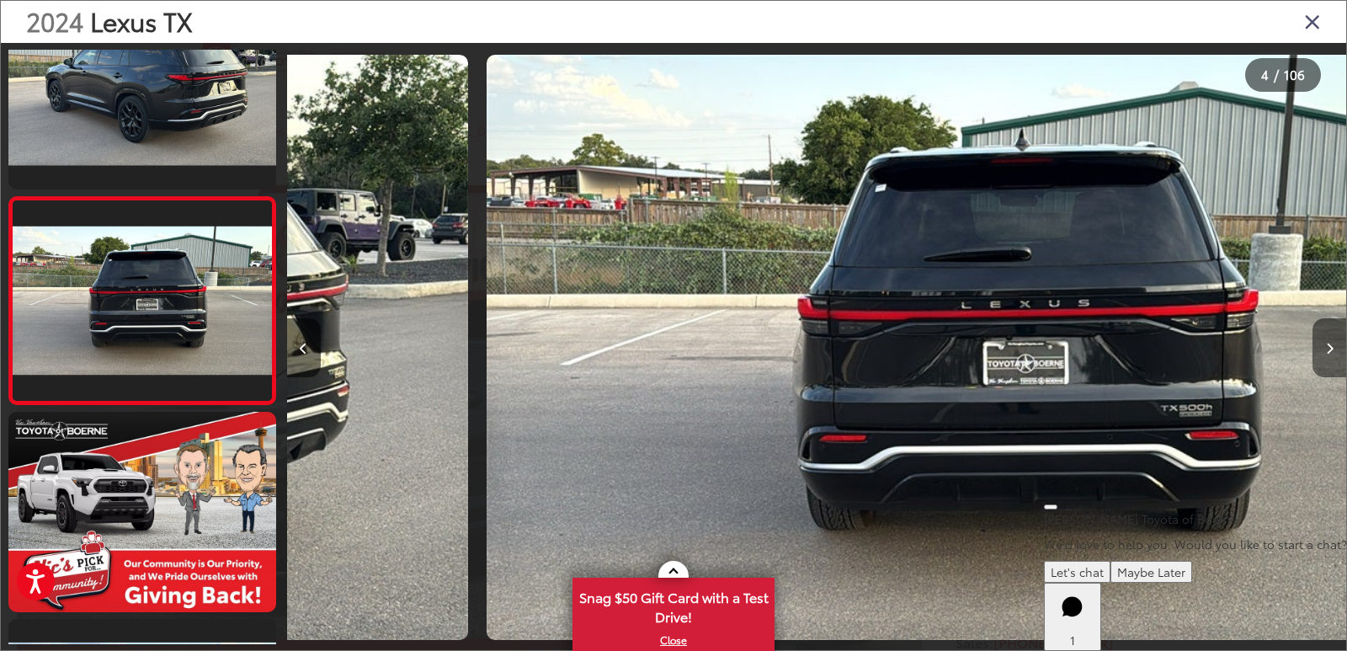
scroll to position [479, 0]
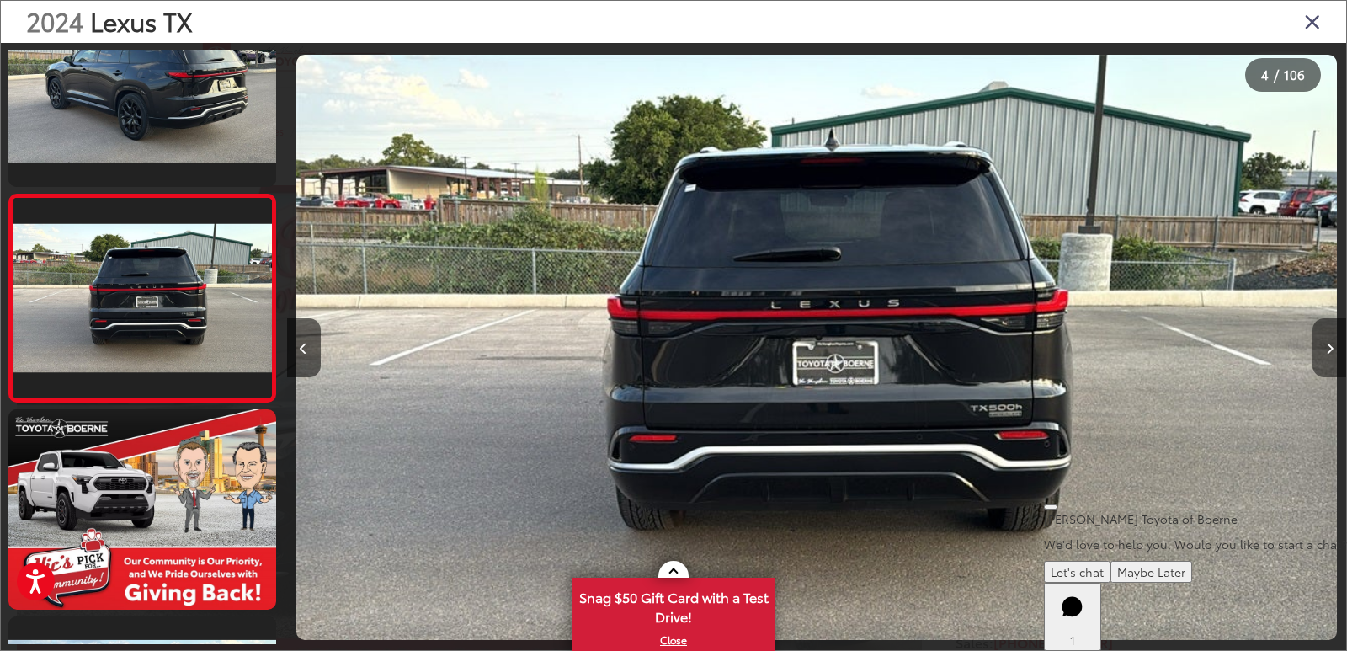
click at [1324, 351] on button "Next image" at bounding box center [1330, 347] width 34 height 59
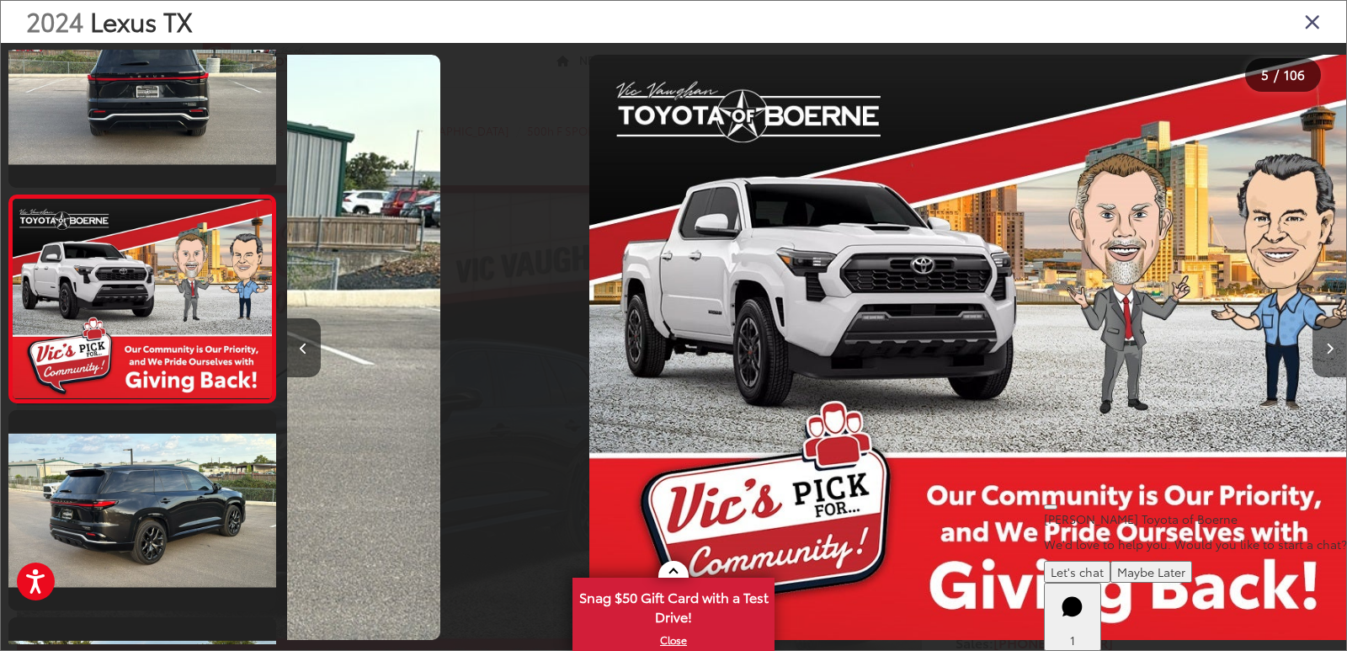
scroll to position [686, 0]
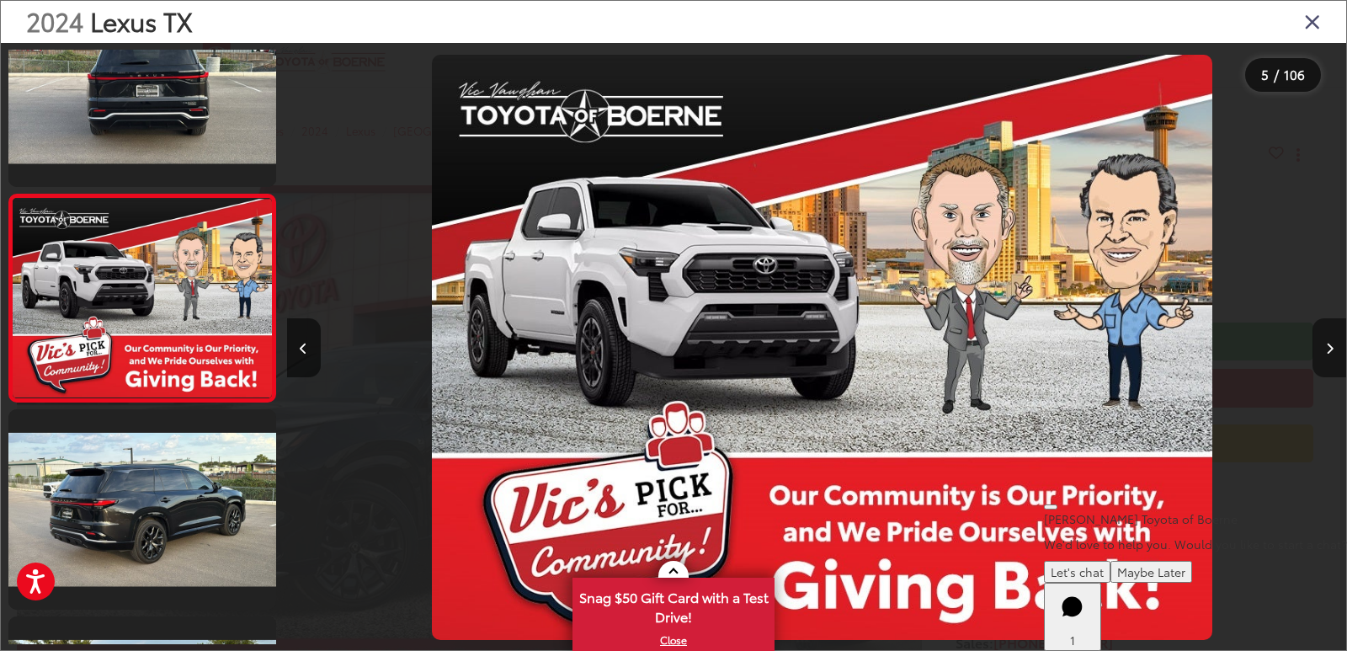
click at [1324, 351] on button "Next image" at bounding box center [1330, 347] width 34 height 59
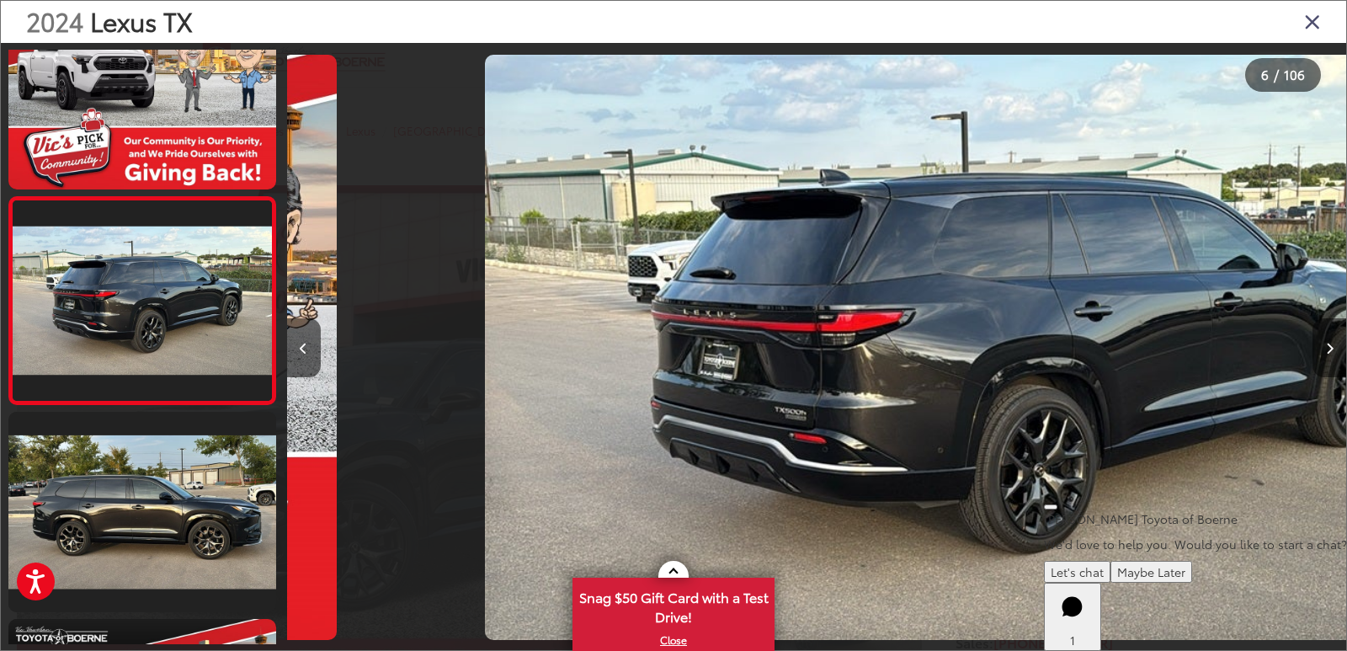
scroll to position [894, 0]
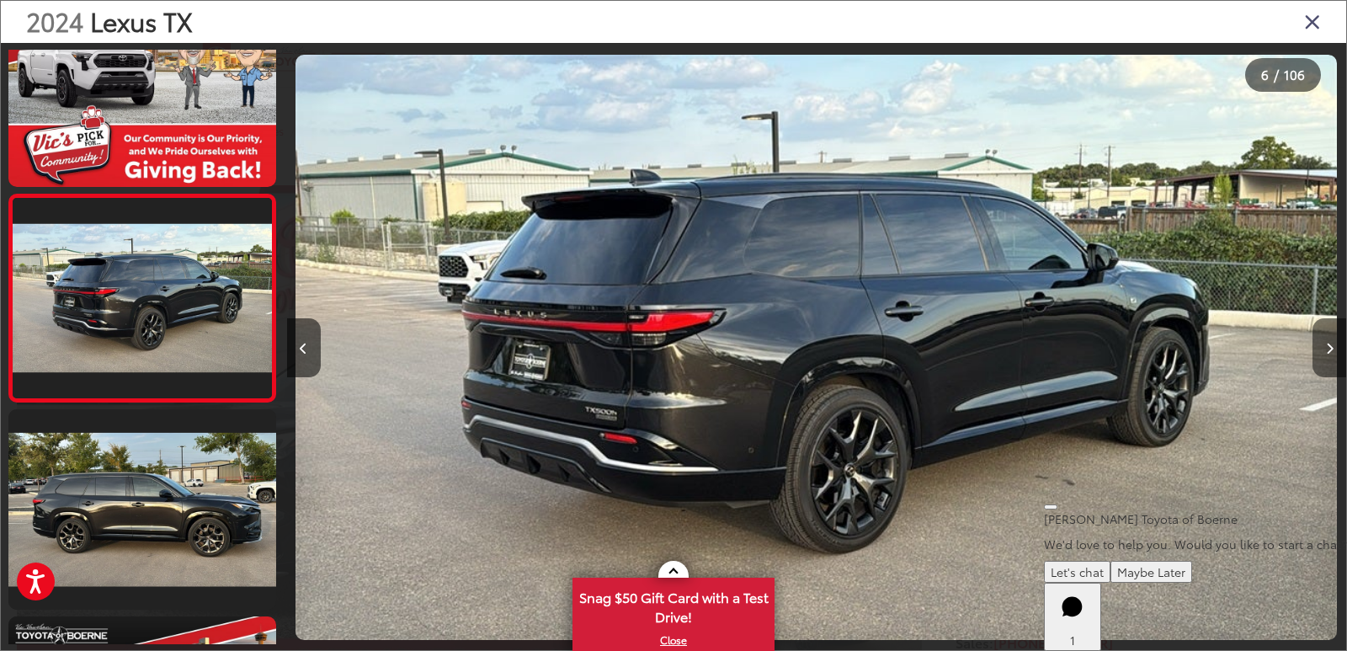
click at [1324, 351] on button "Next image" at bounding box center [1330, 347] width 34 height 59
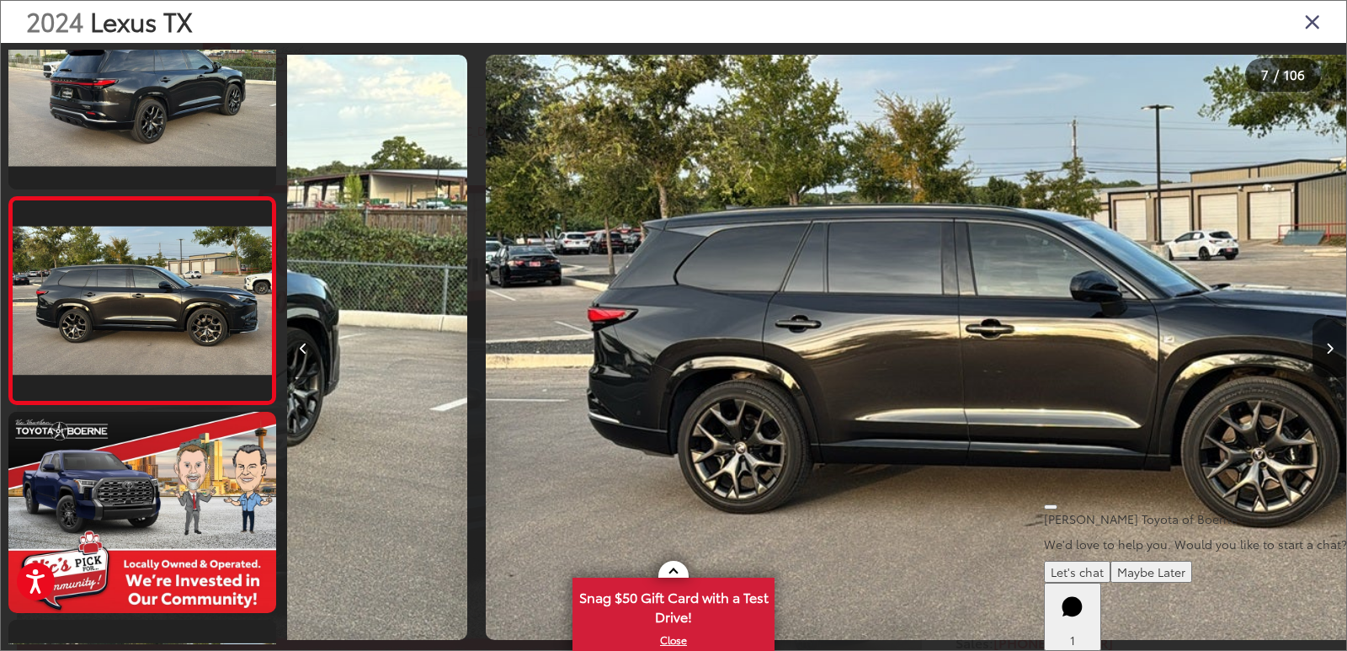
scroll to position [1101, 0]
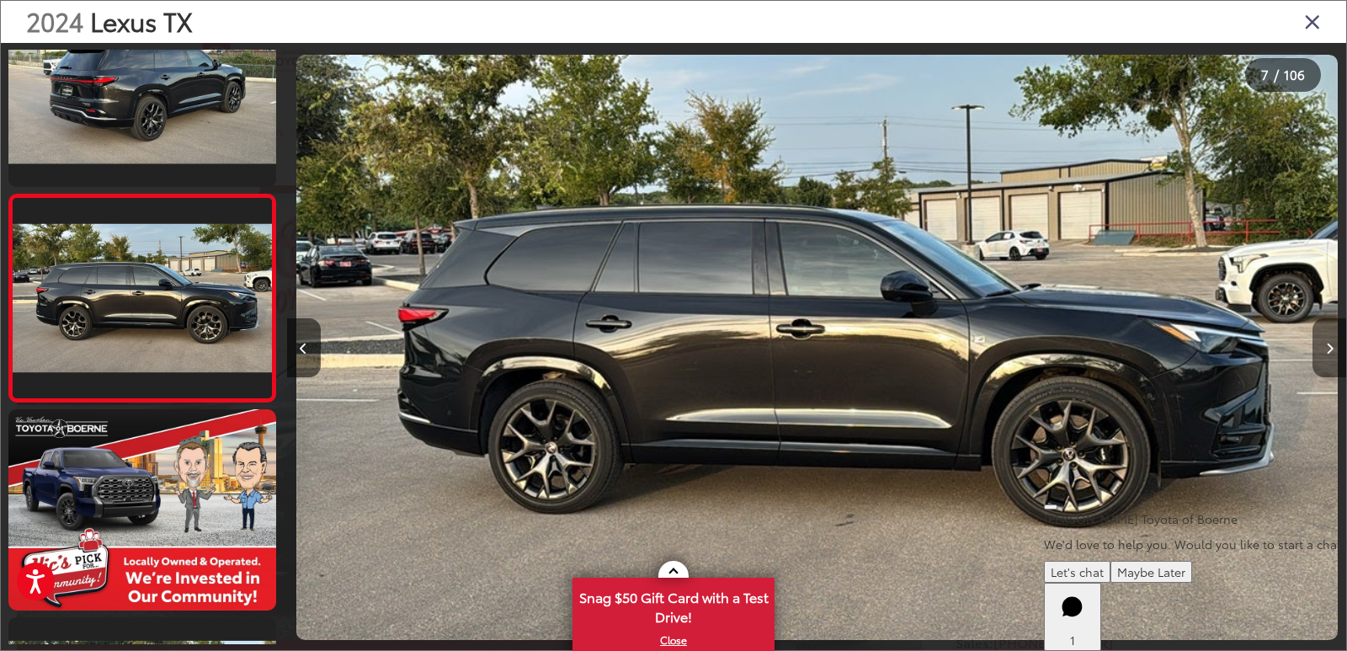
click at [1324, 351] on button "Next image" at bounding box center [1330, 347] width 34 height 59
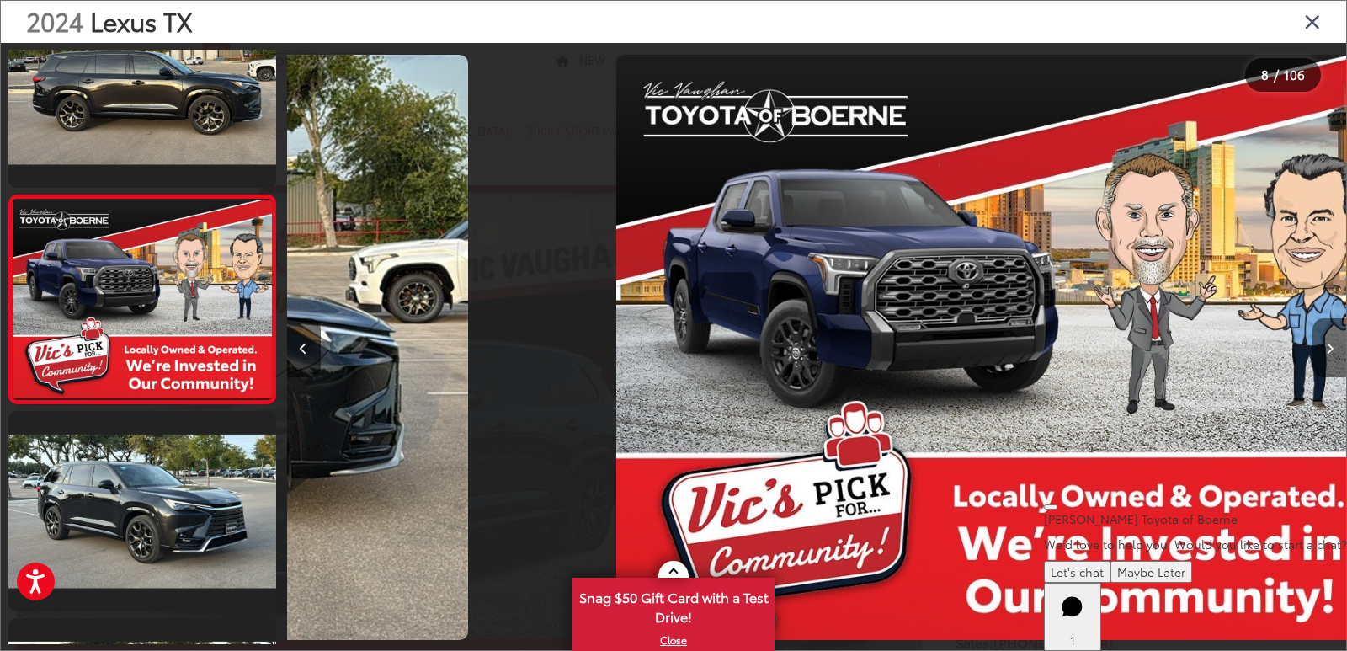
scroll to position [1308, 0]
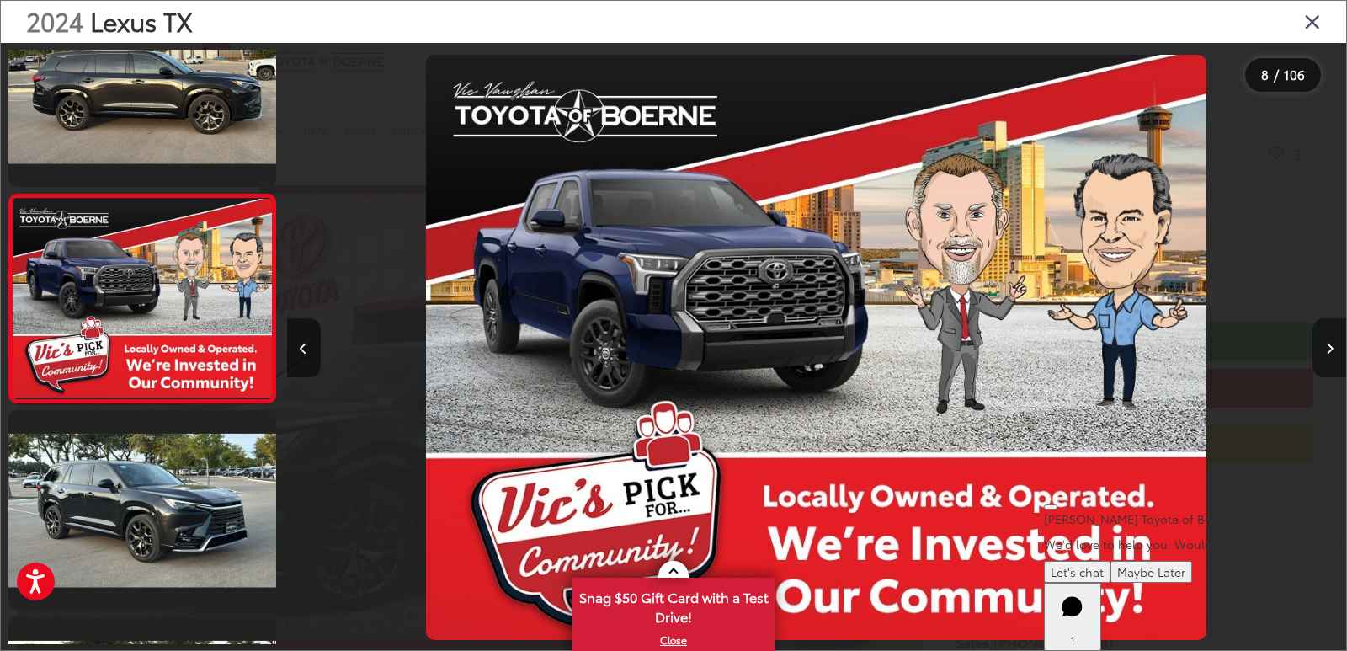
click at [1324, 351] on button "Next image" at bounding box center [1330, 347] width 34 height 59
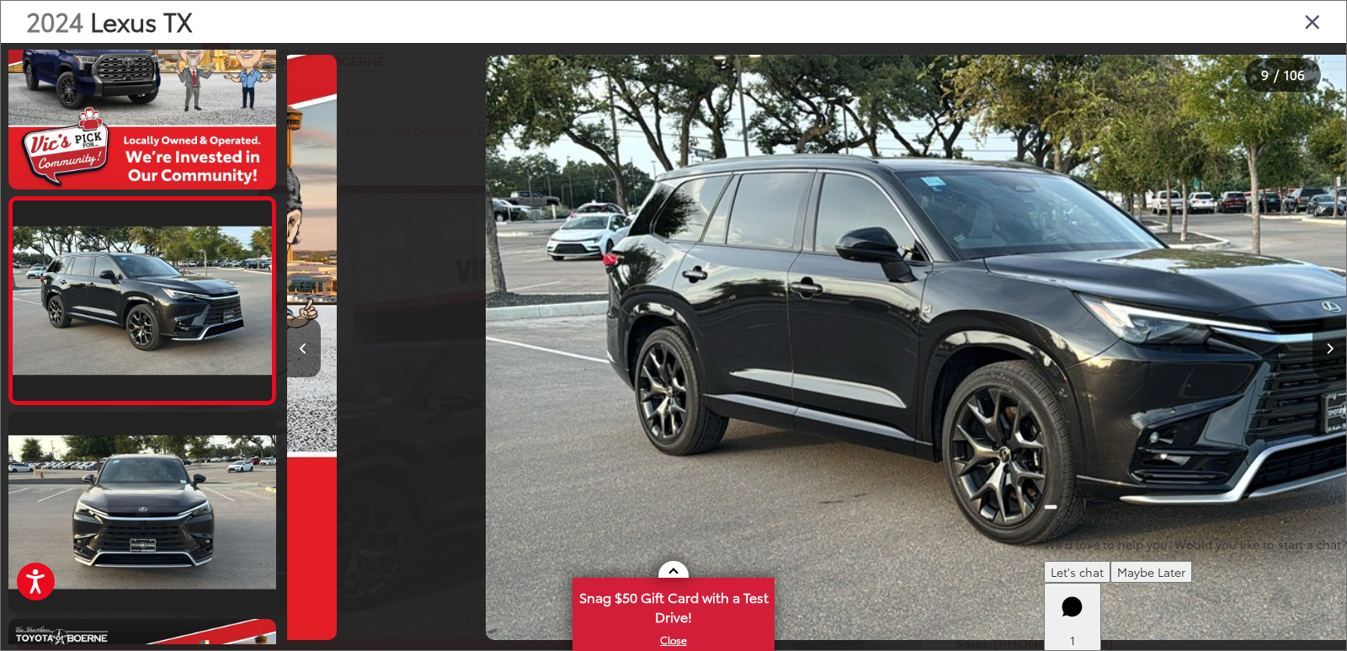
scroll to position [1516, 0]
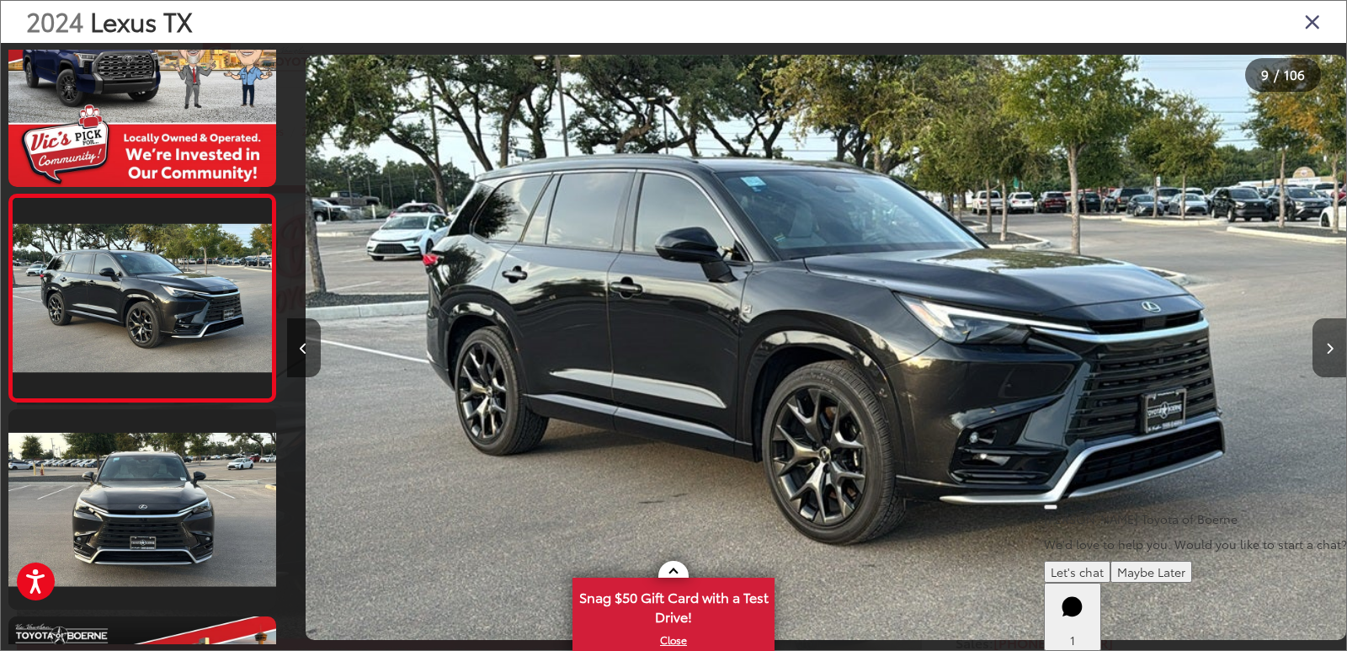
click at [1324, 351] on button "Next image" at bounding box center [1330, 347] width 34 height 59
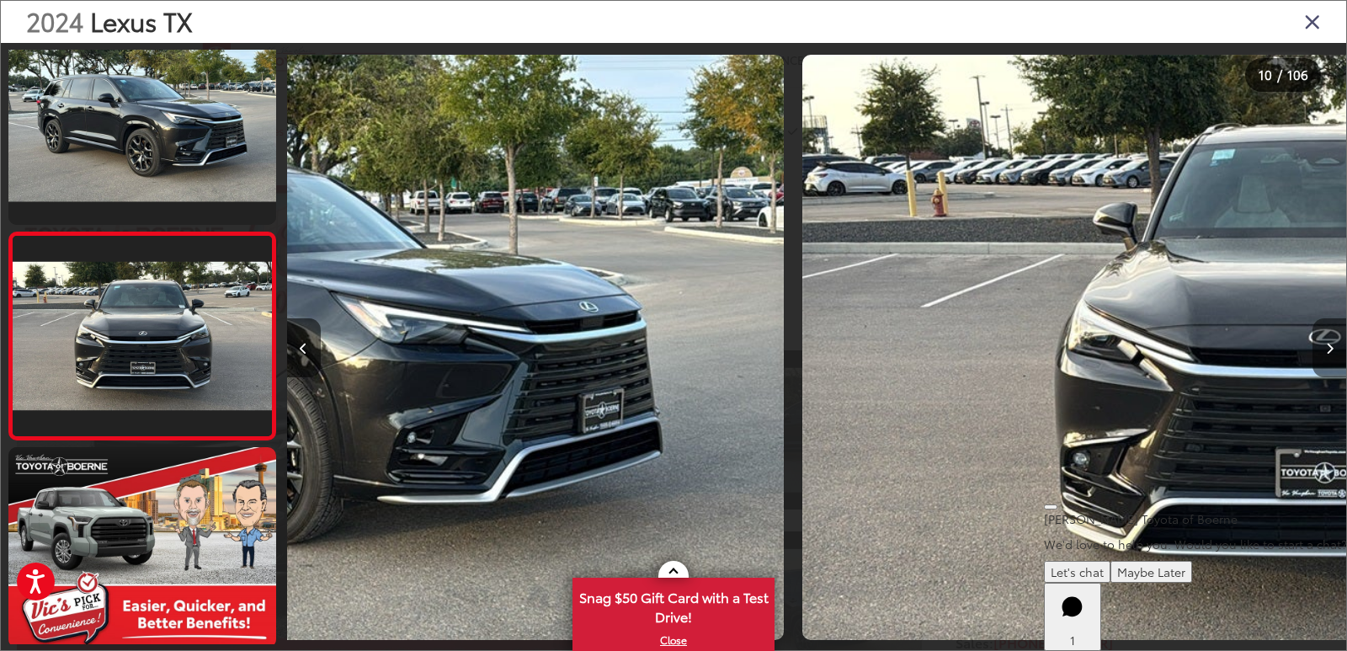
scroll to position [0, 0]
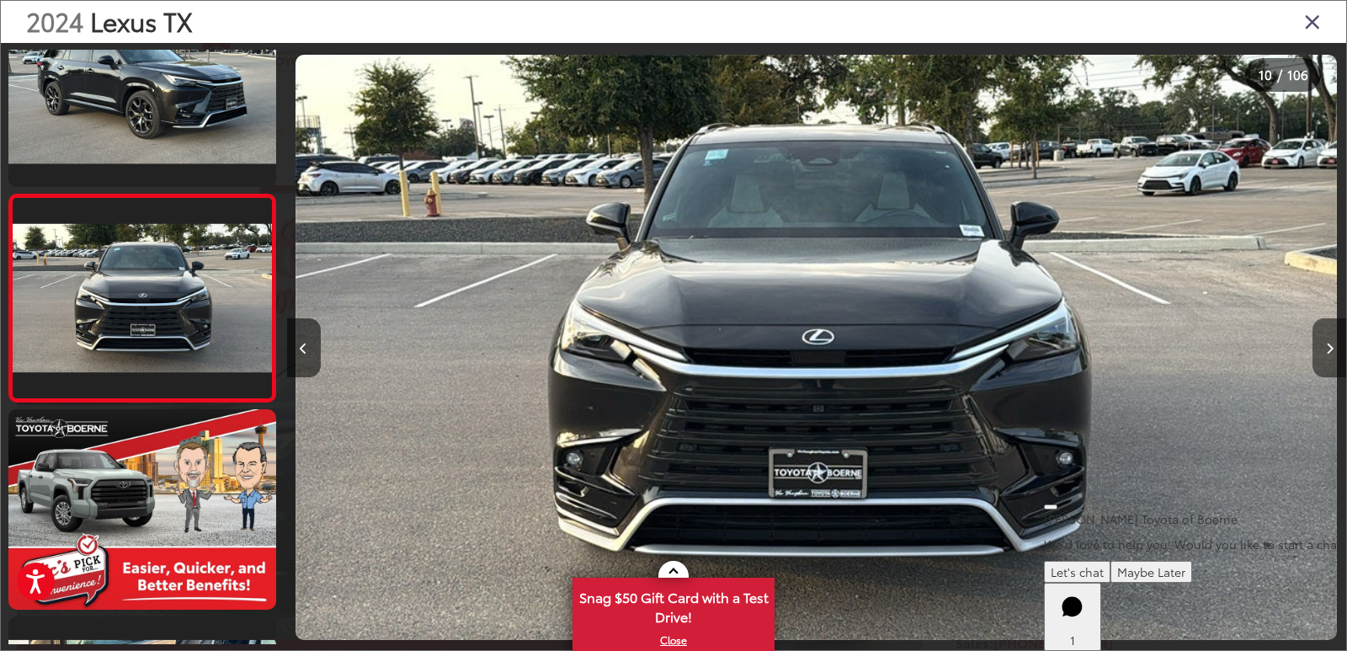
click at [1324, 351] on button "Next image" at bounding box center [1330, 347] width 34 height 59
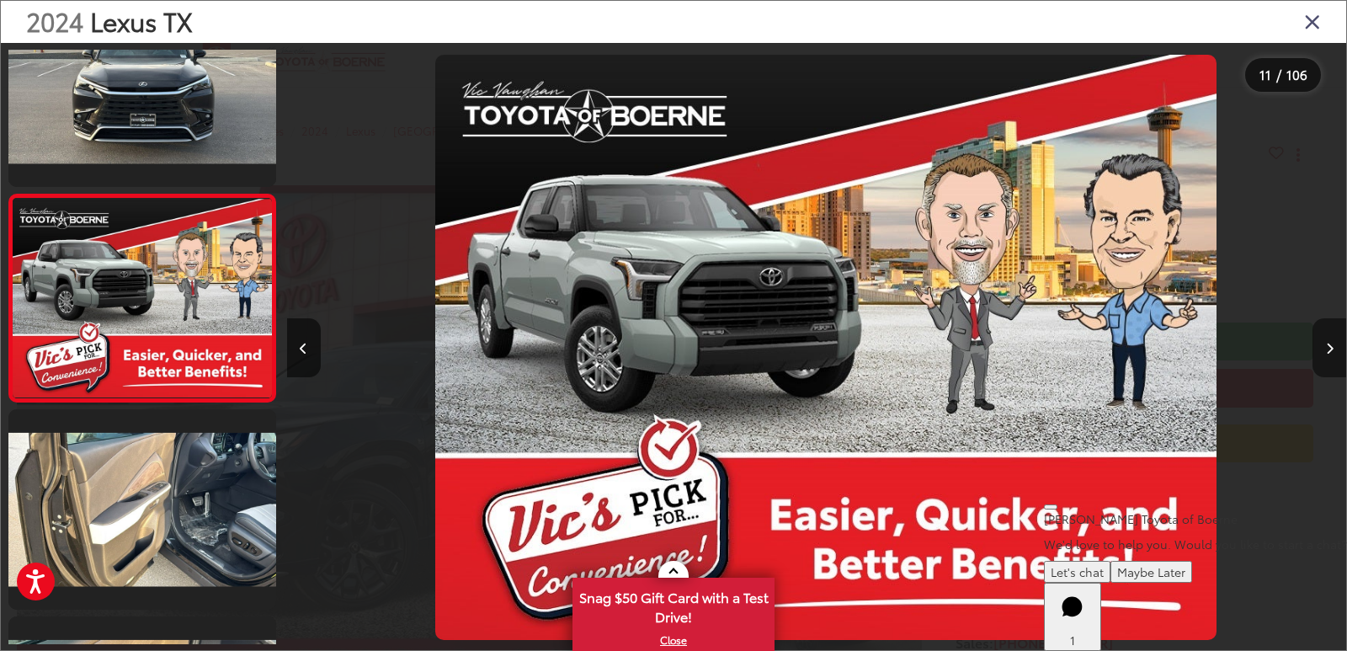
click at [1324, 351] on button "Next image" at bounding box center [1330, 347] width 34 height 59
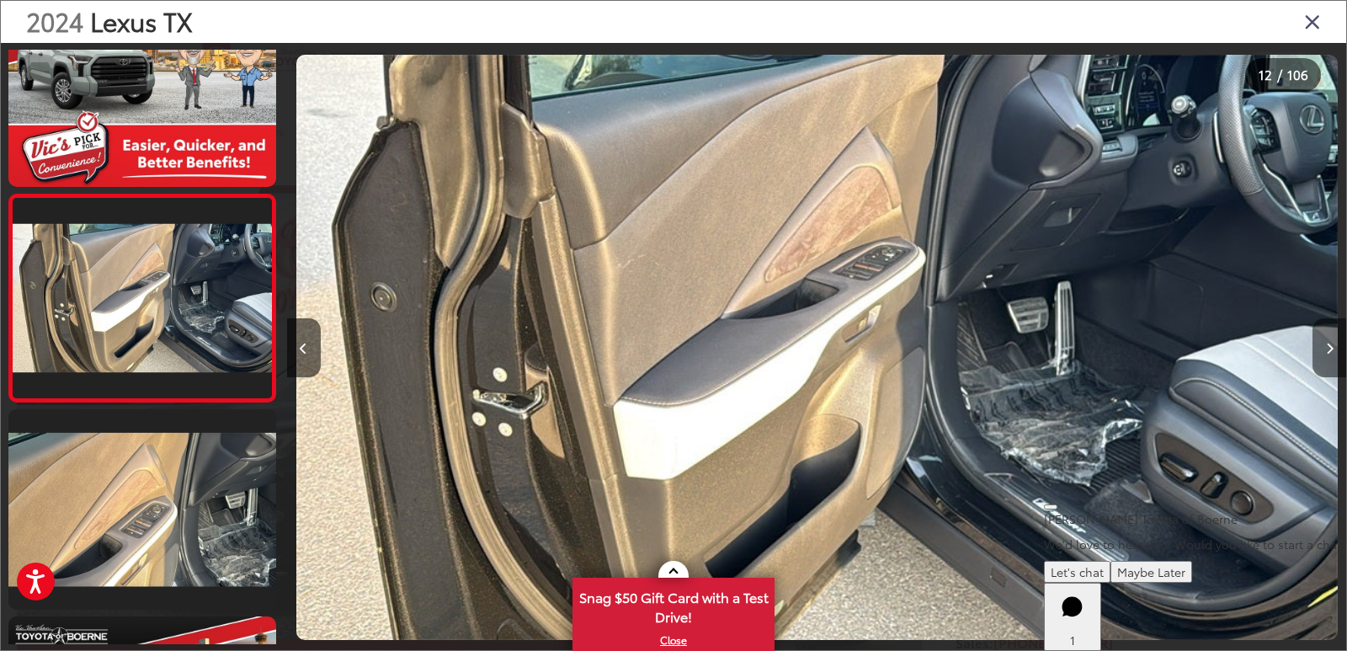
click at [1324, 351] on button "Next image" at bounding box center [1330, 347] width 34 height 59
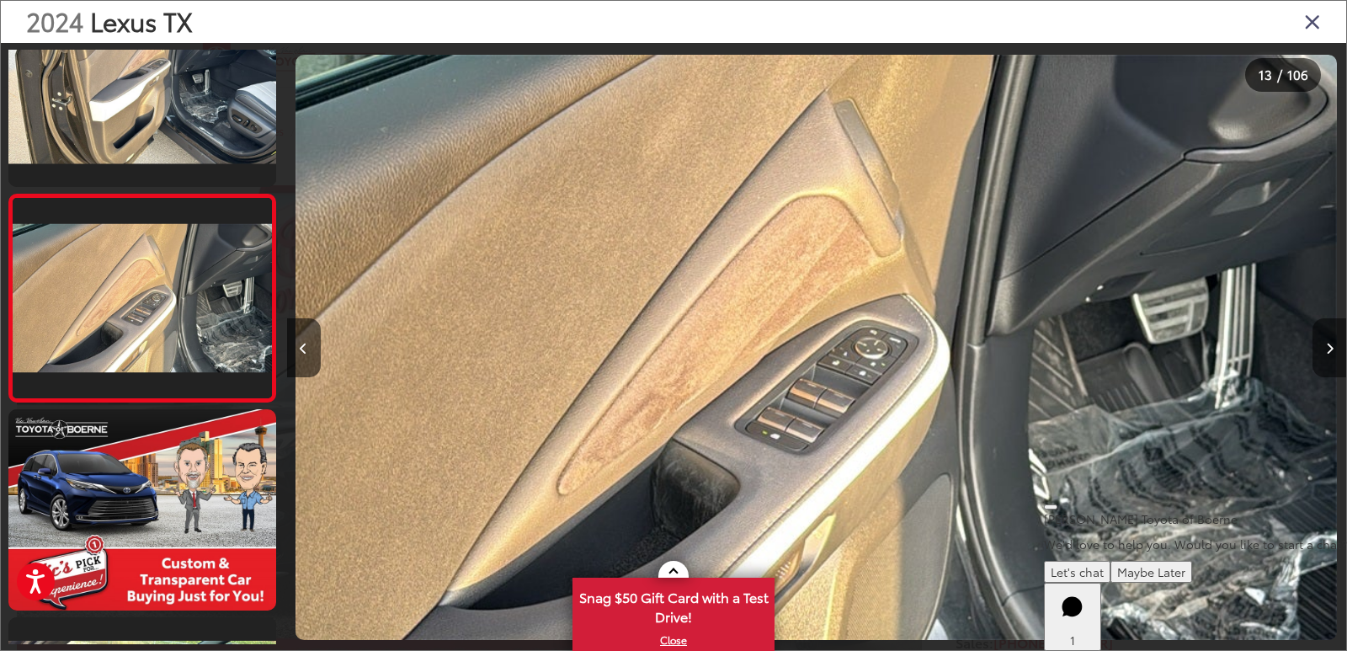
click at [1324, 351] on button "Next image" at bounding box center [1330, 347] width 34 height 59
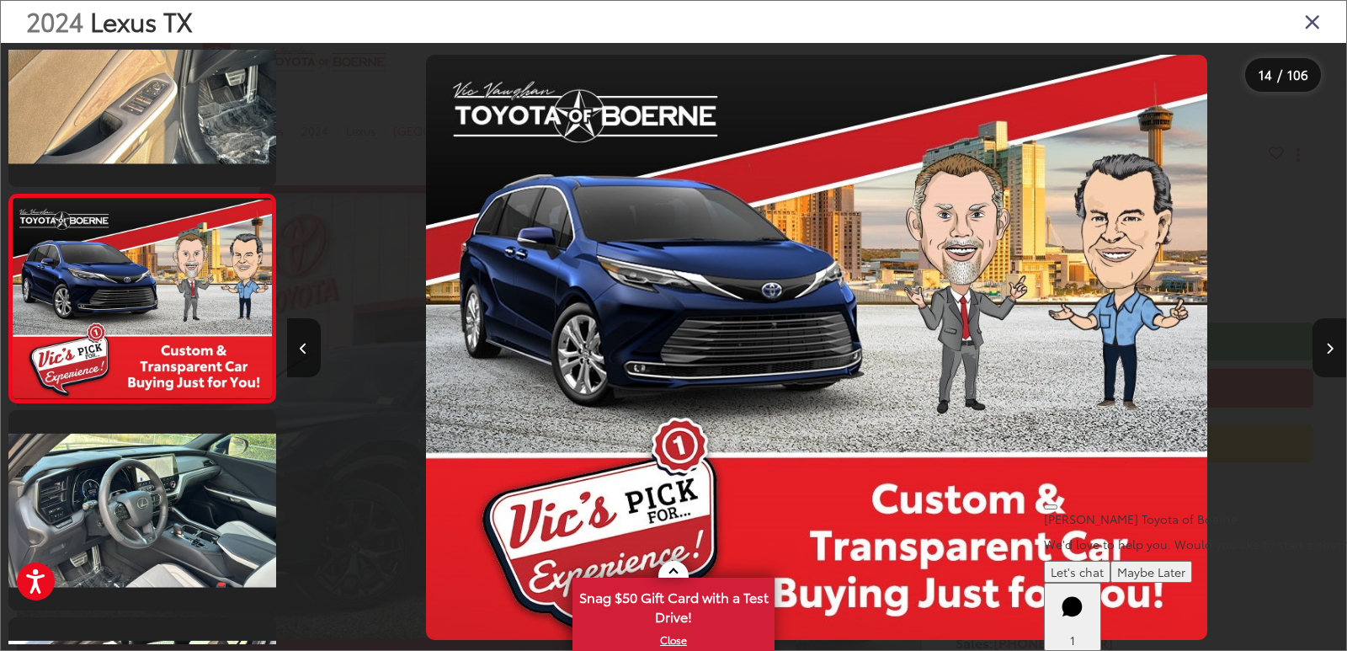
click at [1324, 351] on button "Next image" at bounding box center [1330, 347] width 34 height 59
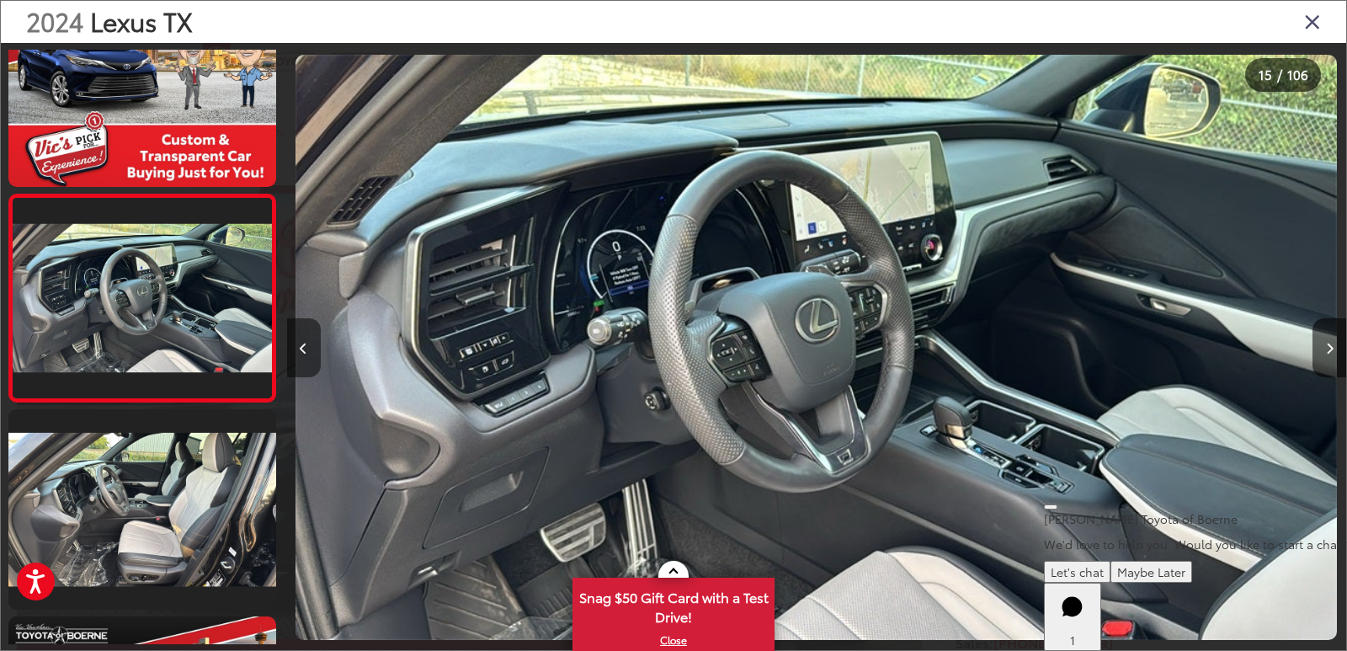
click at [297, 362] on button "Previous image" at bounding box center [304, 347] width 34 height 59
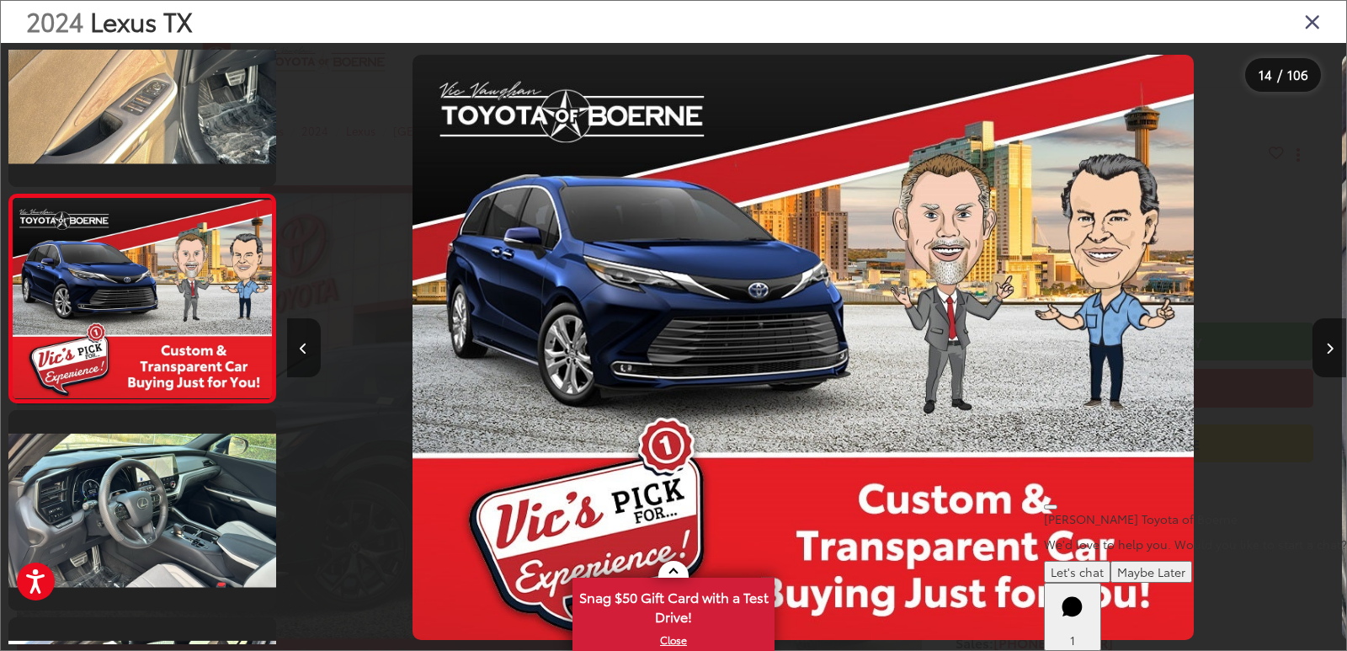
click at [297, 362] on button "Previous image" at bounding box center [304, 347] width 34 height 59
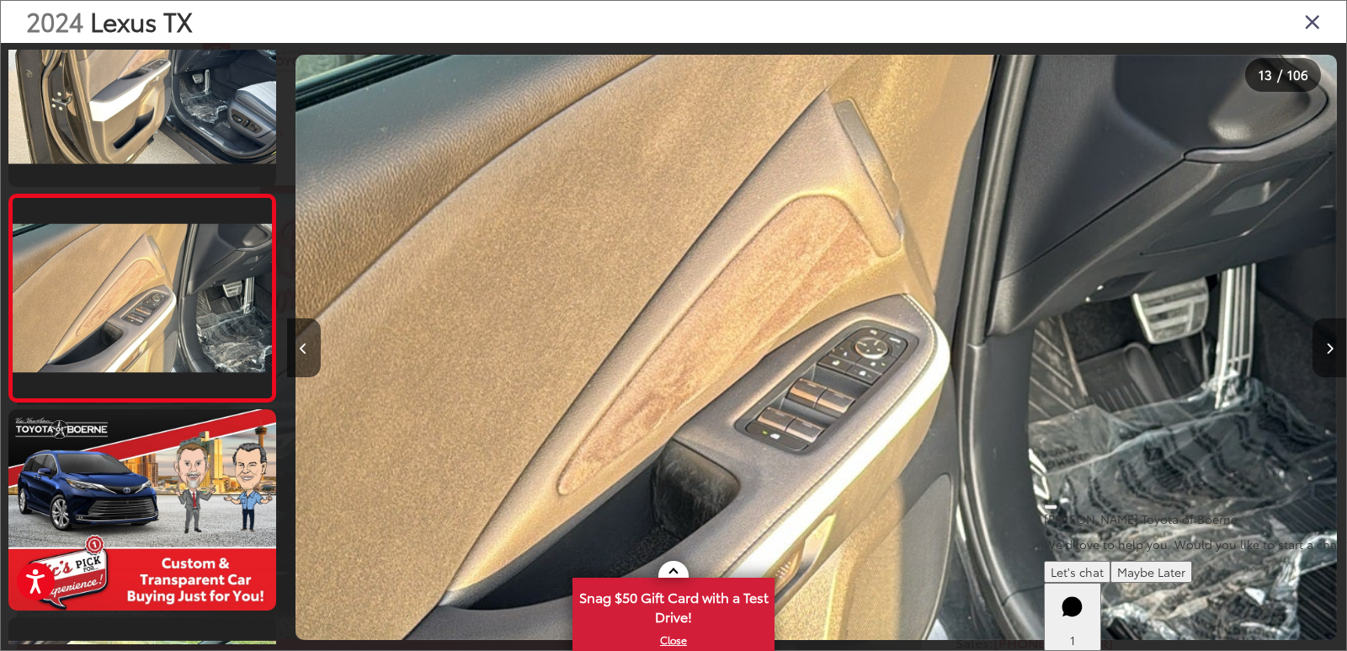
click at [1326, 349] on button "Next image" at bounding box center [1330, 347] width 34 height 59
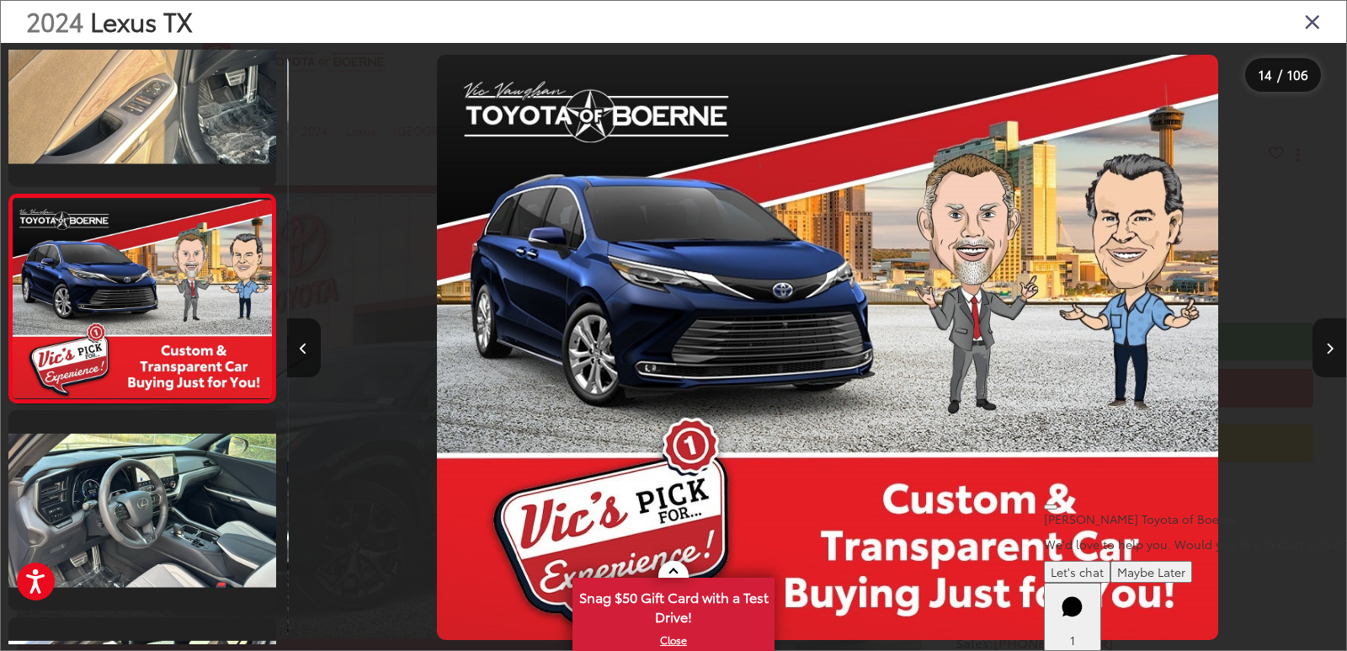
click at [1326, 349] on icon "Next image" at bounding box center [1330, 349] width 8 height 12
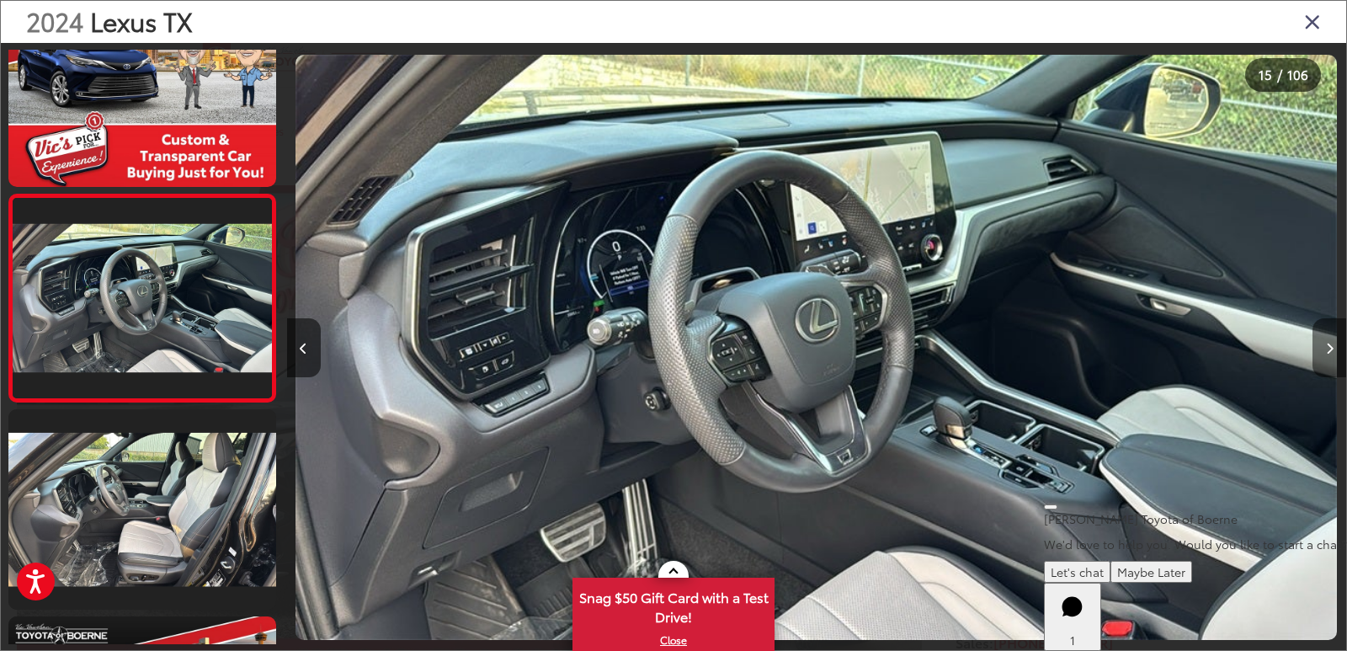
click at [1326, 349] on icon "Next image" at bounding box center [1330, 349] width 8 height 12
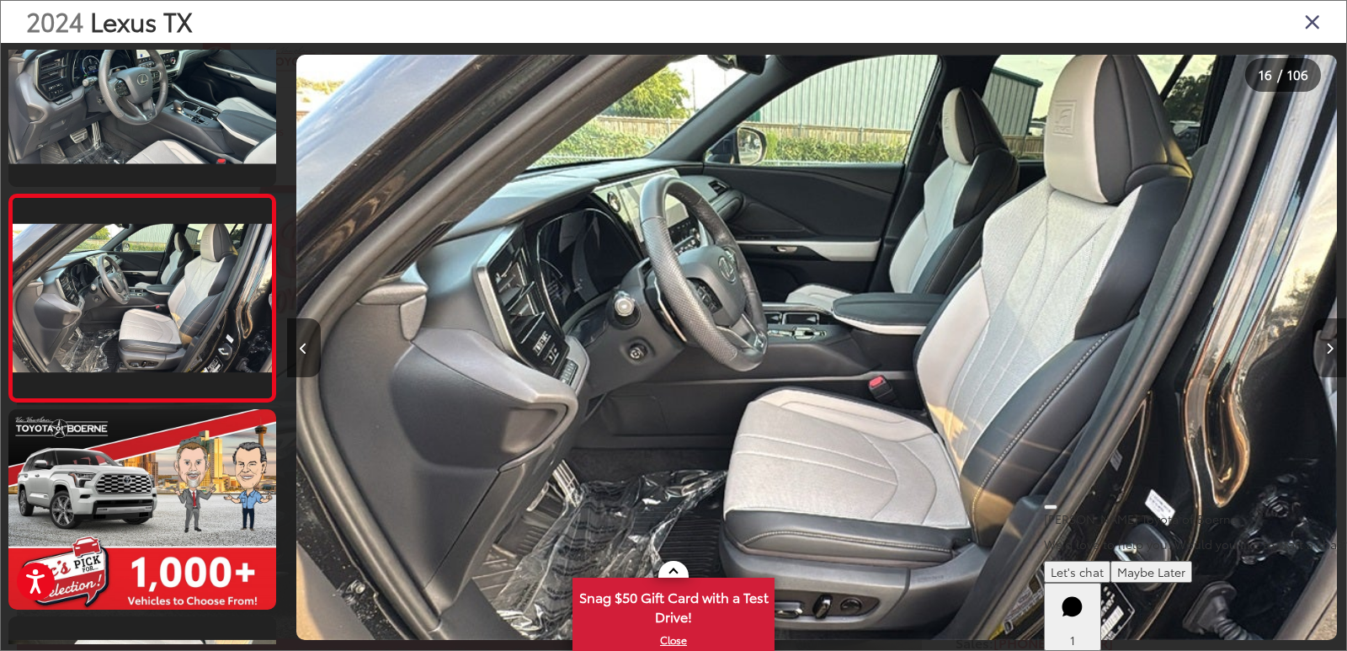
click at [1326, 349] on icon "Next image" at bounding box center [1330, 349] width 8 height 12
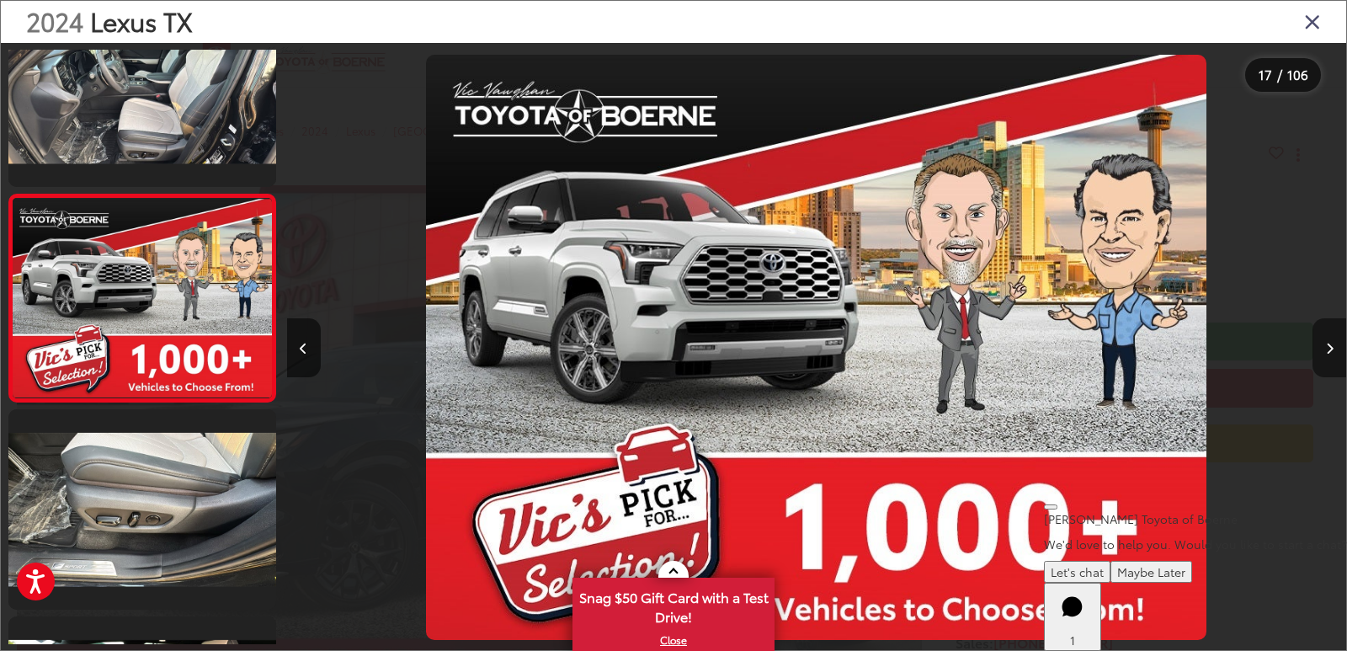
click at [1326, 351] on icon "Next image" at bounding box center [1330, 349] width 8 height 12
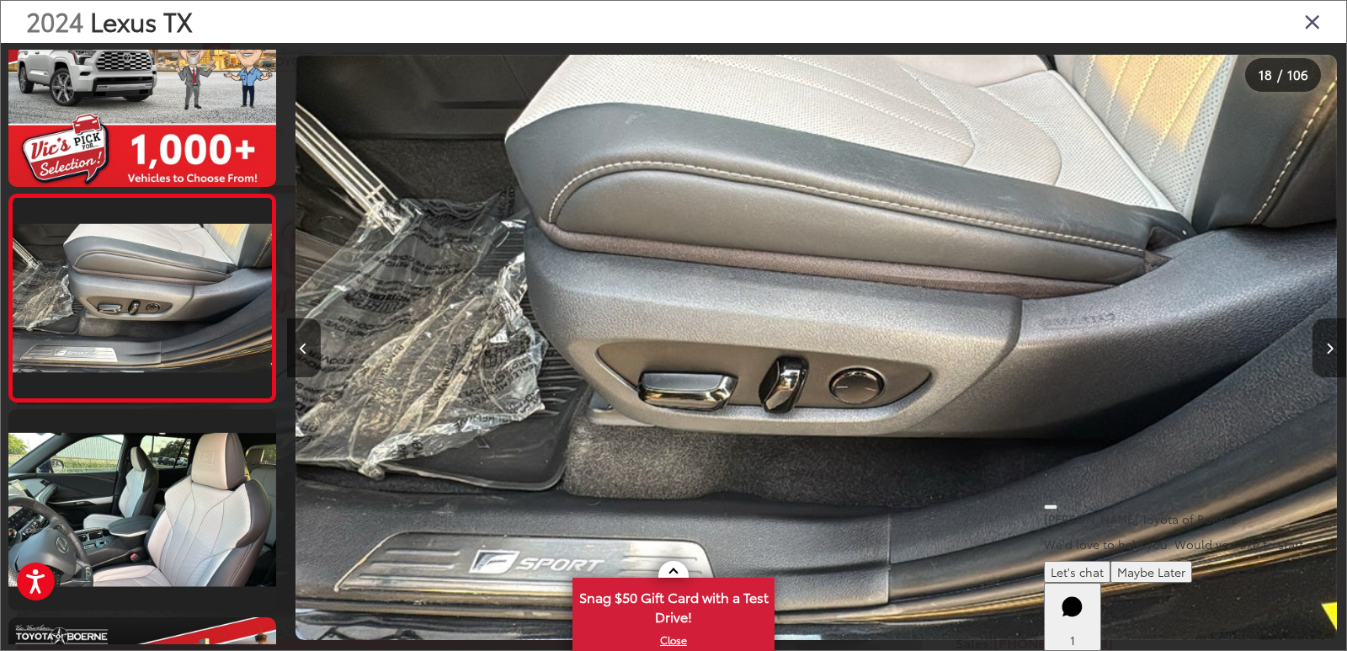
click at [1326, 351] on icon "Next image" at bounding box center [1330, 349] width 8 height 12
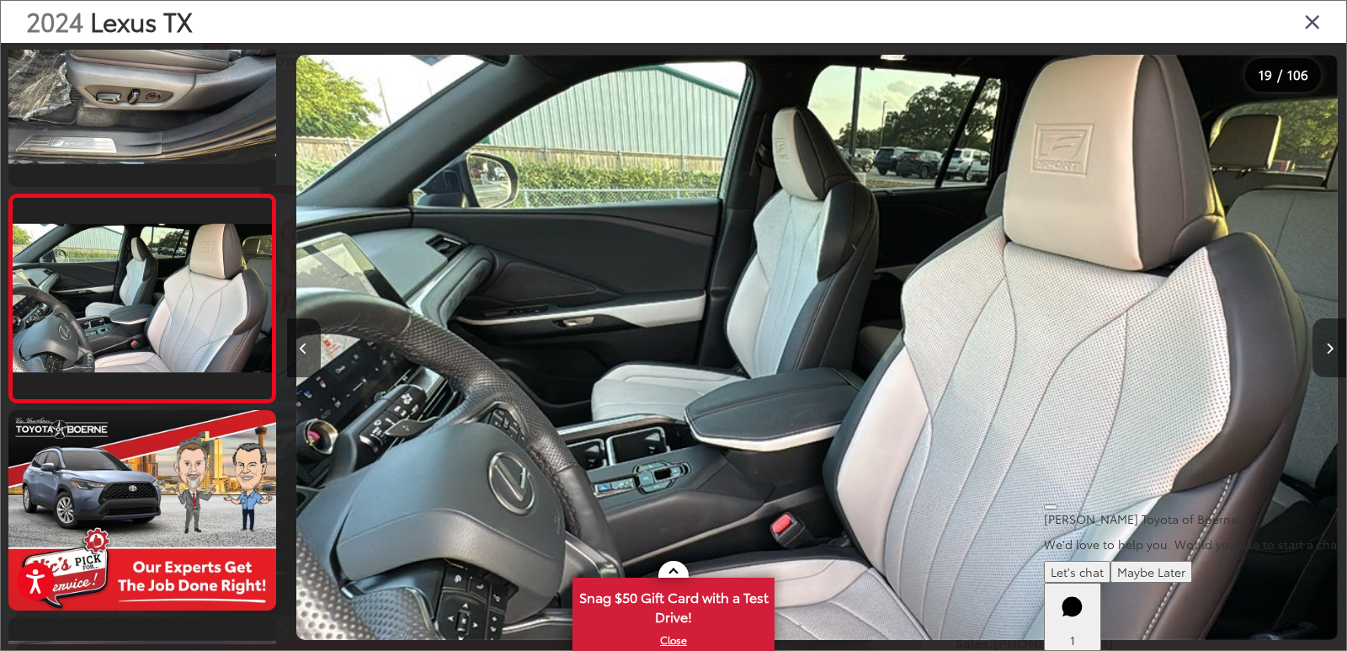
click at [1326, 351] on icon "Next image" at bounding box center [1330, 349] width 8 height 12
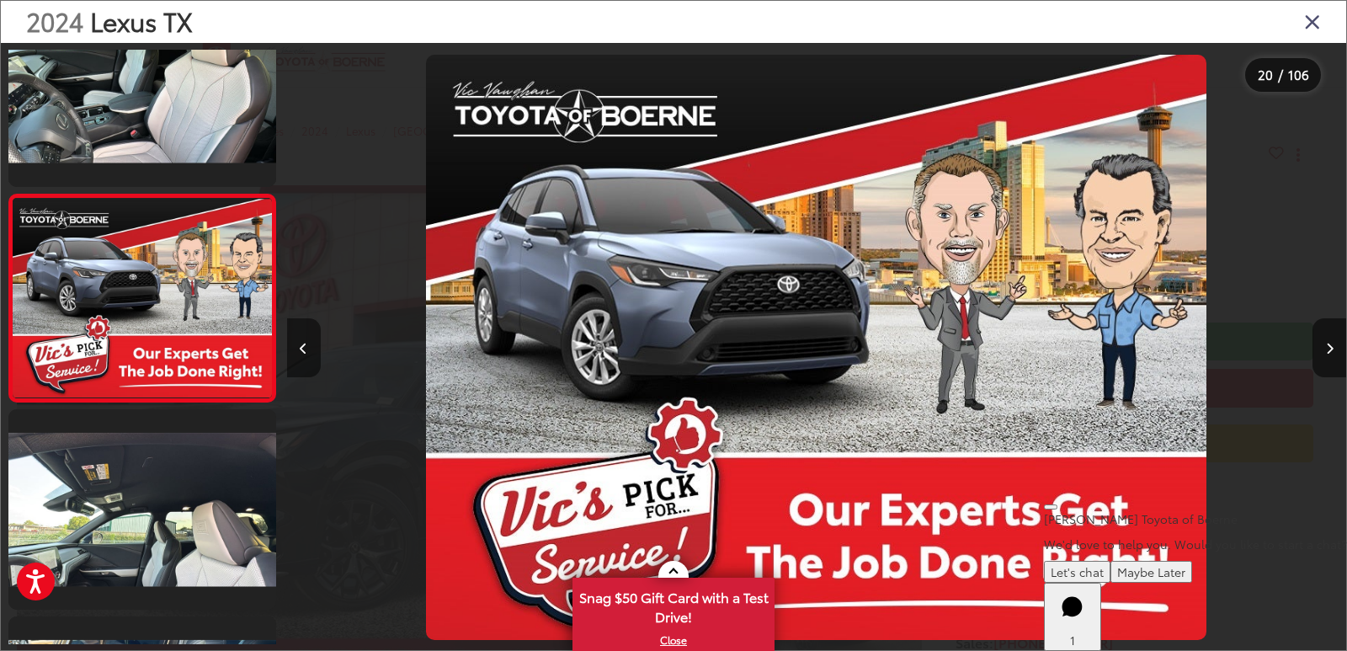
click at [295, 336] on button "Previous image" at bounding box center [304, 347] width 34 height 59
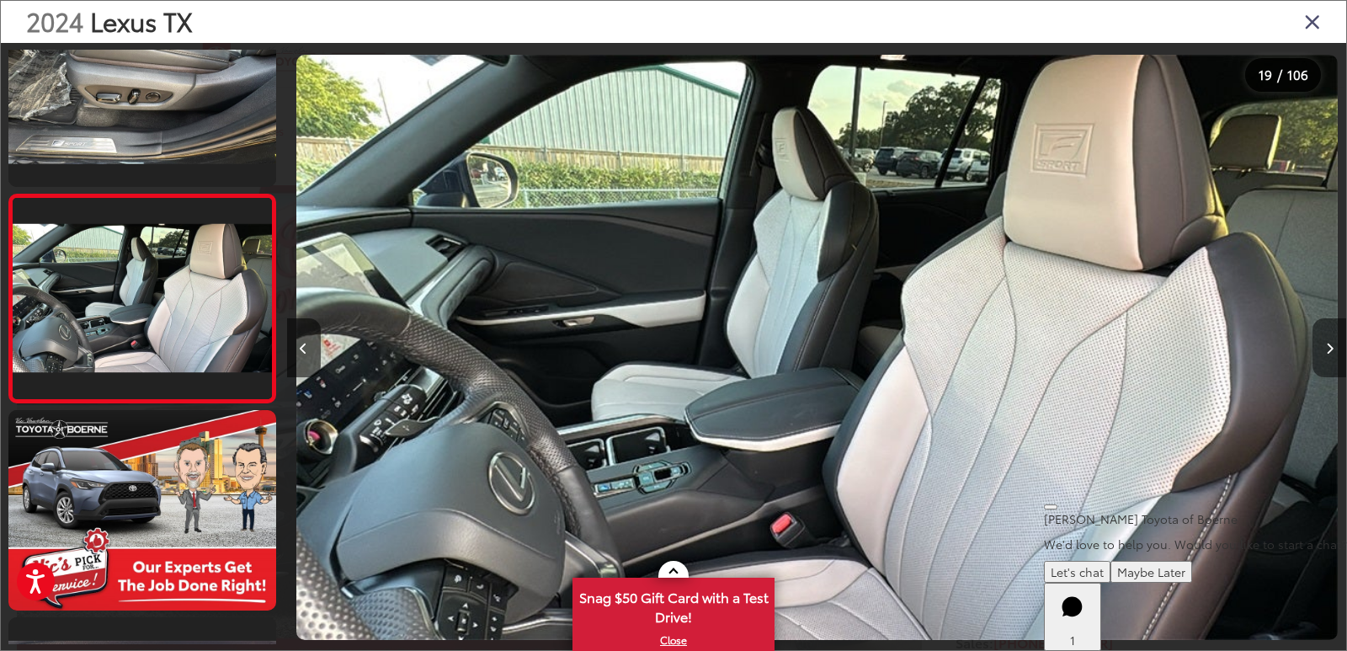
click at [1329, 354] on icon "Next image" at bounding box center [1330, 349] width 8 height 12
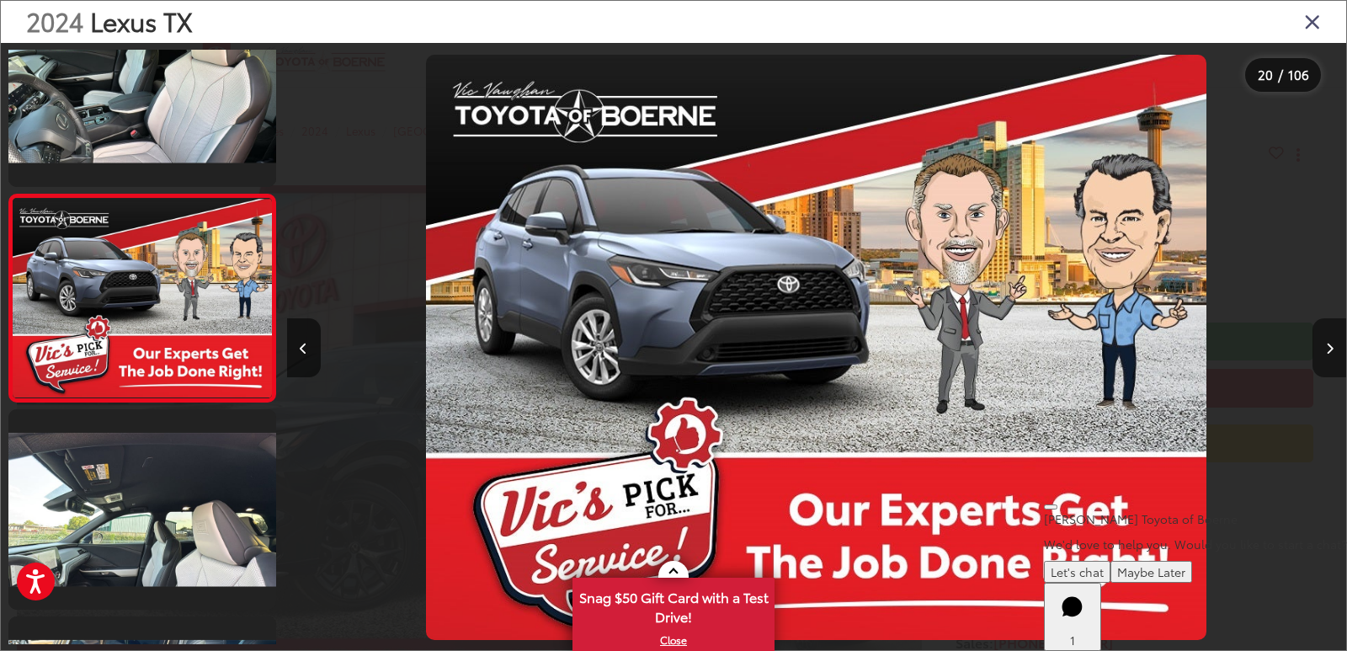
click at [1329, 355] on button "Next image" at bounding box center [1330, 347] width 34 height 59
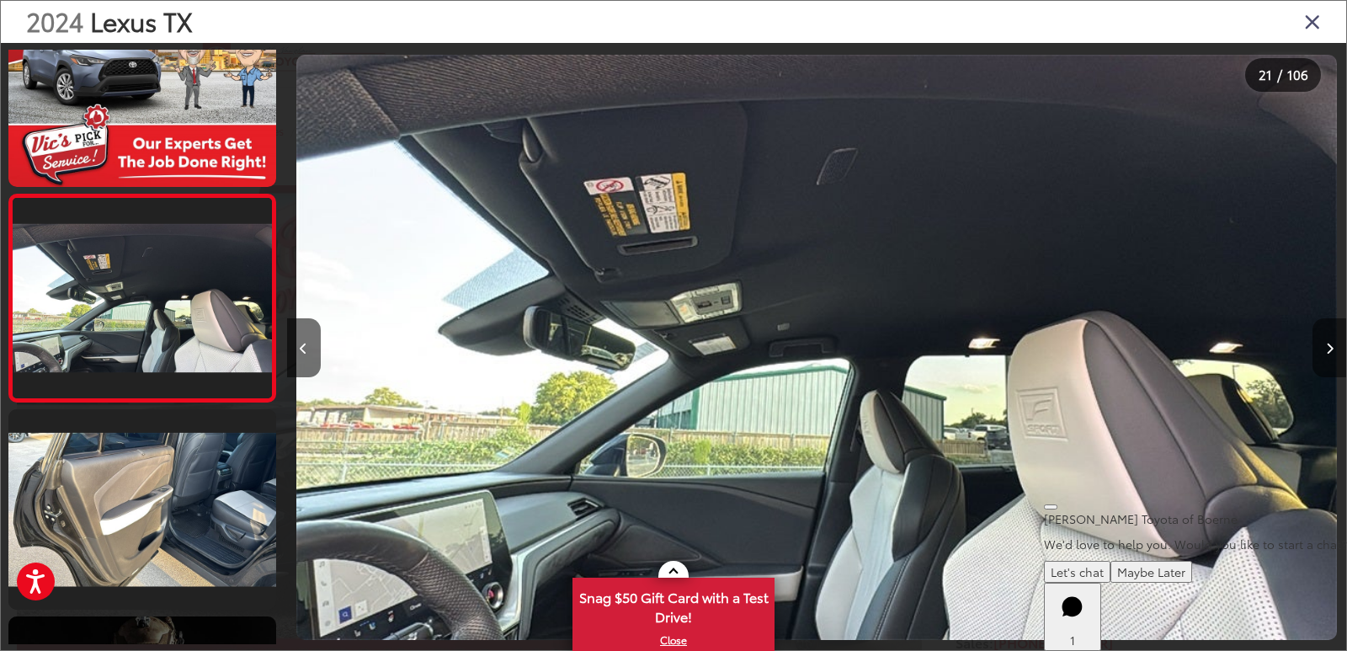
click at [1329, 355] on button "Next image" at bounding box center [1330, 347] width 34 height 59
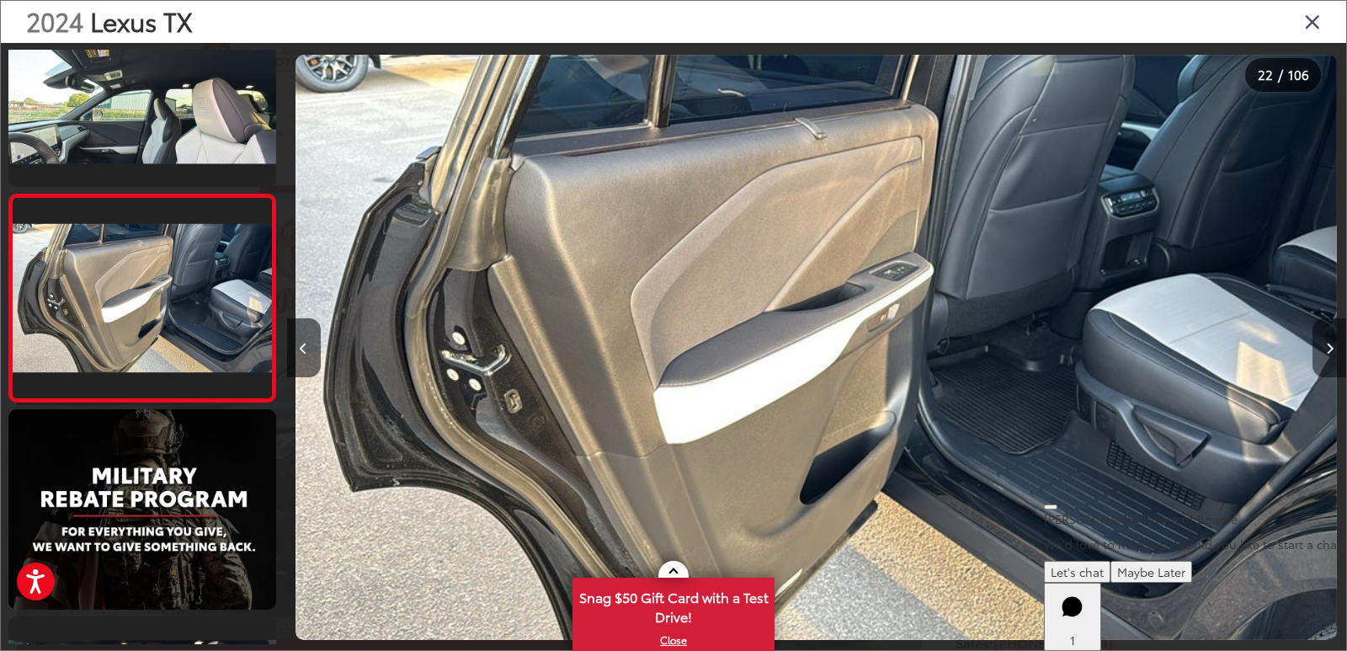
click at [1329, 355] on button "Next image" at bounding box center [1330, 347] width 34 height 59
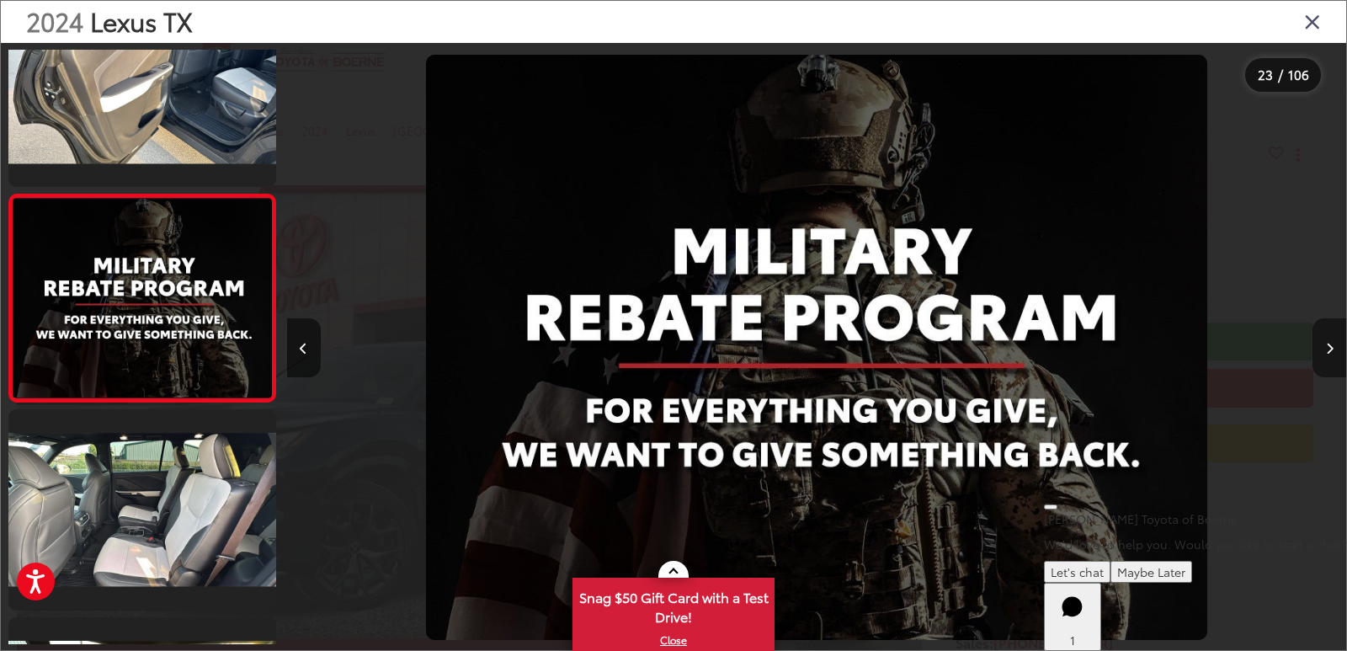
click at [1329, 355] on button "Next image" at bounding box center [1330, 347] width 34 height 59
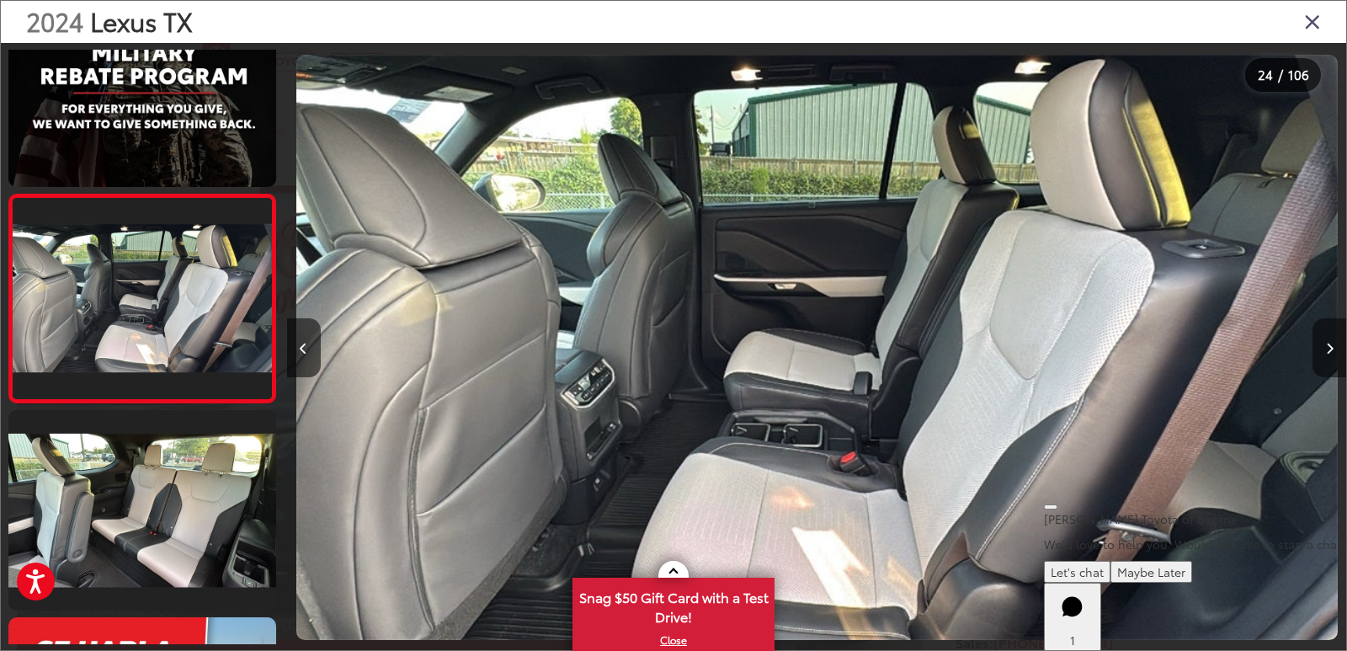
click at [1329, 355] on button "Next image" at bounding box center [1330, 347] width 34 height 59
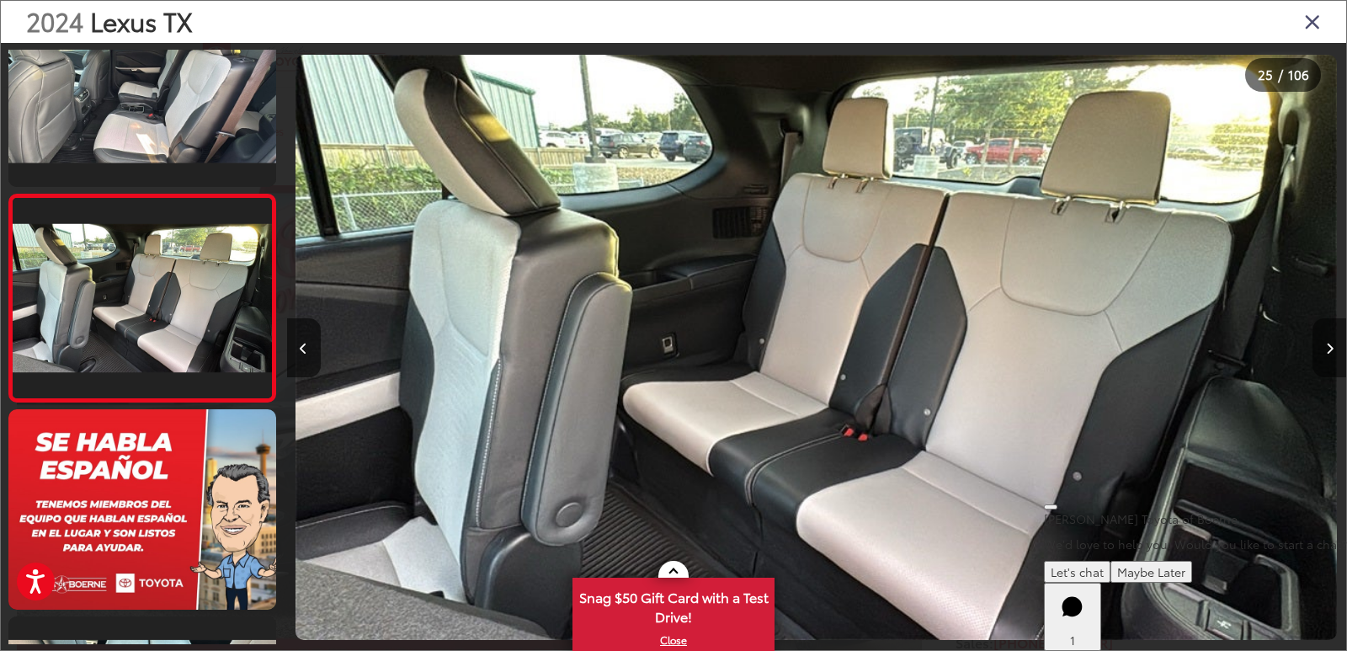
click at [1329, 355] on button "Next image" at bounding box center [1330, 347] width 34 height 59
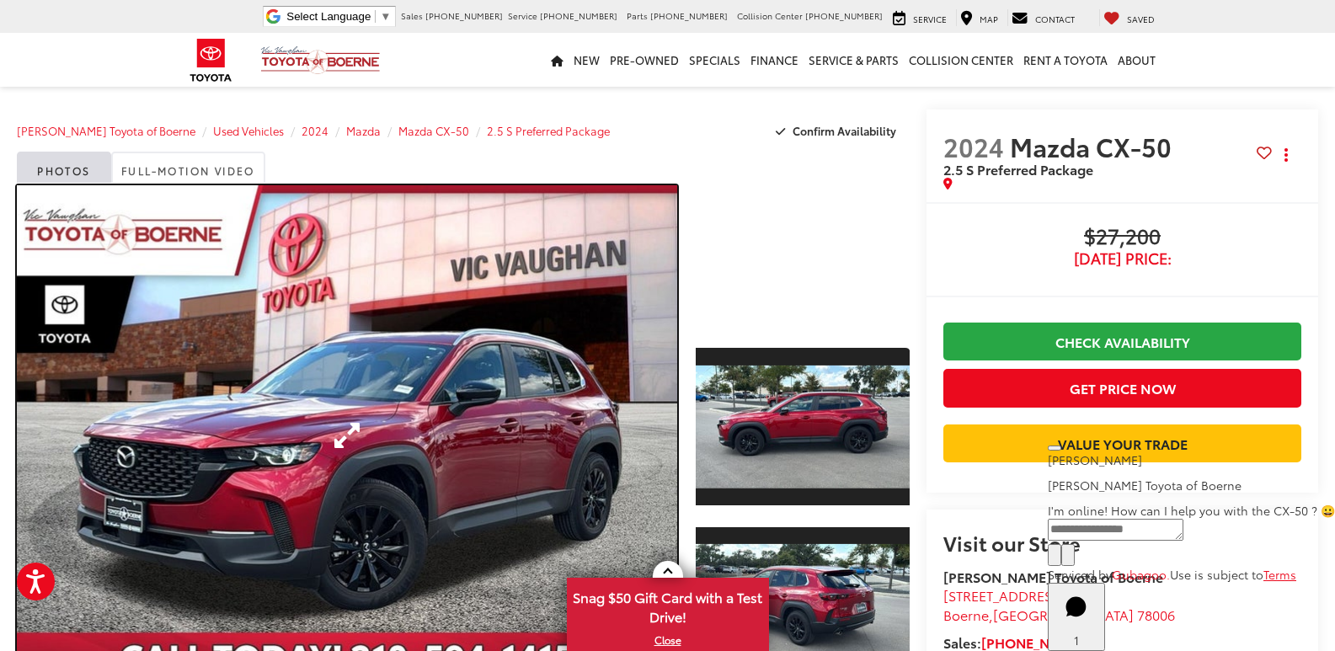
drag, startPoint x: 536, startPoint y: 426, endPoint x: 930, endPoint y: 375, distance: 396.6
click at [536, 425] on link "Expand Photo 0" at bounding box center [347, 435] width 660 height 500
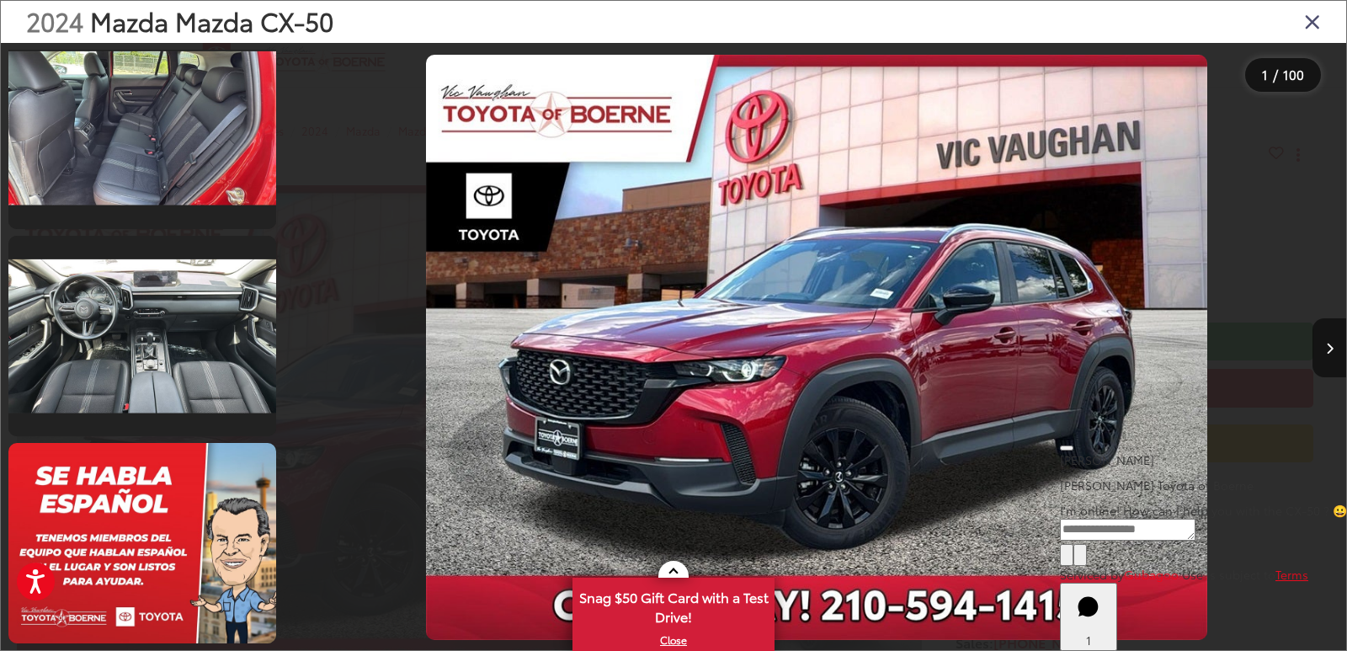
scroll to position [4800, 0]
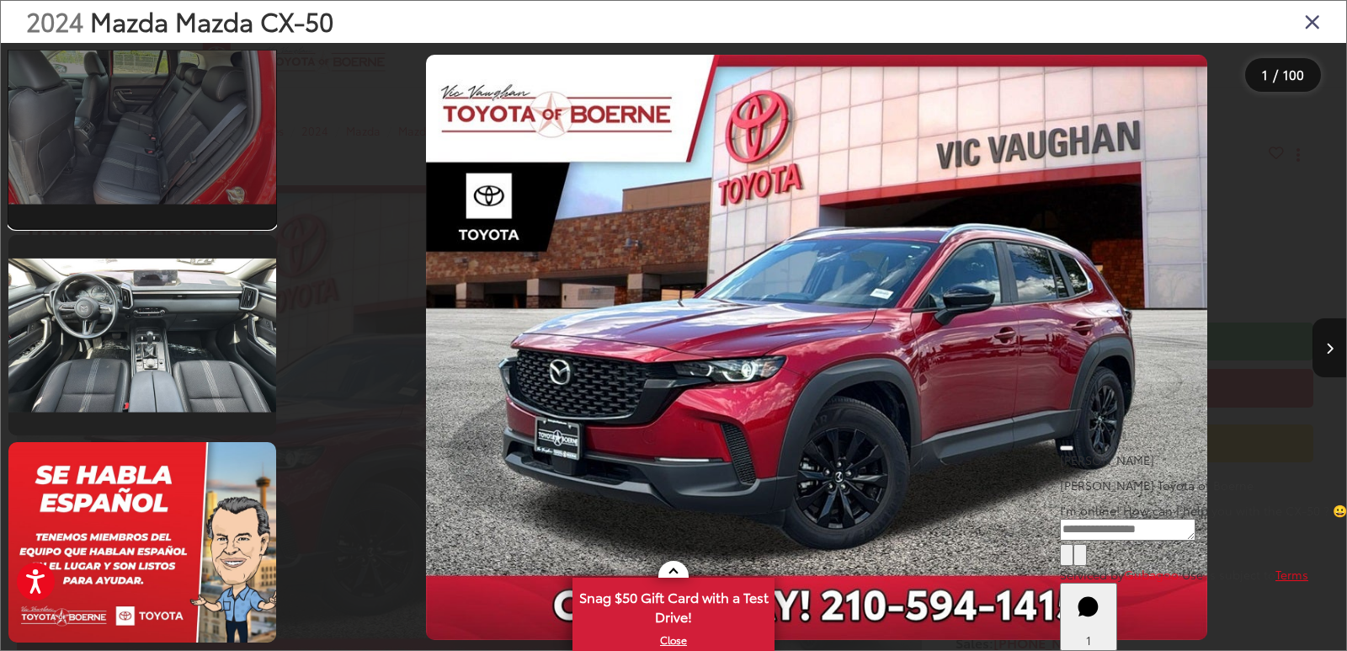
drag, startPoint x: 145, startPoint y: 157, endPoint x: 141, endPoint y: 181, distance: 24.8
click at [145, 156] on link at bounding box center [142, 127] width 268 height 200
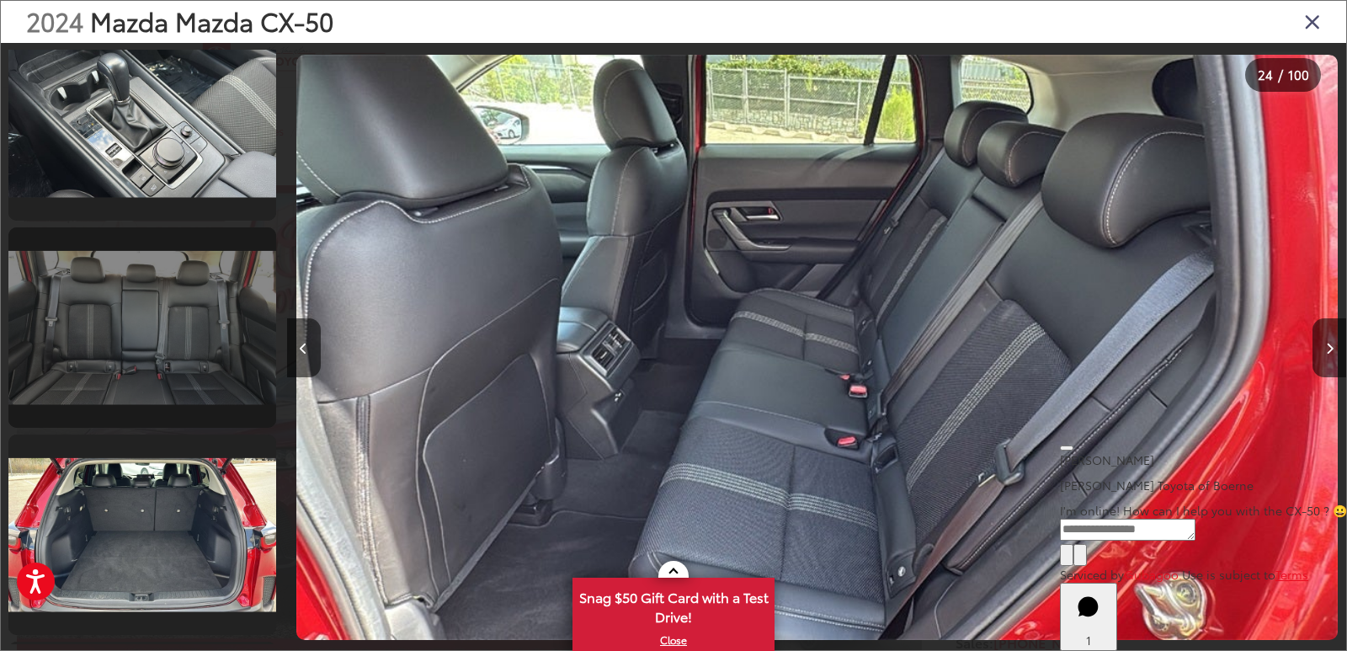
scroll to position [7488, 0]
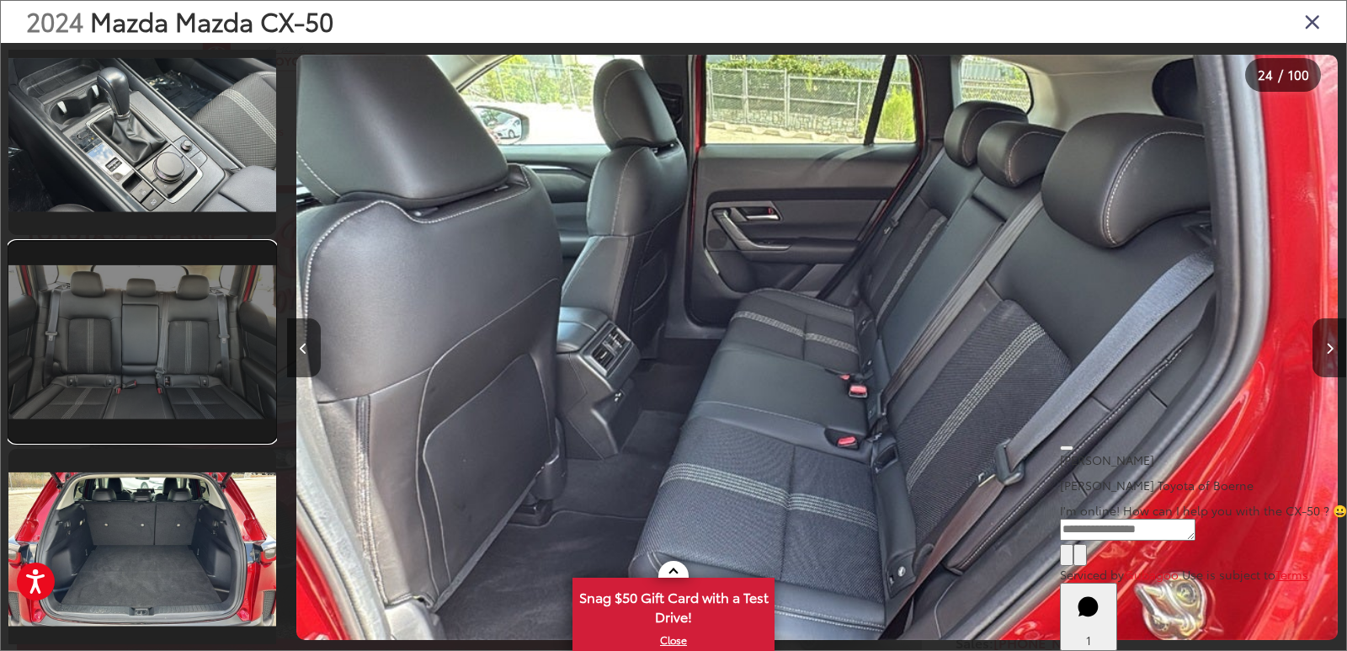
click at [125, 327] on link at bounding box center [142, 342] width 268 height 200
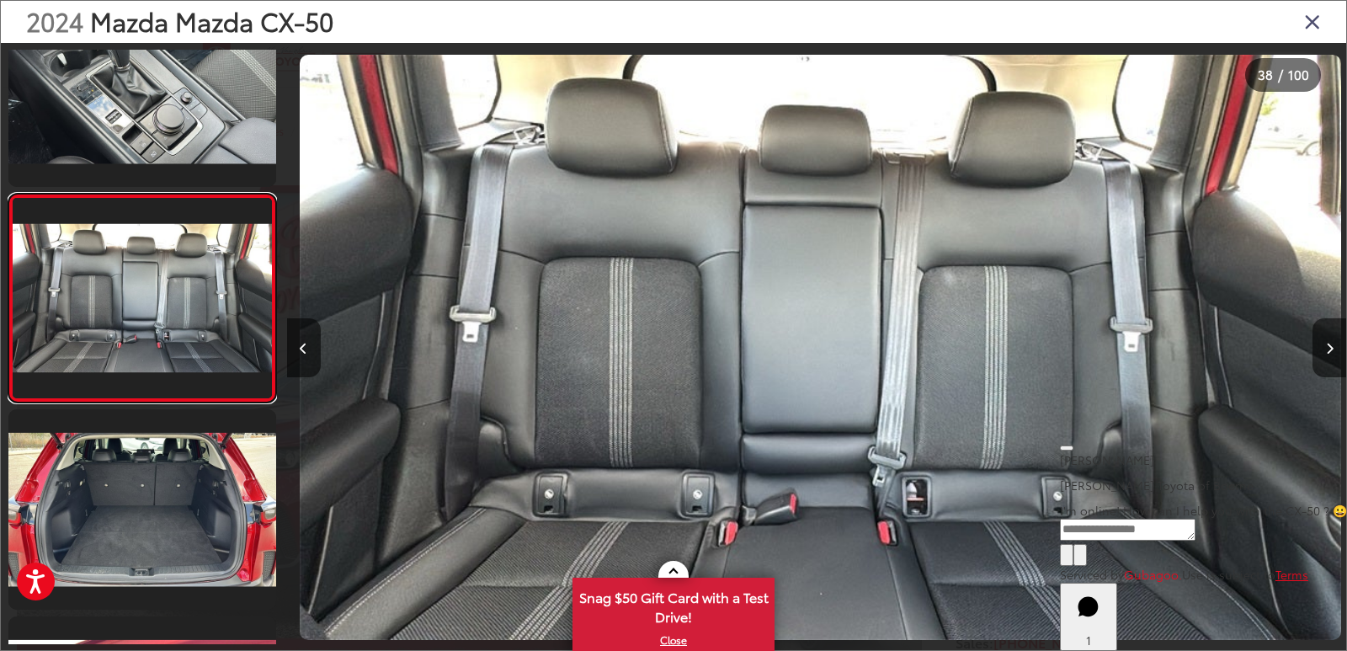
scroll to position [0, 39211]
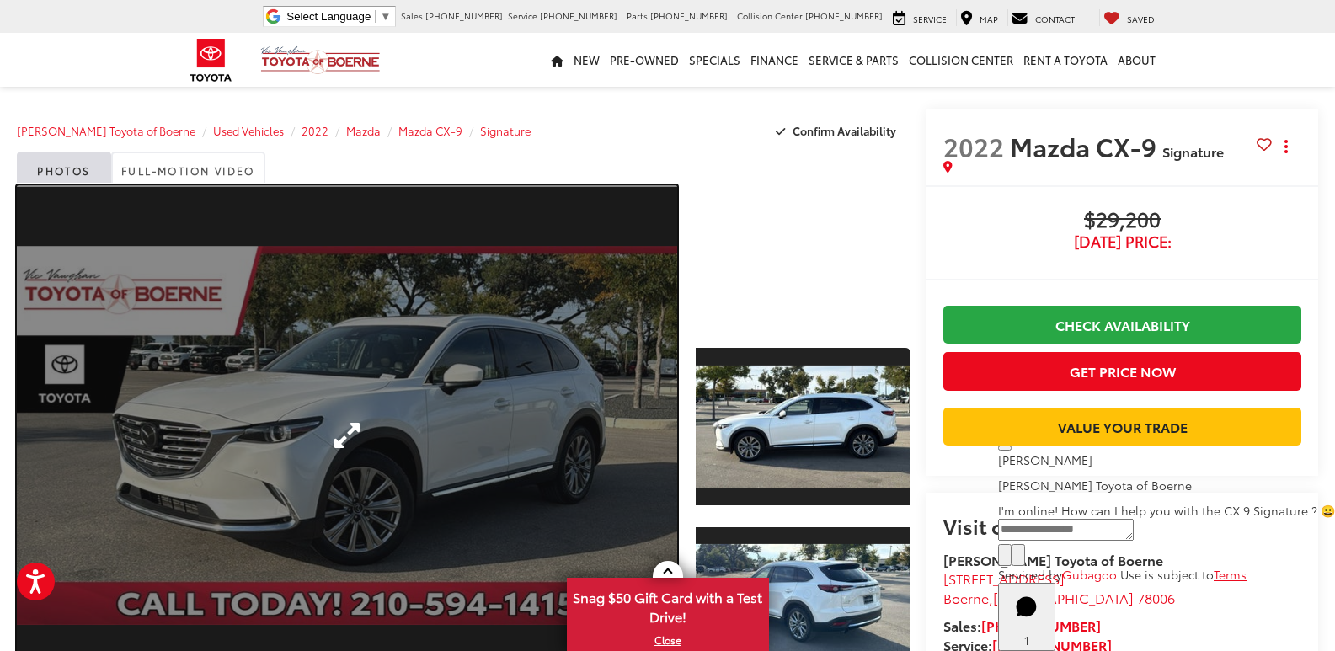
click at [466, 359] on link "Expand Photo 0" at bounding box center [347, 435] width 660 height 500
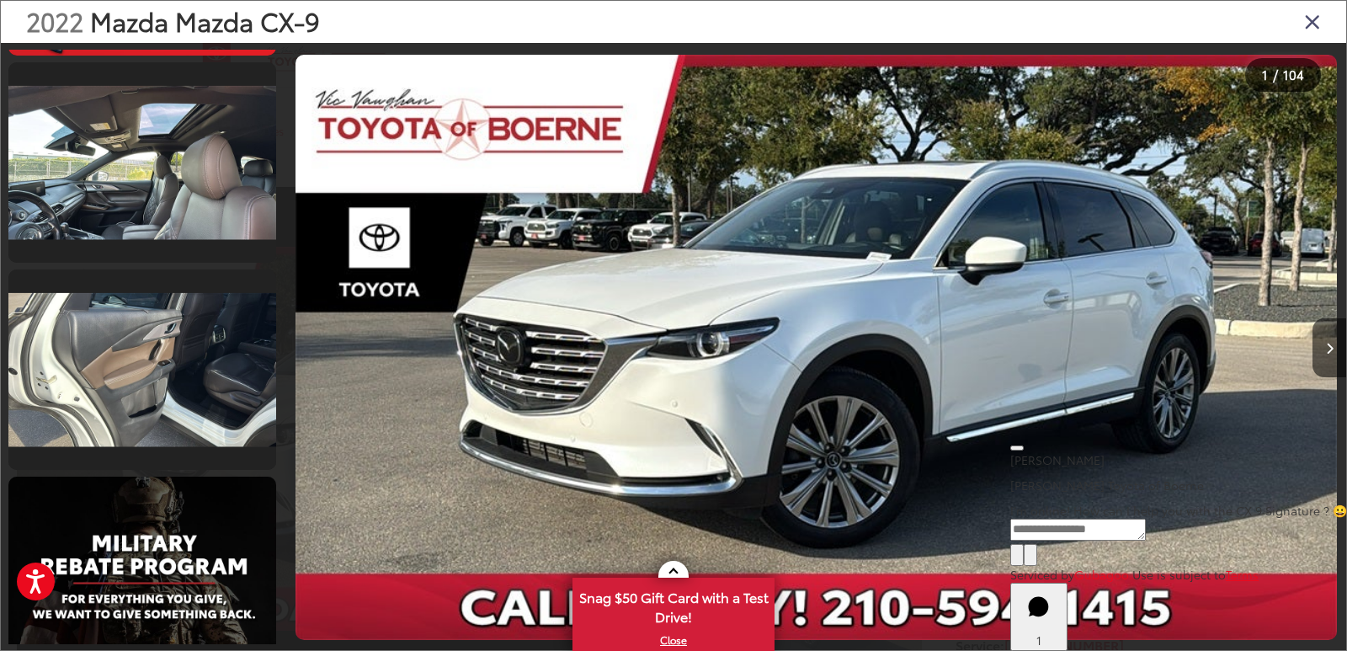
scroll to position [4295, 0]
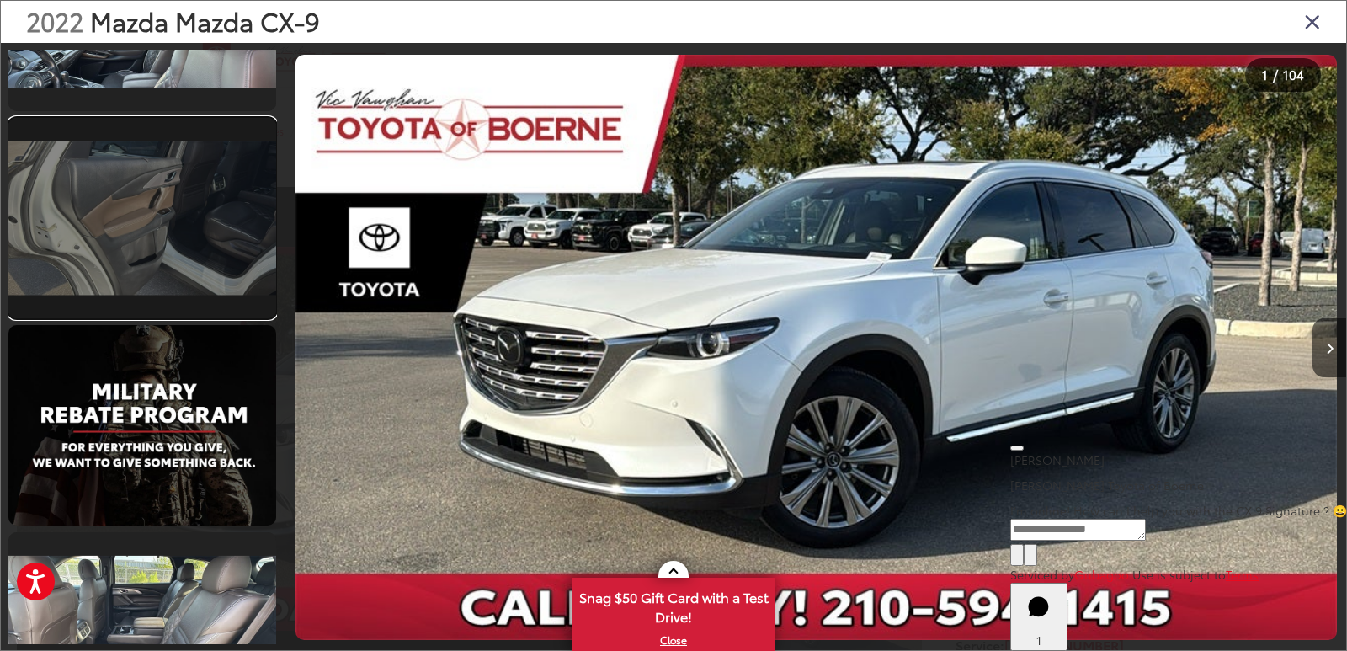
click at [194, 259] on link at bounding box center [142, 218] width 268 height 200
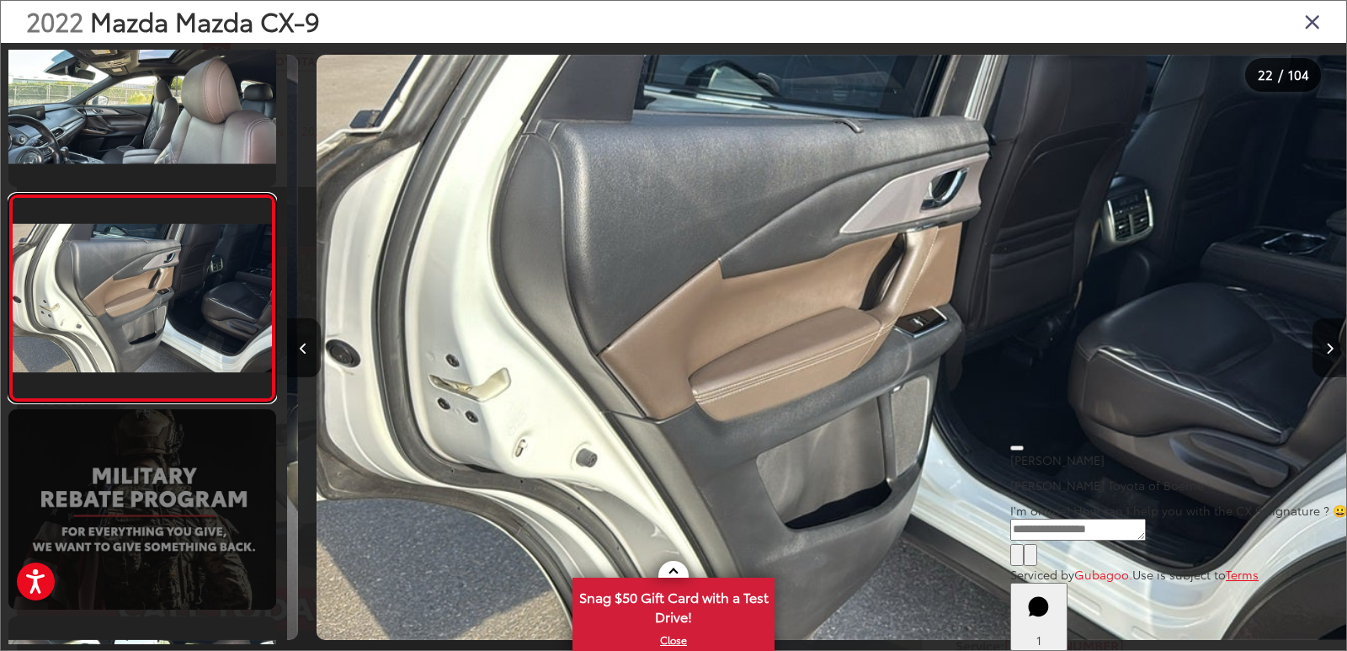
scroll to position [0, 22255]
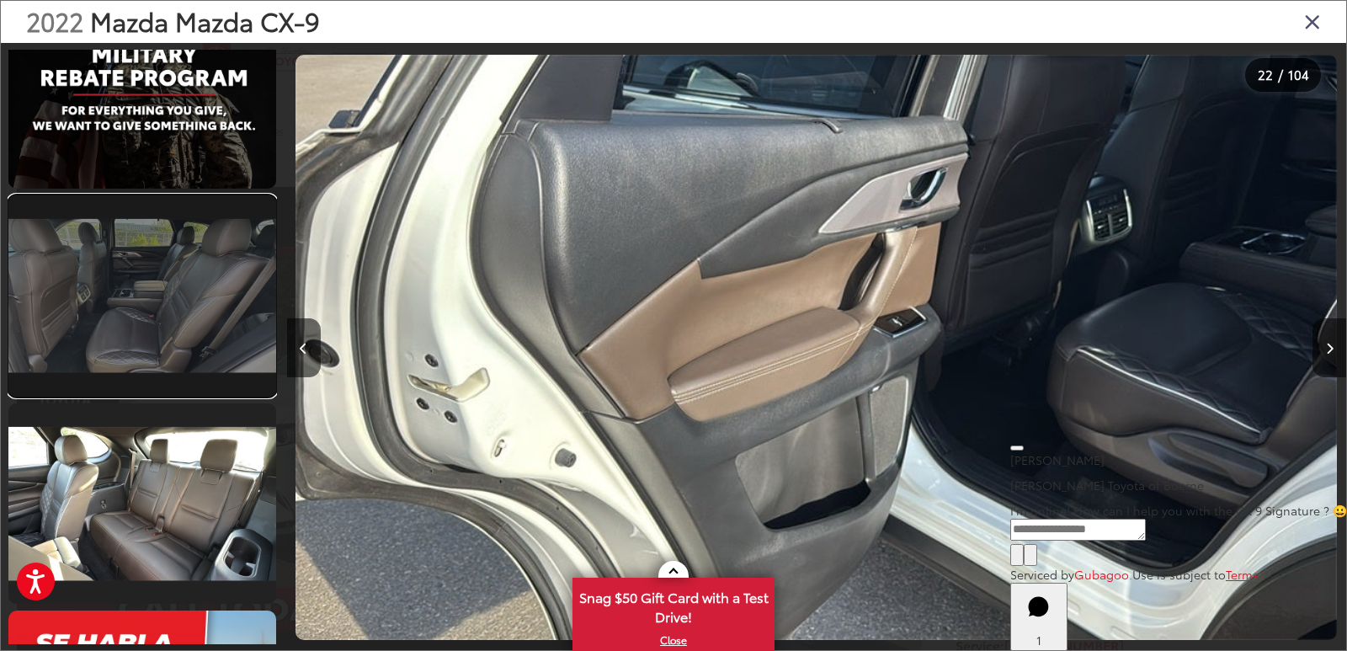
click at [195, 344] on link at bounding box center [142, 295] width 268 height 200
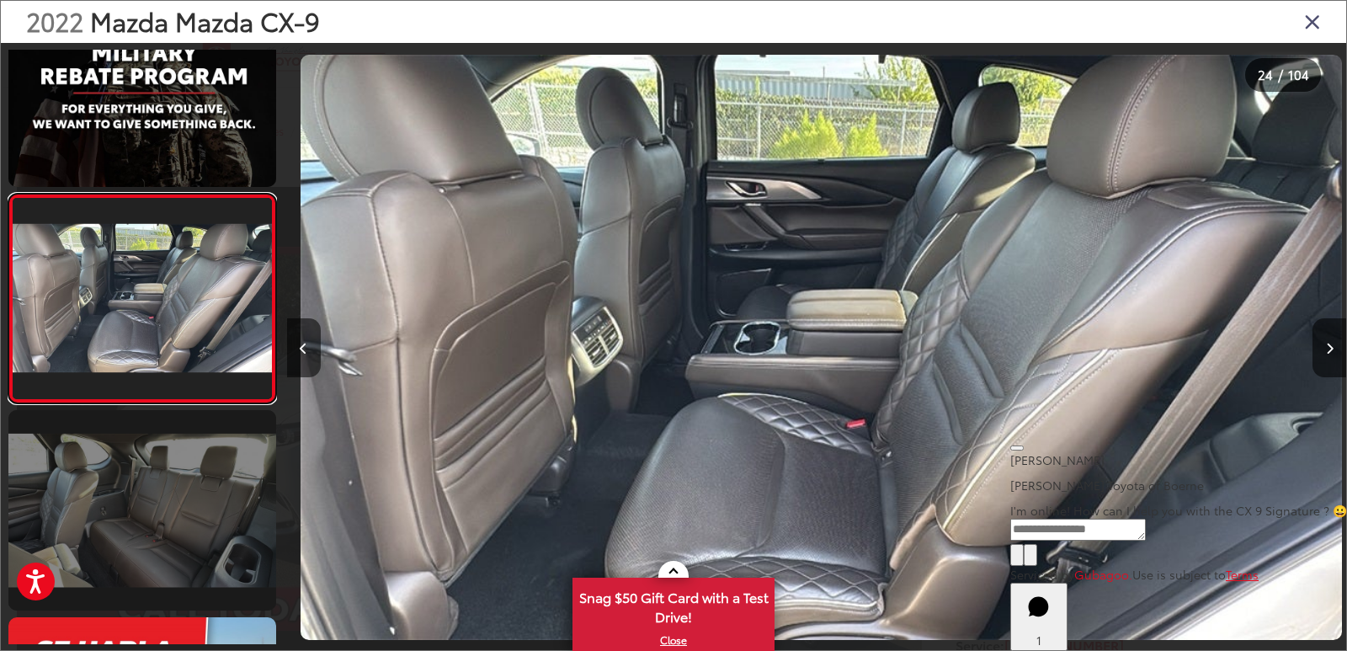
scroll to position [0, 24374]
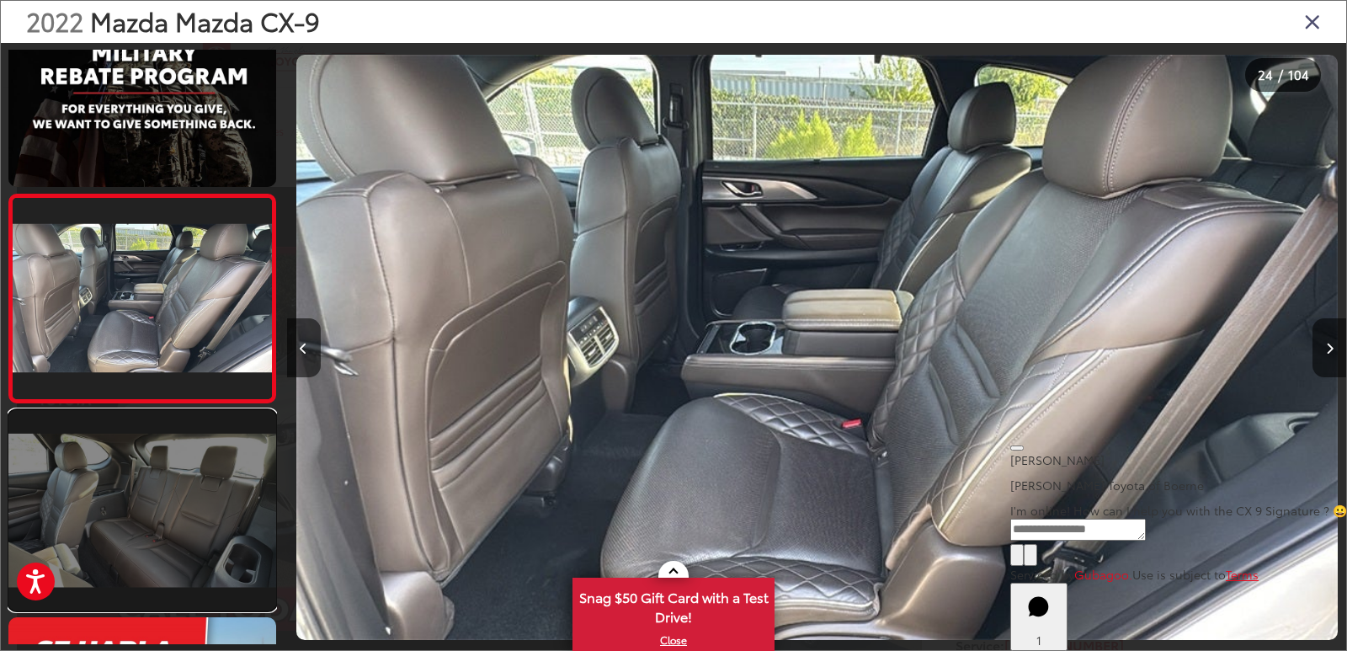
click at [155, 518] on link at bounding box center [142, 510] width 268 height 200
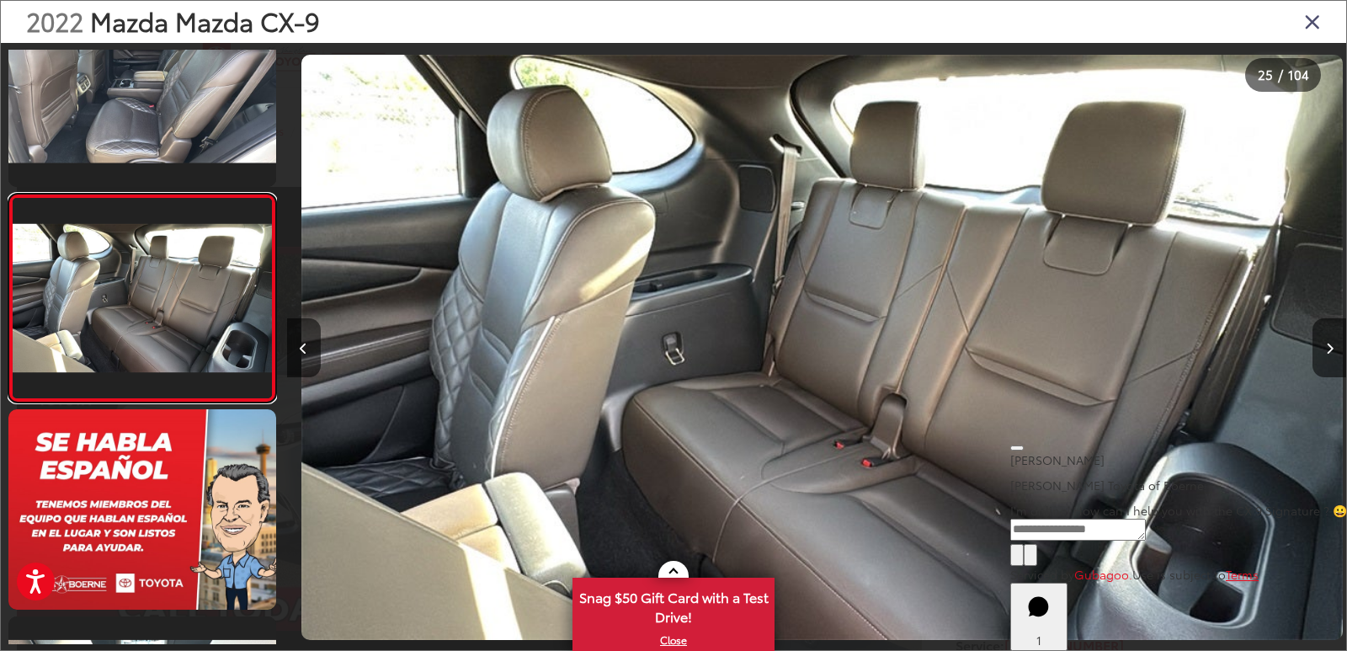
scroll to position [0, 25435]
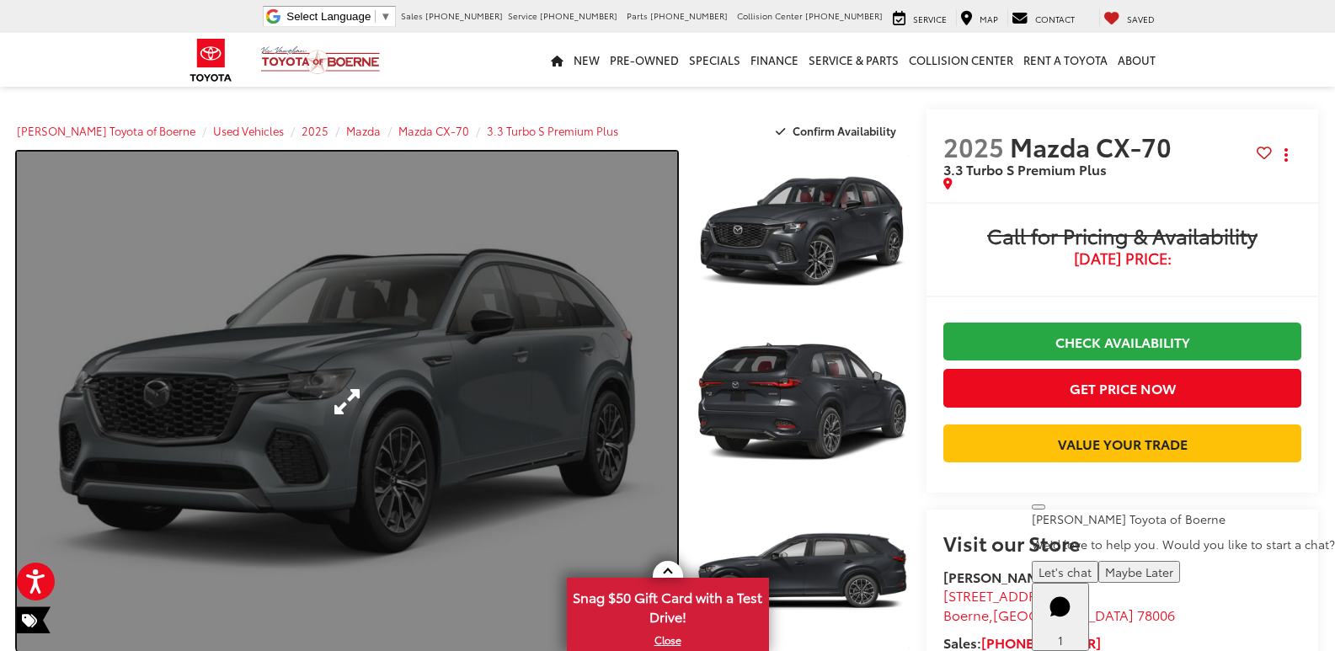
click at [360, 321] on link "Expand Photo 0" at bounding box center [347, 402] width 660 height 500
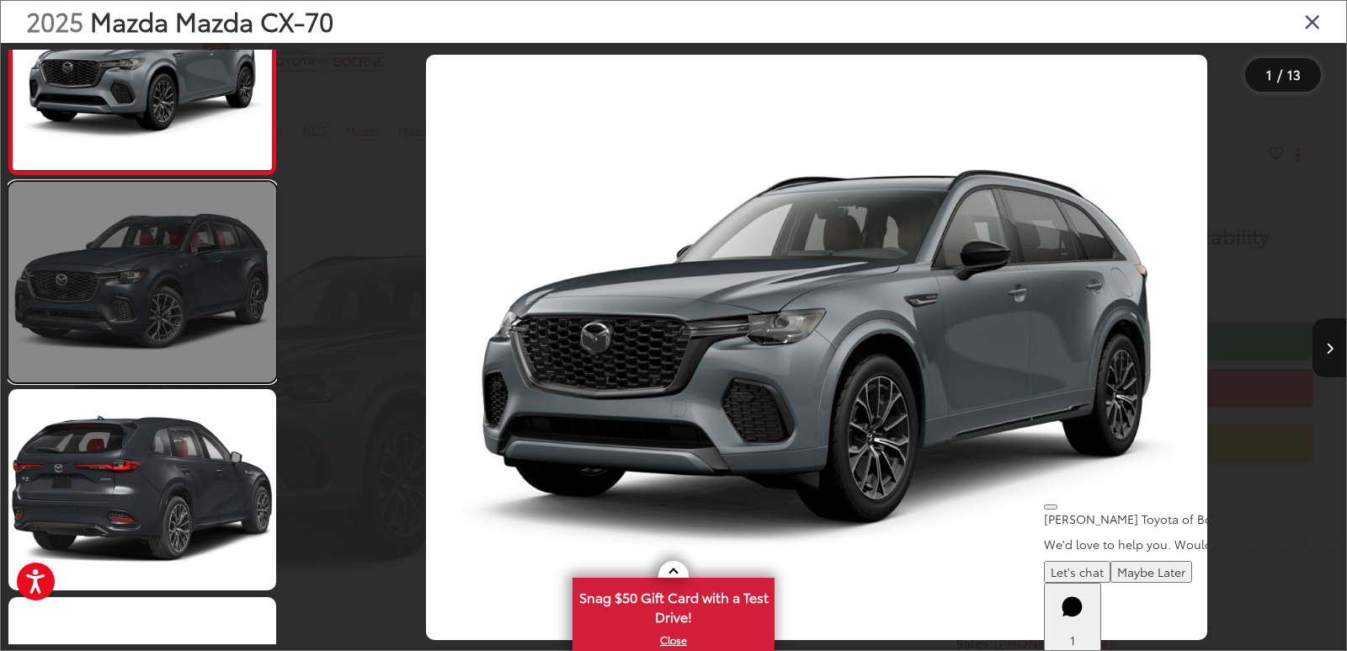
click at [209, 262] on link at bounding box center [142, 282] width 268 height 200
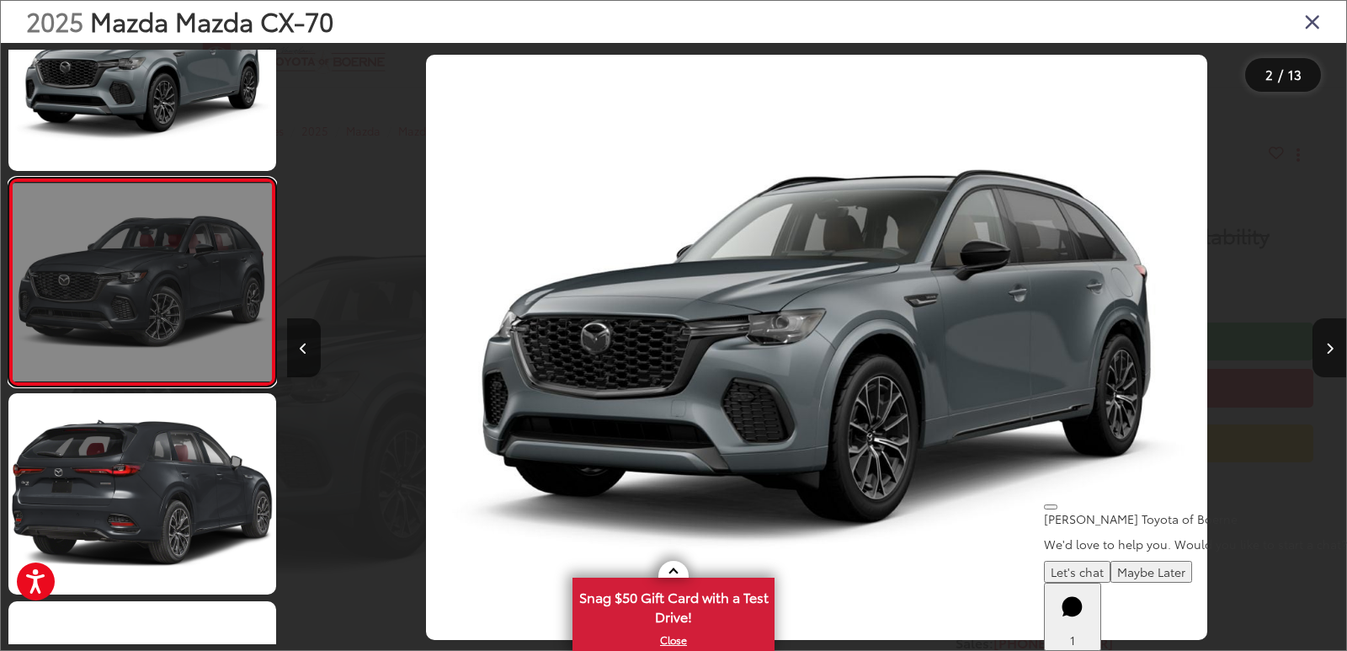
scroll to position [64, 0]
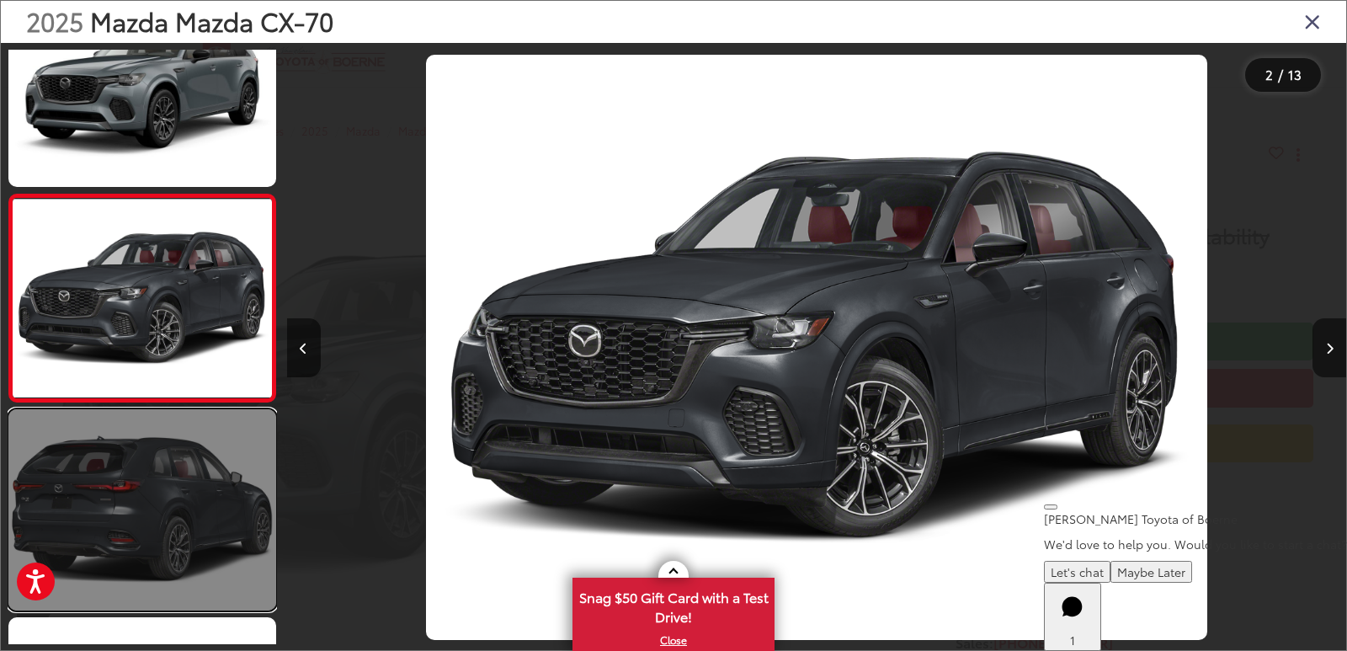
click at [200, 437] on link at bounding box center [142, 509] width 268 height 200
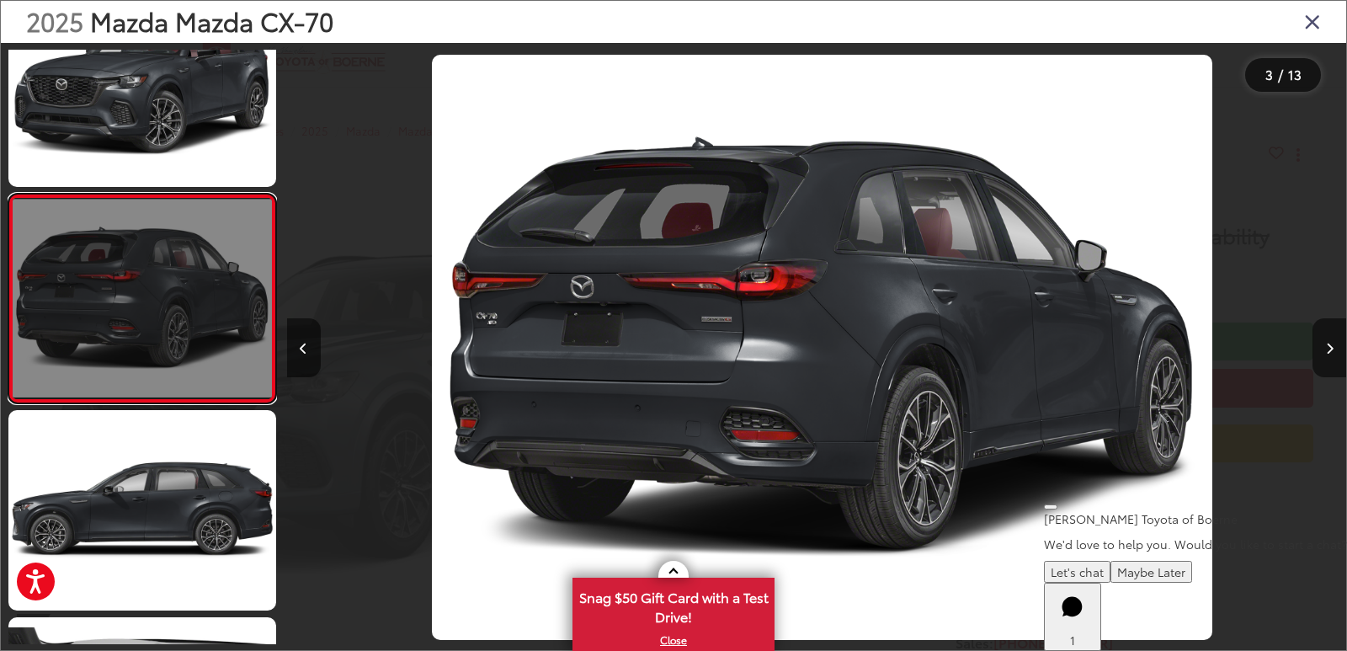
scroll to position [0, 2120]
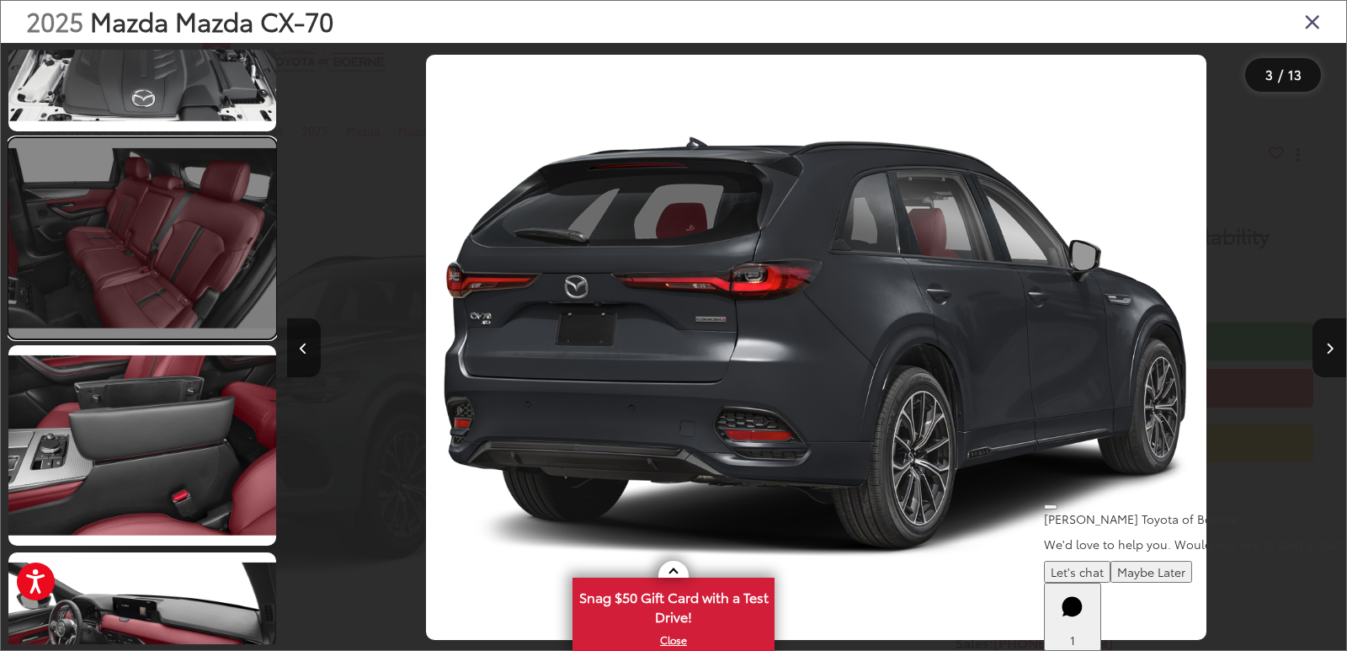
click at [232, 269] on link at bounding box center [142, 238] width 268 height 200
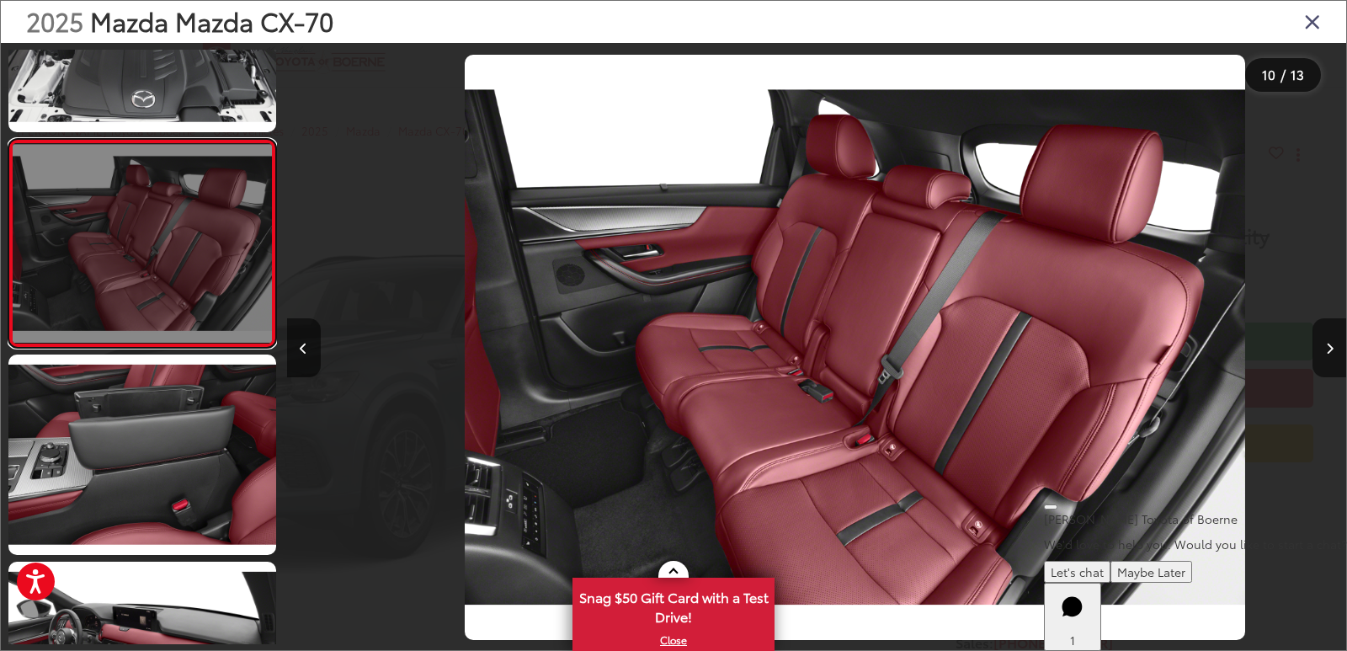
scroll to position [0, 9538]
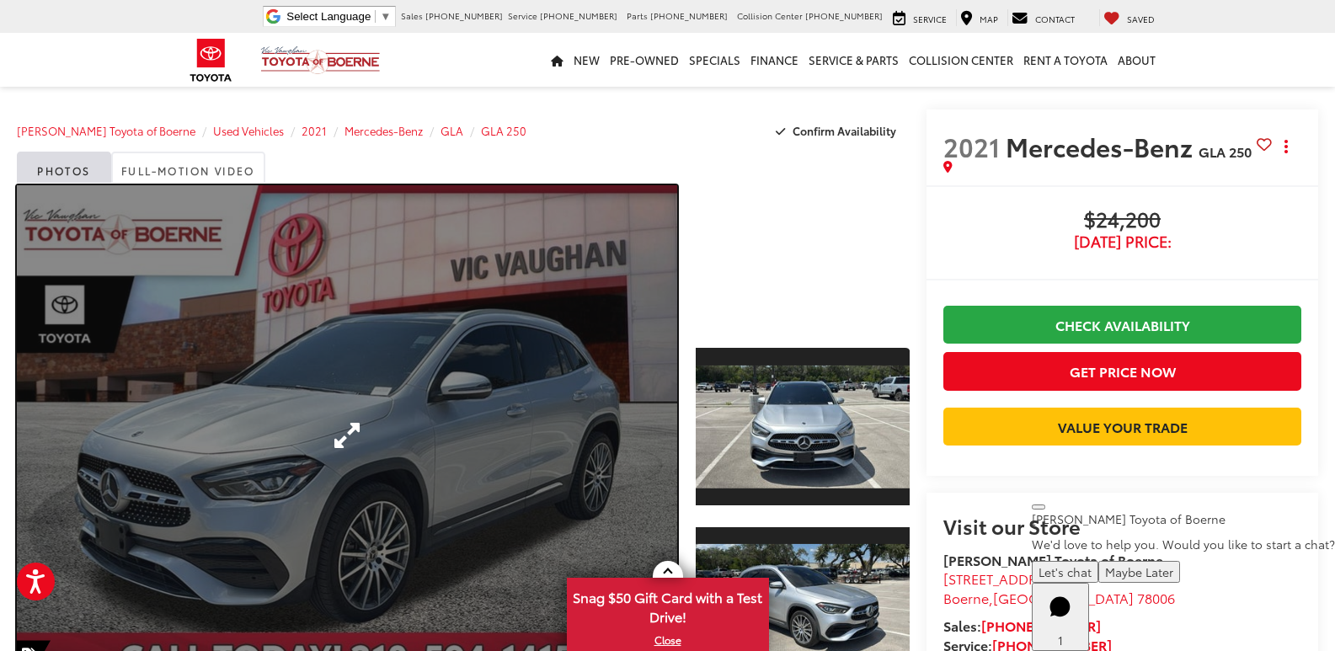
click at [565, 363] on link "Expand Photo 0" at bounding box center [347, 435] width 660 height 500
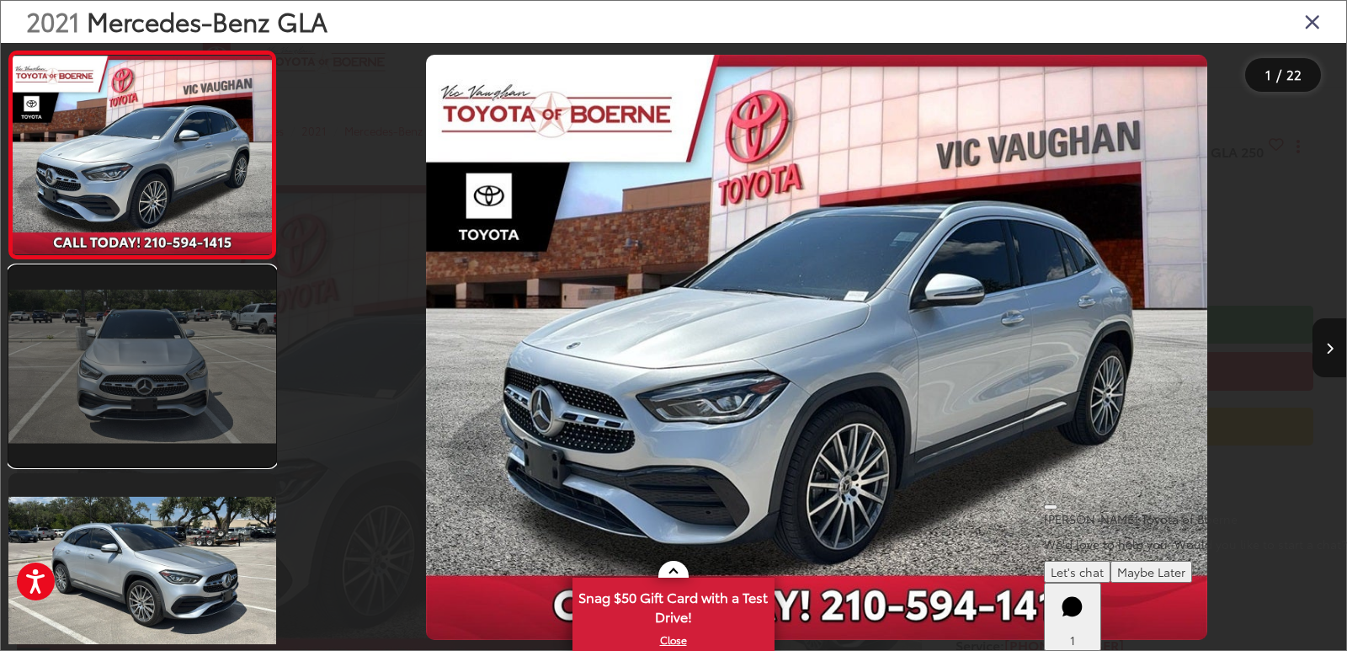
click at [222, 349] on link at bounding box center [142, 366] width 268 height 200
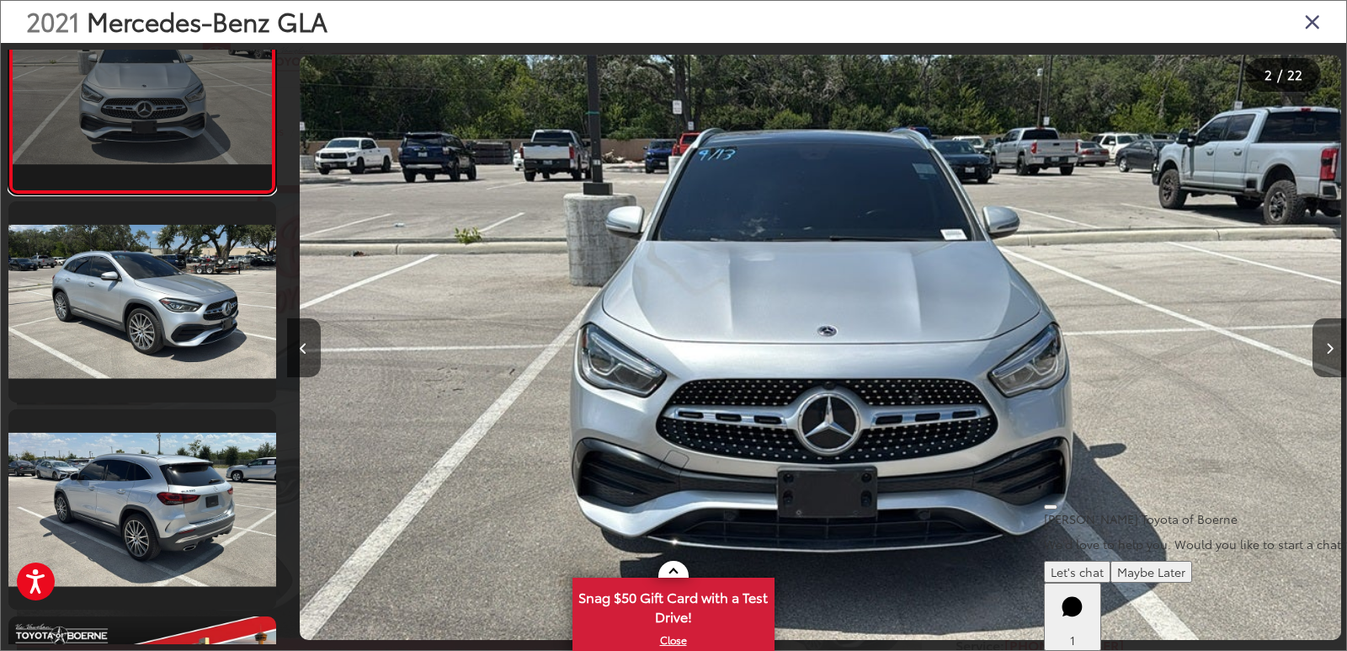
scroll to position [0, 1059]
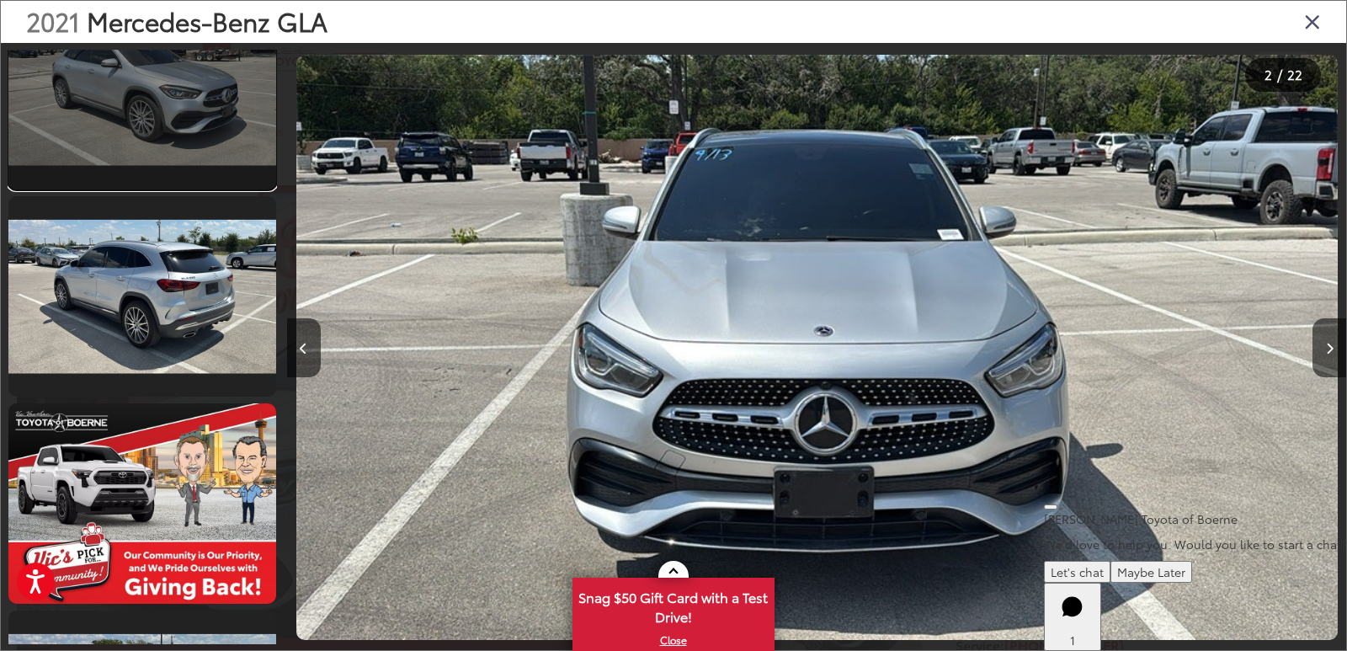
click at [144, 119] on link at bounding box center [142, 88] width 268 height 200
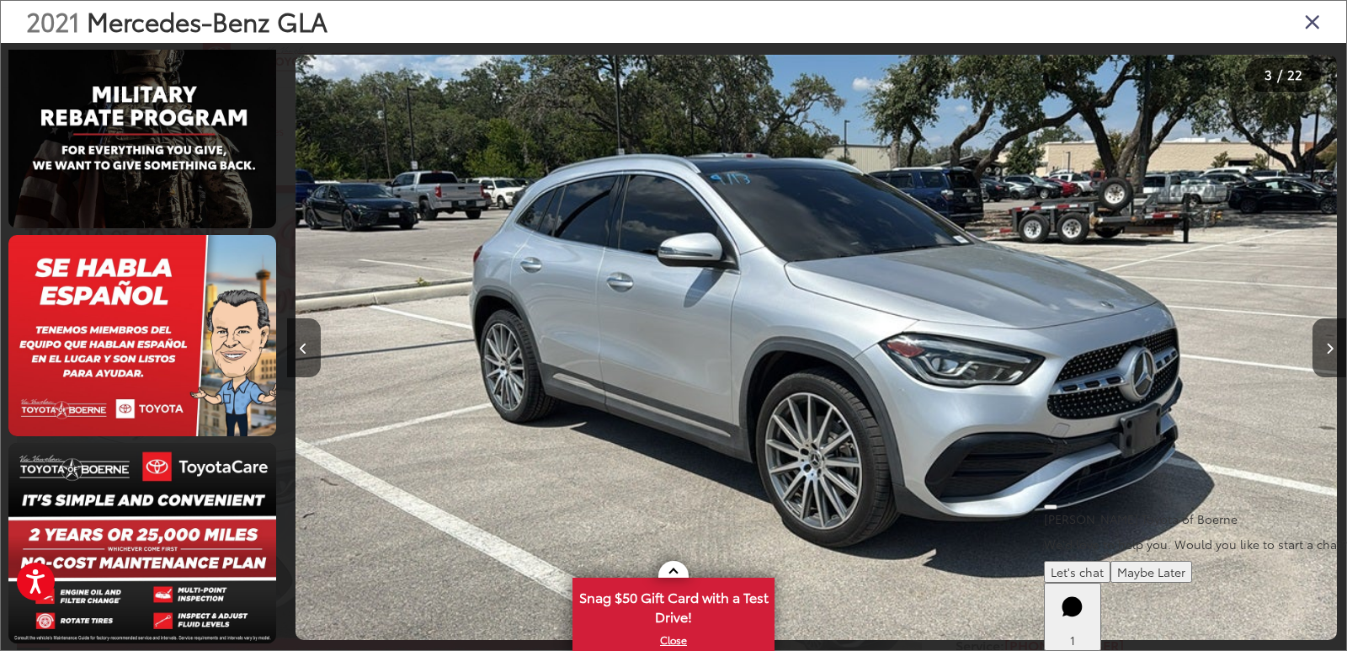
scroll to position [3969, 0]
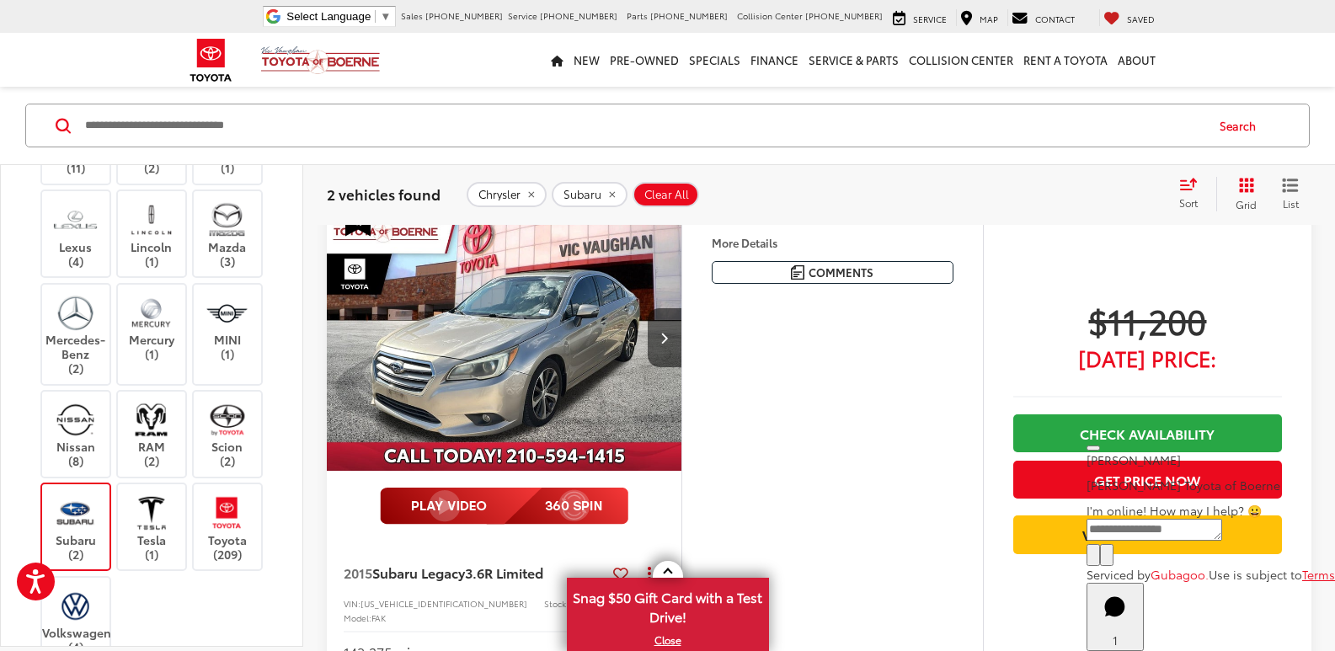
scroll to position [758, 0]
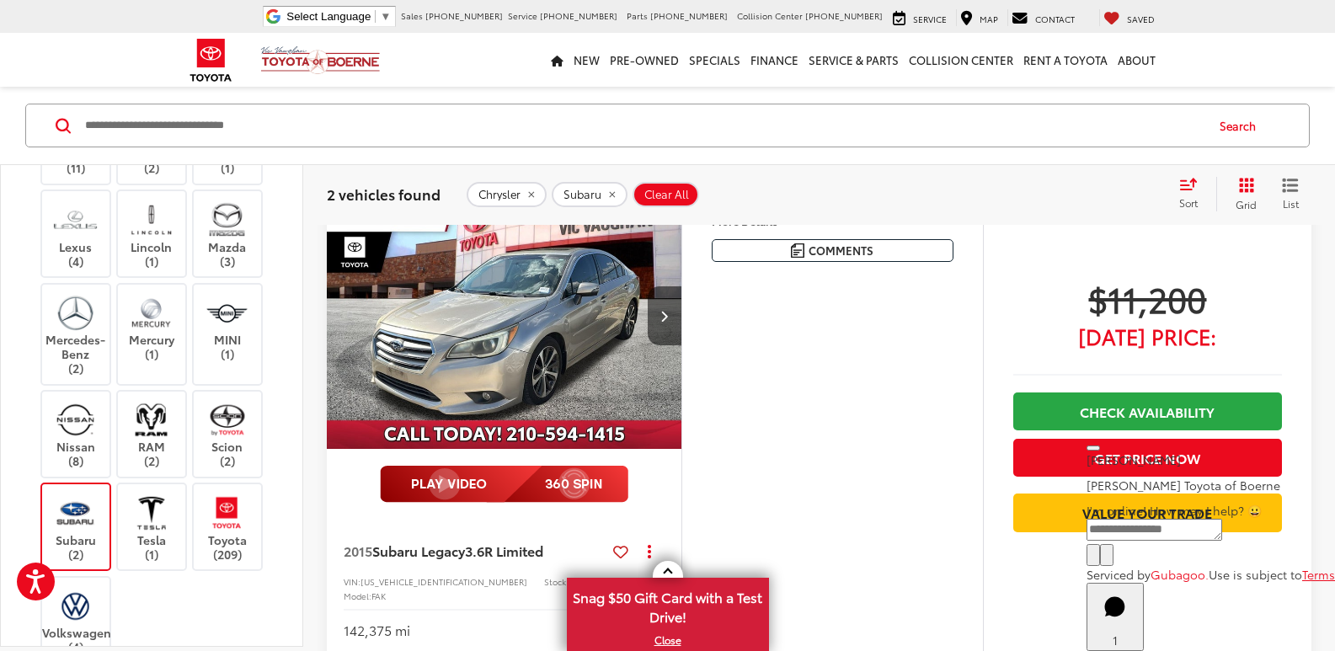
drag, startPoint x: 133, startPoint y: 498, endPoint x: 41, endPoint y: 530, distance: 97.2
click at [133, 498] on img at bounding box center [151, 513] width 46 height 40
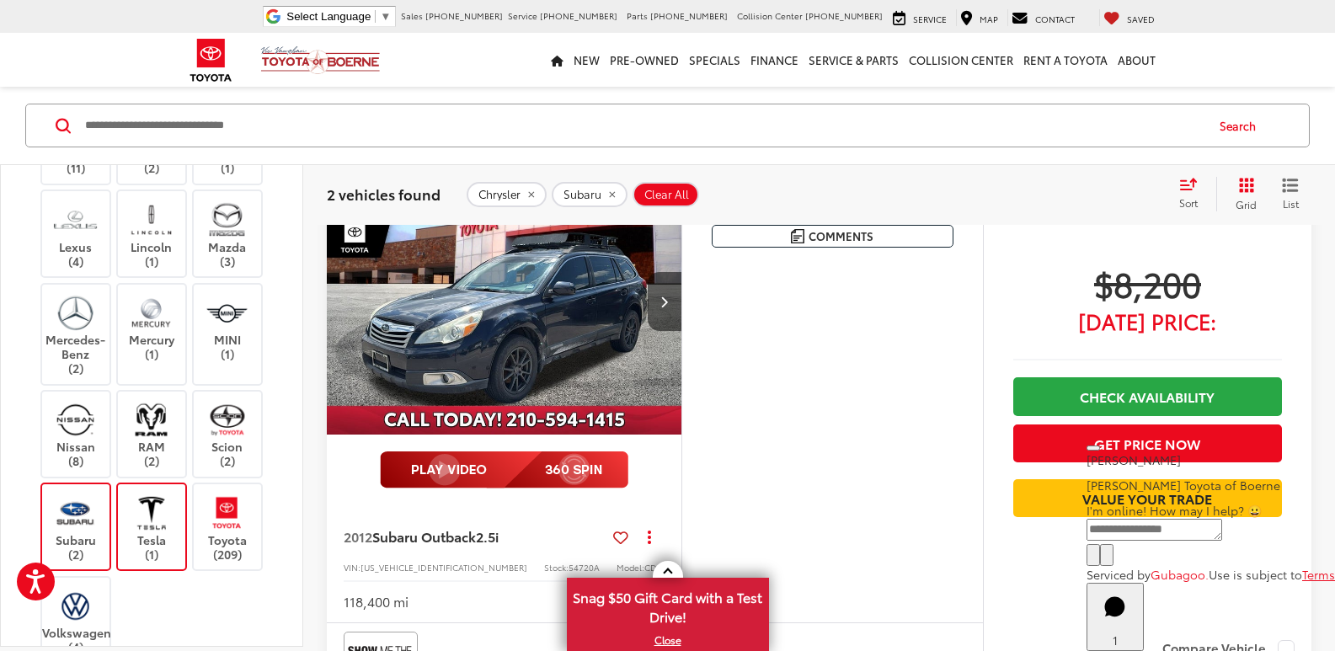
click at [68, 528] on img at bounding box center [75, 513] width 46 height 40
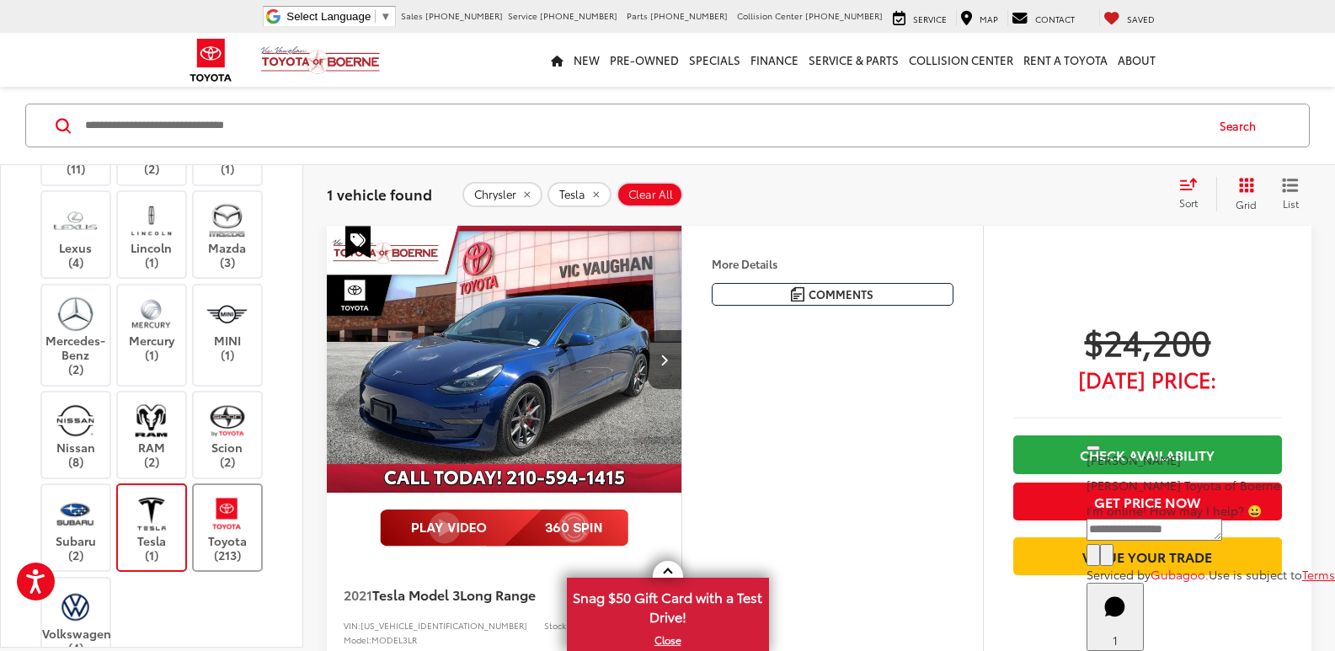
scroll to position [241, 0]
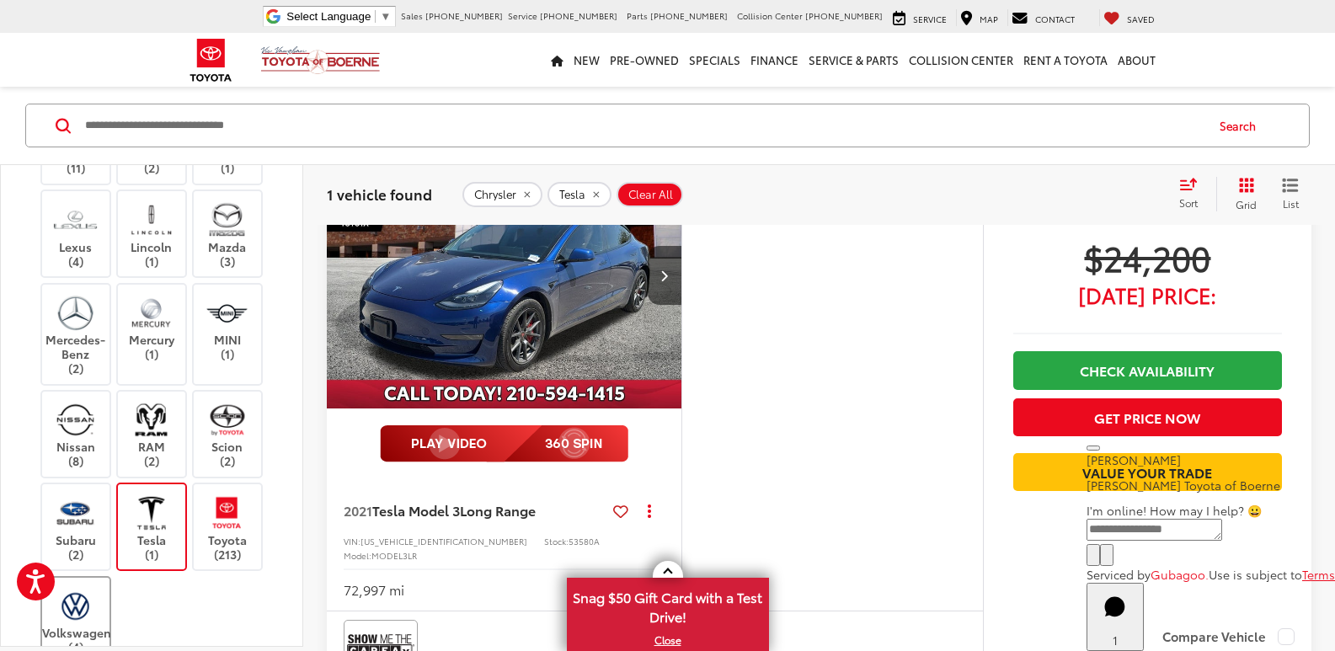
click at [92, 605] on img at bounding box center [75, 606] width 46 height 40
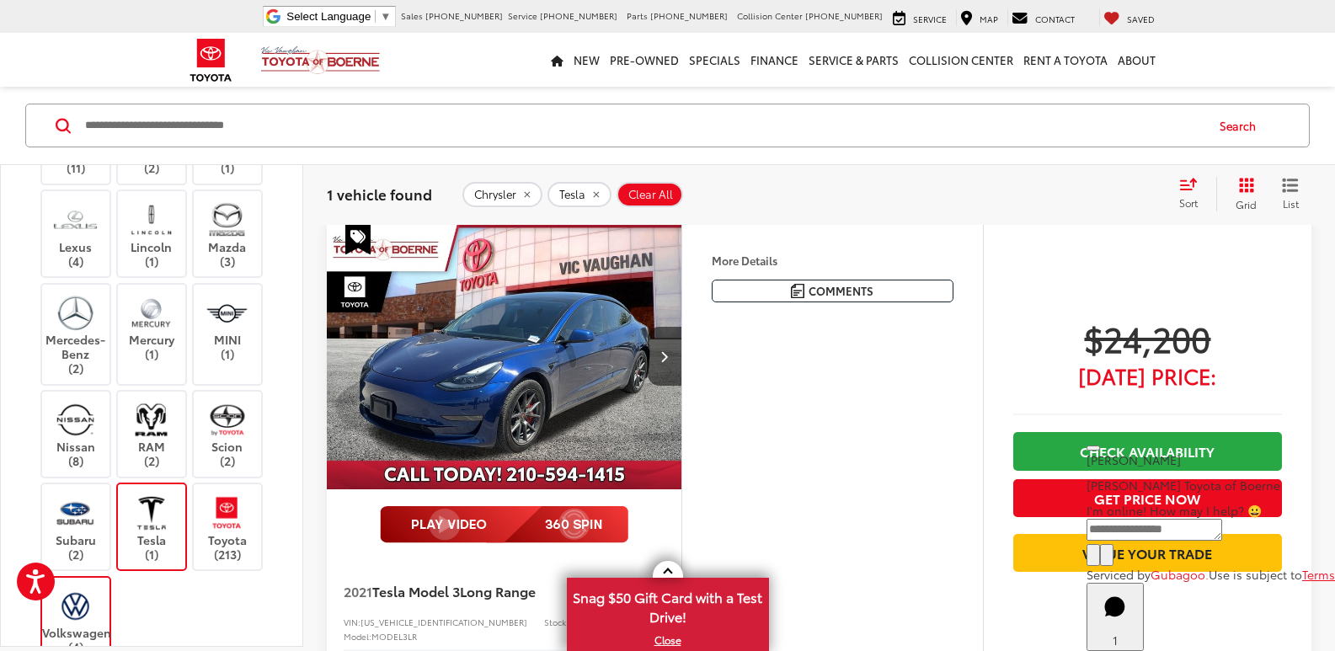
scroll to position [157, 0]
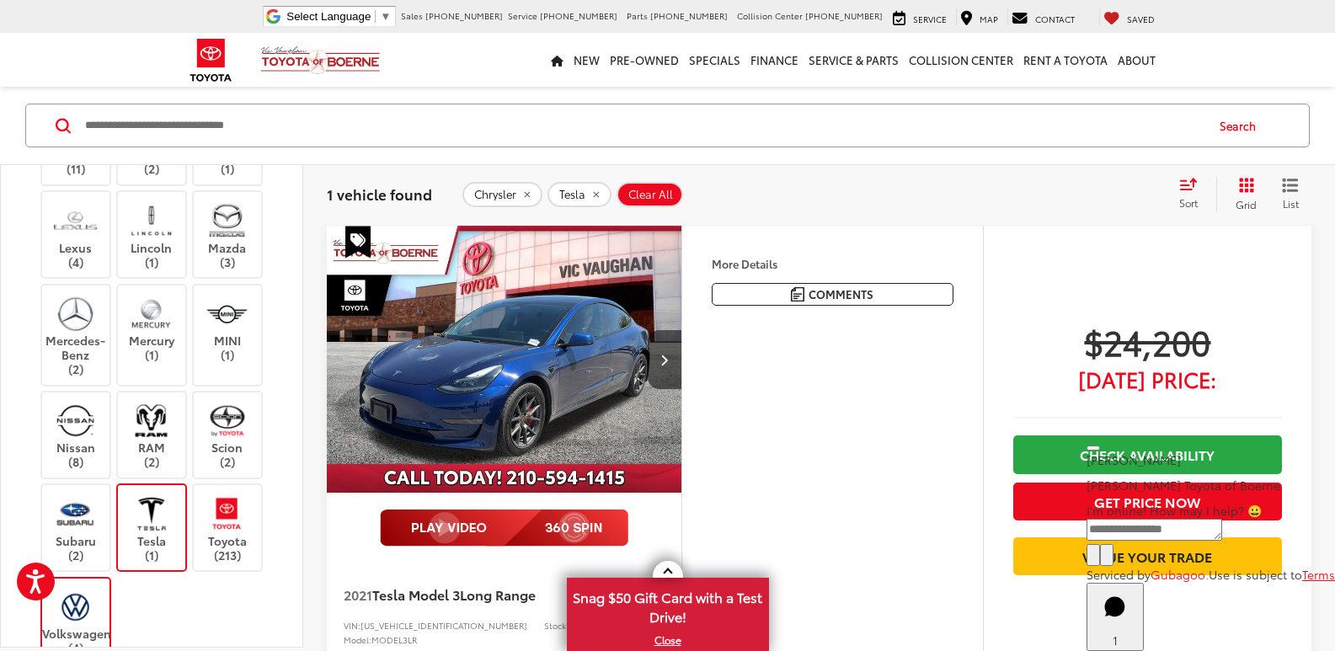
drag, startPoint x: 156, startPoint y: 554, endPoint x: 307, endPoint y: 495, distance: 161.9
click at [159, 554] on label "Tesla (1)" at bounding box center [152, 527] width 68 height 68
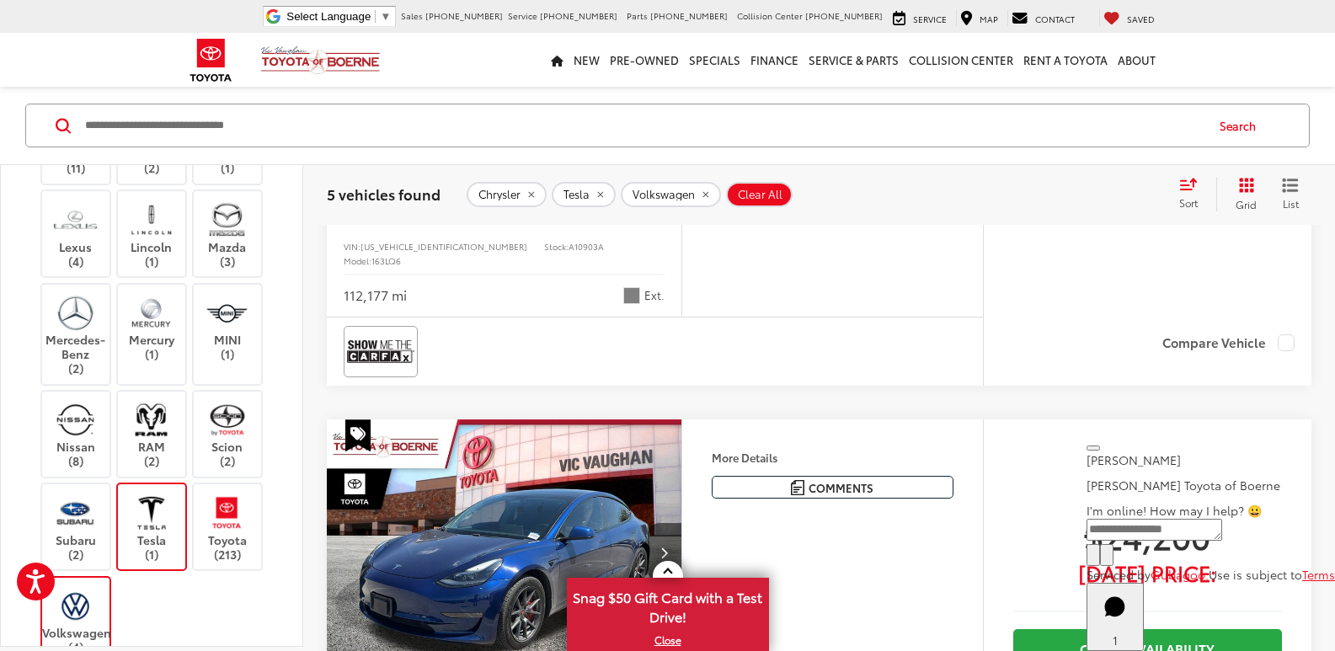
scroll to position [1410, 0]
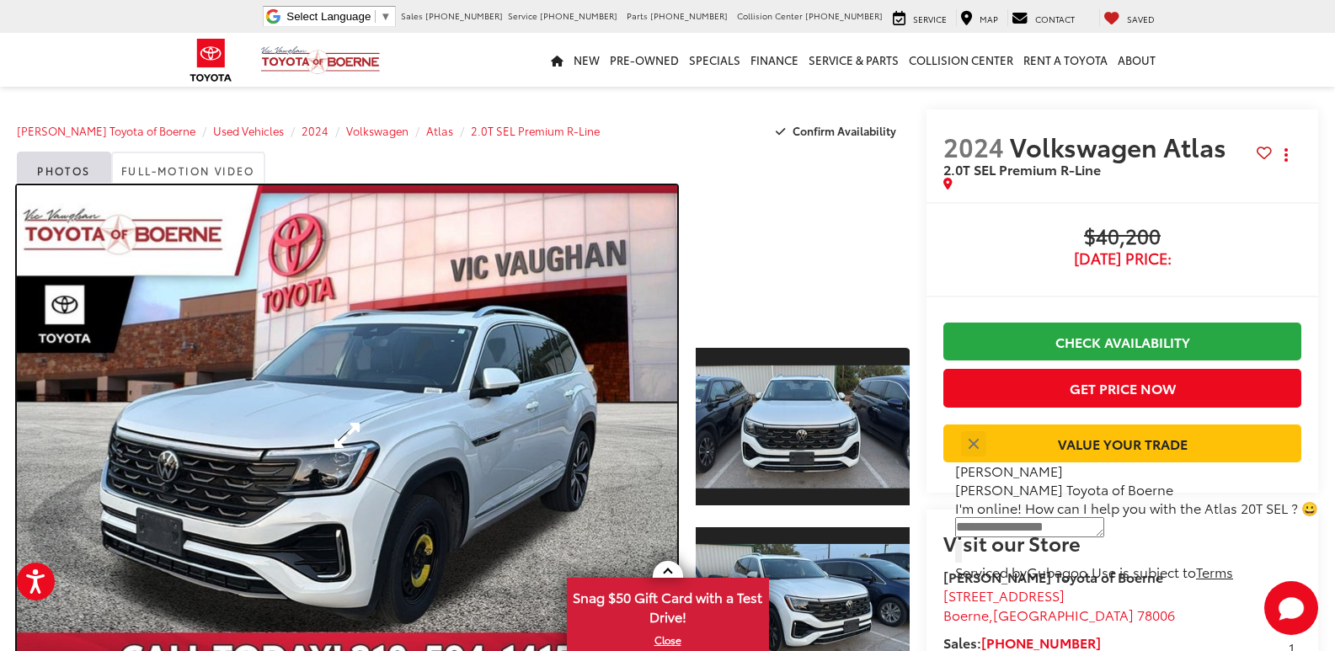
click at [397, 366] on link "Expand Photo 0" at bounding box center [347, 435] width 660 height 500
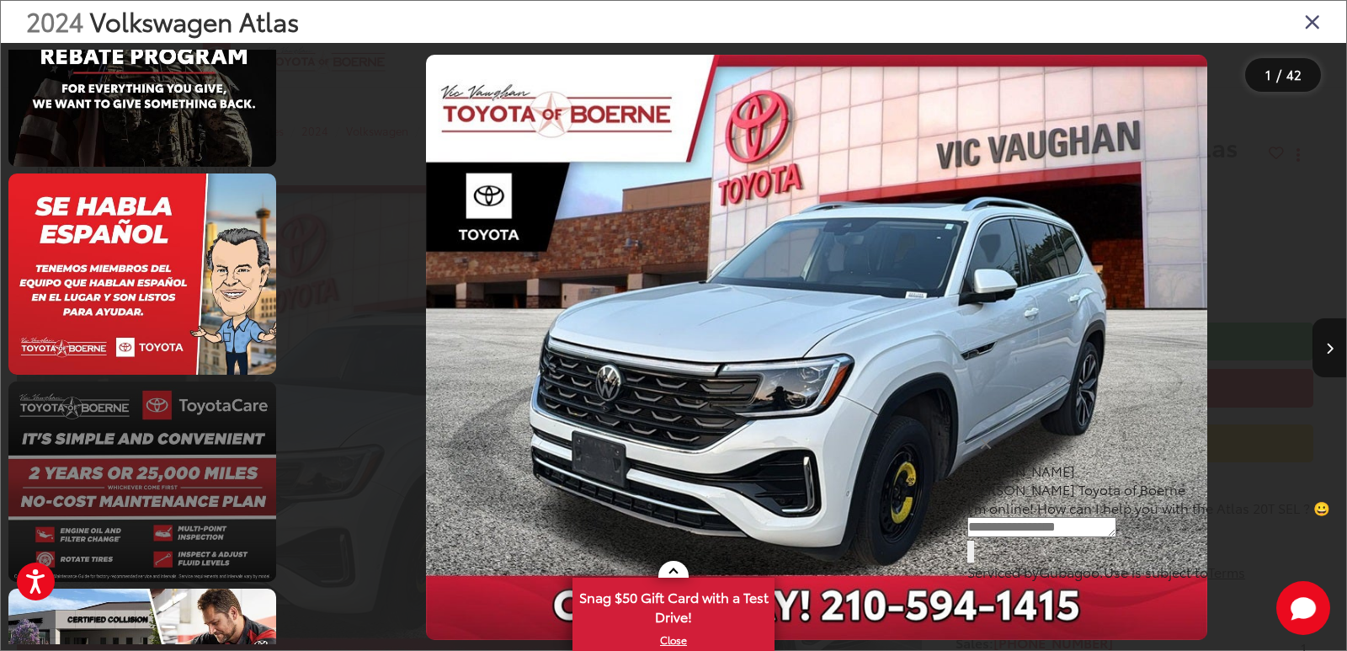
scroll to position [8116, 0]
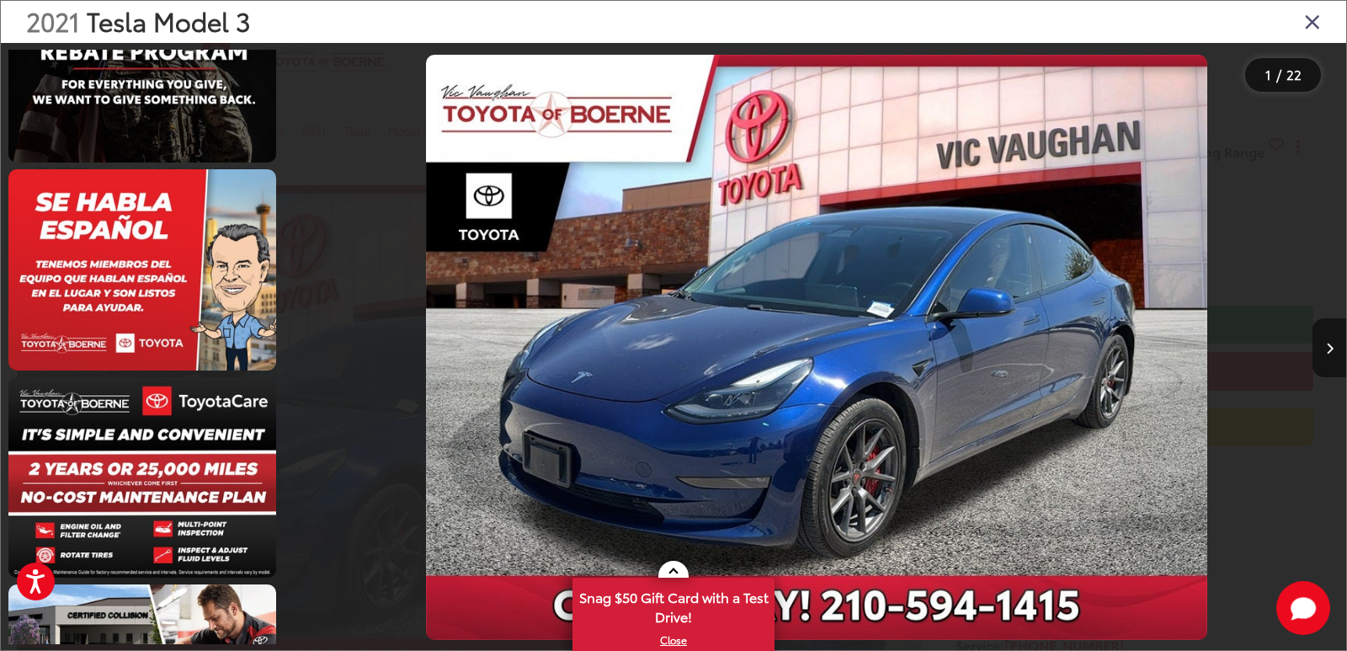
scroll to position [3969, 0]
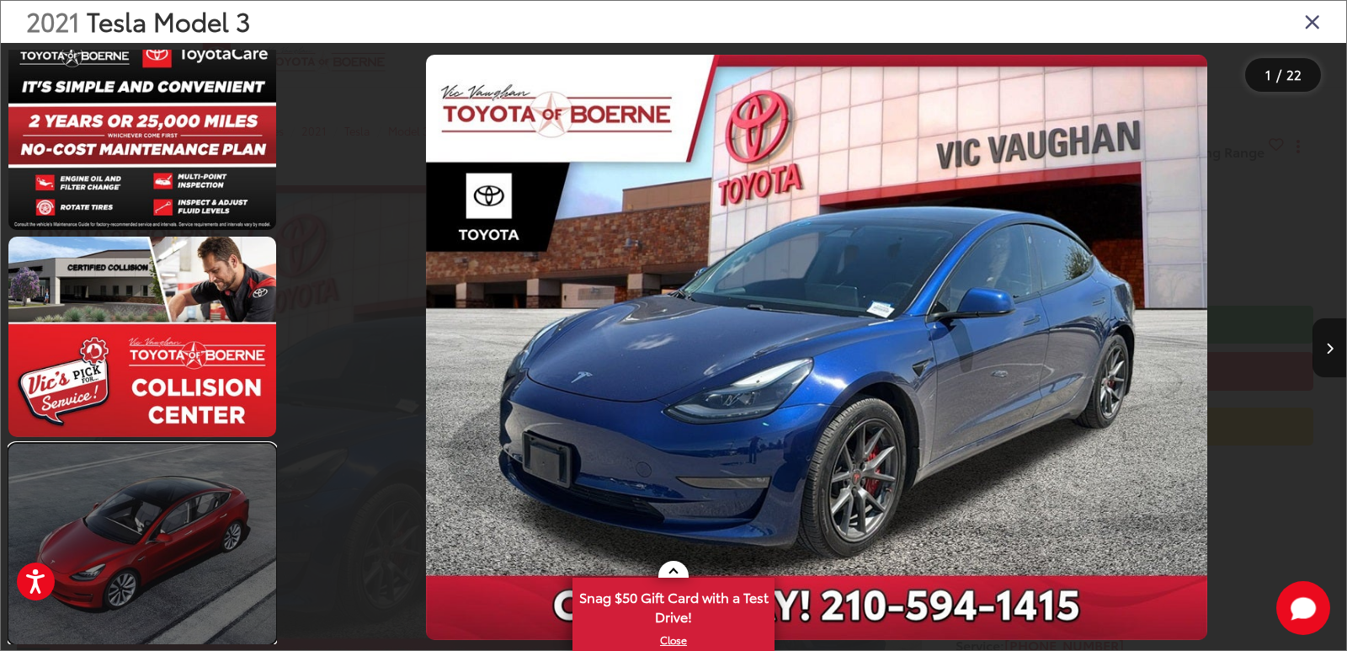
click at [224, 445] on link at bounding box center [142, 544] width 268 height 200
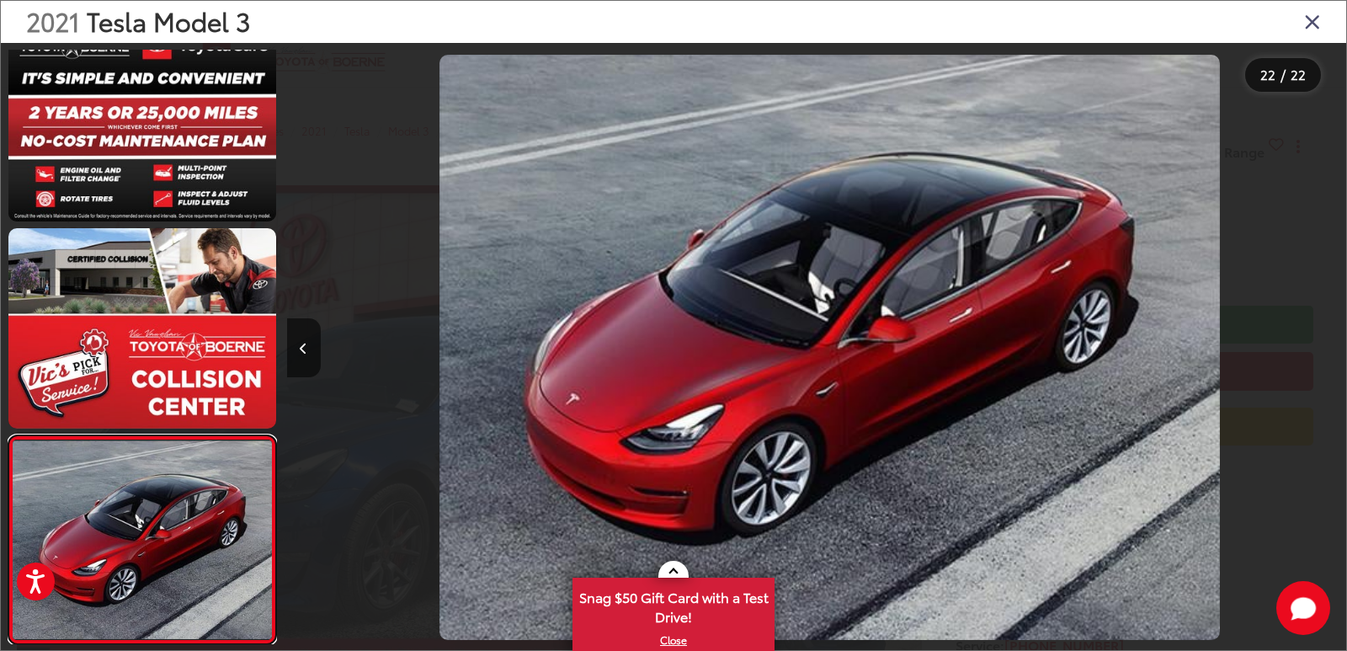
scroll to position [0, 22255]
